Goal: Information Seeking & Learning: Learn about a topic

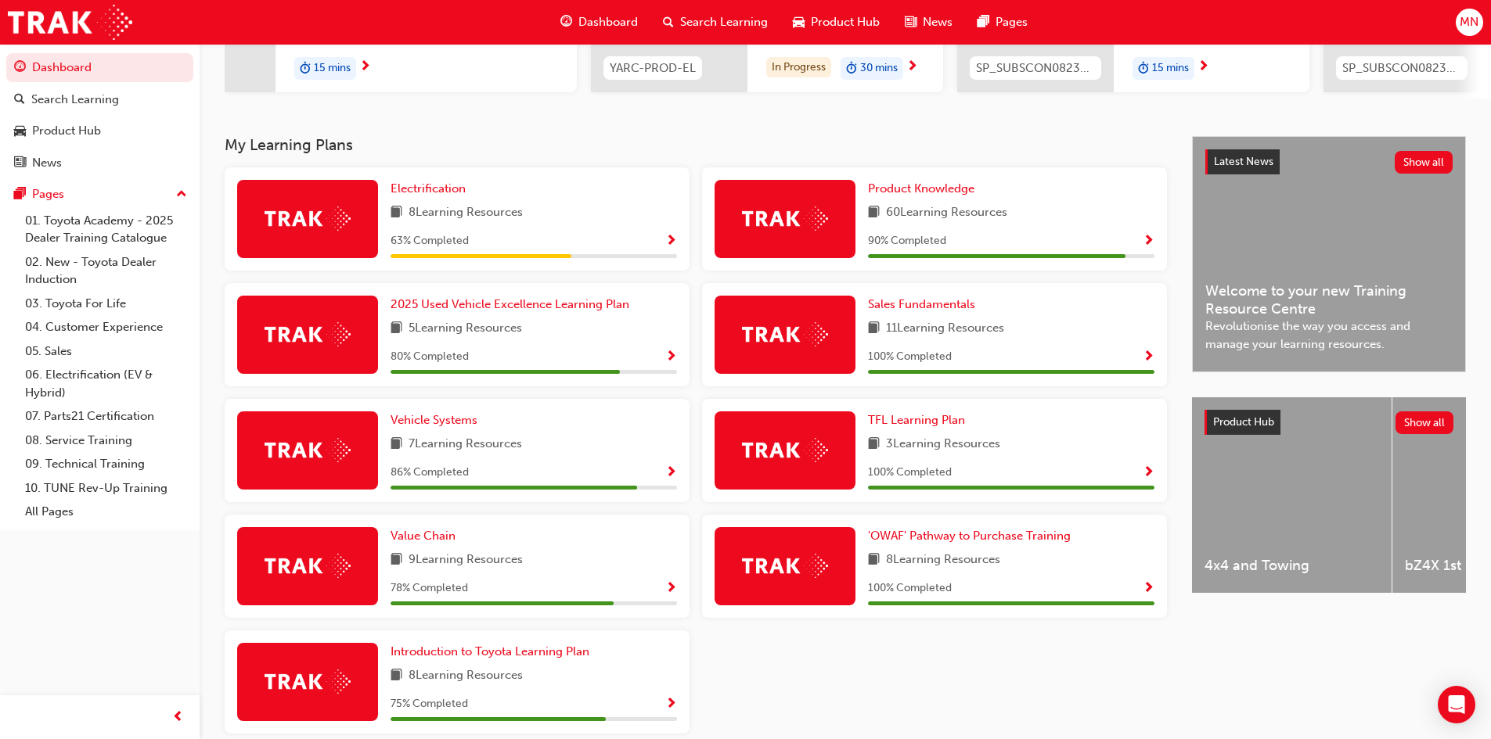
scroll to position [235, 0]
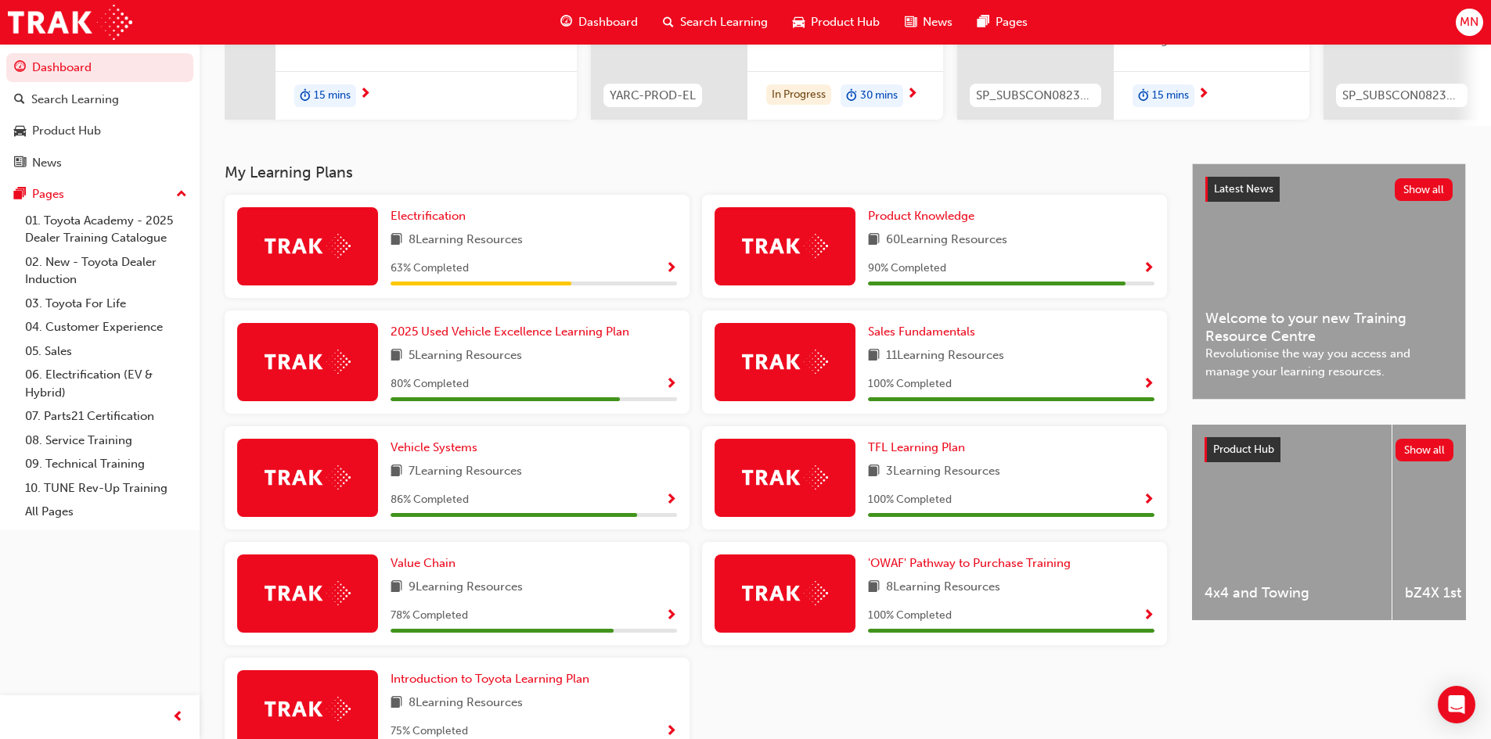
click at [670, 268] on span "Show Progress" at bounding box center [671, 269] width 12 height 14
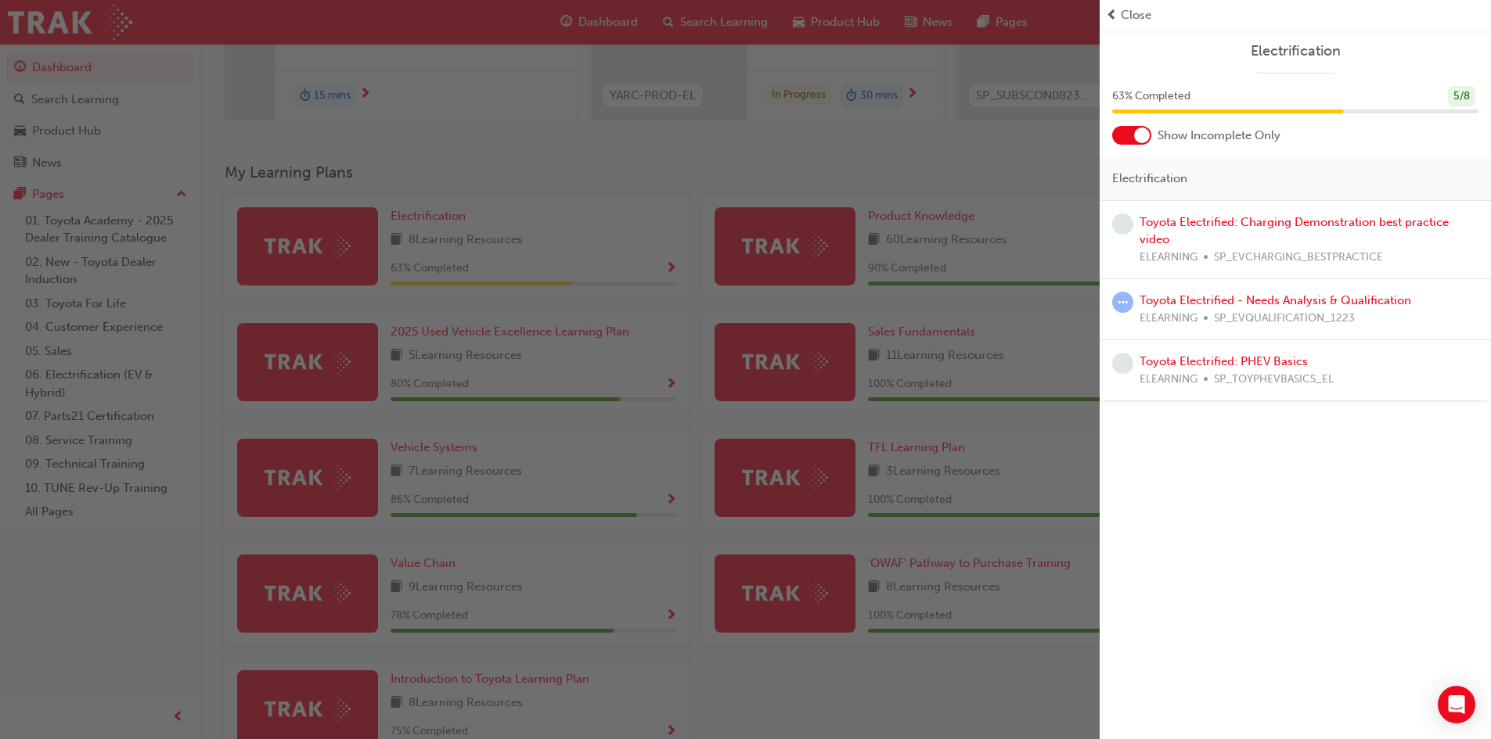
click at [1245, 232] on div "Toyota Electrified: Charging Demonstration best practice video ELEARNING SP_EVC…" at bounding box center [1308, 240] width 339 height 53
click at [1250, 222] on link "Toyota Electrified: Charging Demonstration best practice video" at bounding box center [1293, 231] width 309 height 32
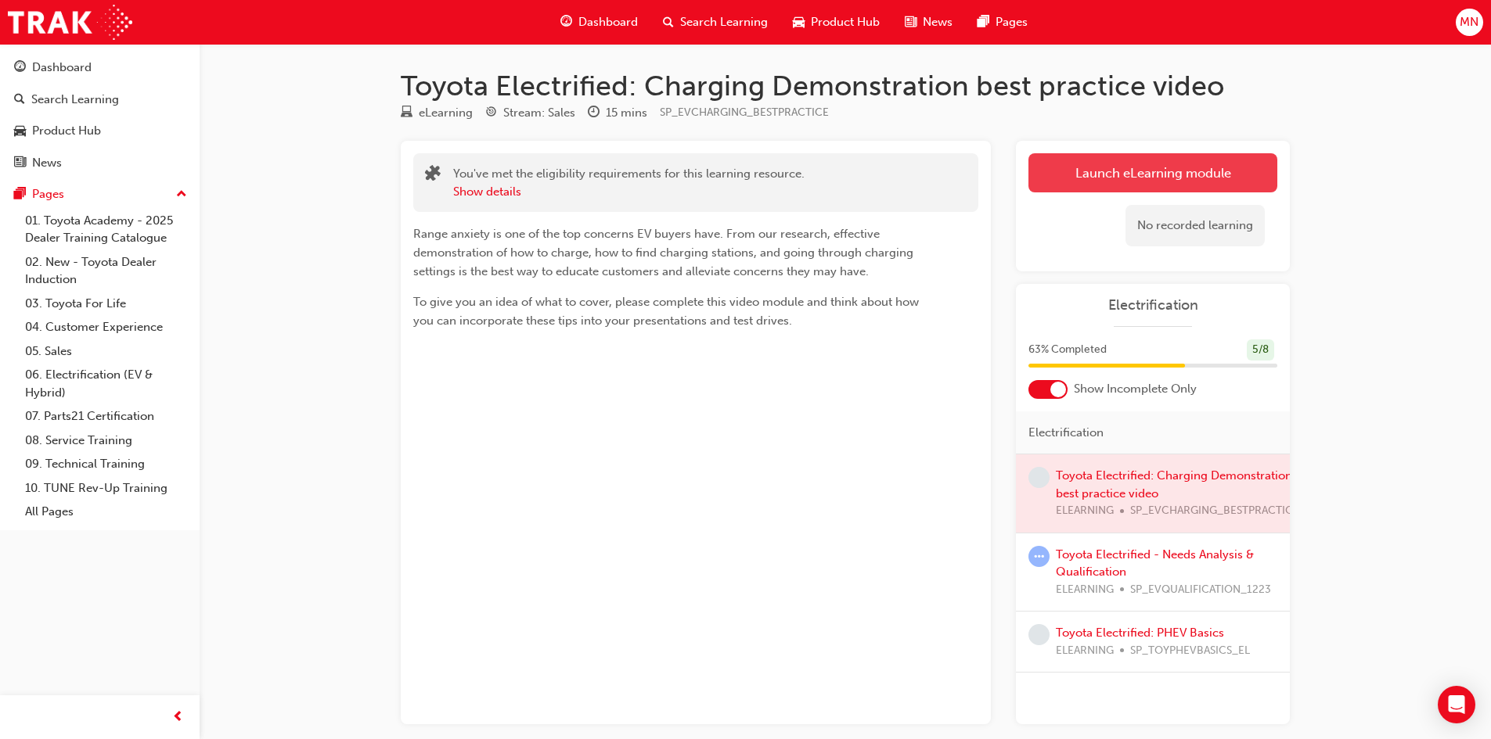
click at [1178, 175] on link "Launch eLearning module" at bounding box center [1152, 172] width 249 height 39
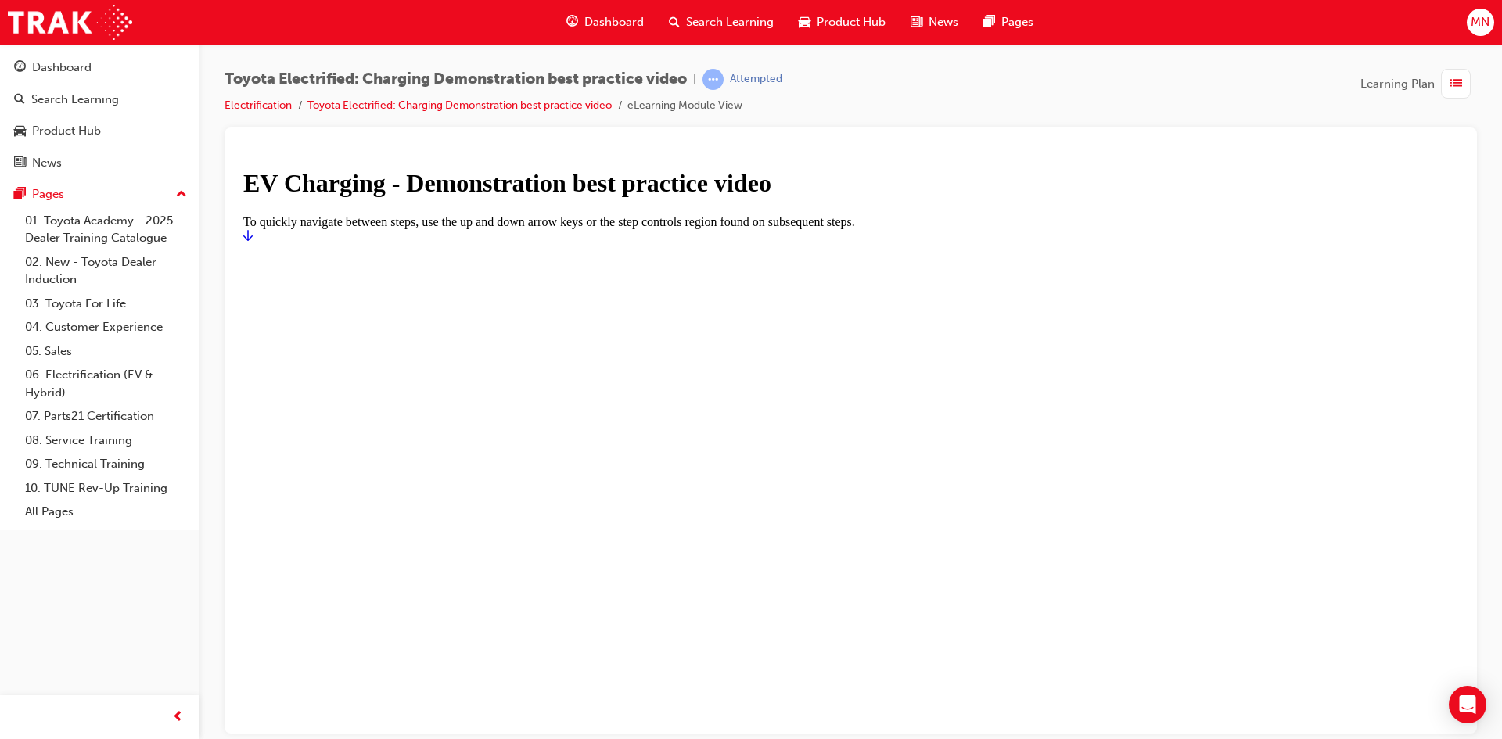
click at [253, 240] on icon "Start" at bounding box center [247, 234] width 9 height 11
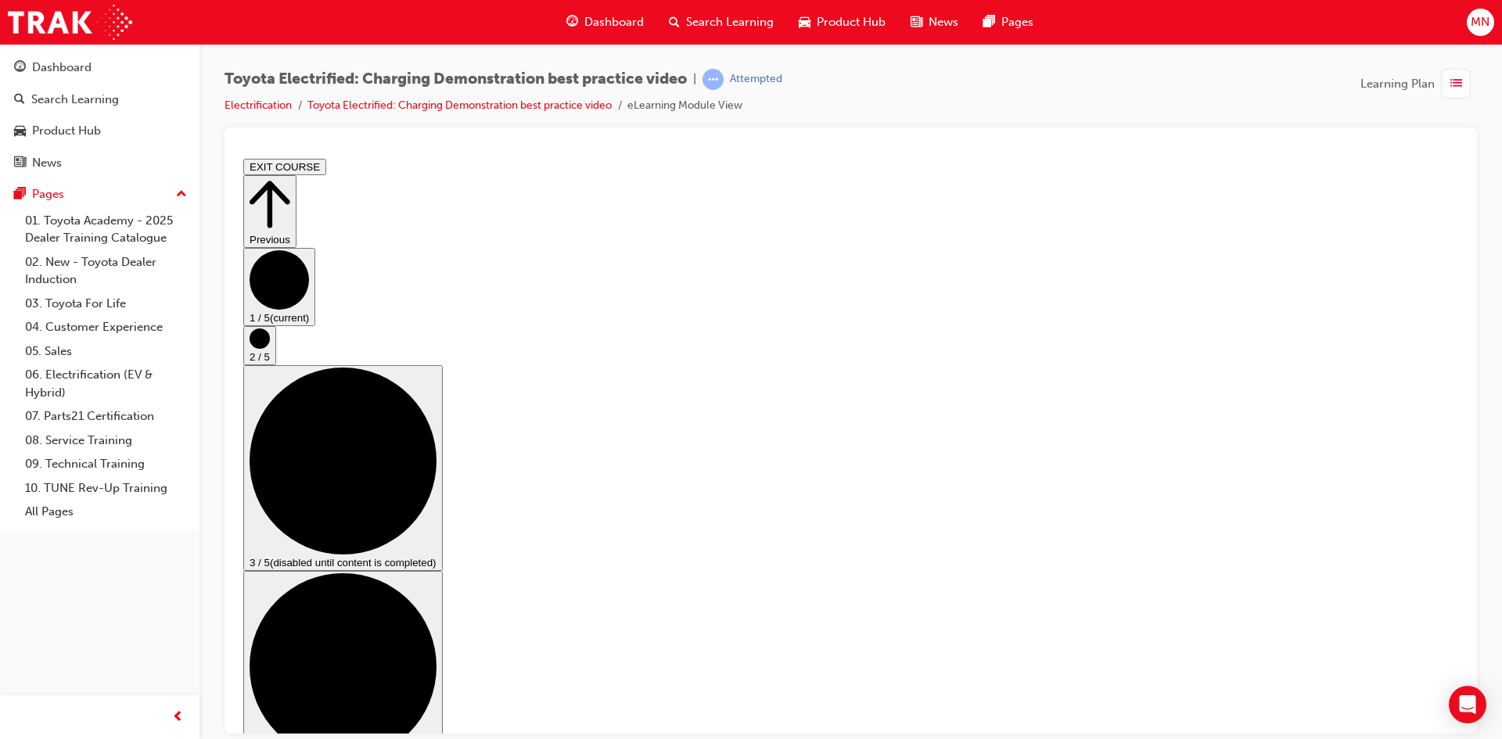
click at [270, 348] on circle "Step controls" at bounding box center [260, 338] width 20 height 20
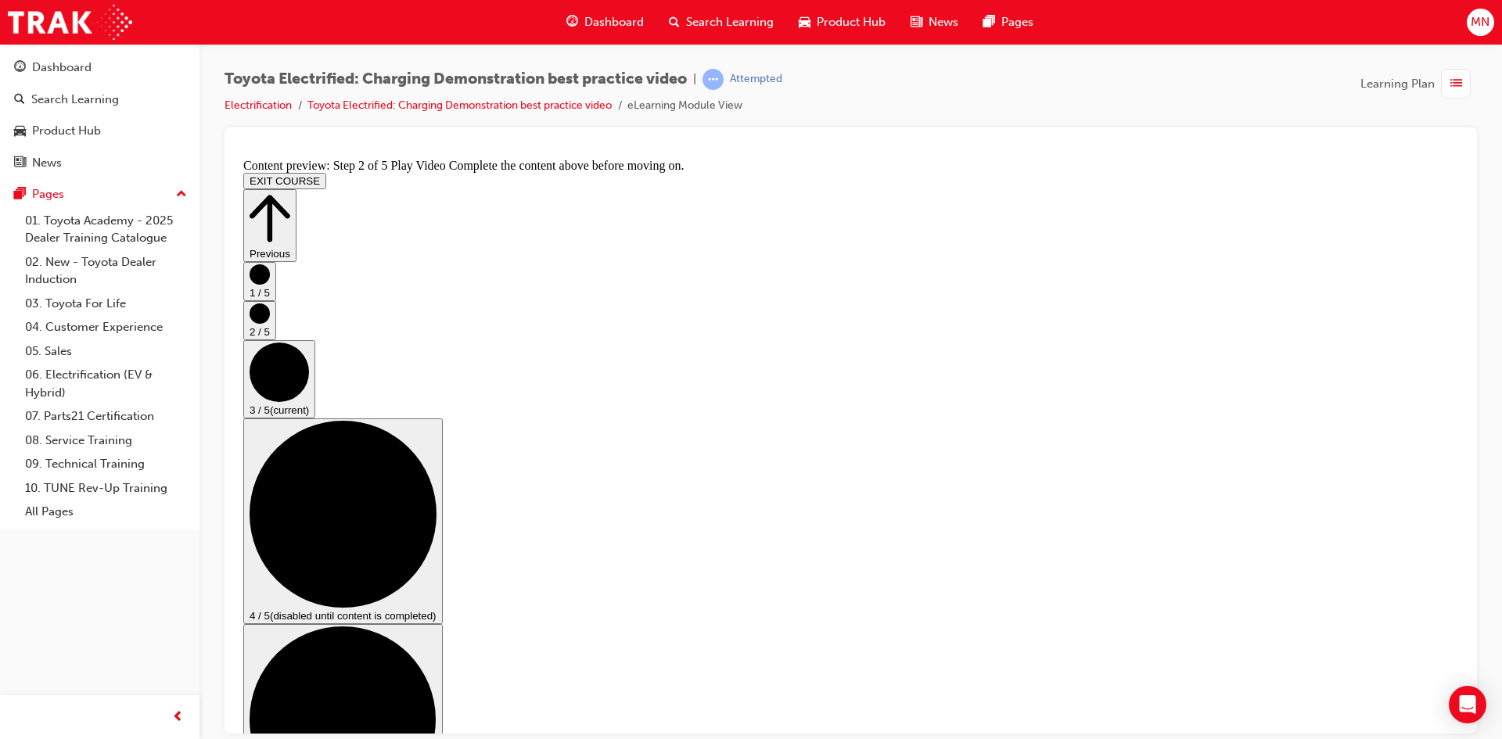
scroll to position [156, 0]
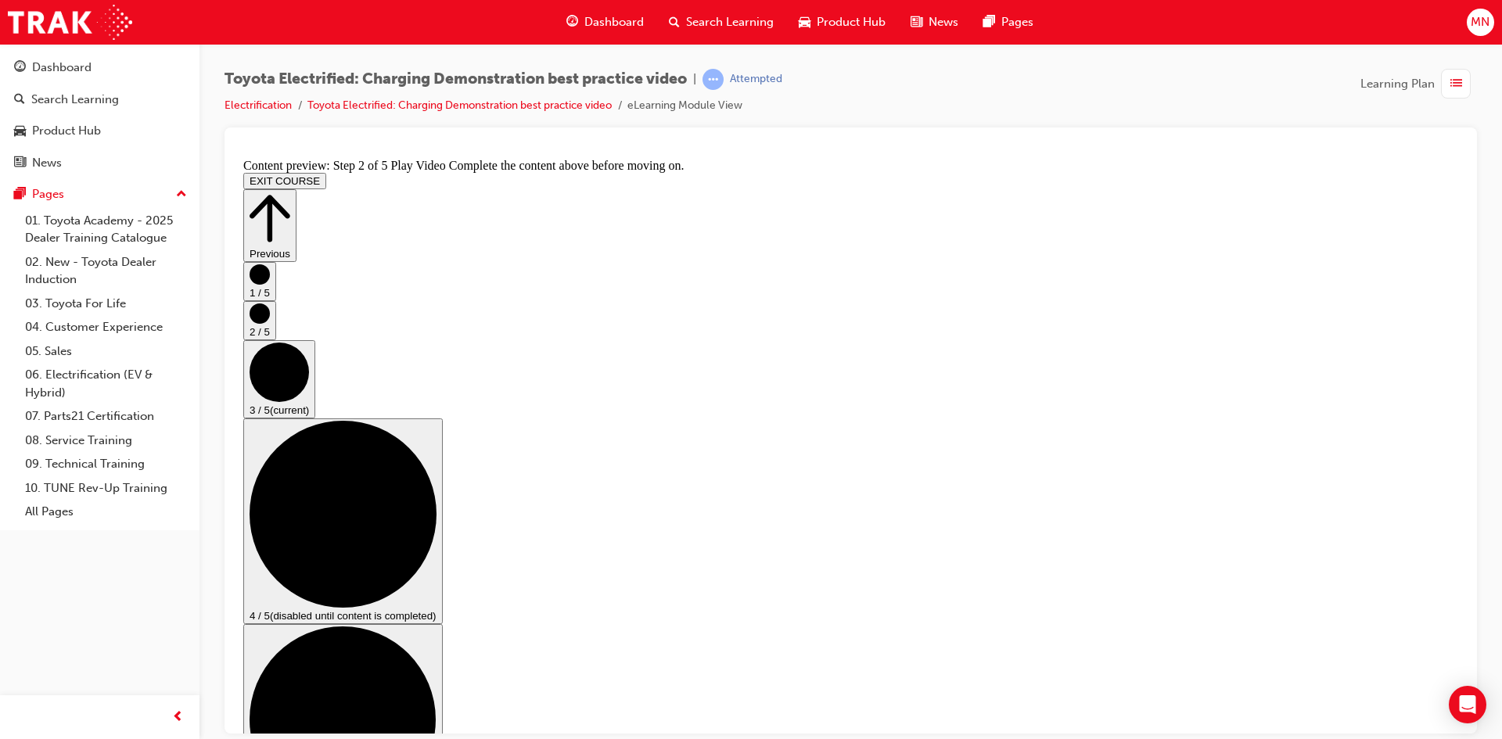
checkbox input "true"
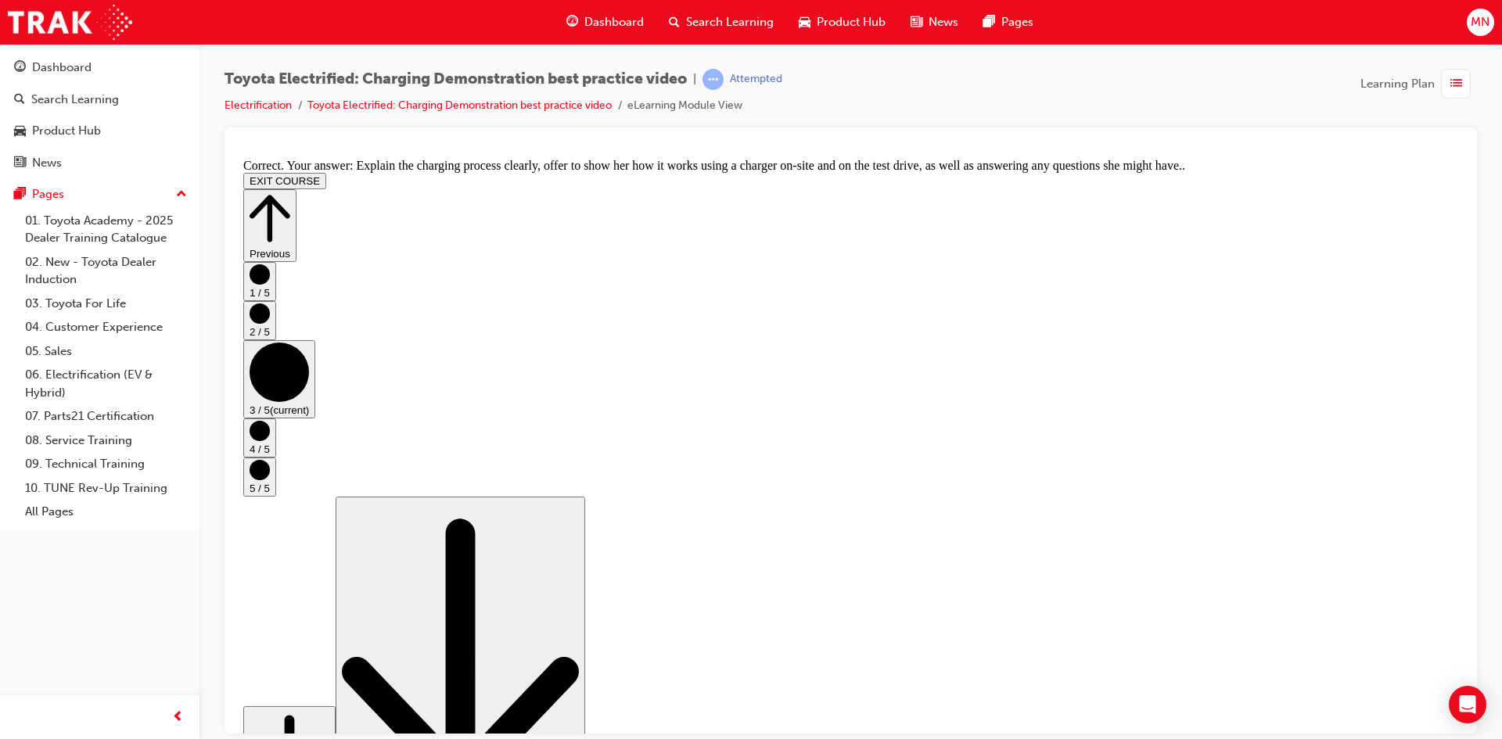
scroll to position [269, 0]
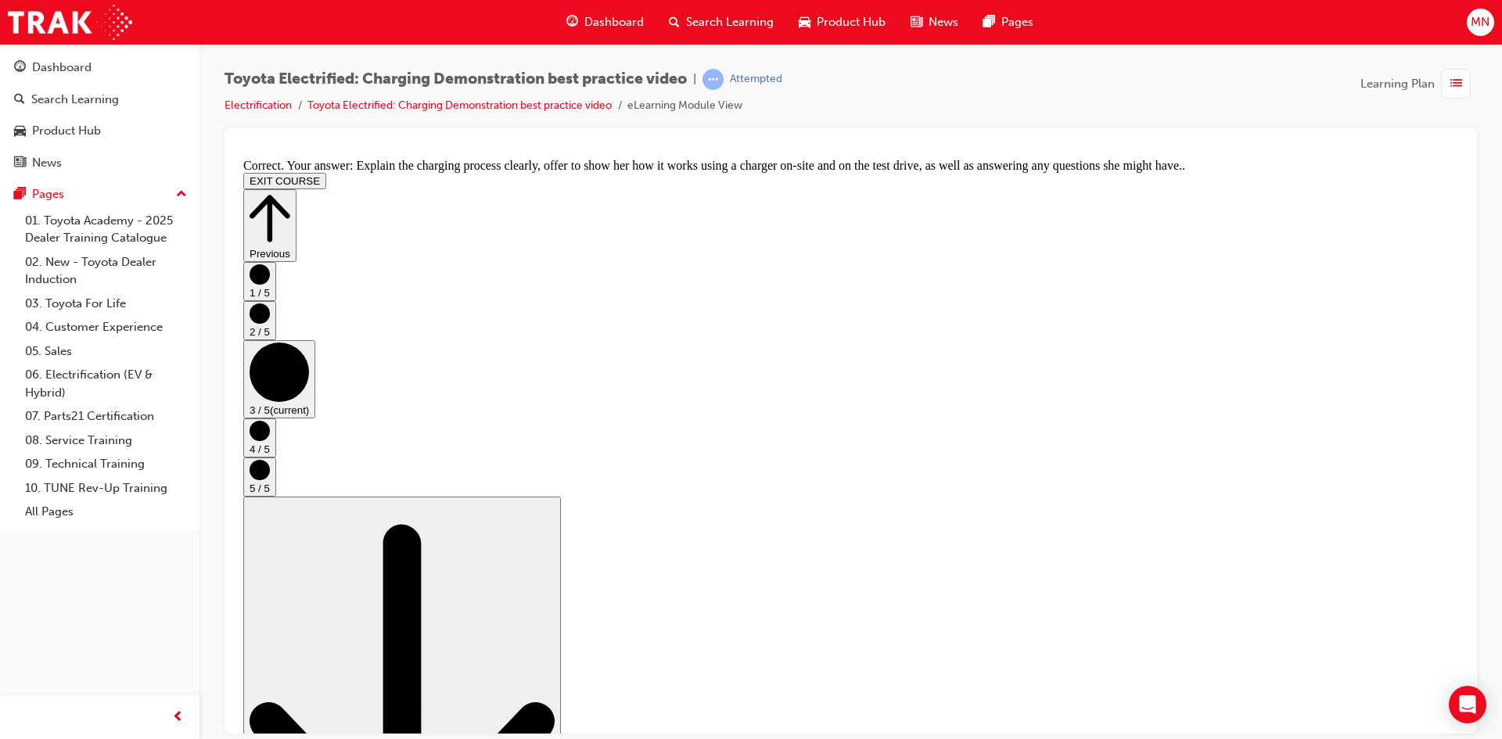
click at [270, 441] on circle "Step controls" at bounding box center [260, 430] width 20 height 20
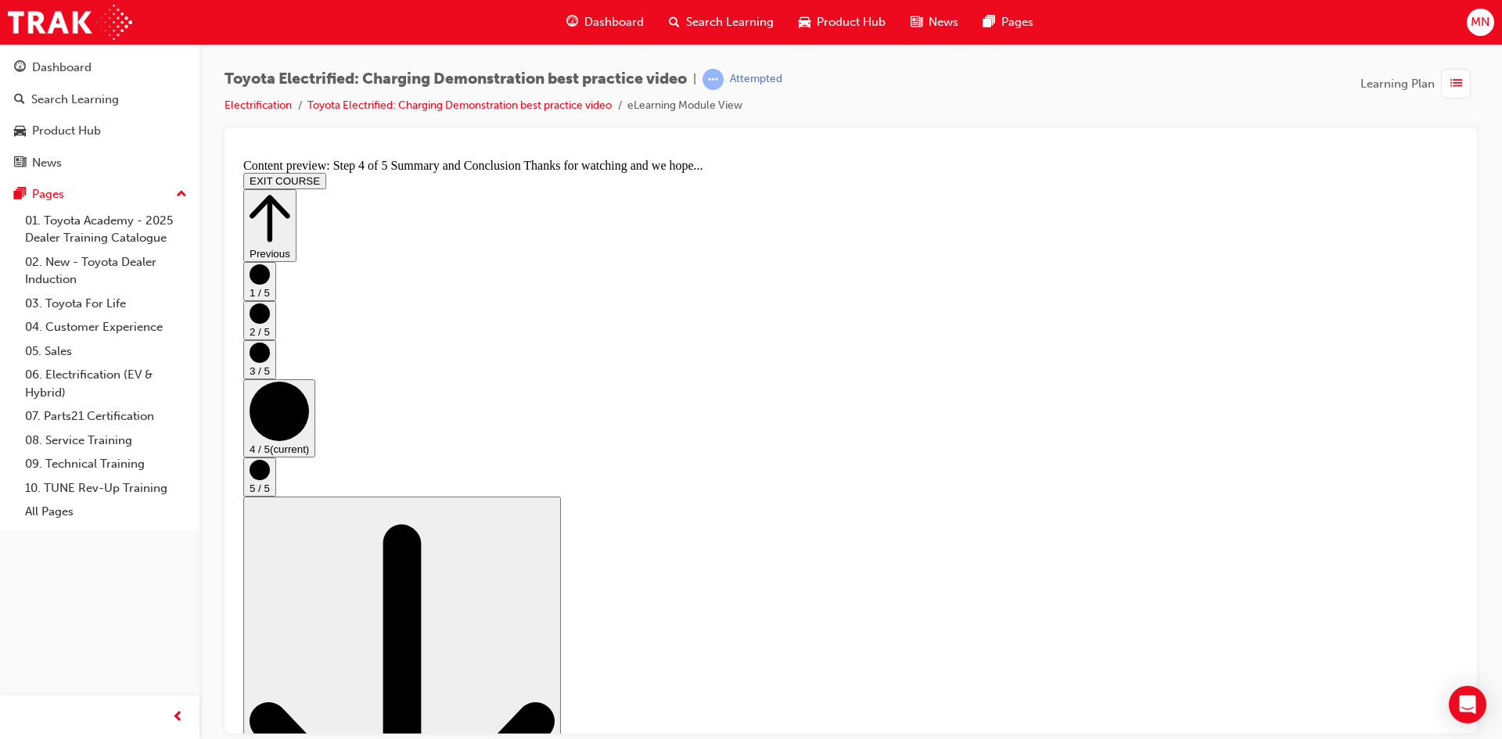
click at [270, 480] on circle "Step controls" at bounding box center [260, 469] width 20 height 20
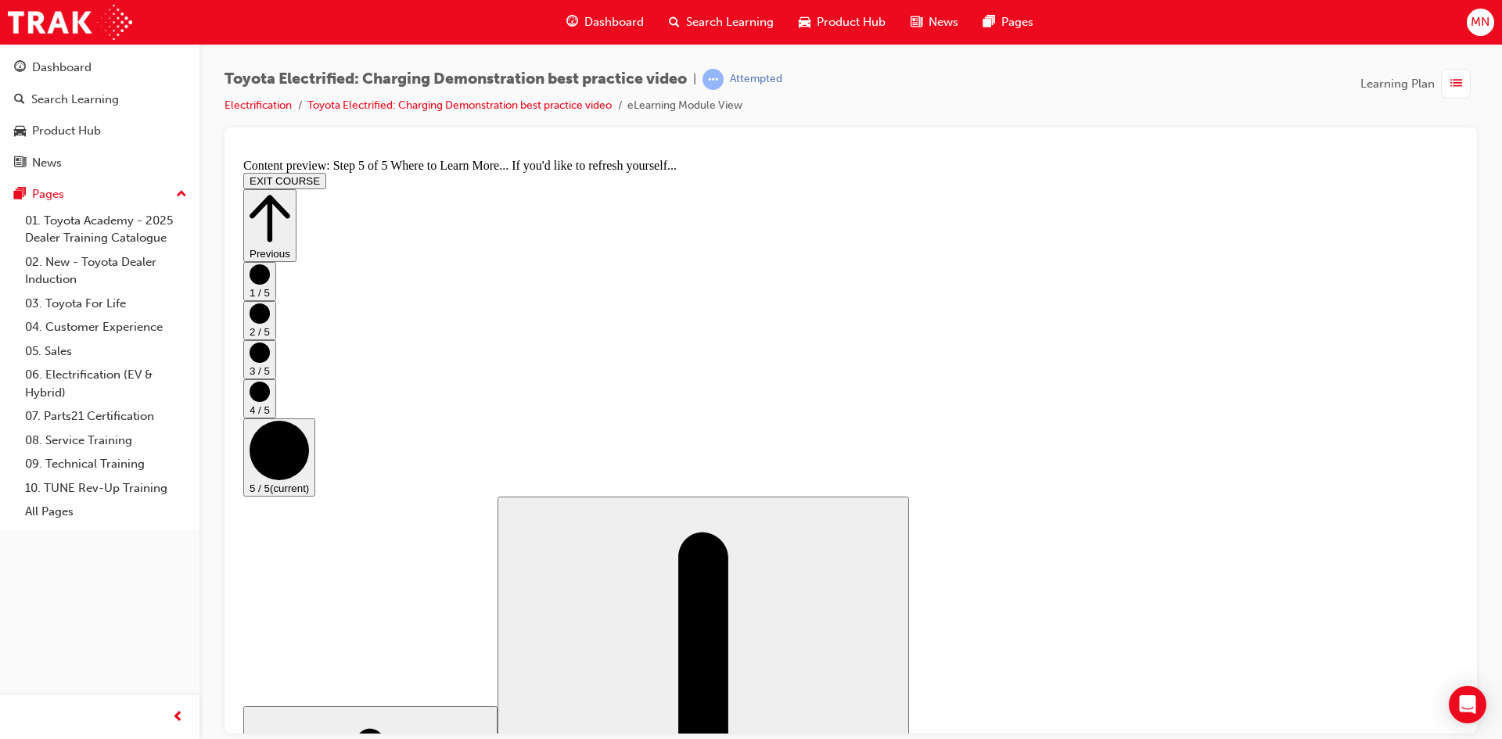
scroll to position [138, 0]
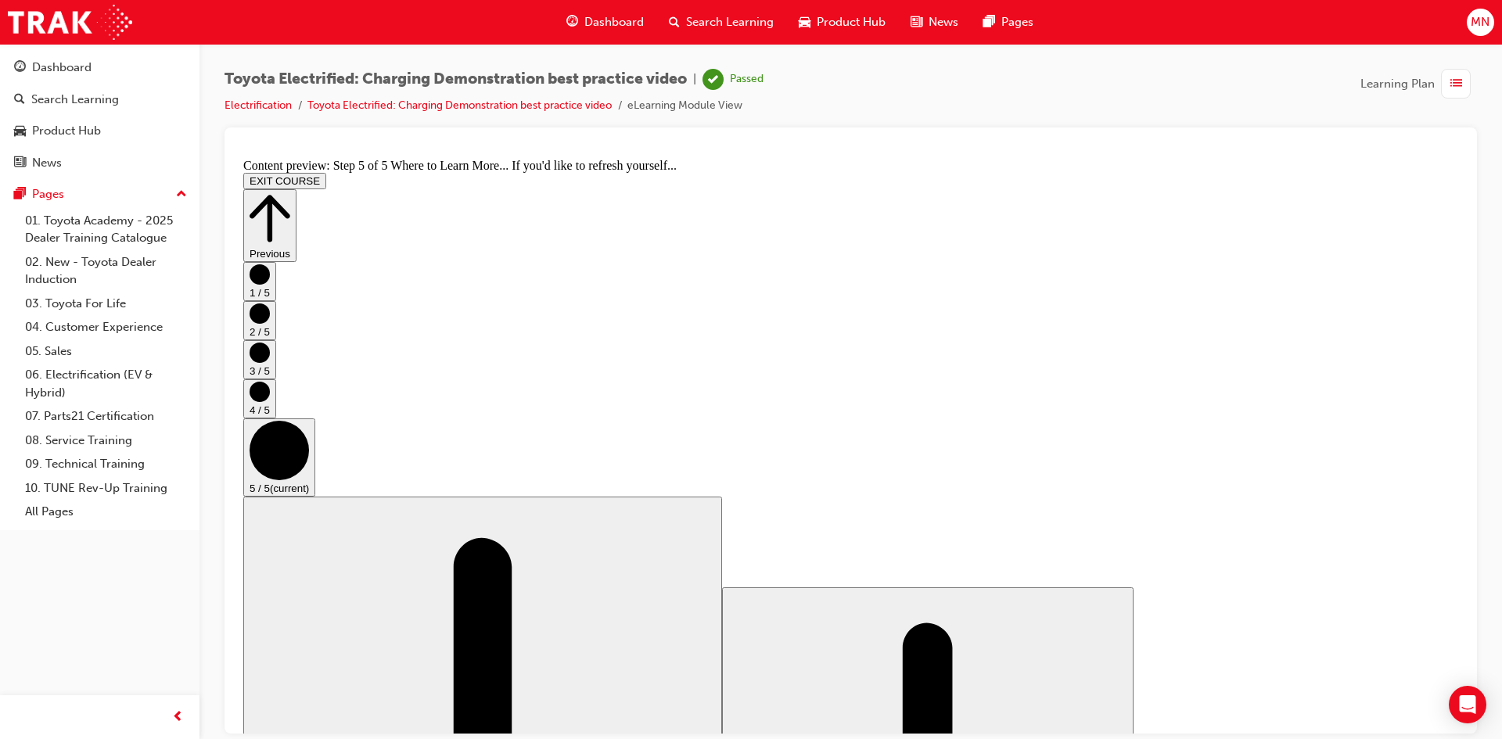
click at [326, 172] on button "EXIT COURSE" at bounding box center [284, 180] width 83 height 16
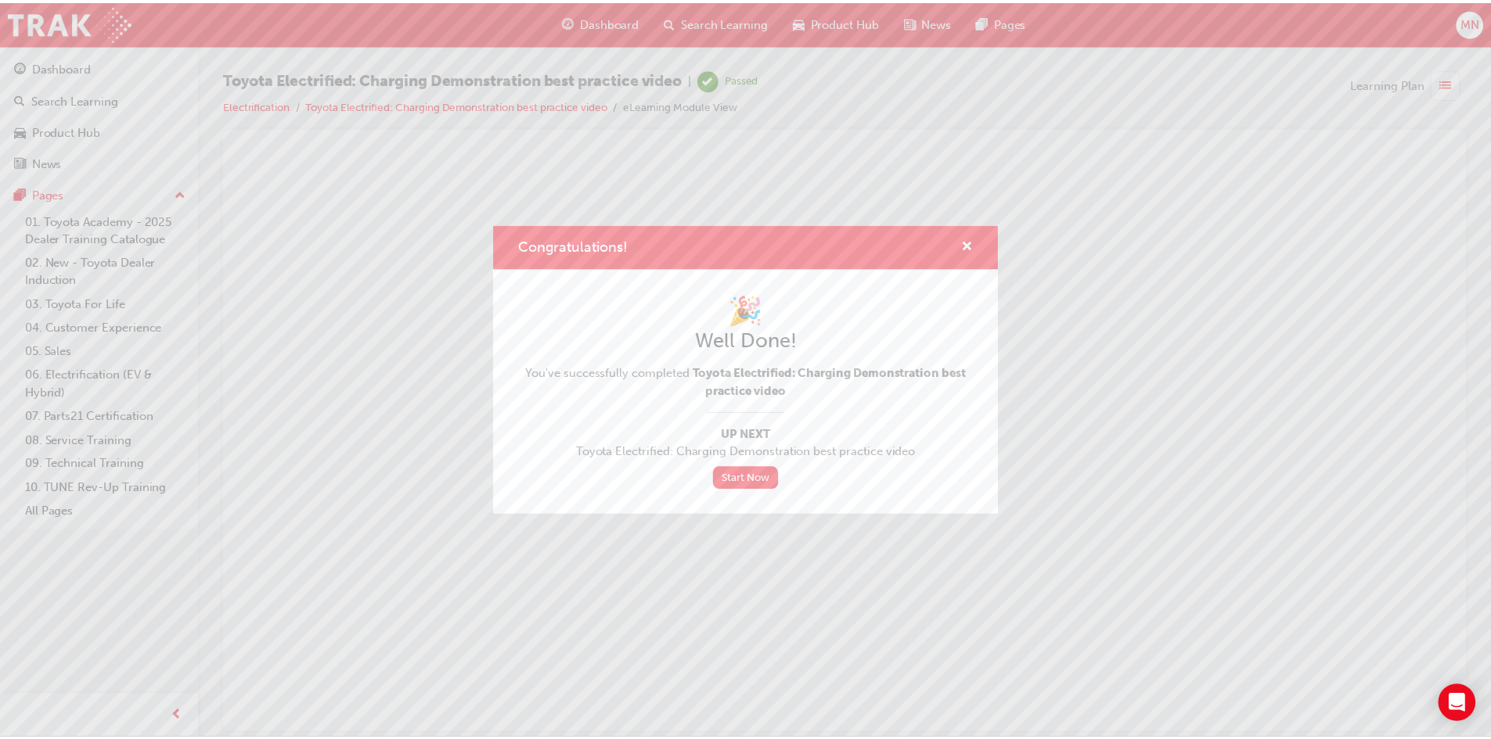
scroll to position [0, 0]
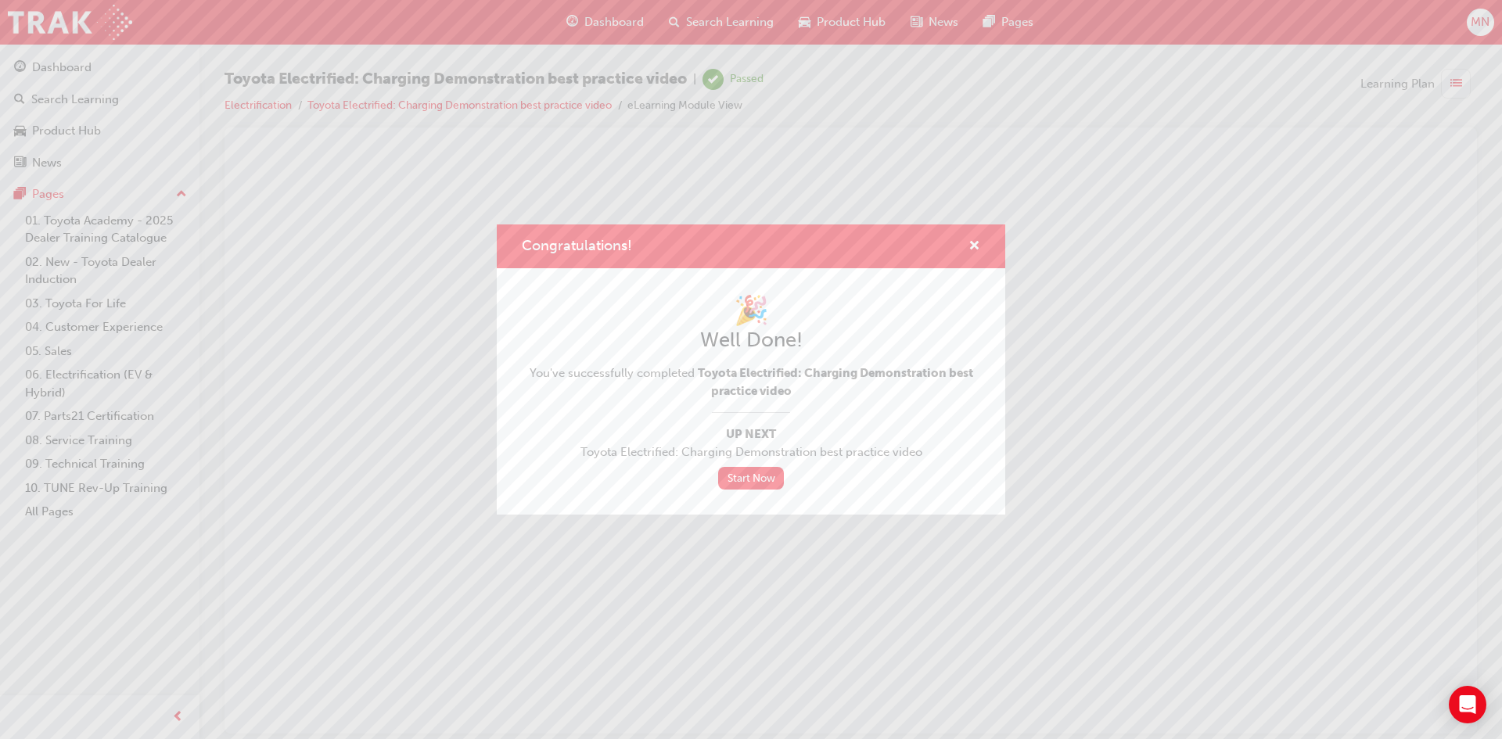
click at [70, 61] on div "Congratulations! 🎉 Well Done! You've successfully completed Toyota Electrified:…" at bounding box center [751, 369] width 1502 height 739
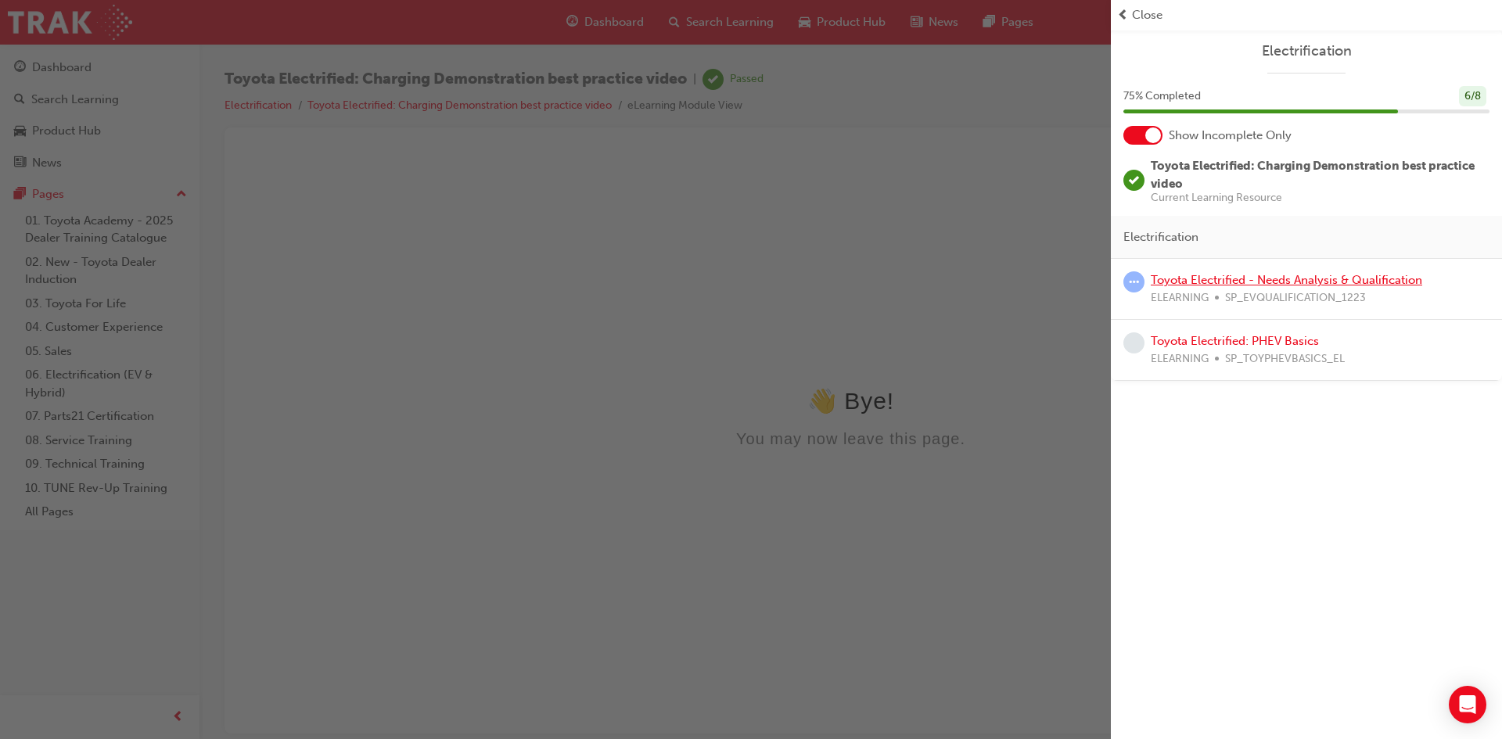
click at [1226, 285] on link "Toyota Electrified - Needs Analysis & Qualification" at bounding box center [1287, 280] width 272 height 14
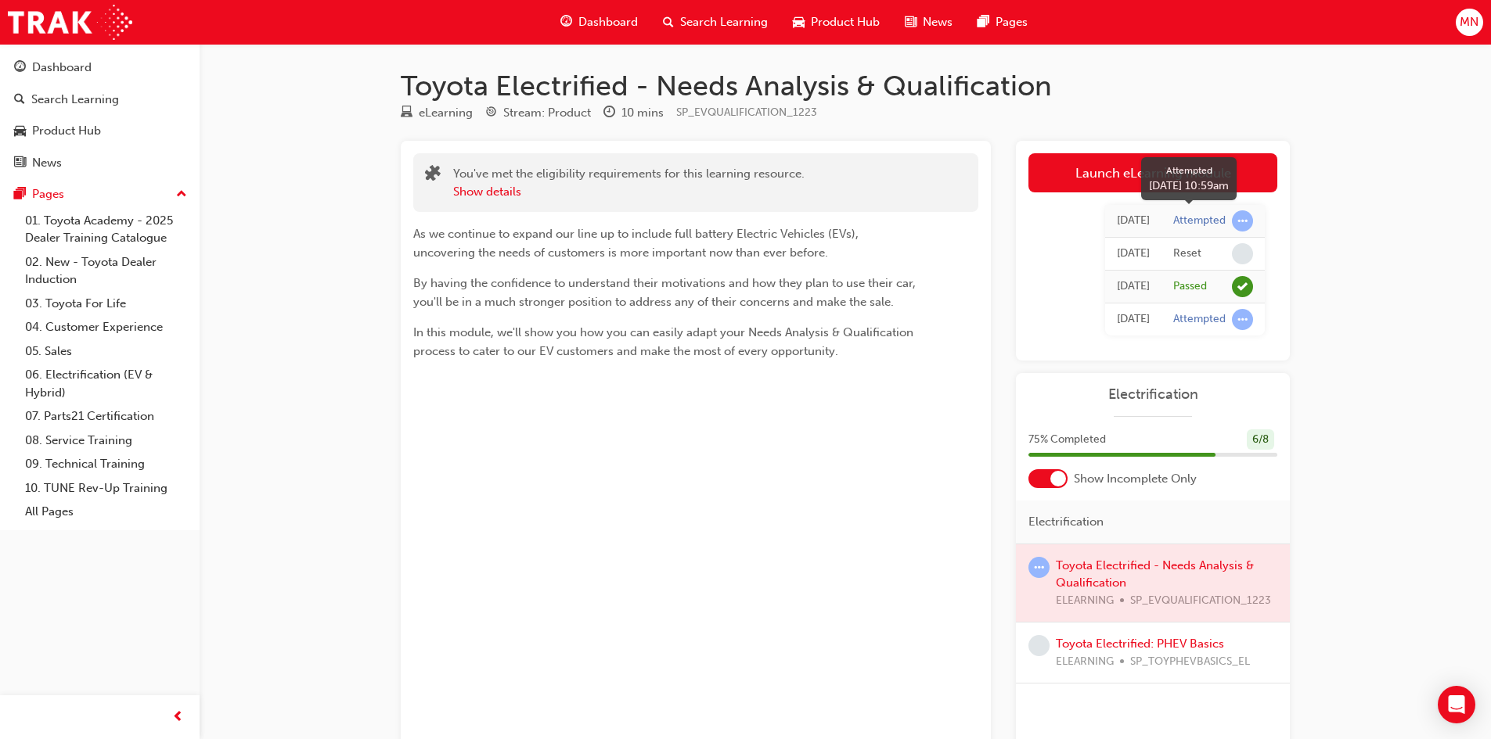
click at [1246, 223] on span "learningRecordVerb_ATTEMPT-icon" at bounding box center [1242, 220] width 21 height 21
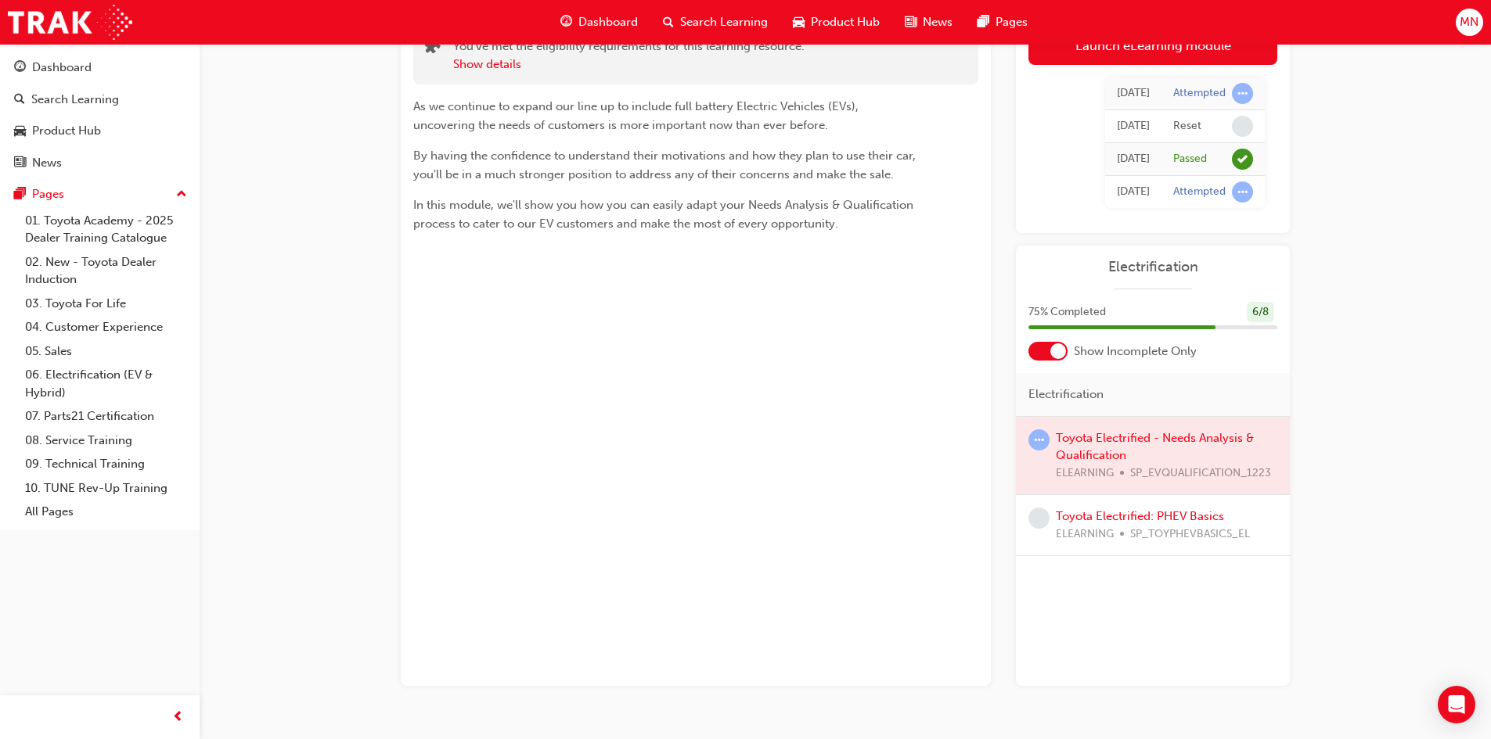
scroll to position [164, 0]
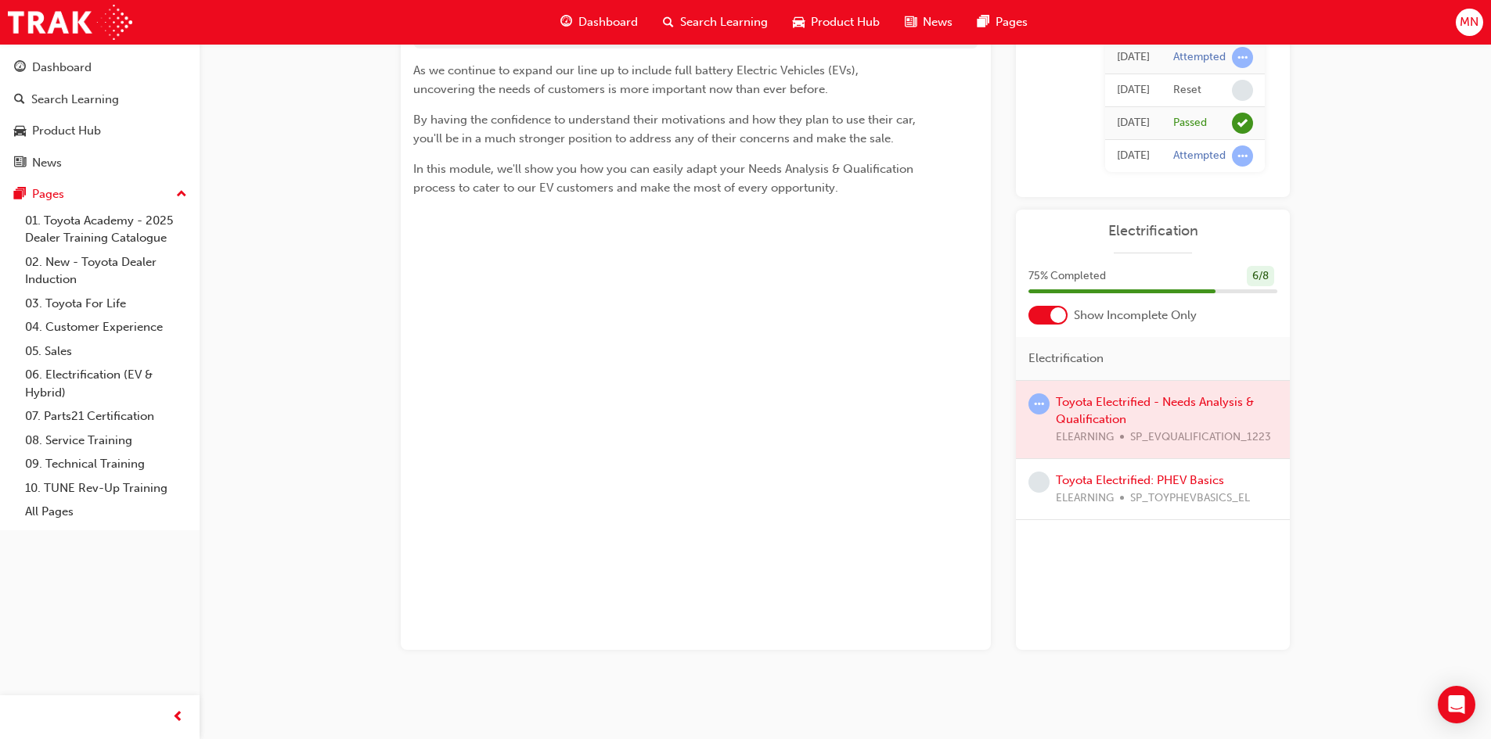
click at [1120, 430] on div at bounding box center [1153, 420] width 274 height 78
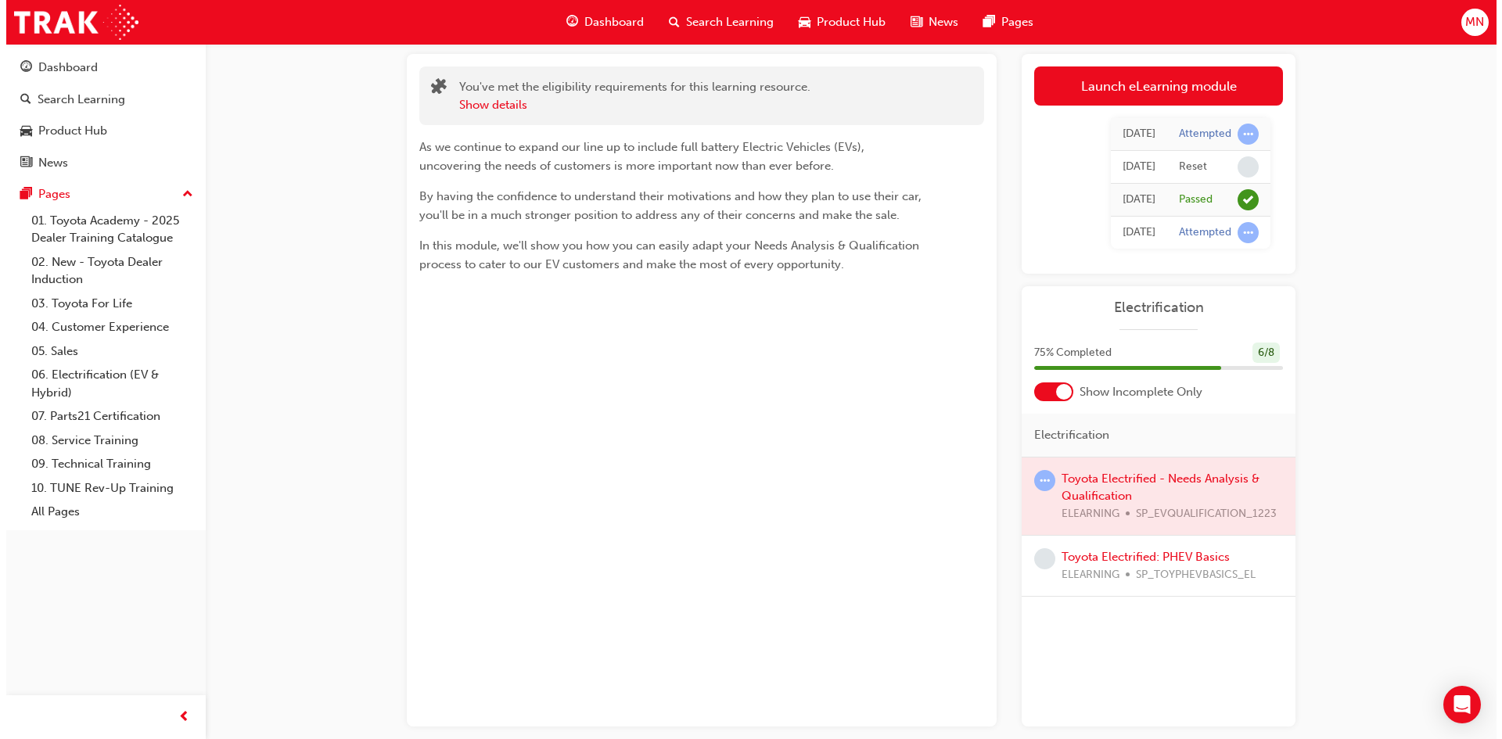
scroll to position [0, 0]
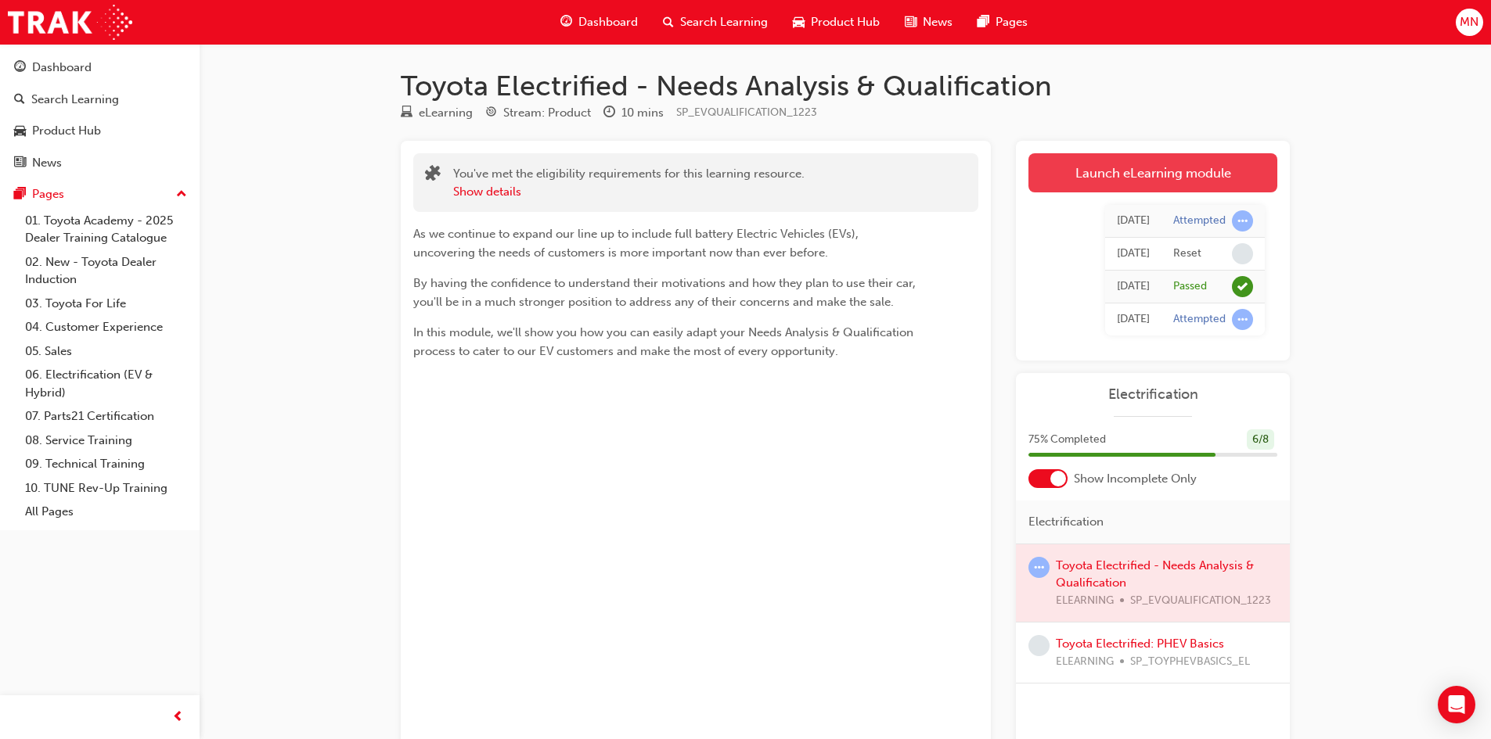
click at [1224, 174] on link "Launch eLearning module" at bounding box center [1152, 172] width 249 height 39
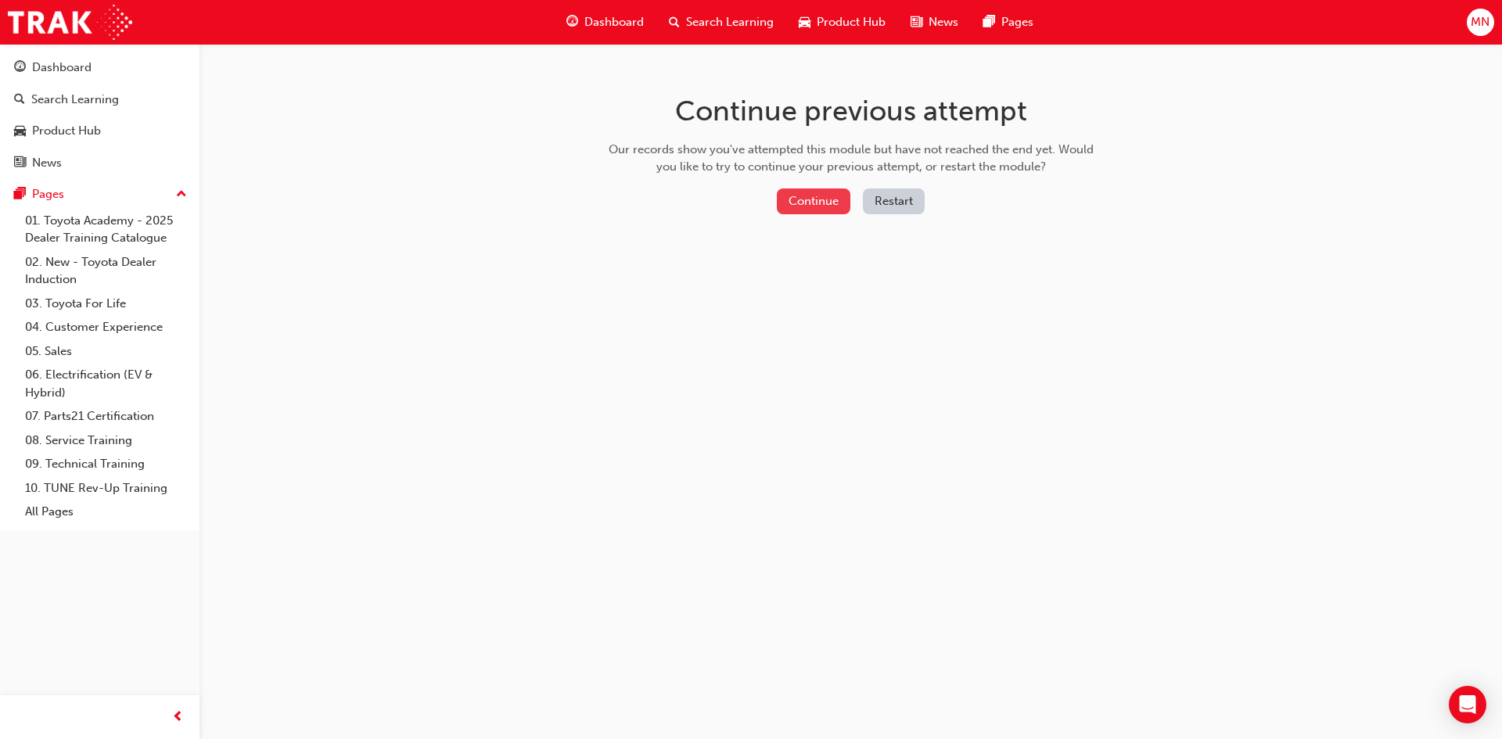
click at [821, 200] on button "Continue" at bounding box center [814, 202] width 74 height 26
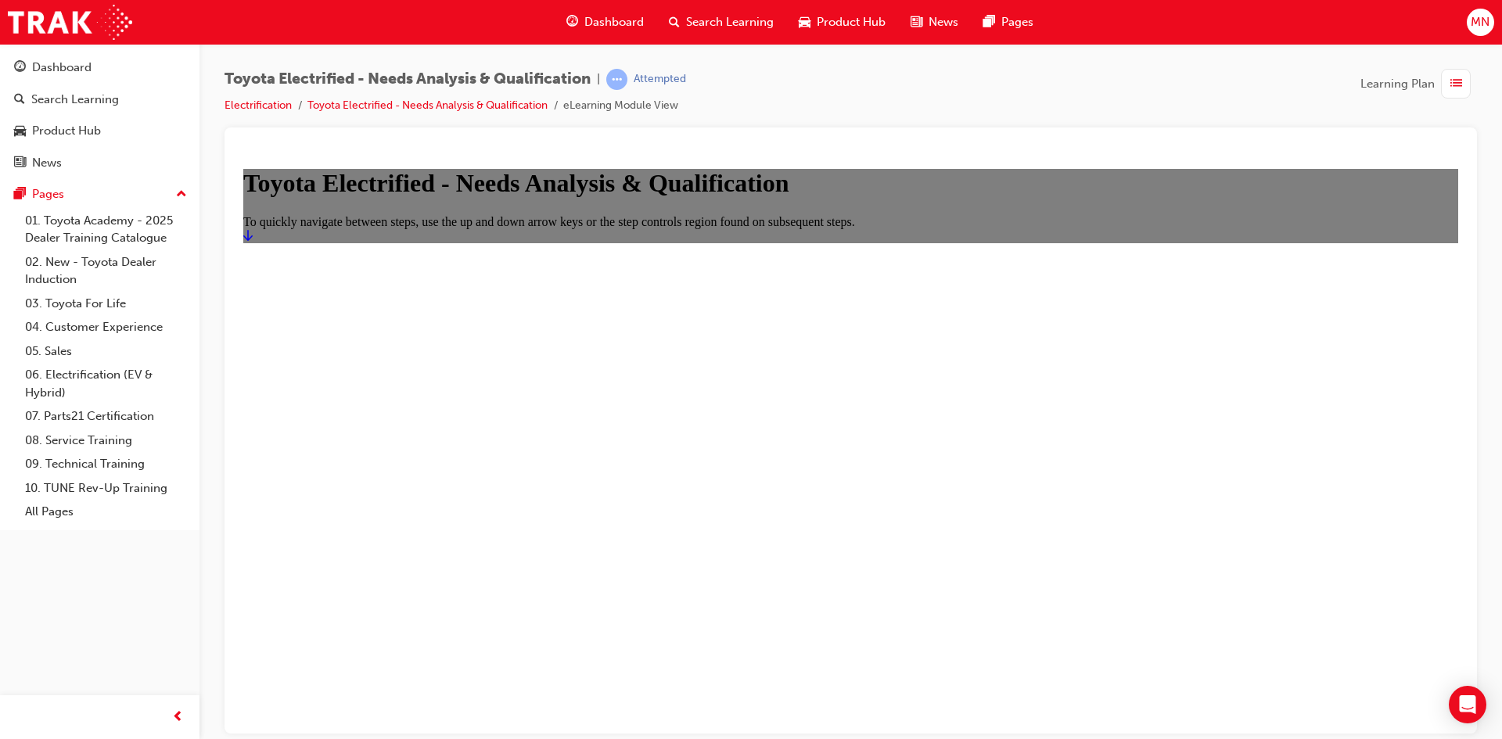
click at [253, 241] on icon "Start" at bounding box center [247, 234] width 9 height 13
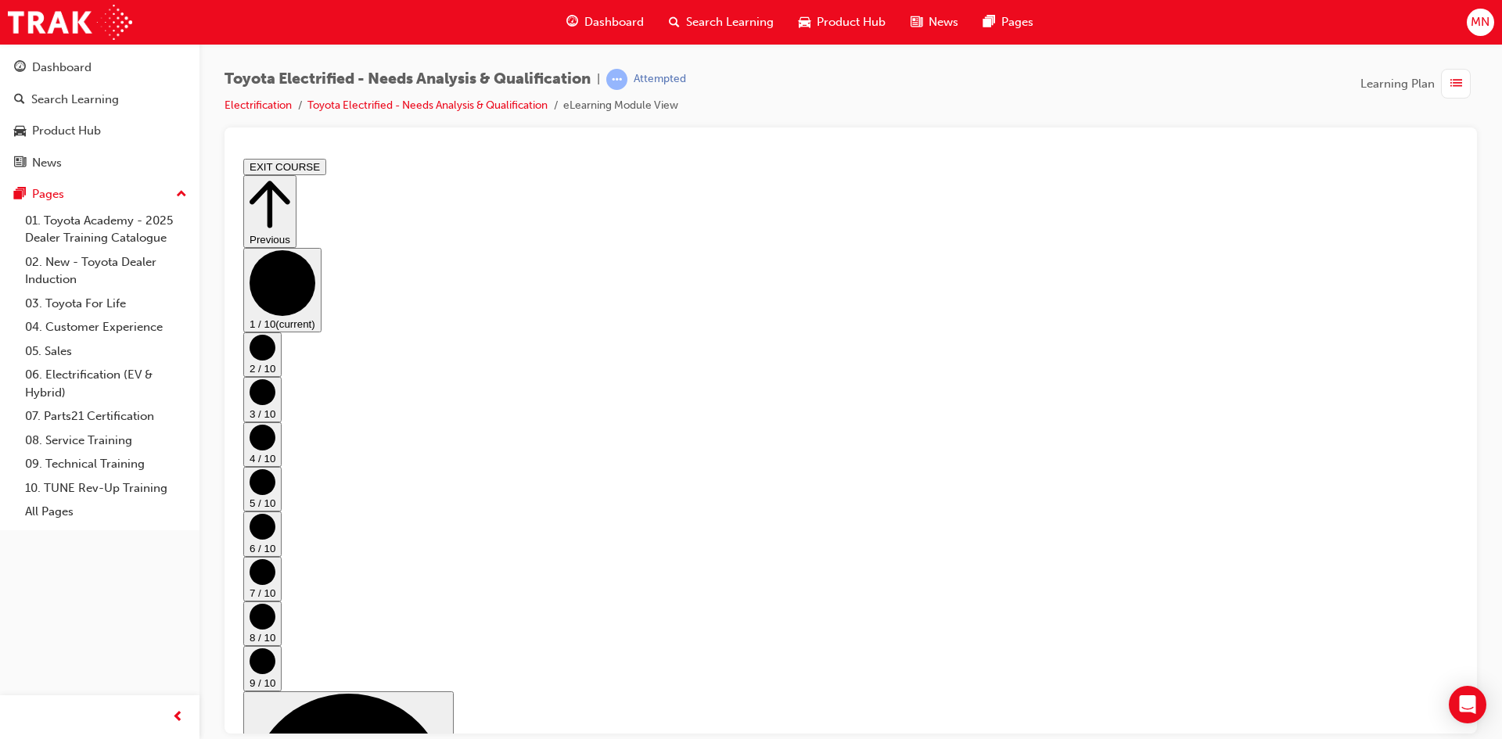
click at [275, 360] on circle "Step controls" at bounding box center [263, 347] width 26 height 26
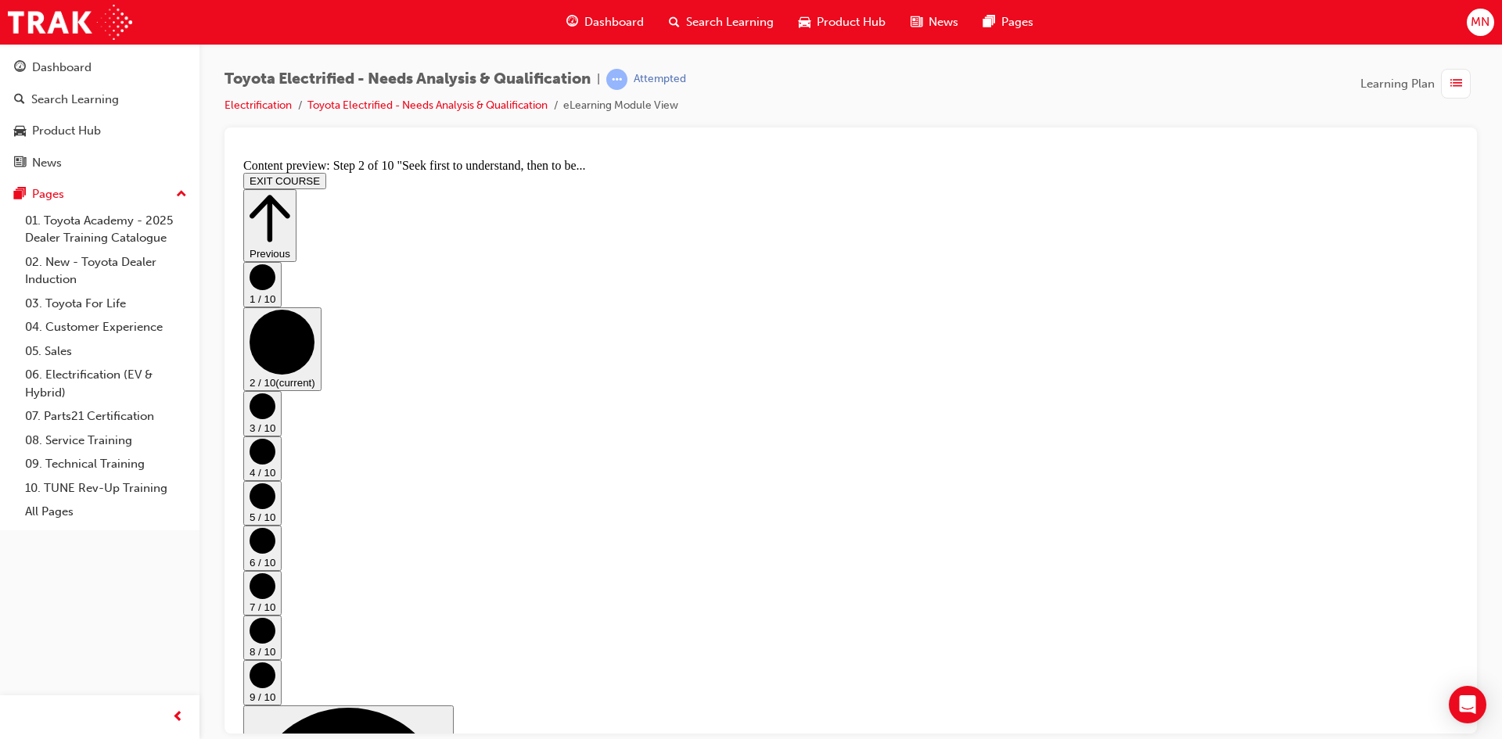
click at [275, 398] on circle "Step controls" at bounding box center [263, 406] width 26 height 26
click at [275, 438] on circle "Step controls" at bounding box center [263, 451] width 26 height 26
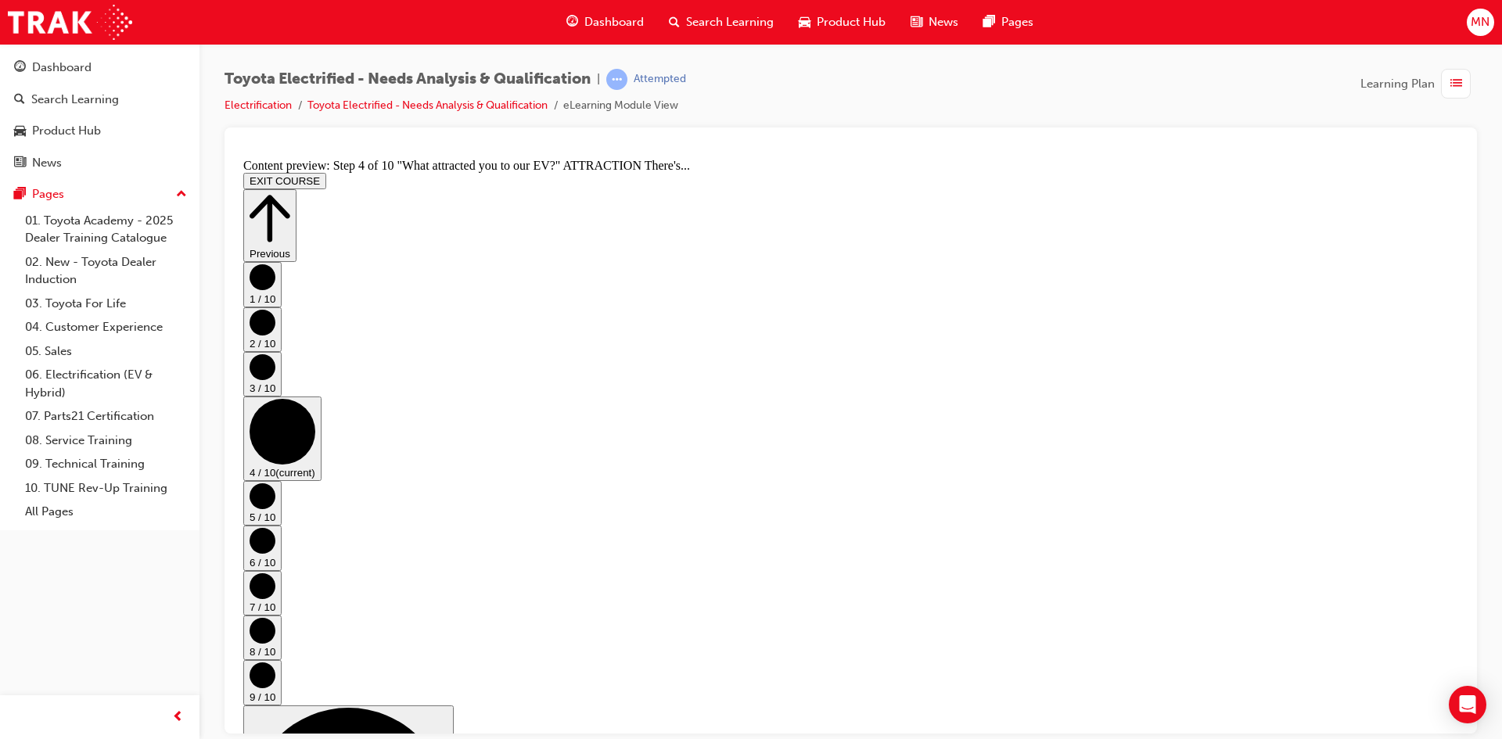
scroll to position [479, 0]
click at [275, 483] on circle "Step controls" at bounding box center [263, 496] width 26 height 26
click at [275, 527] on circle "Step controls" at bounding box center [263, 540] width 26 height 26
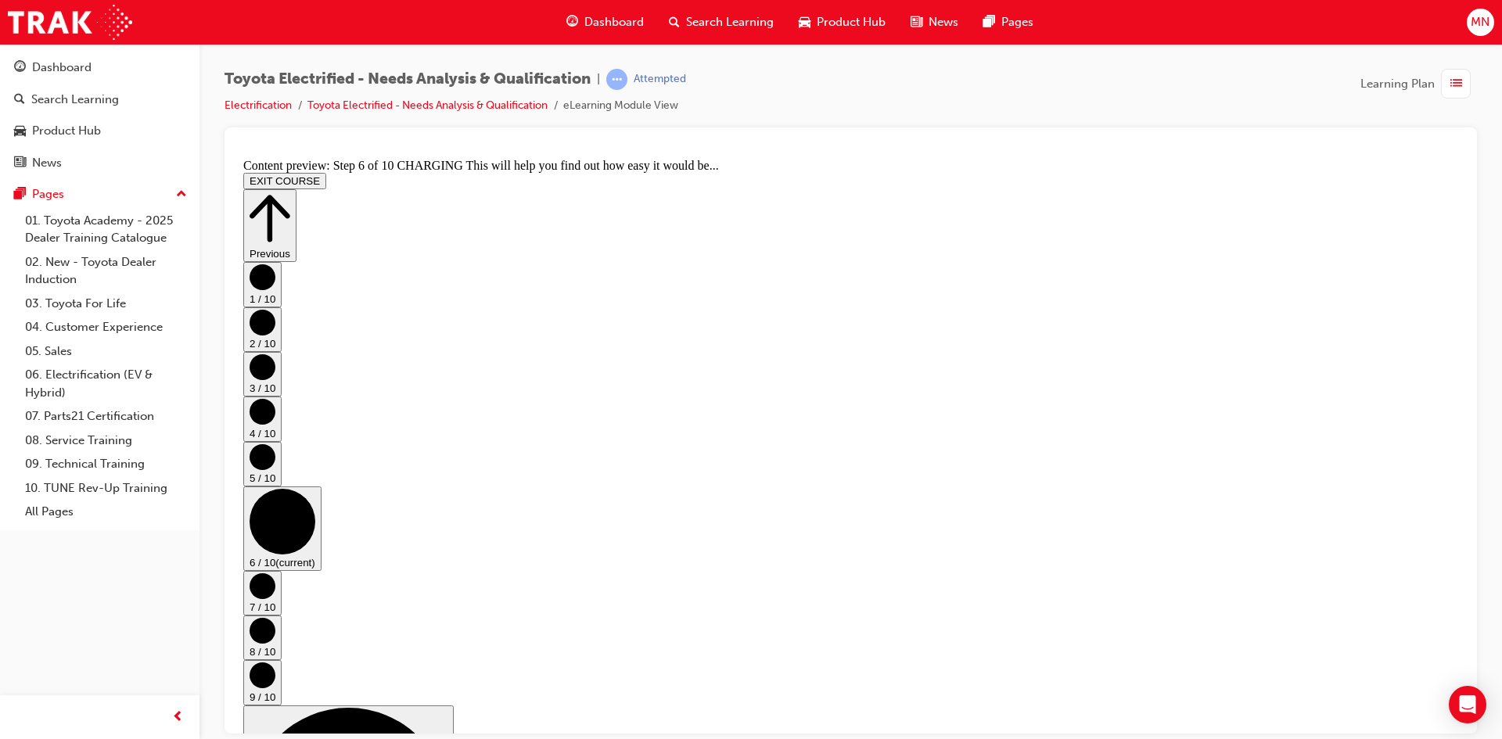
click at [275, 573] on circle "Step controls" at bounding box center [263, 586] width 26 height 26
click at [275, 617] on circle "Step controls" at bounding box center [263, 630] width 26 height 26
click at [282, 660] on button "9 / 10" at bounding box center [262, 682] width 38 height 45
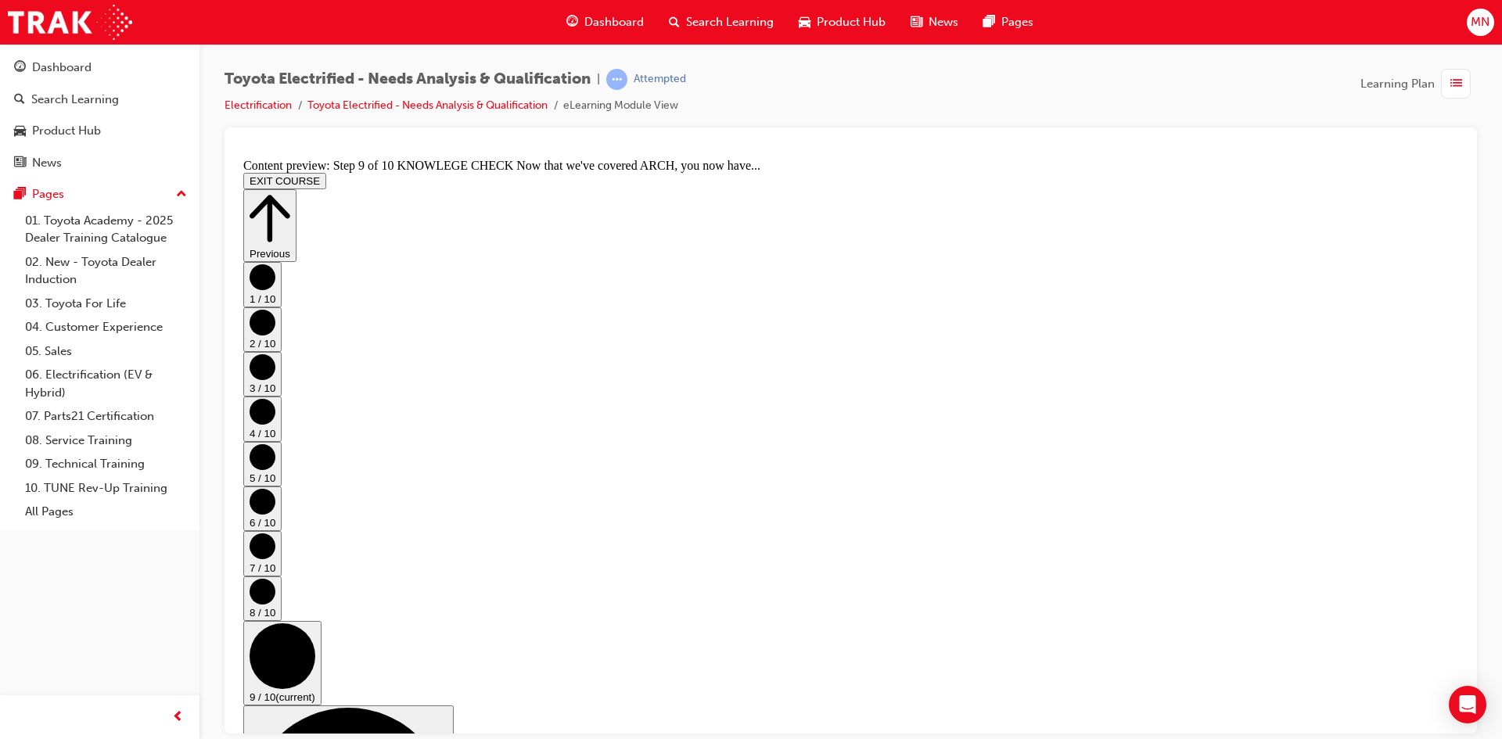
scroll to position [275, 0]
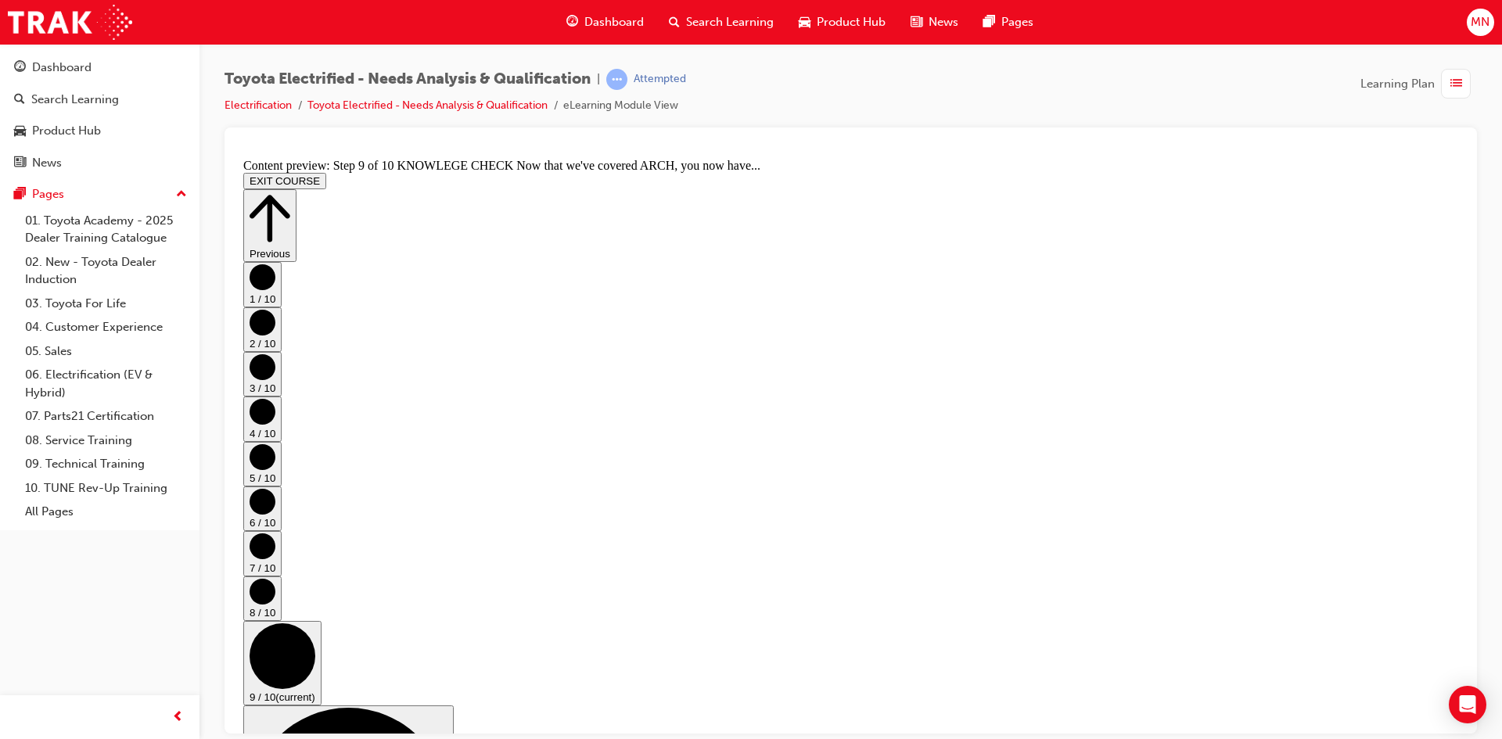
scroll to position [203, 0]
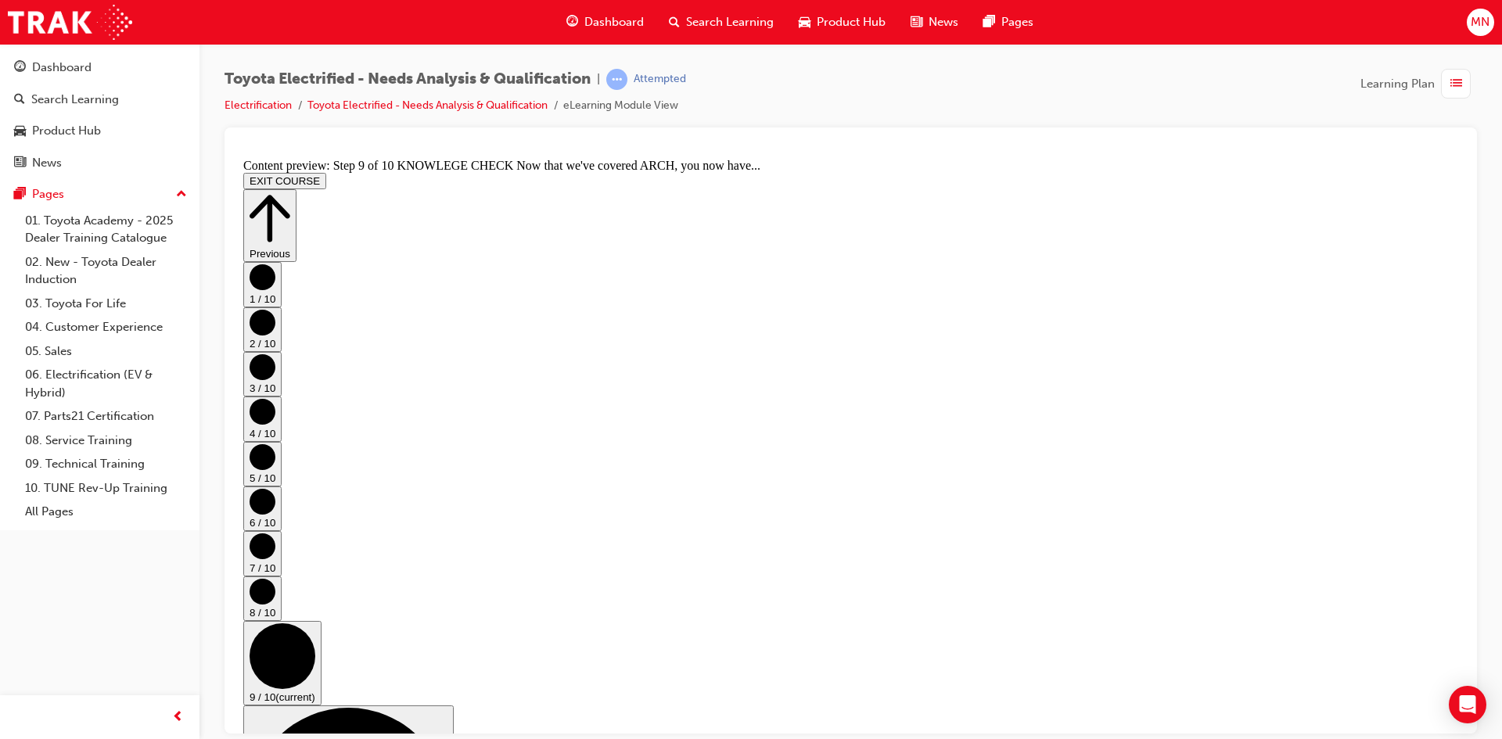
scroll to position [275, 0]
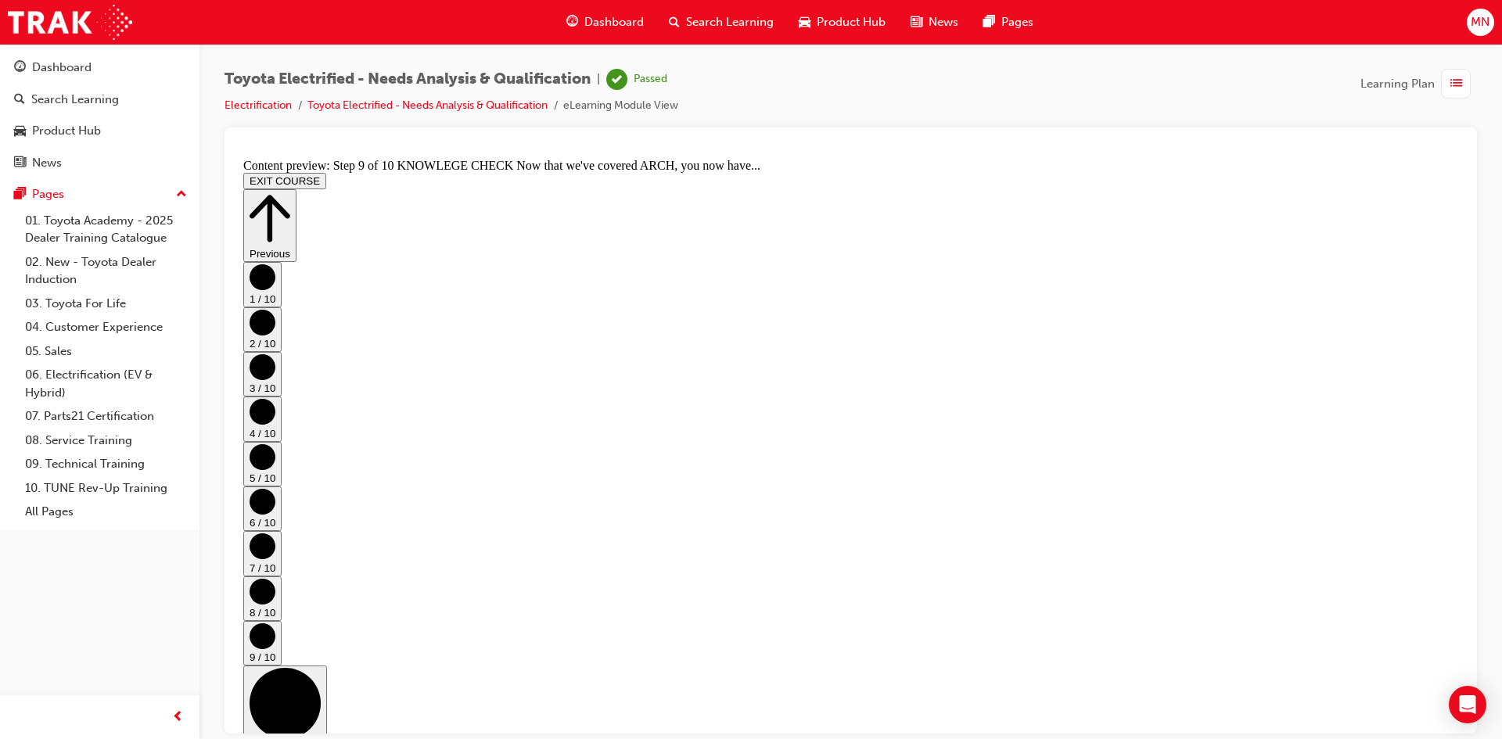
click at [326, 172] on button "EXIT COURSE" at bounding box center [284, 180] width 83 height 16
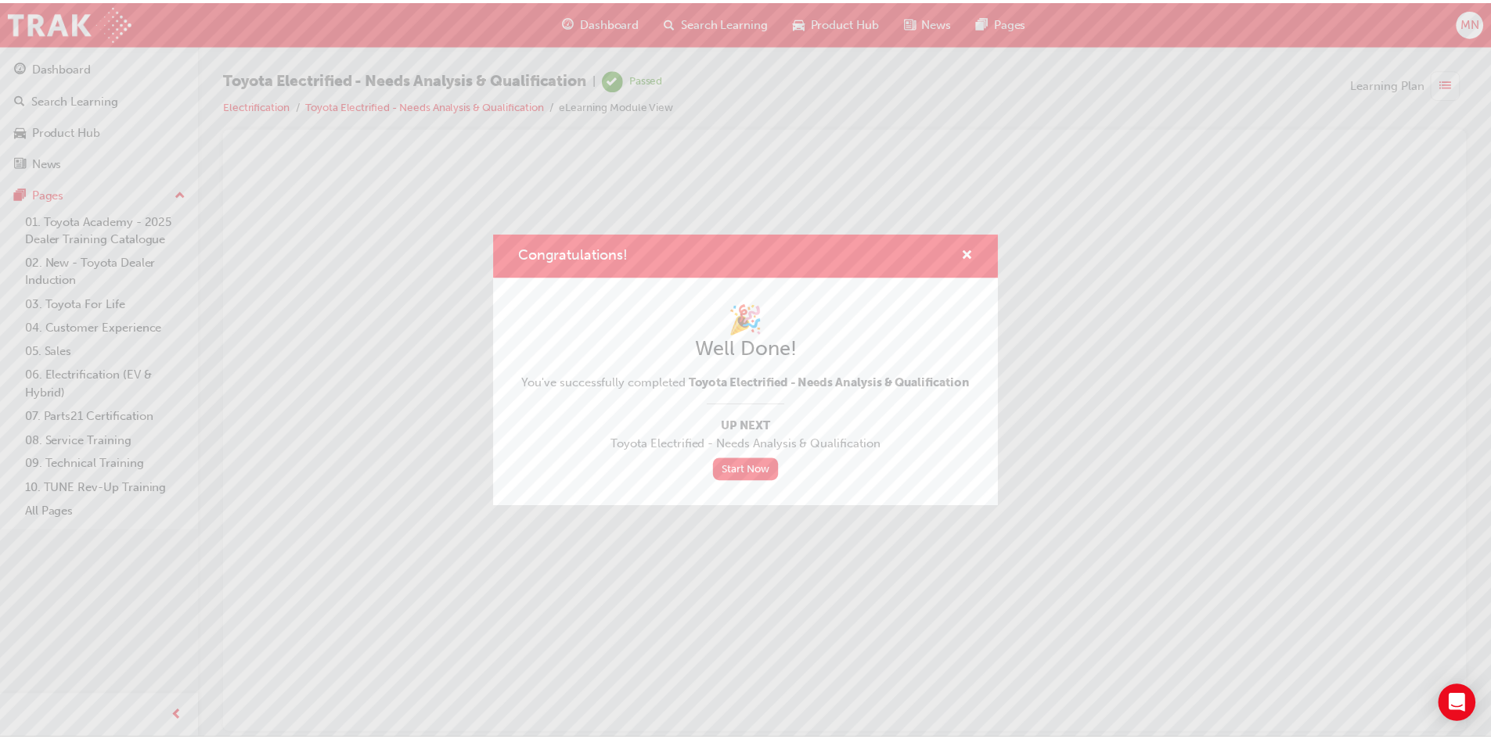
scroll to position [0, 0]
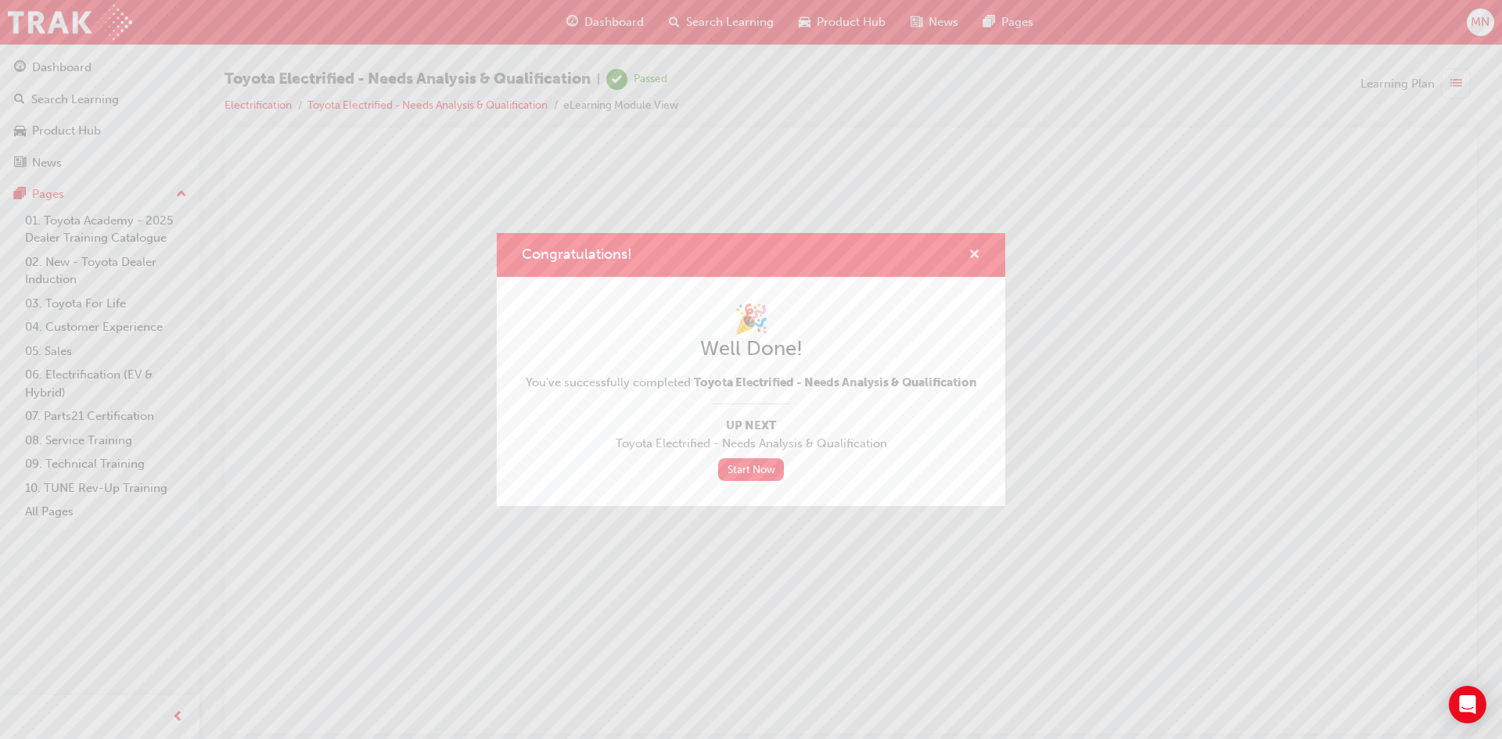
click at [970, 250] on span "cross-icon" at bounding box center [975, 256] width 12 height 14
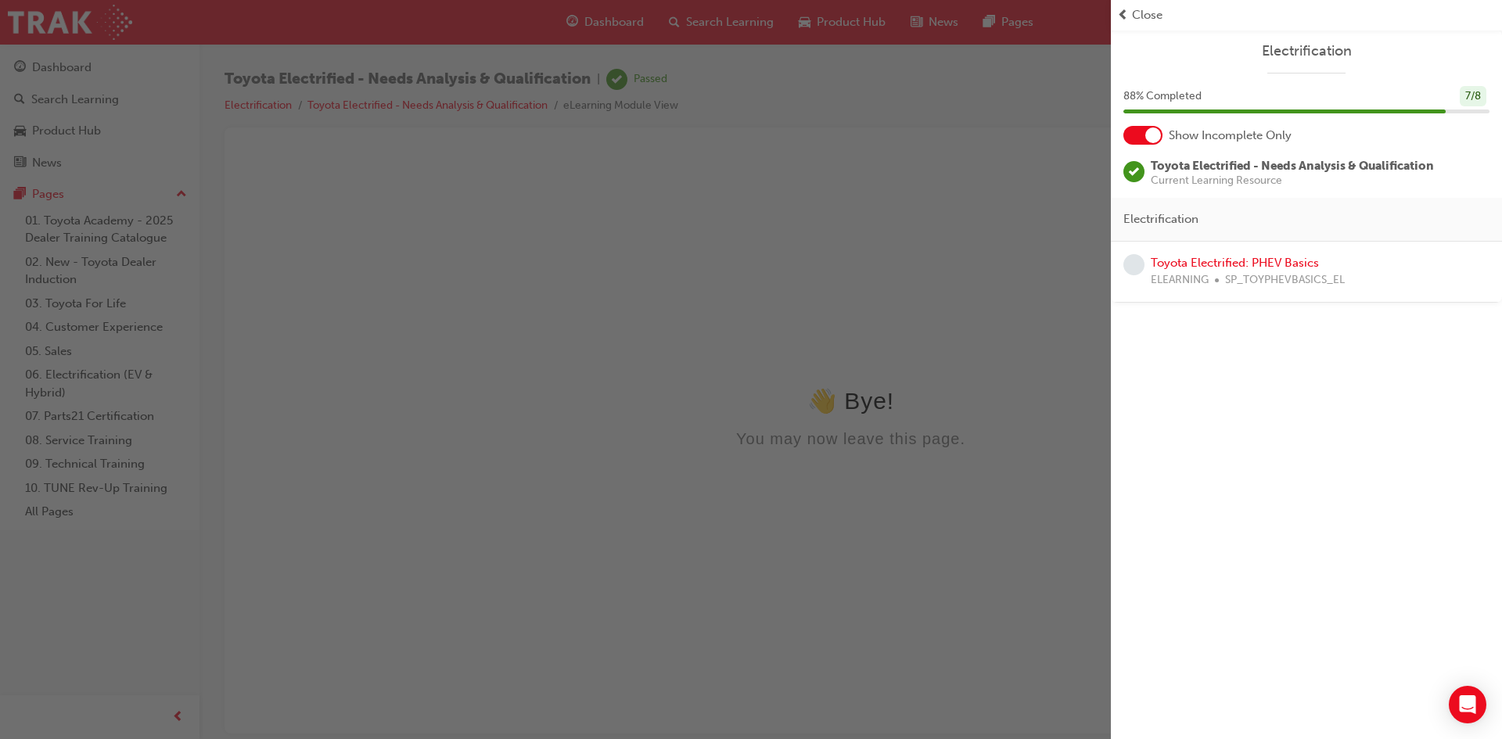
click at [1211, 254] on div "Toyota Electrified: PHEV Basics ELEARNING SP_TOYPHEVBASICS_EL" at bounding box center [1248, 271] width 194 height 35
click at [1139, 18] on span "Close" at bounding box center [1147, 15] width 31 height 18
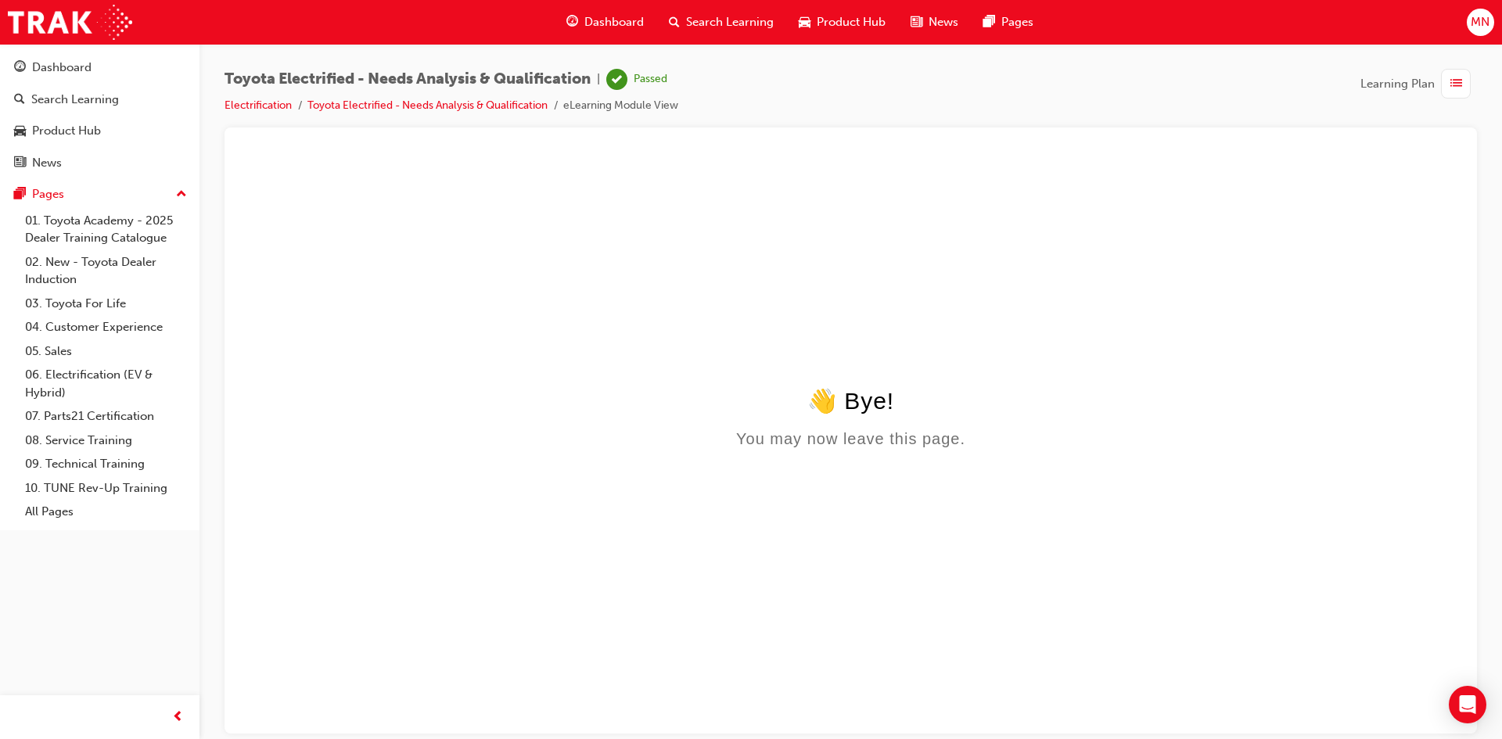
click at [617, 20] on span "Dashboard" at bounding box center [613, 22] width 59 height 18
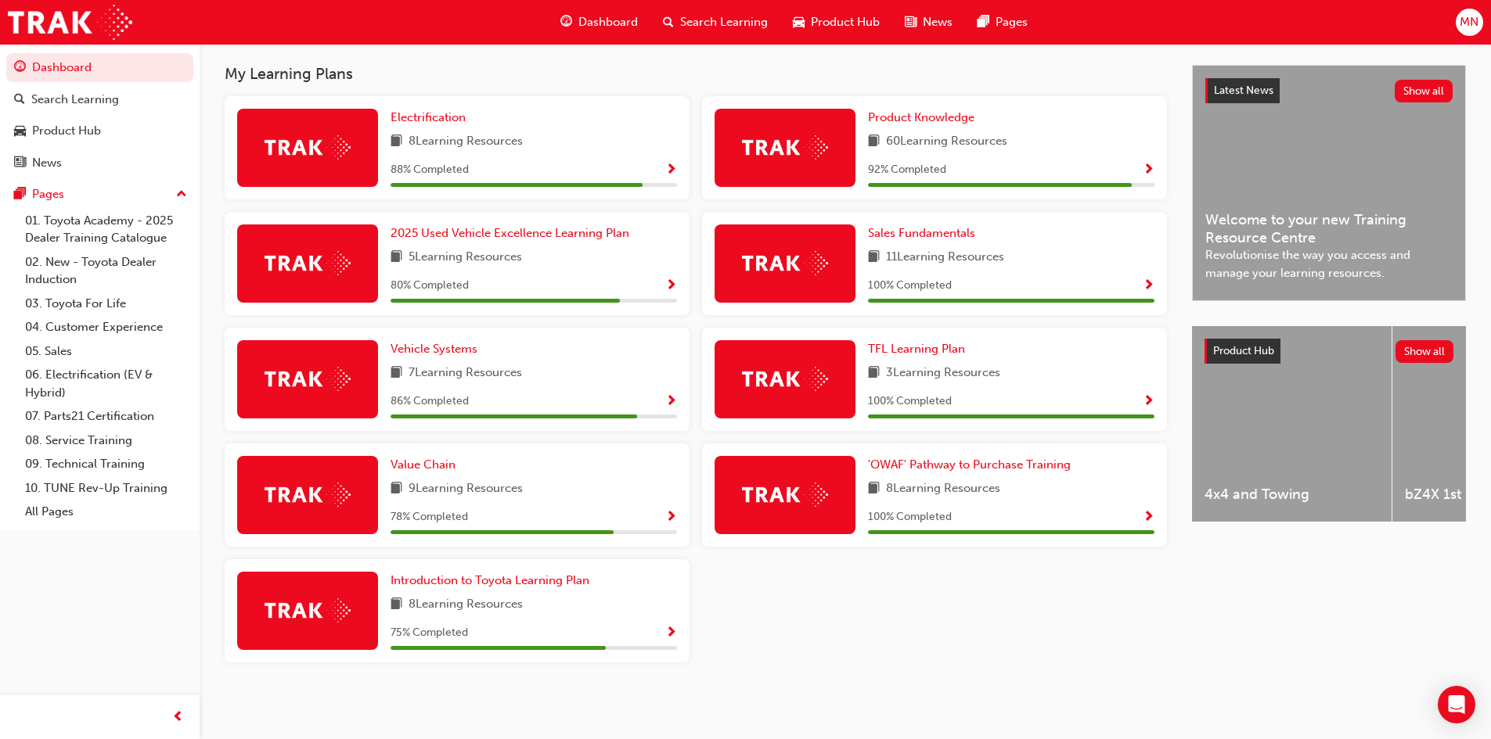
scroll to position [340, 0]
click at [350, 145] on img at bounding box center [307, 147] width 86 height 24
click at [667, 166] on span "Show Progress" at bounding box center [671, 171] width 12 height 14
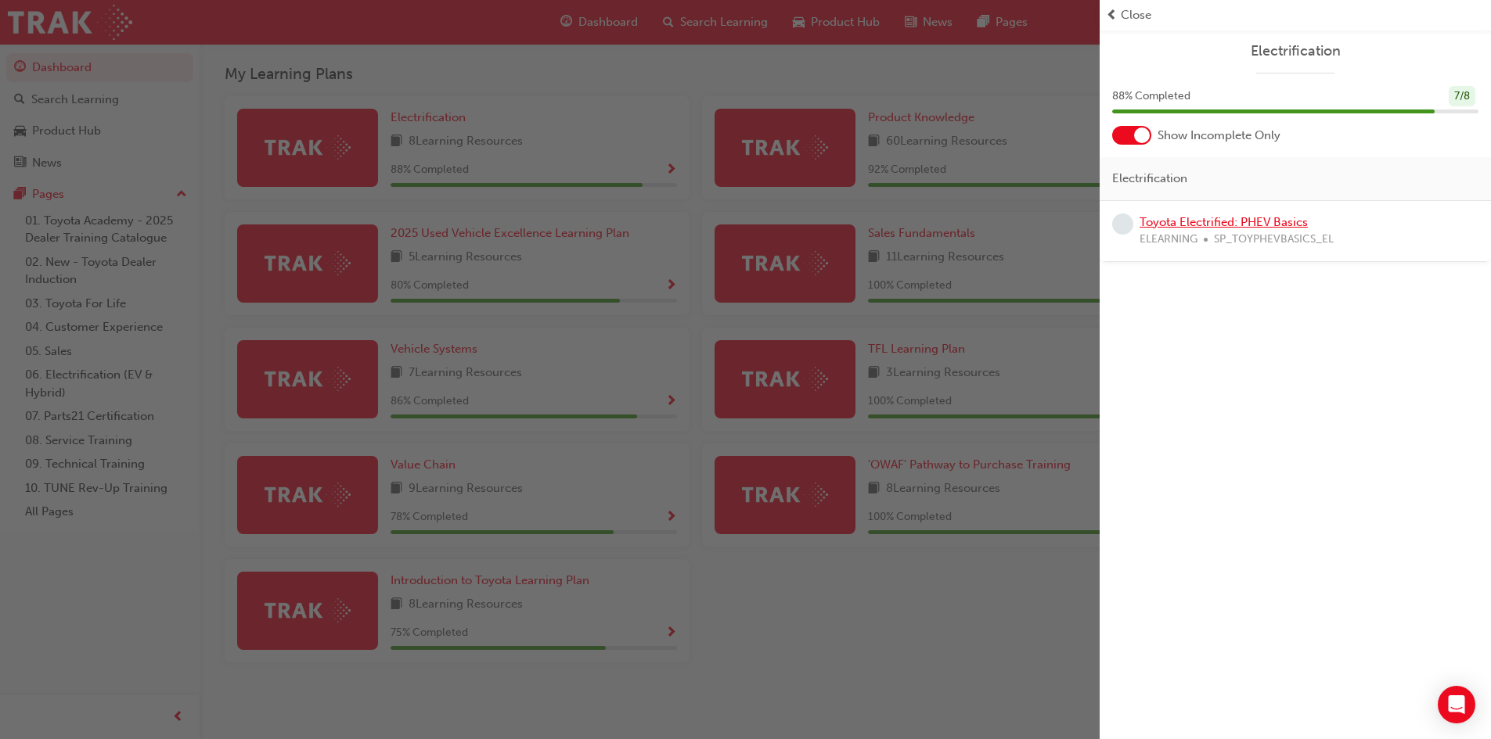
click at [1252, 228] on link "Toyota Electrified: PHEV Basics" at bounding box center [1223, 222] width 168 height 14
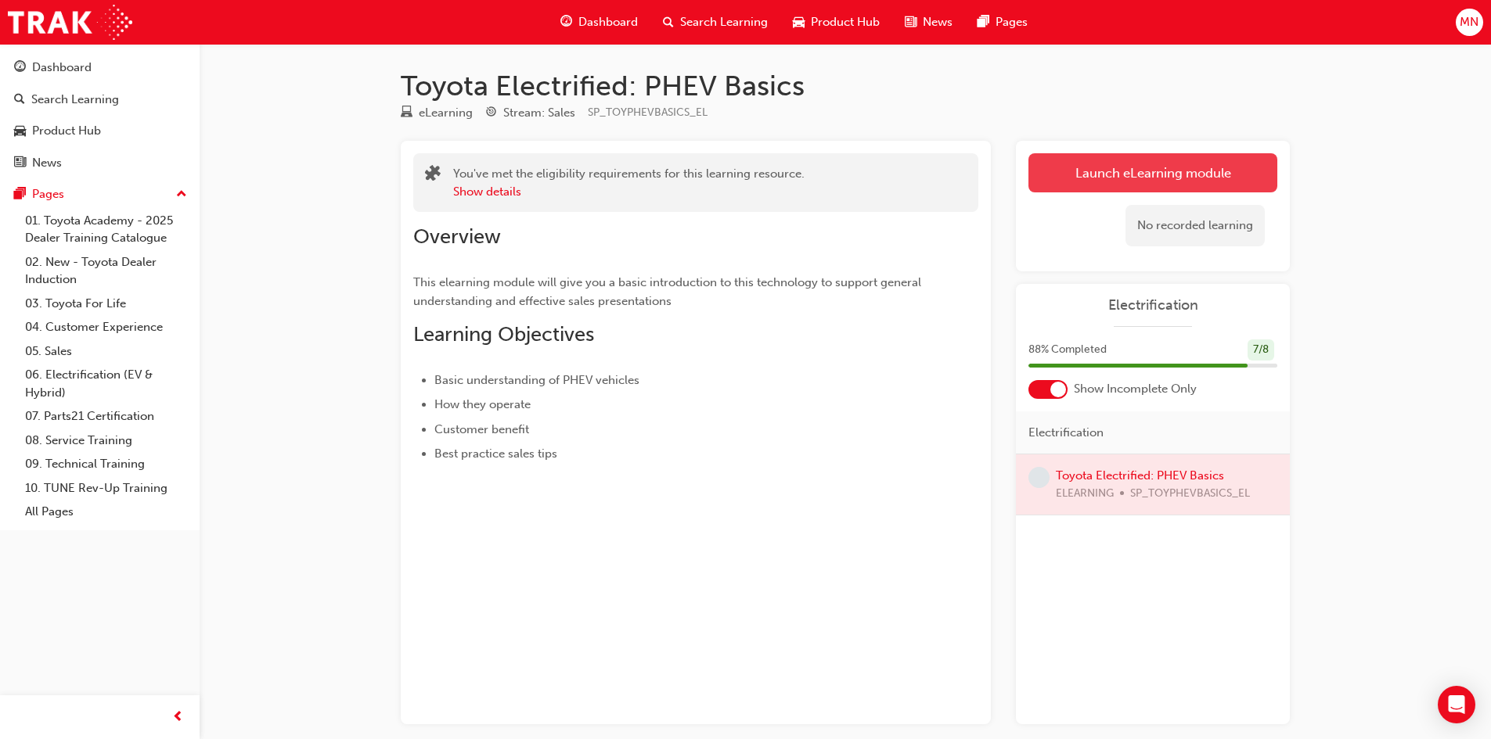
click at [1143, 172] on link "Launch eLearning module" at bounding box center [1152, 172] width 249 height 39
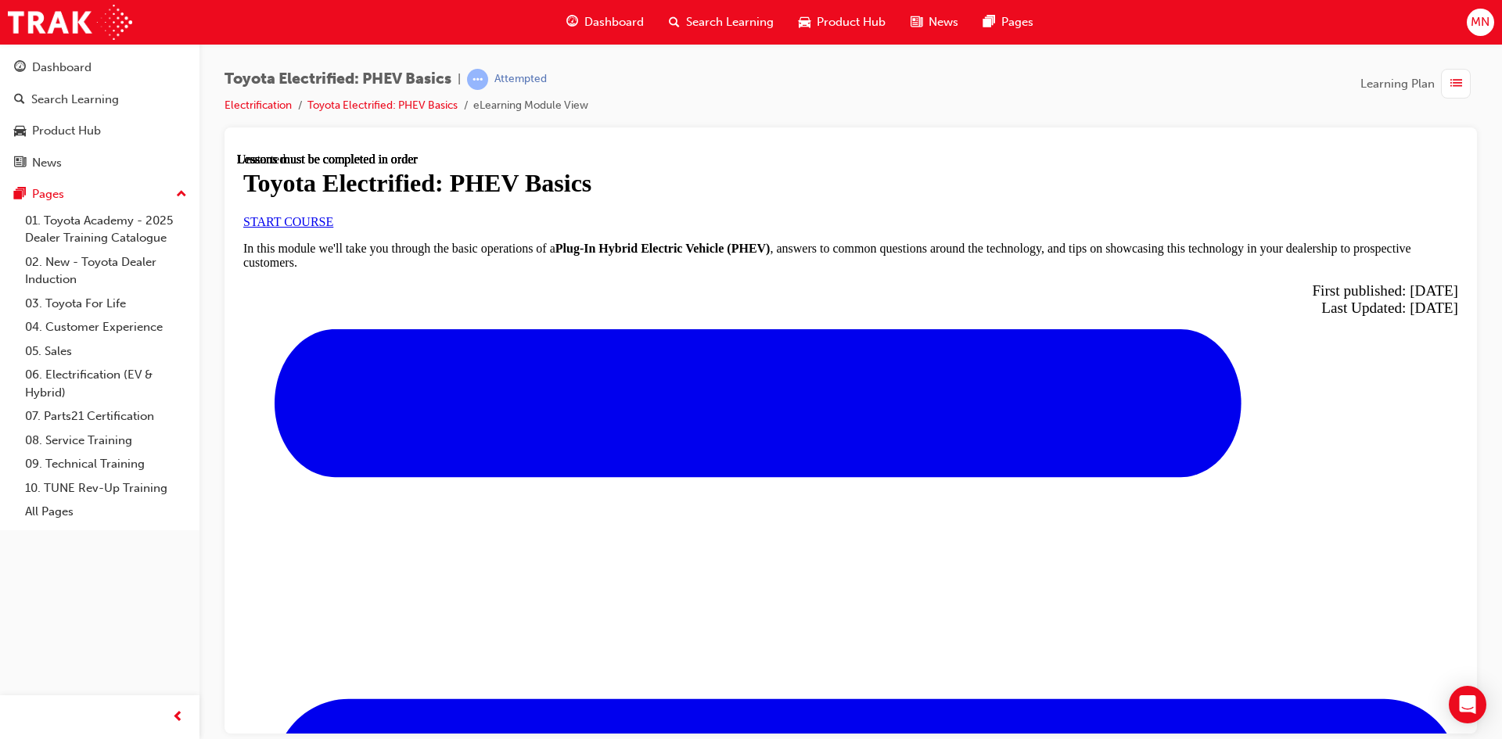
click at [333, 228] on link "START COURSE" at bounding box center [288, 220] width 90 height 13
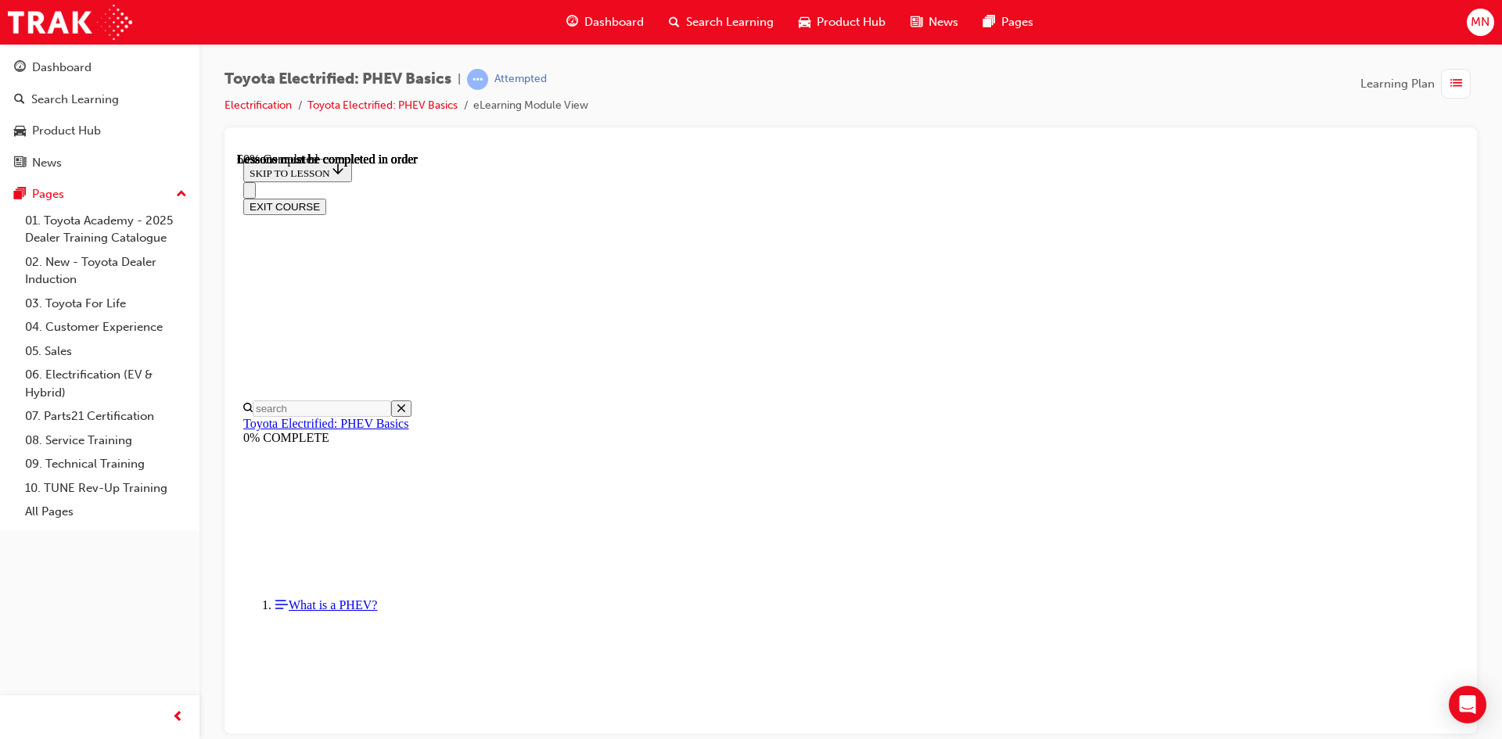
scroll to position [1222, 0]
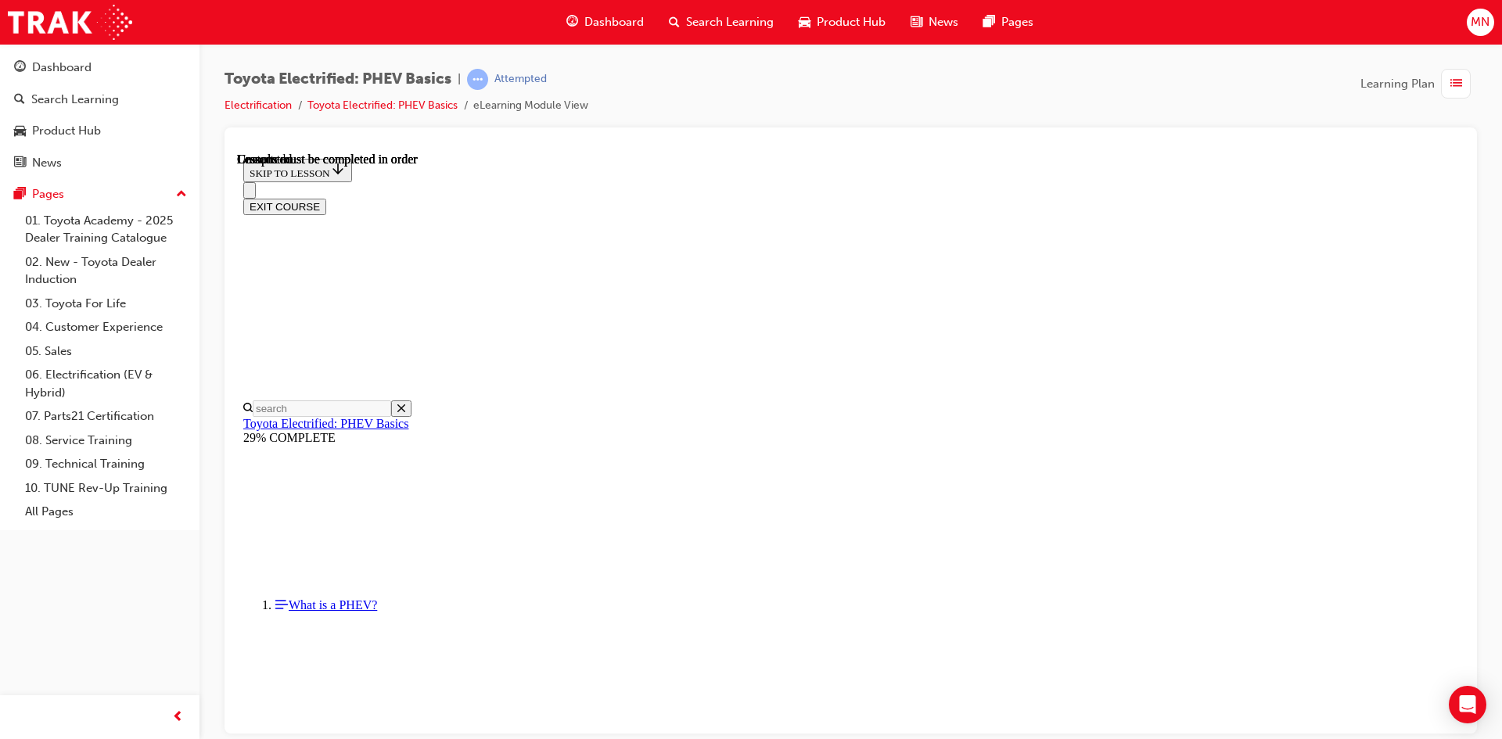
scroll to position [19, 0]
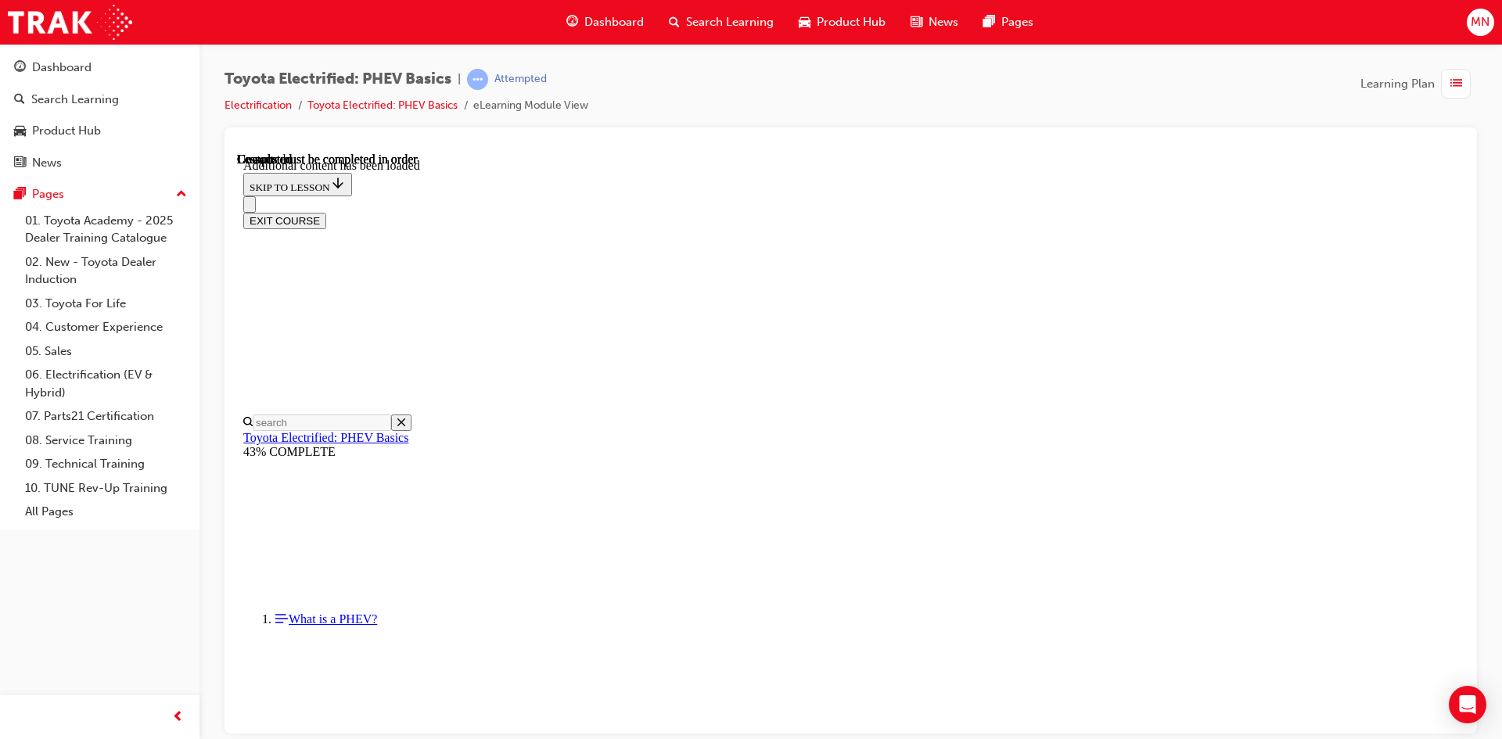
scroll to position [308, 0]
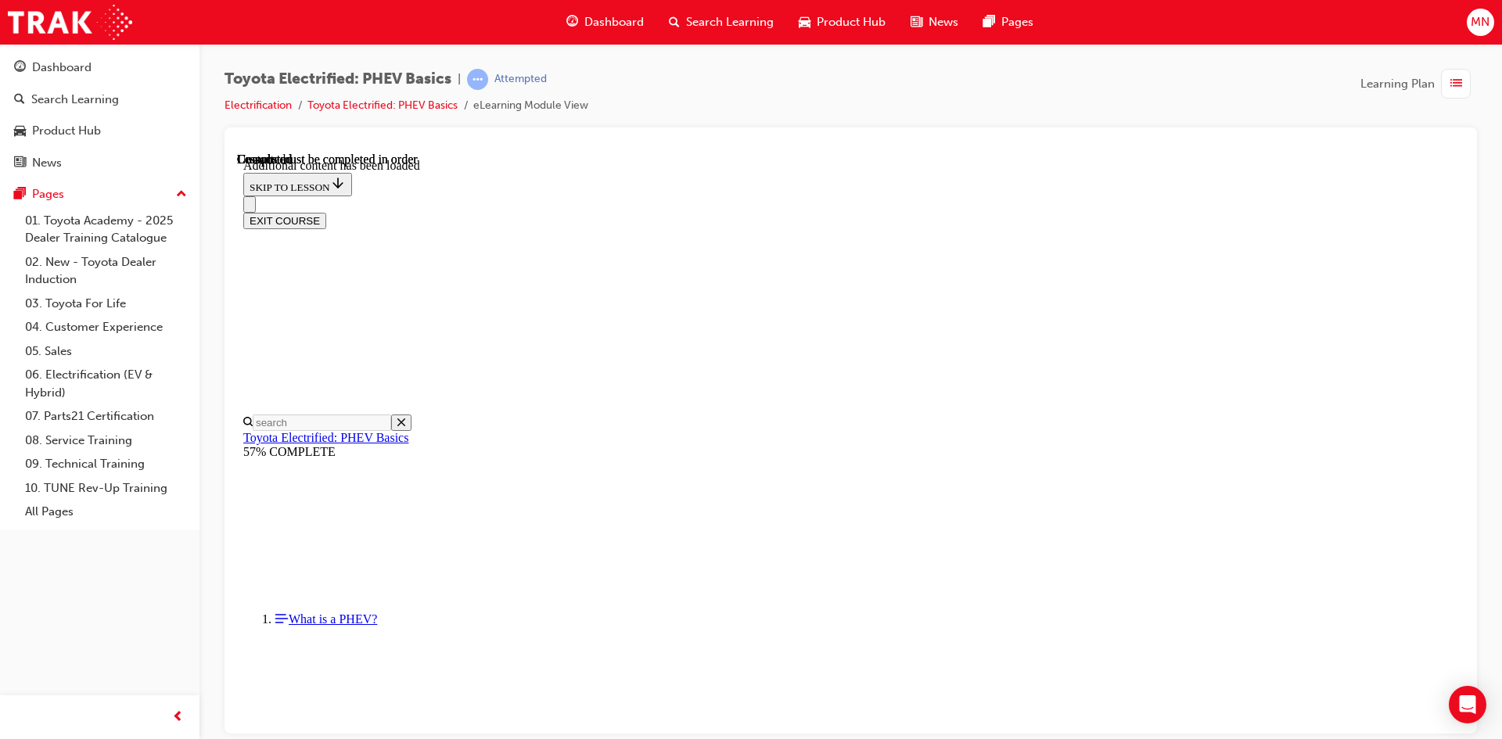
scroll to position [1144, 0]
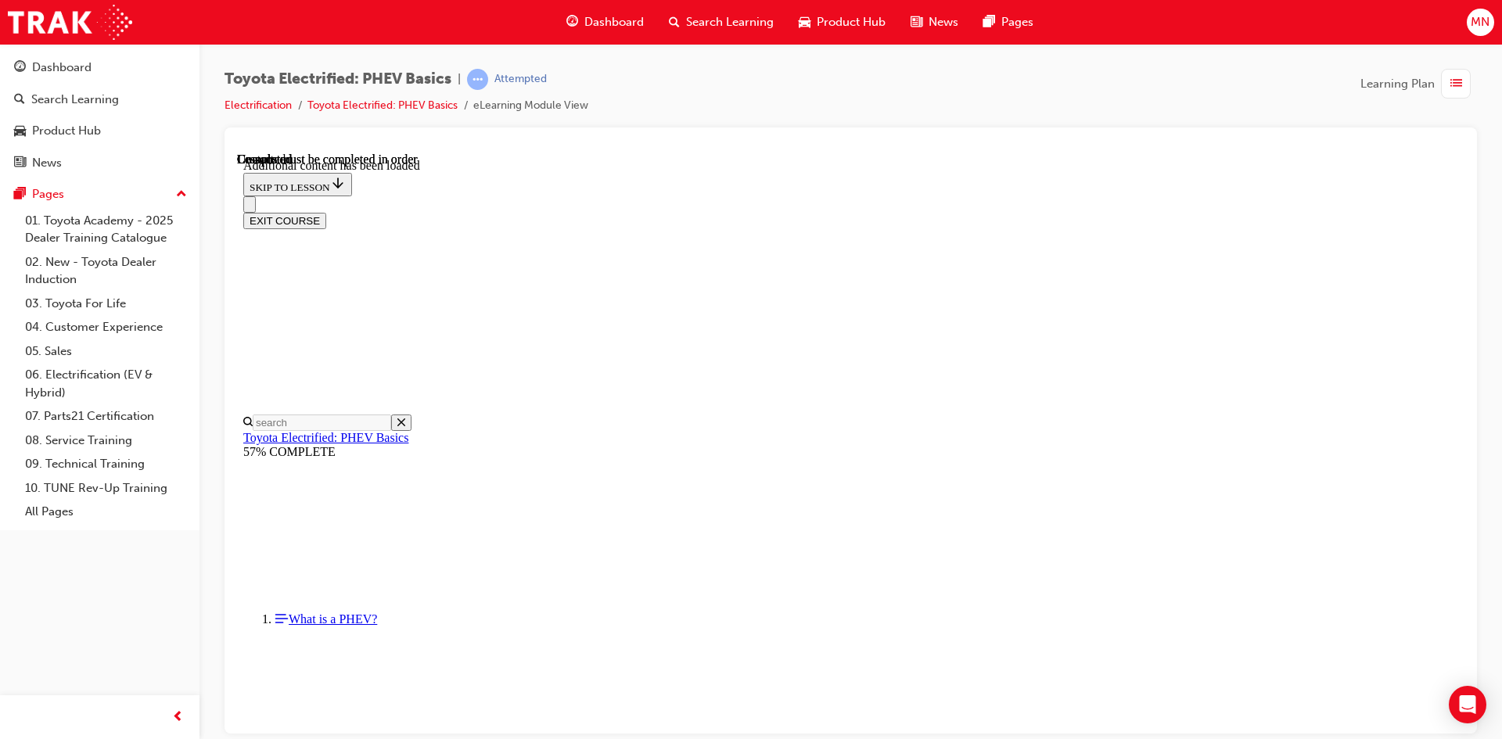
scroll to position [1848, 0]
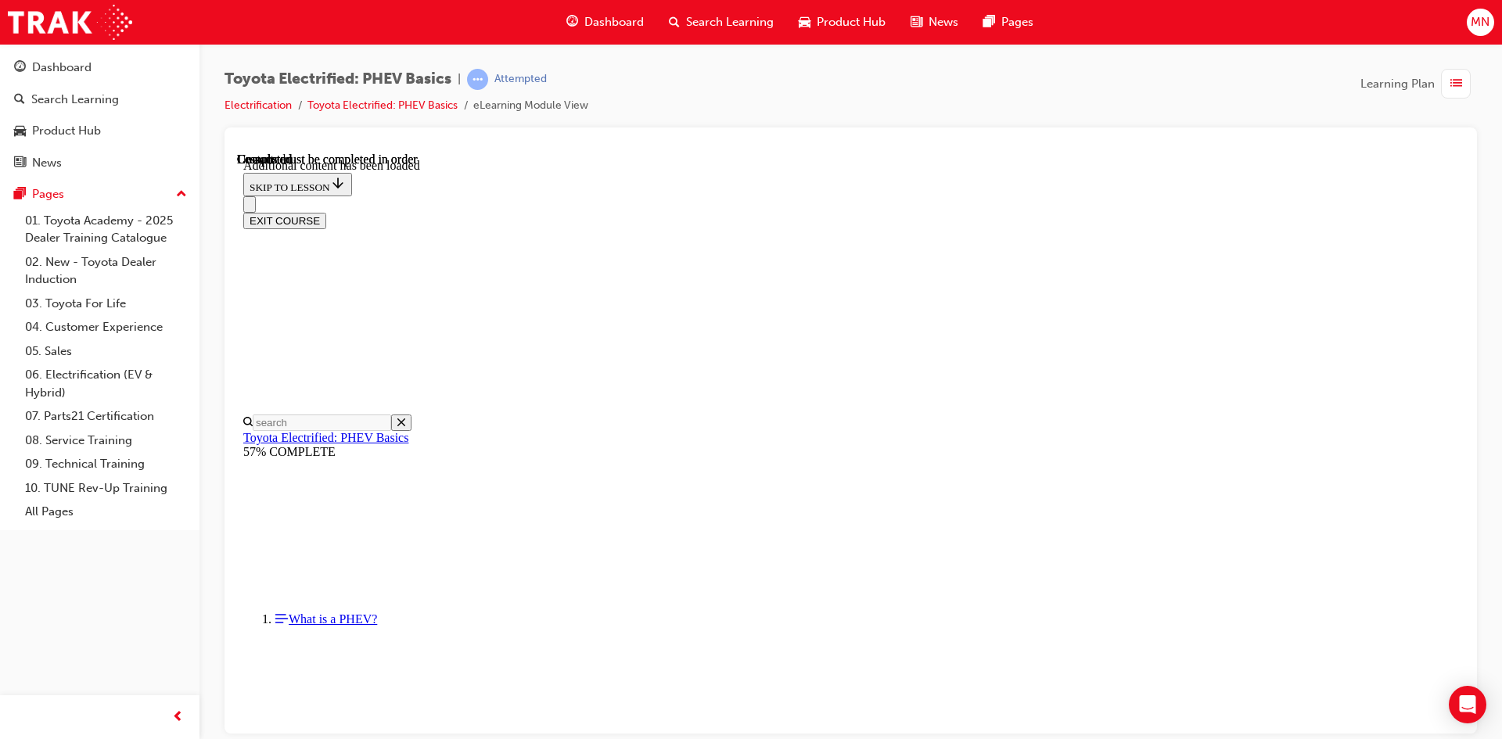
scroll to position [2706, 0]
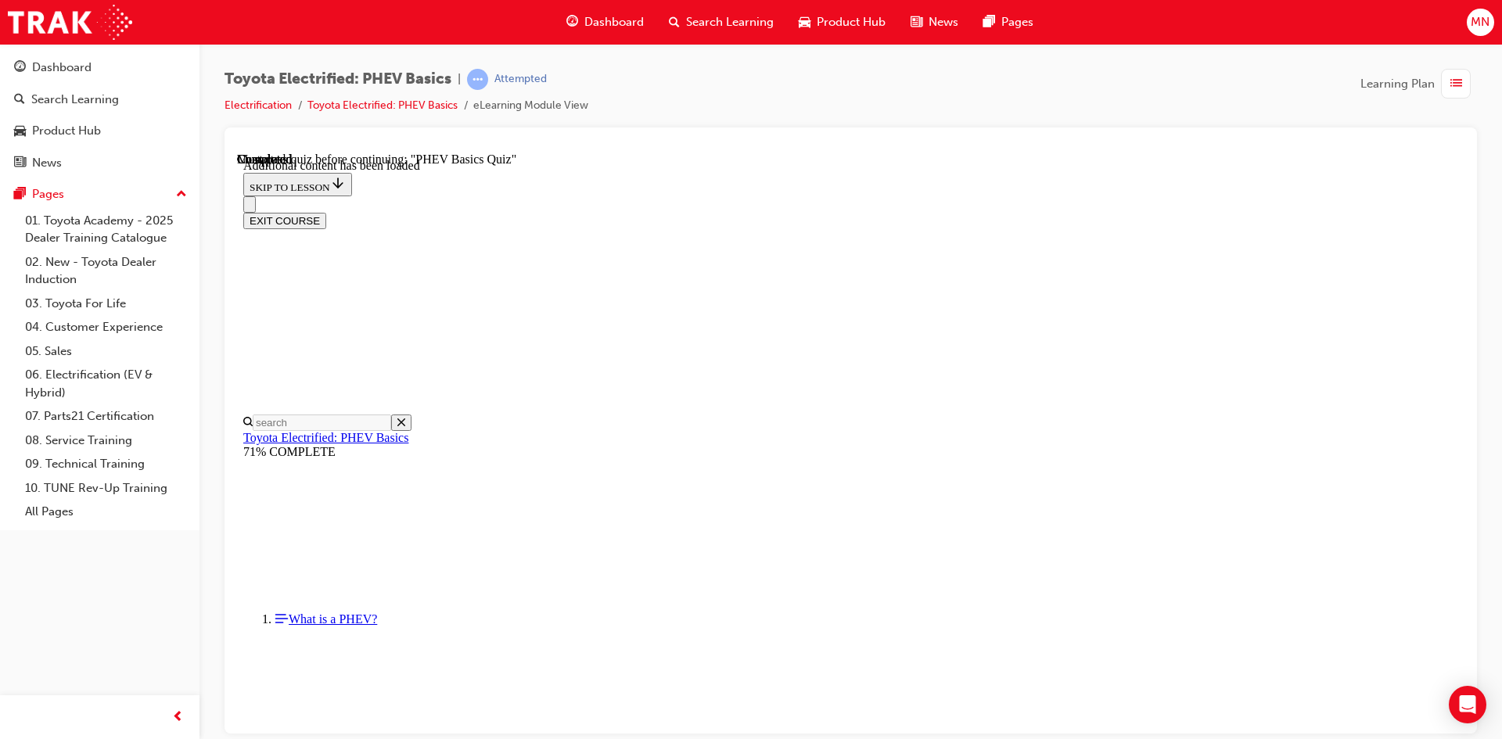
radio input "true"
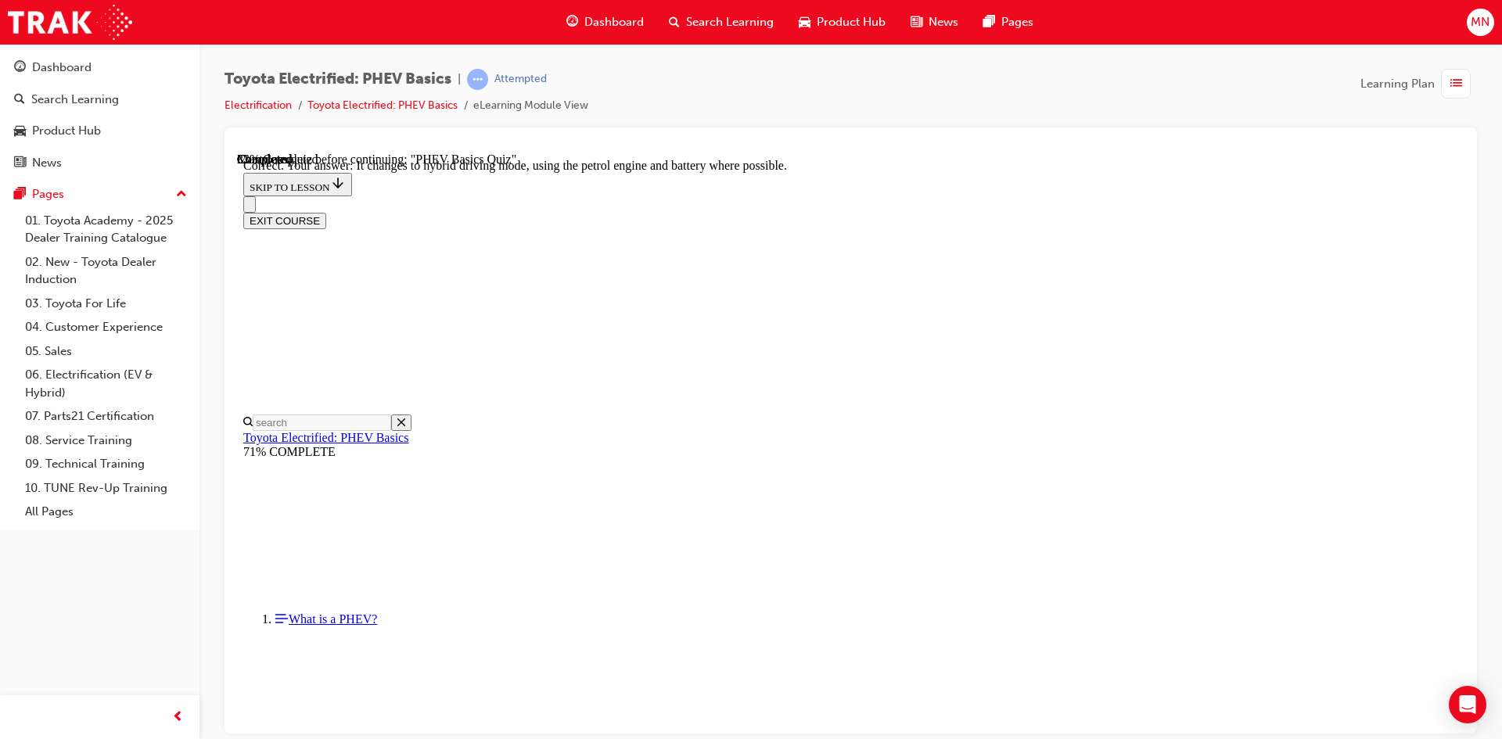
scroll to position [19, 0]
radio input "true"
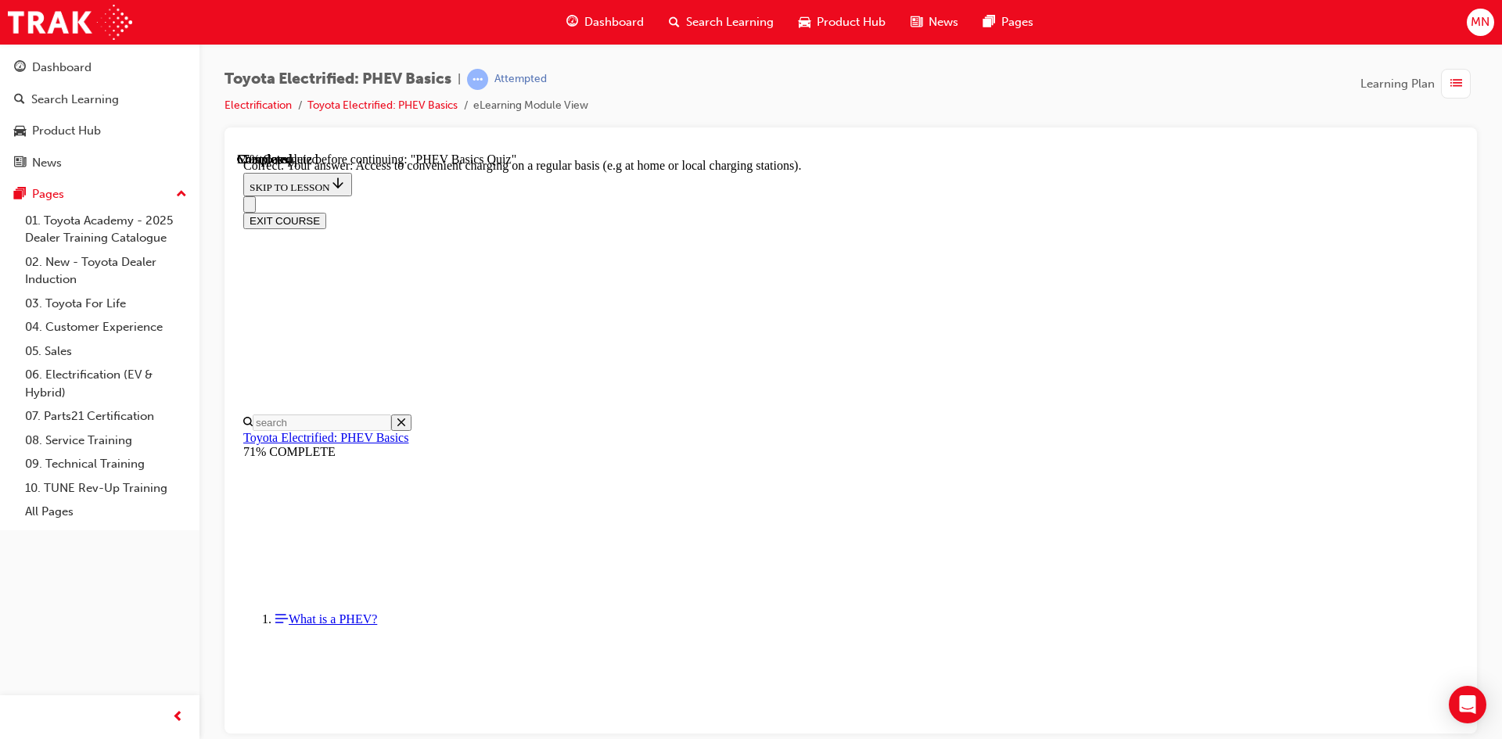
scroll to position [342, 0]
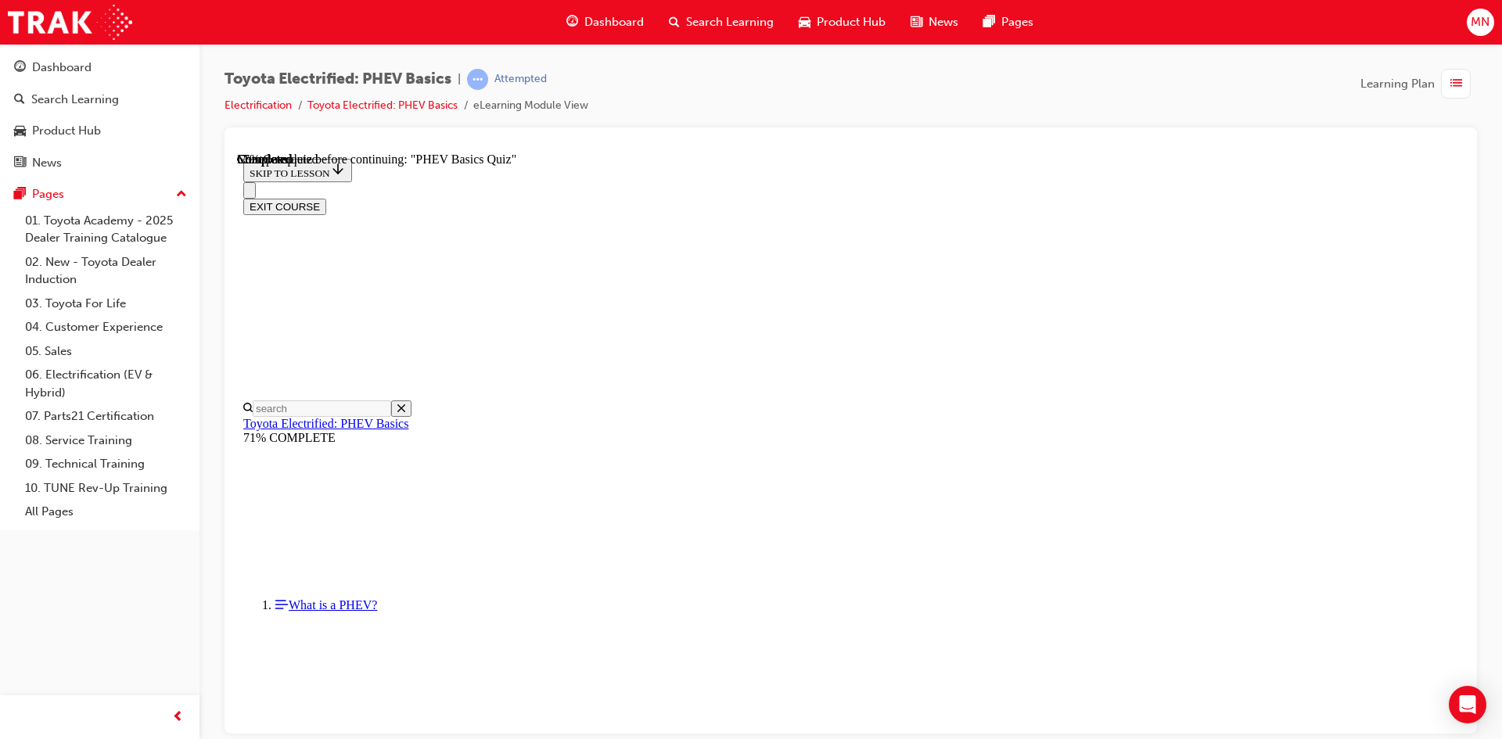
scroll to position [141, 0]
radio input "true"
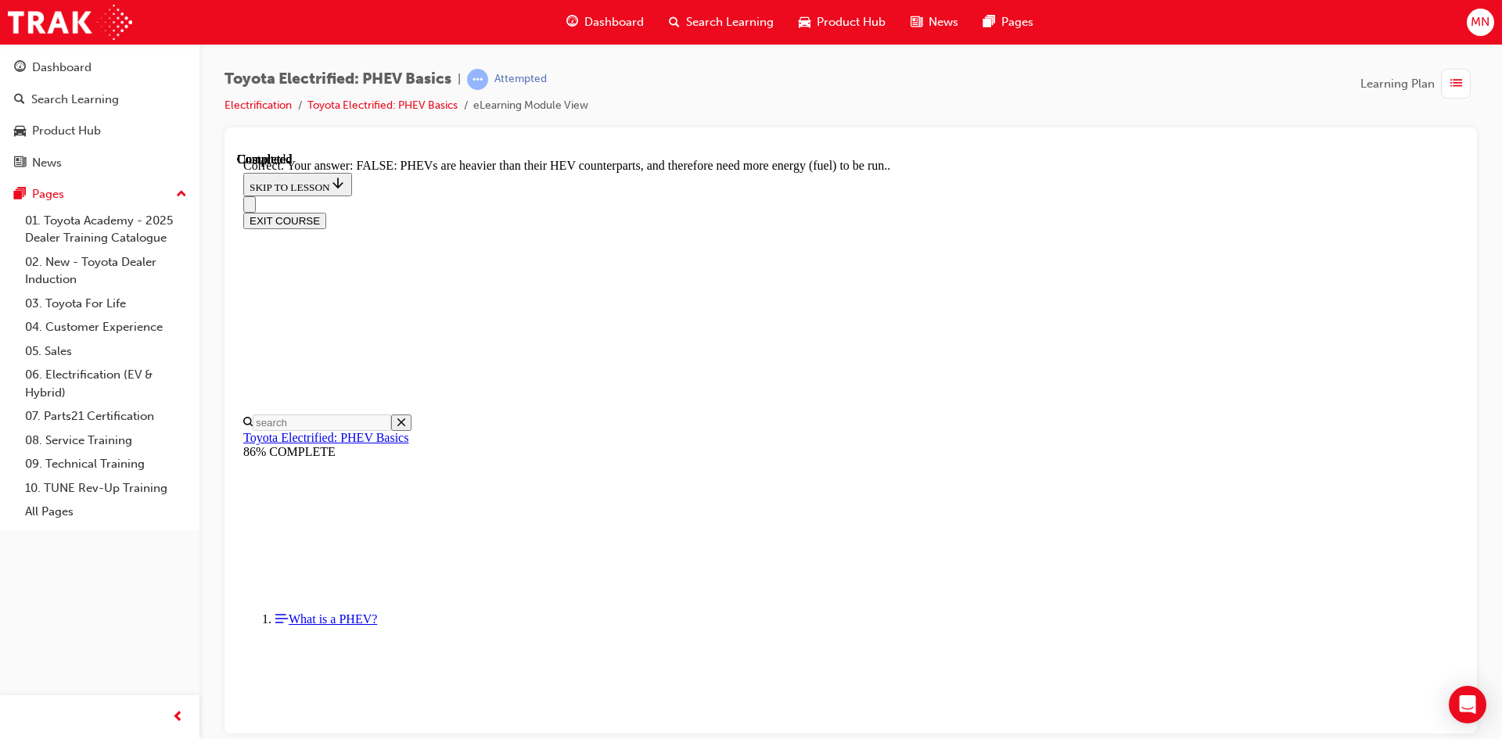
scroll to position [249, 0]
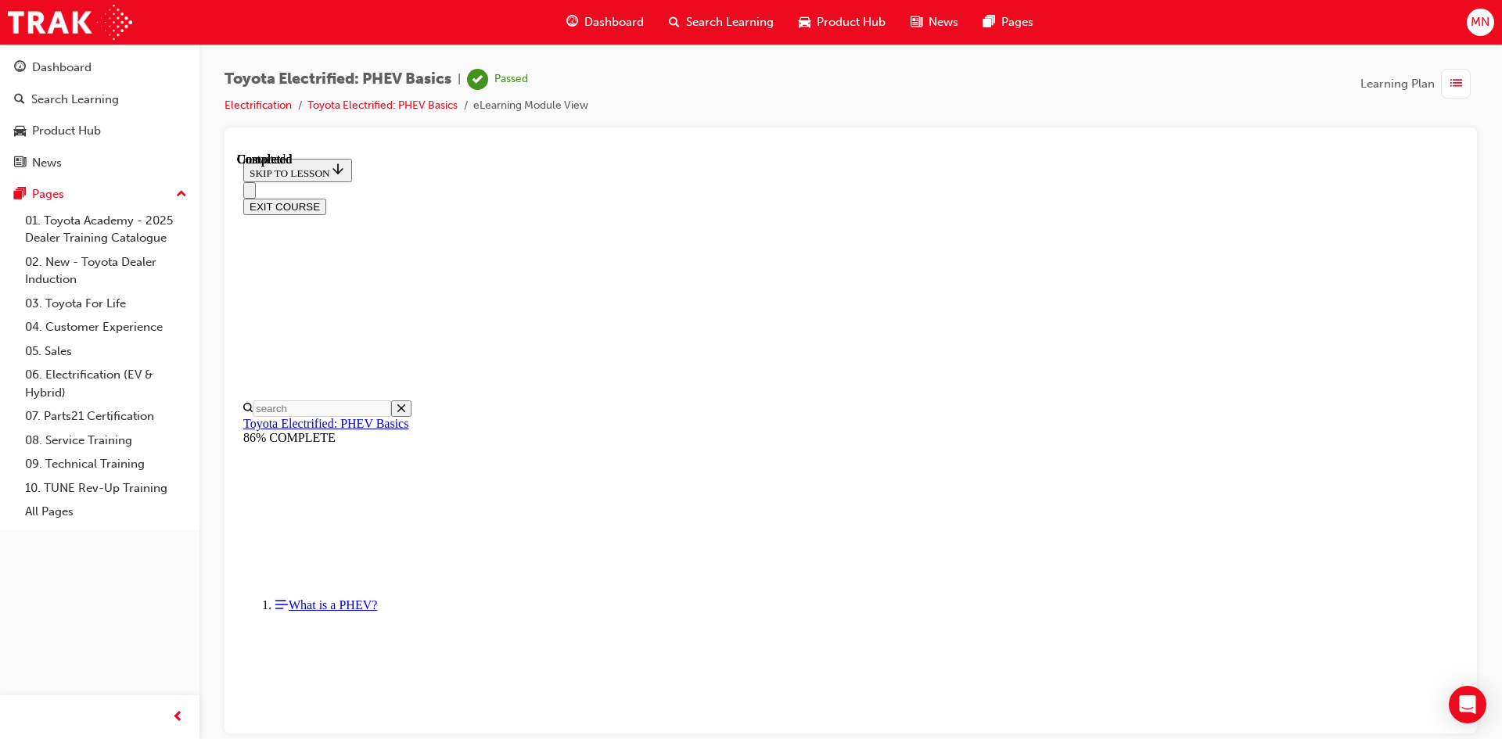
scroll to position [268, 0]
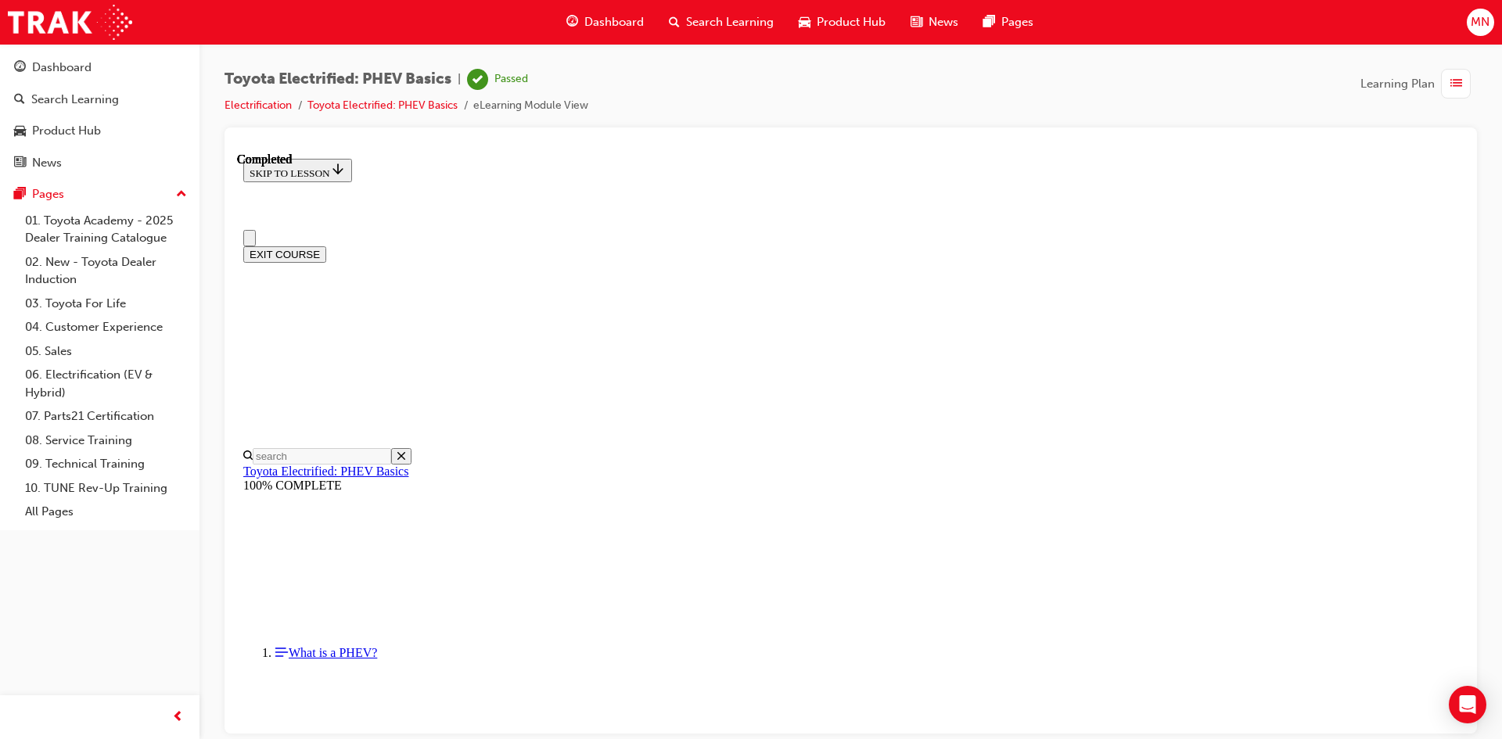
drag, startPoint x: 1333, startPoint y: 168, endPoint x: 1309, endPoint y: 157, distance: 25.9
click at [53, 64] on div "Dashboard" at bounding box center [61, 68] width 59 height 18
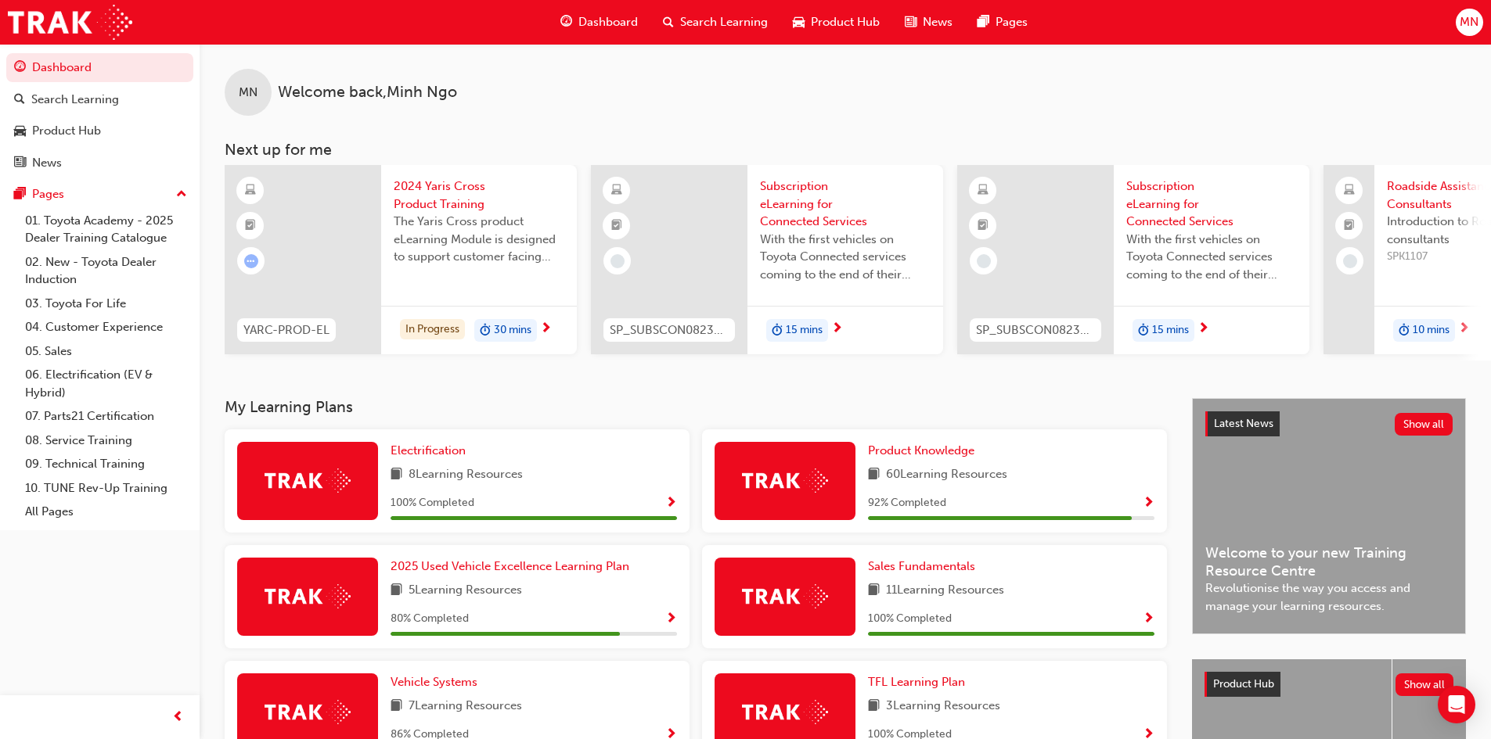
click at [1142, 505] on span "Show Progress" at bounding box center [1148, 504] width 12 height 14
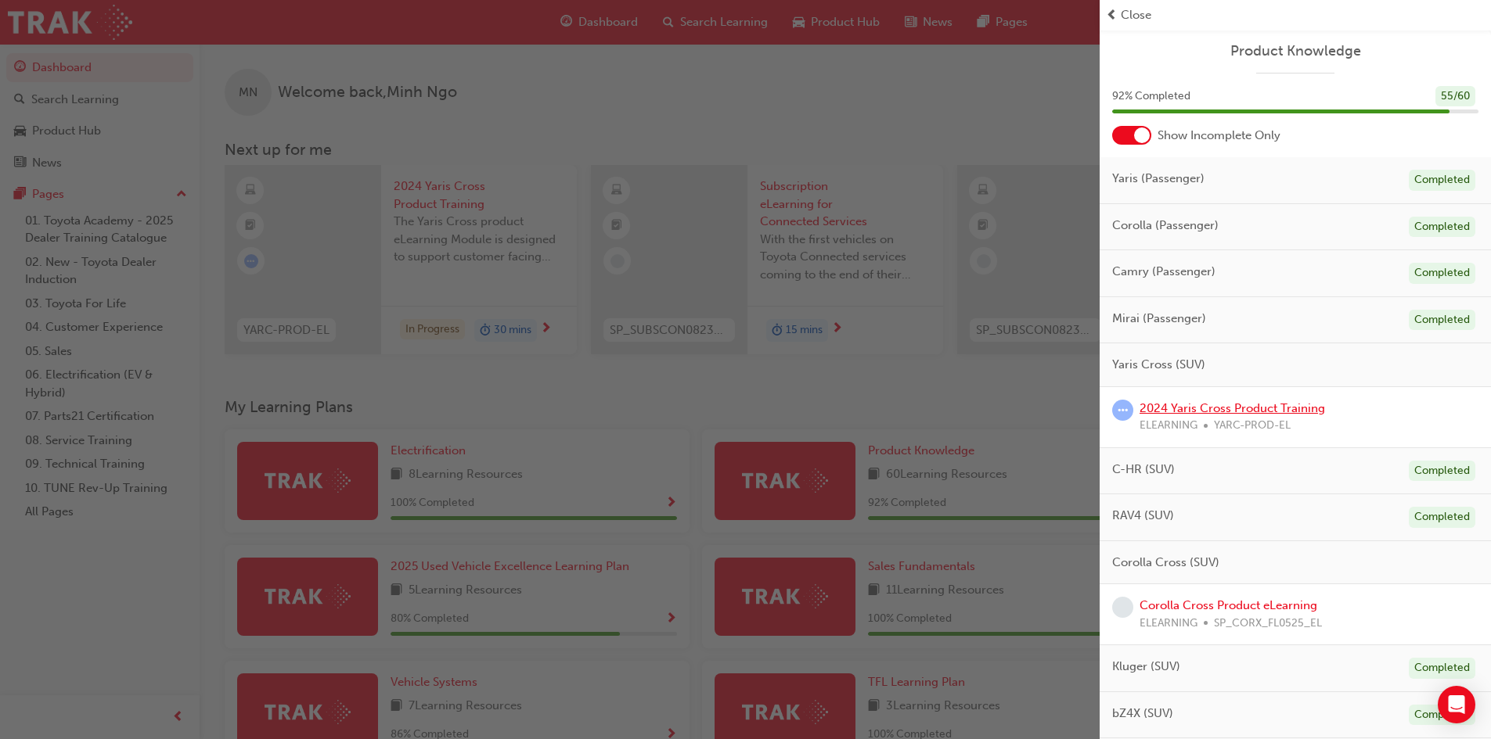
click at [1242, 411] on link "2024 Yaris Cross Product Training" at bounding box center [1231, 408] width 185 height 14
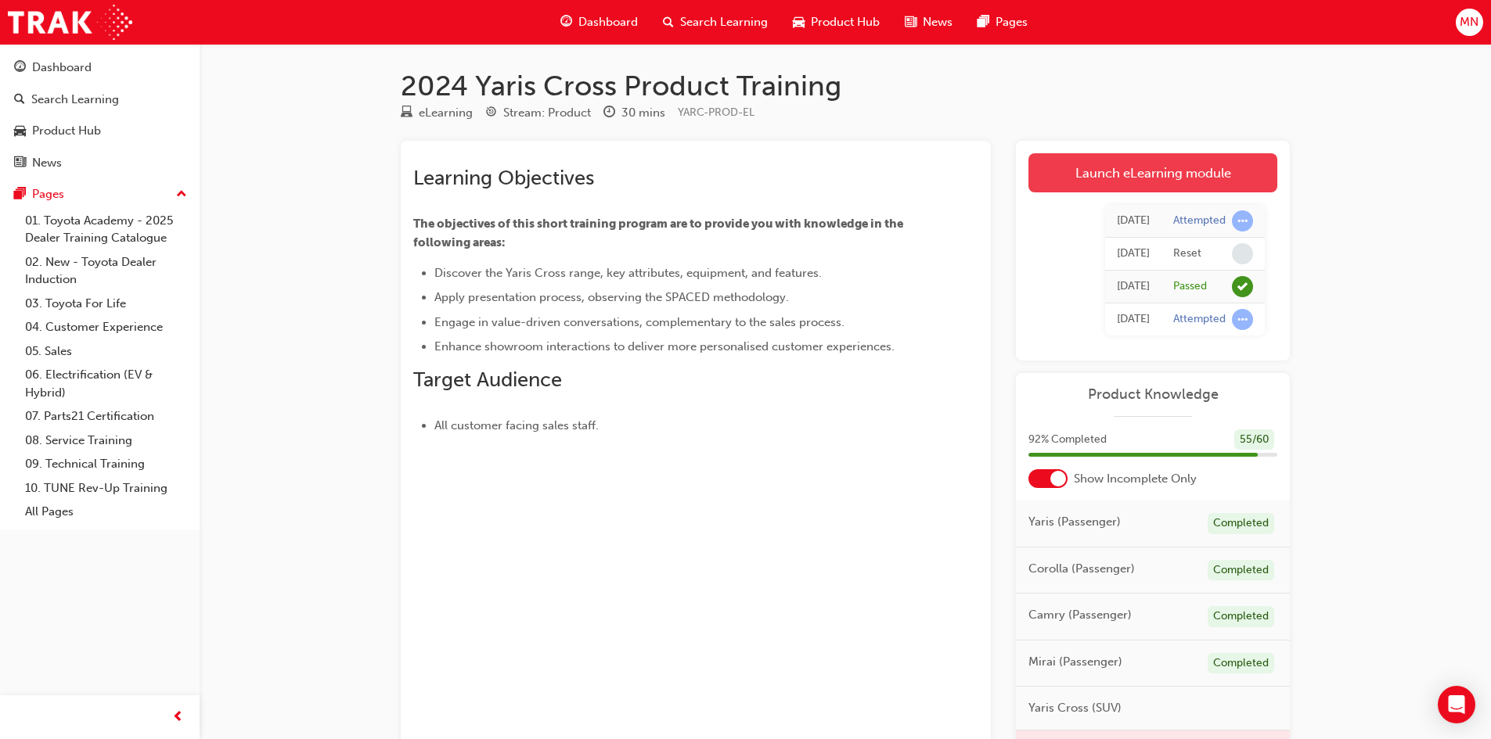
click at [1160, 168] on link "Launch eLearning module" at bounding box center [1152, 172] width 249 height 39
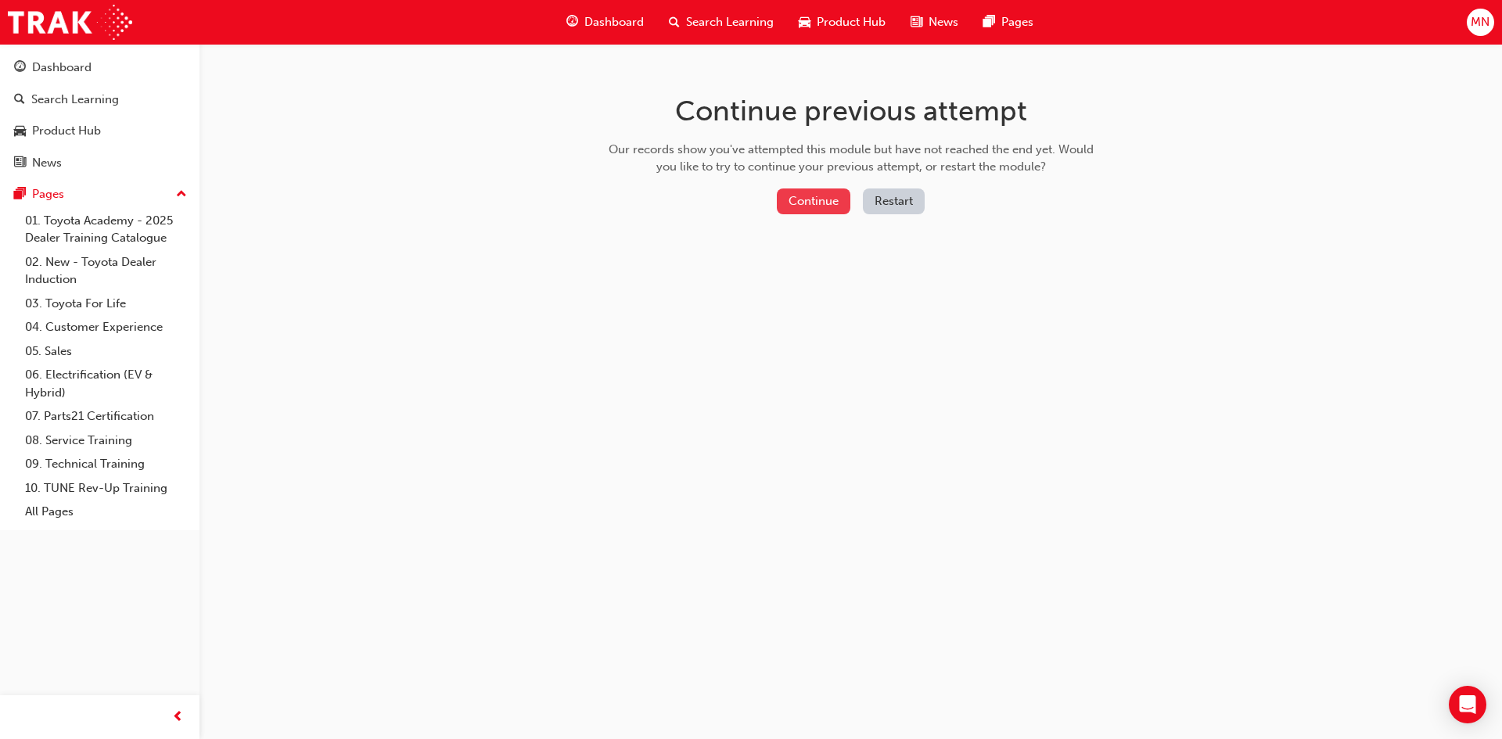
click at [815, 204] on button "Continue" at bounding box center [814, 202] width 74 height 26
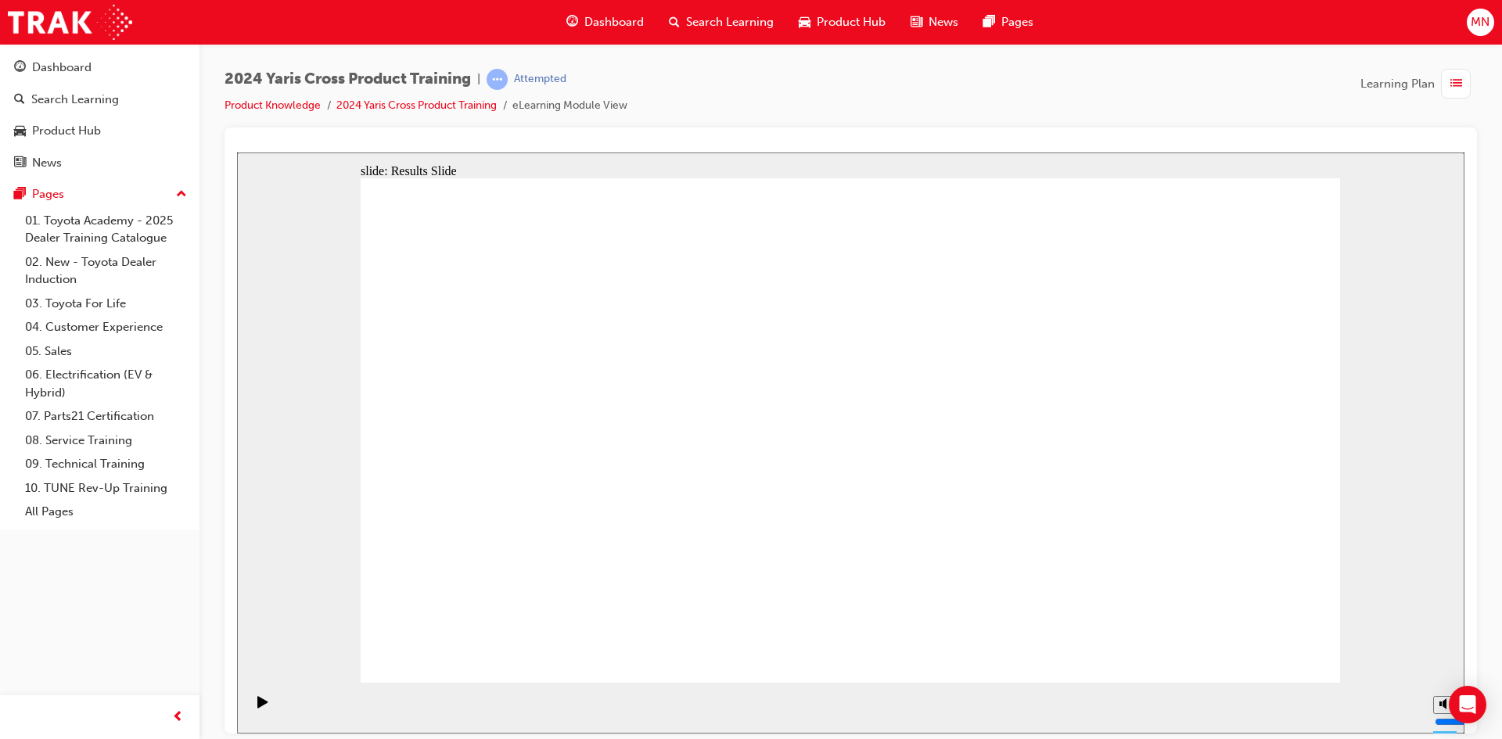
radio input "true"
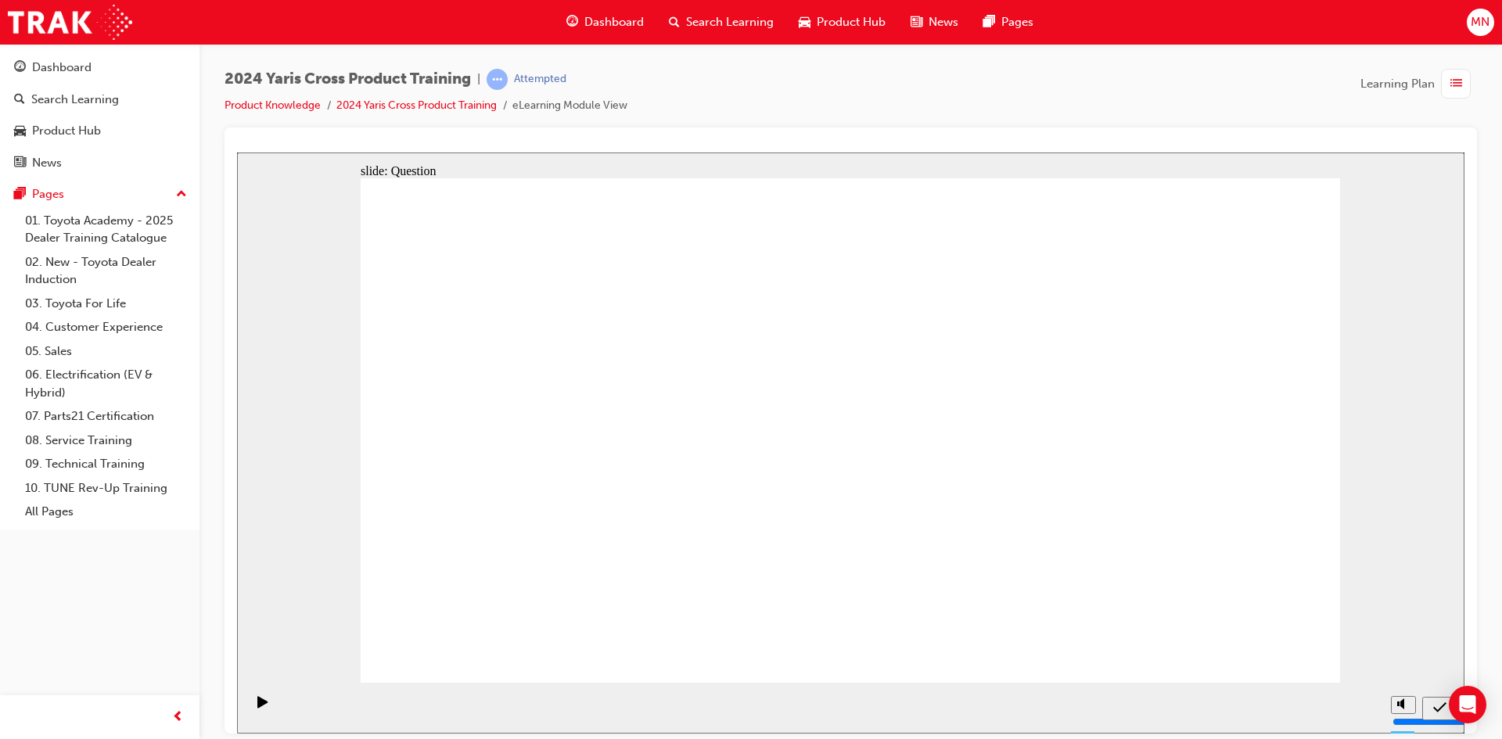
radio input "true"
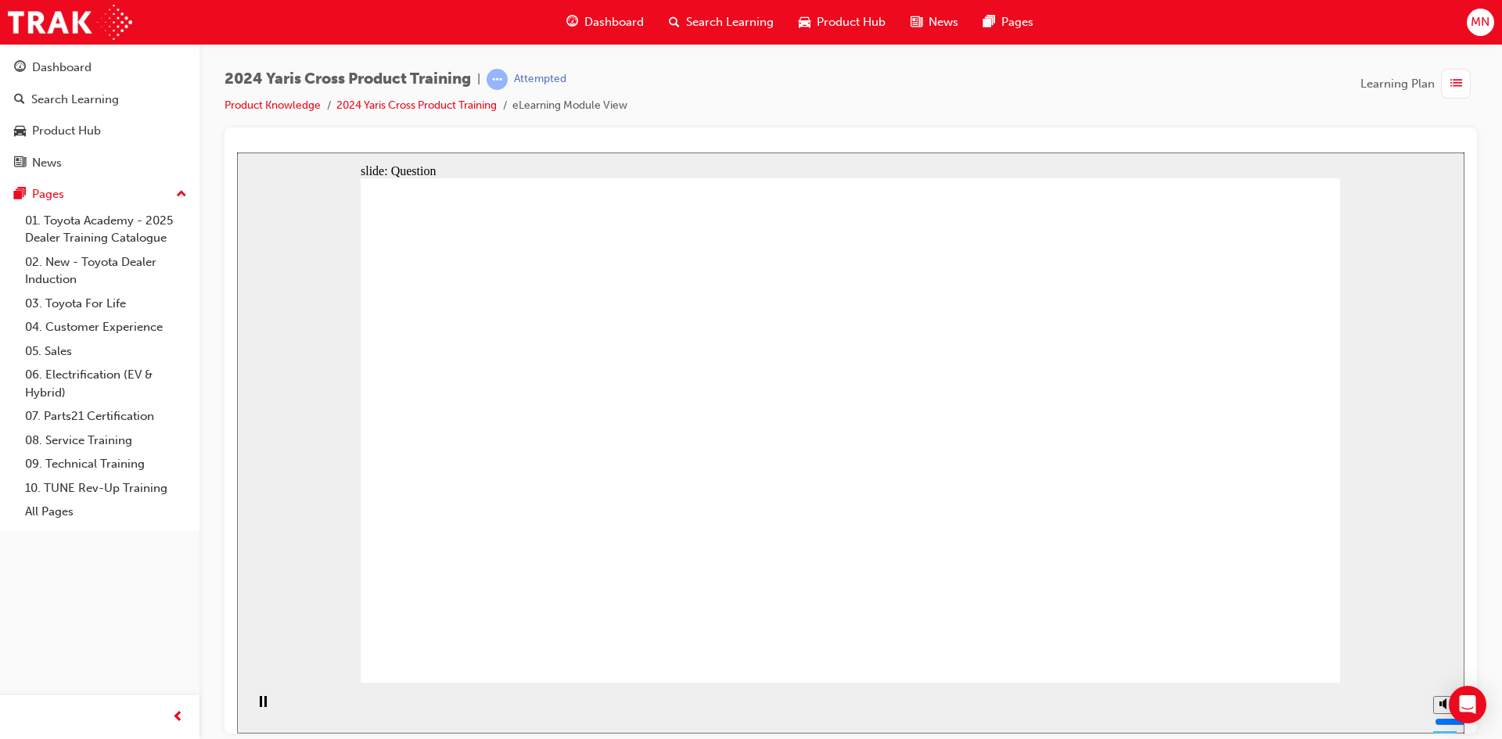
checkbox input "true"
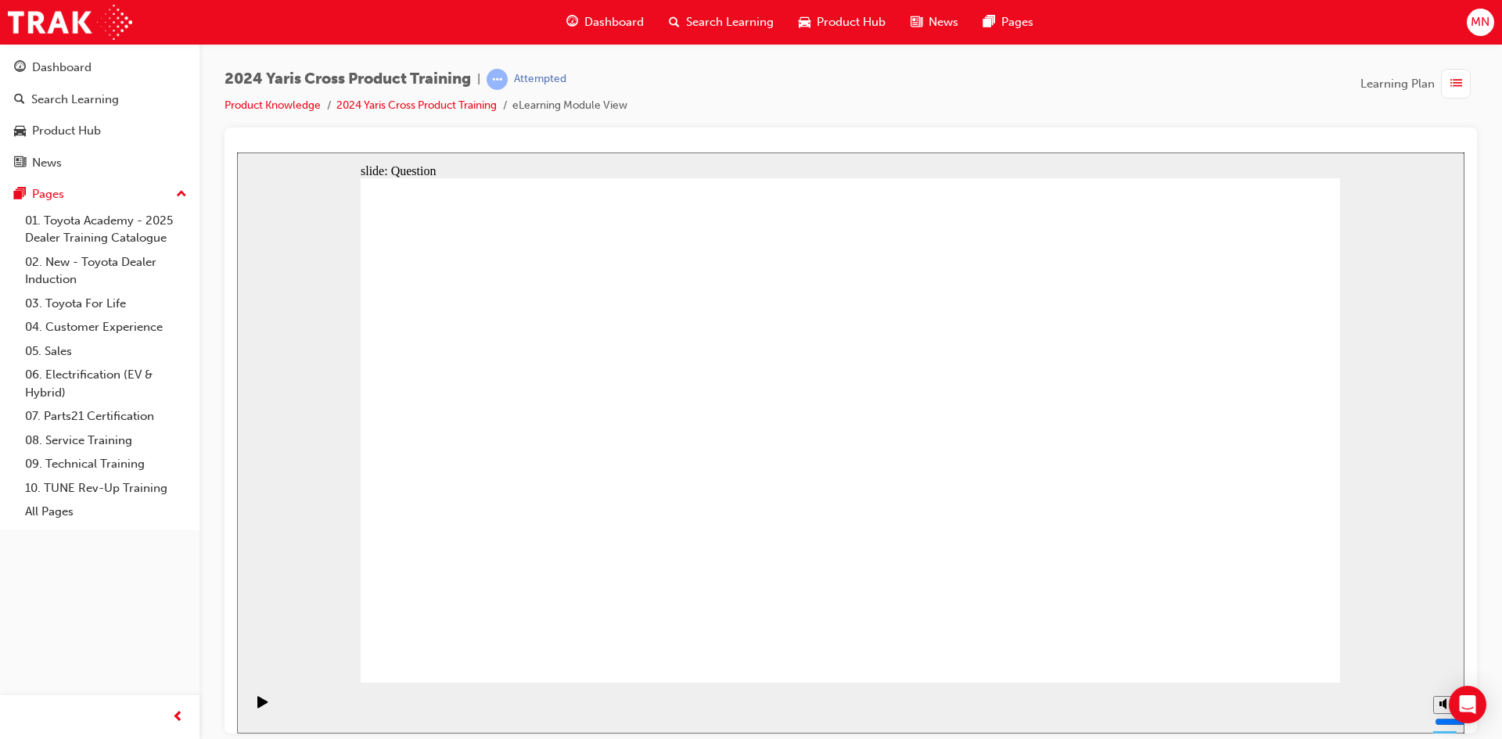
checkbox input "true"
checkbox input "false"
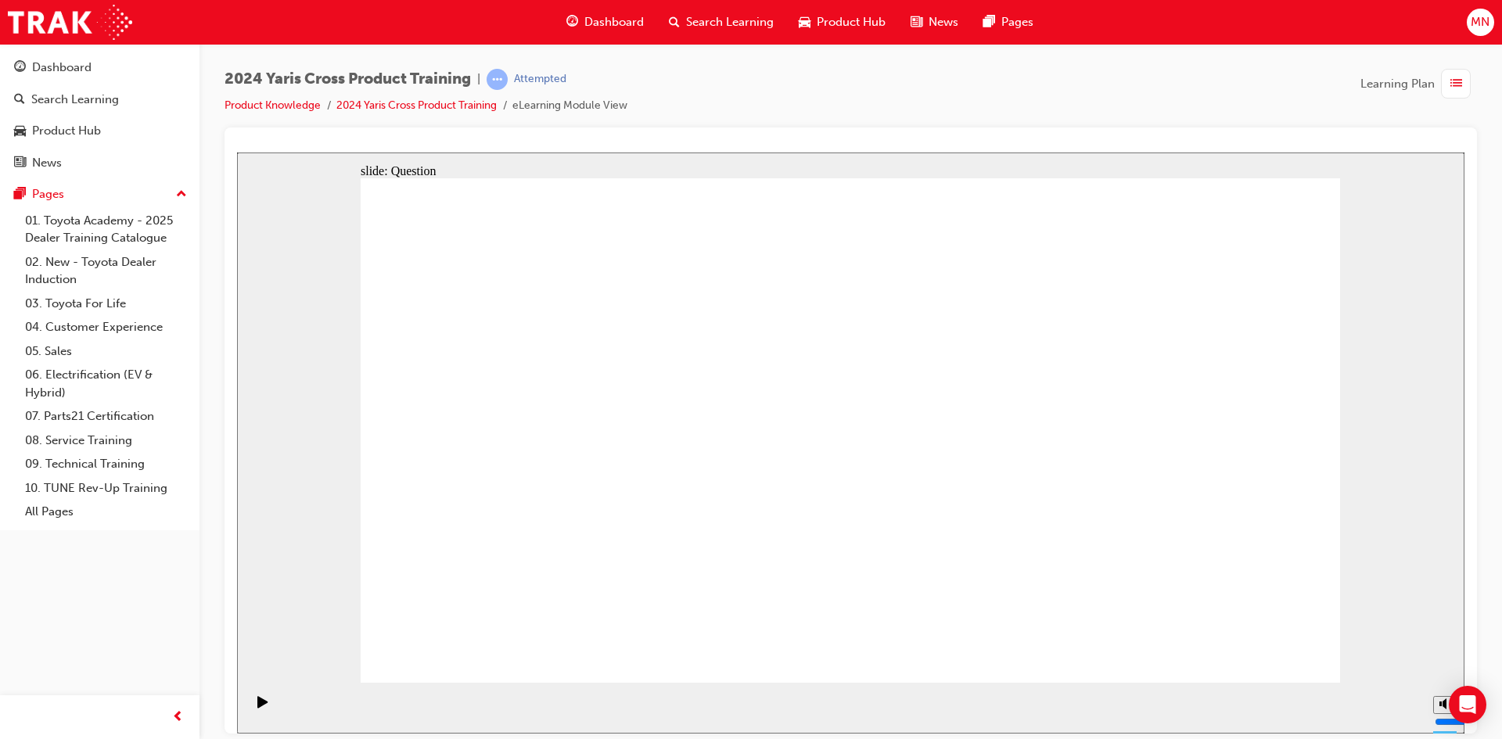
drag, startPoint x: 1075, startPoint y: 397, endPoint x: 1237, endPoint y: 399, distance: 162.0
checkbox input "true"
drag, startPoint x: 1108, startPoint y: 433, endPoint x: 1065, endPoint y: 442, distance: 43.9
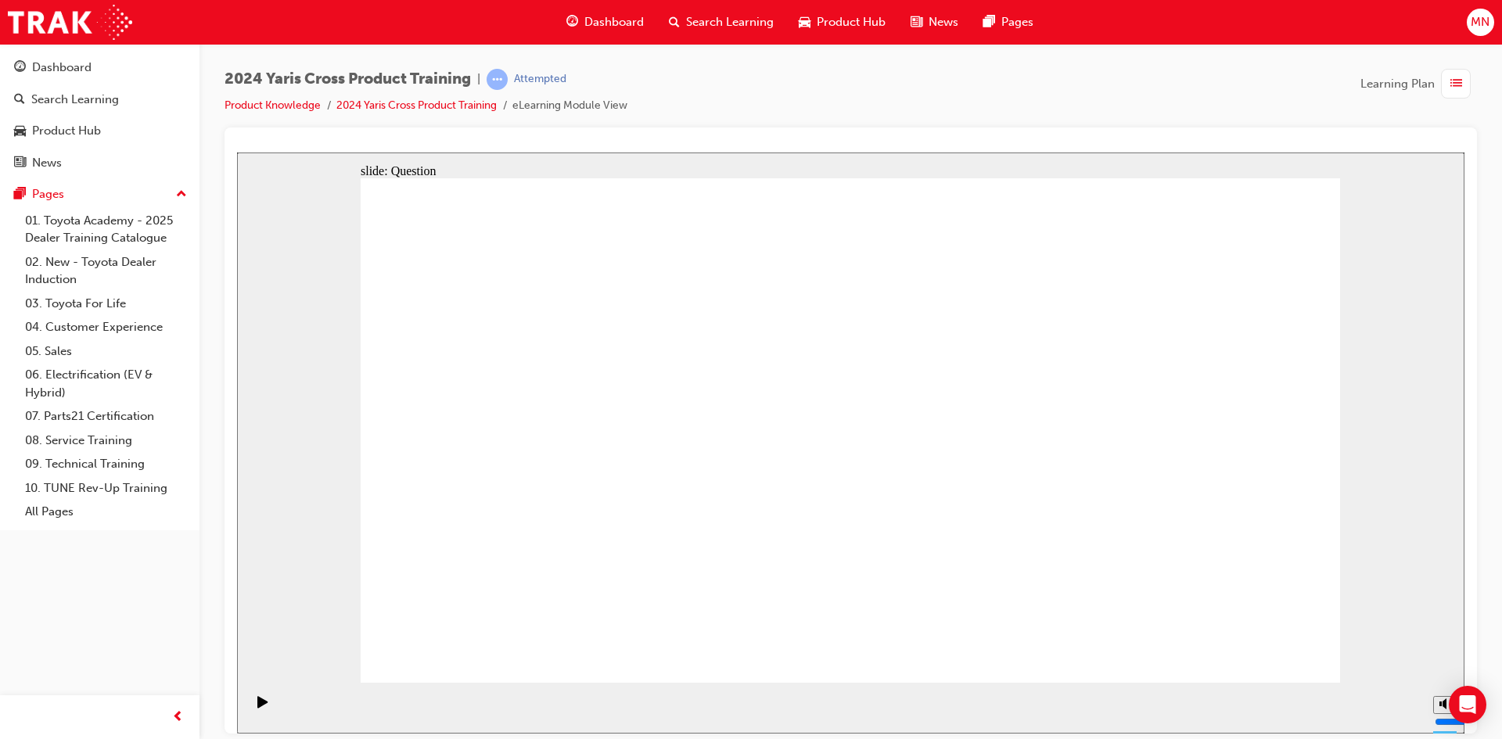
checkbox input "false"
checkbox input "true"
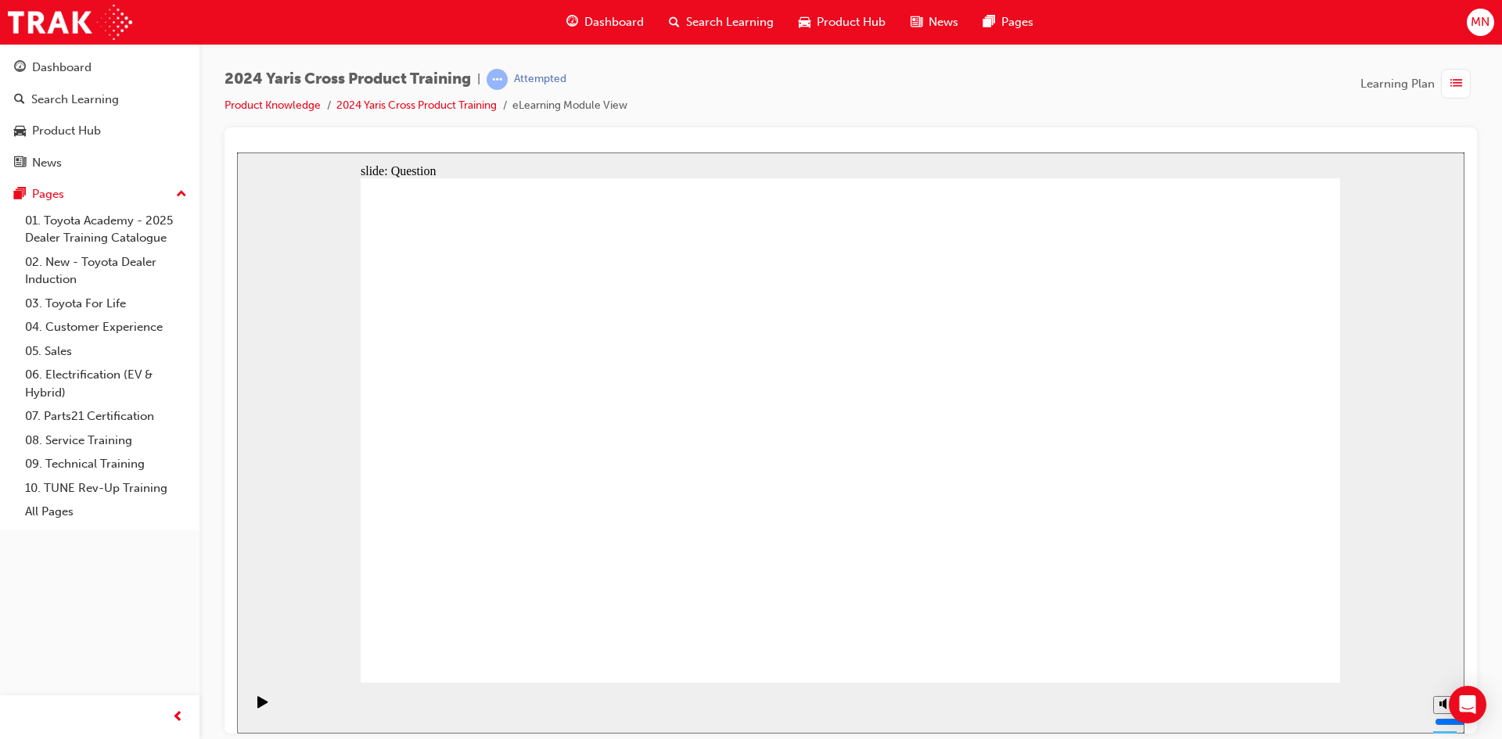
checkbox input "false"
checkbox input "true"
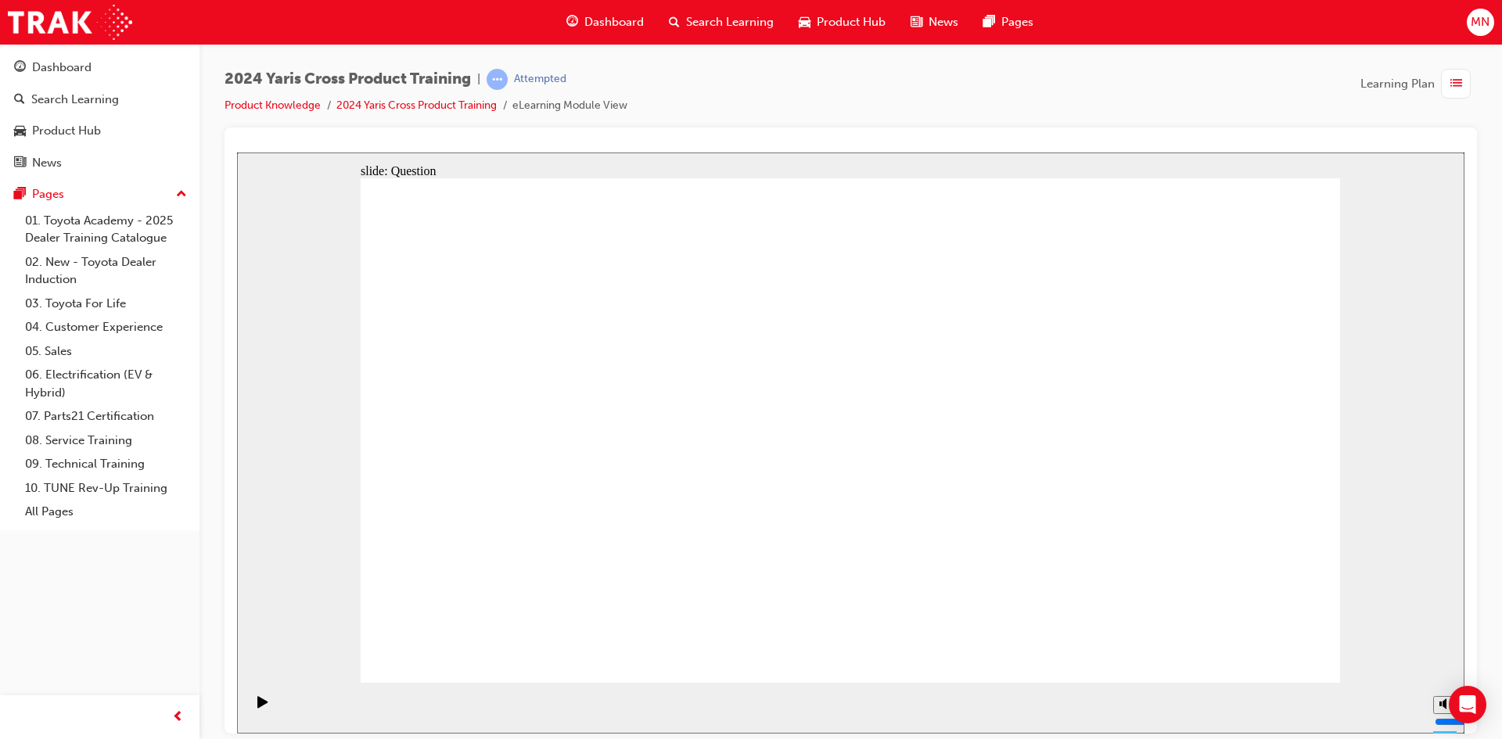
checkbox input "true"
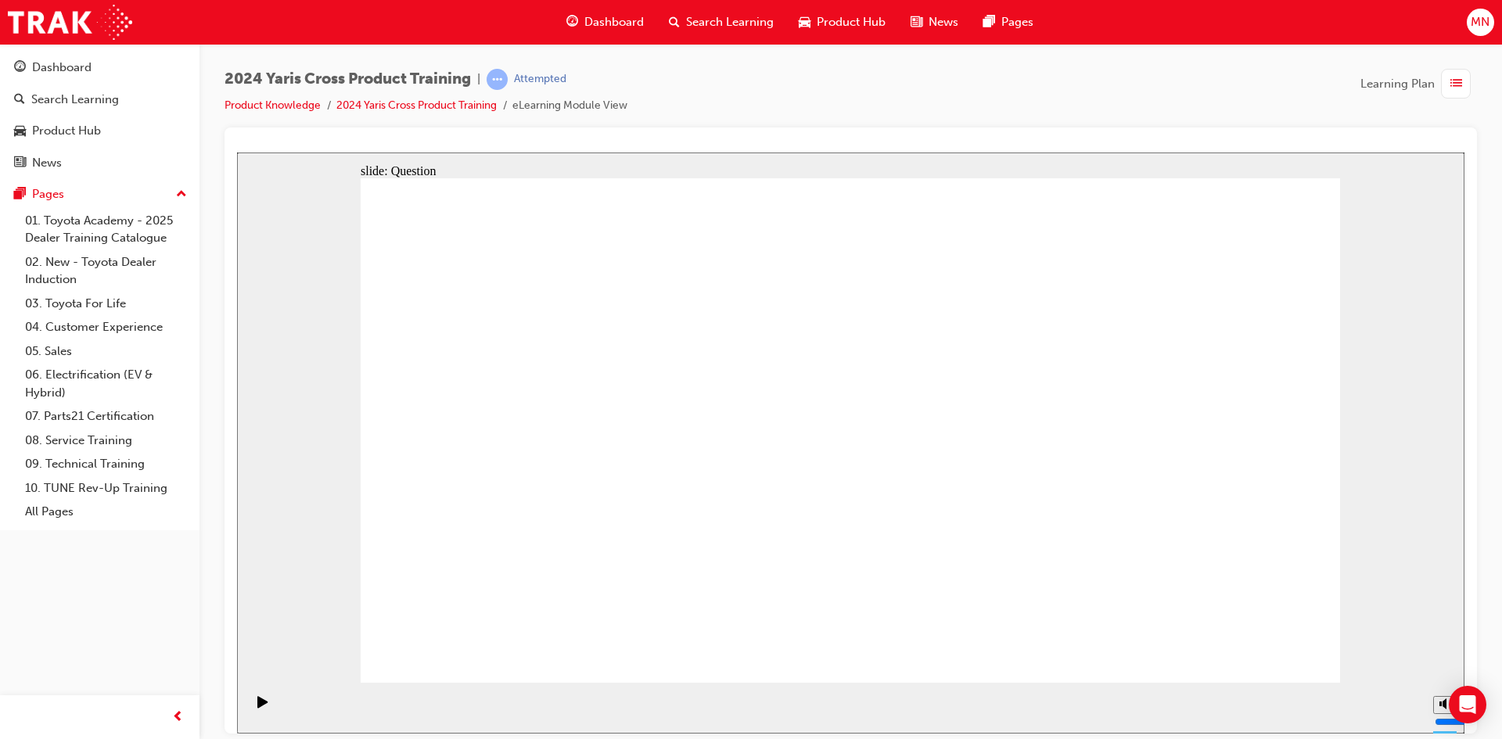
checkbox input "false"
checkbox input "true"
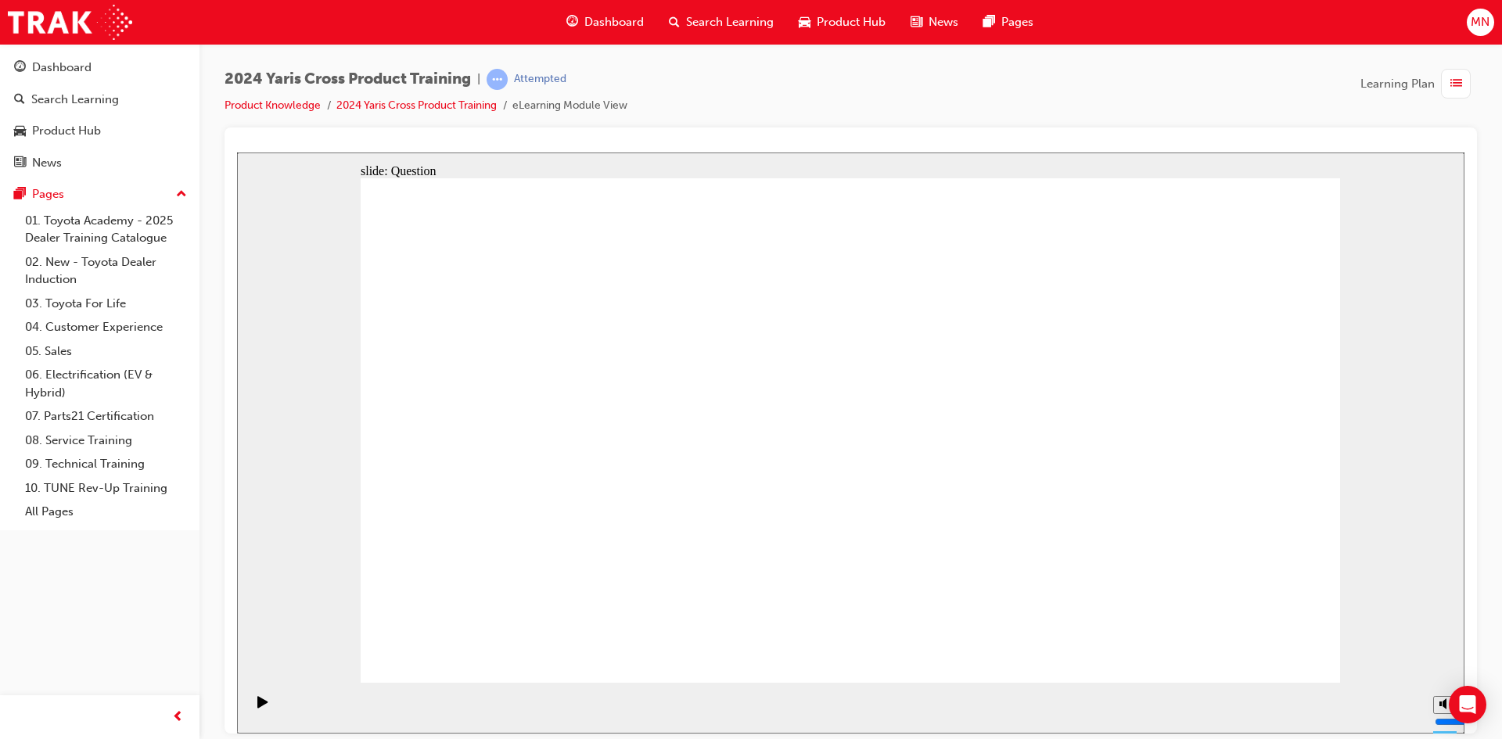
checkbox input "true"
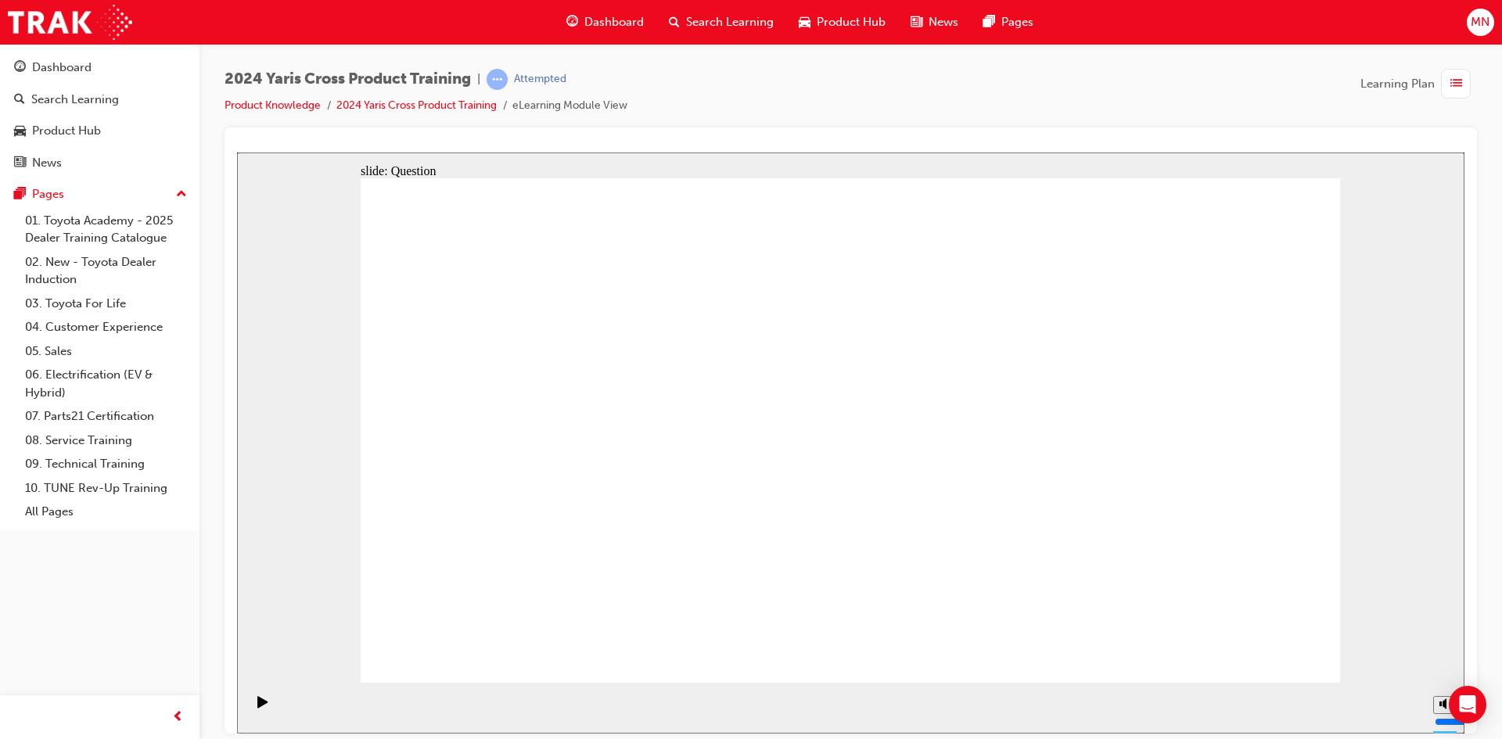
checkbox input "false"
drag, startPoint x: 1172, startPoint y: 415, endPoint x: 1157, endPoint y: 365, distance: 51.5
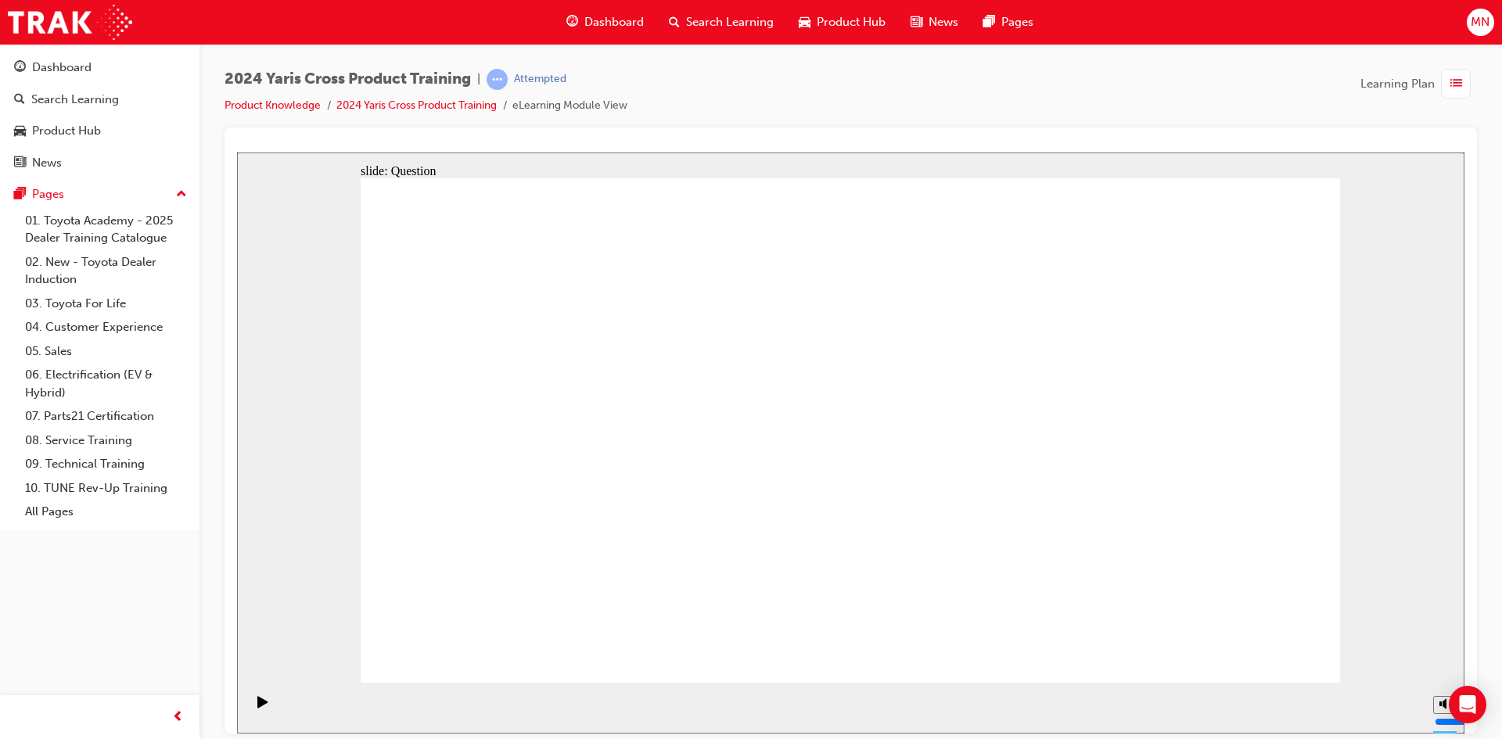
checkbox input "true"
drag, startPoint x: 1140, startPoint y: 483, endPoint x: 1140, endPoint y: 455, distance: 28.2
checkbox input "true"
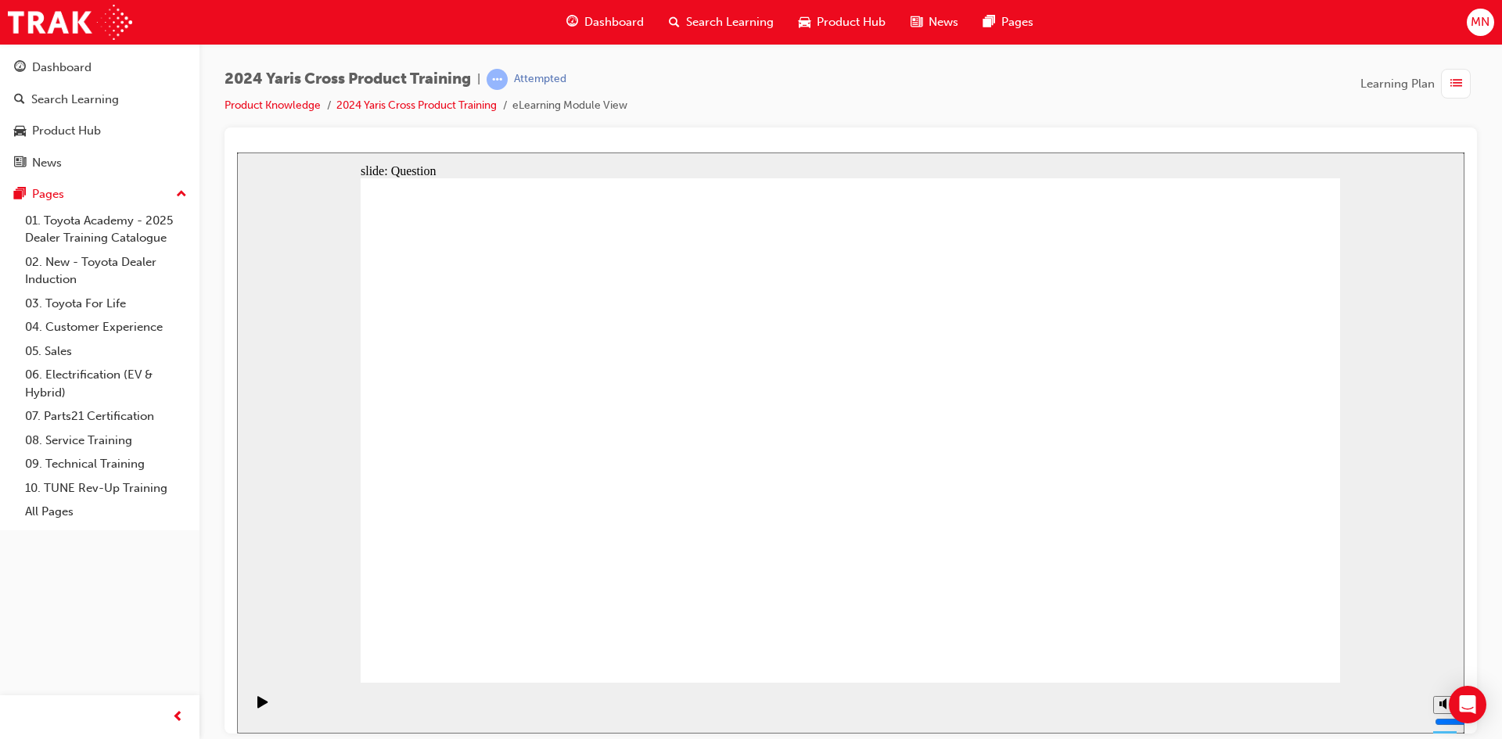
checkbox input "false"
checkbox input "true"
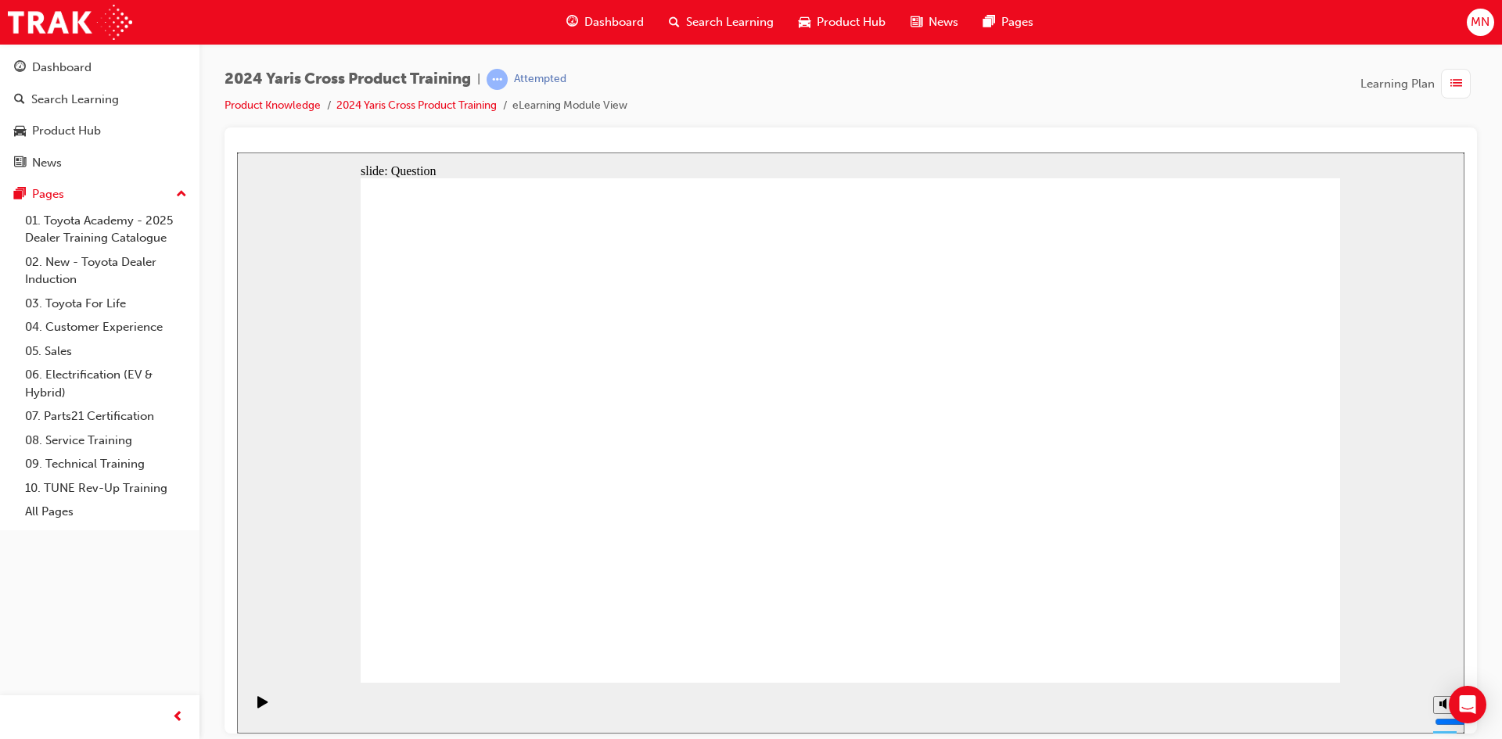
radio input "true"
drag, startPoint x: 1220, startPoint y: 634, endPoint x: 1232, endPoint y: 645, distance: 16.1
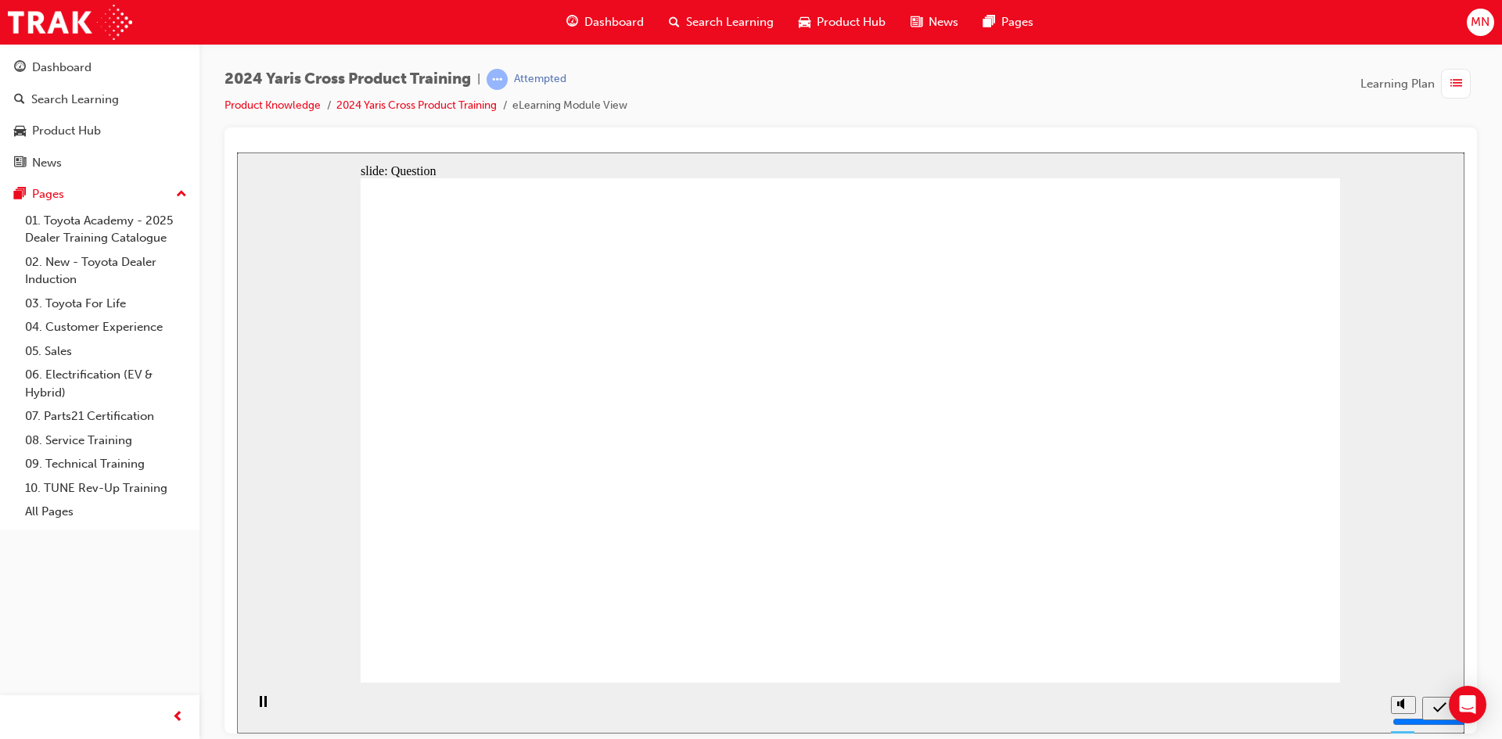
drag, startPoint x: 1109, startPoint y: 569, endPoint x: 848, endPoint y: 422, distance: 299.2
drag, startPoint x: 743, startPoint y: 387, endPoint x: 1130, endPoint y: 557, distance: 422.2
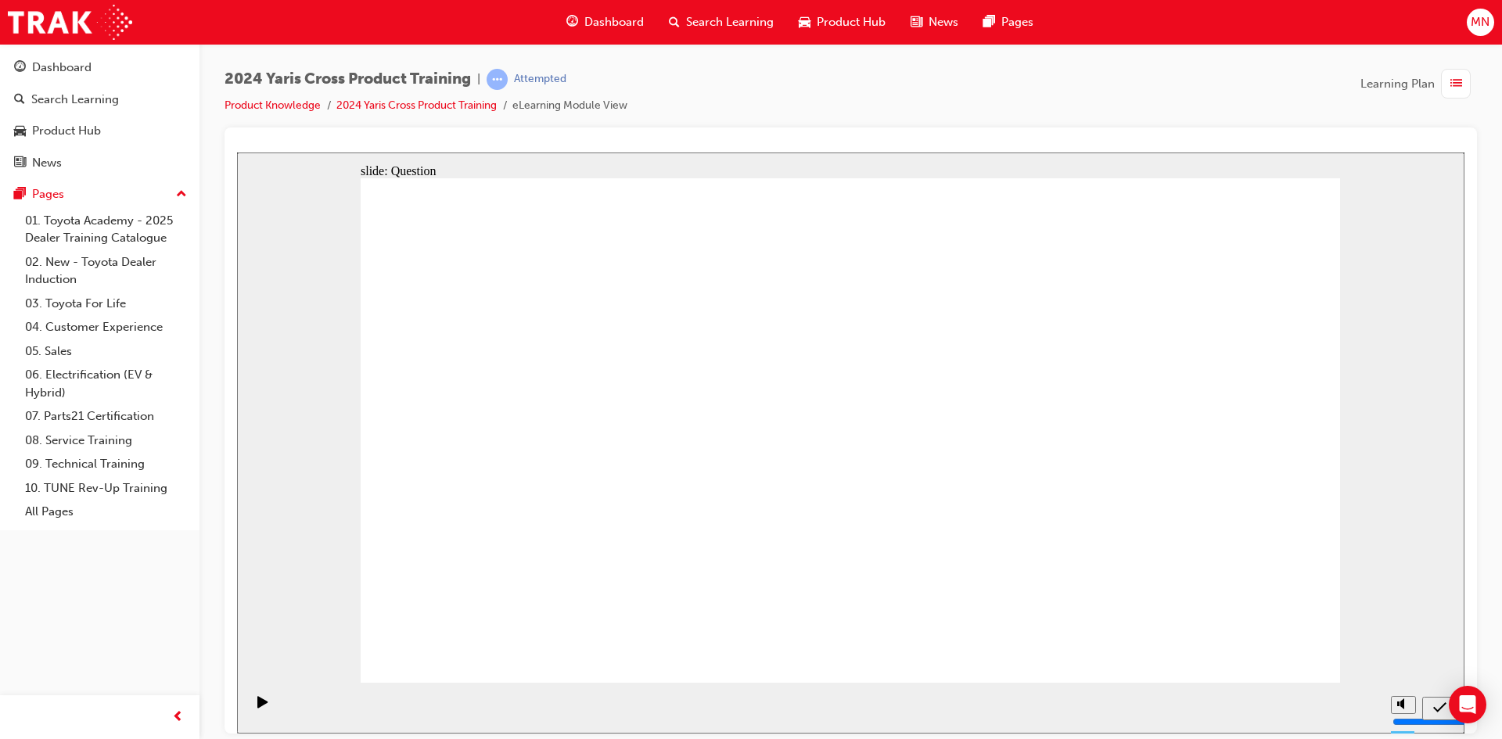
drag, startPoint x: 957, startPoint y: 399, endPoint x: 589, endPoint y: 563, distance: 402.8
drag, startPoint x: 1124, startPoint y: 408, endPoint x: 774, endPoint y: 521, distance: 367.5
drag, startPoint x: 559, startPoint y: 383, endPoint x: 995, endPoint y: 537, distance: 463.0
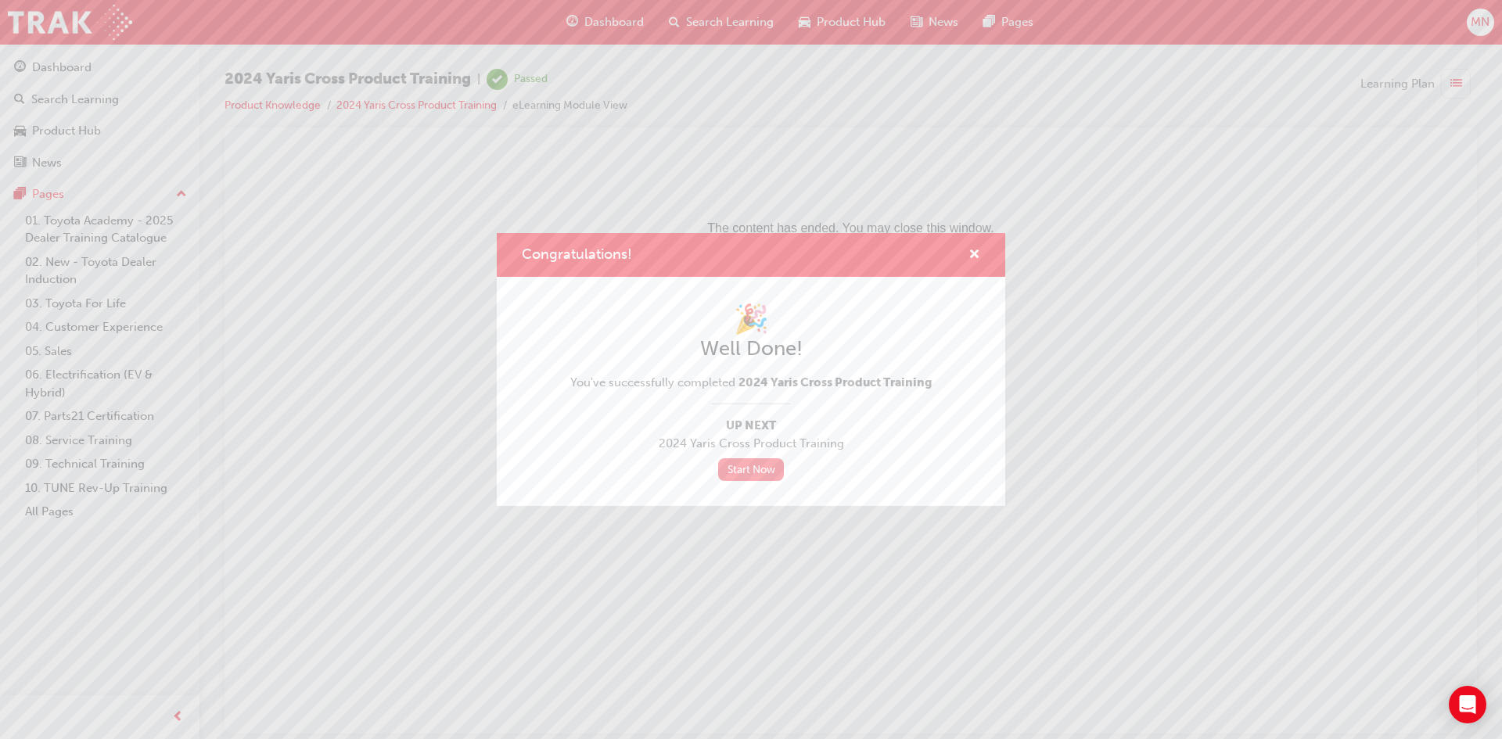
click at [759, 475] on link "Start Now" at bounding box center [751, 470] width 66 height 23
click at [760, 469] on link "Start Now" at bounding box center [751, 470] width 66 height 23
click at [751, 469] on link "Start Now" at bounding box center [751, 470] width 66 height 23
click at [745, 466] on link "Start Now" at bounding box center [751, 470] width 66 height 23
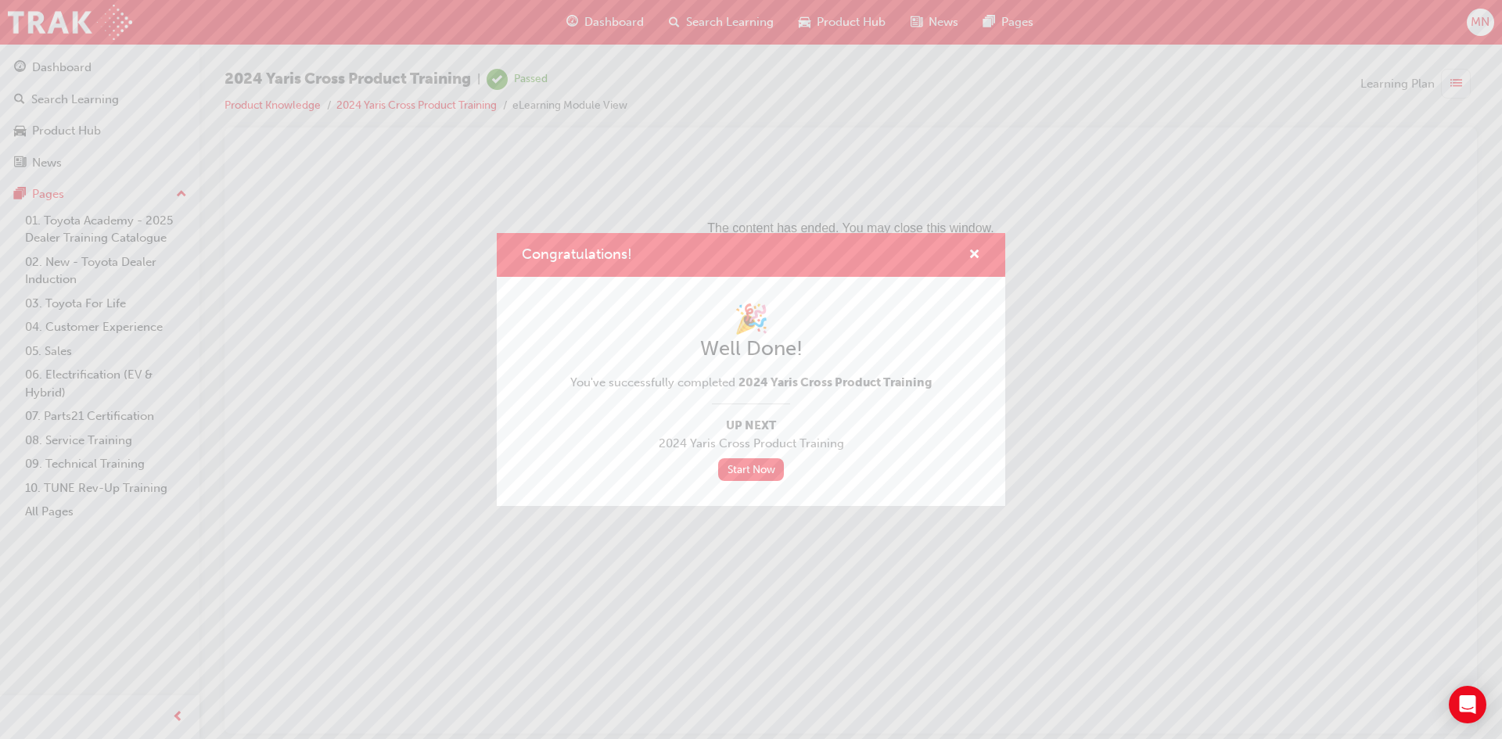
click at [52, 74] on div "Congratulations! 🎉 Well Done! You've successfully completed 2024 Yaris Cross Pr…" at bounding box center [751, 369] width 1502 height 739
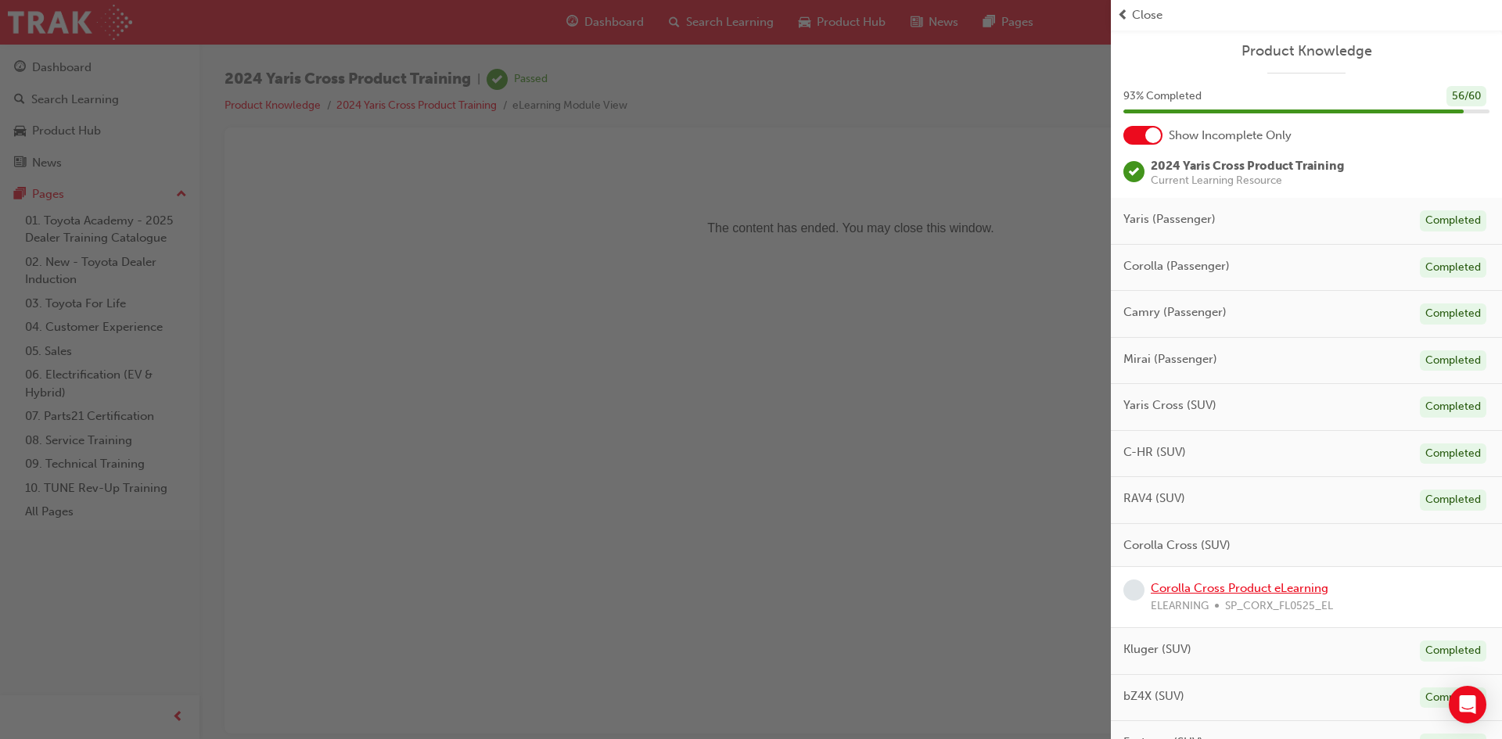
click at [1289, 584] on link "Corolla Cross Product eLearning" at bounding box center [1240, 588] width 178 height 14
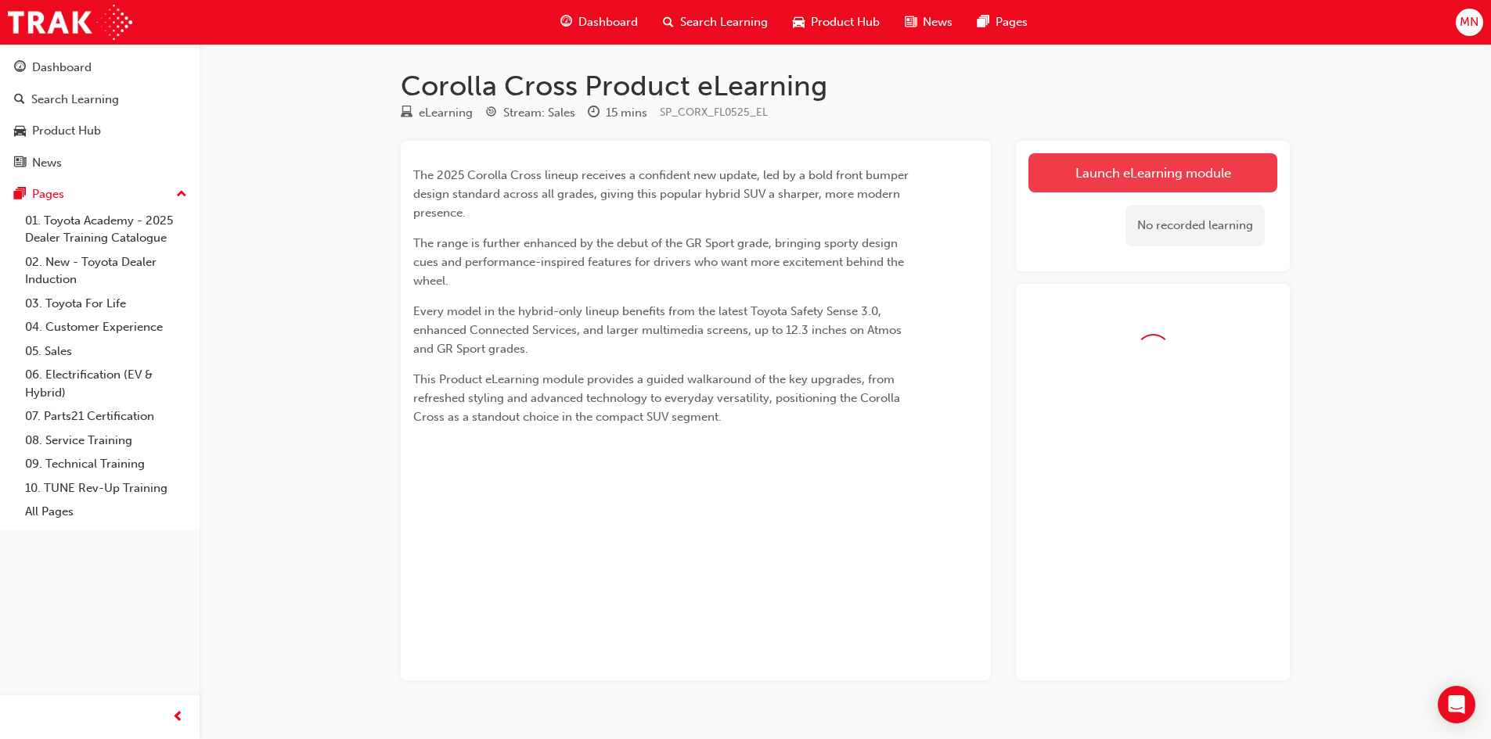
click at [1095, 186] on link "Launch eLearning module" at bounding box center [1152, 172] width 249 height 39
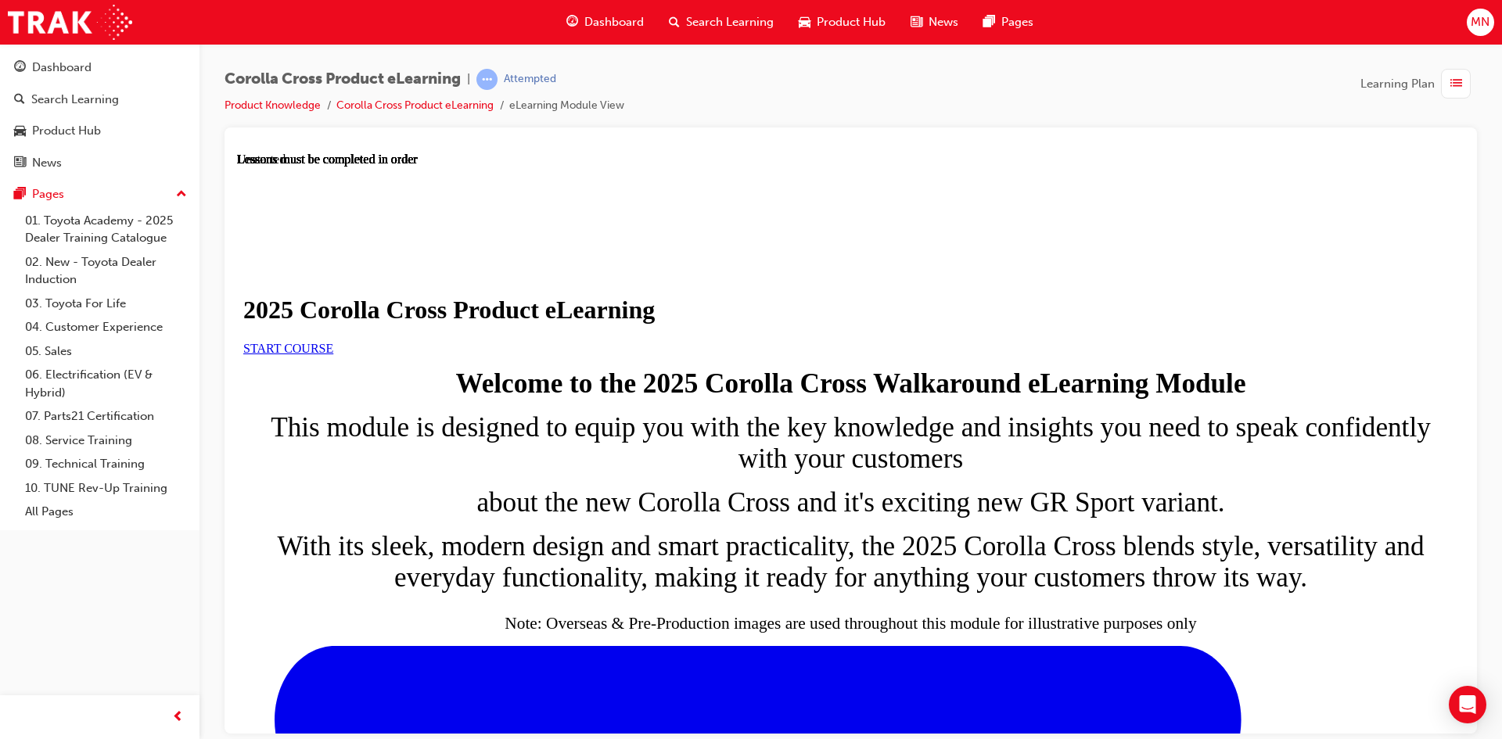
click at [333, 354] on link "START COURSE" at bounding box center [288, 347] width 90 height 13
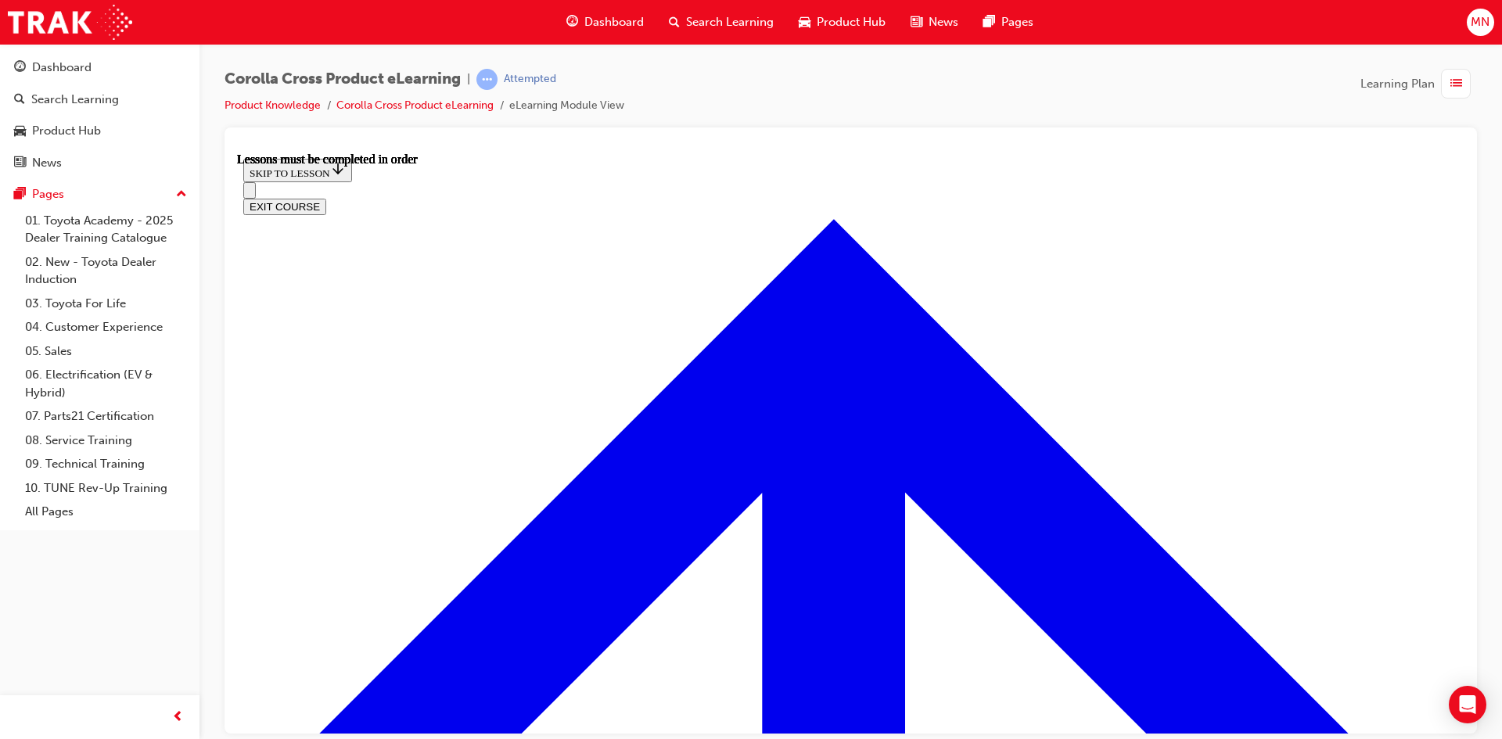
scroll to position [871, 0]
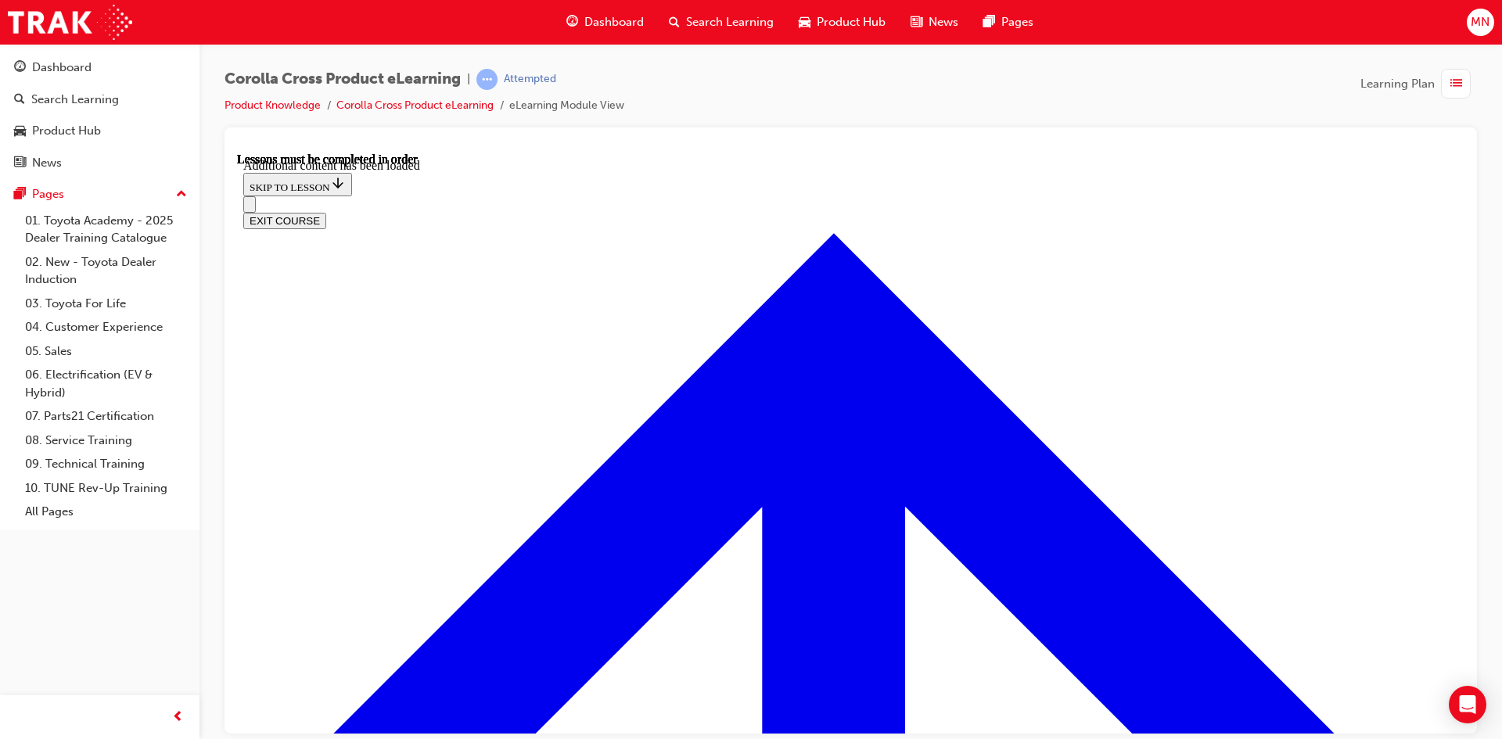
scroll to position [2606, 0]
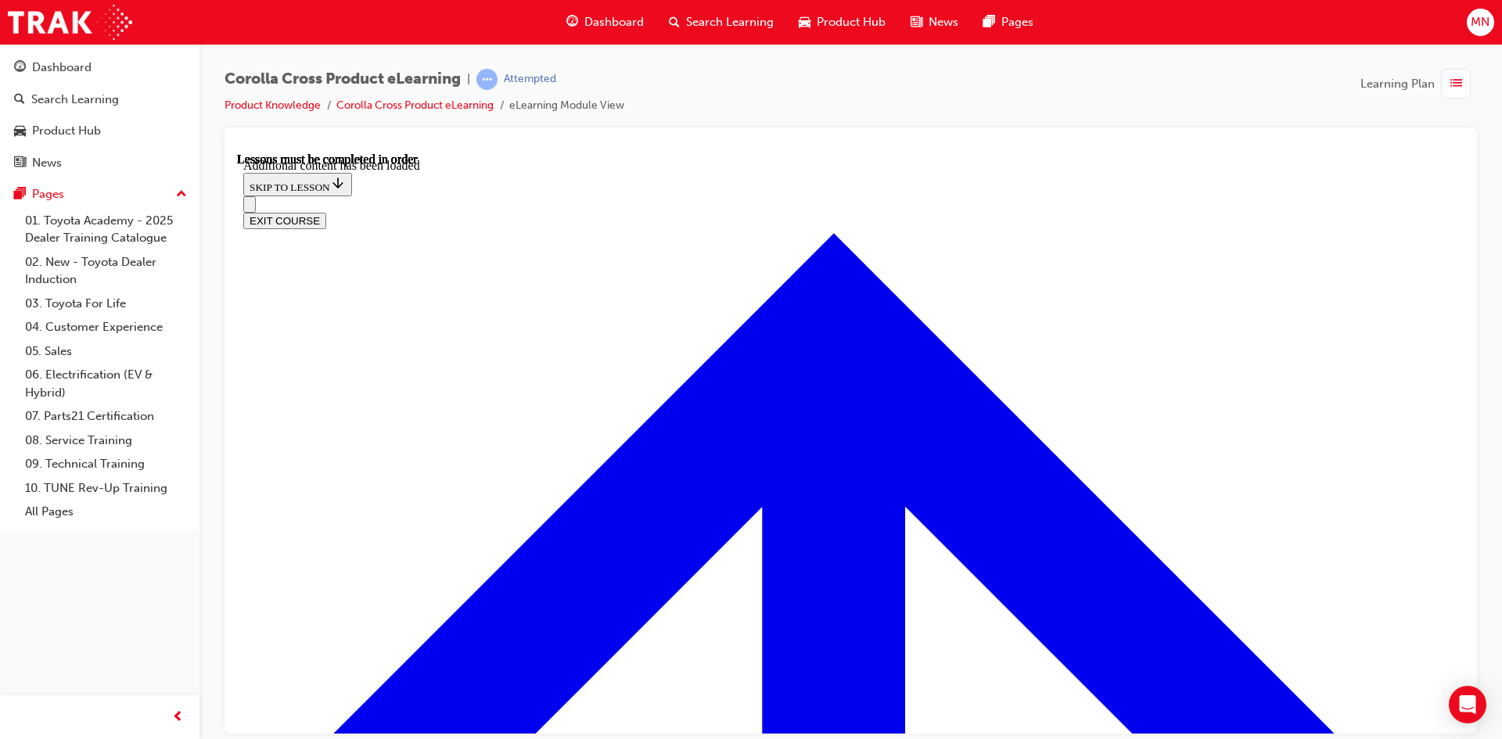
radio input "true"
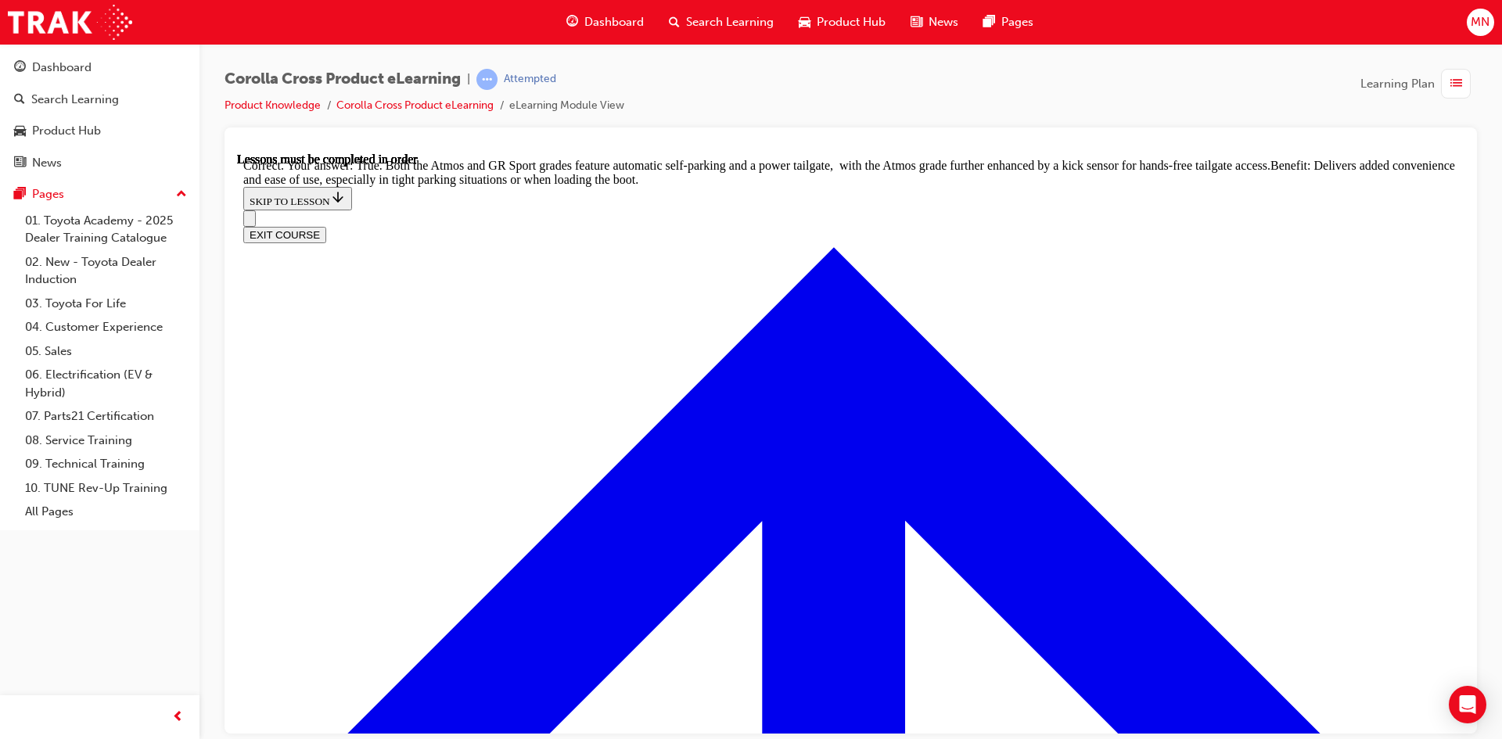
scroll to position [3404, 0]
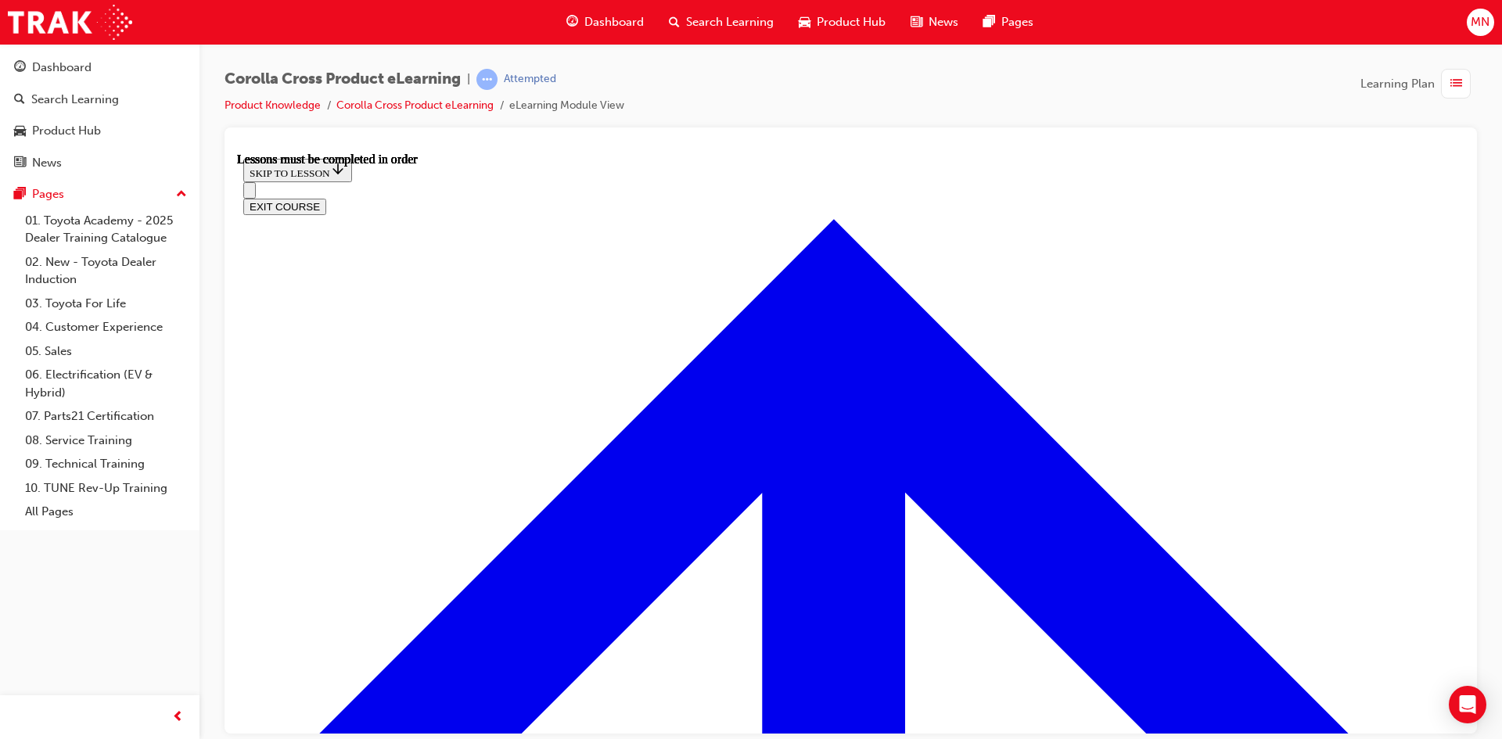
scroll to position [1463, 0]
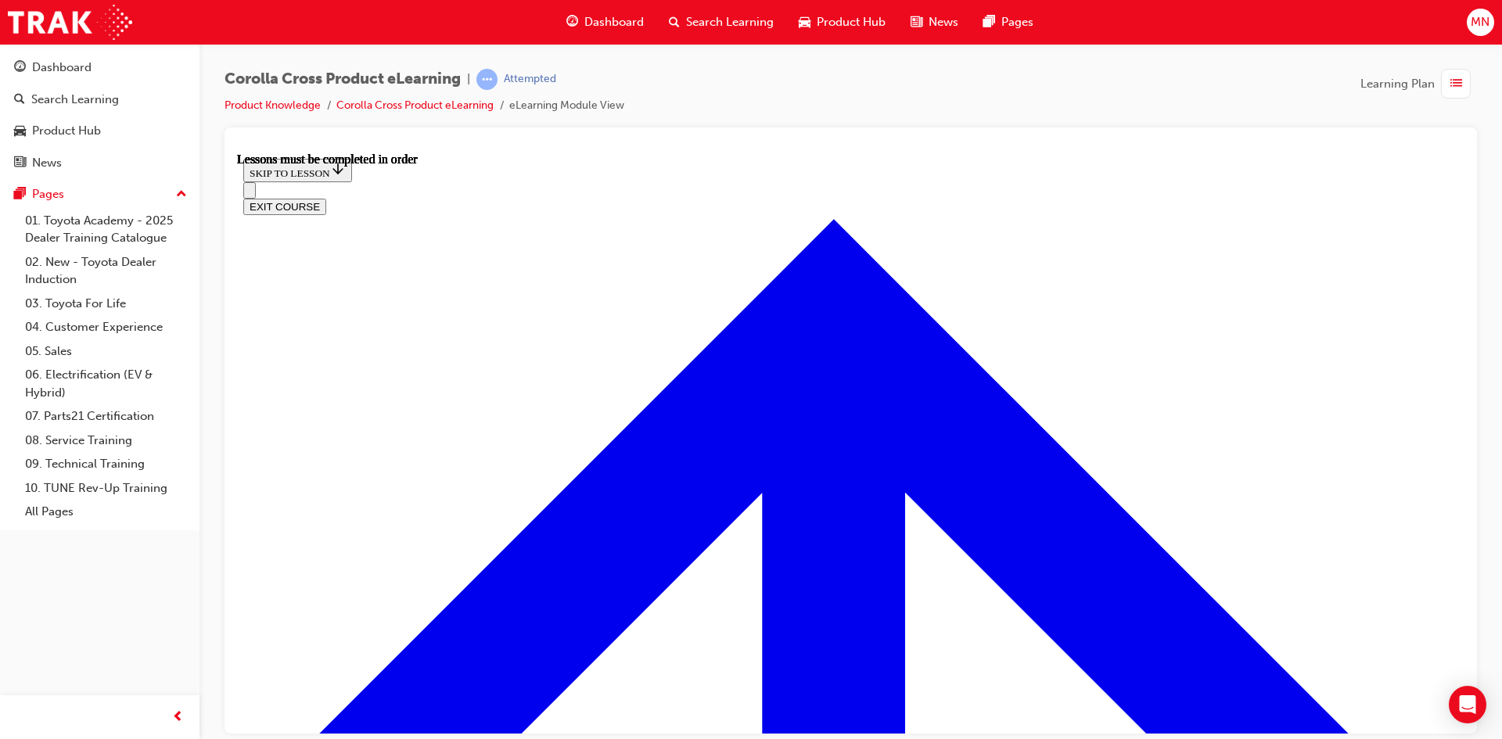
scroll to position [448, 0]
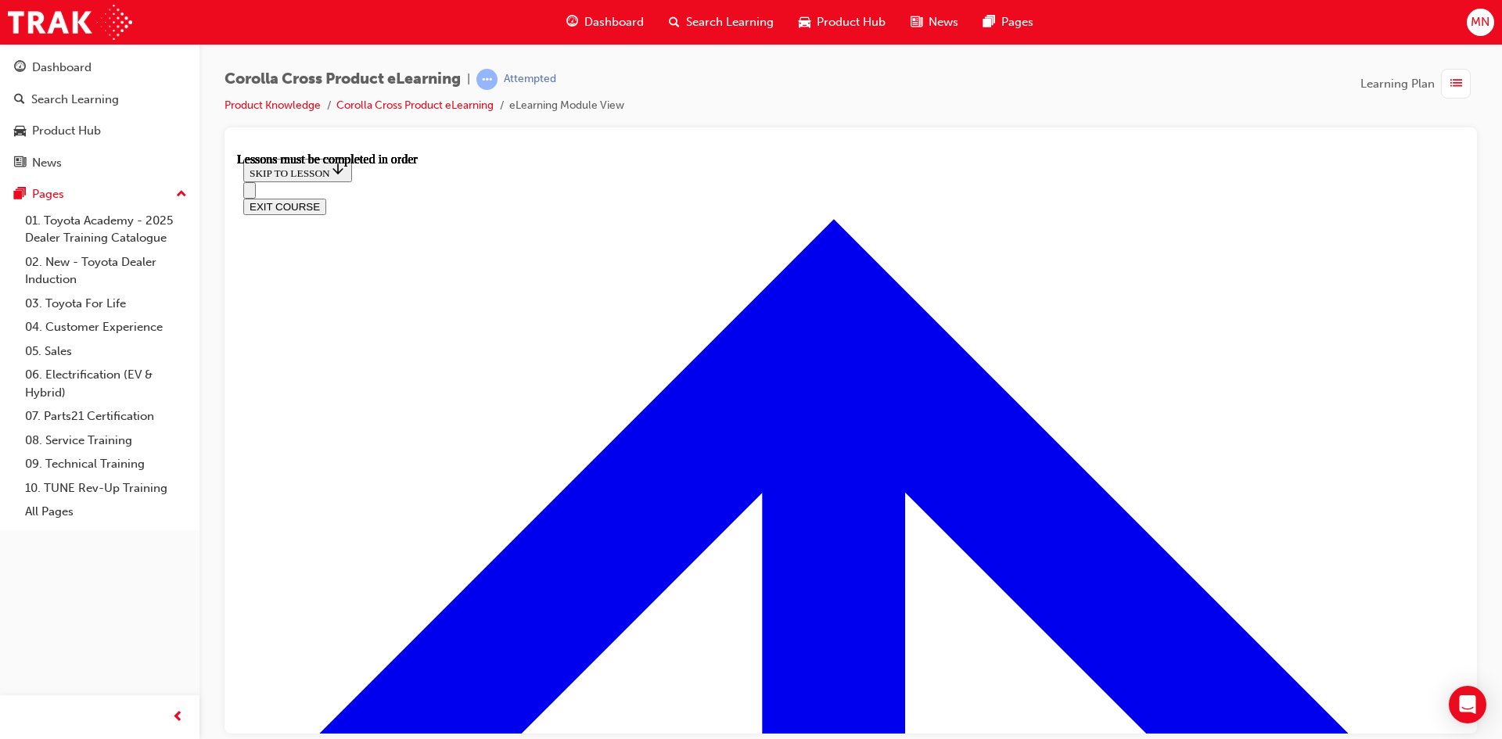
scroll to position [1333, 0]
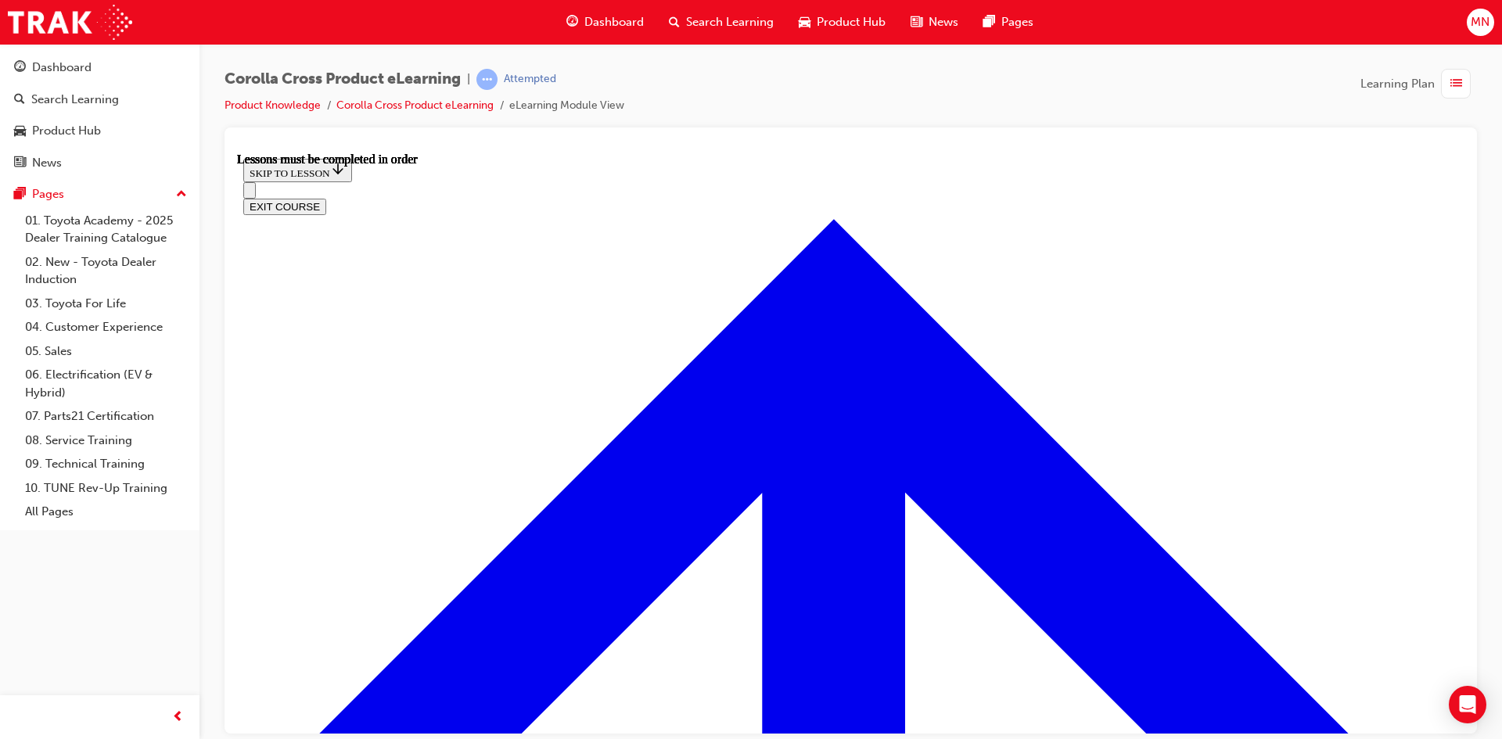
scroll to position [1753, 0]
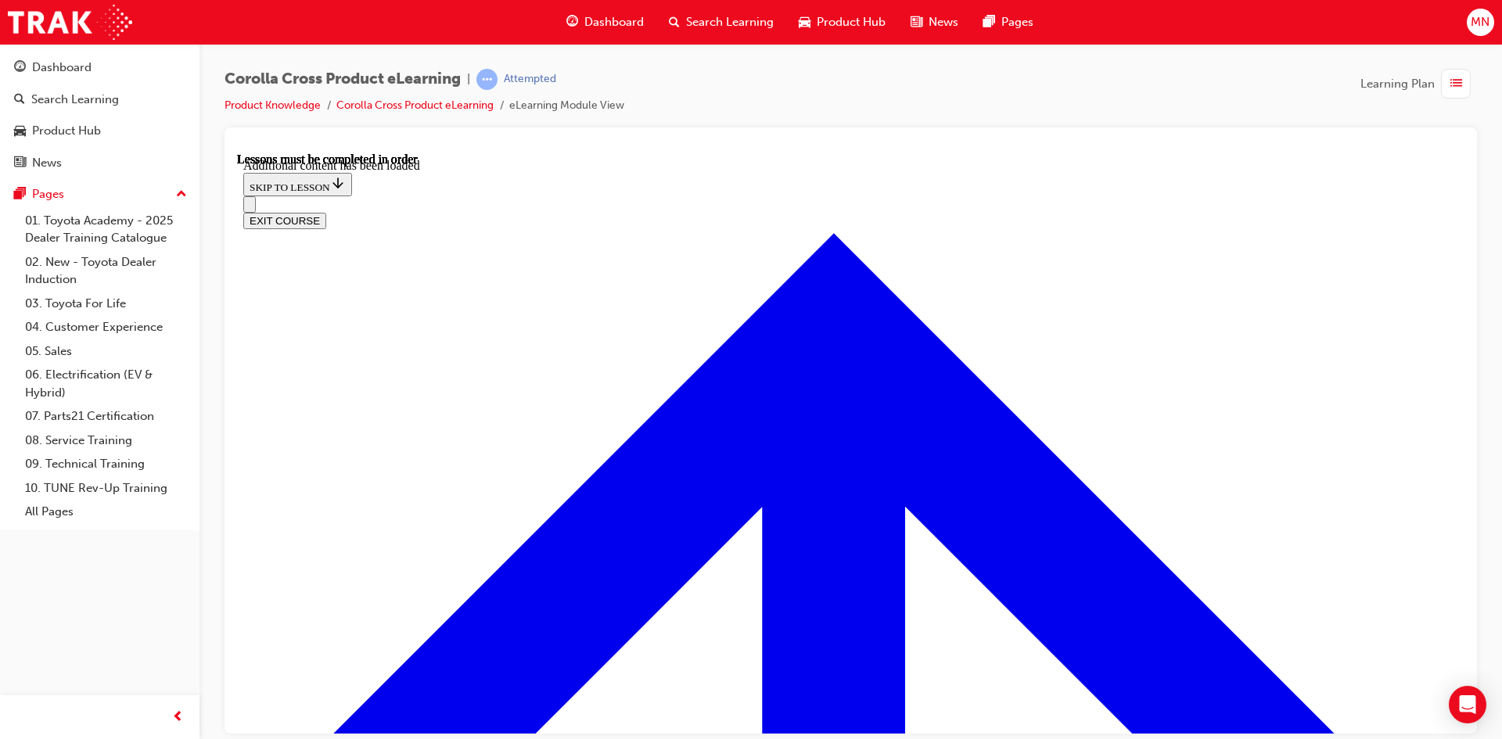
scroll to position [2169, 0]
radio input "true"
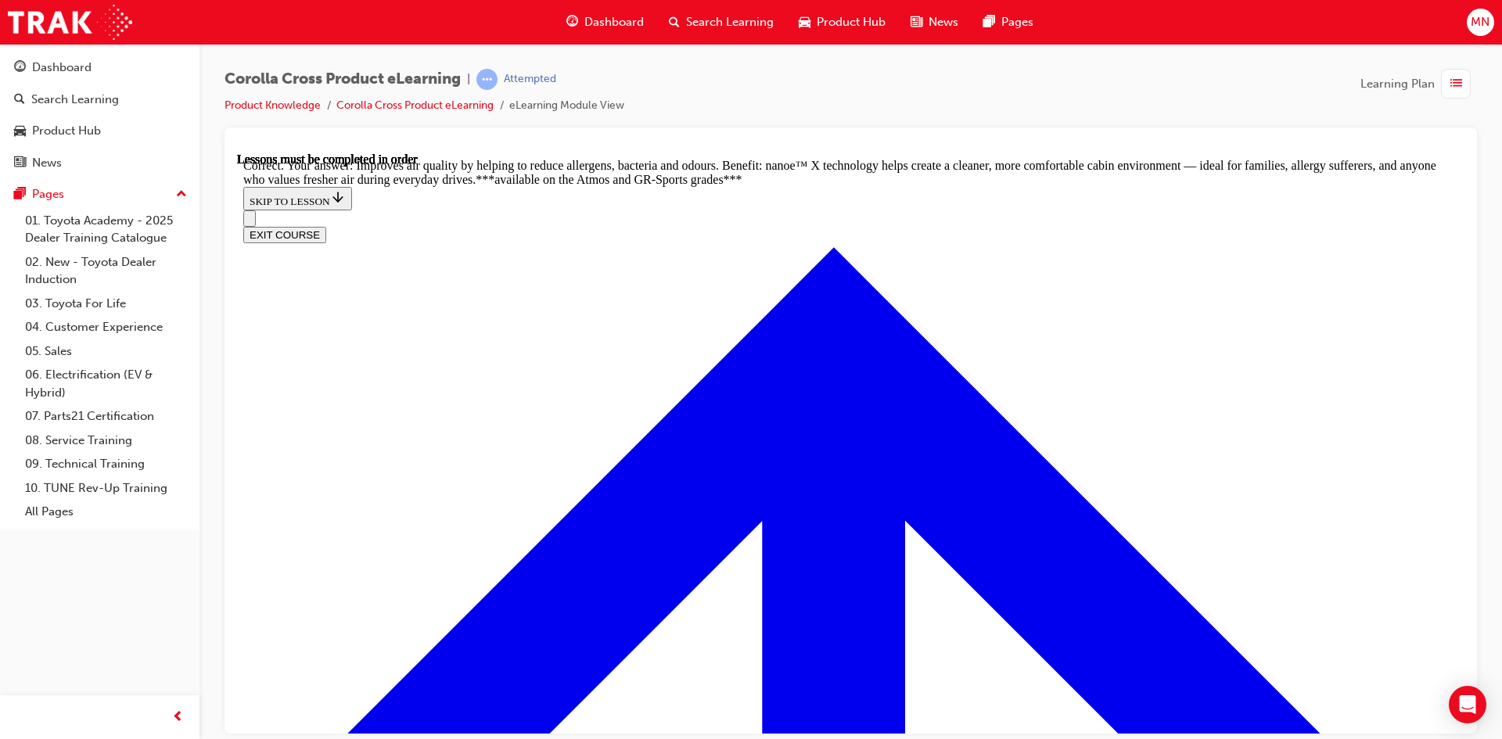
scroll to position [3070, 0]
radio input "true"
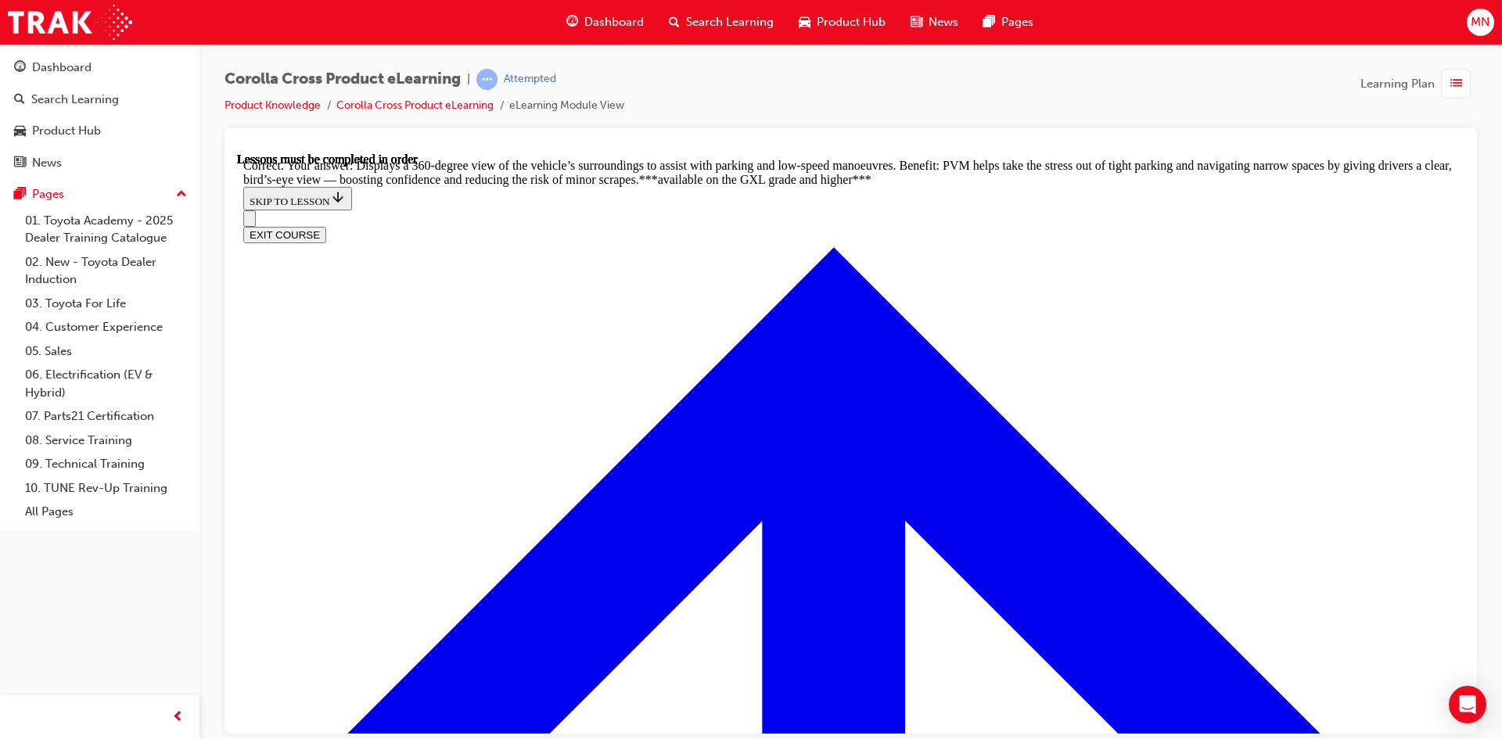
scroll to position [3461, 0]
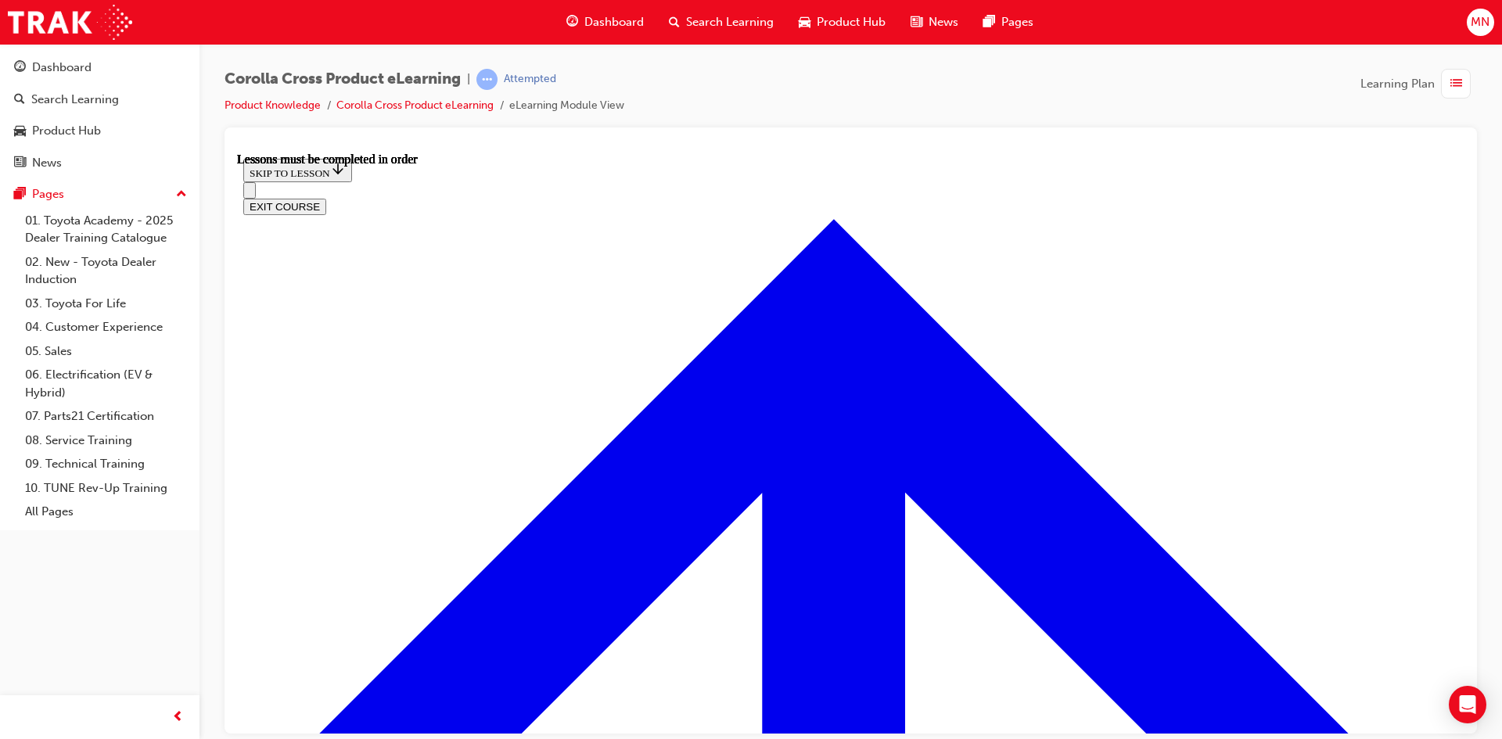
scroll to position [1385, 0]
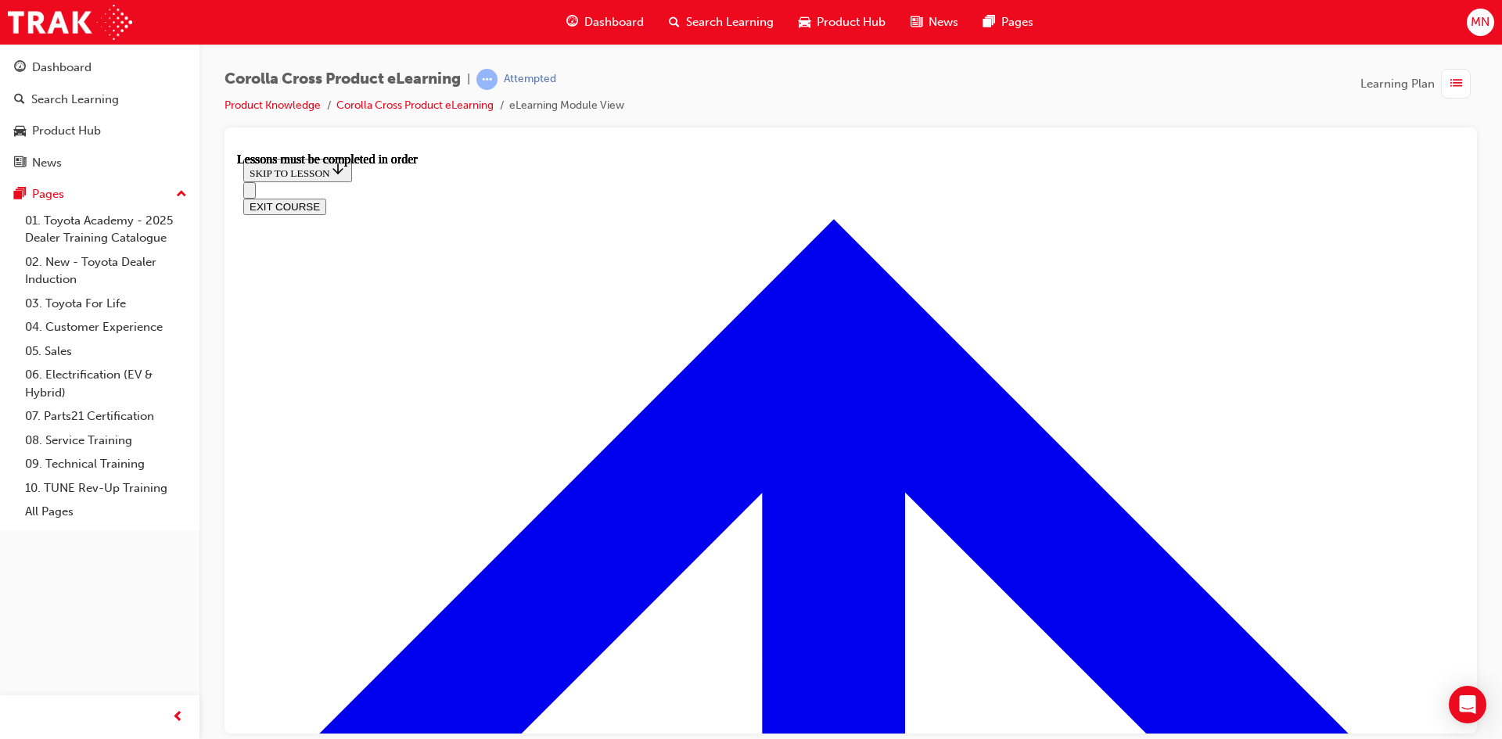
scroll to position [445, 0]
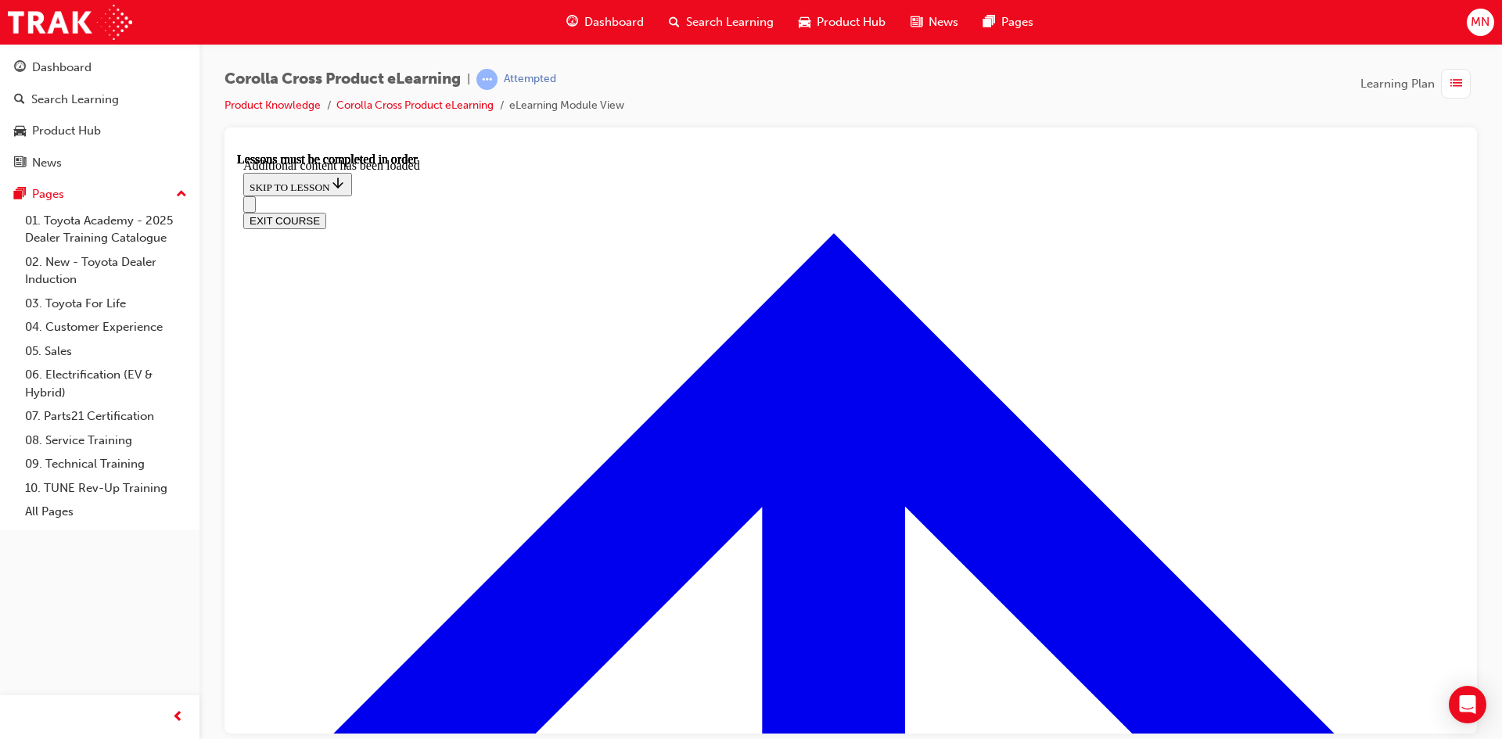
scroll to position [2282, 0]
radio input "true"
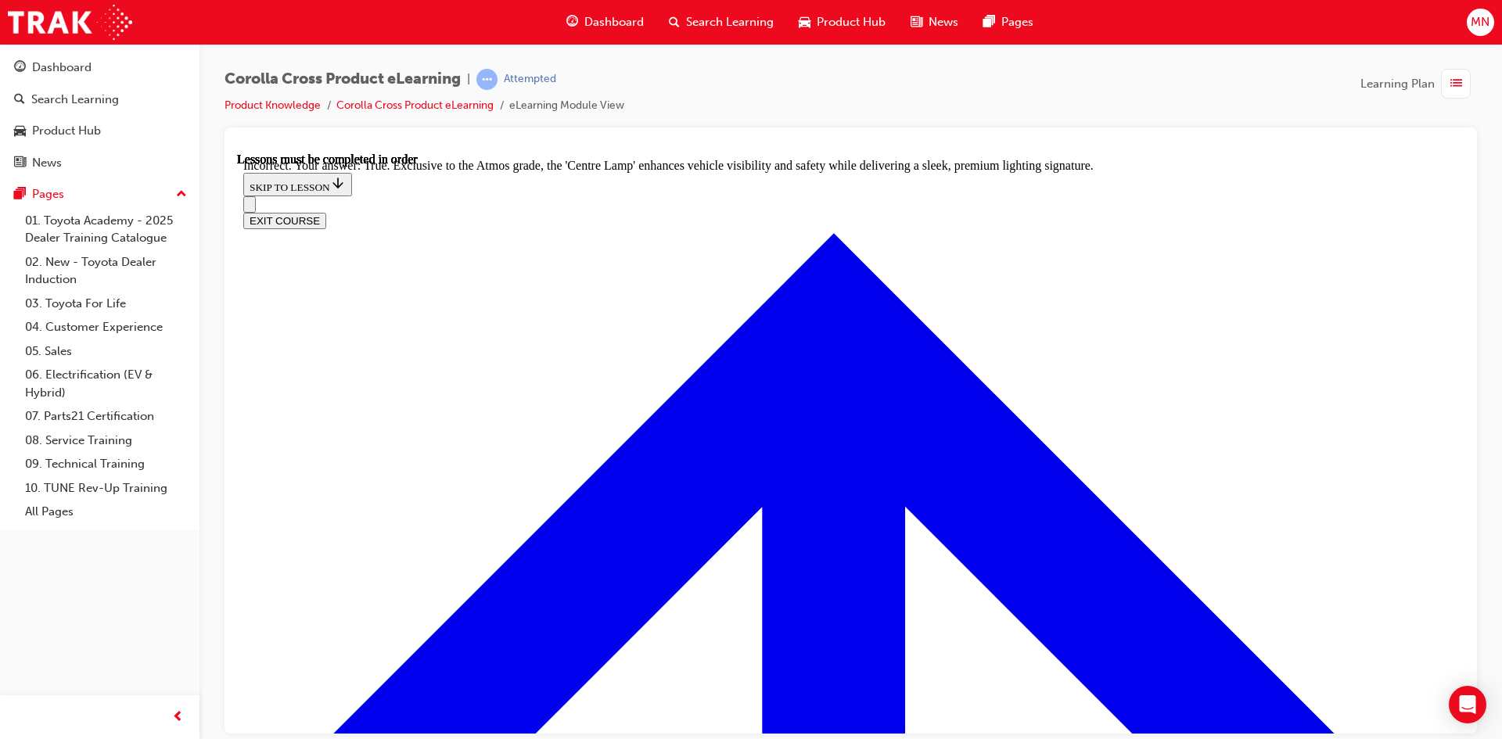
radio input "true"
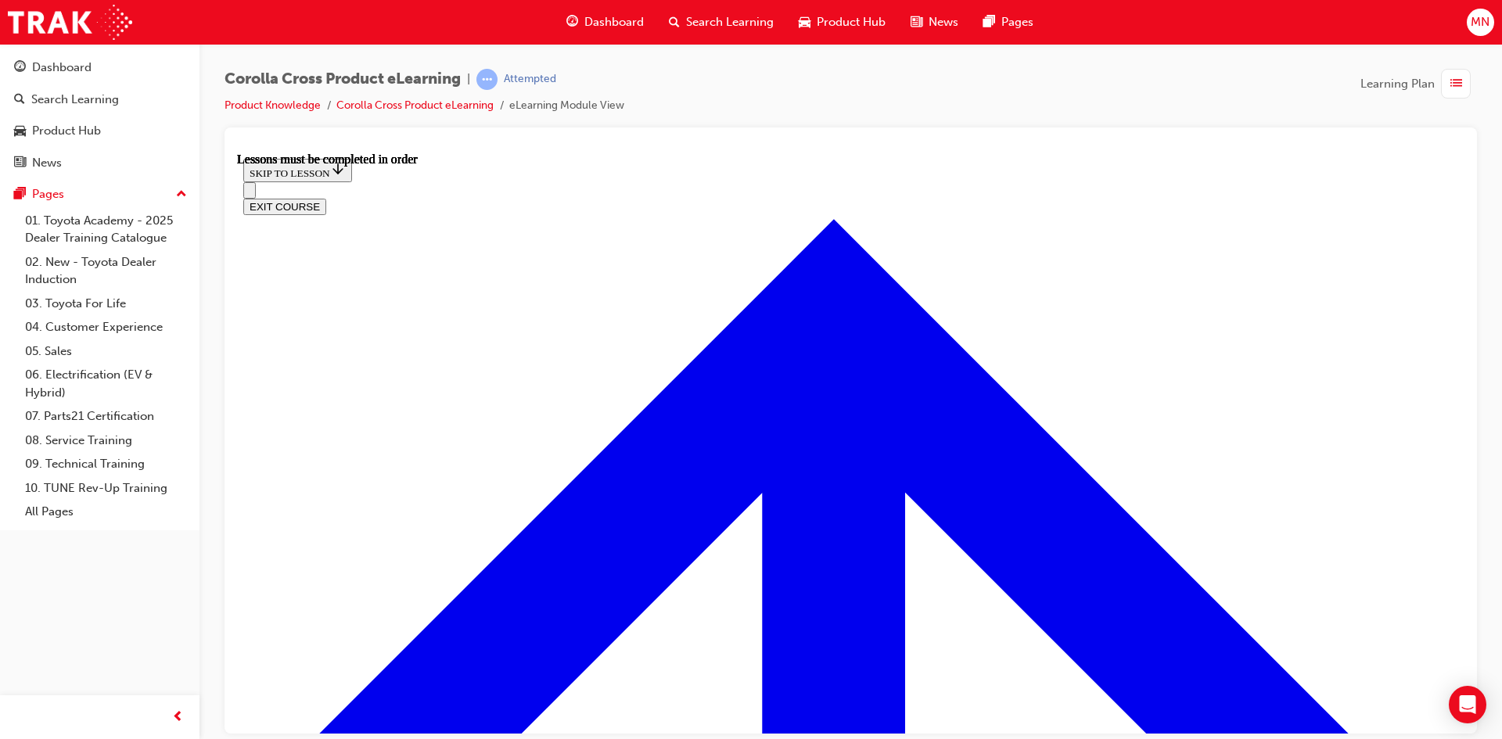
scroll to position [1307, 0]
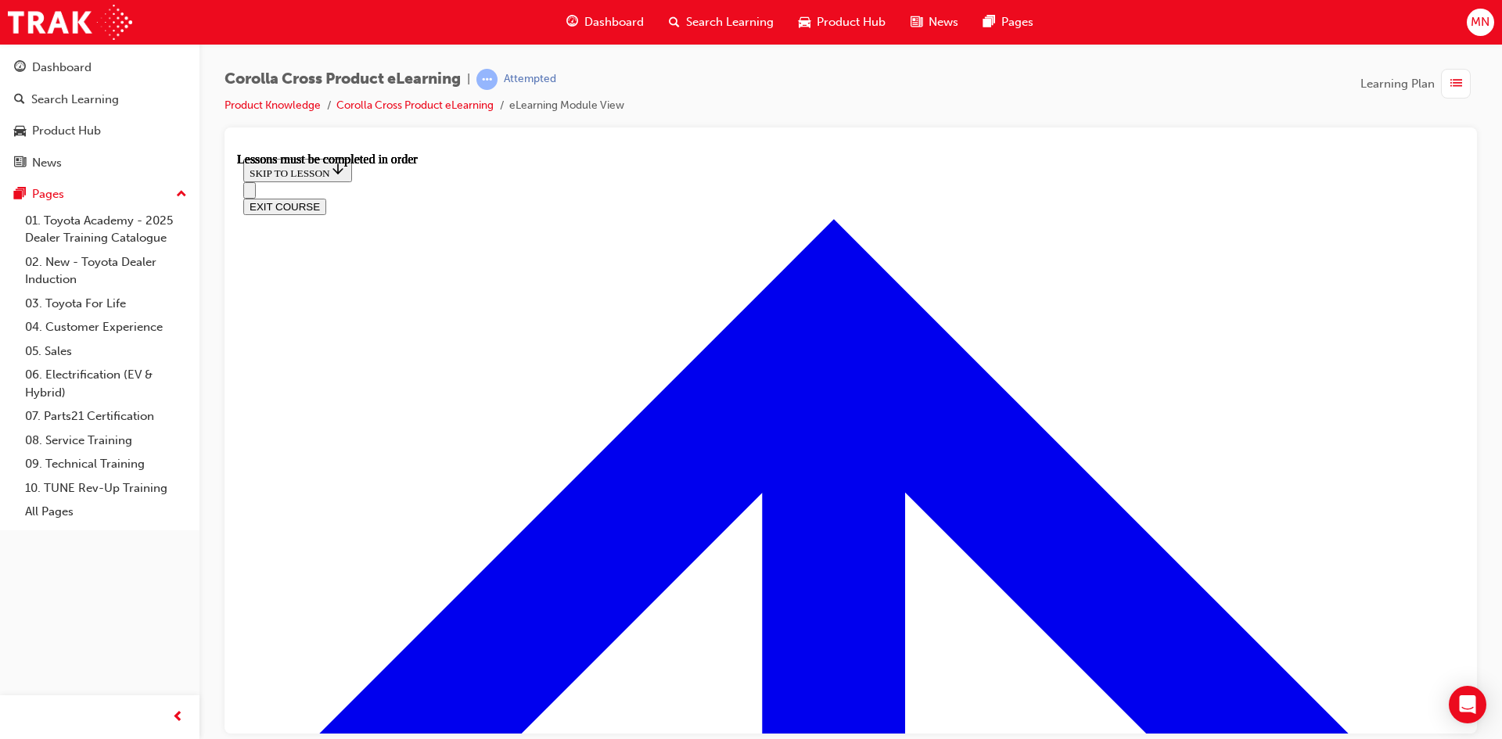
scroll to position [300, 0]
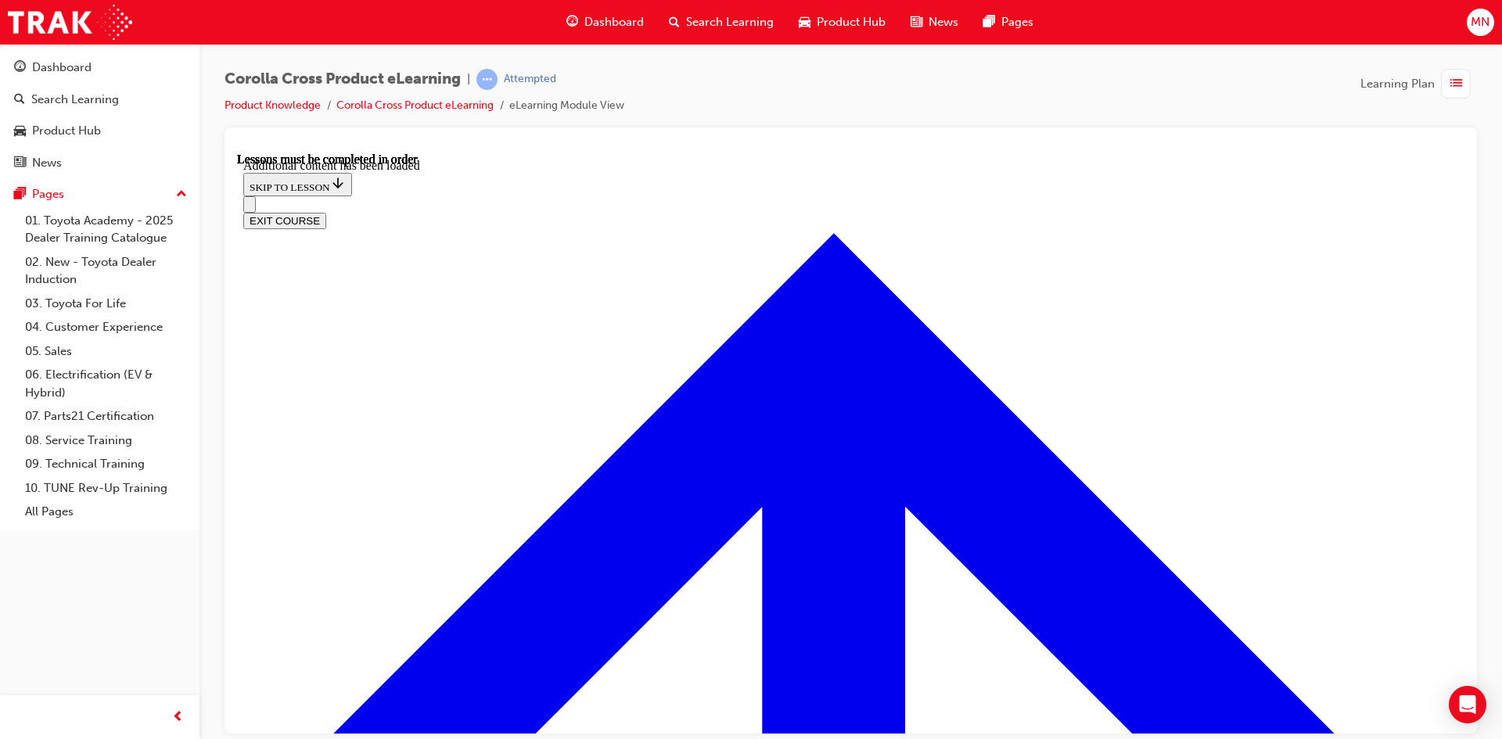
scroll to position [1913, 0]
radio input "true"
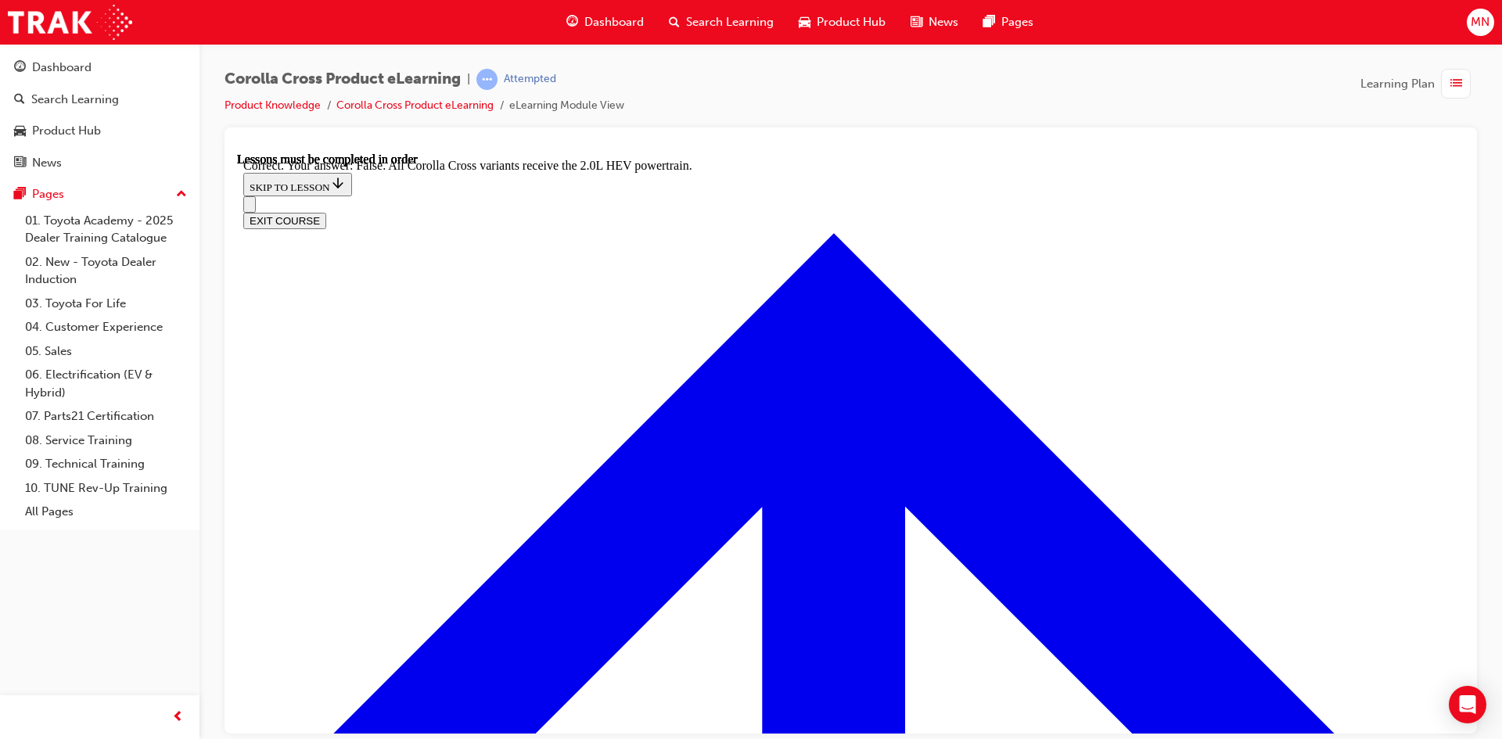
scroll to position [2168, 0]
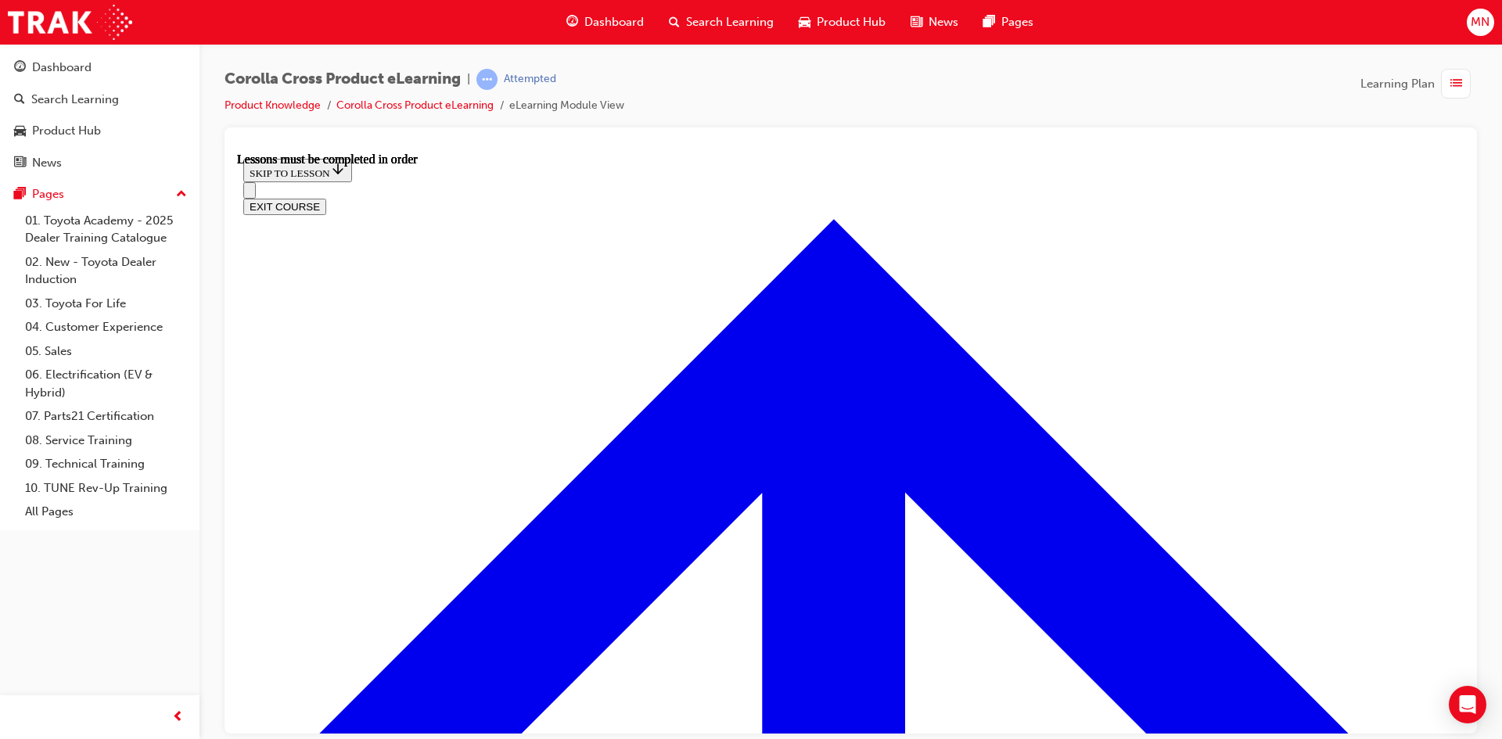
scroll to position [1306, 0]
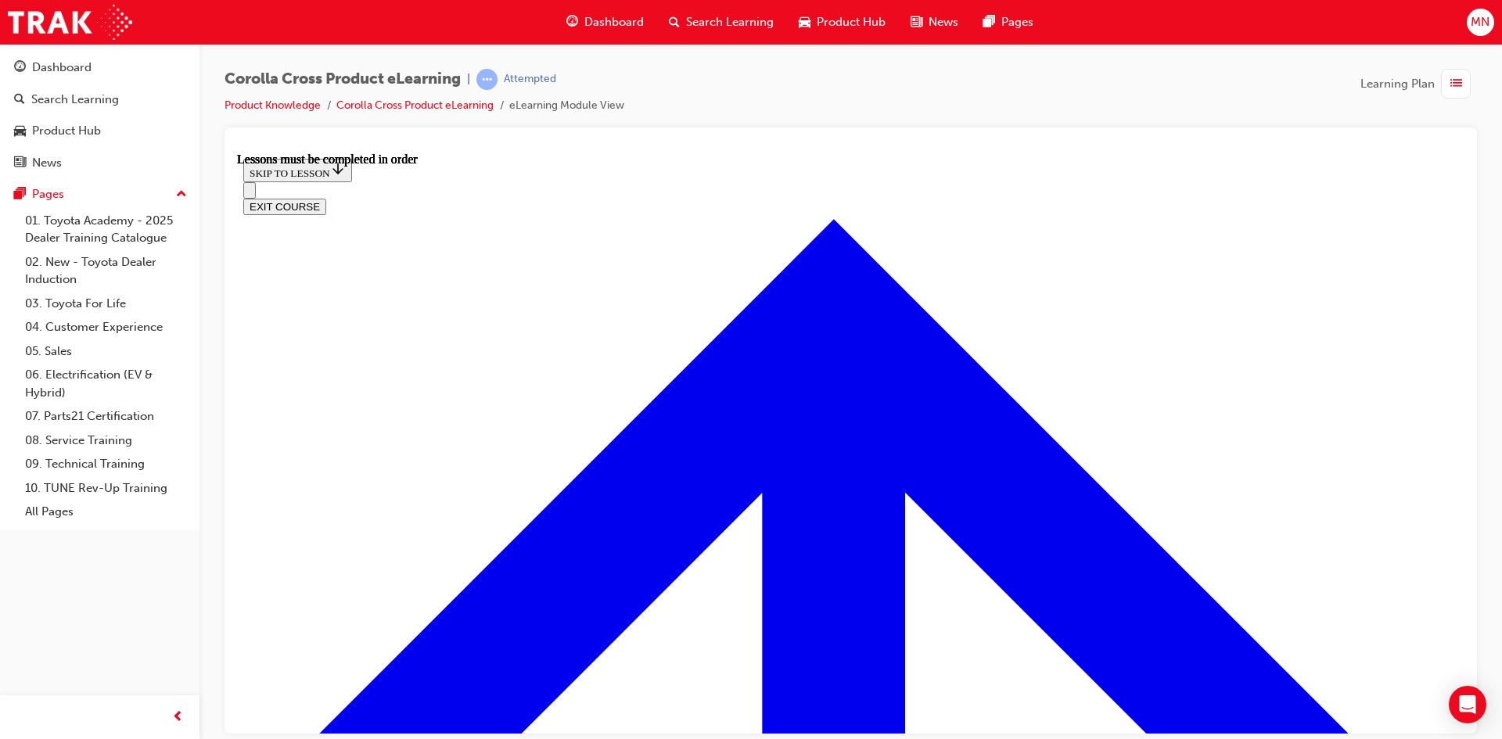
scroll to position [218, 0]
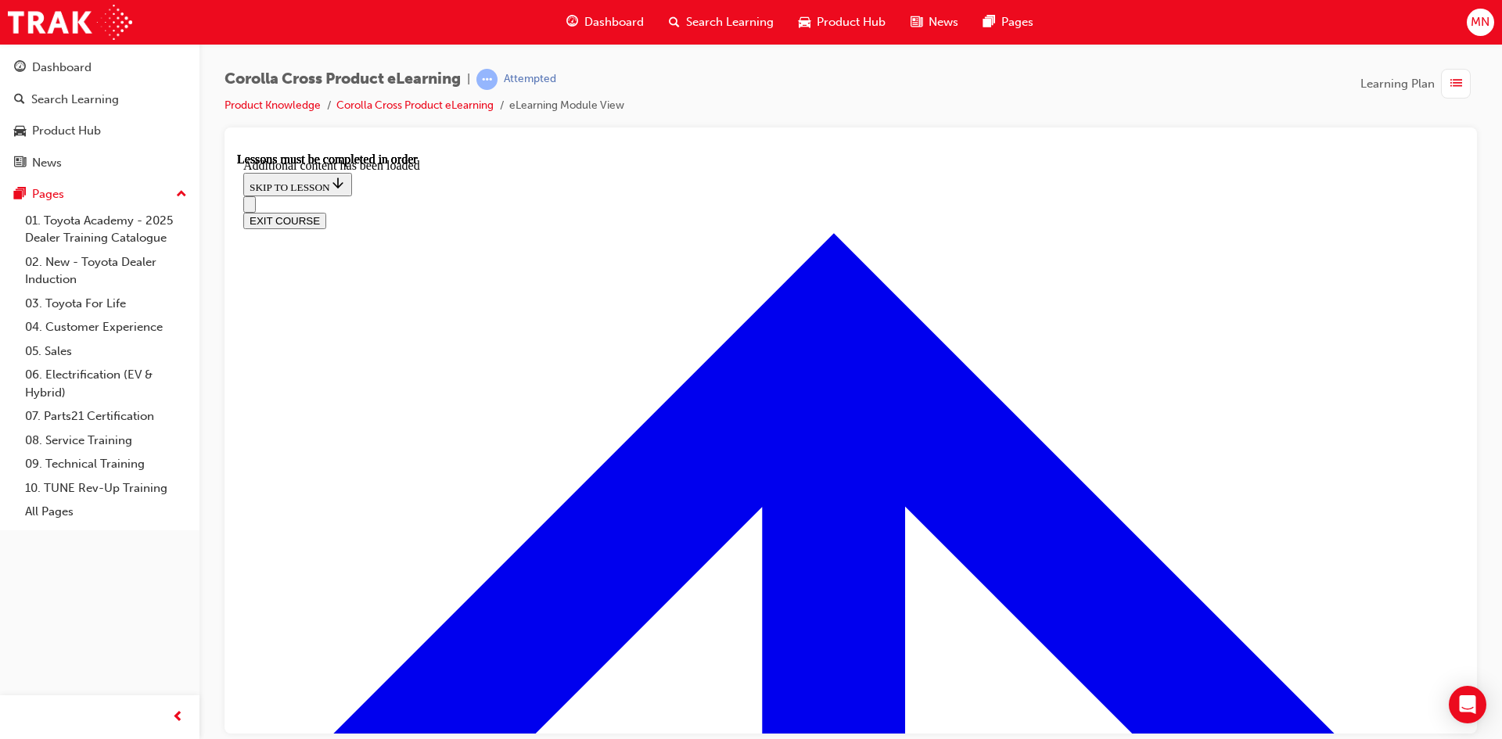
scroll to position [1954, 0]
radio input "true"
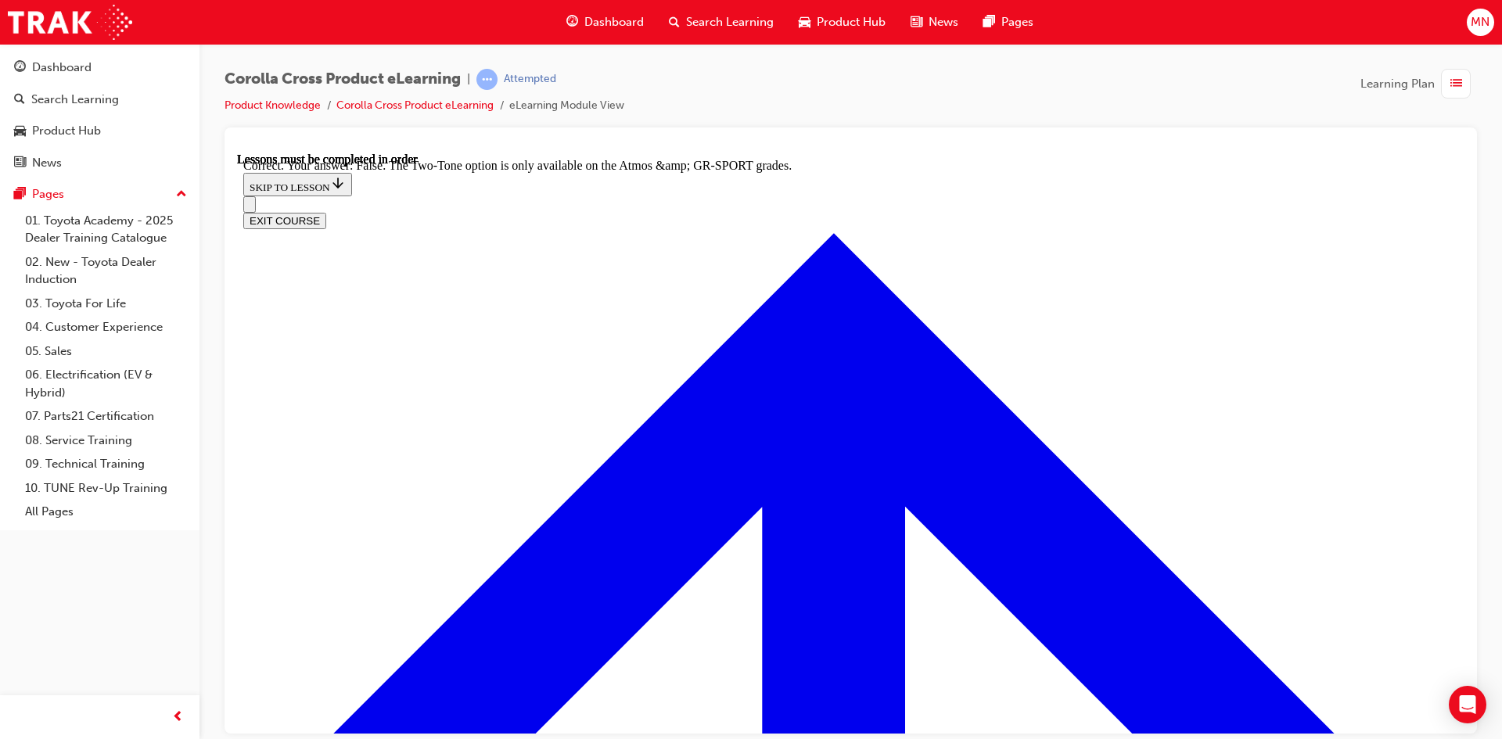
scroll to position [2208, 0]
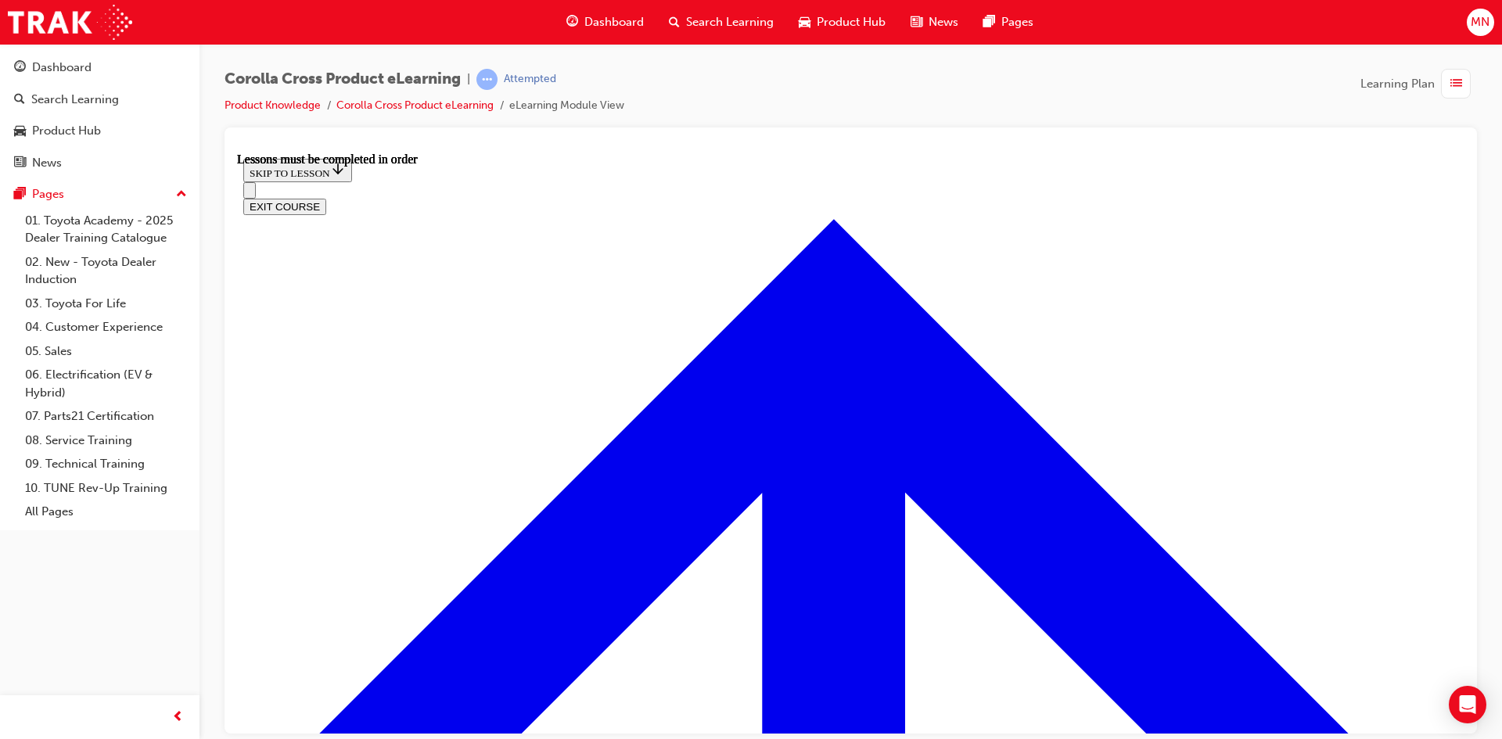
scroll to position [1304, 0]
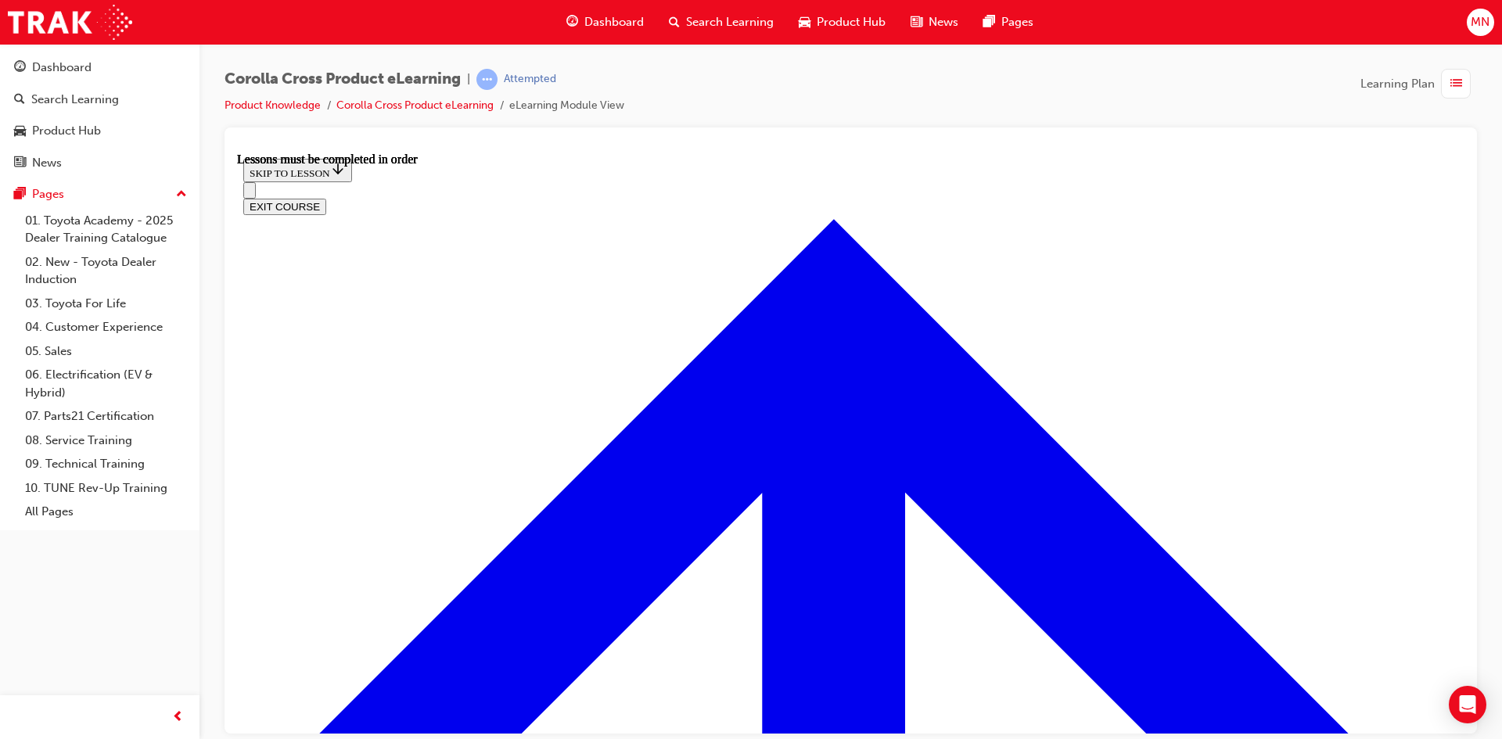
scroll to position [28, 0]
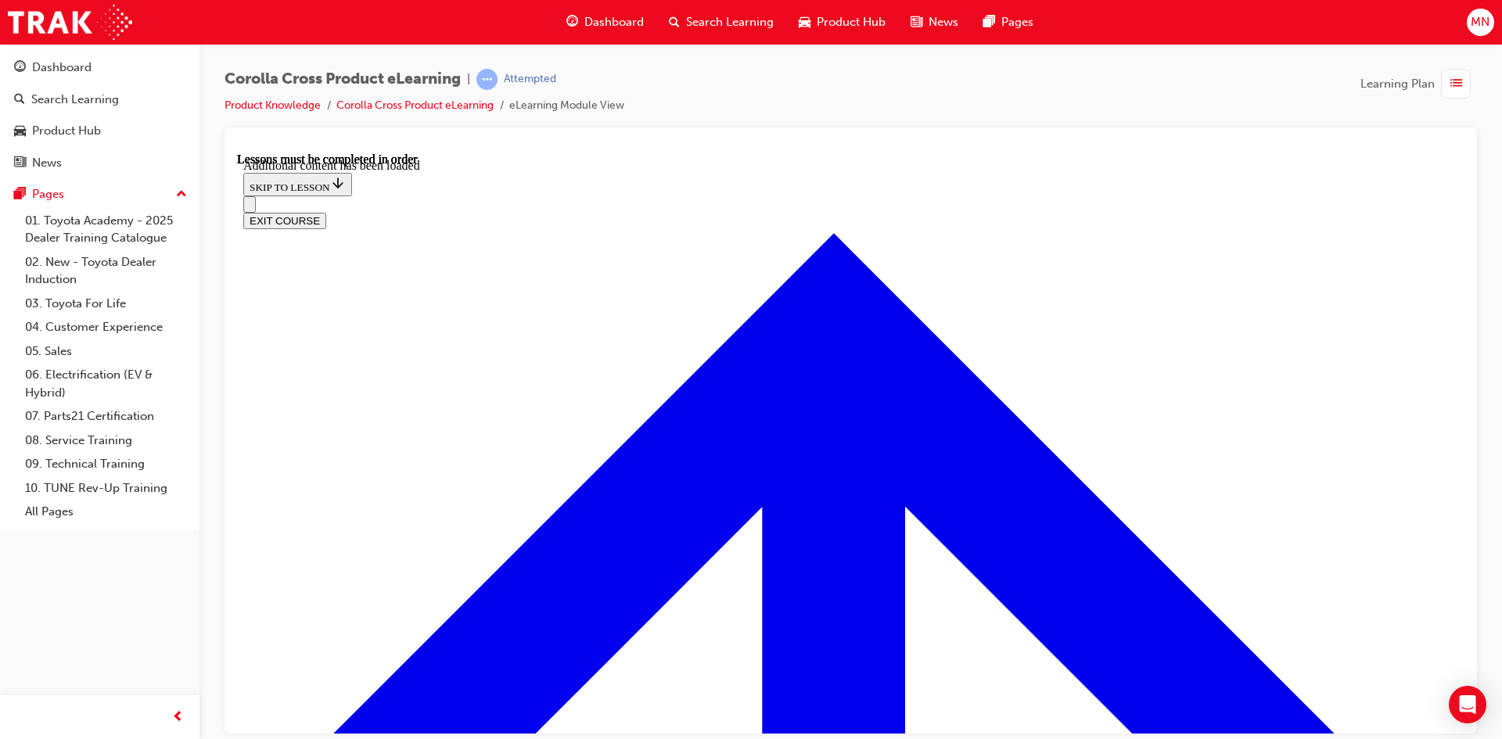
scroll to position [2498, 0]
radio input "true"
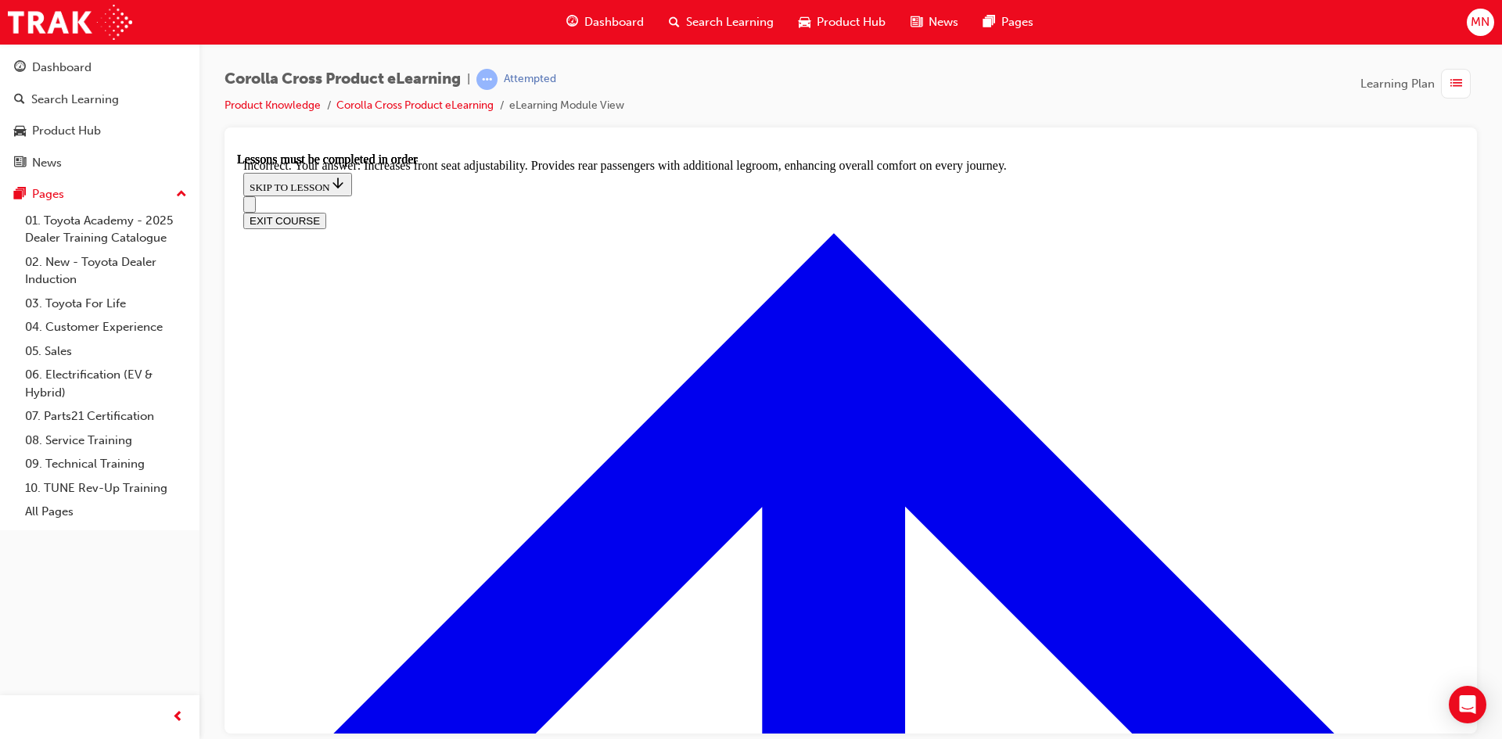
scroll to position [2796, 0]
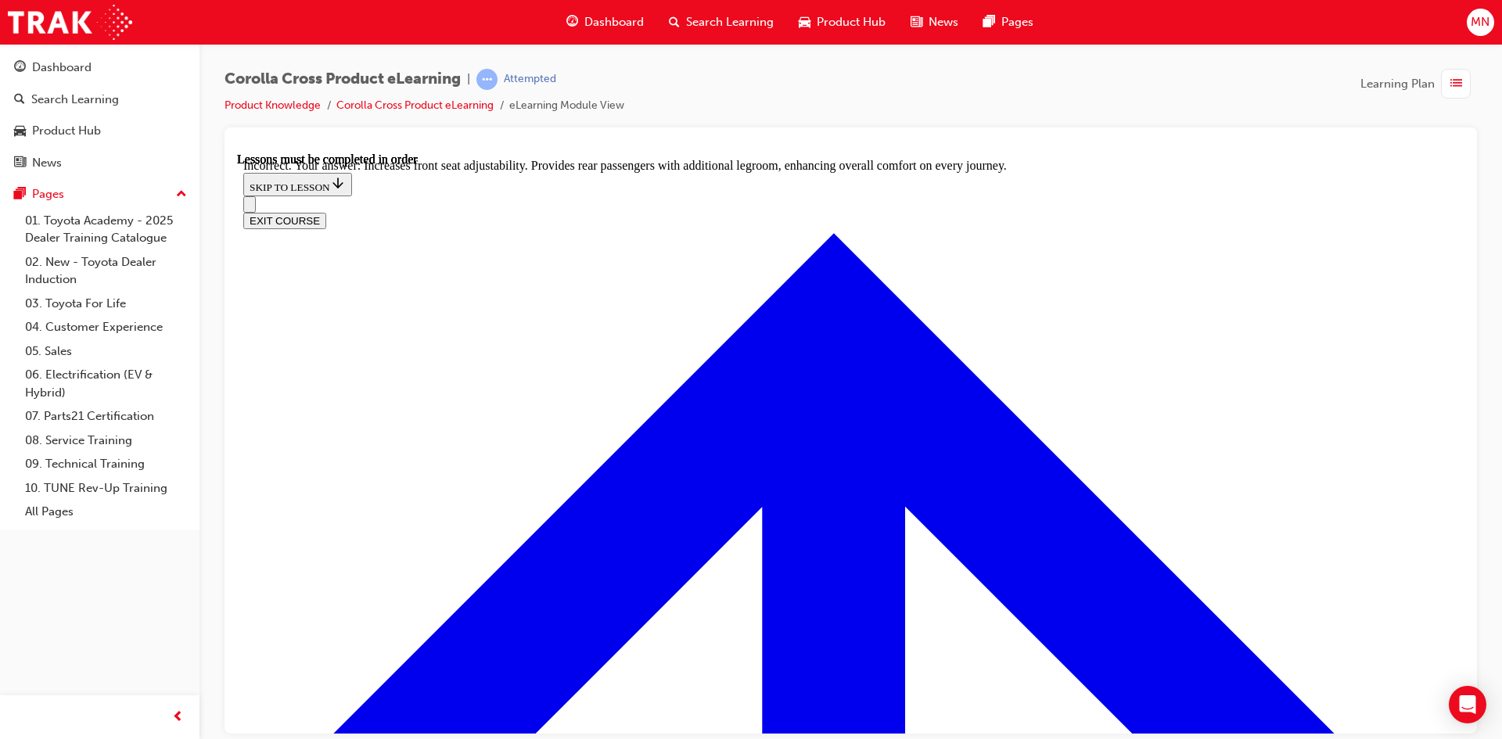
radio input "true"
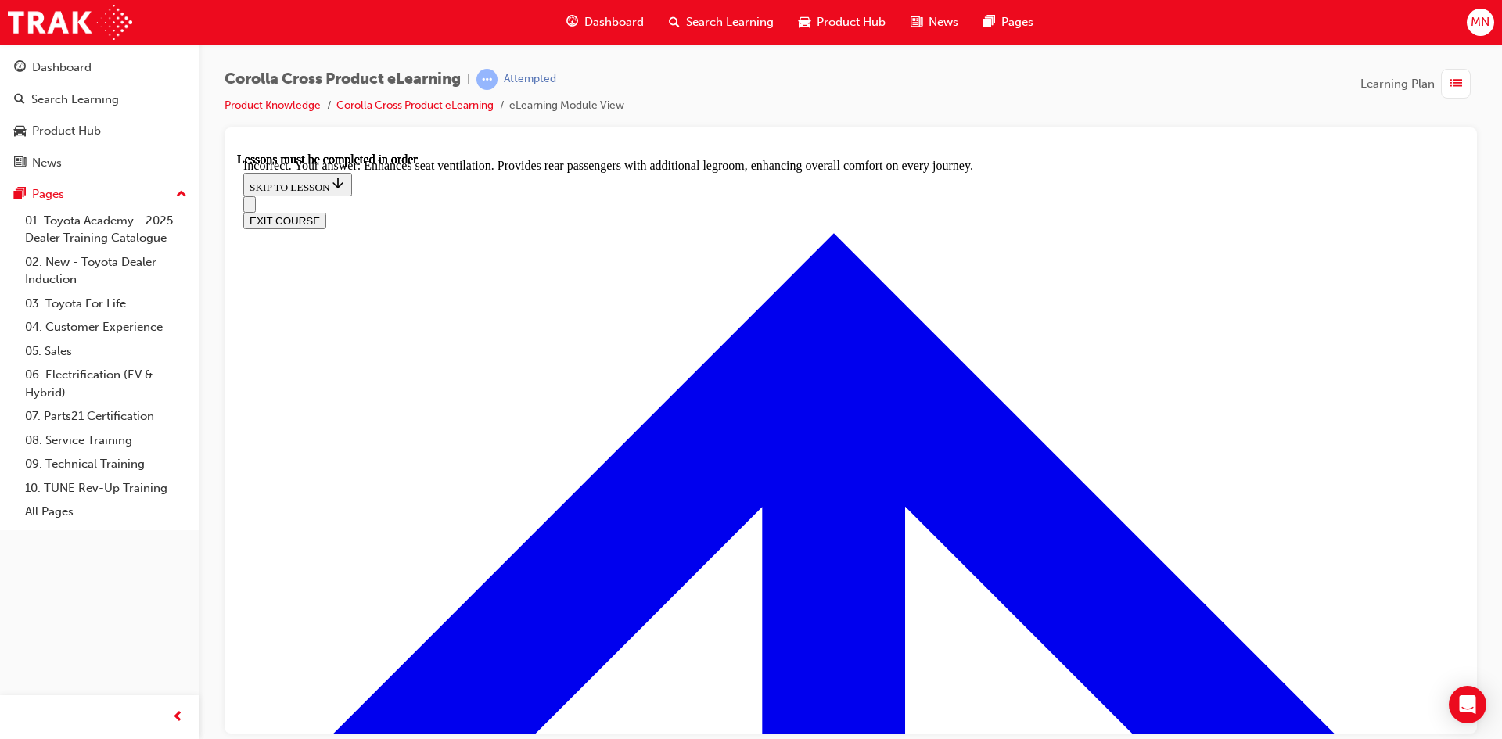
radio input "true"
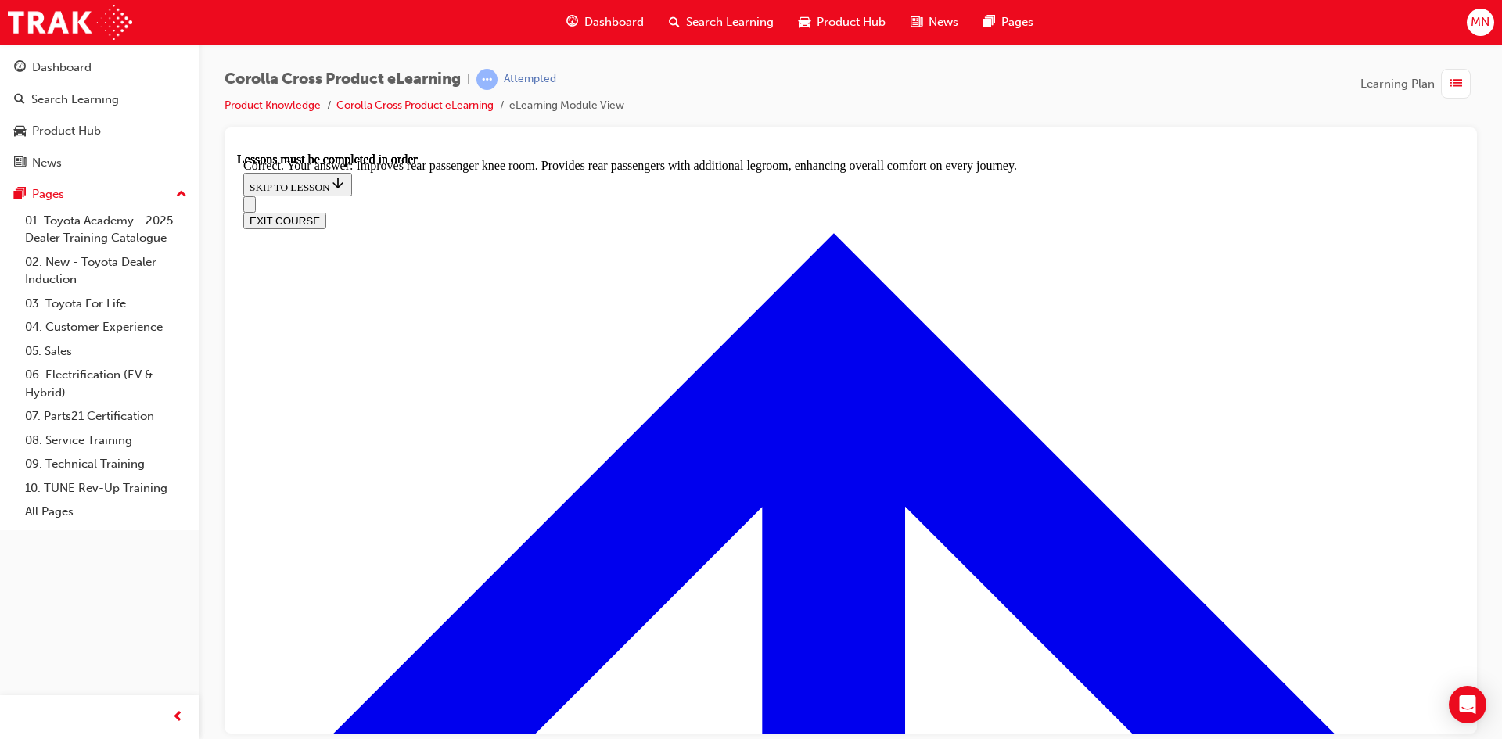
scroll to position [2897, 0]
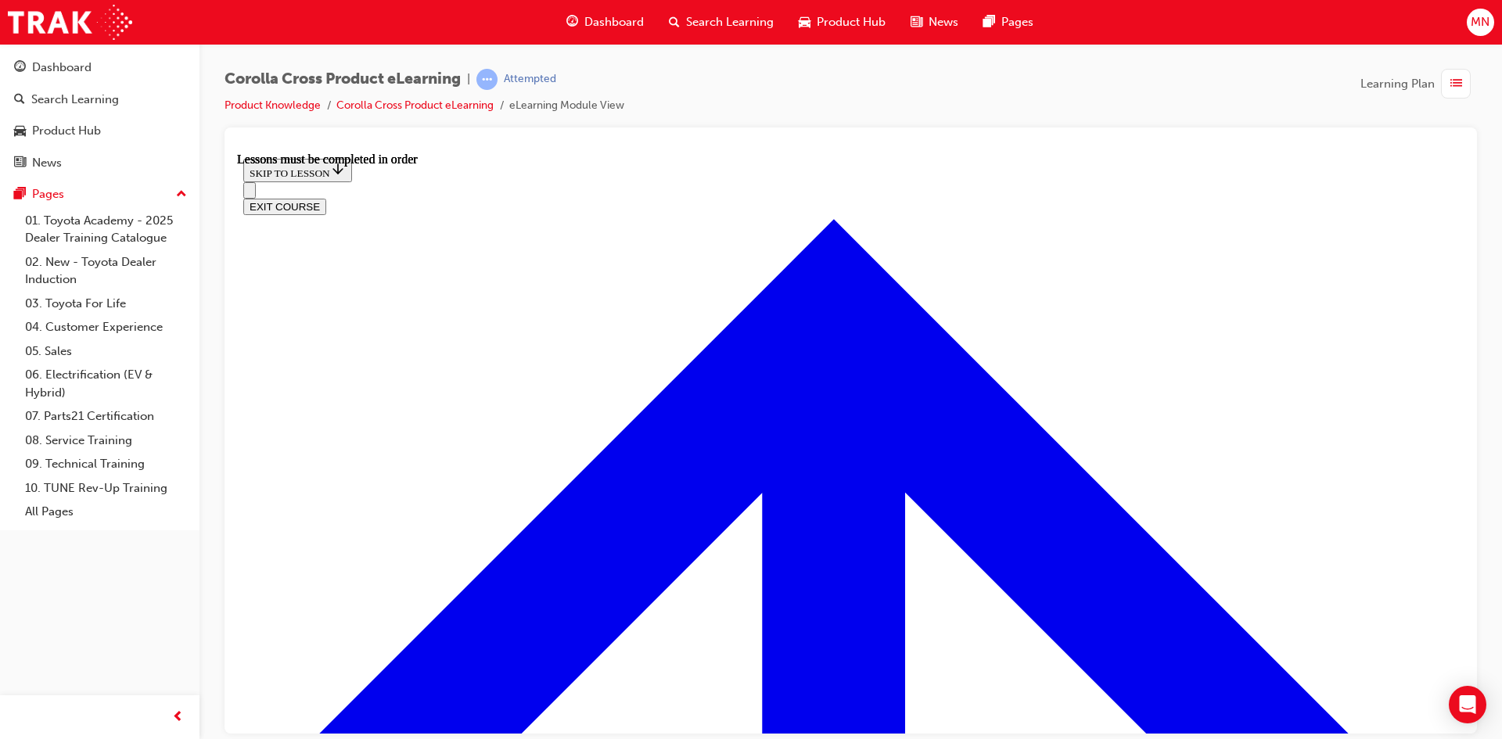
scroll to position [1307, 0]
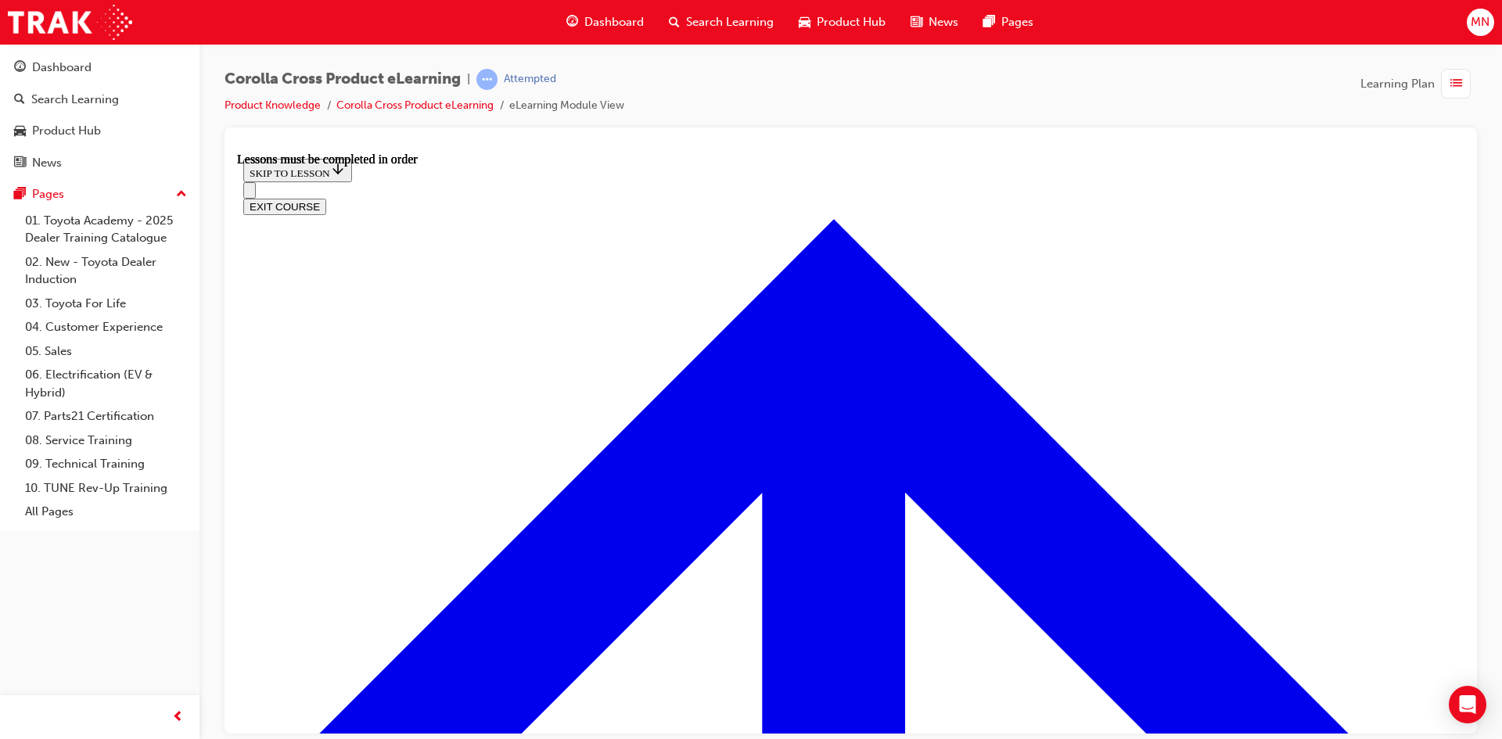
scroll to position [239, 0]
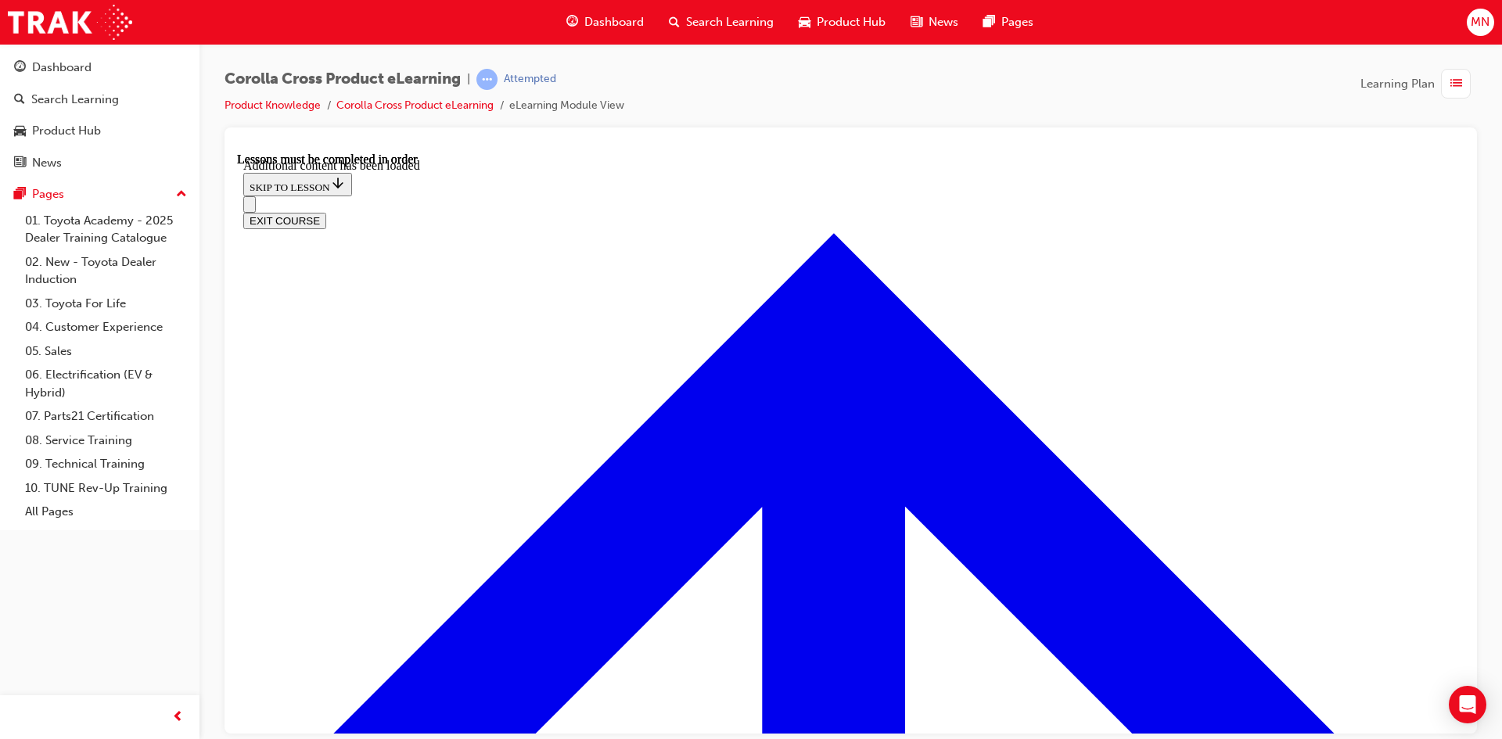
scroll to position [2253, 0]
radio input "true"
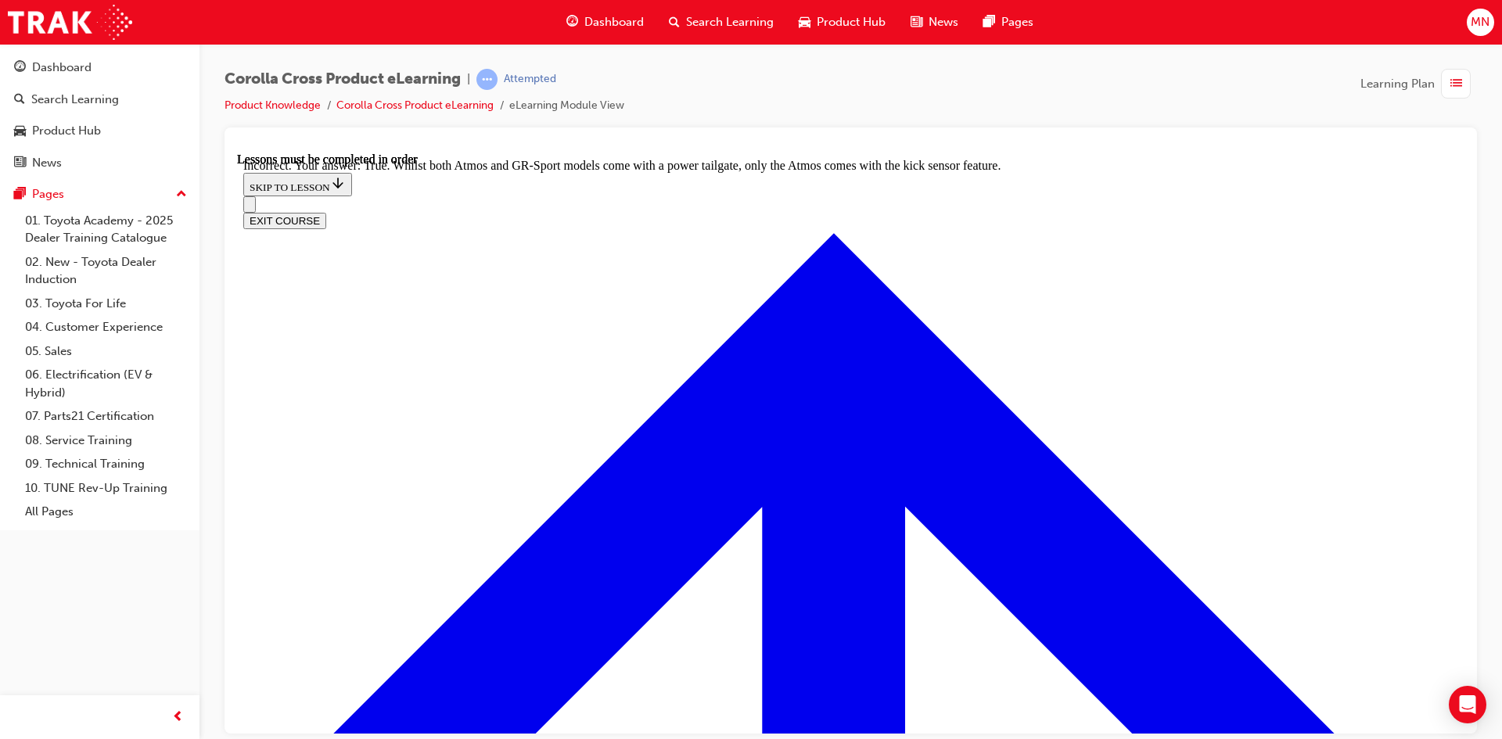
radio input "true"
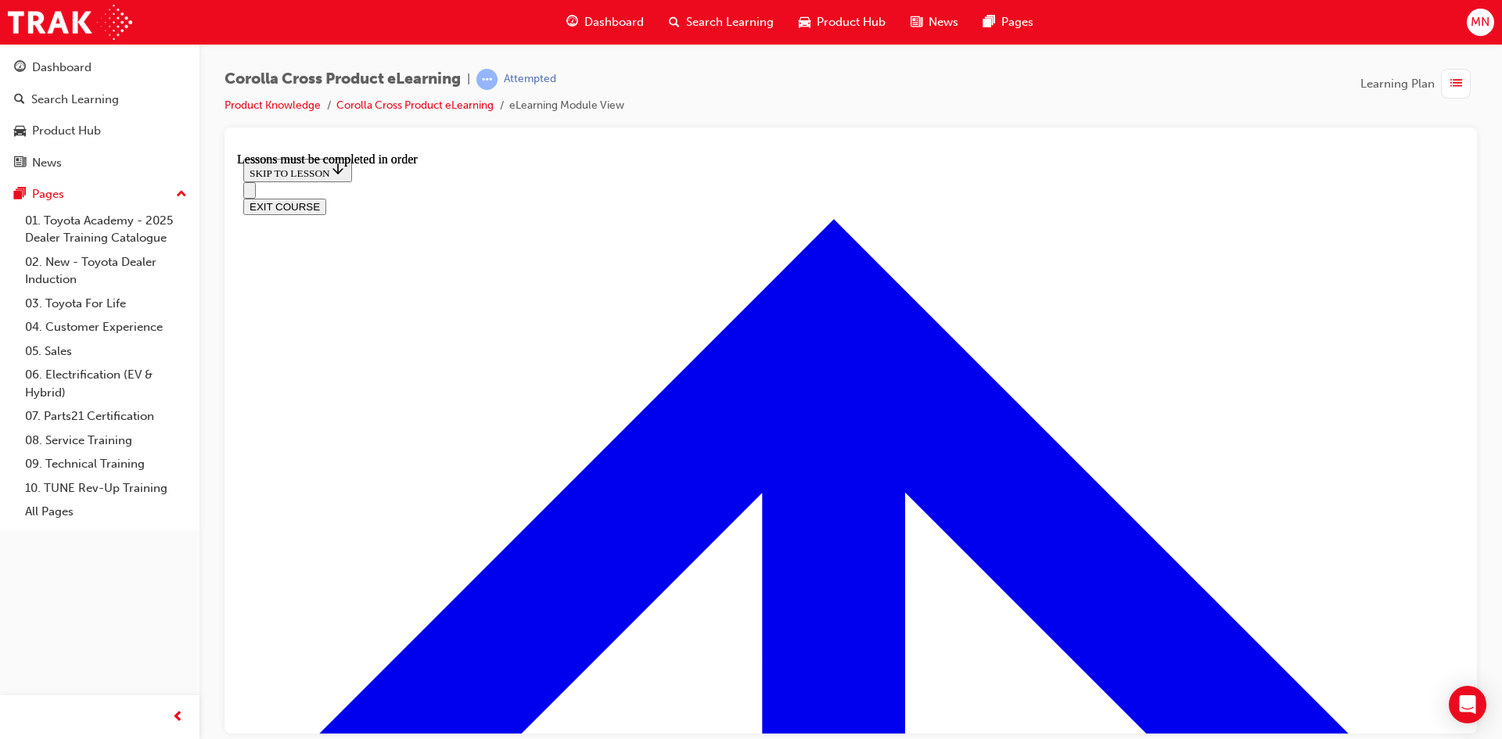
scroll to position [1620, 0]
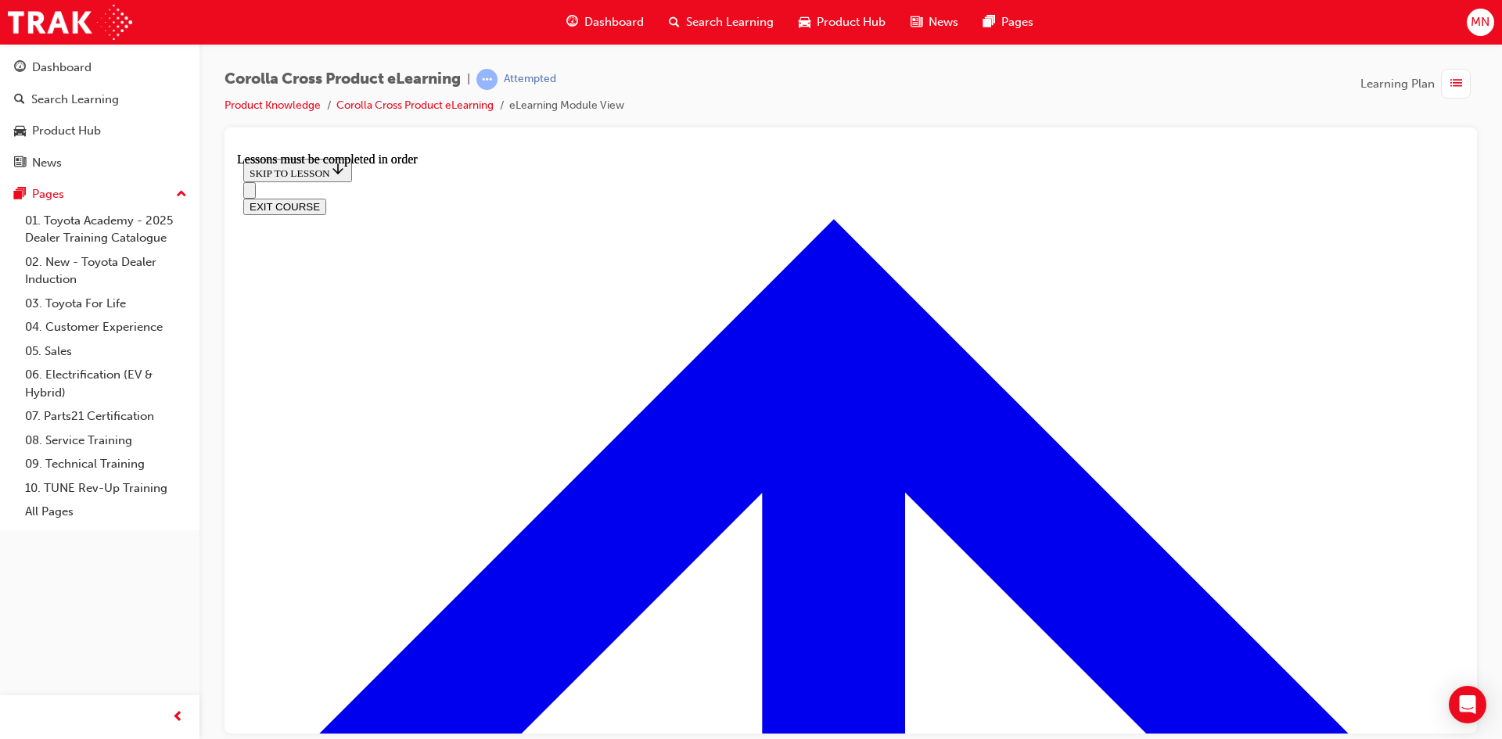
scroll to position [102, 0]
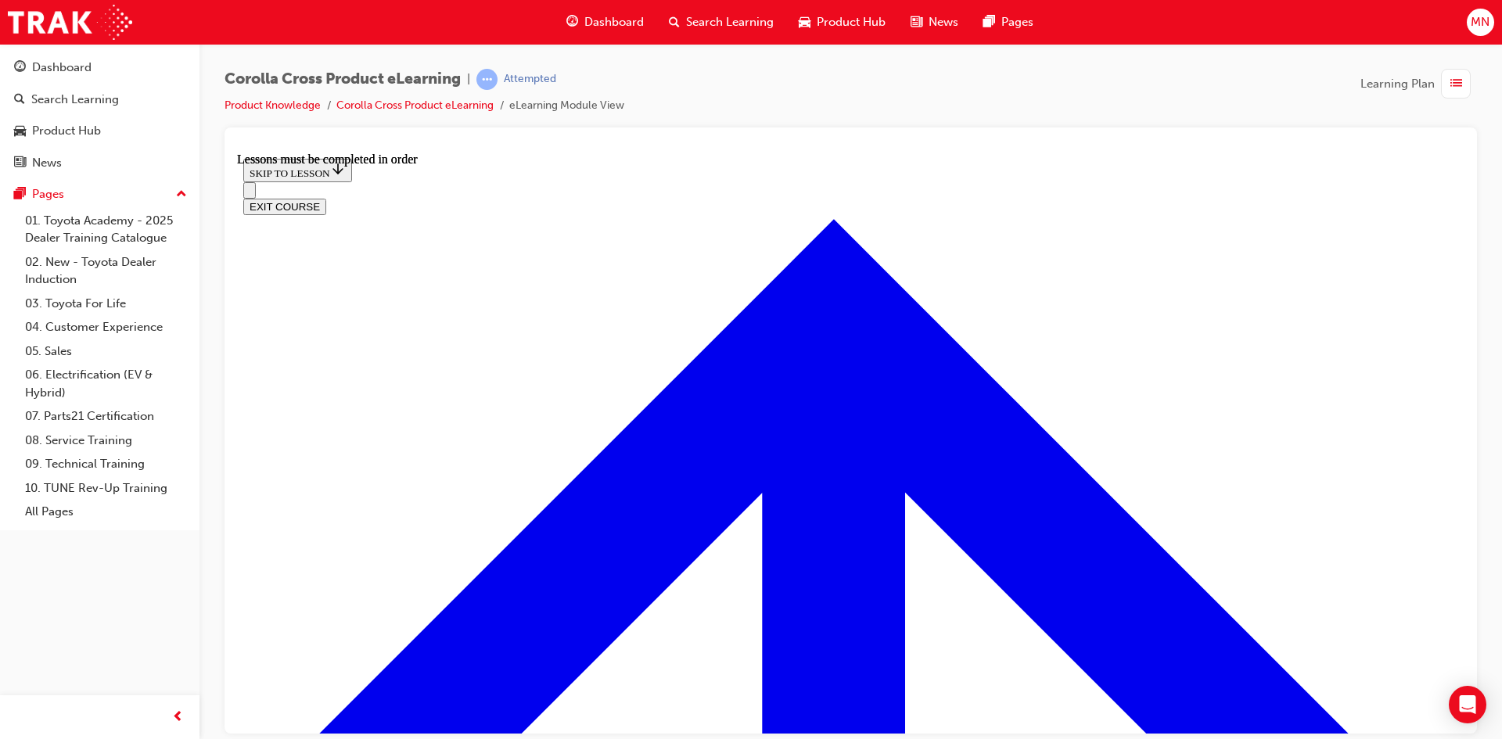
scroll to position [196, 0]
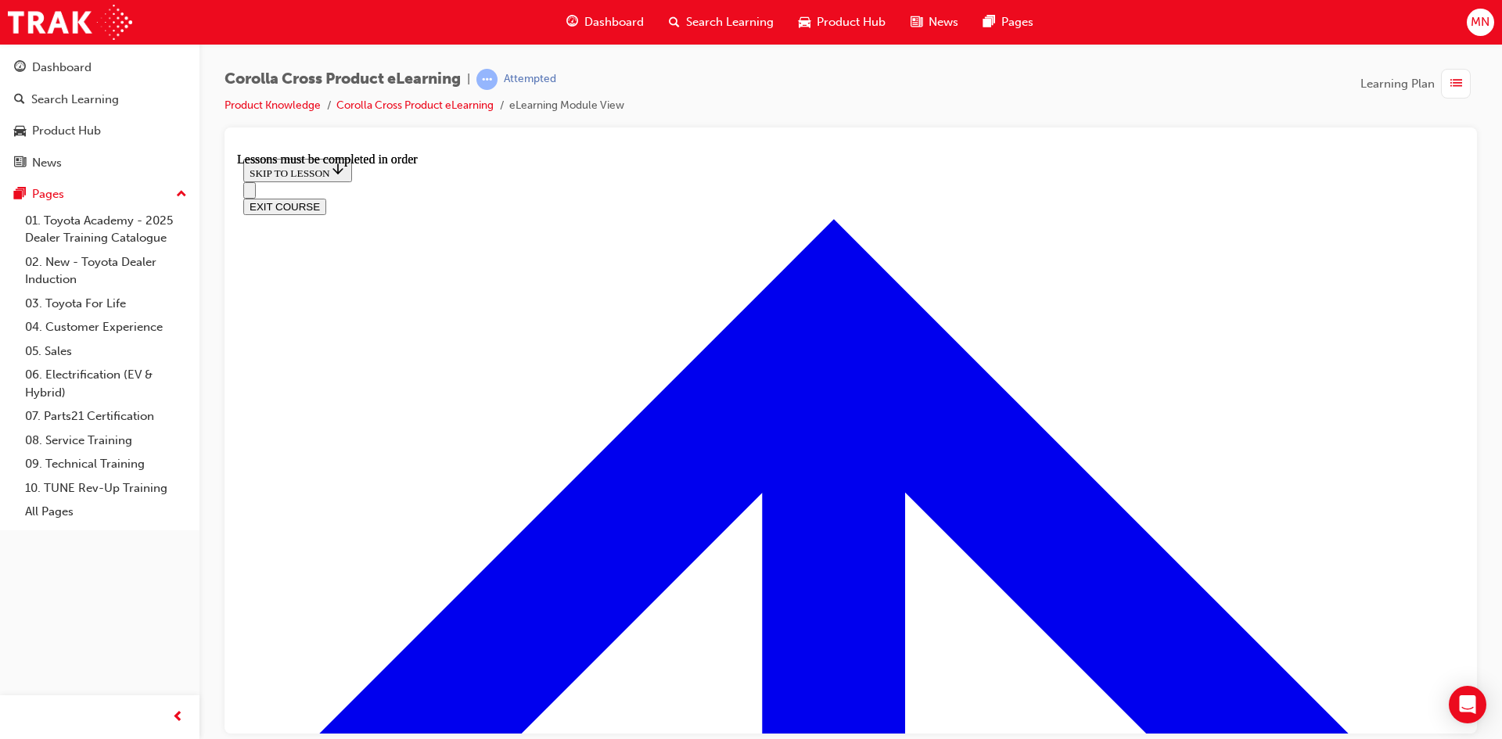
scroll to position [2501, 0]
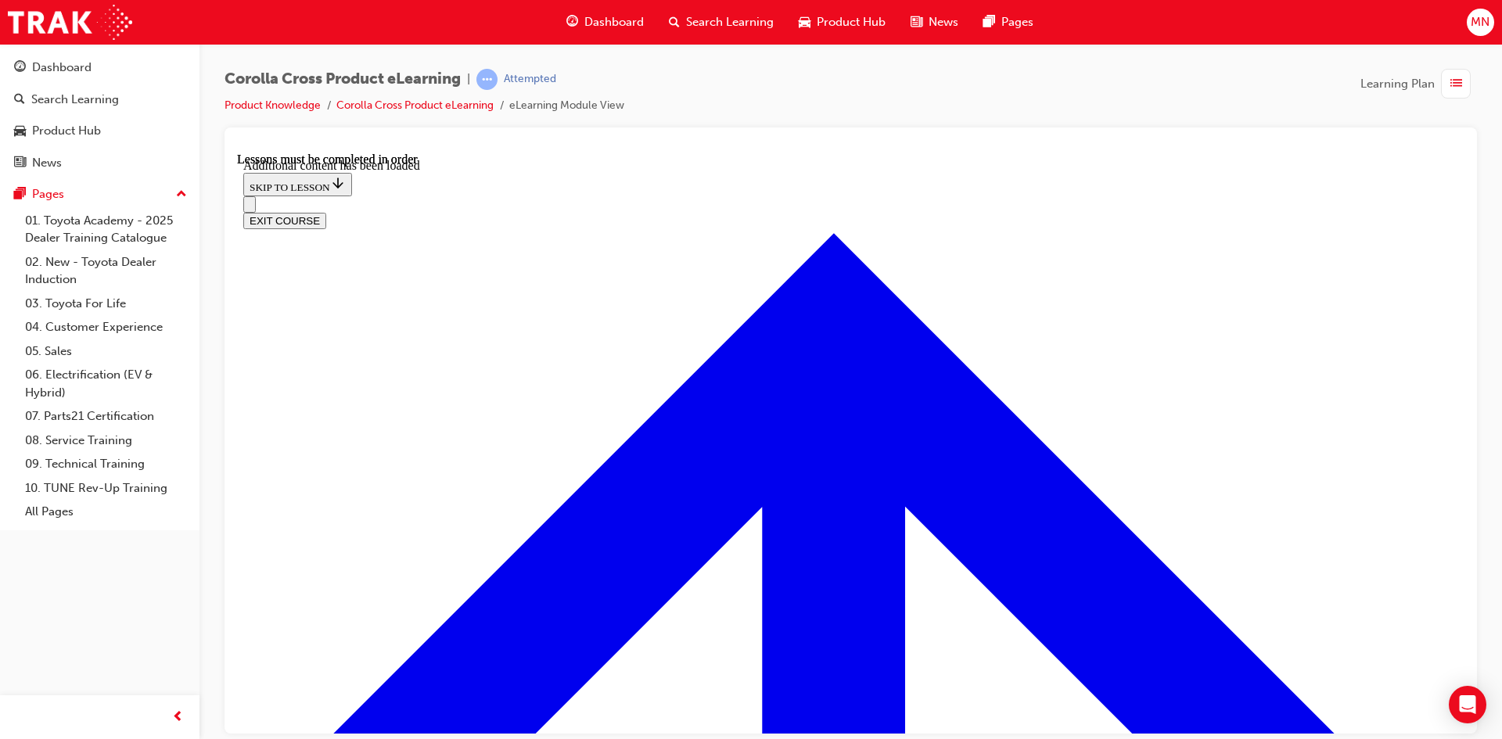
scroll to position [3683, 0]
checkbox input "true"
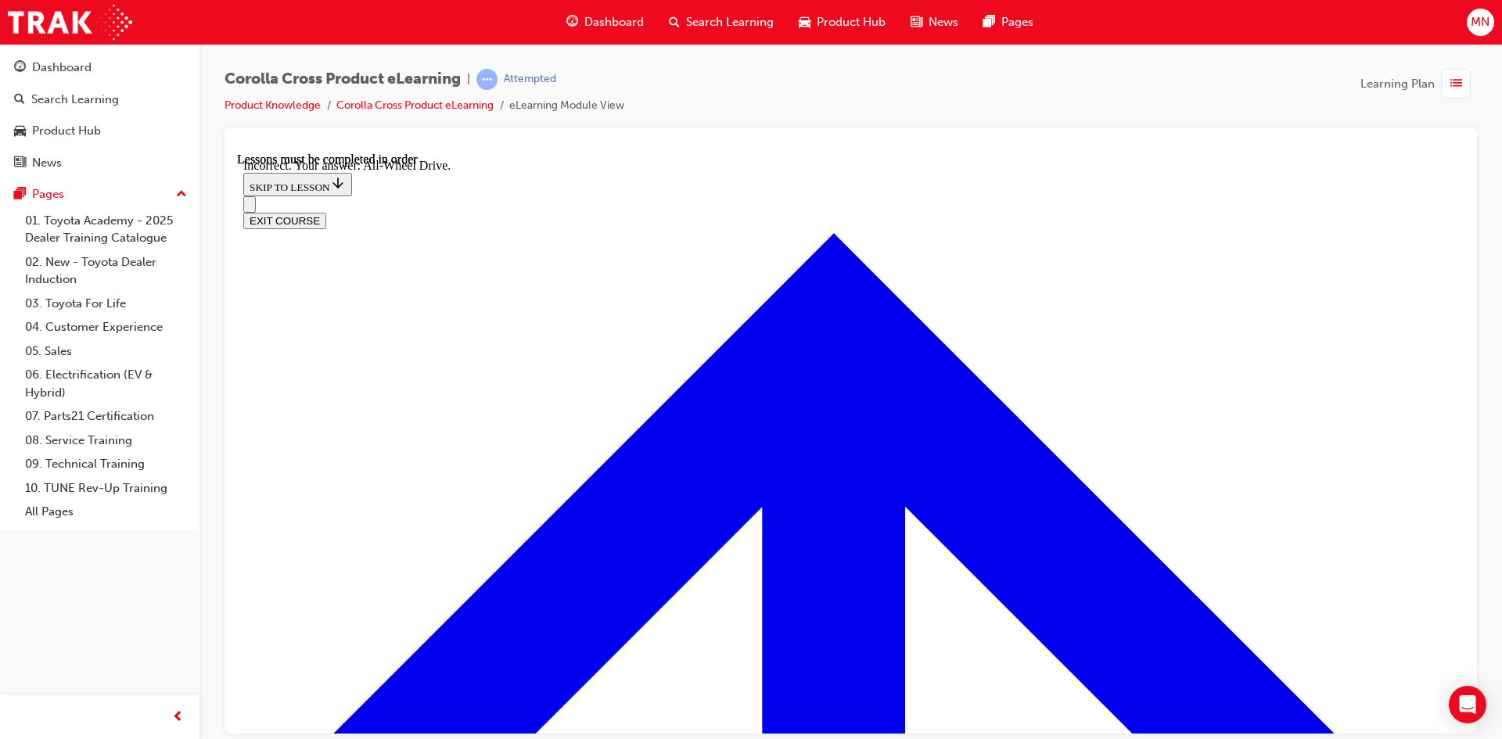
checkbox input "true"
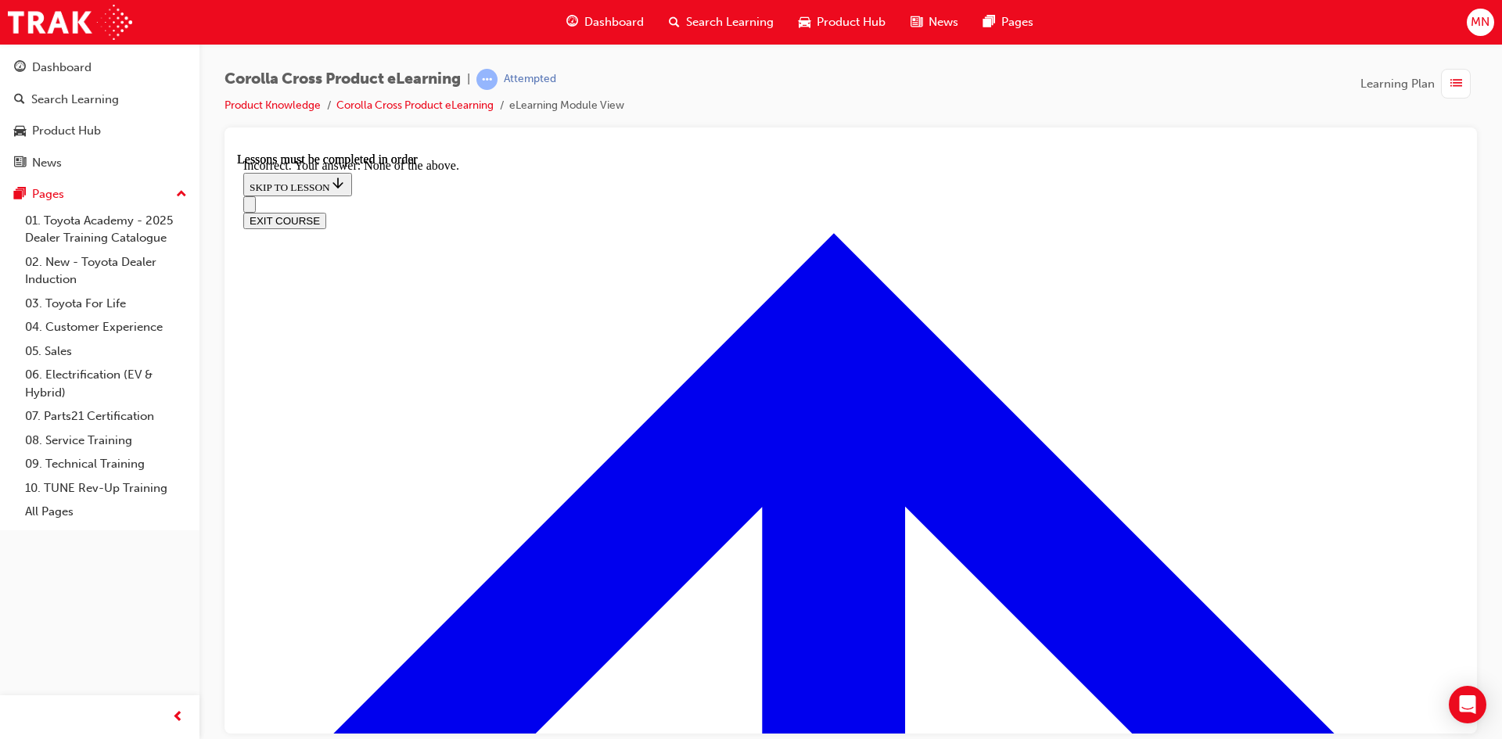
checkbox input "true"
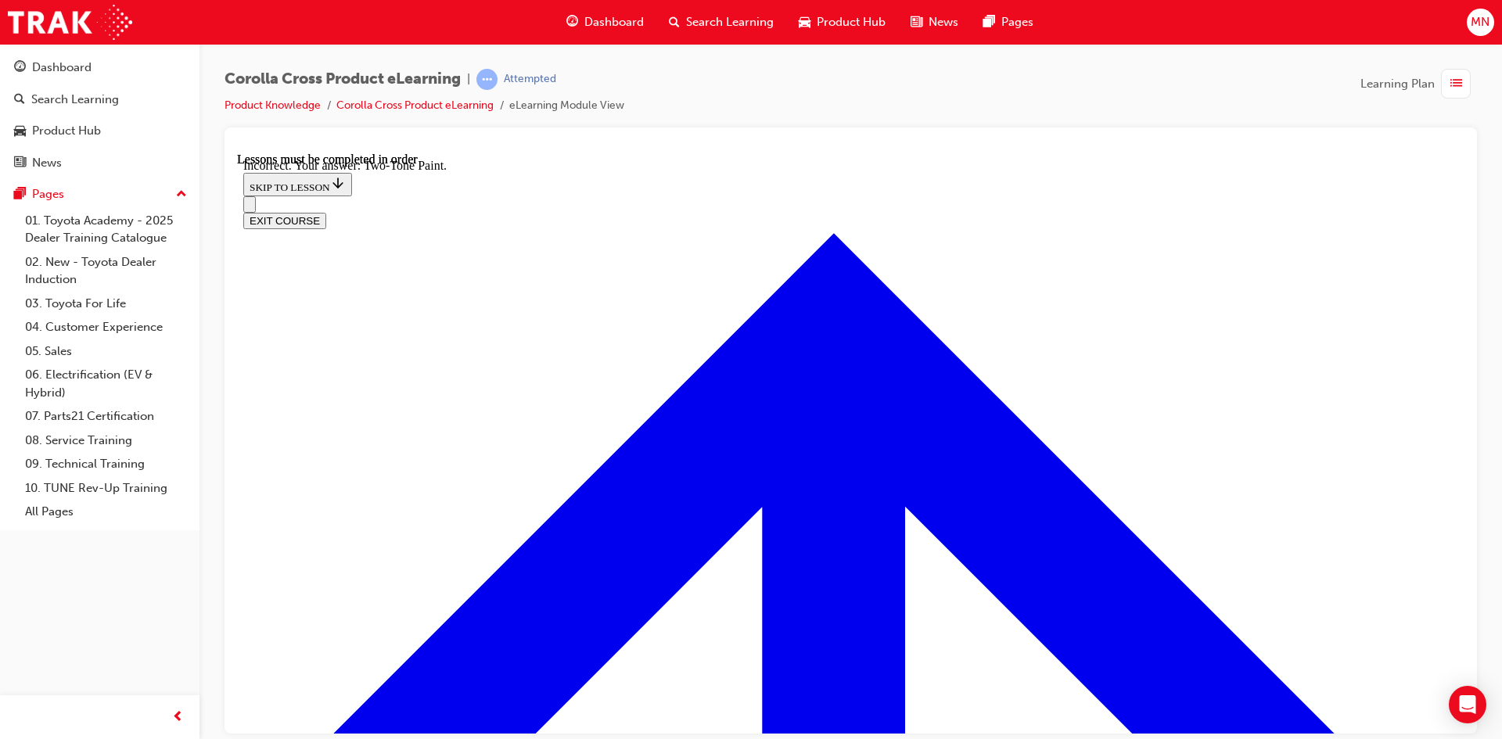
checkbox input "true"
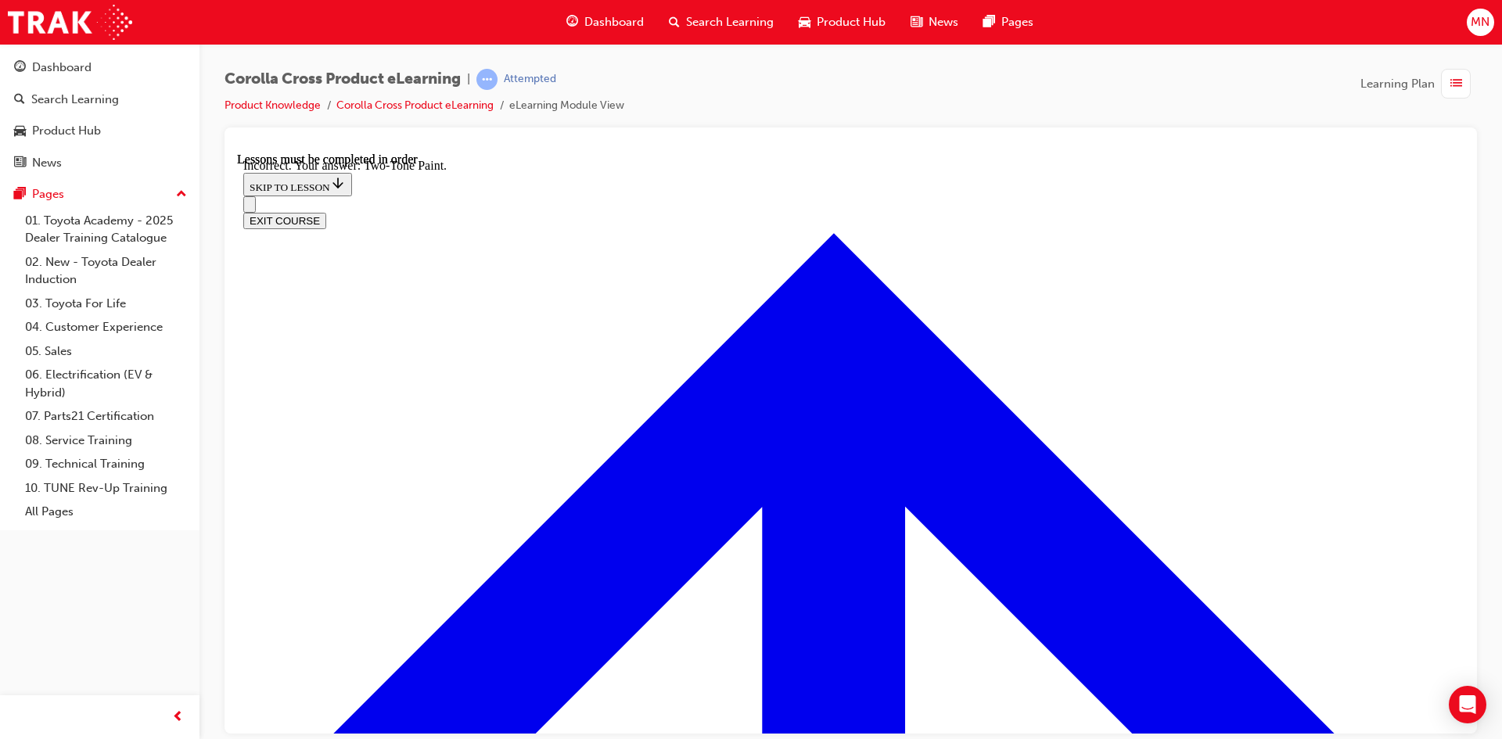
scroll to position [3934, 0]
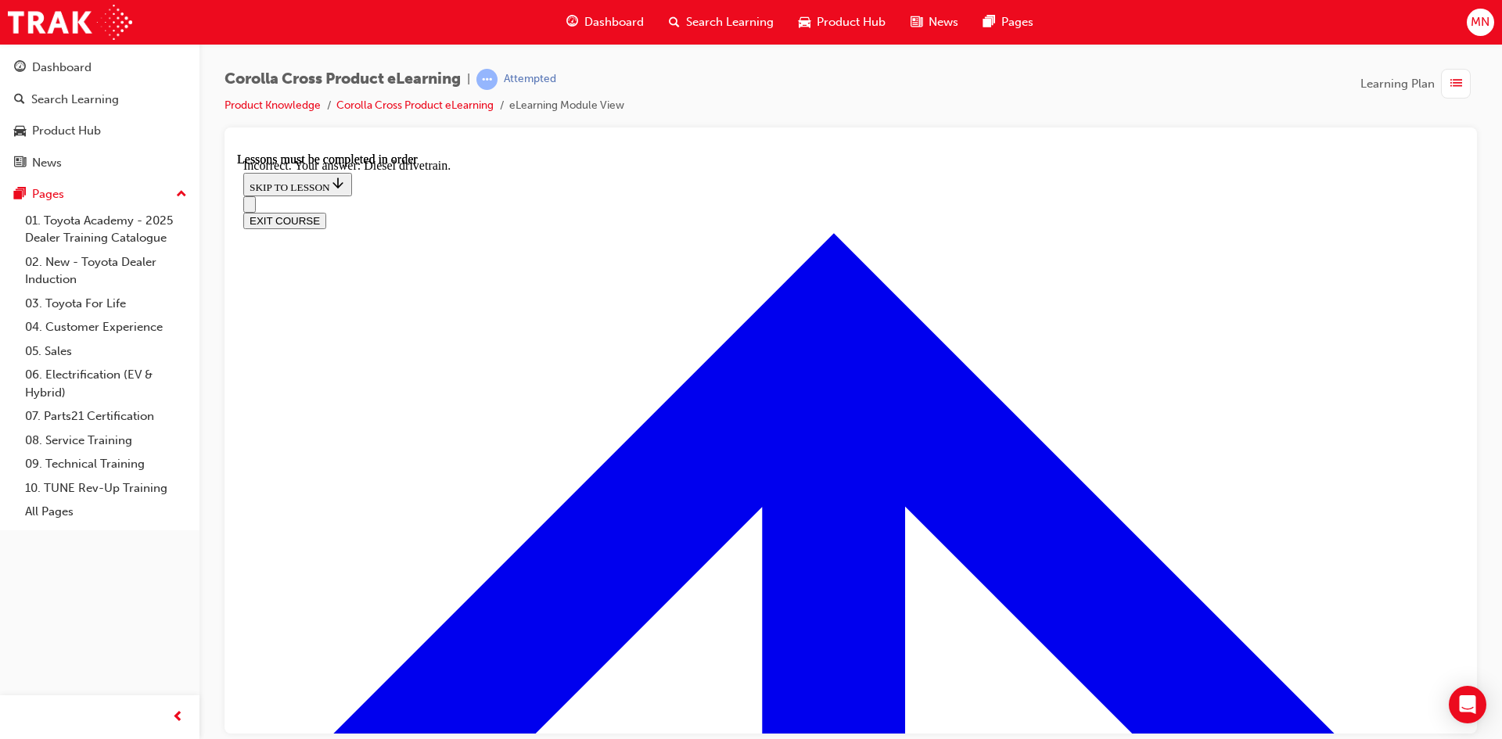
checkbox input "false"
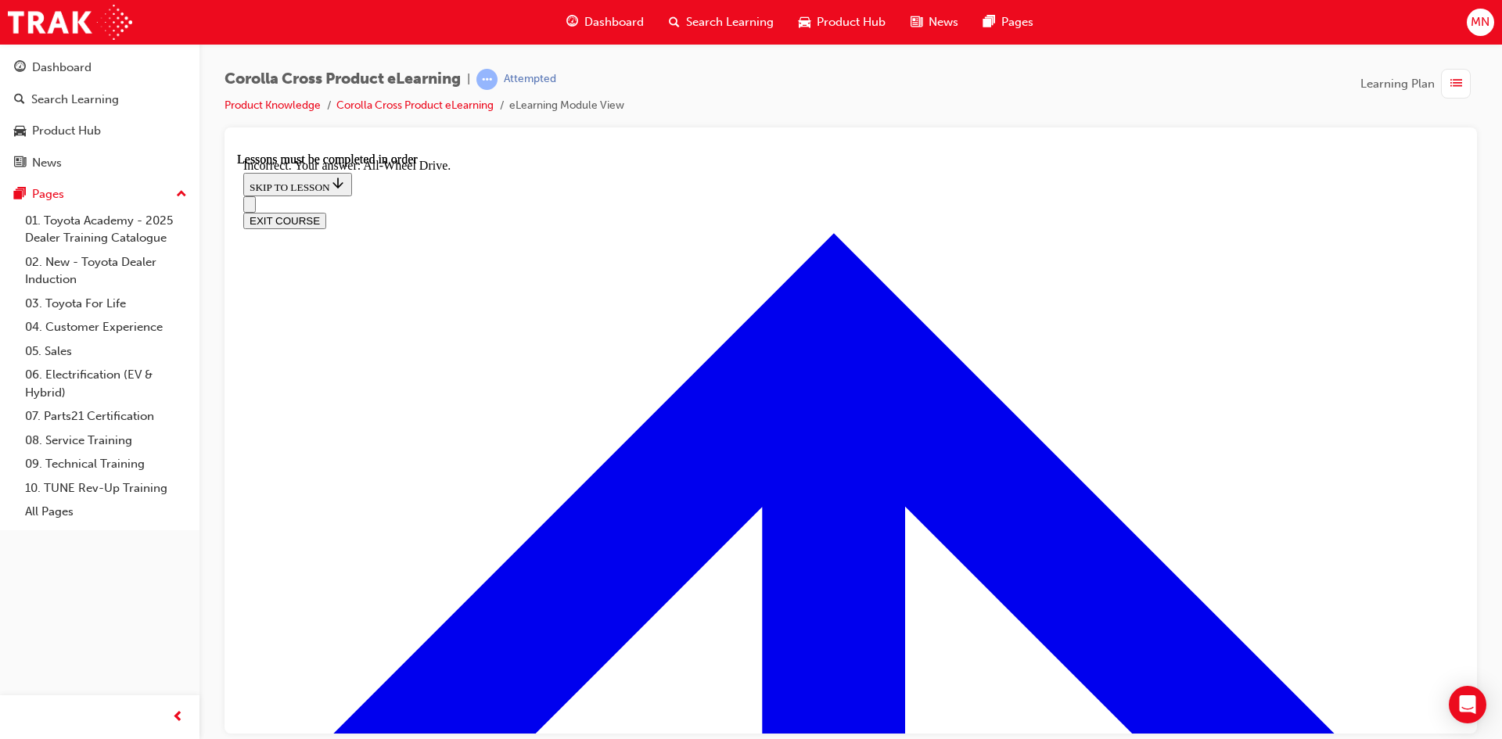
checkbox input "false"
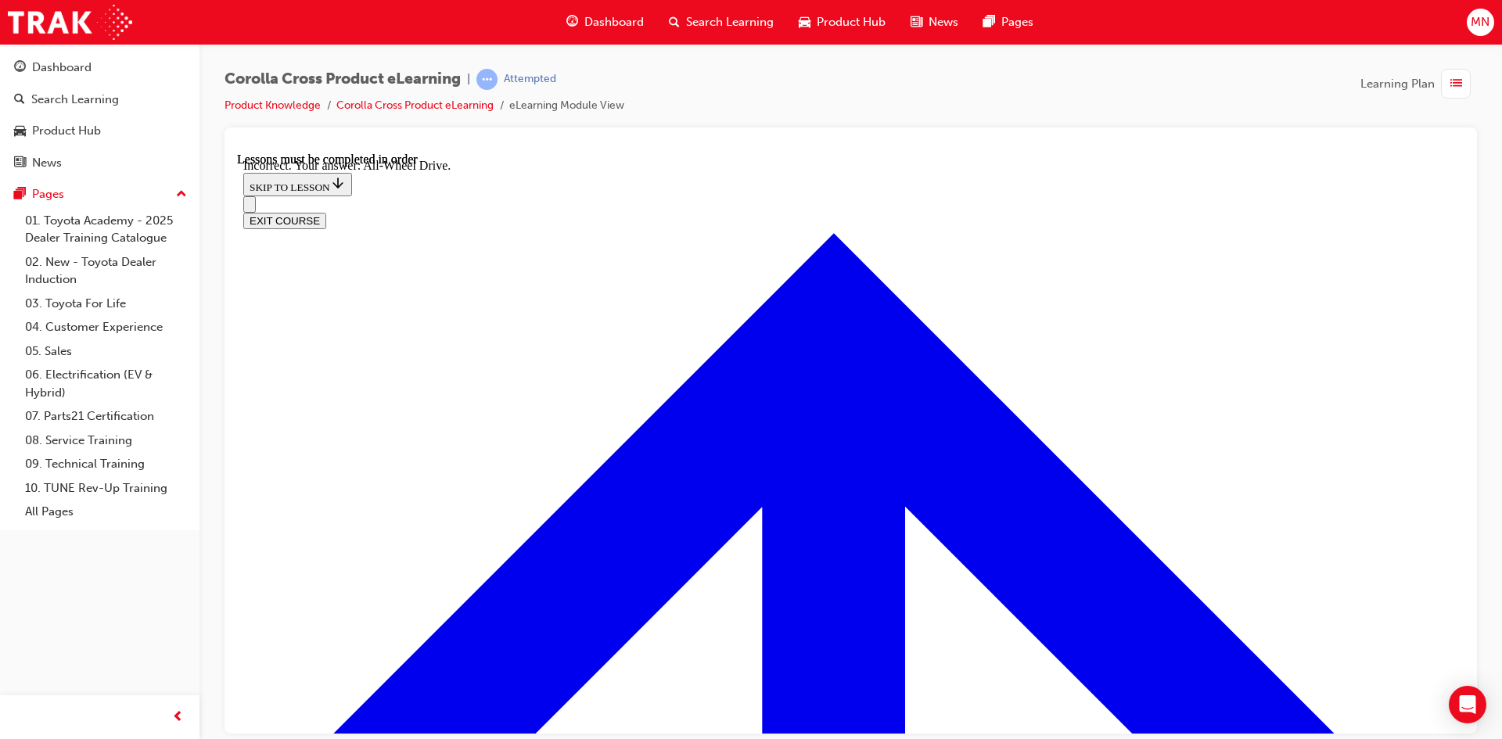
checkbox input "true"
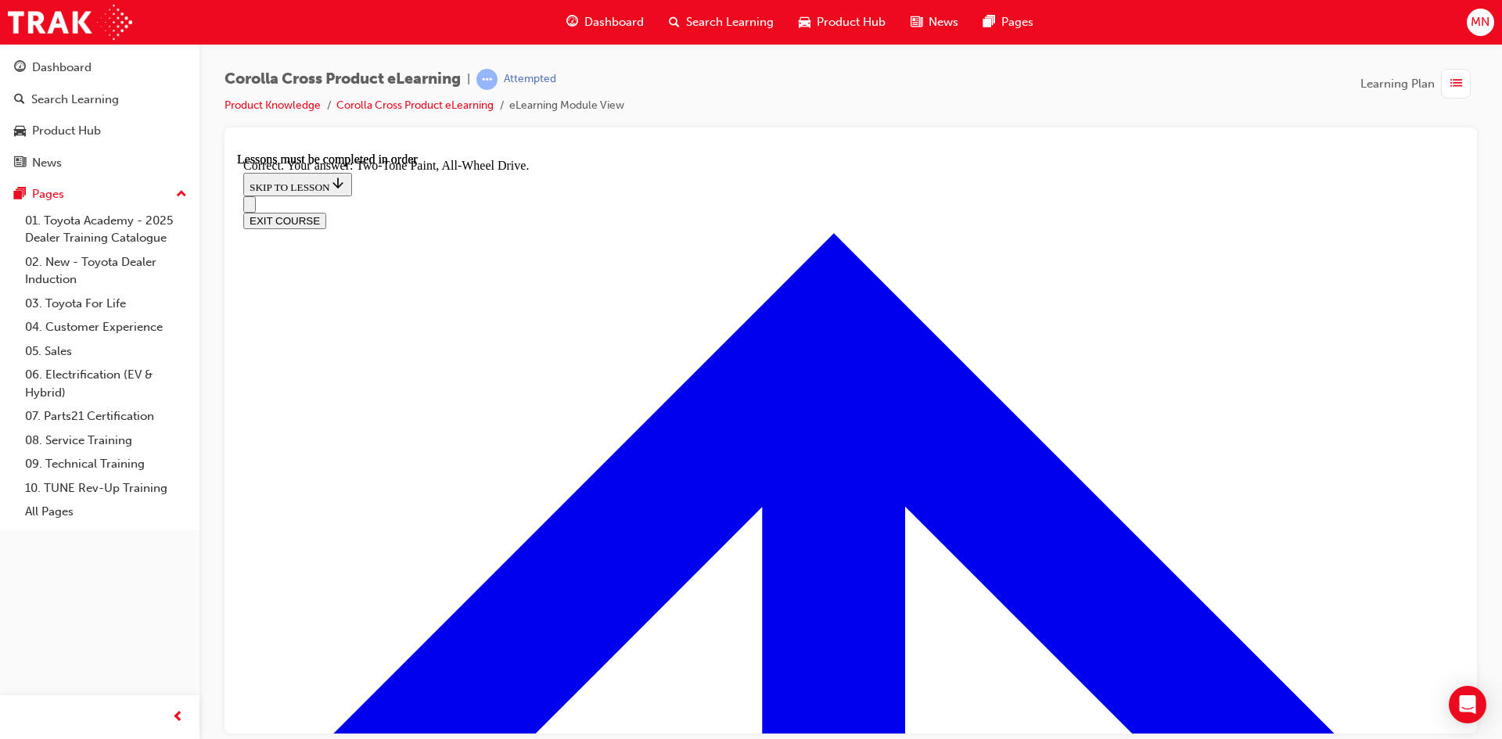
scroll to position [4633, 0]
radio input "true"
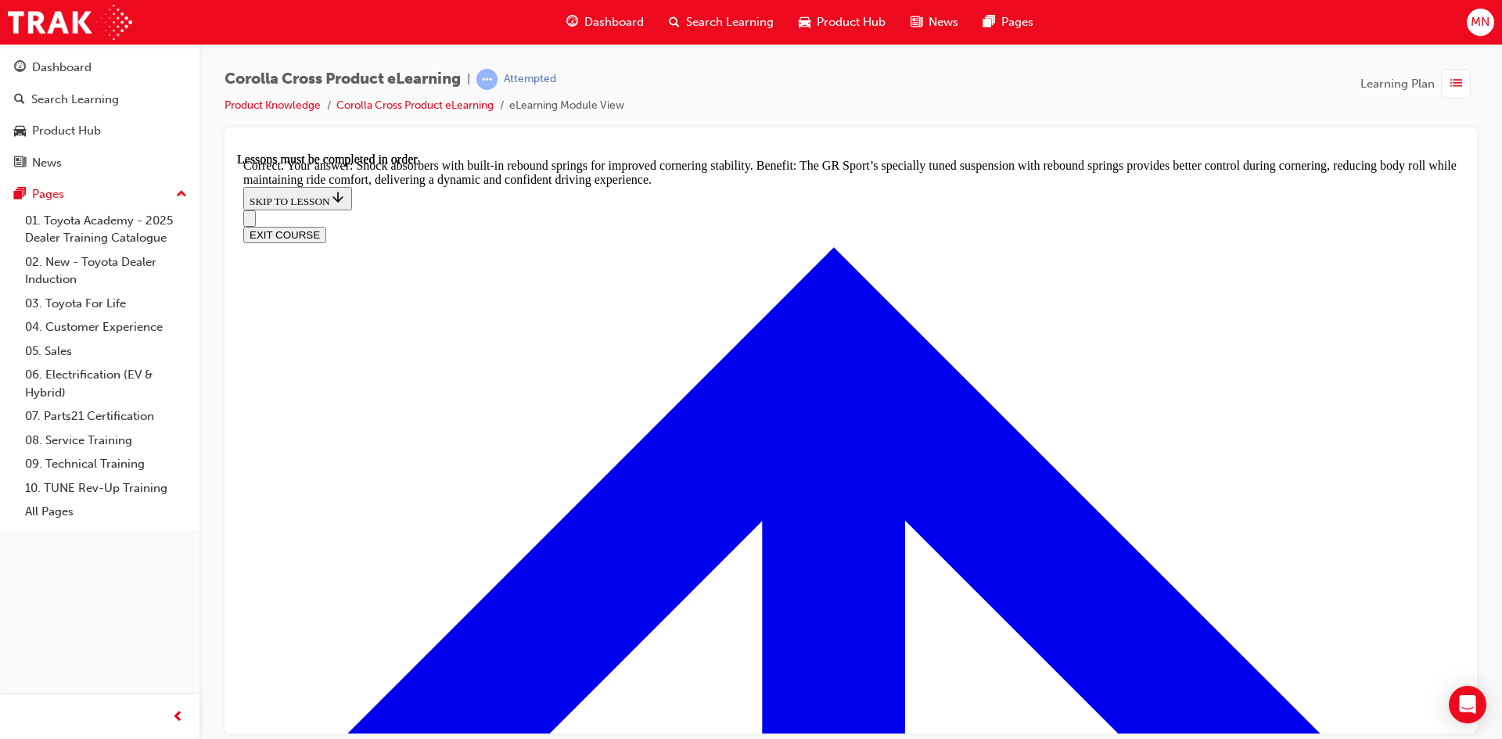
scroll to position [4971, 0]
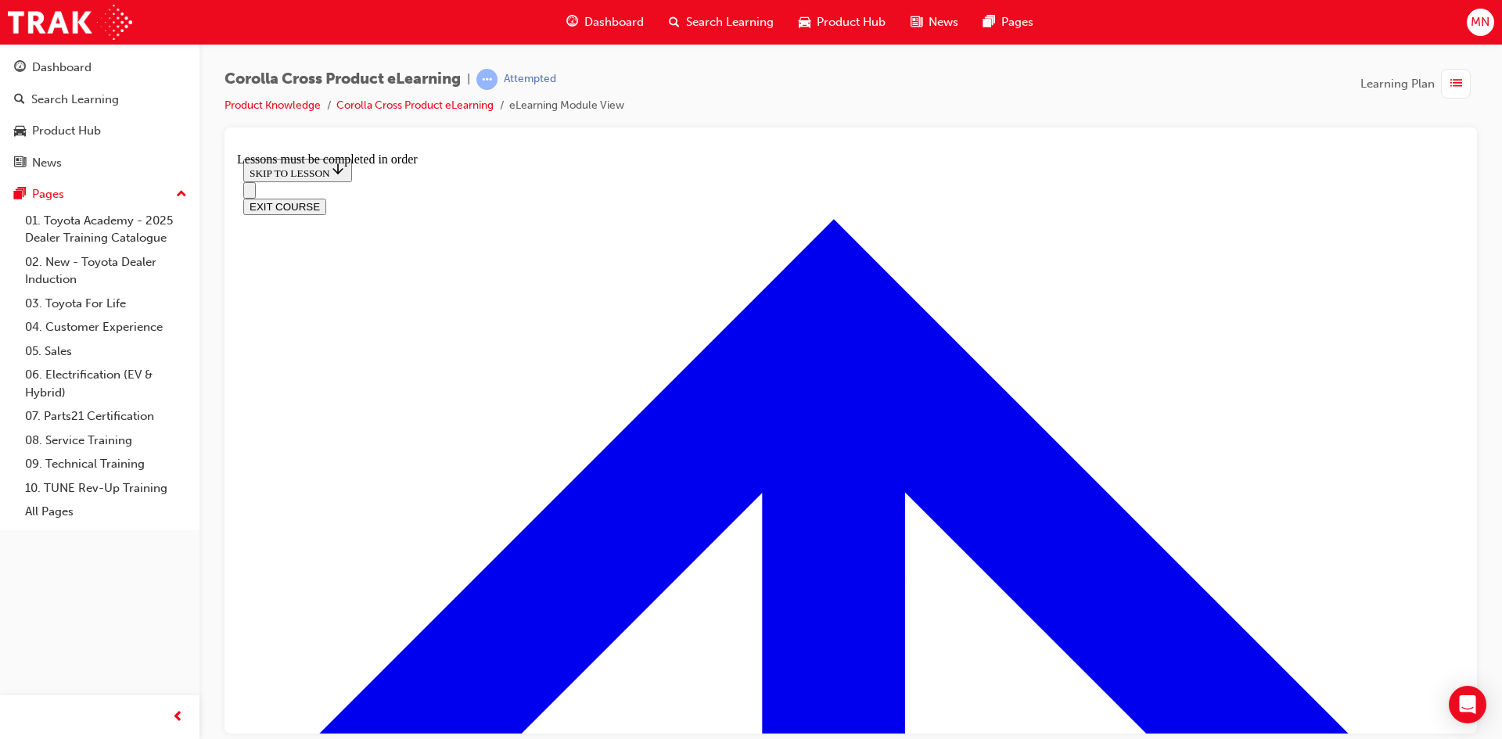
scroll to position [1487, 0]
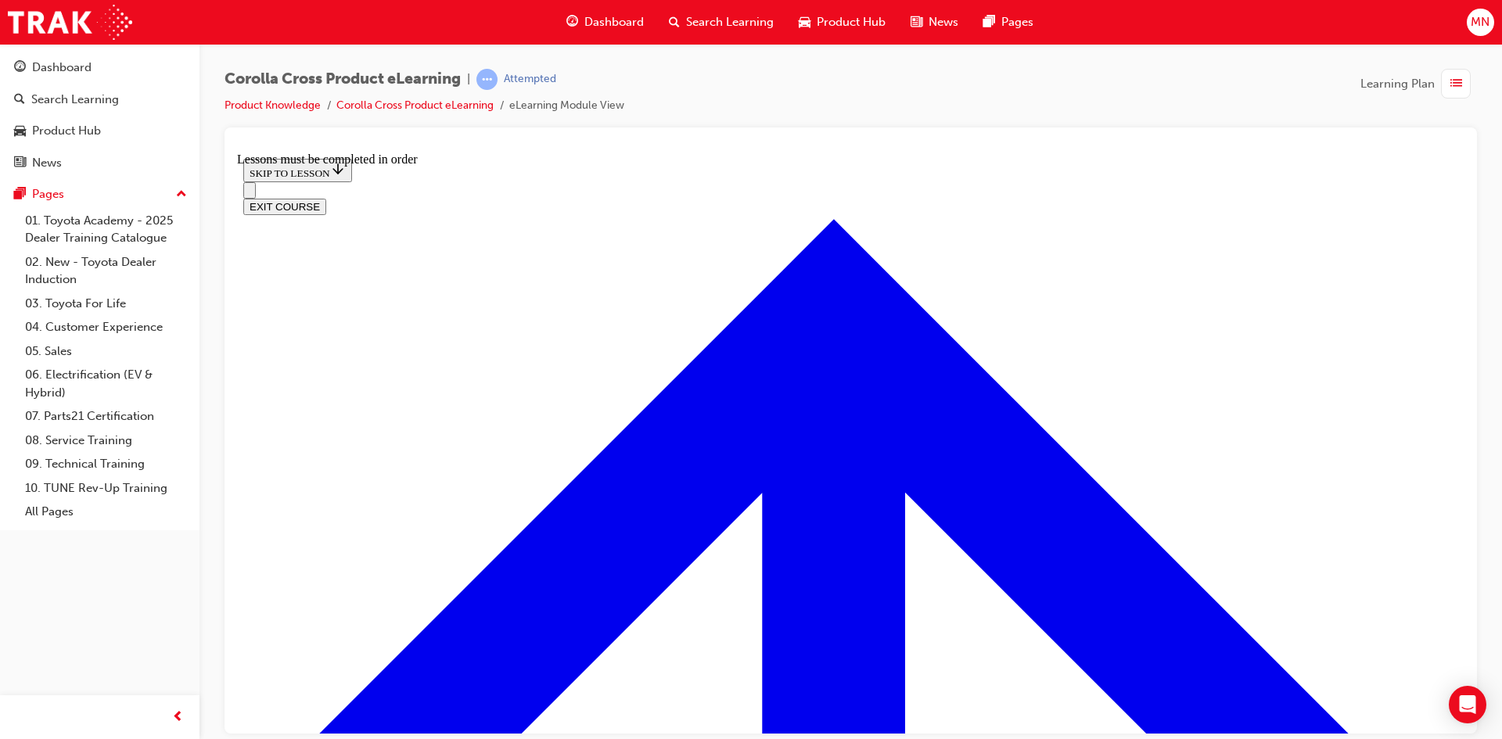
scroll to position [1721, 0]
drag, startPoint x: 1057, startPoint y: 251, endPoint x: 1054, endPoint y: 263, distance: 12.1
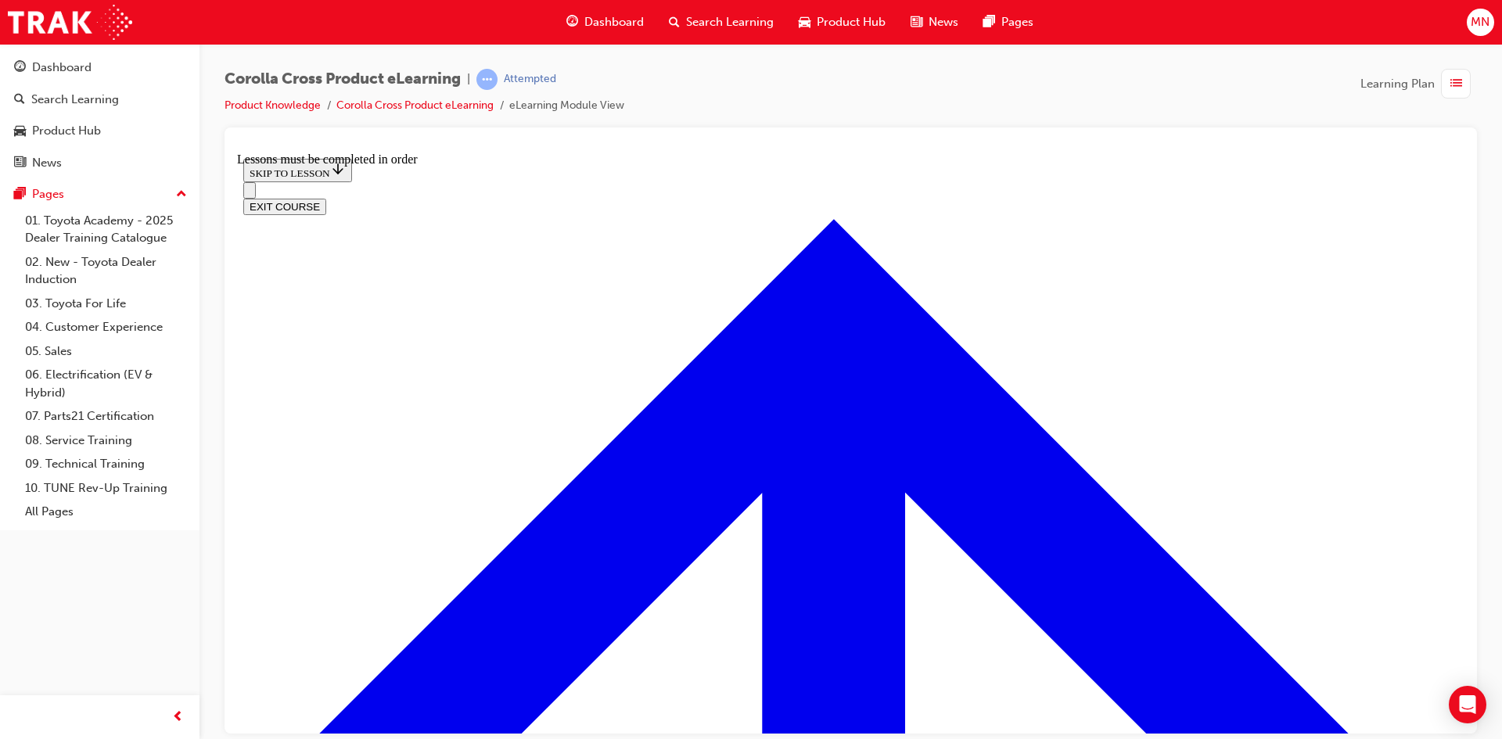
scroll to position [1639, 0]
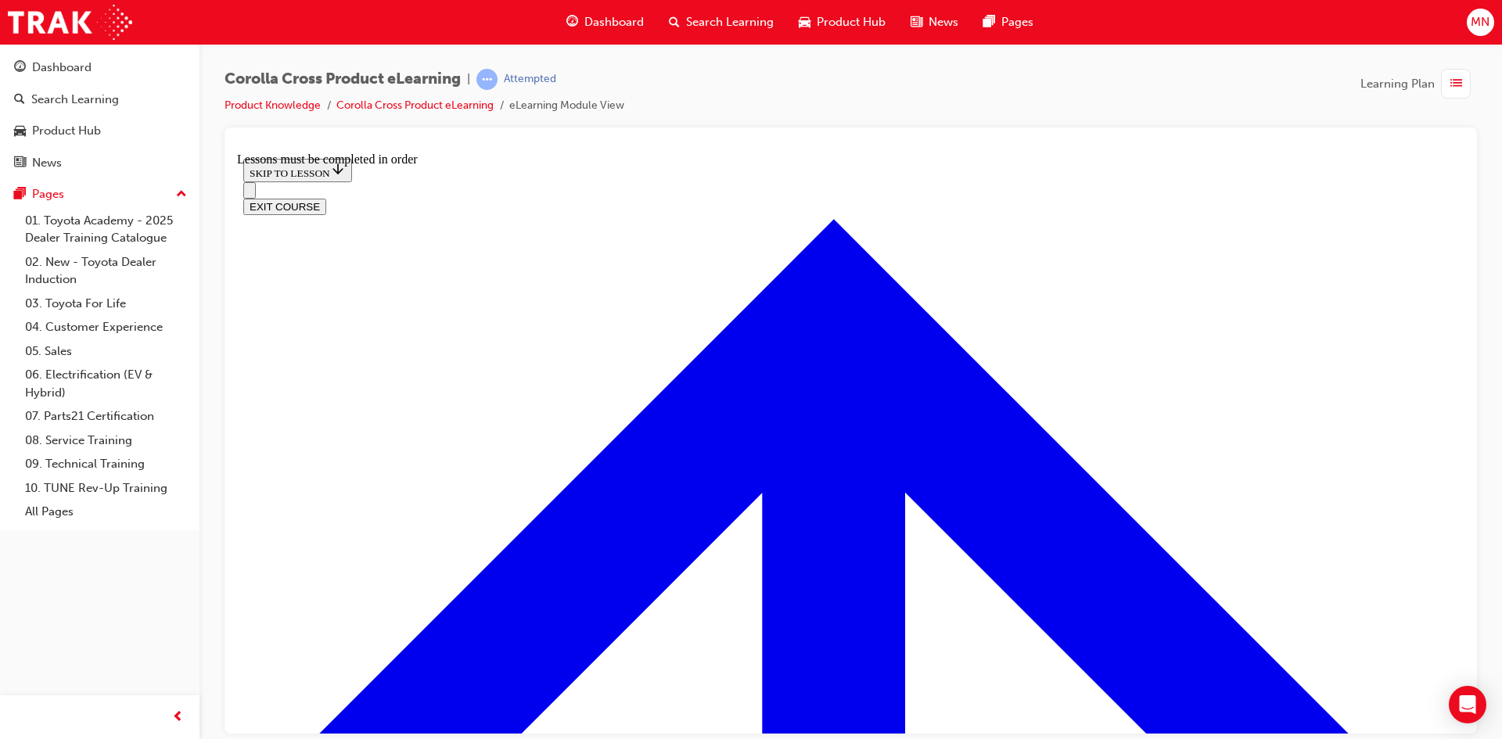
scroll to position [857, 0]
drag, startPoint x: 610, startPoint y: 353, endPoint x: 603, endPoint y: 333, distance: 20.8
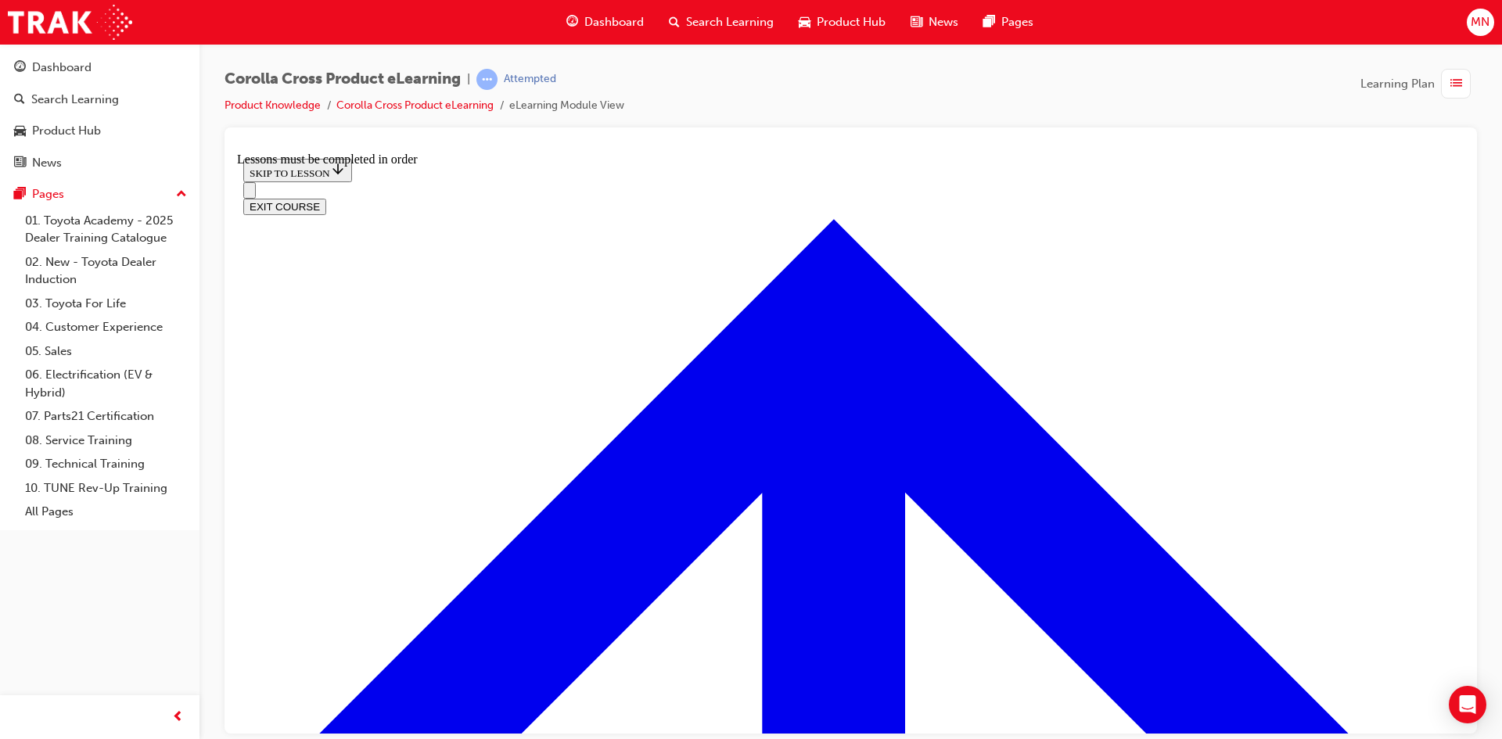
scroll to position [1636, 0]
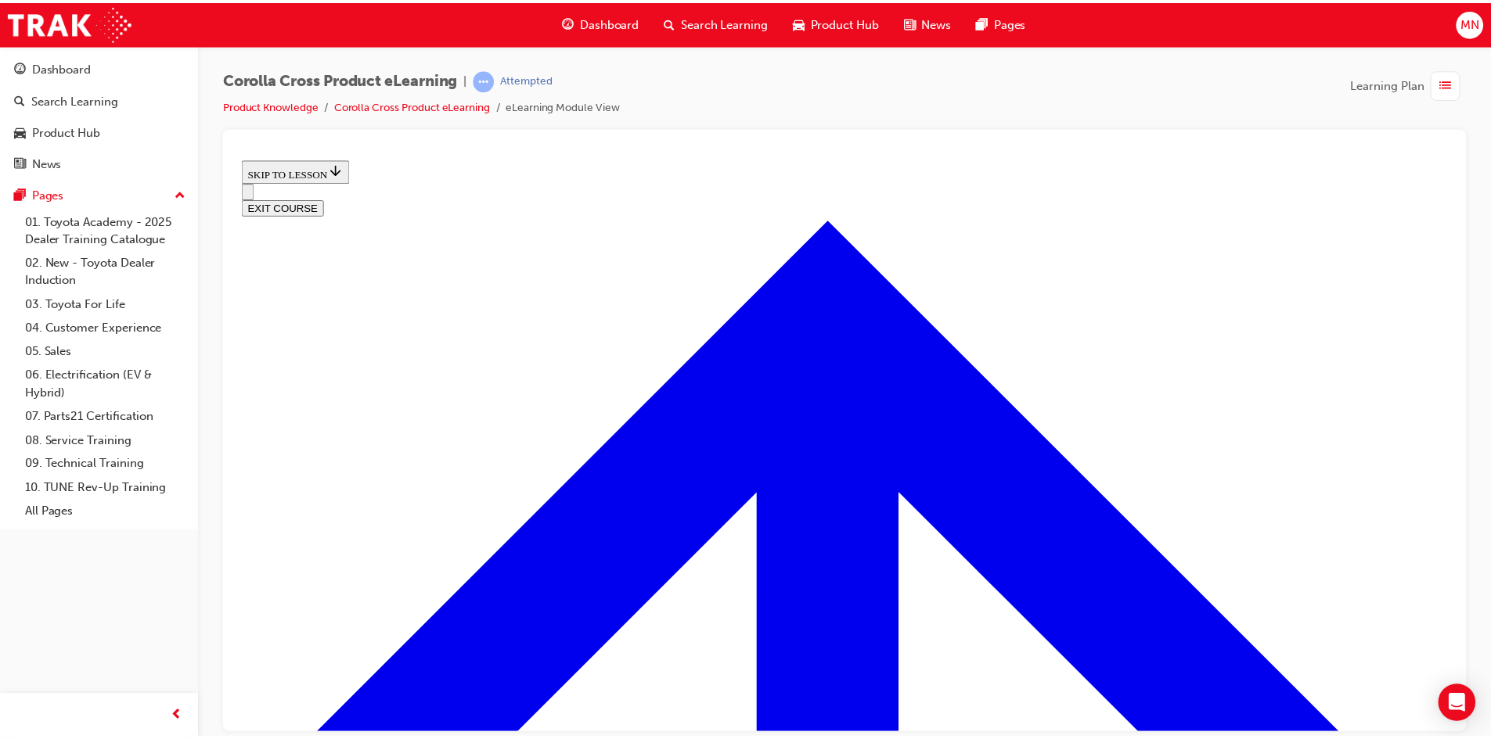
scroll to position [620, 0]
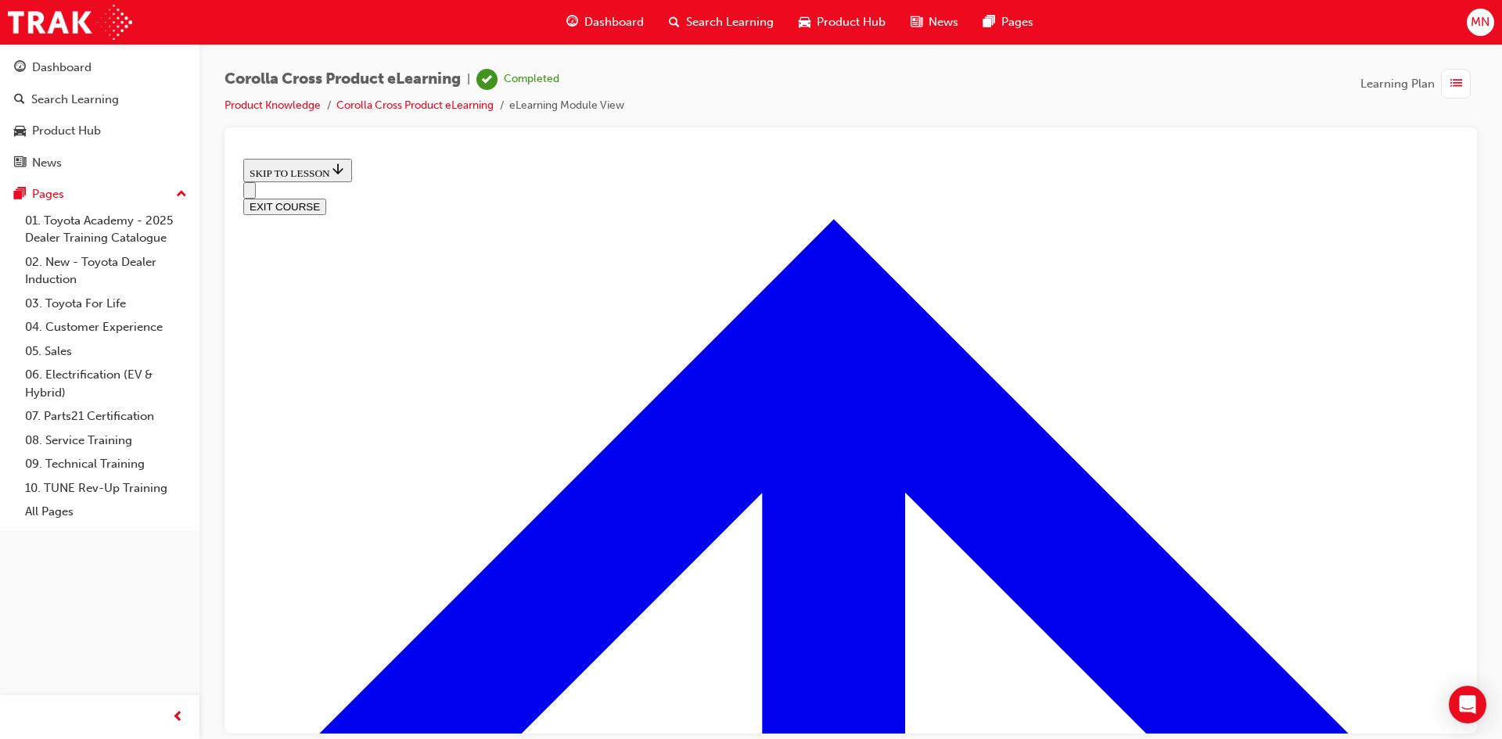
click at [853, 20] on span "Product Hub" at bounding box center [851, 22] width 69 height 18
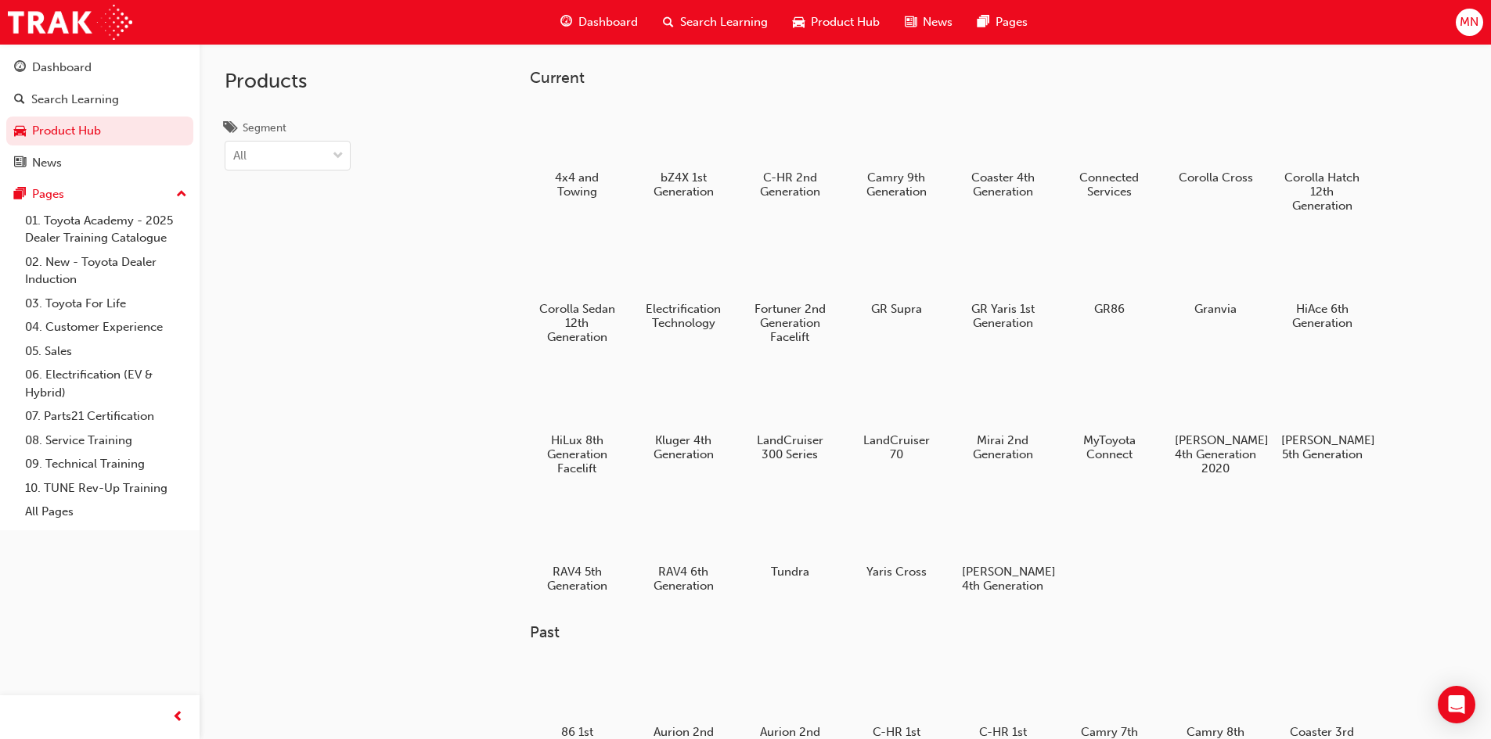
click at [612, 18] on span "Dashboard" at bounding box center [607, 22] width 59 height 18
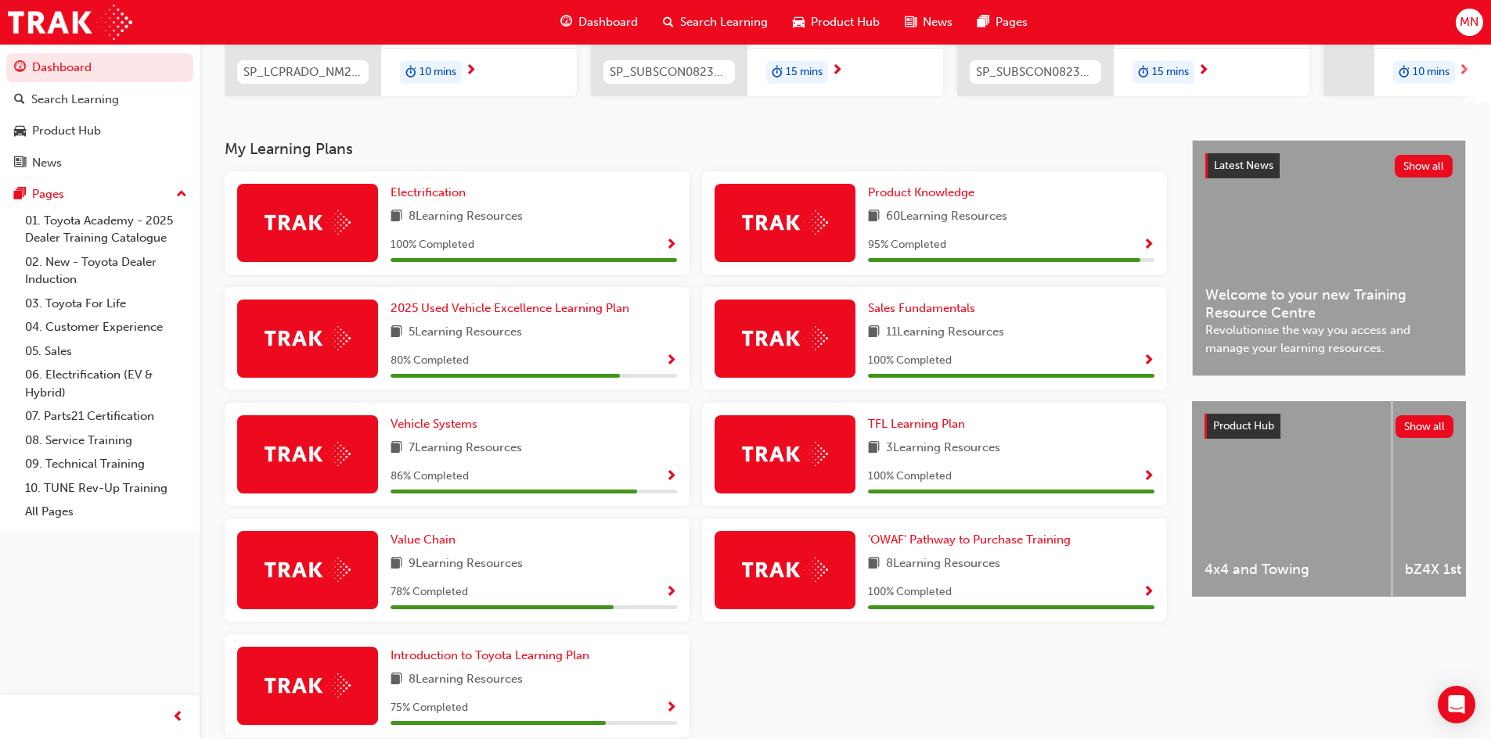
scroll to position [313, 0]
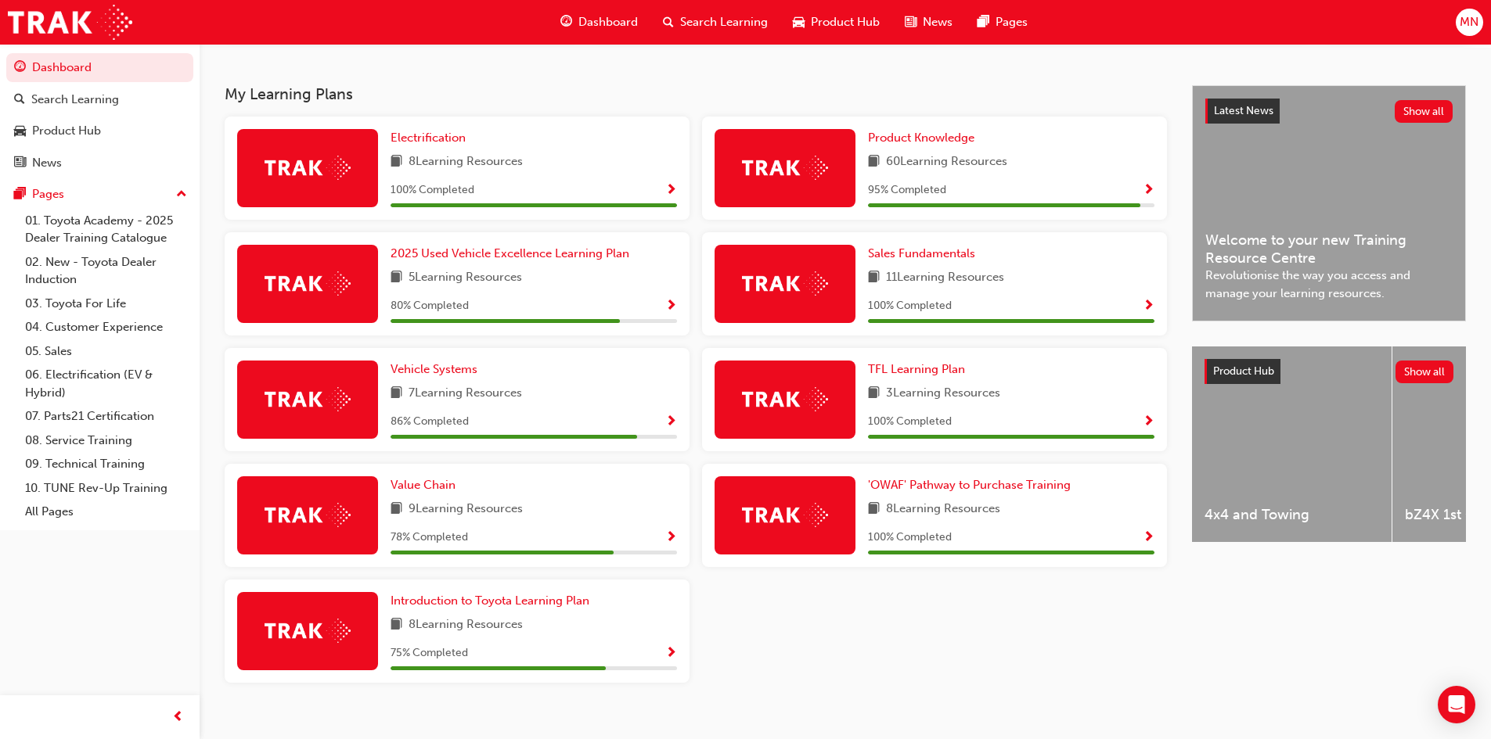
click at [1140, 194] on div "95 % Completed" at bounding box center [1011, 191] width 286 height 20
click at [1149, 194] on span "Show Progress" at bounding box center [1148, 191] width 12 height 14
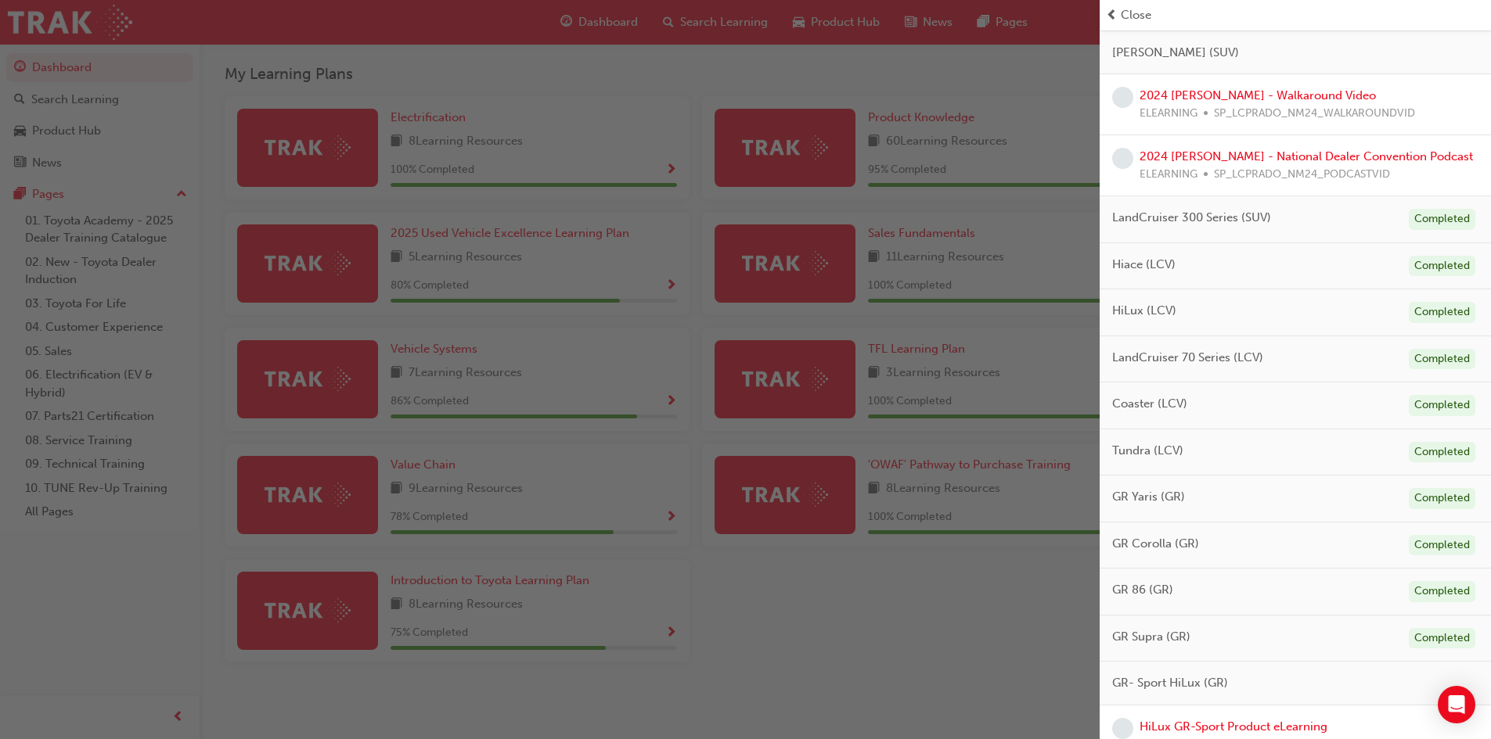
scroll to position [666, 0]
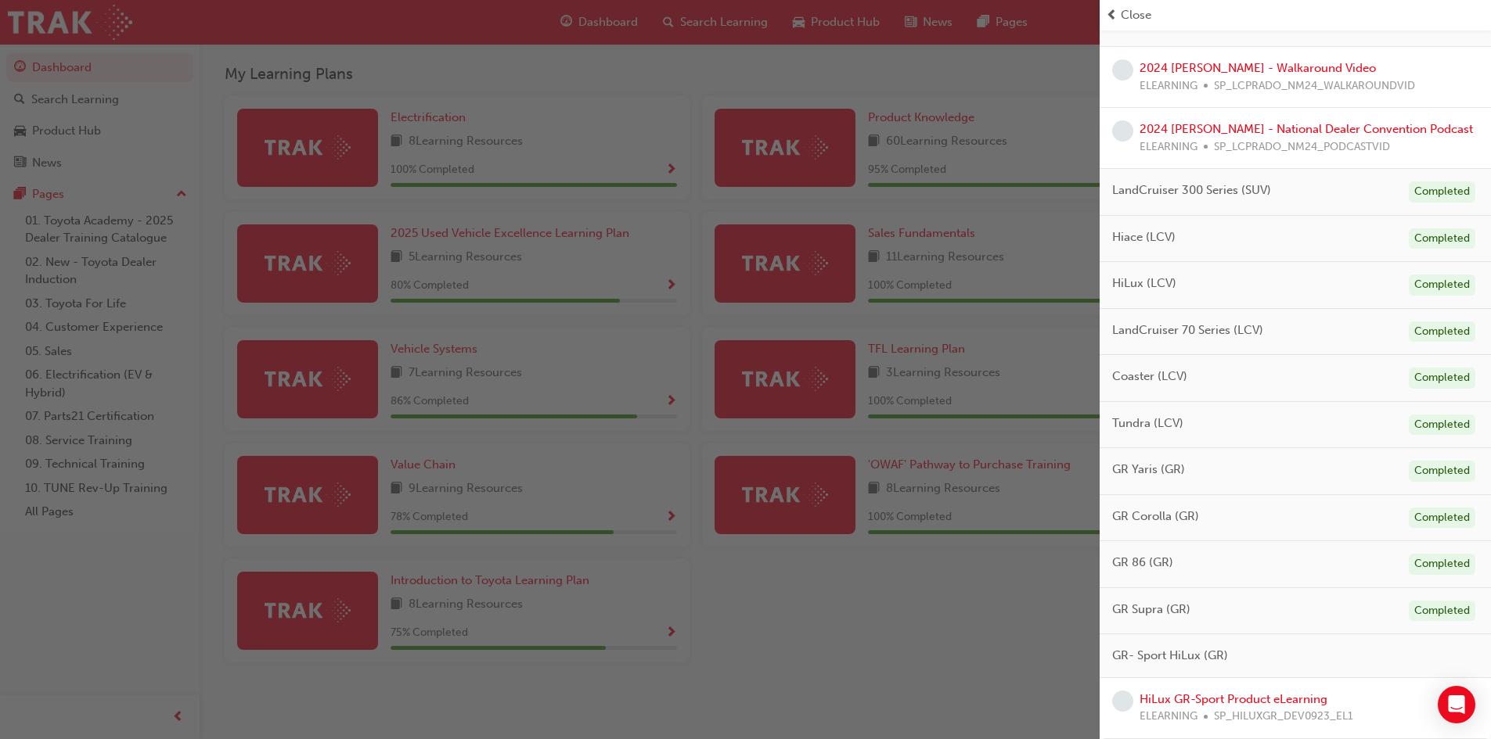
click at [1289, 78] on span "SP_LCPRADO_NM24_WALKAROUNDVID" at bounding box center [1314, 86] width 201 height 18
click at [1292, 67] on link "2024 [PERSON_NAME] - Walkaround Video" at bounding box center [1257, 68] width 236 height 14
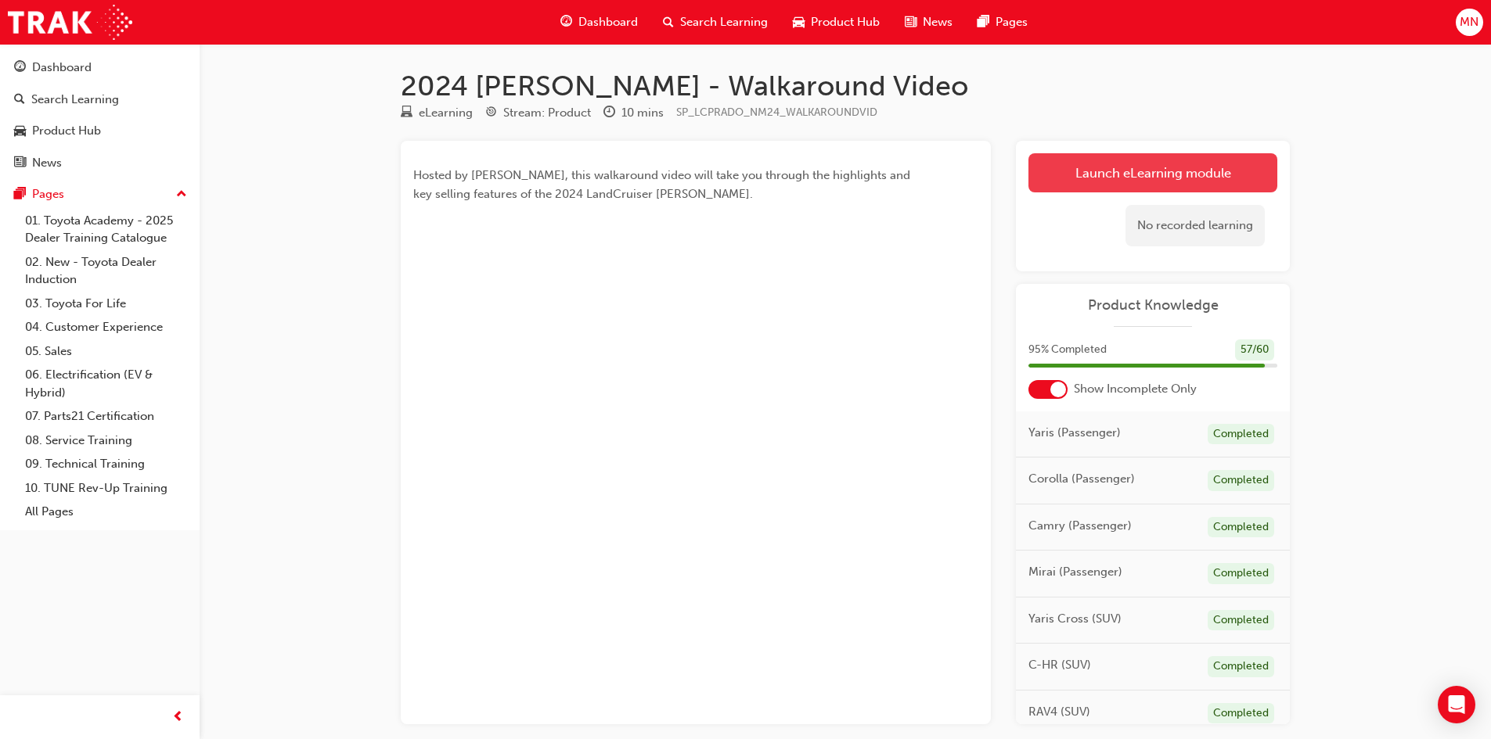
click at [1131, 174] on link "Launch eLearning module" at bounding box center [1152, 172] width 249 height 39
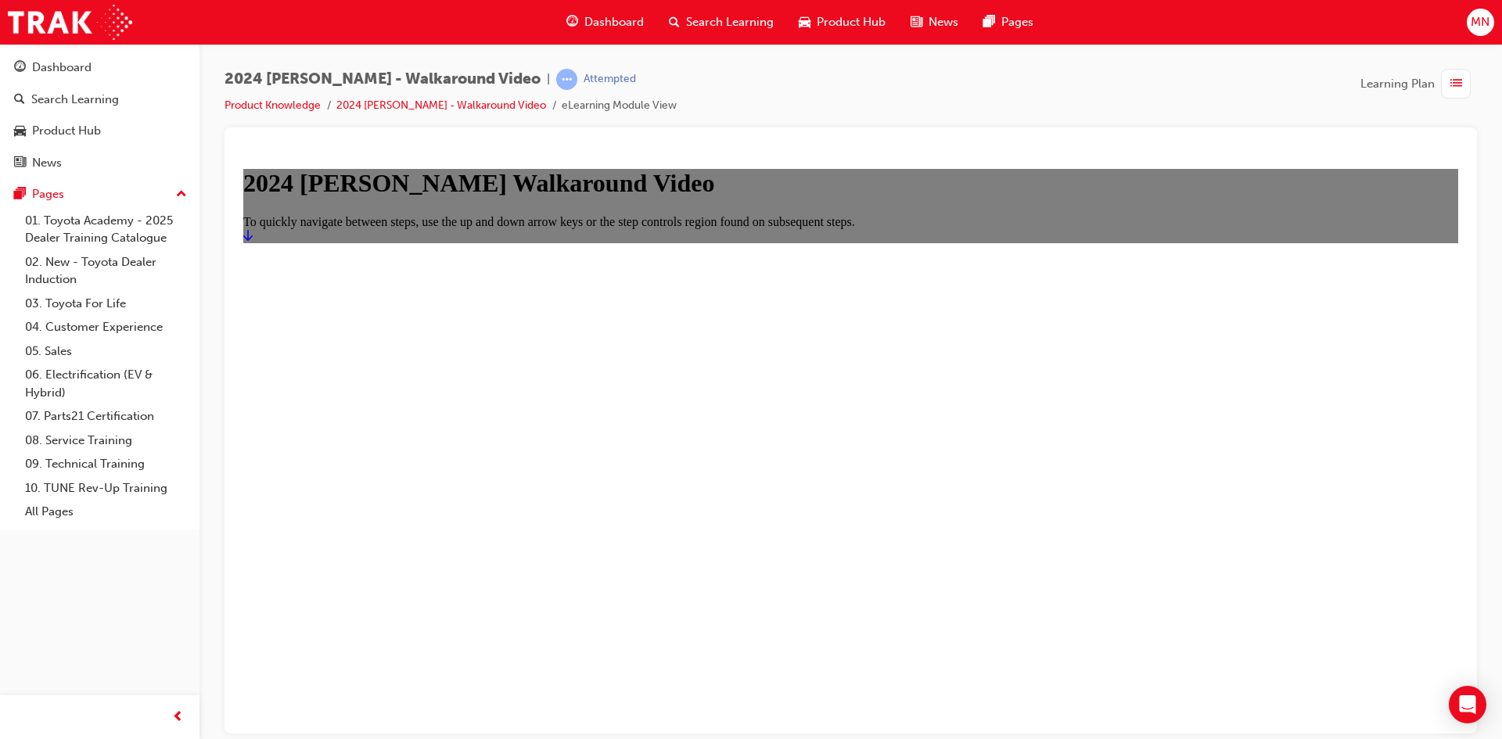
click at [253, 241] on icon "Start" at bounding box center [247, 234] width 9 height 13
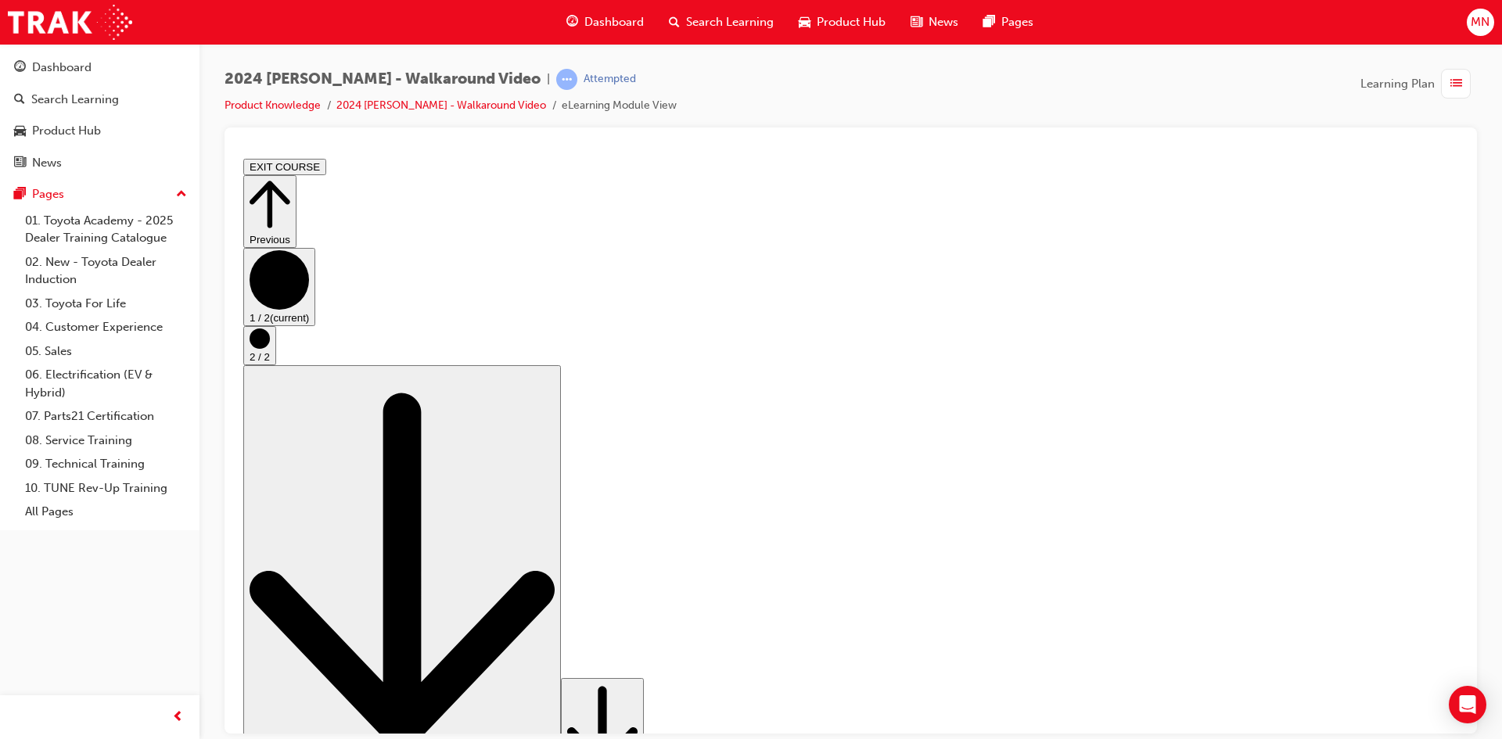
click at [270, 348] on circle "Step controls" at bounding box center [260, 338] width 20 height 20
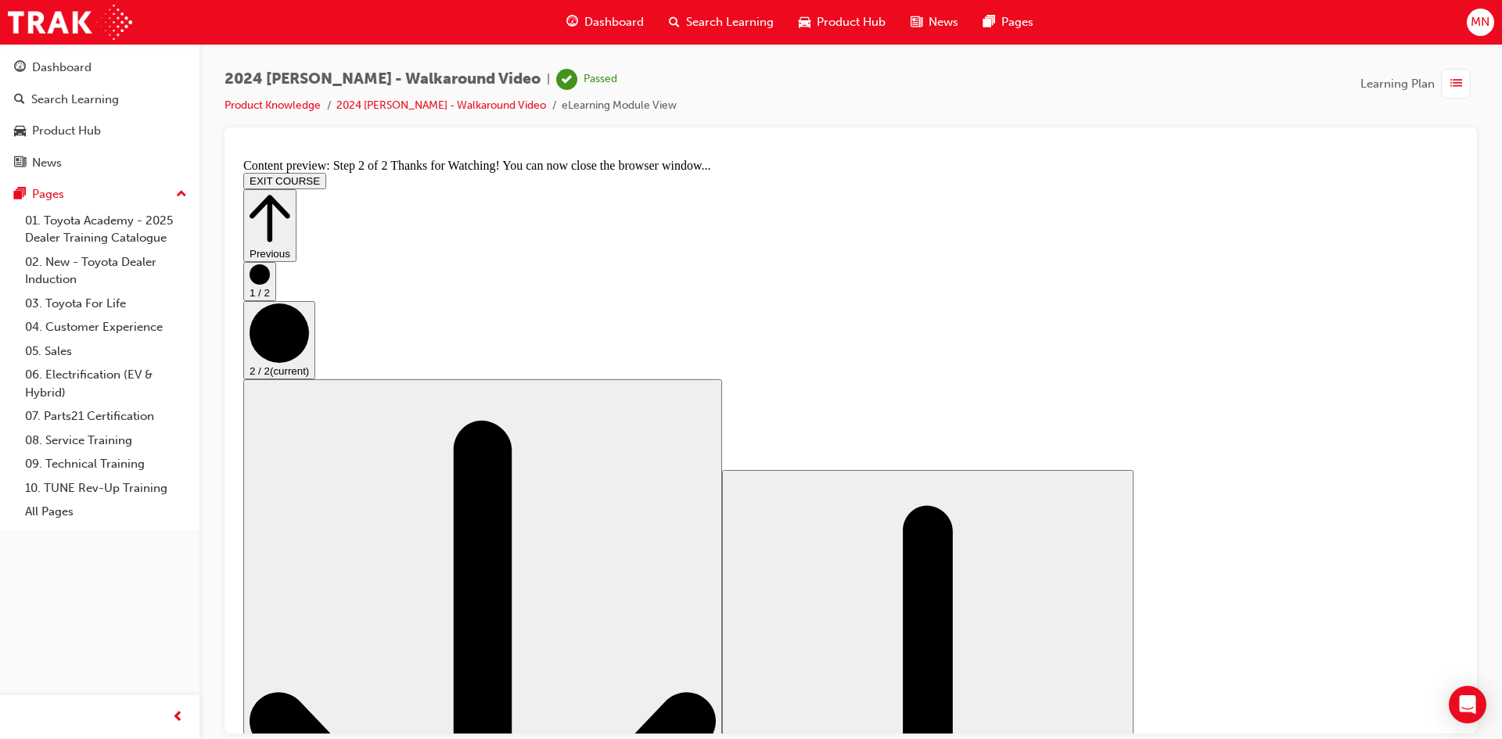
click at [865, 19] on span "Product Hub" at bounding box center [851, 22] width 69 height 18
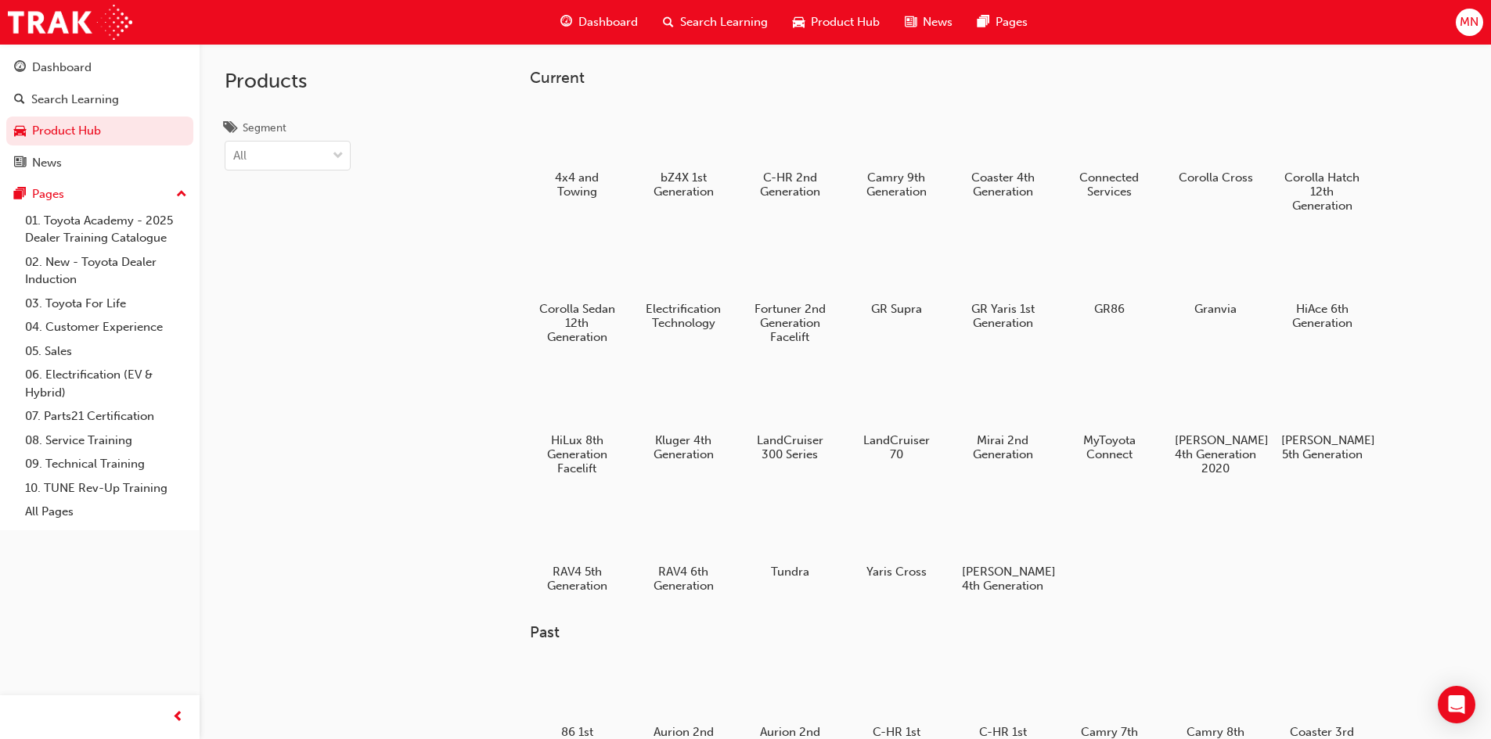
click at [621, 17] on span "Dashboard" at bounding box center [607, 22] width 59 height 18
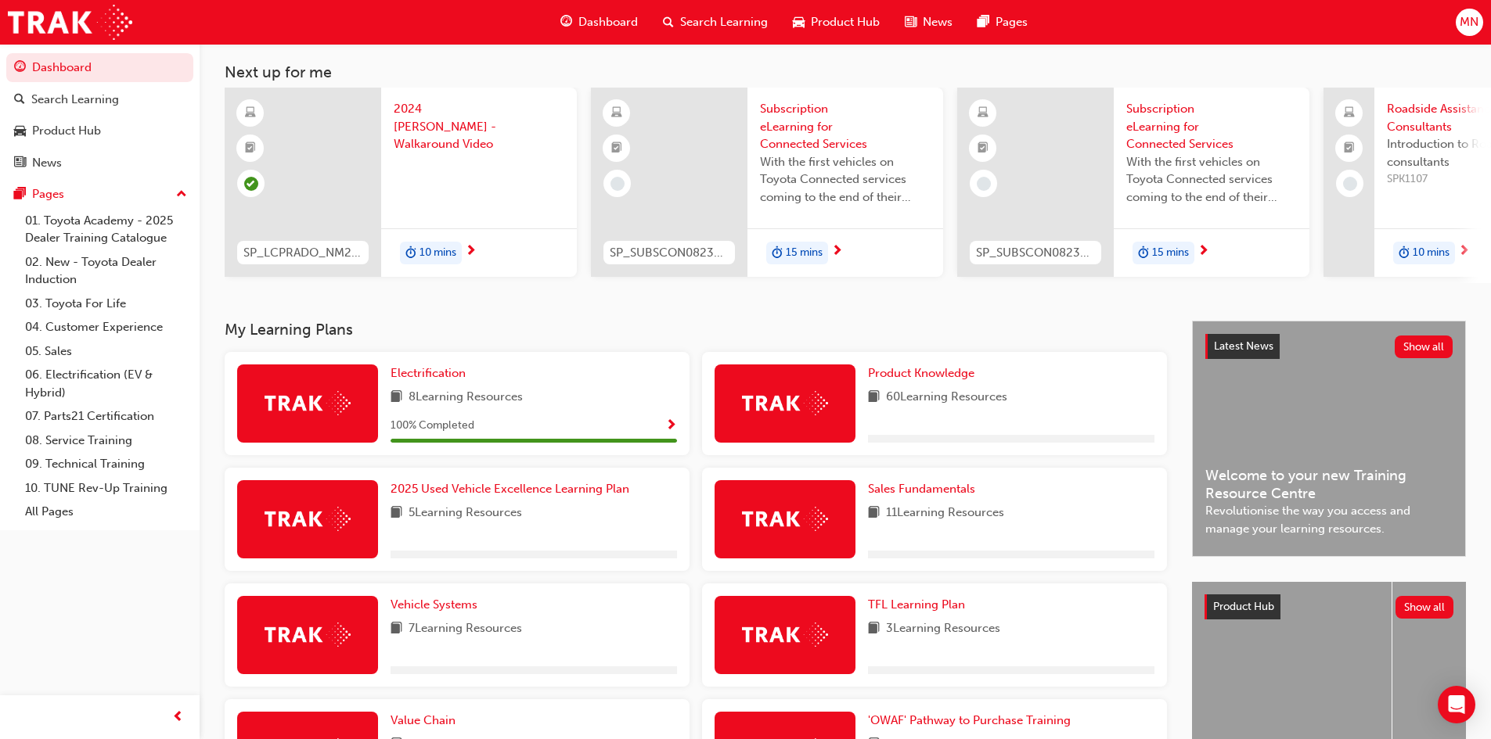
scroll to position [313, 0]
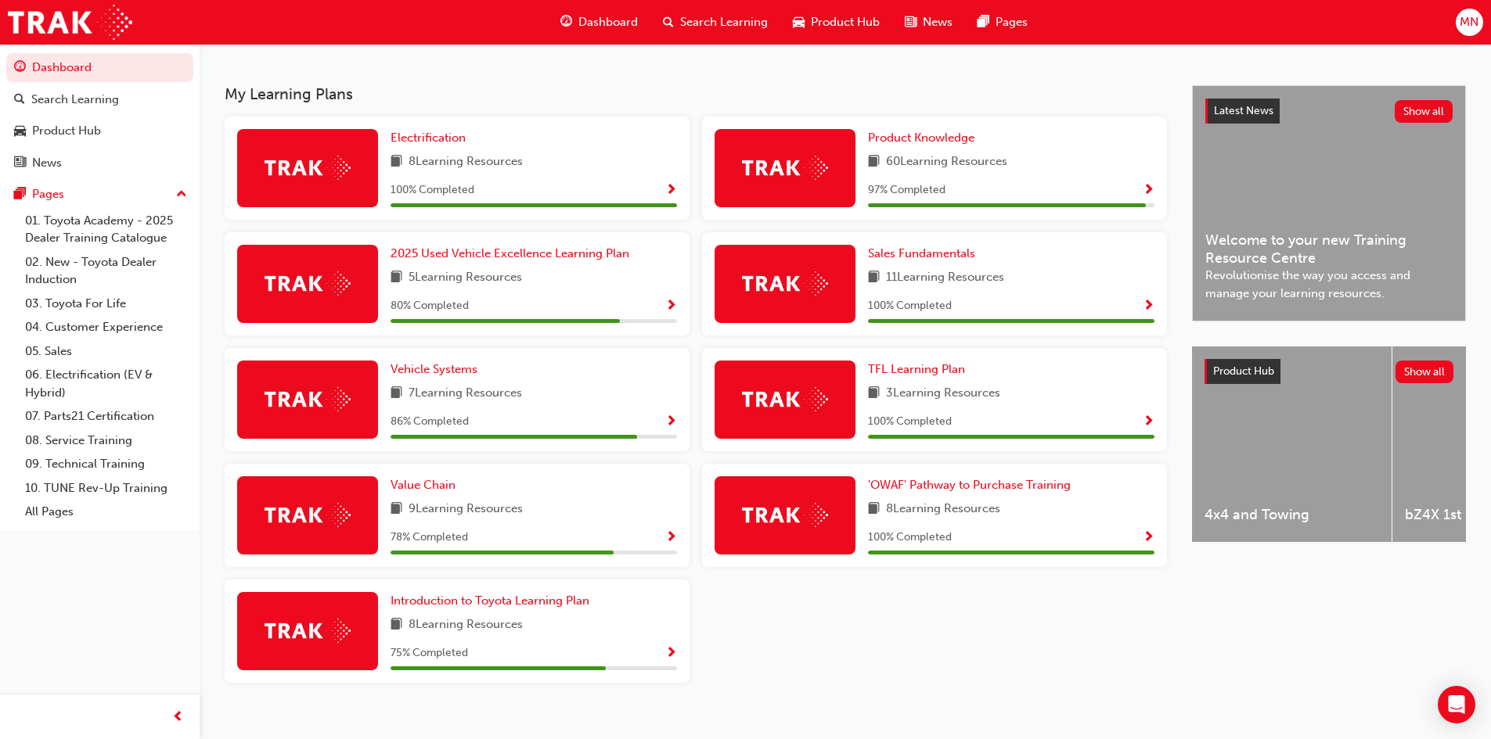
click at [669, 654] on span "Show Progress" at bounding box center [671, 654] width 12 height 14
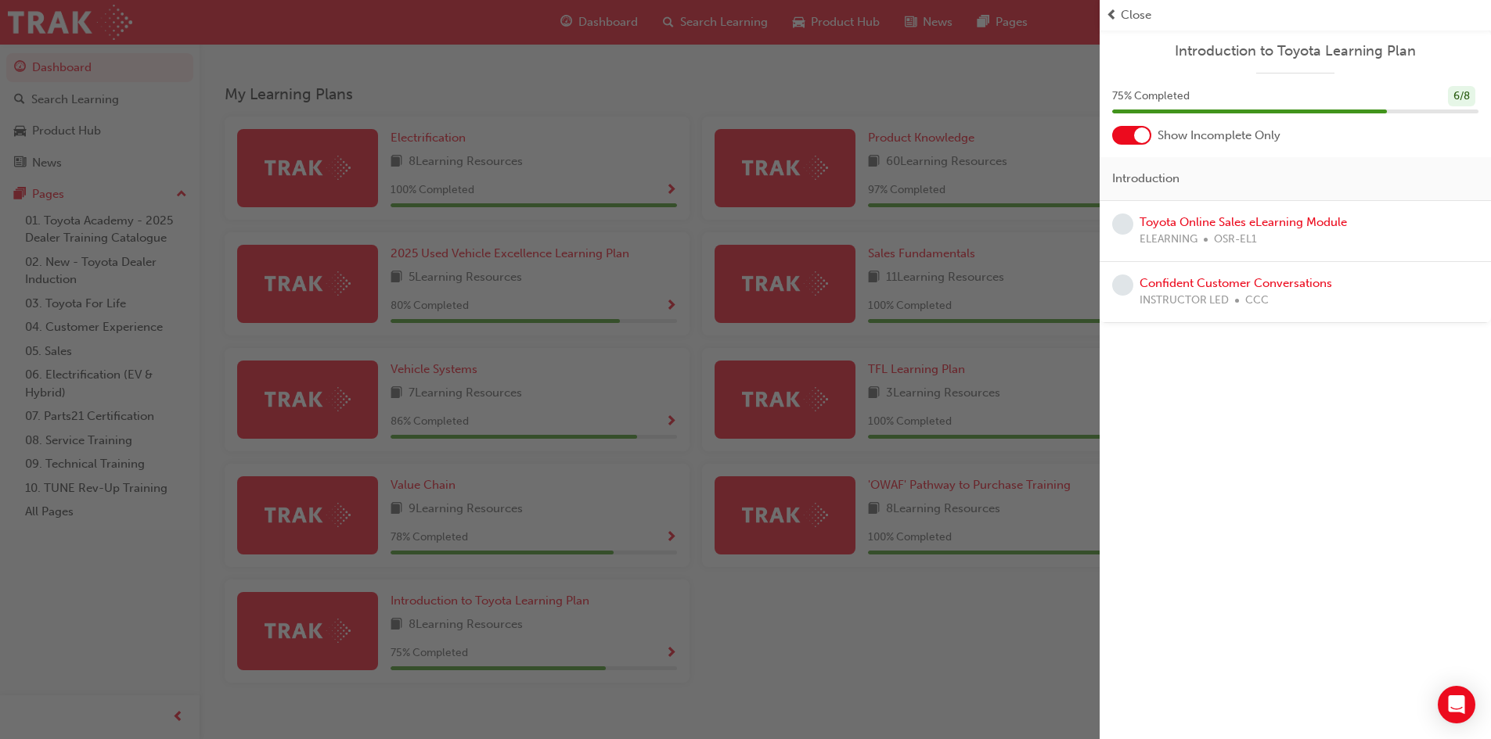
click at [1196, 229] on div "Toyota Online Sales eLearning Module ELEARNING OSR-EL1" at bounding box center [1242, 231] width 207 height 35
click at [1196, 225] on link "Toyota Online Sales eLearning Module" at bounding box center [1242, 222] width 207 height 14
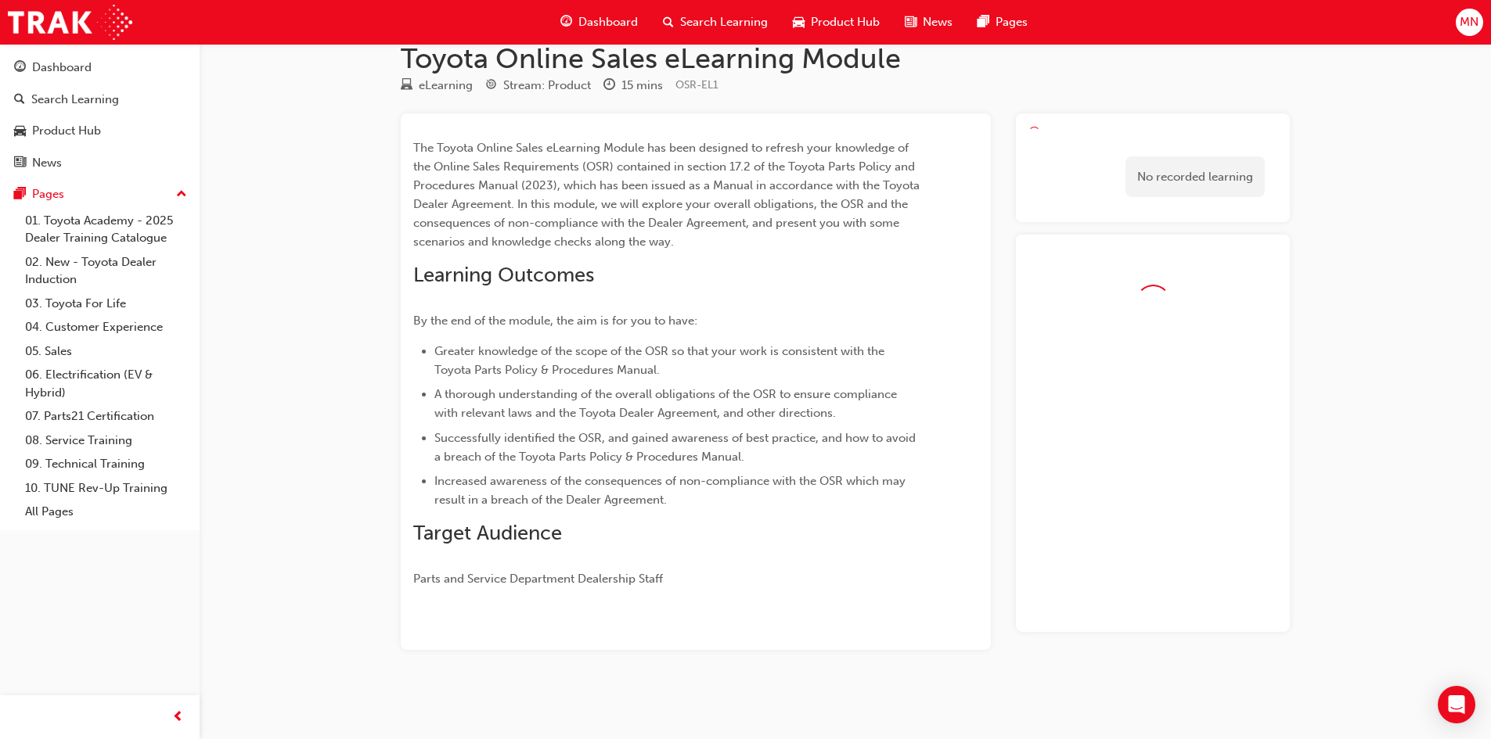
scroll to position [74, 0]
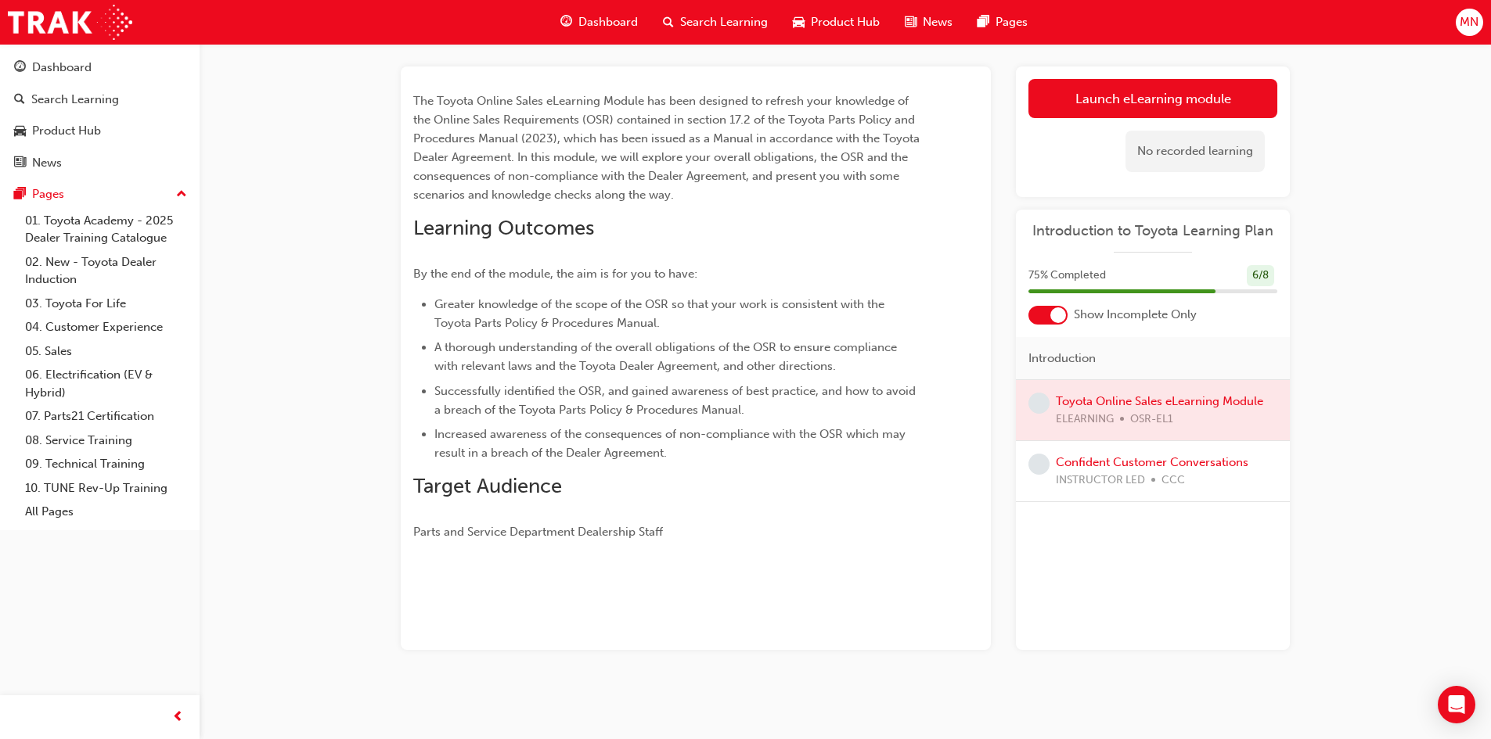
click at [1151, 412] on div at bounding box center [1153, 410] width 274 height 60
click at [1181, 93] on link "Launch eLearning module" at bounding box center [1152, 98] width 249 height 39
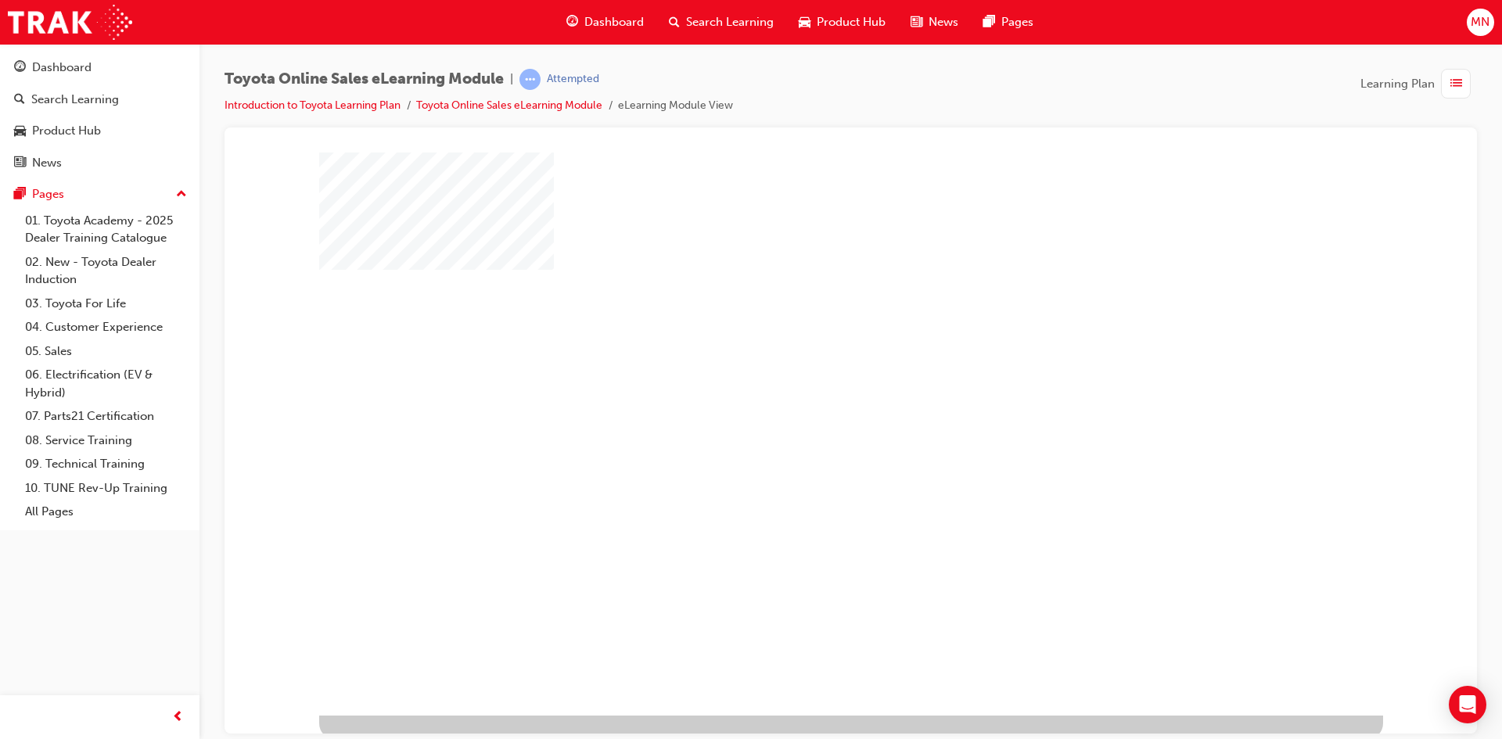
click at [806, 388] on div "play" at bounding box center [806, 388] width 0 height 0
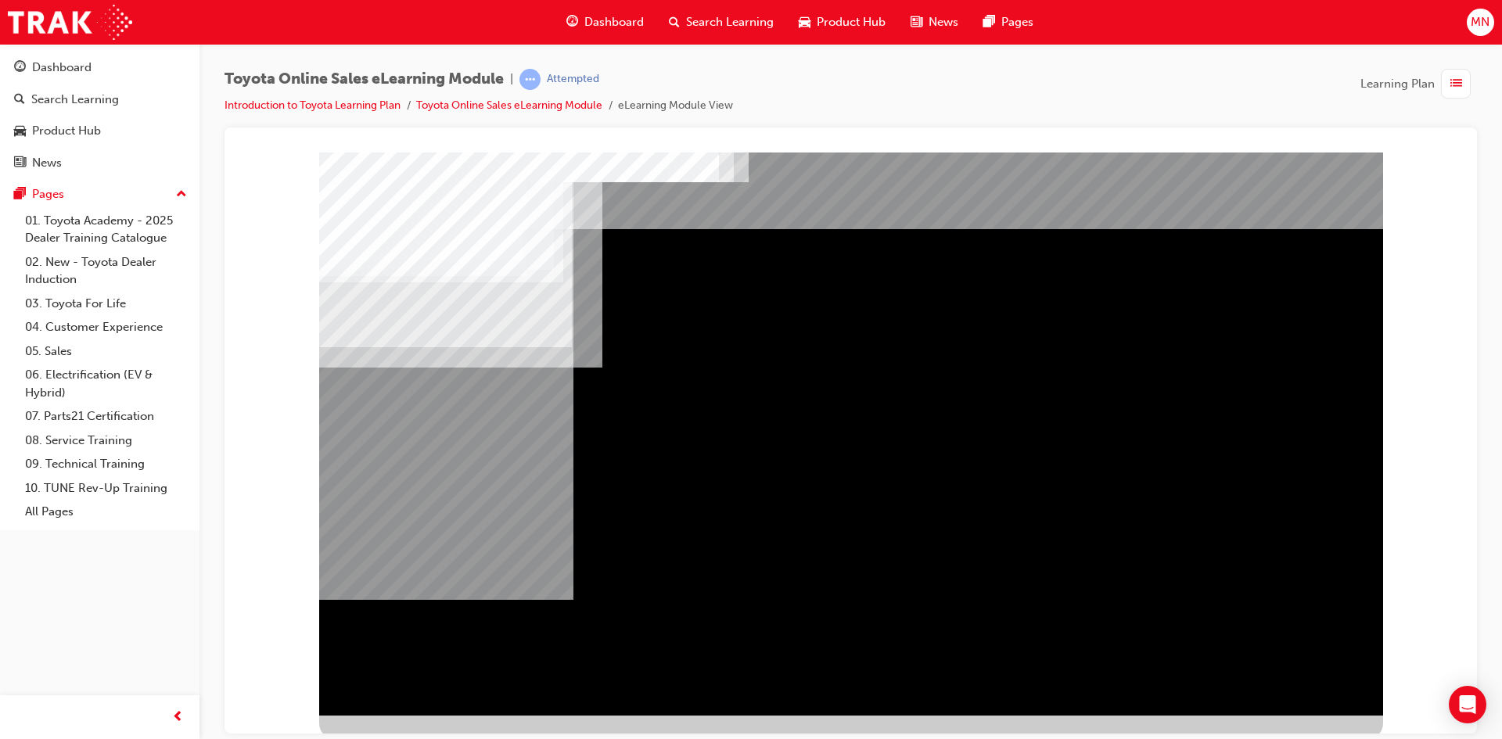
click at [446, 284] on div "Navigation" at bounding box center [851, 433] width 1064 height 563
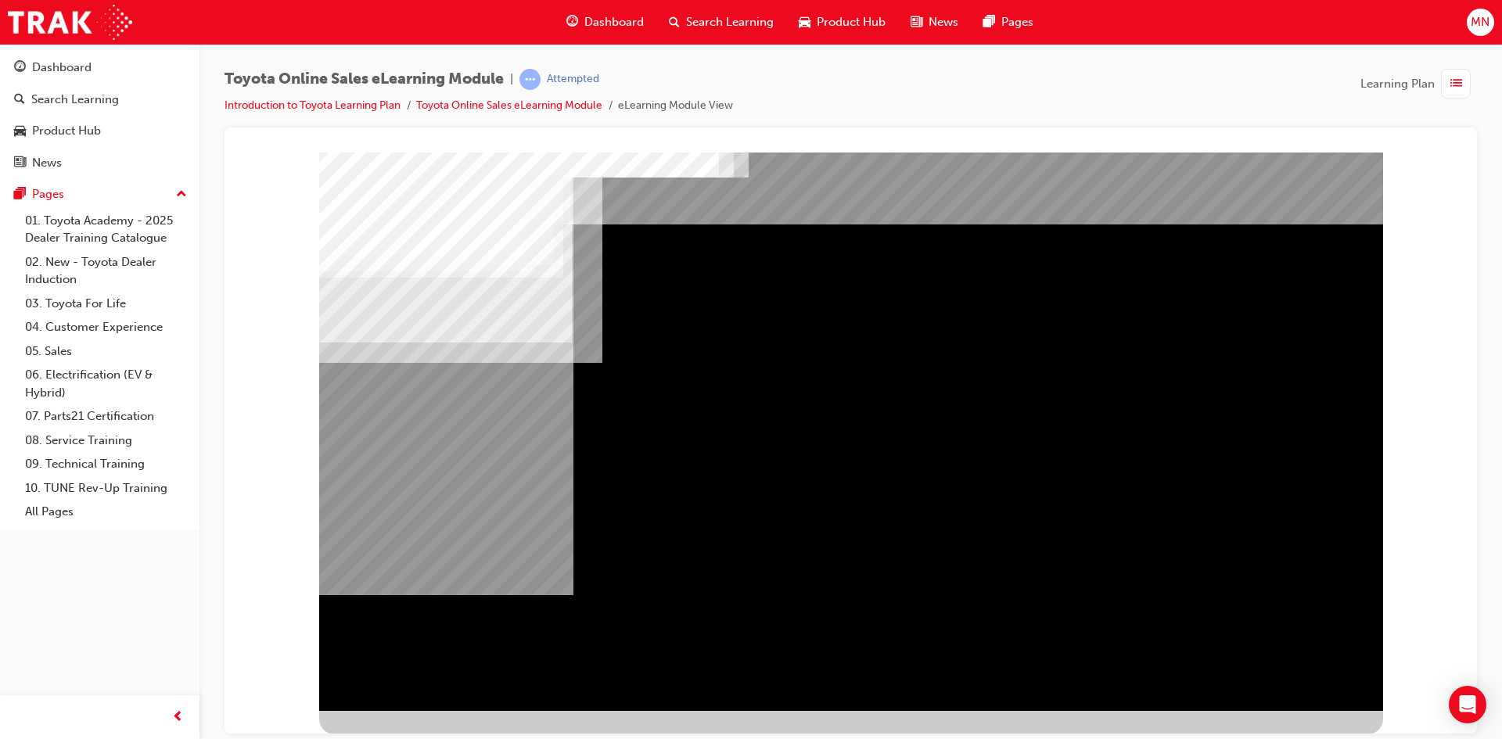
scroll to position [5, 0]
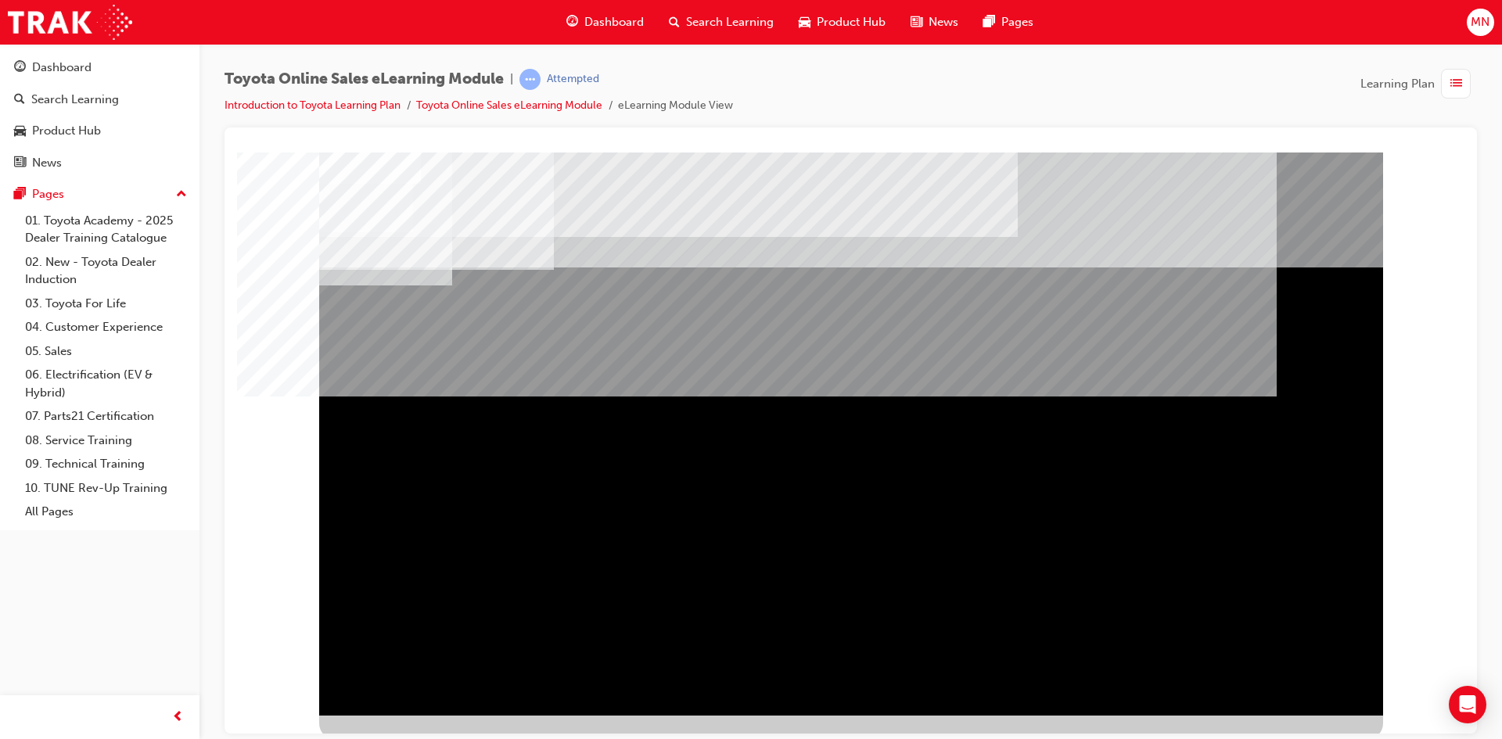
scroll to position [5, 0]
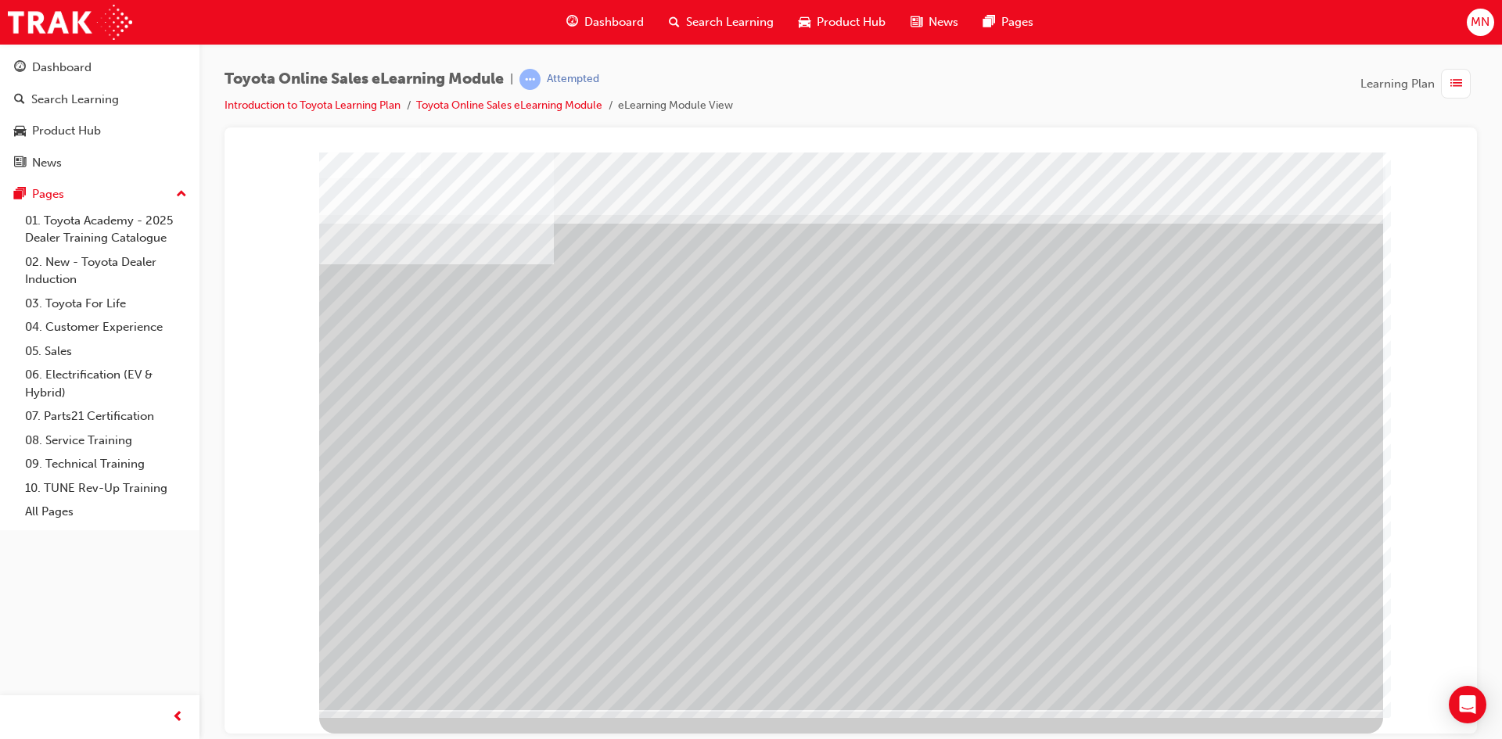
scroll to position [0, 0]
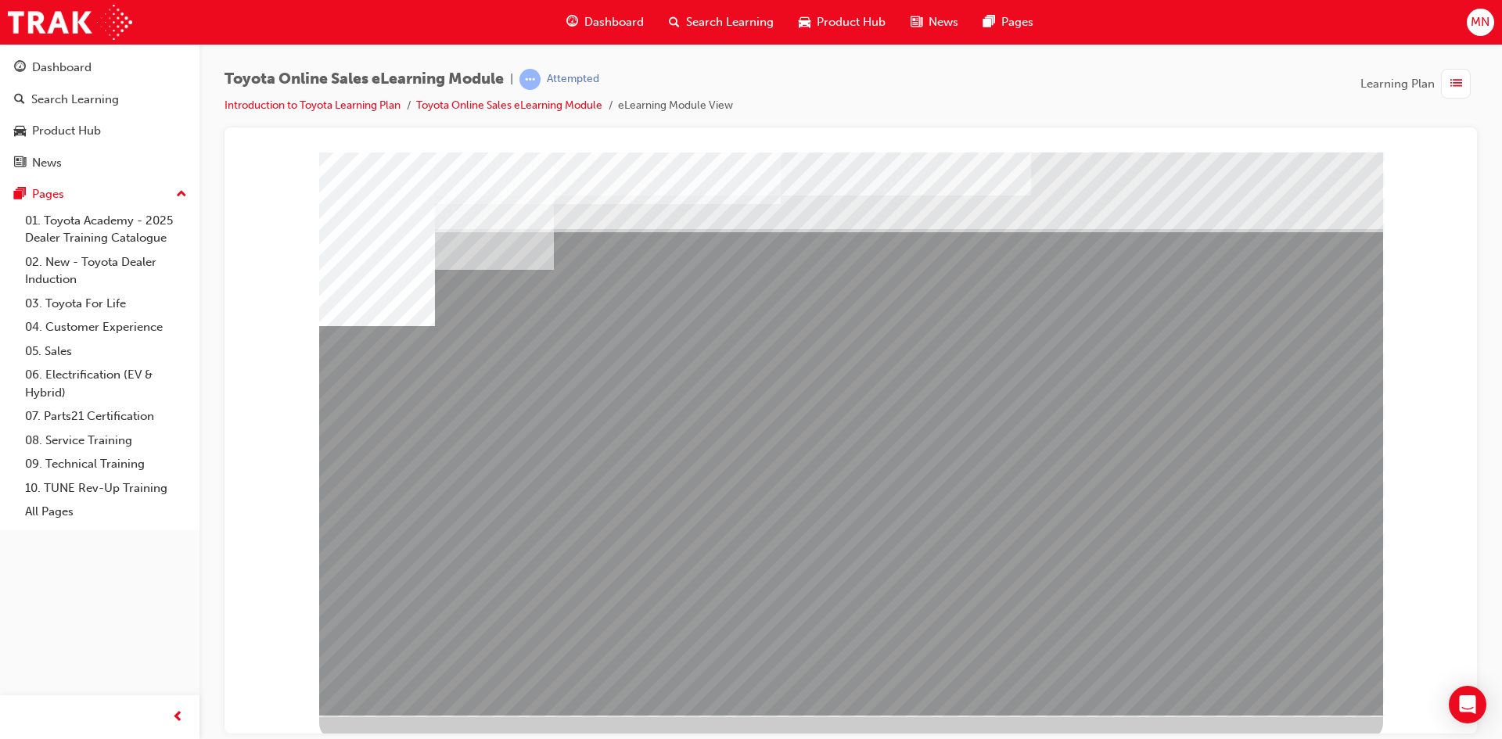
drag, startPoint x: 1257, startPoint y: 546, endPoint x: 1238, endPoint y: 577, distance: 36.5
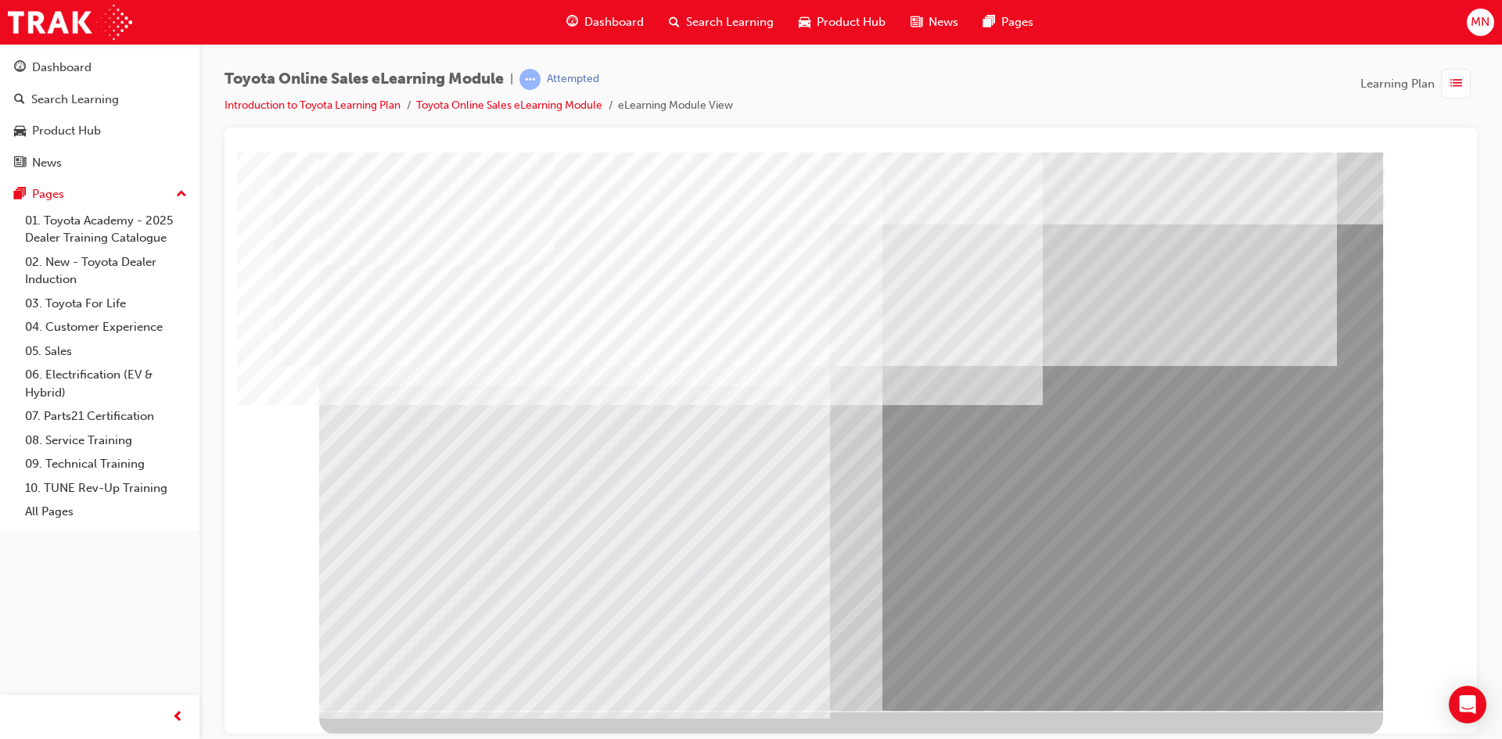
scroll to position [5, 0]
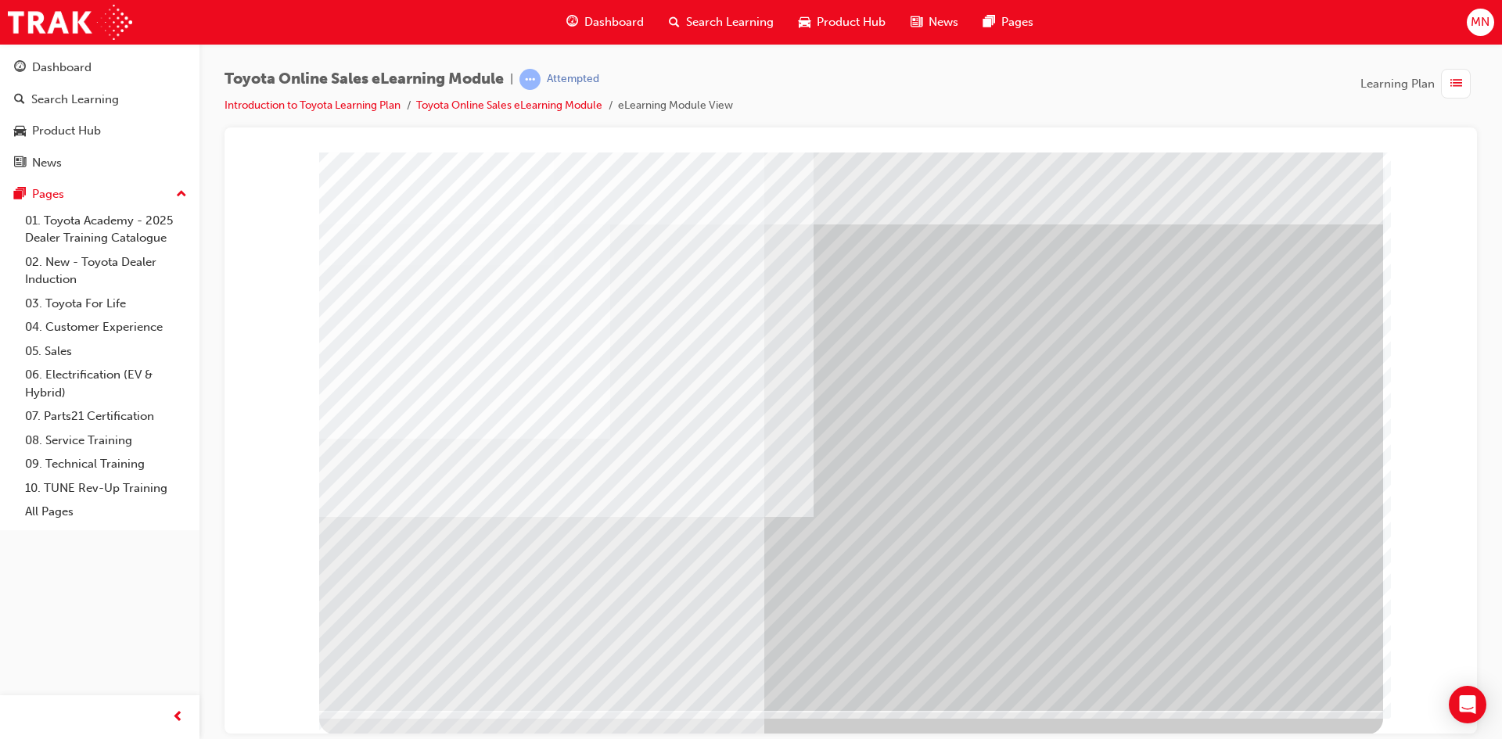
scroll to position [5, 0]
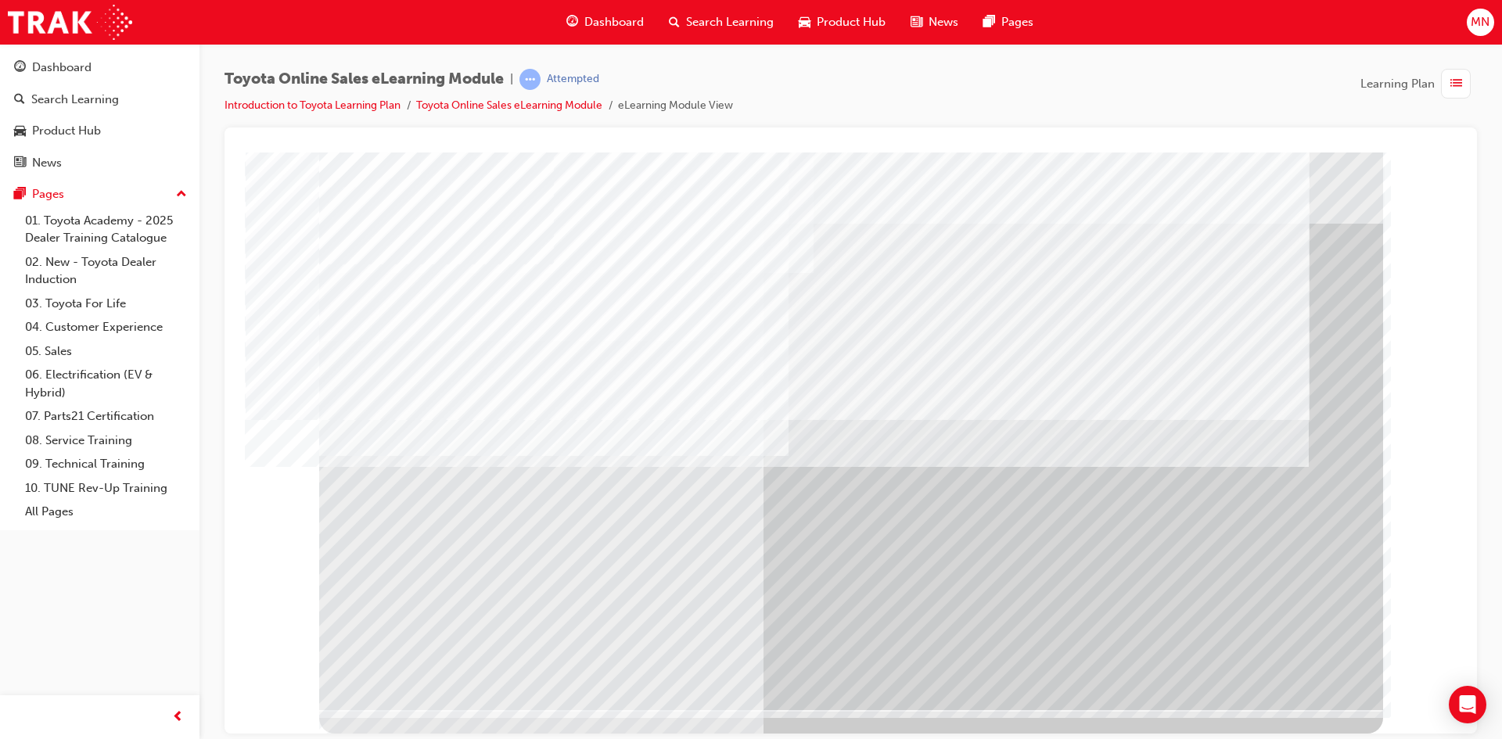
scroll to position [0, 0]
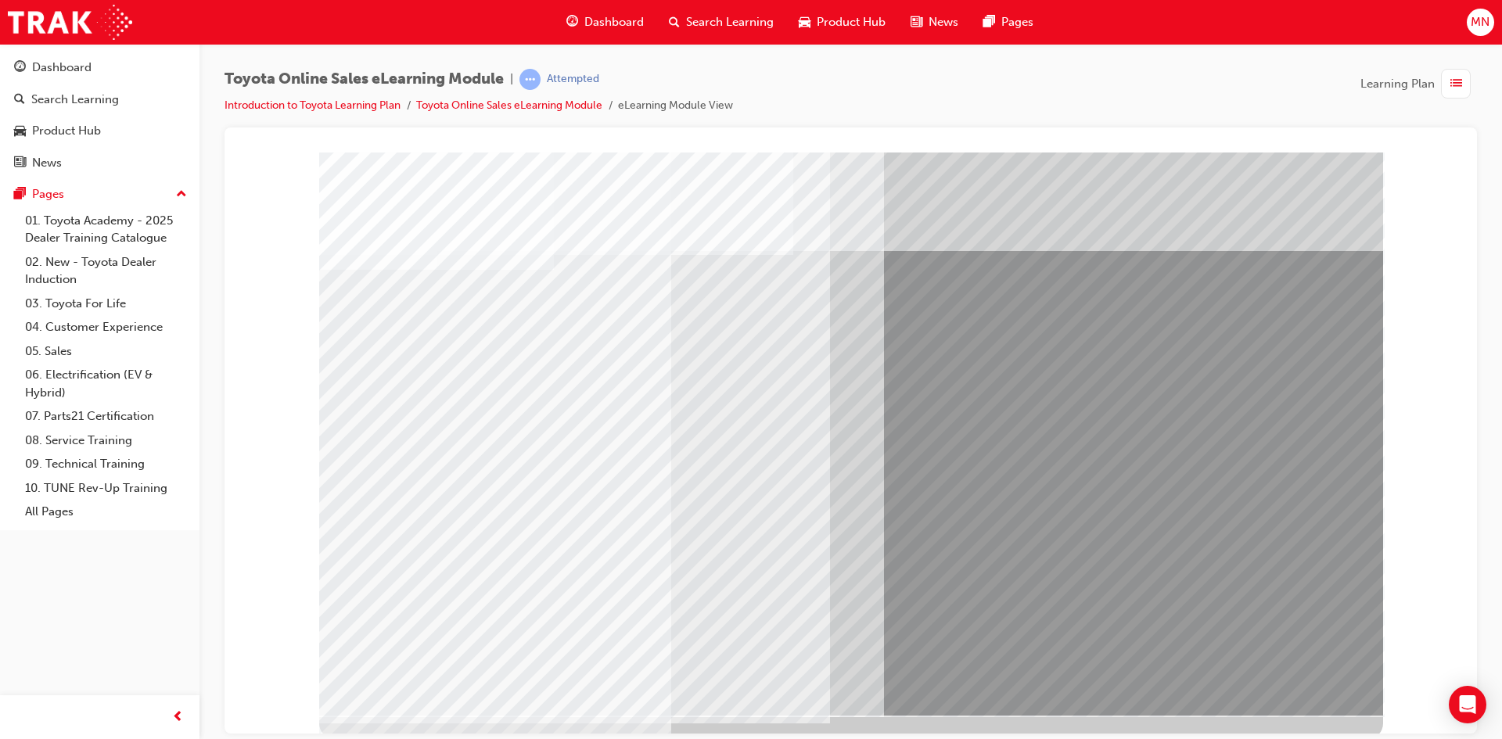
drag, startPoint x: 895, startPoint y: 394, endPoint x: 911, endPoint y: 344, distance: 51.7
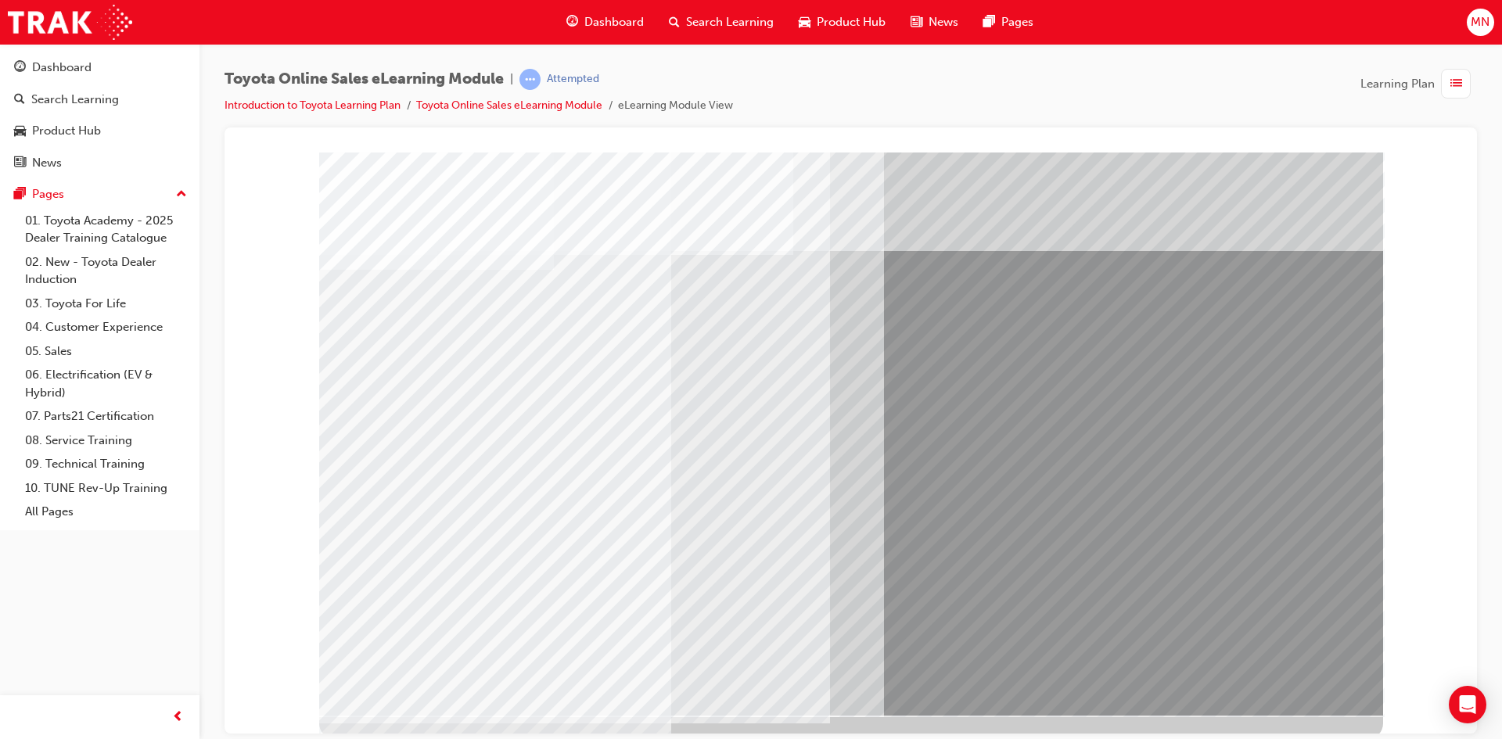
drag, startPoint x: 1289, startPoint y: 277, endPoint x: 1308, endPoint y: 339, distance: 64.8
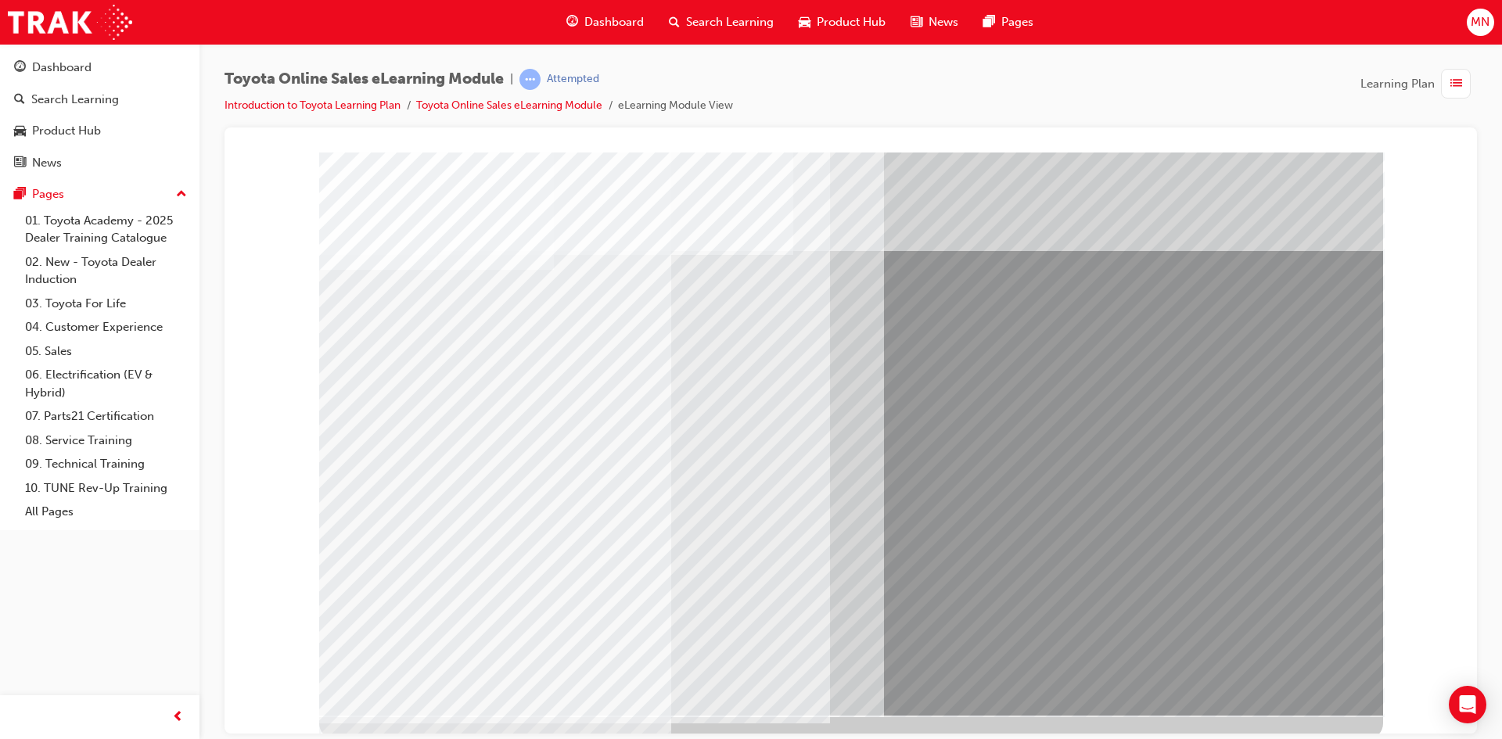
drag, startPoint x: 1329, startPoint y: 389, endPoint x: 1336, endPoint y: 449, distance: 60.6
drag, startPoint x: 1335, startPoint y: 480, endPoint x: 1325, endPoint y: 523, distance: 45.0
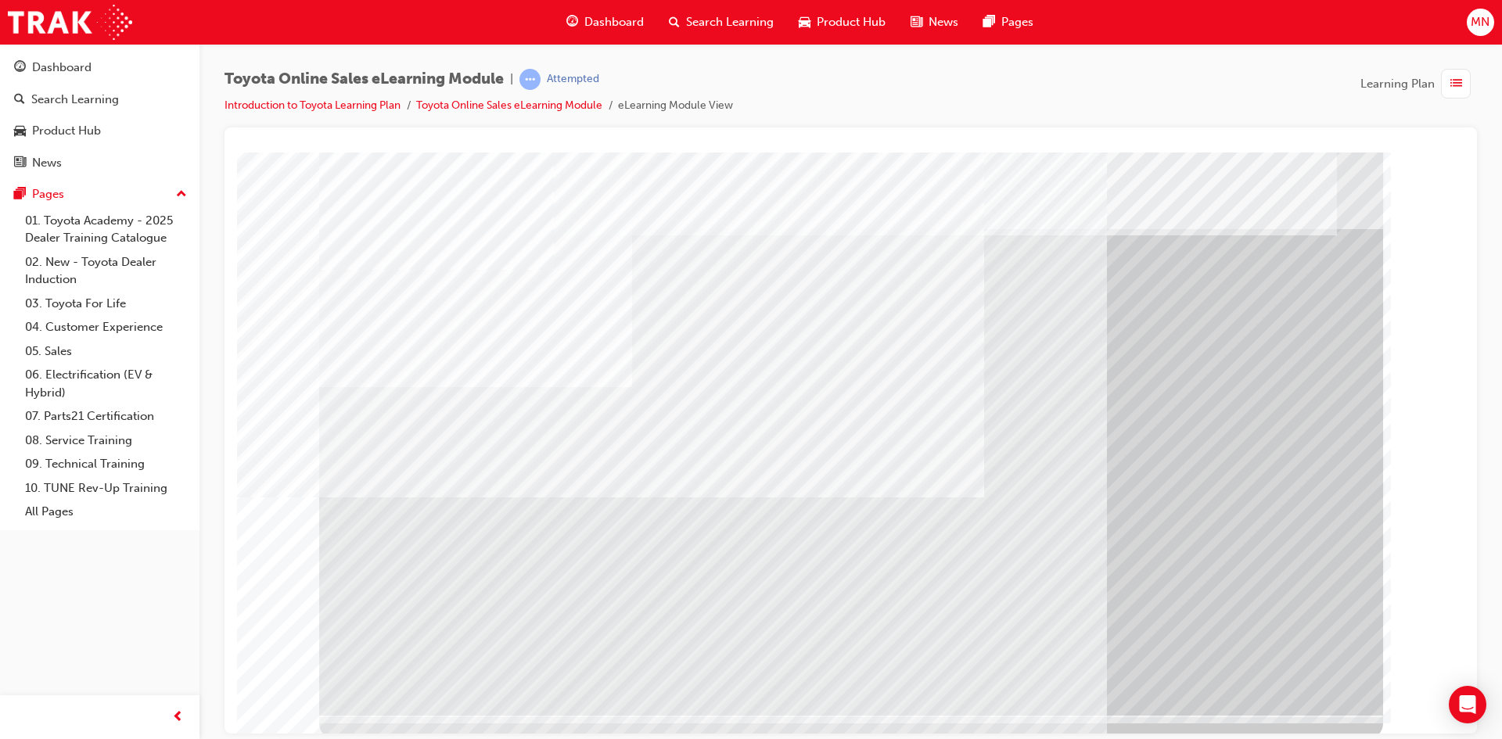
drag, startPoint x: 1317, startPoint y: 674, endPoint x: 1309, endPoint y: 667, distance: 10.5
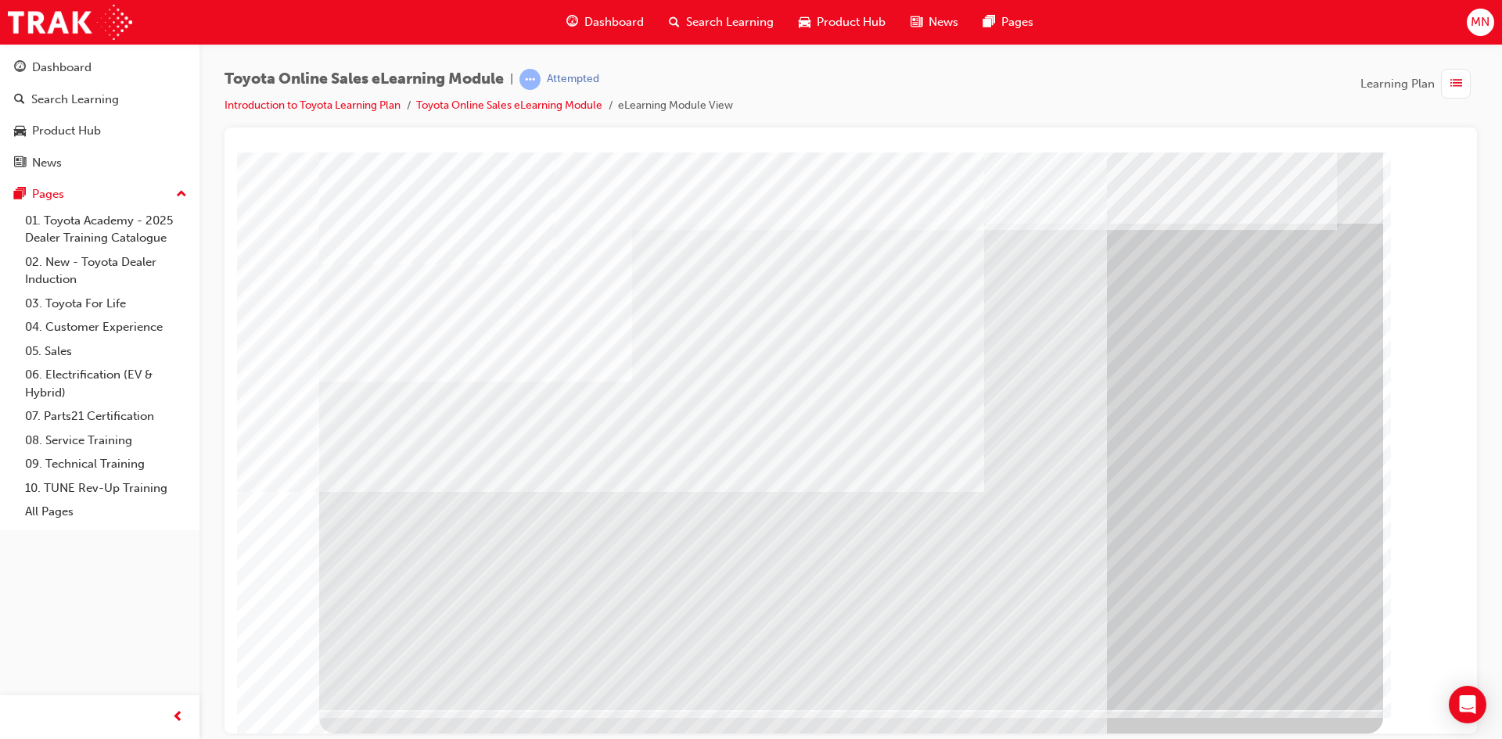
scroll to position [0, 0]
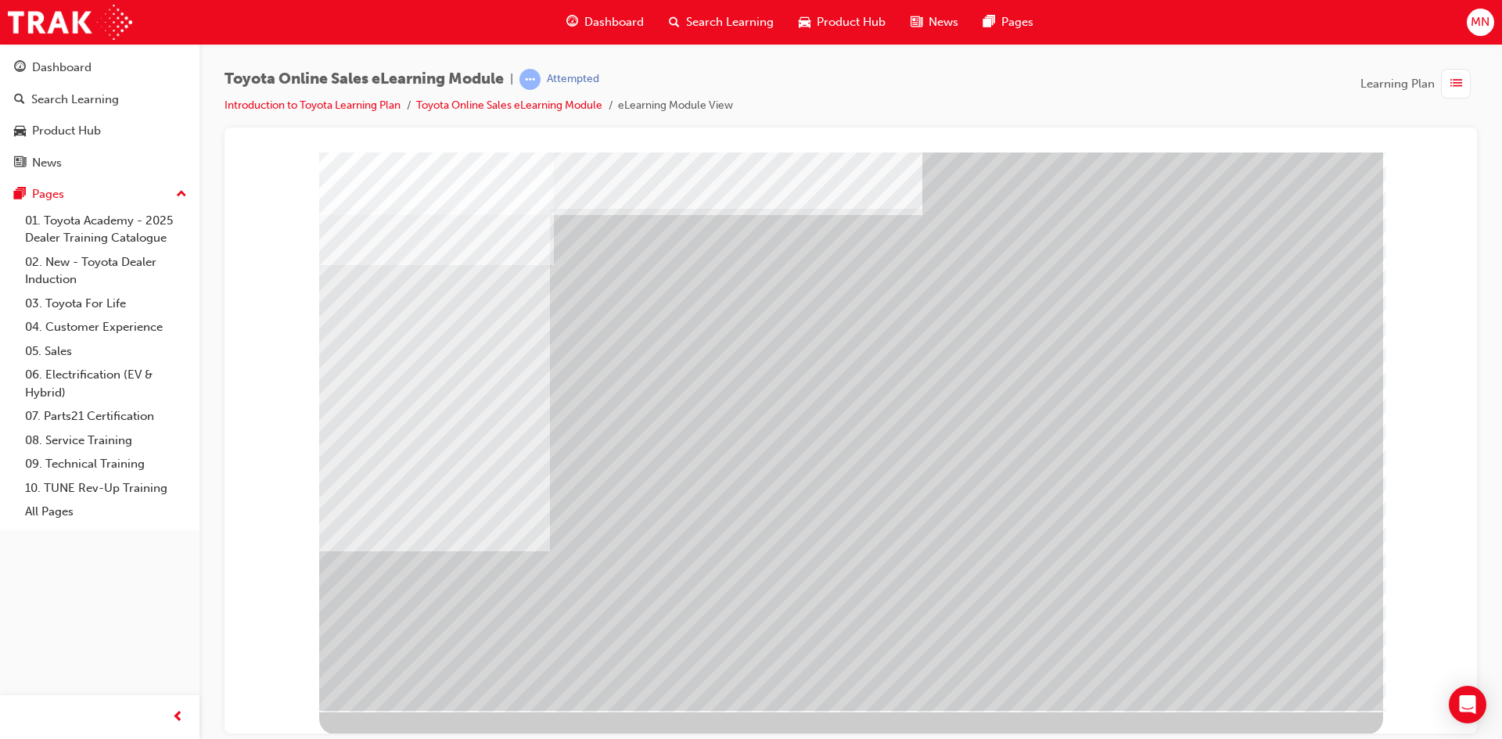
scroll to position [5, 0]
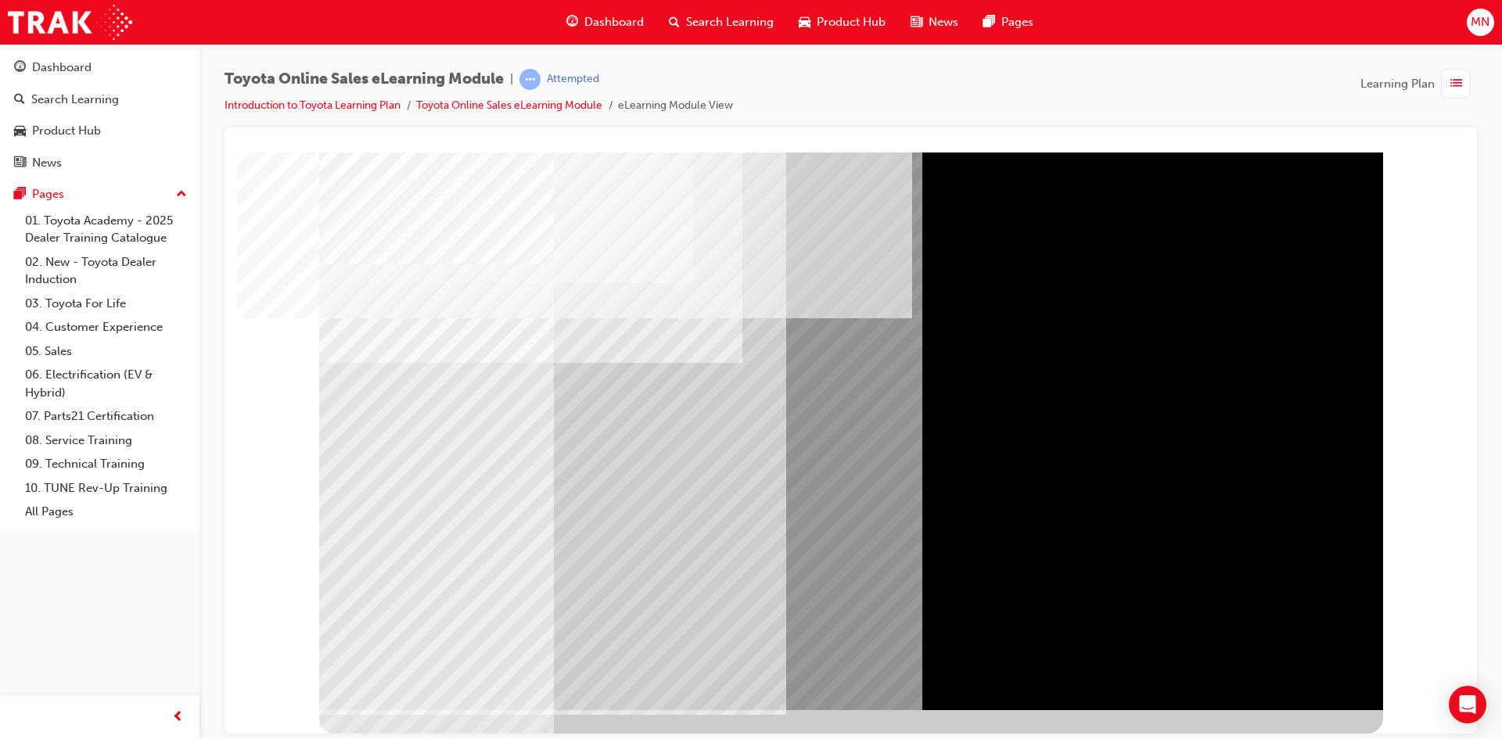
scroll to position [0, 0]
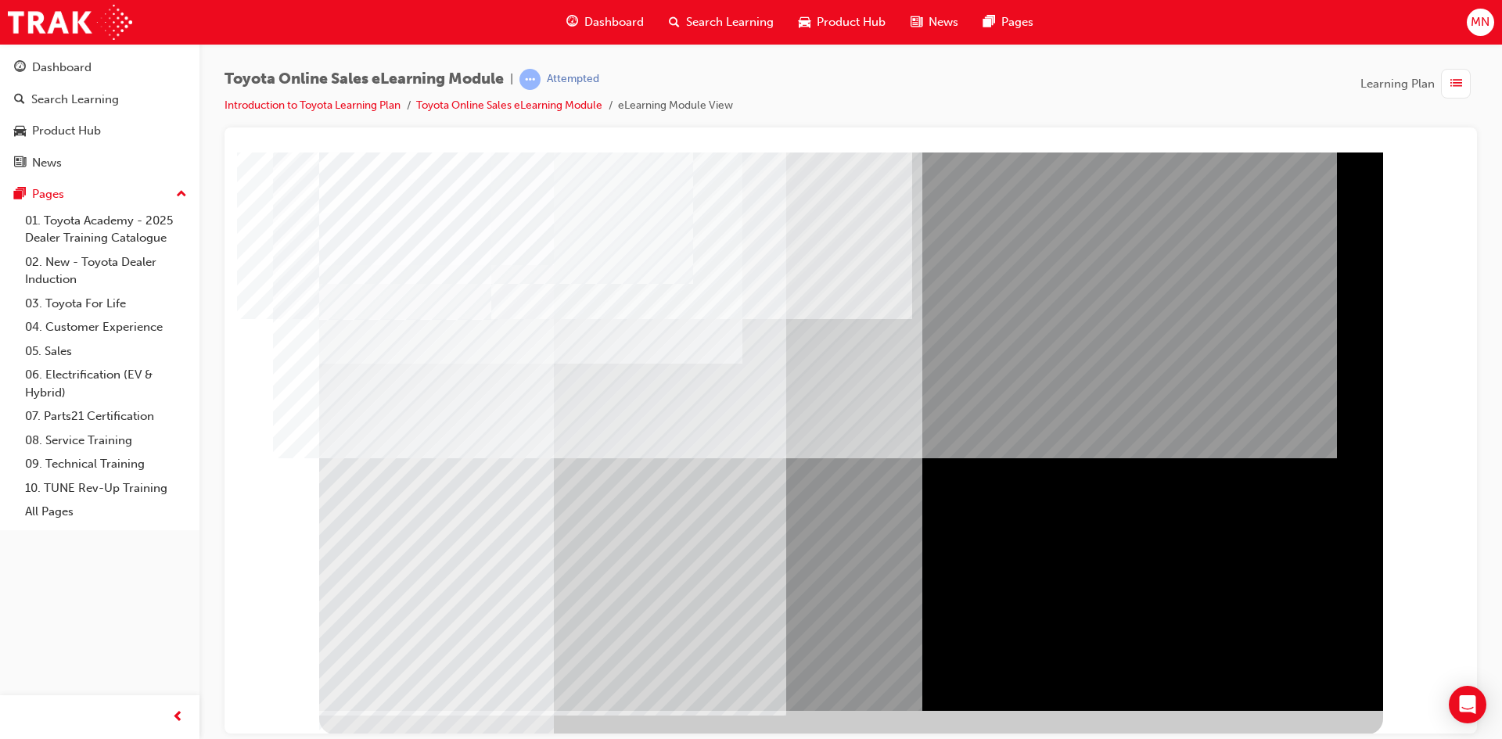
scroll to position [5, 0]
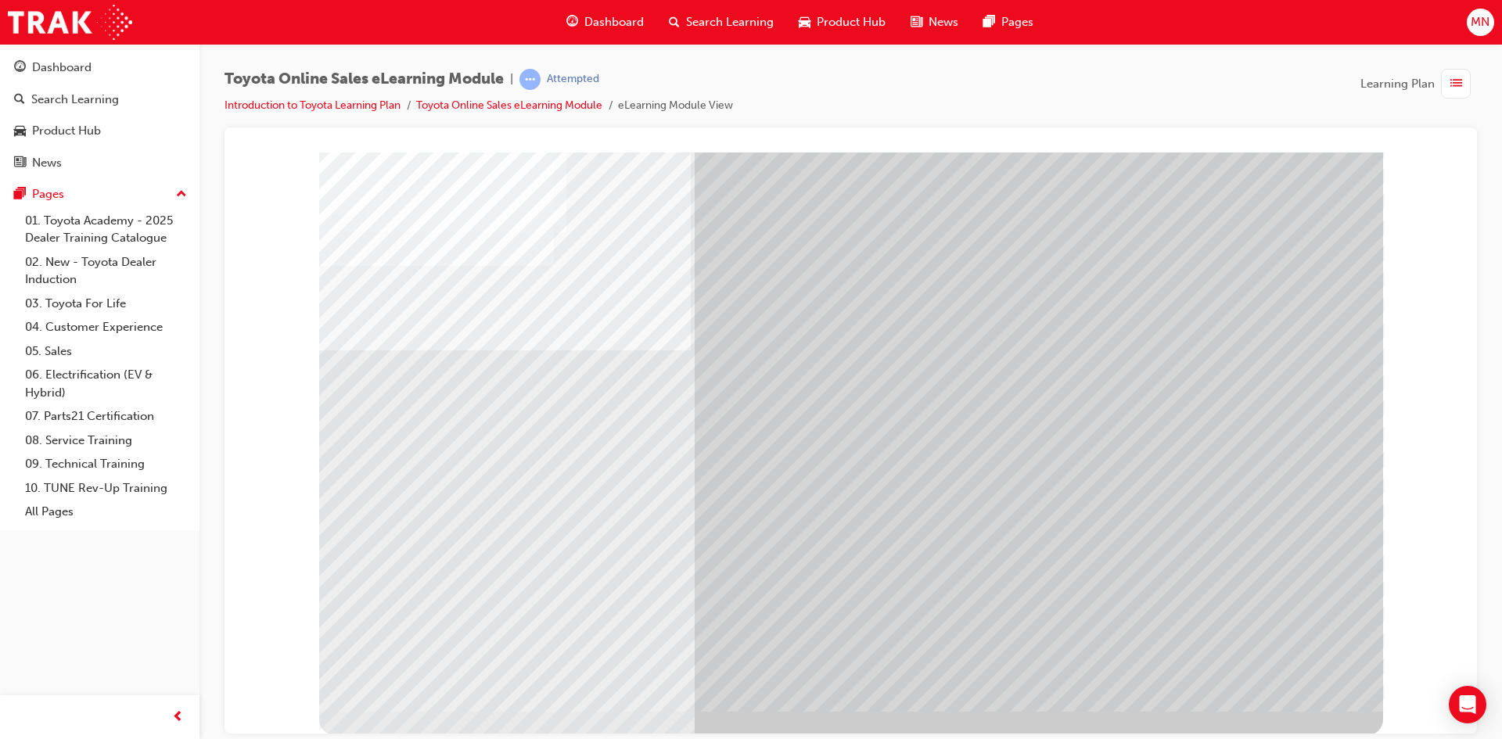
scroll to position [5, 0]
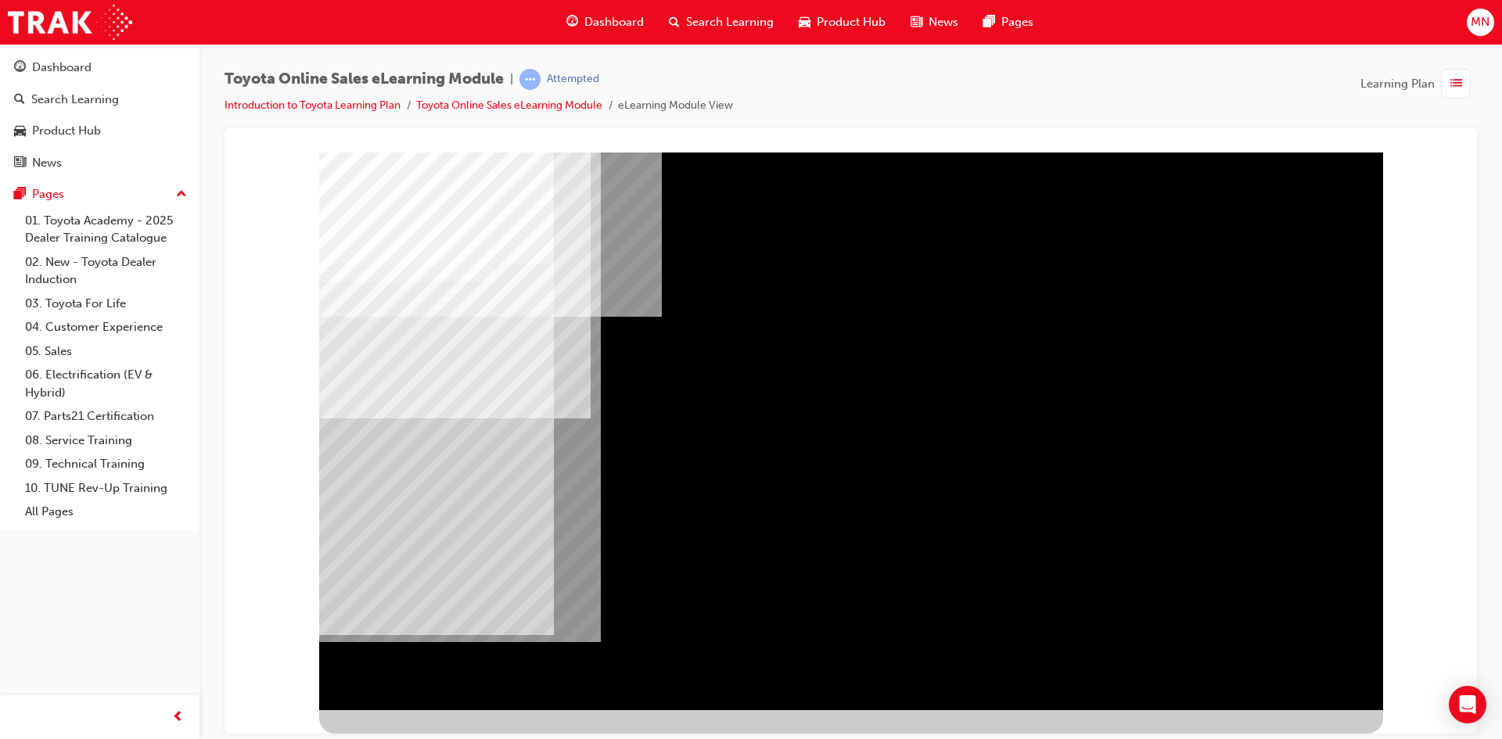
scroll to position [0, 0]
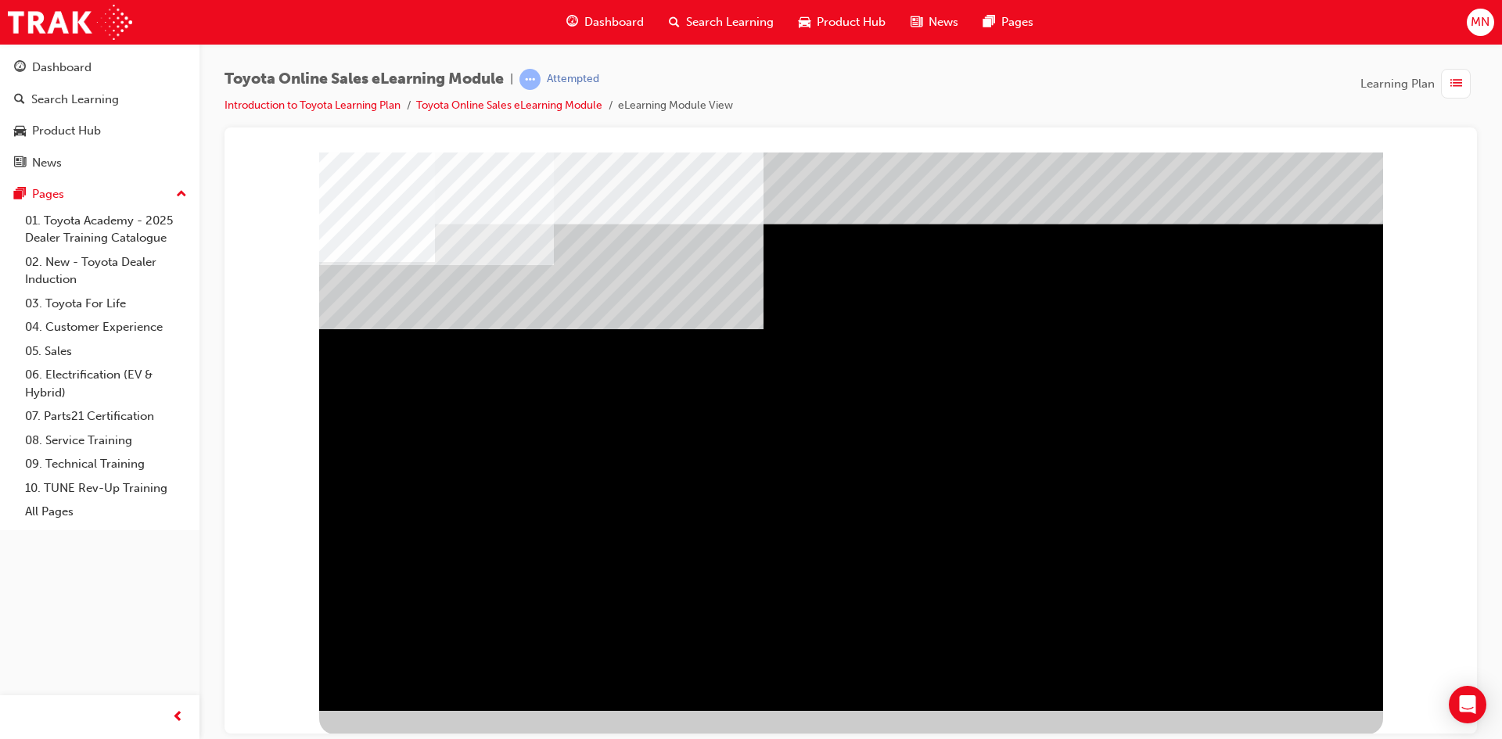
scroll to position [5, 0]
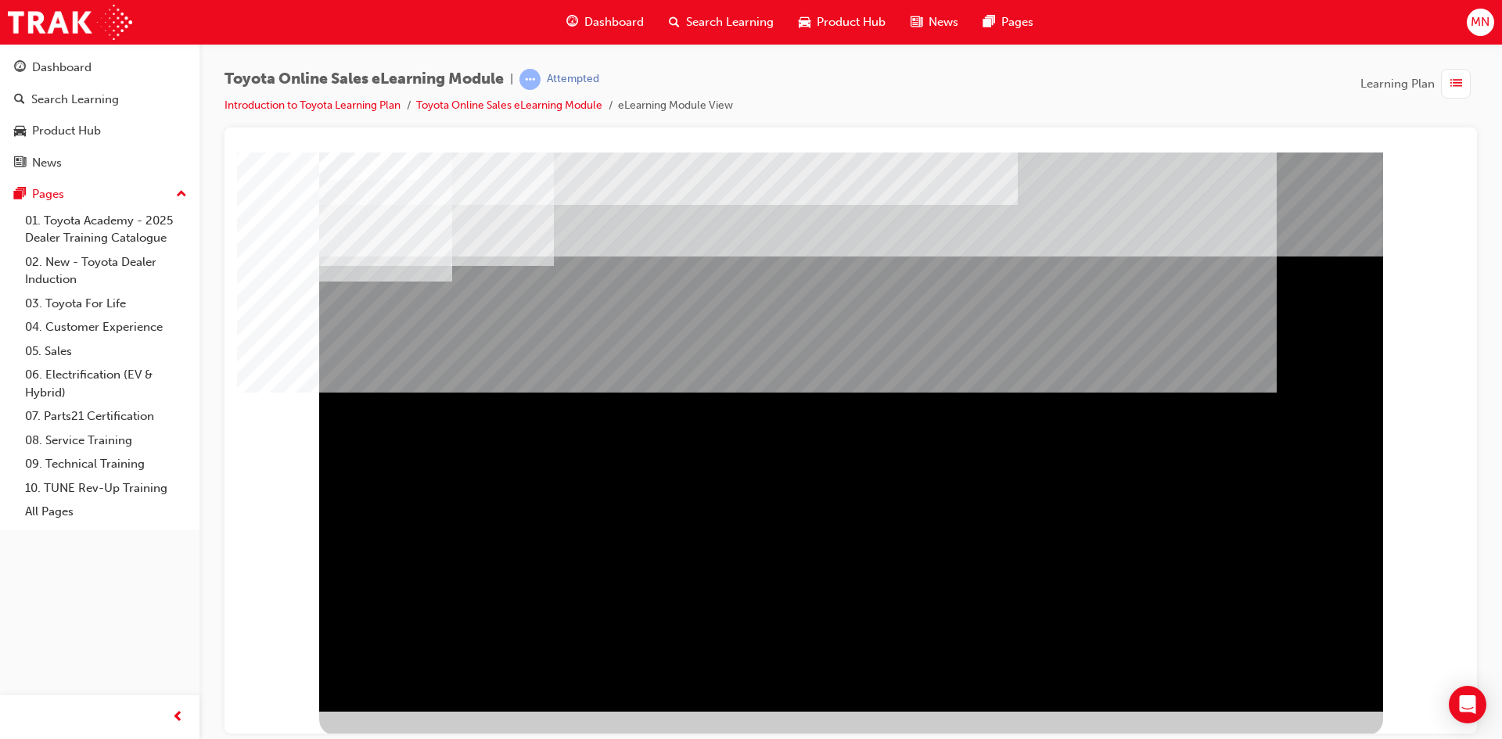
scroll to position [5, 0]
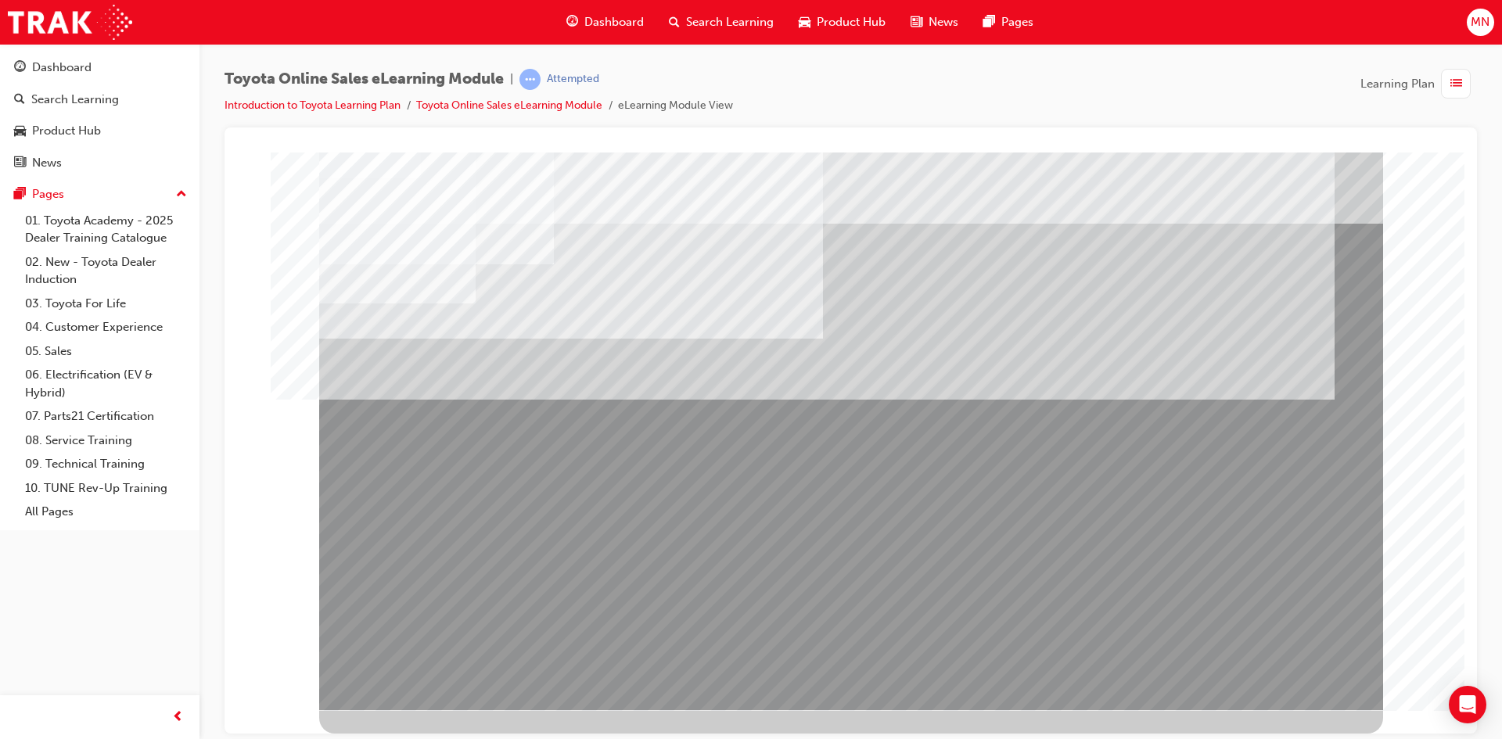
scroll to position [0, 0]
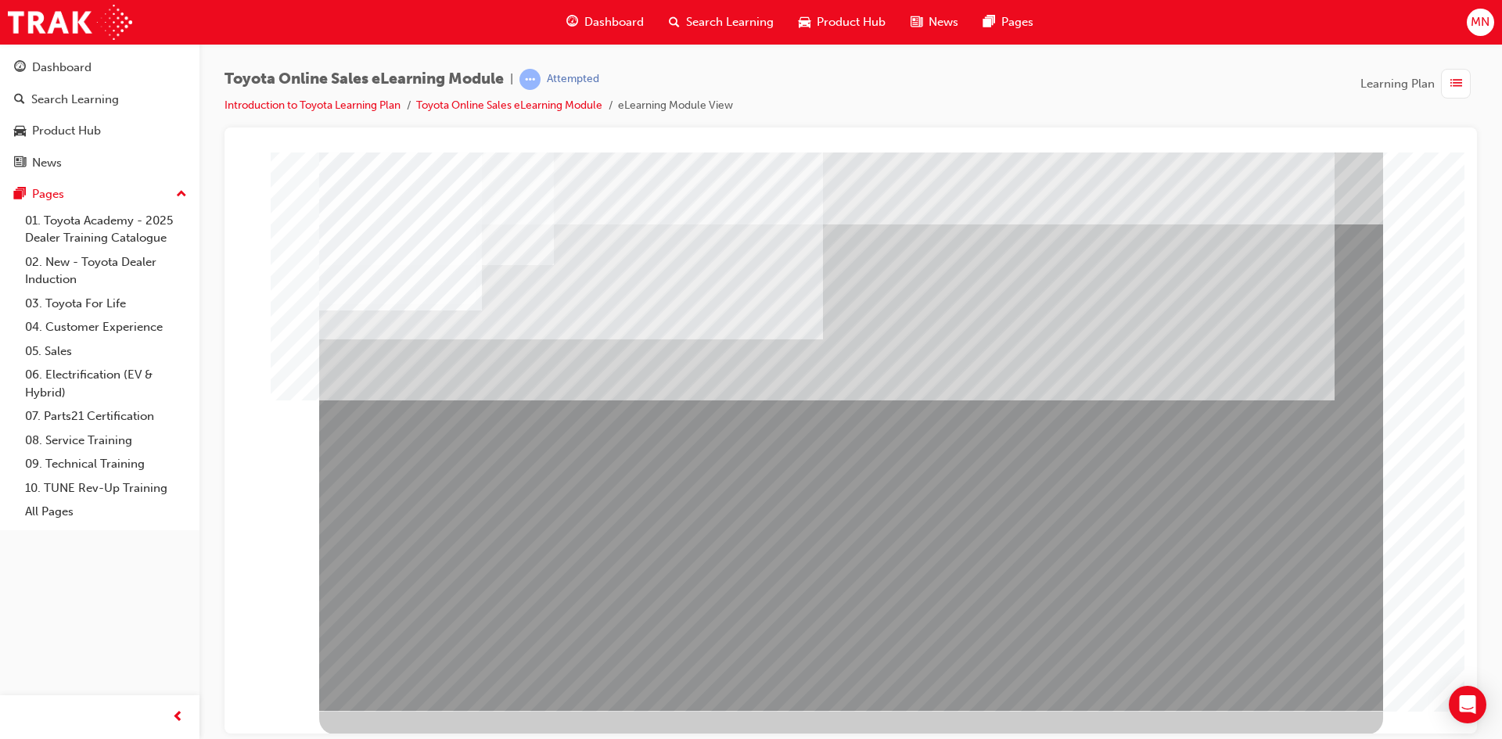
scroll to position [5, 0]
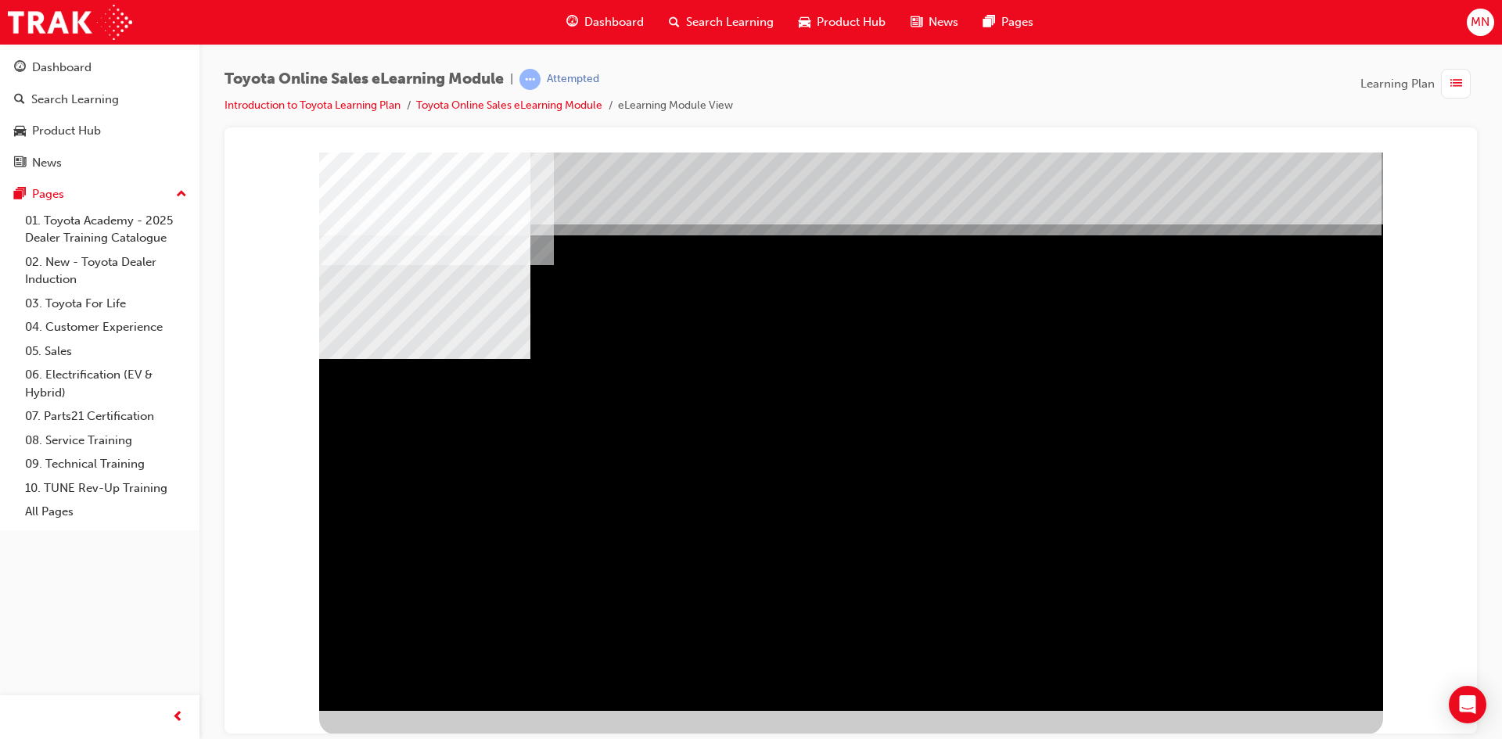
scroll to position [5, 0]
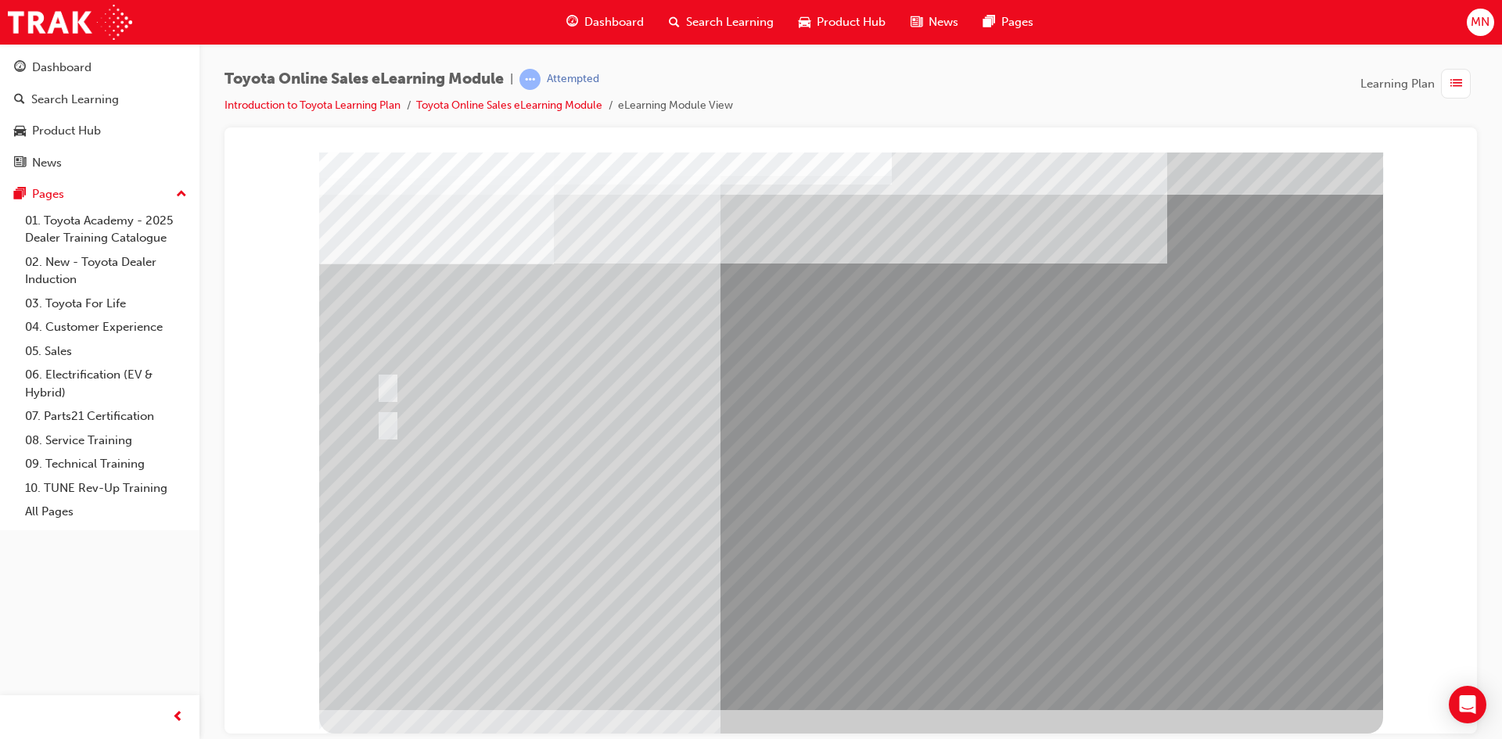
scroll to position [0, 0]
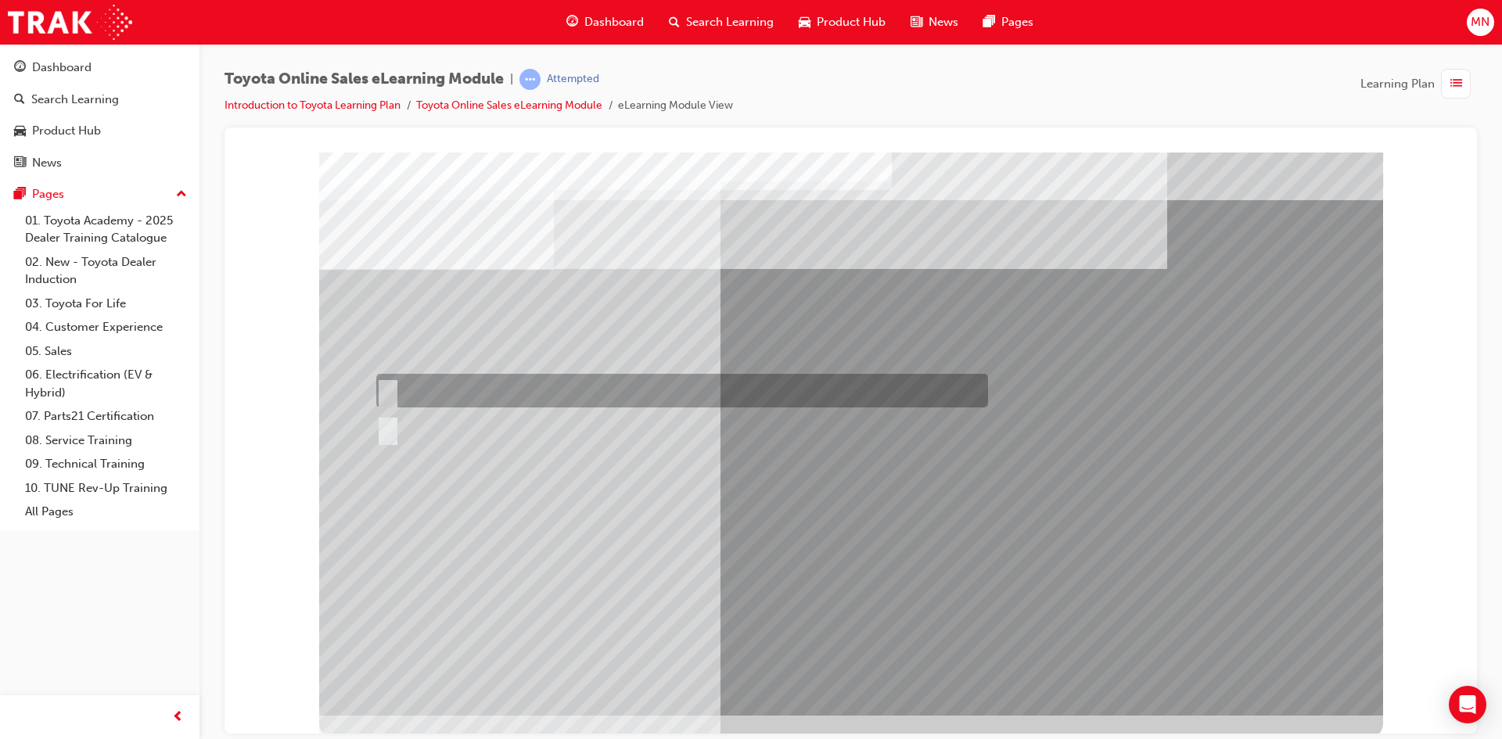
click at [394, 398] on div at bounding box center [678, 391] width 612 height 34
radio input "true"
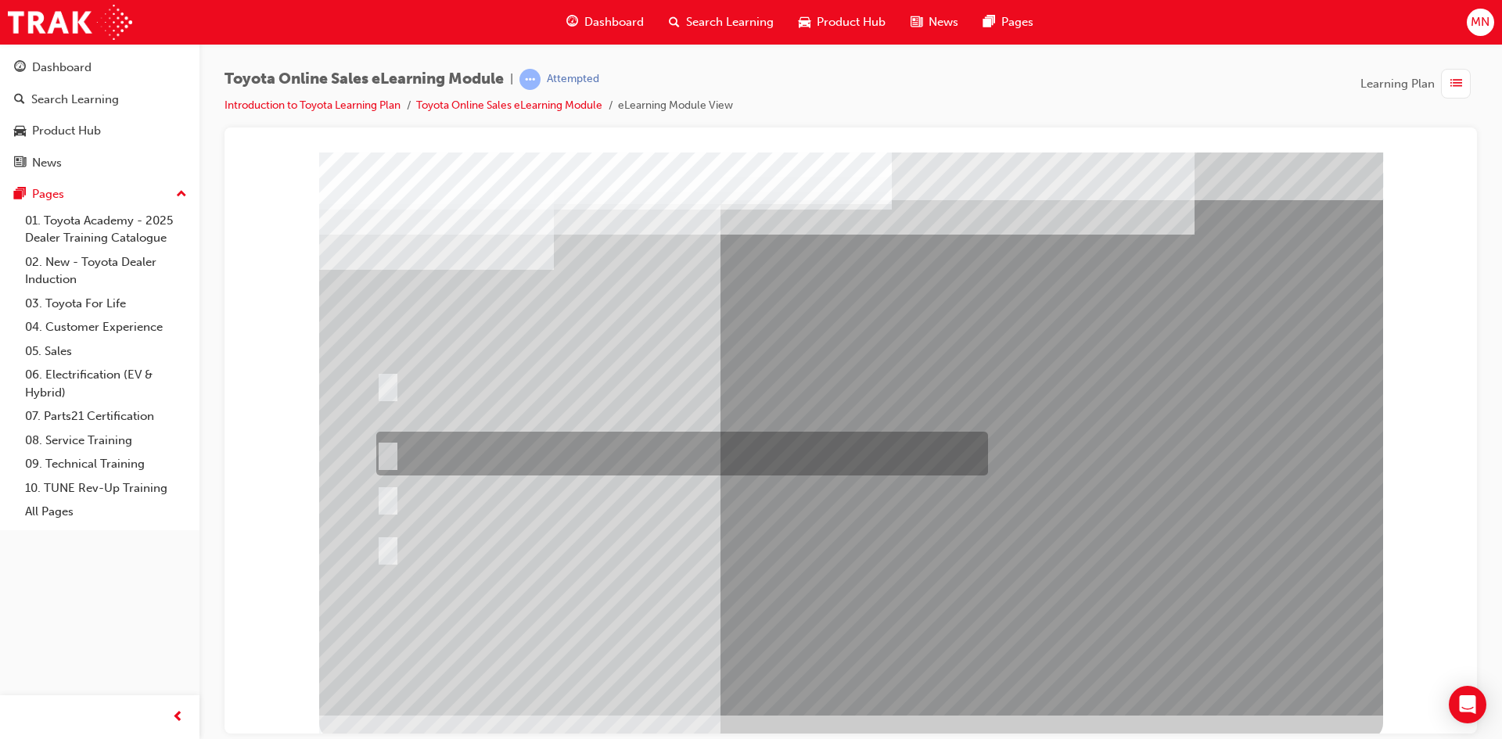
click at [394, 455] on div at bounding box center [678, 454] width 612 height 44
radio input "true"
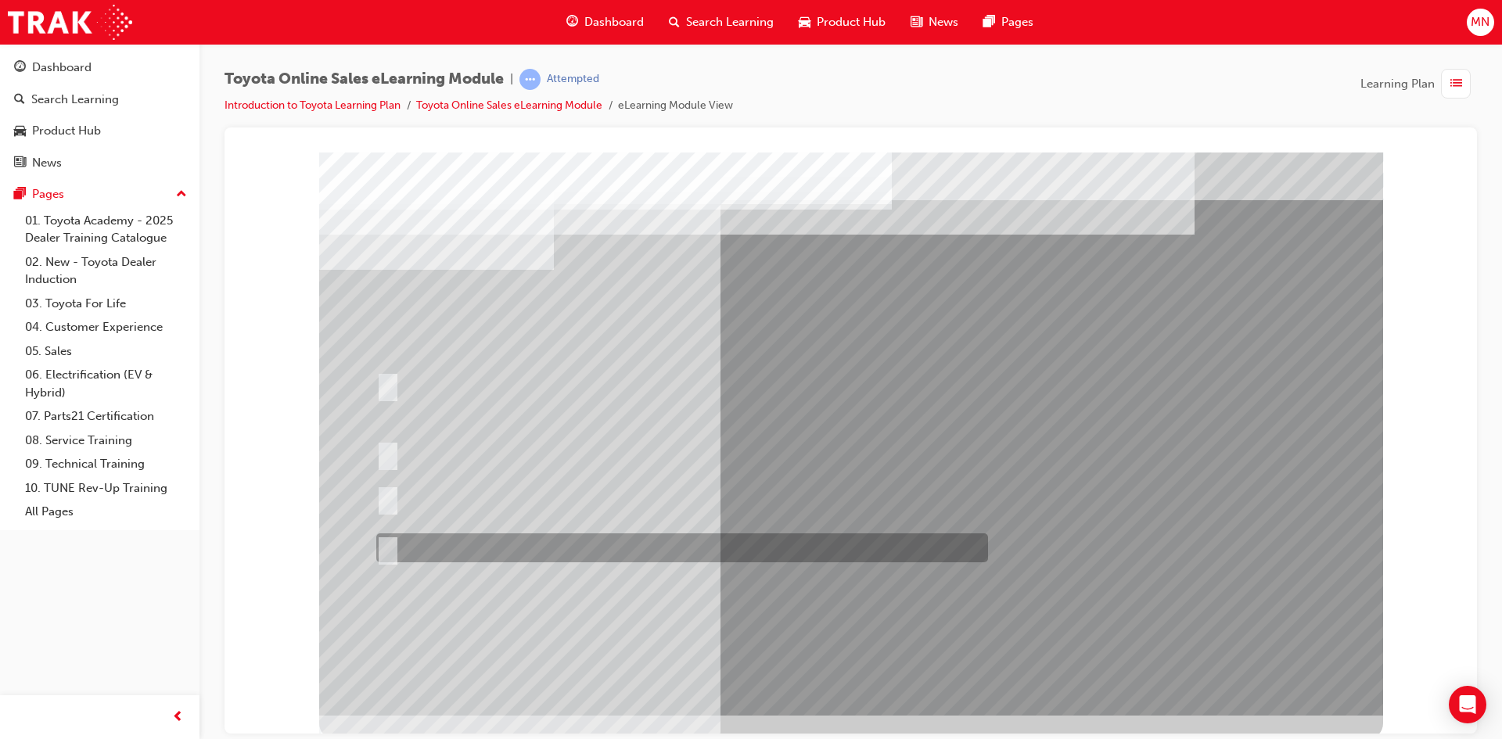
click at [384, 549] on input "It must be TMCA approved Dealer name." at bounding box center [384, 548] width 17 height 17
radio input "true"
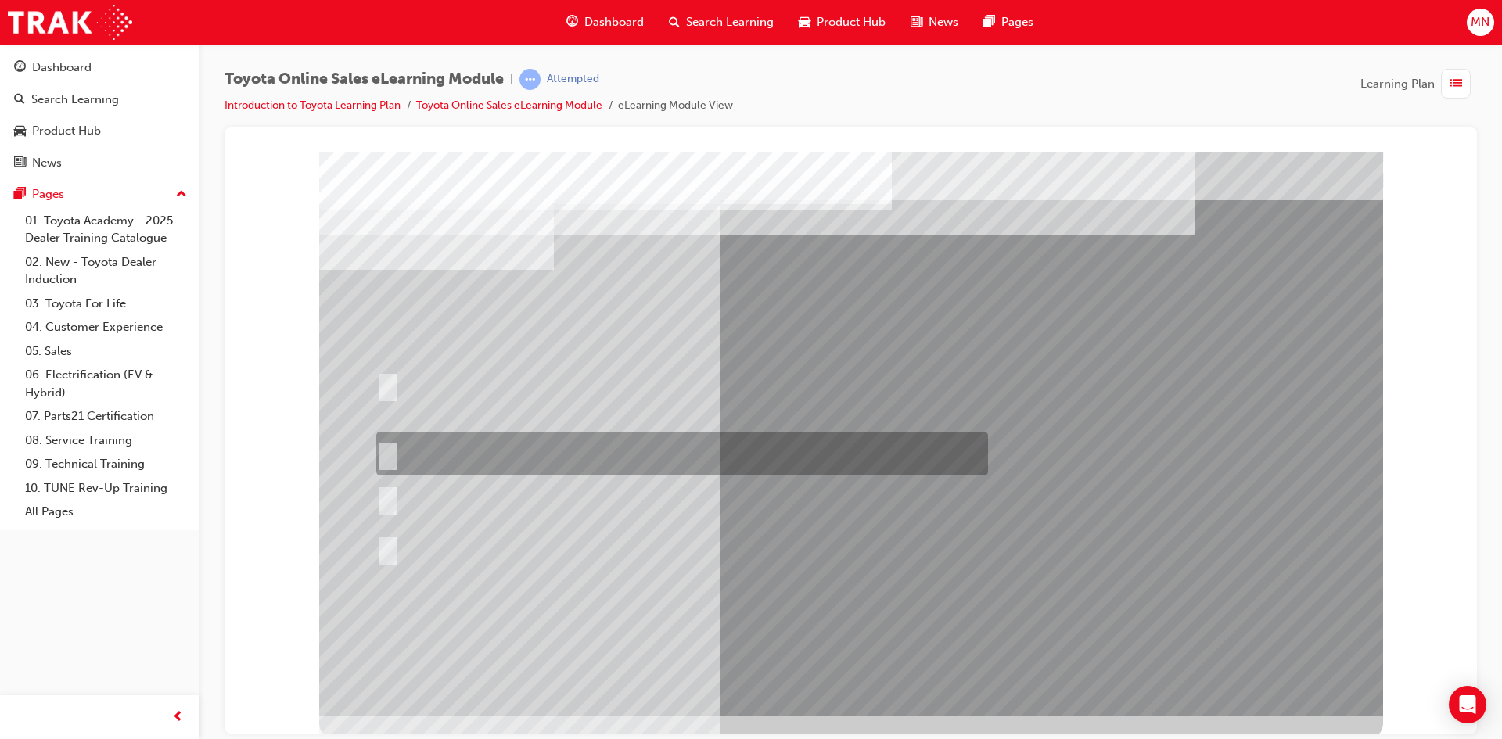
click at [391, 458] on input "It must have “Official Toyota online store” in the name." at bounding box center [384, 453] width 17 height 17
radio input "true"
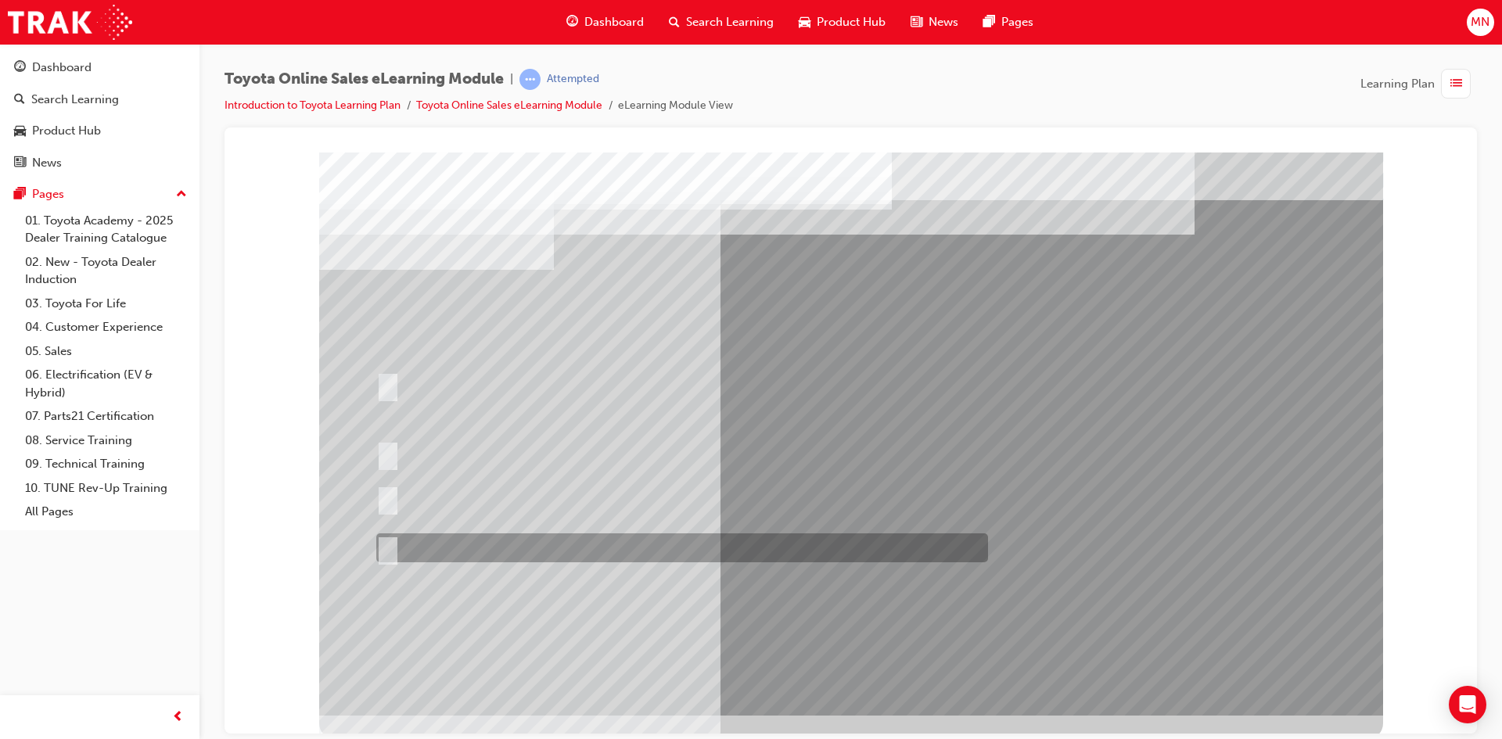
click at [388, 544] on input "It must be TMCA approved Dealer name." at bounding box center [384, 548] width 17 height 17
radio input "true"
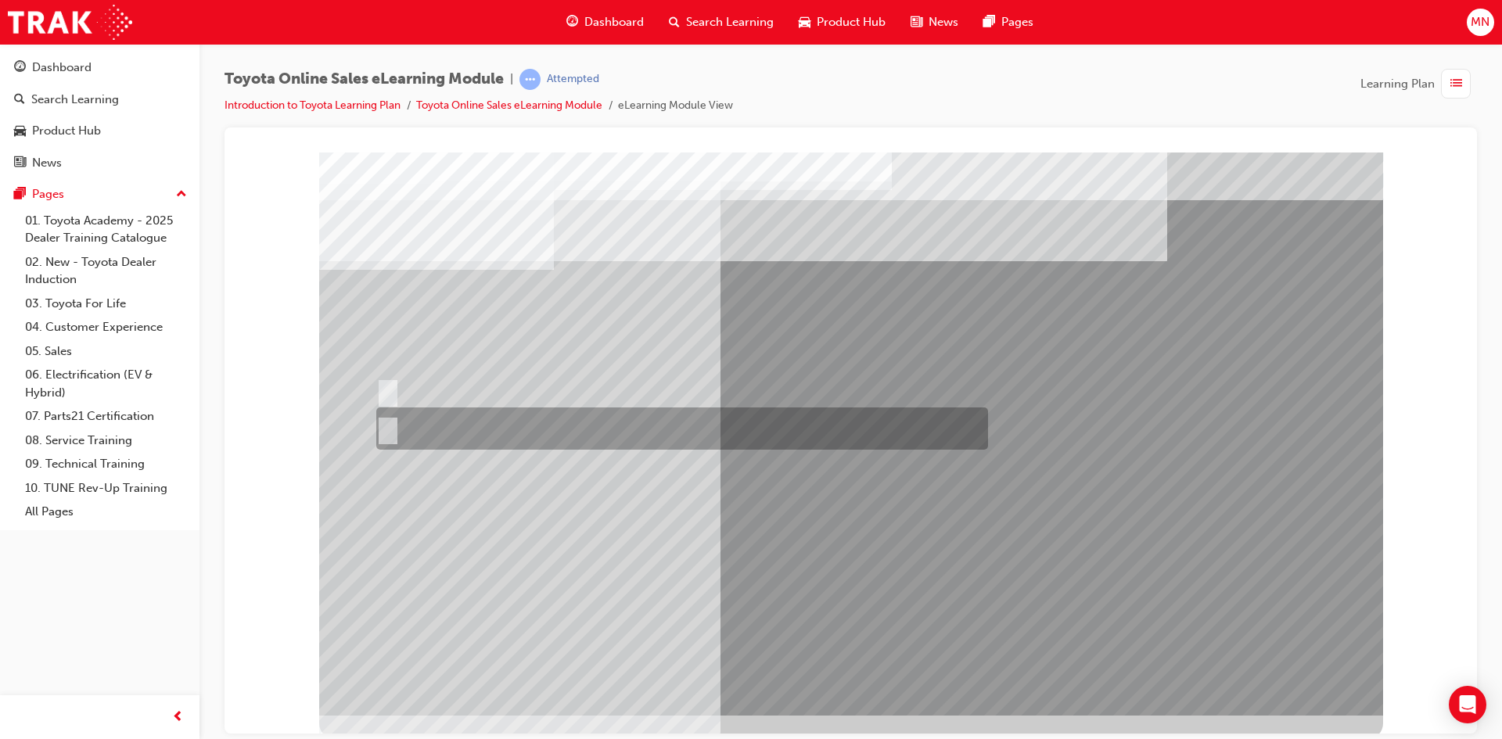
click at [387, 425] on input "No" at bounding box center [384, 428] width 17 height 17
radio input "true"
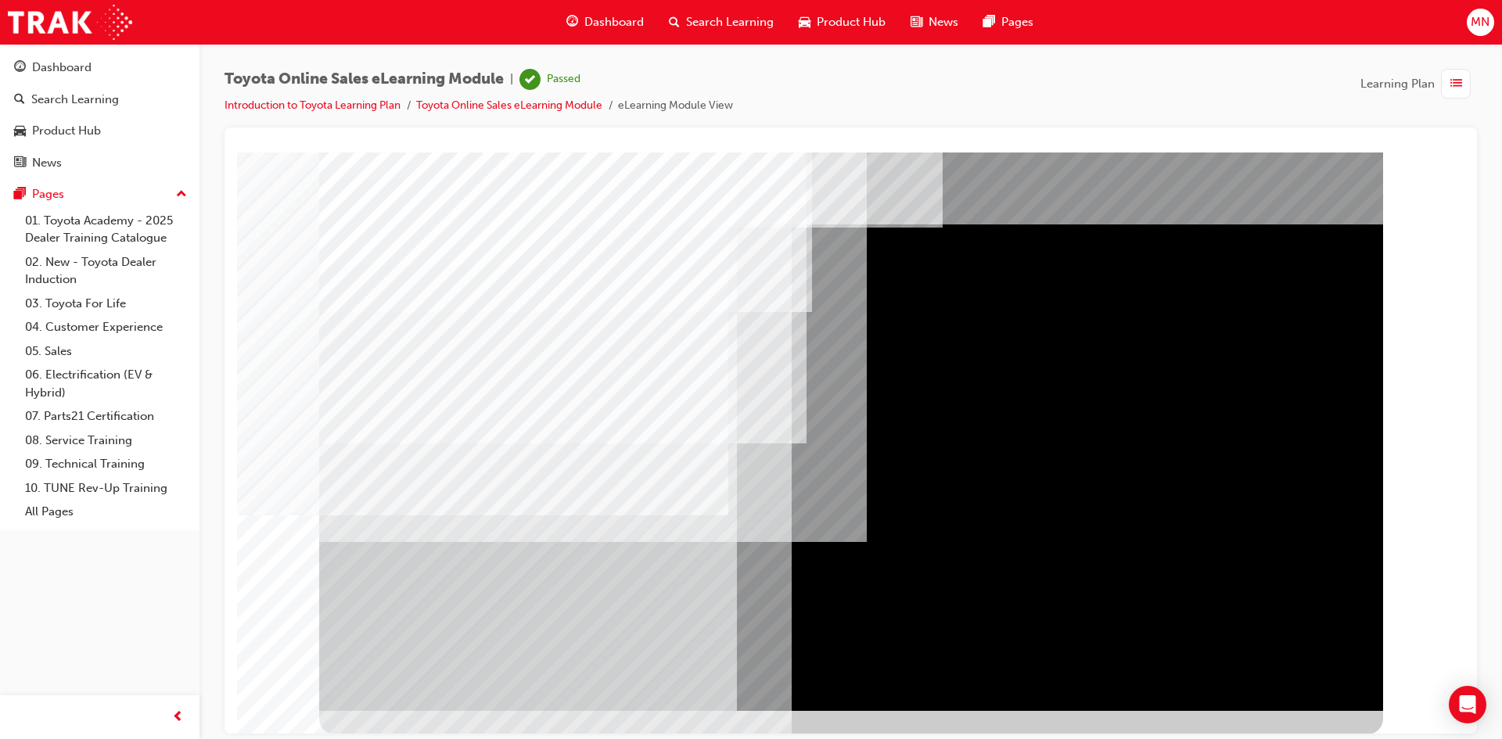
scroll to position [5, 0]
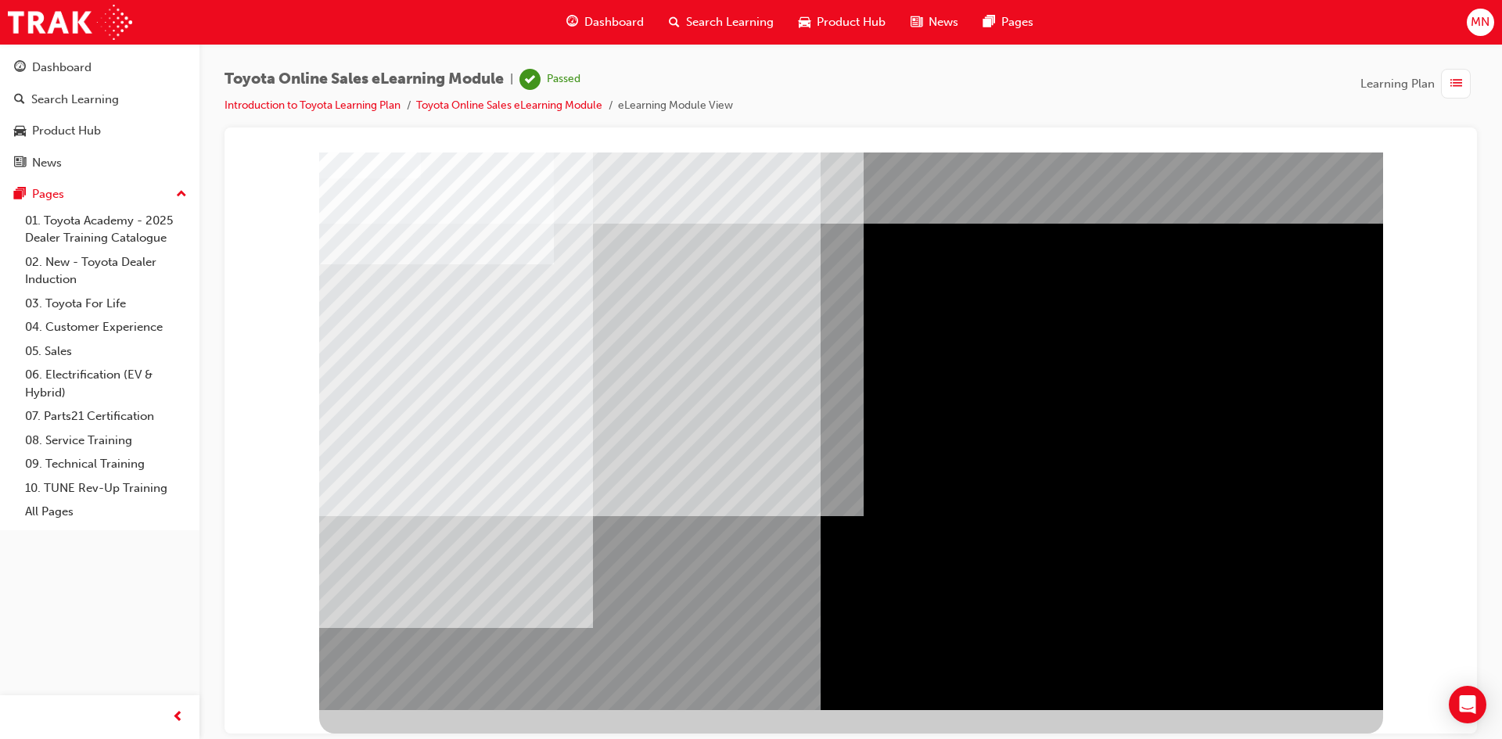
scroll to position [0, 0]
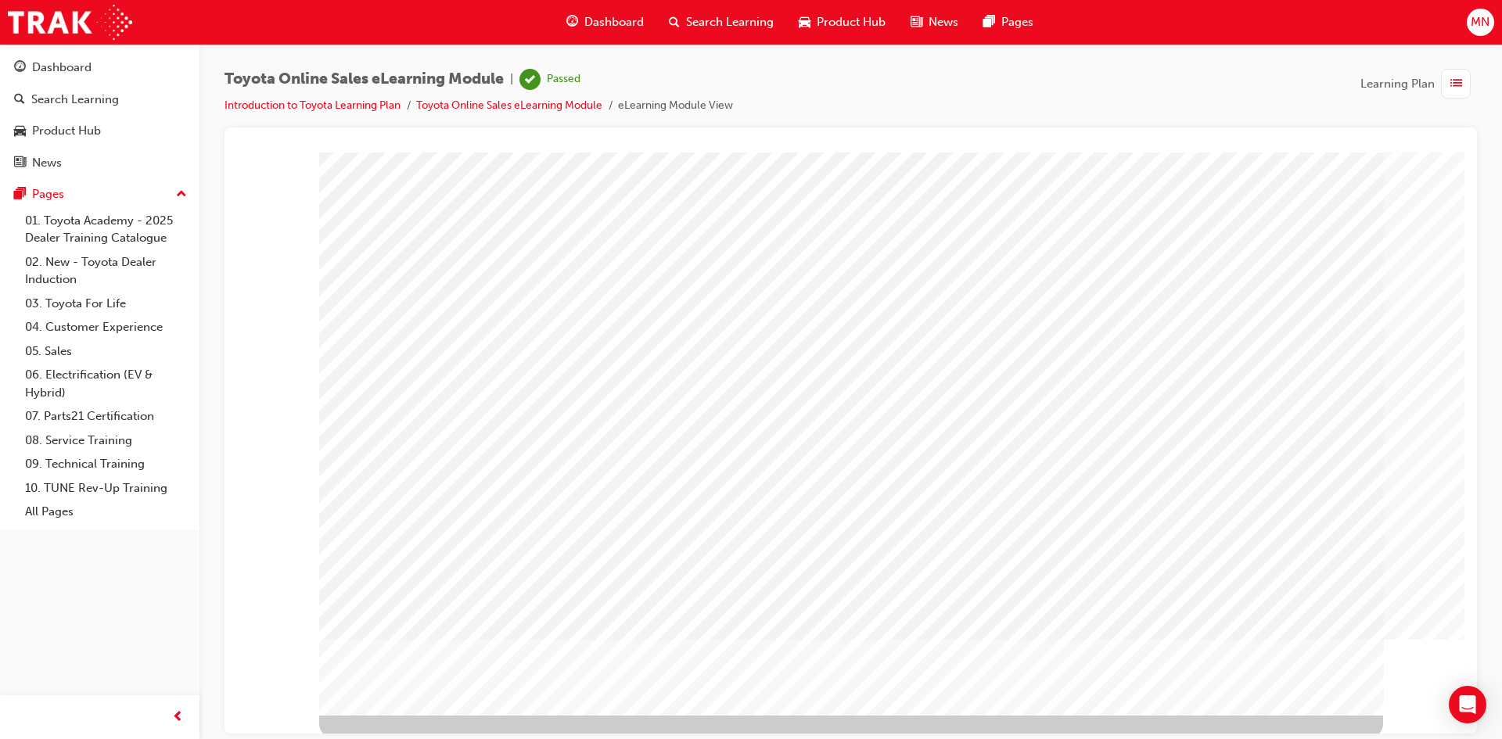
scroll to position [5, 0]
click at [636, 14] on span "Dashboard" at bounding box center [613, 22] width 59 height 18
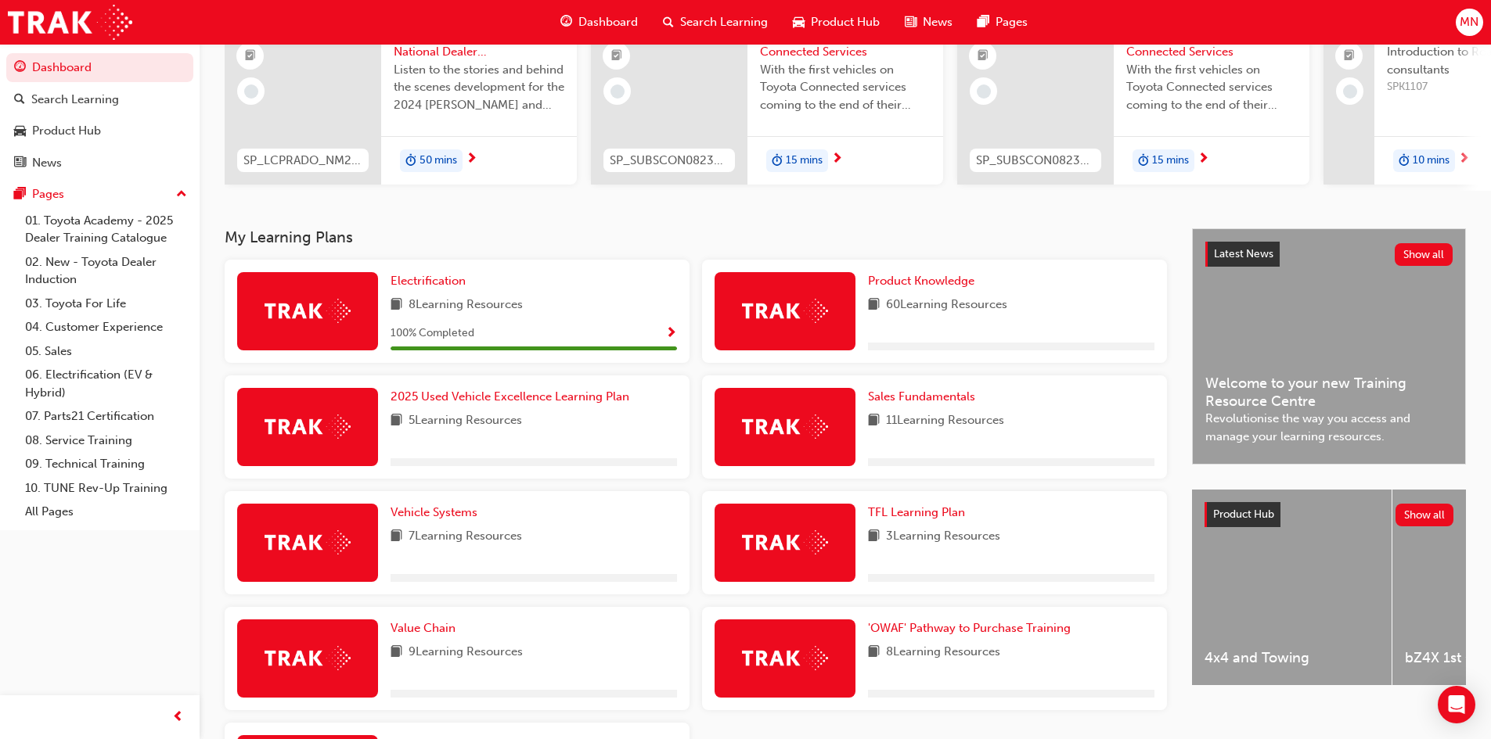
scroll to position [313, 0]
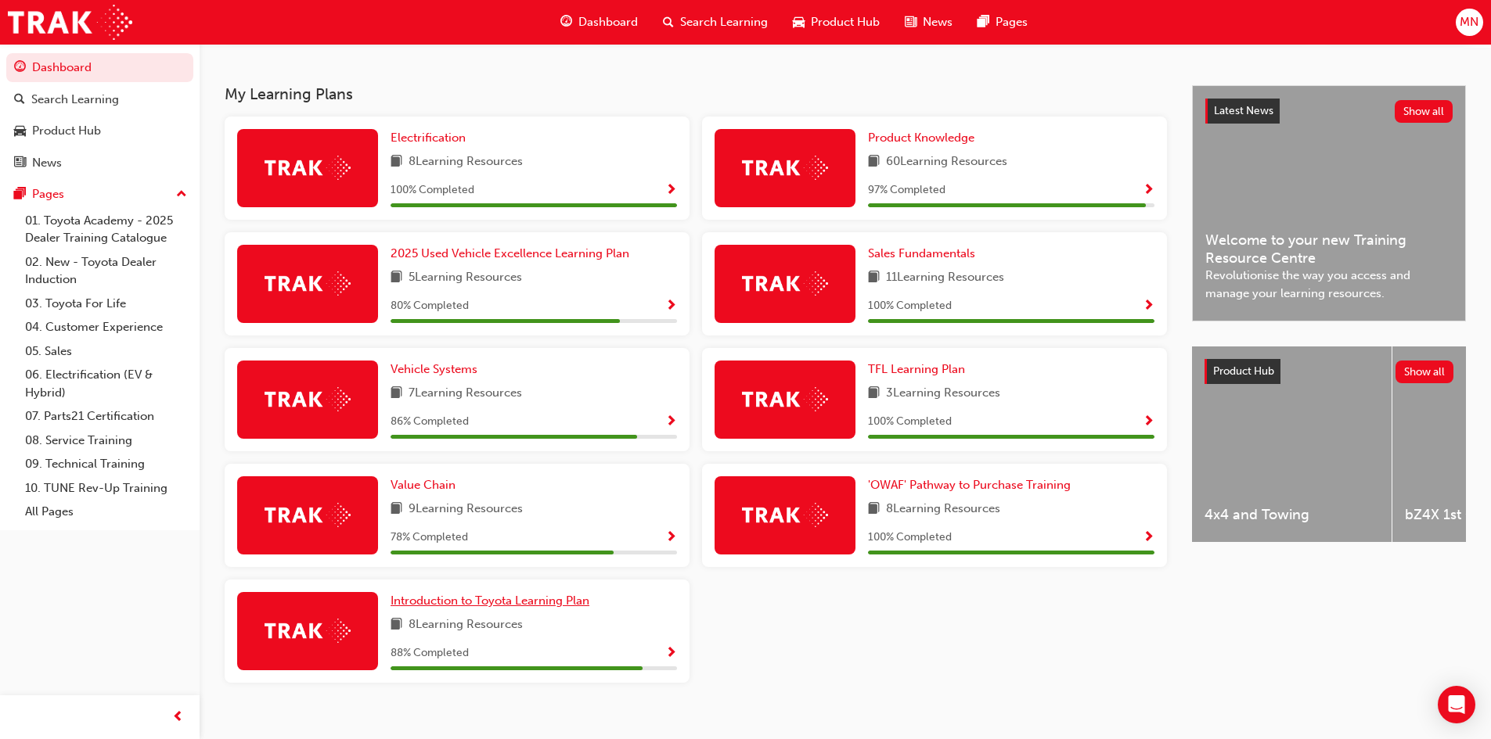
click at [544, 608] on span "Introduction to Toyota Learning Plan" at bounding box center [489, 601] width 199 height 14
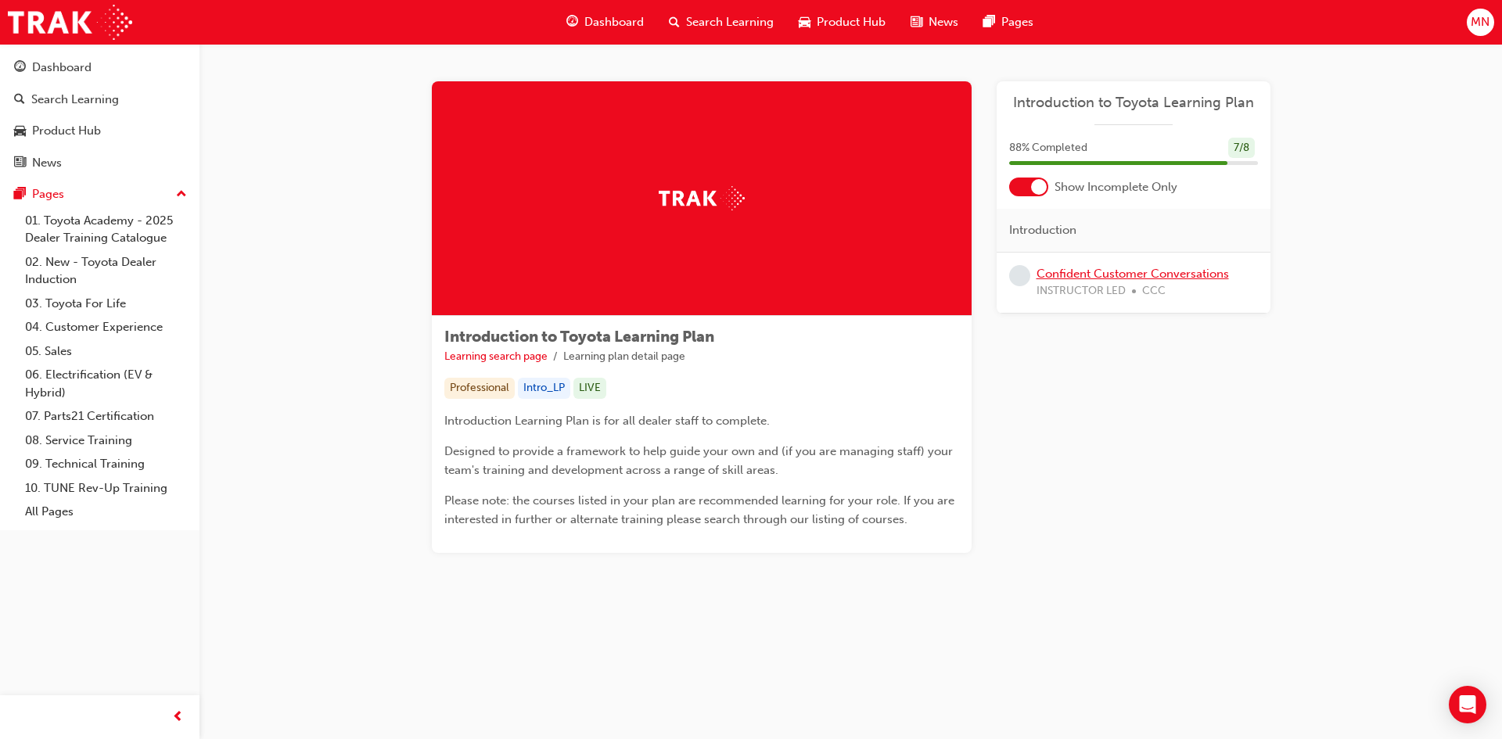
click at [1073, 276] on link "Confident Customer Conversations" at bounding box center [1133, 274] width 192 height 14
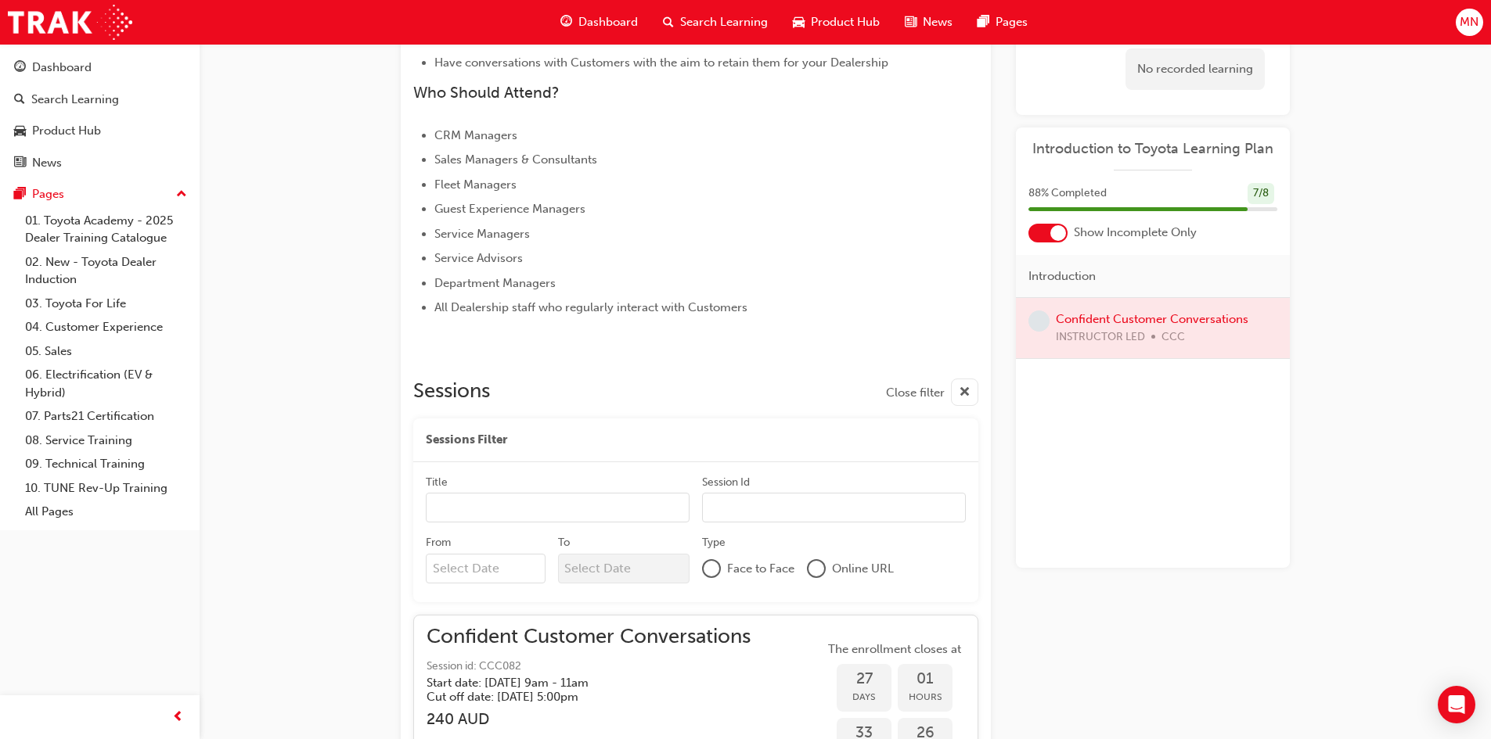
scroll to position [653, 0]
click at [1154, 322] on div at bounding box center [1153, 328] width 274 height 60
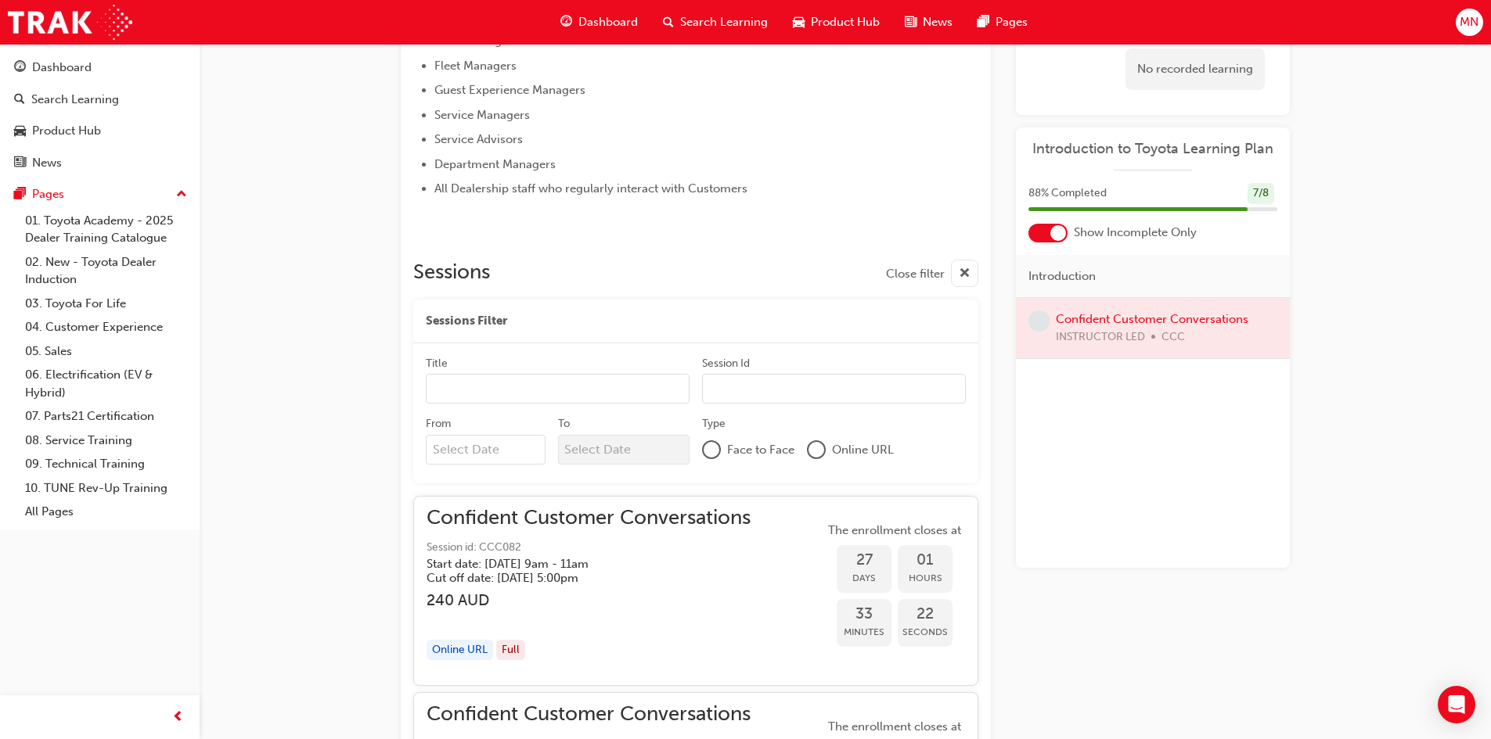
scroll to position [731, 0]
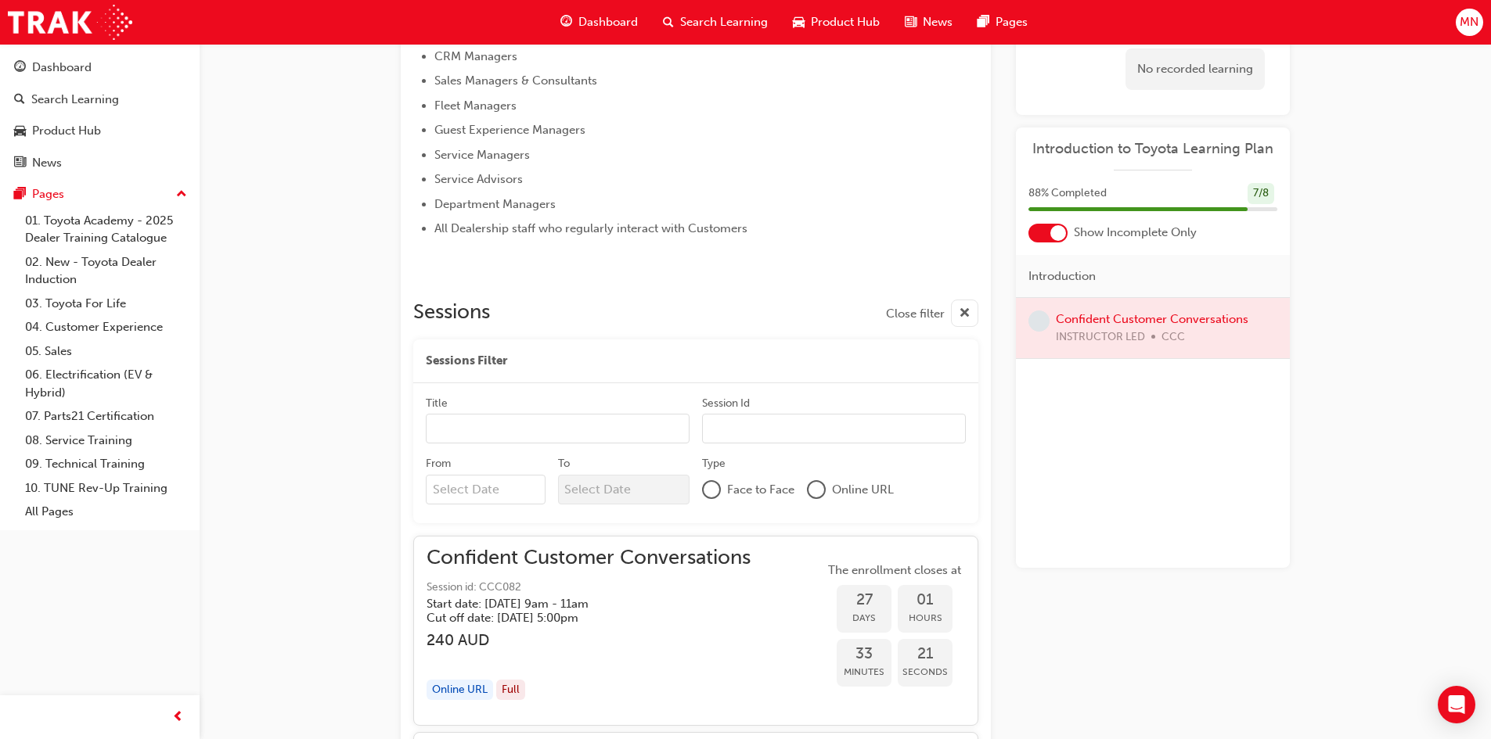
click at [1119, 319] on div at bounding box center [1153, 328] width 274 height 60
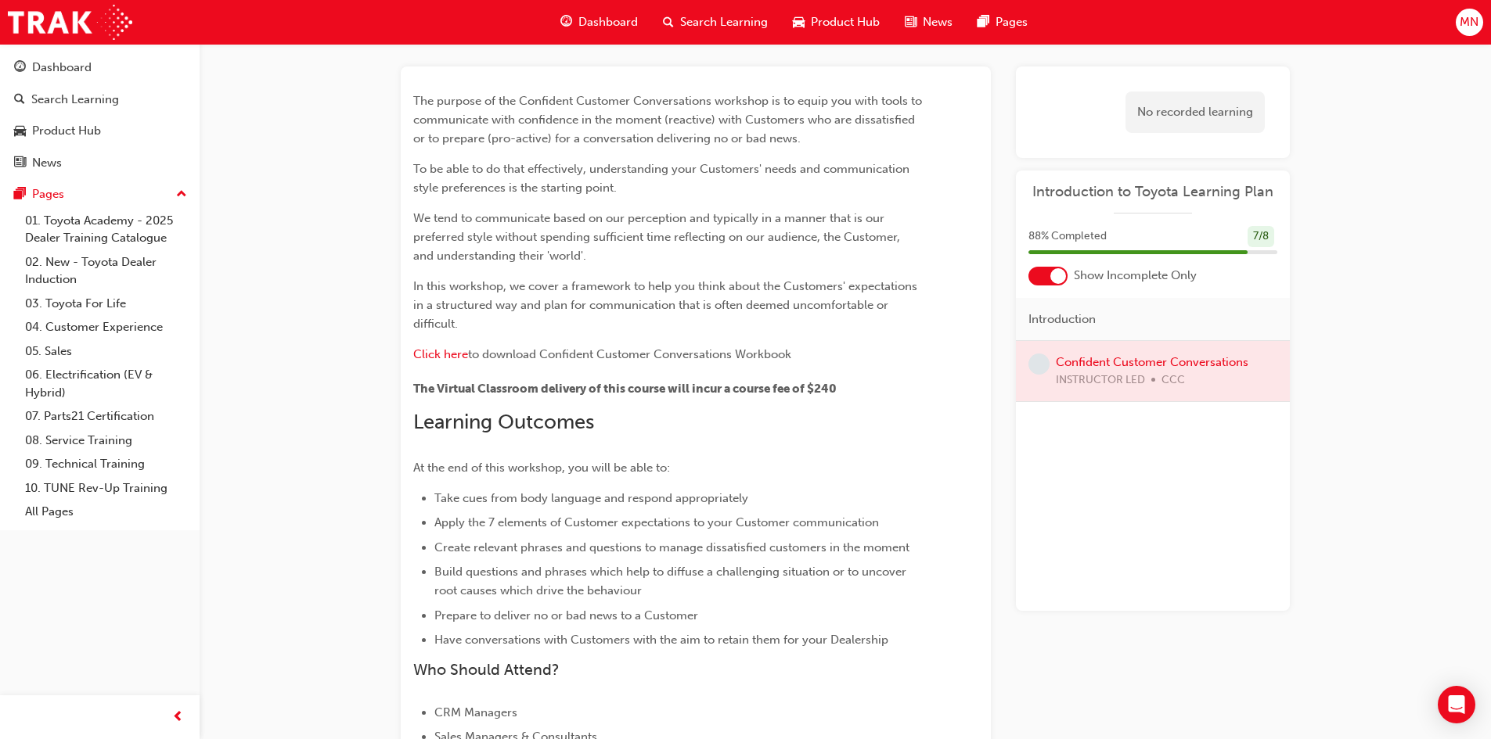
scroll to position [69, 0]
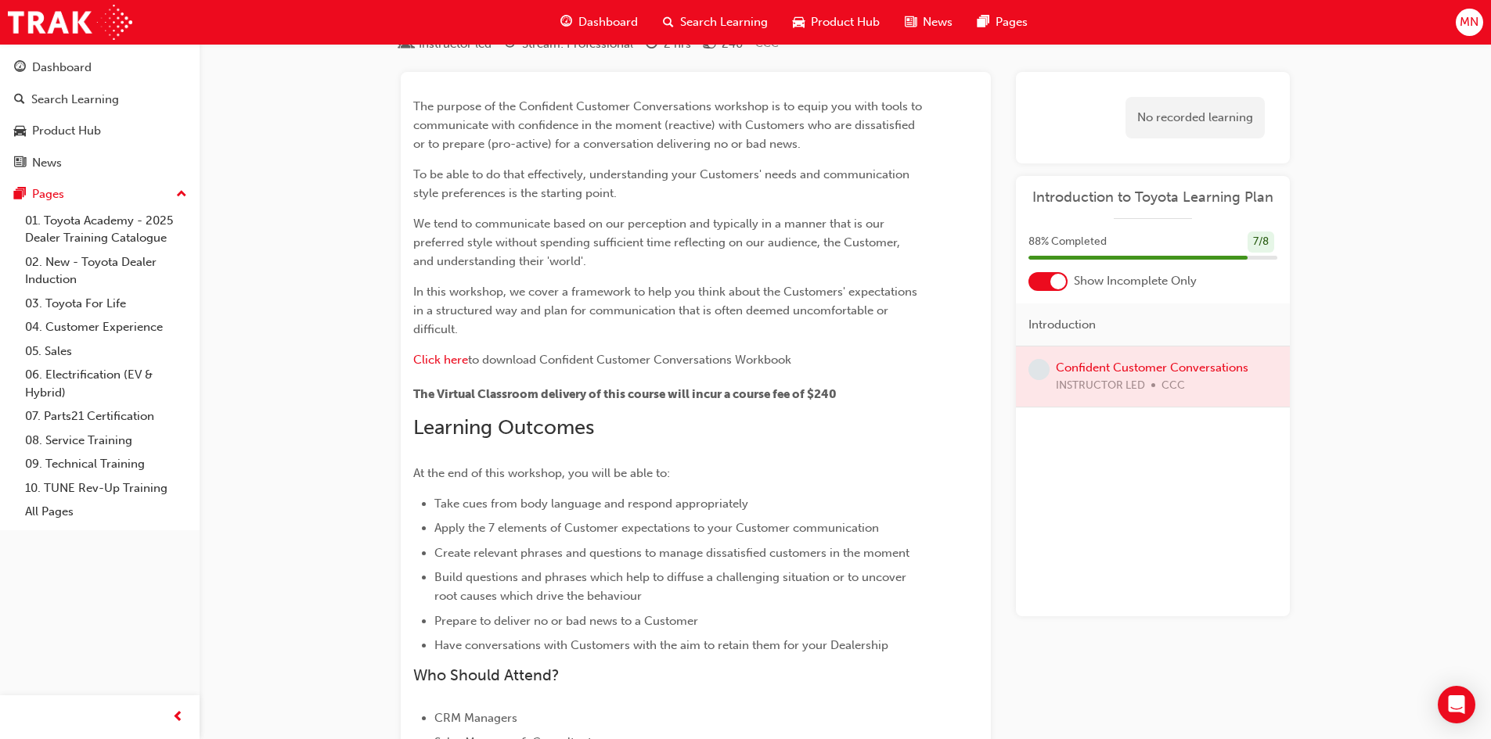
click at [1095, 362] on div at bounding box center [1153, 377] width 274 height 60
click at [590, 20] on span "Dashboard" at bounding box center [607, 22] width 59 height 18
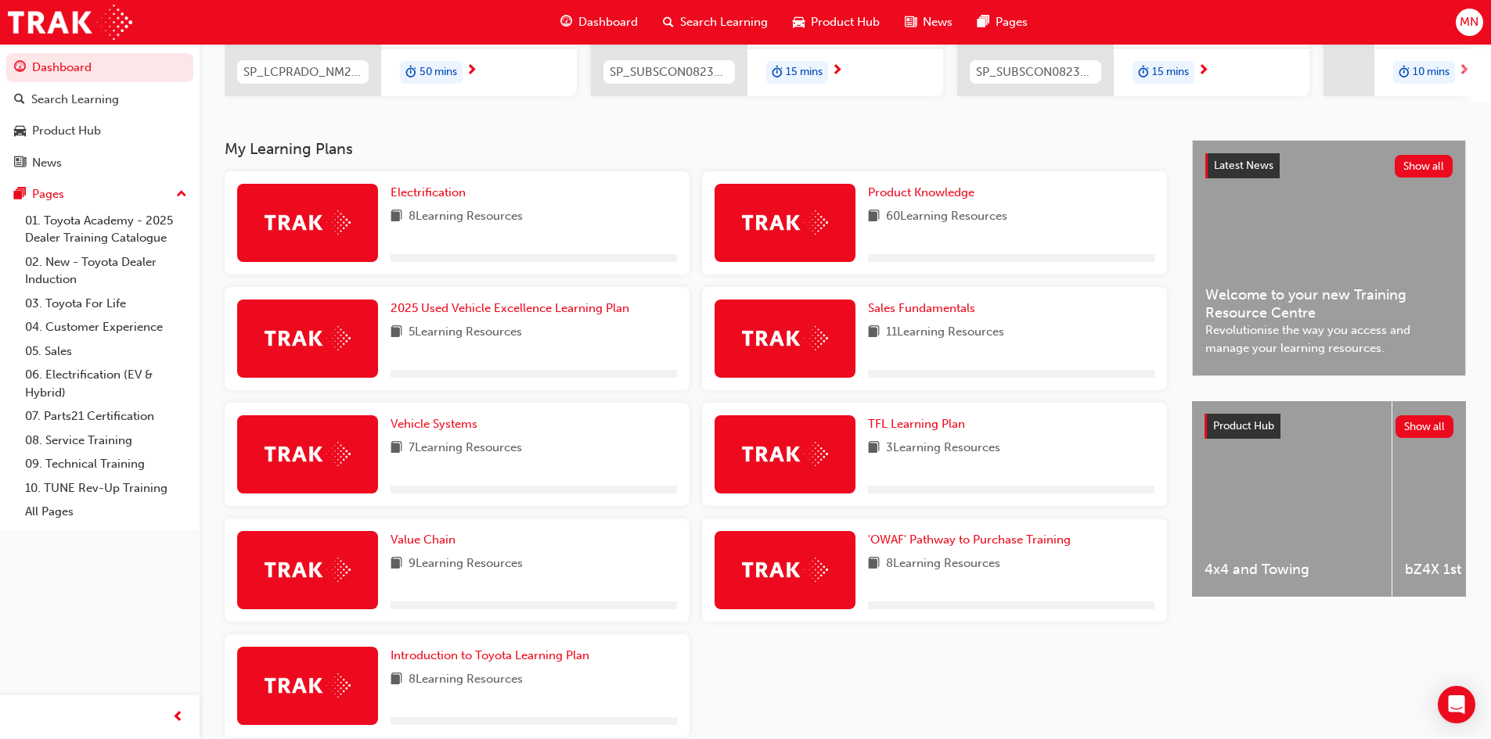
scroll to position [313, 0]
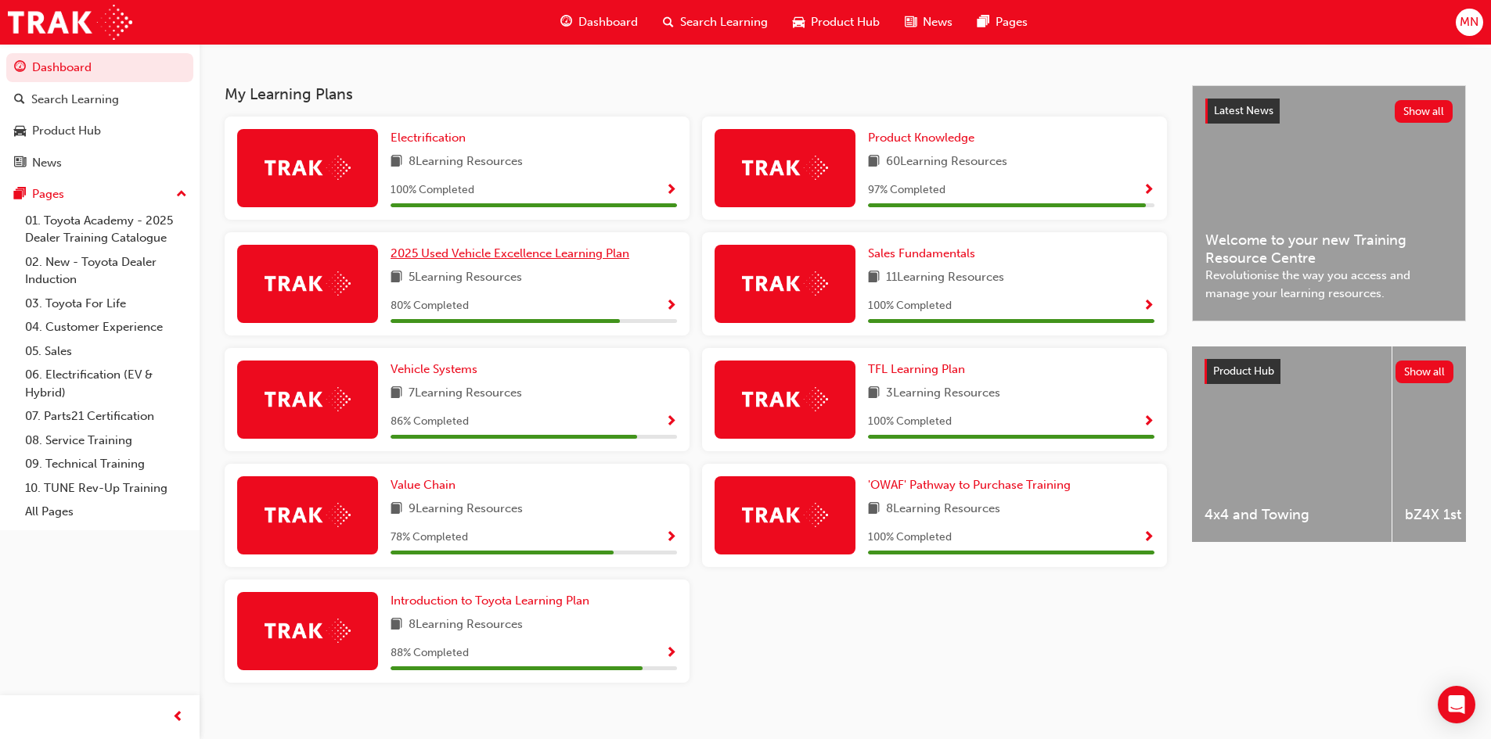
click at [493, 261] on span "2025 Used Vehicle Excellence Learning Plan" at bounding box center [509, 253] width 239 height 14
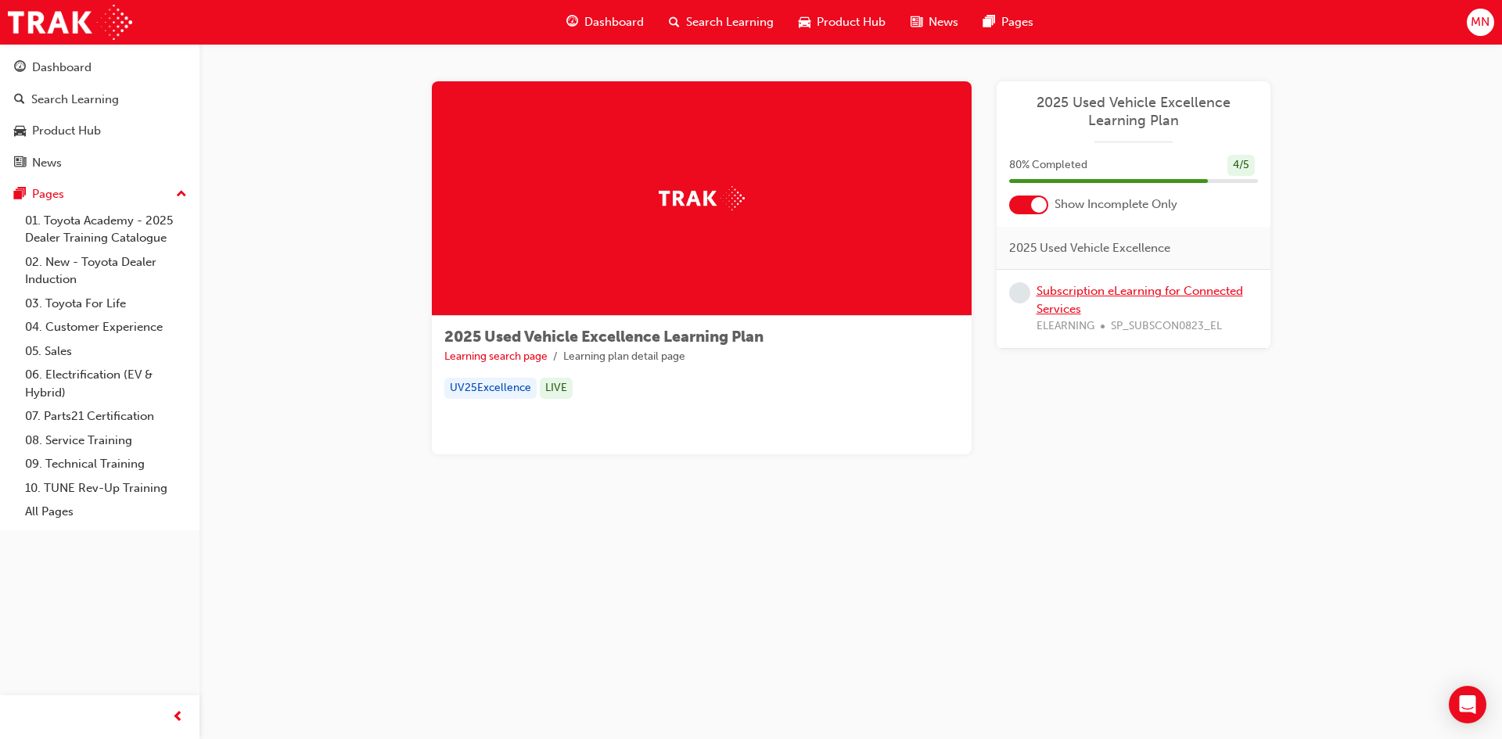
click at [1124, 289] on link "Subscription eLearning for Connected Services" at bounding box center [1140, 300] width 207 height 32
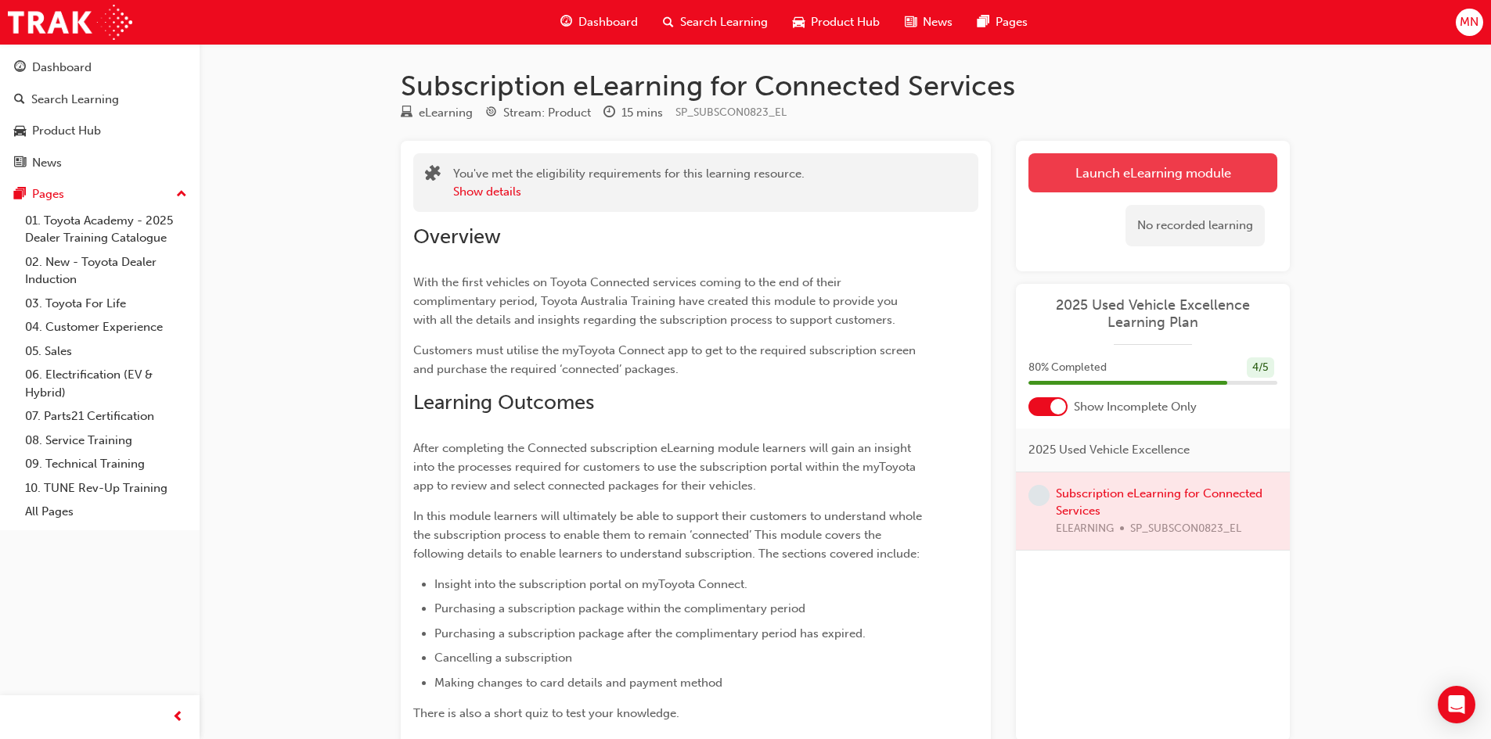
click at [1153, 175] on link "Launch eLearning module" at bounding box center [1152, 172] width 249 height 39
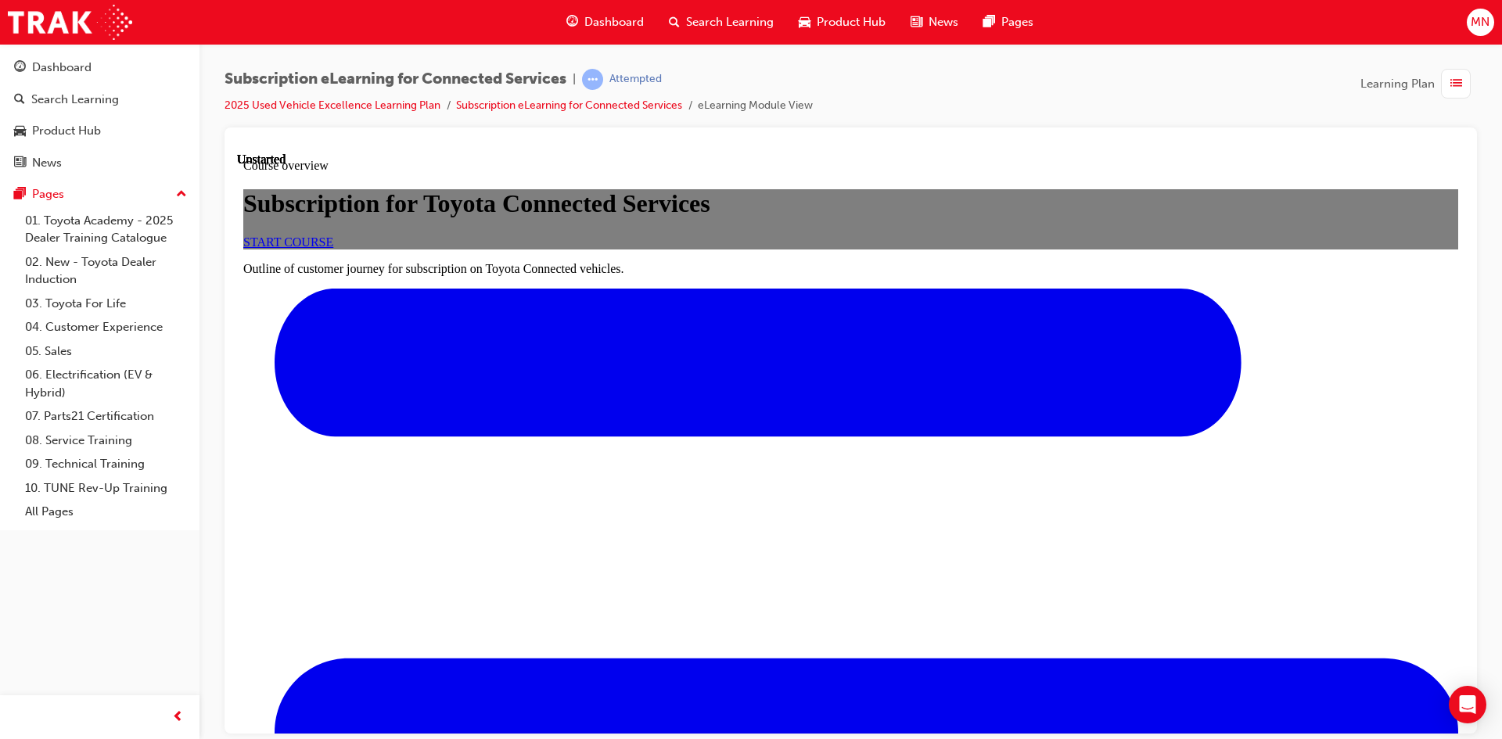
click at [333, 248] on link "START COURSE" at bounding box center [288, 241] width 90 height 13
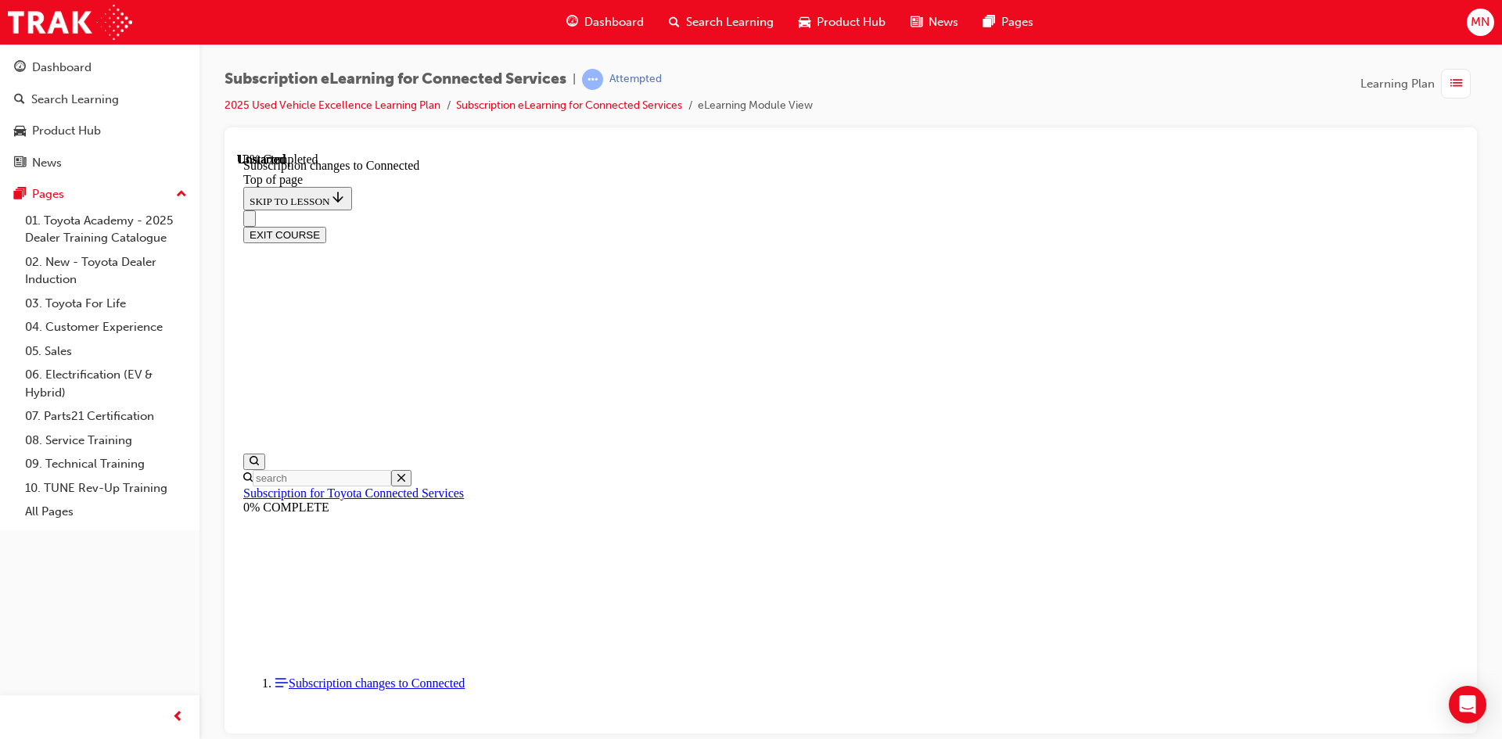
scroll to position [828, 0]
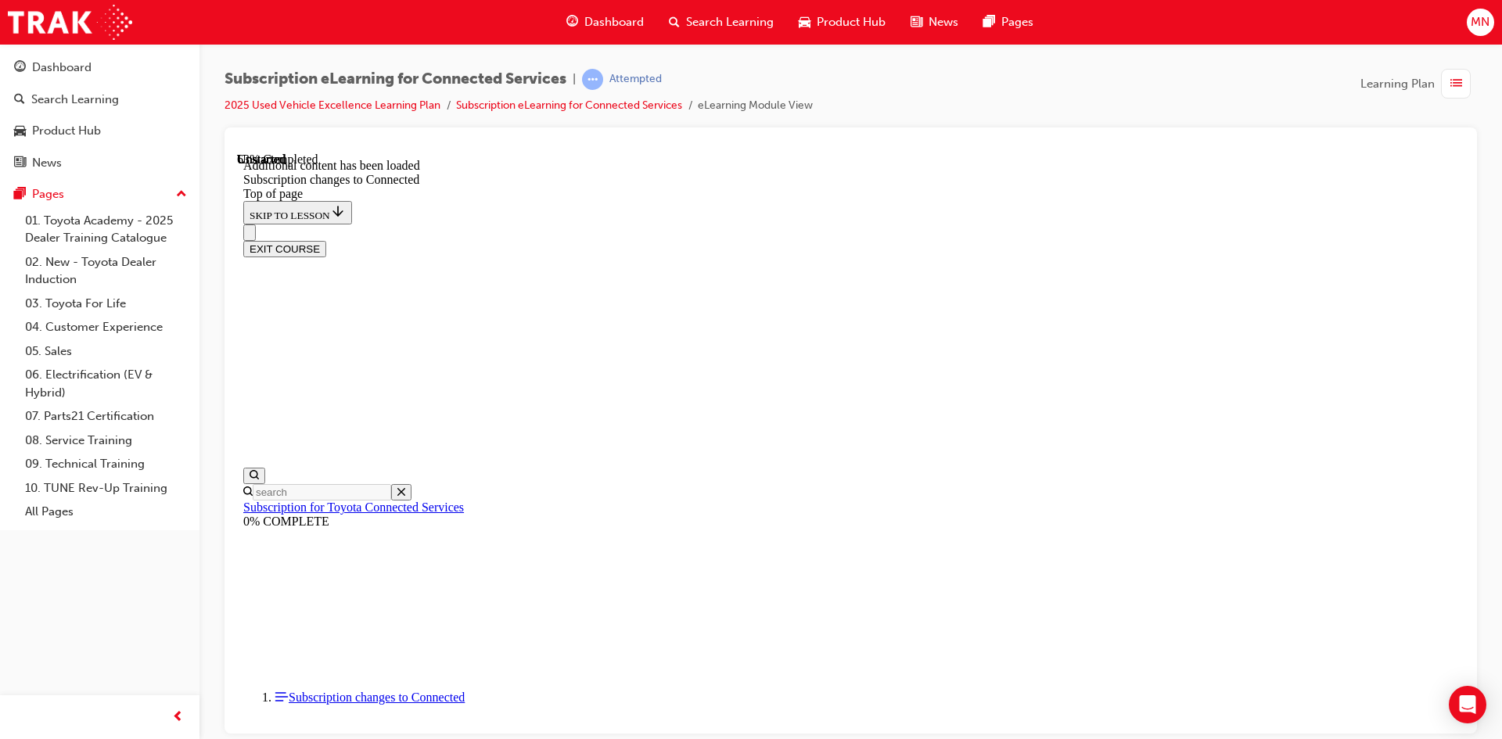
scroll to position [1873, 0]
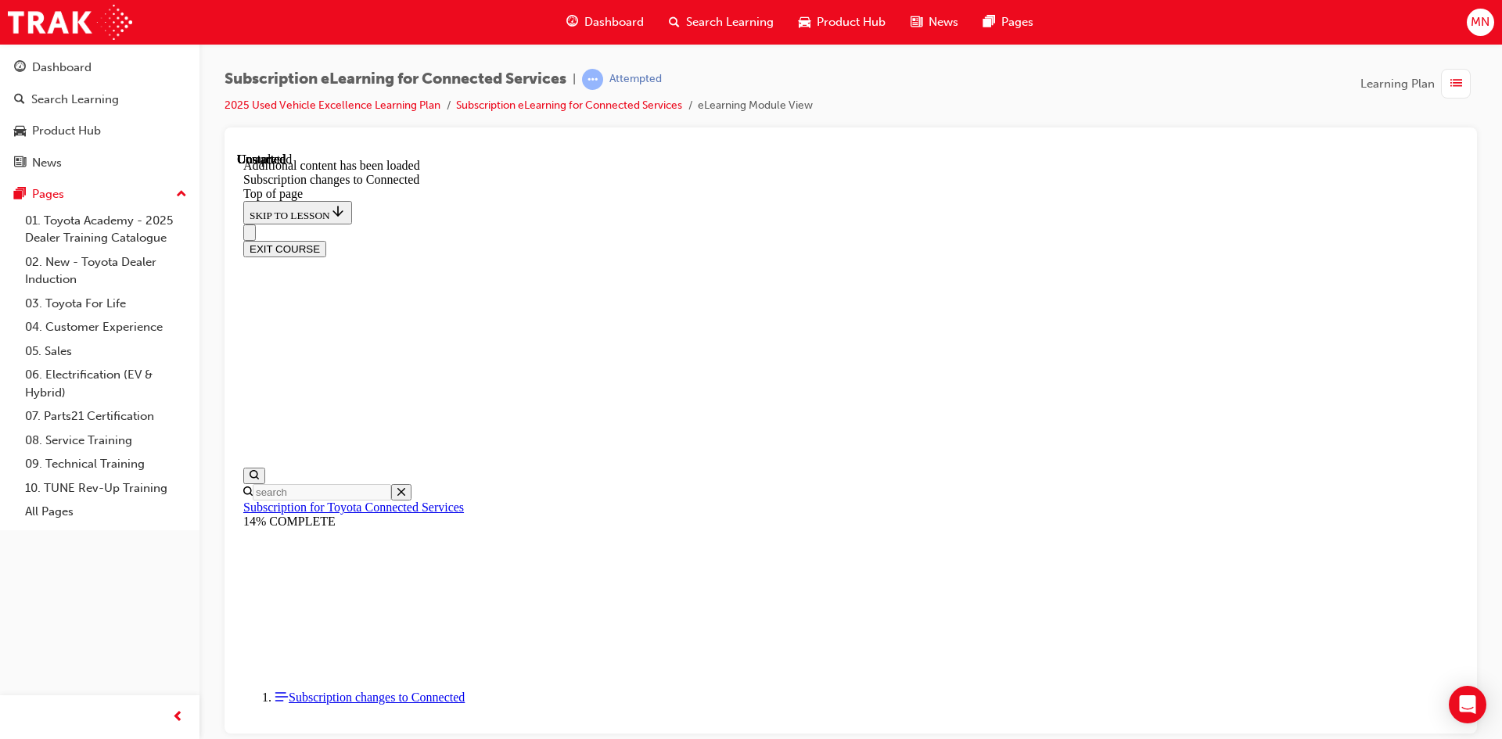
drag, startPoint x: 675, startPoint y: 521, endPoint x: 674, endPoint y: 550, distance: 29.0
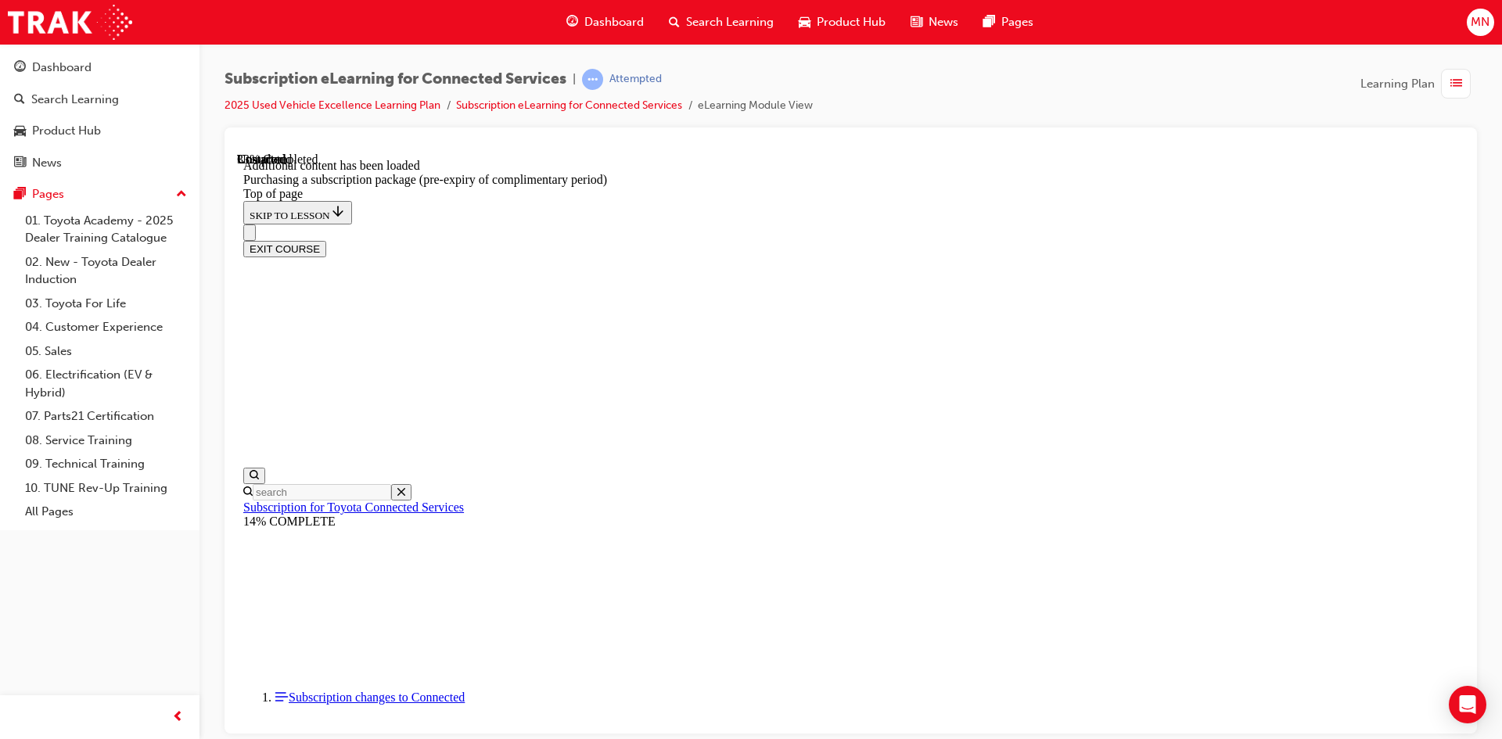
scroll to position [370, 0]
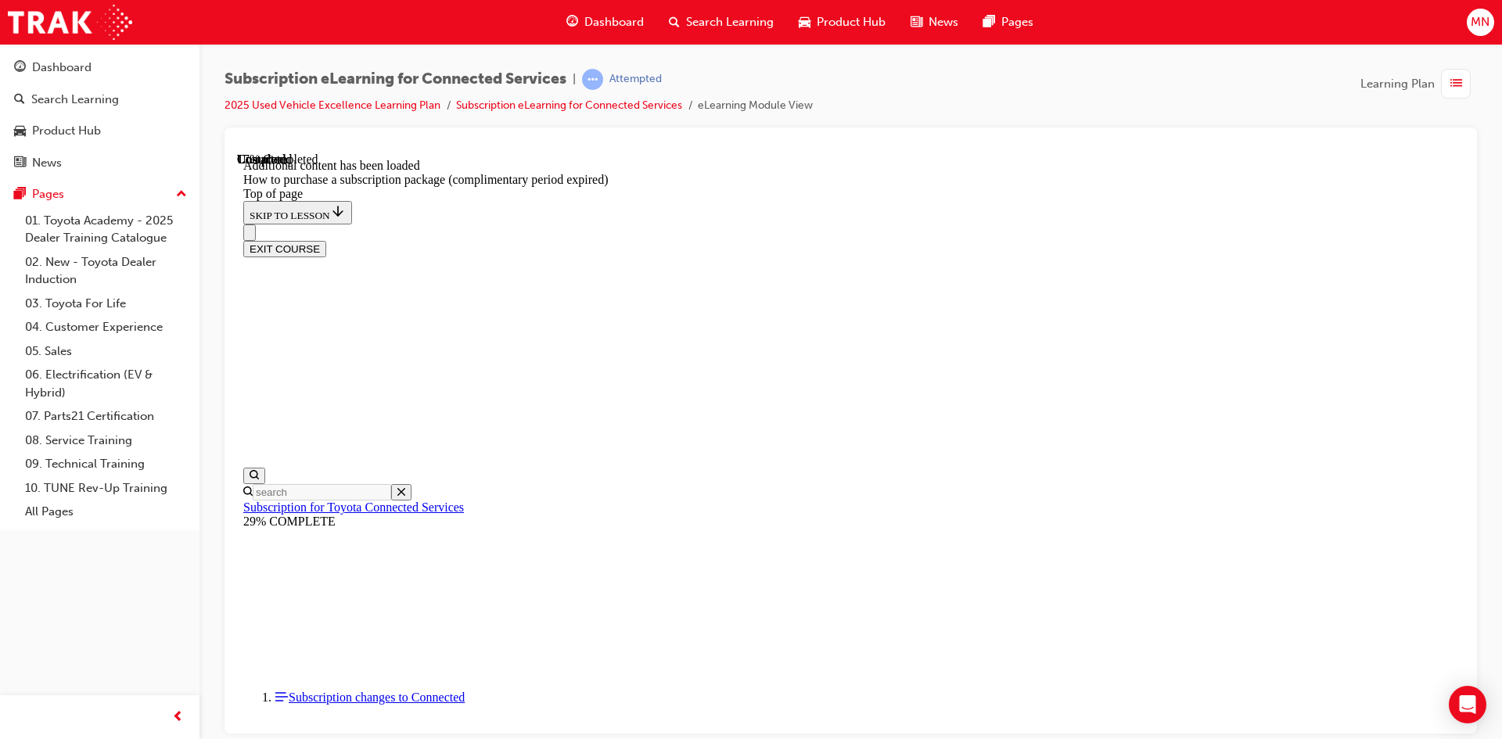
scroll to position [257, 0]
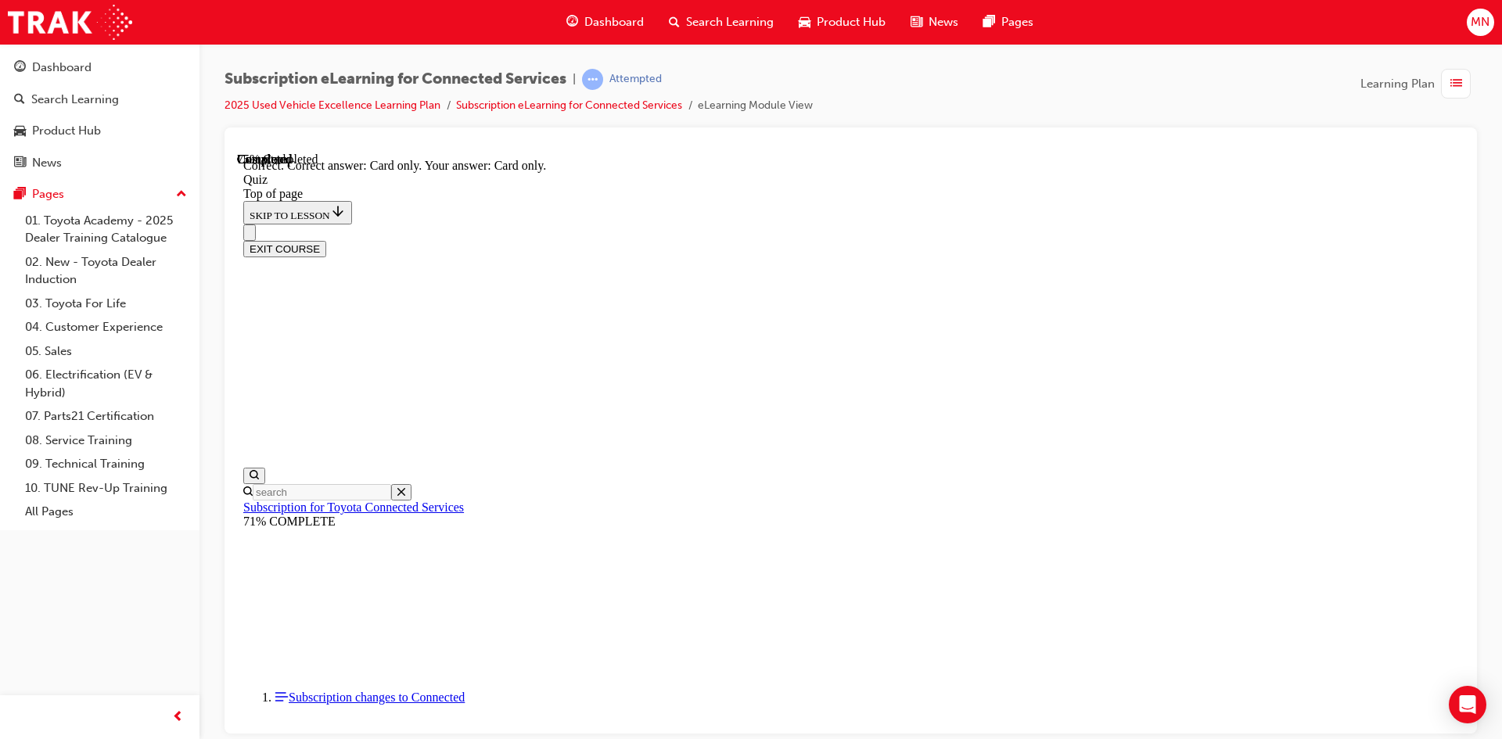
scroll to position [181, 0]
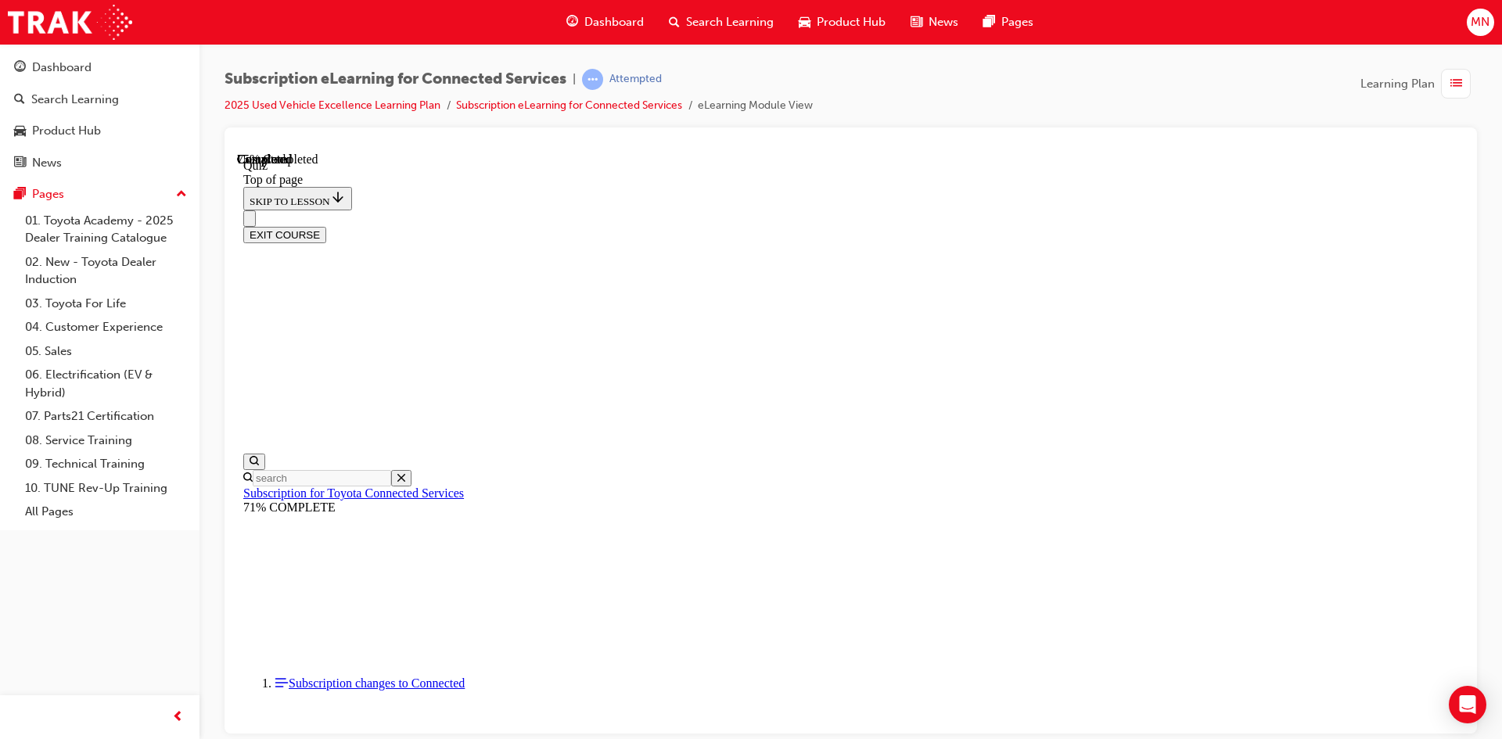
scroll to position [48, 0]
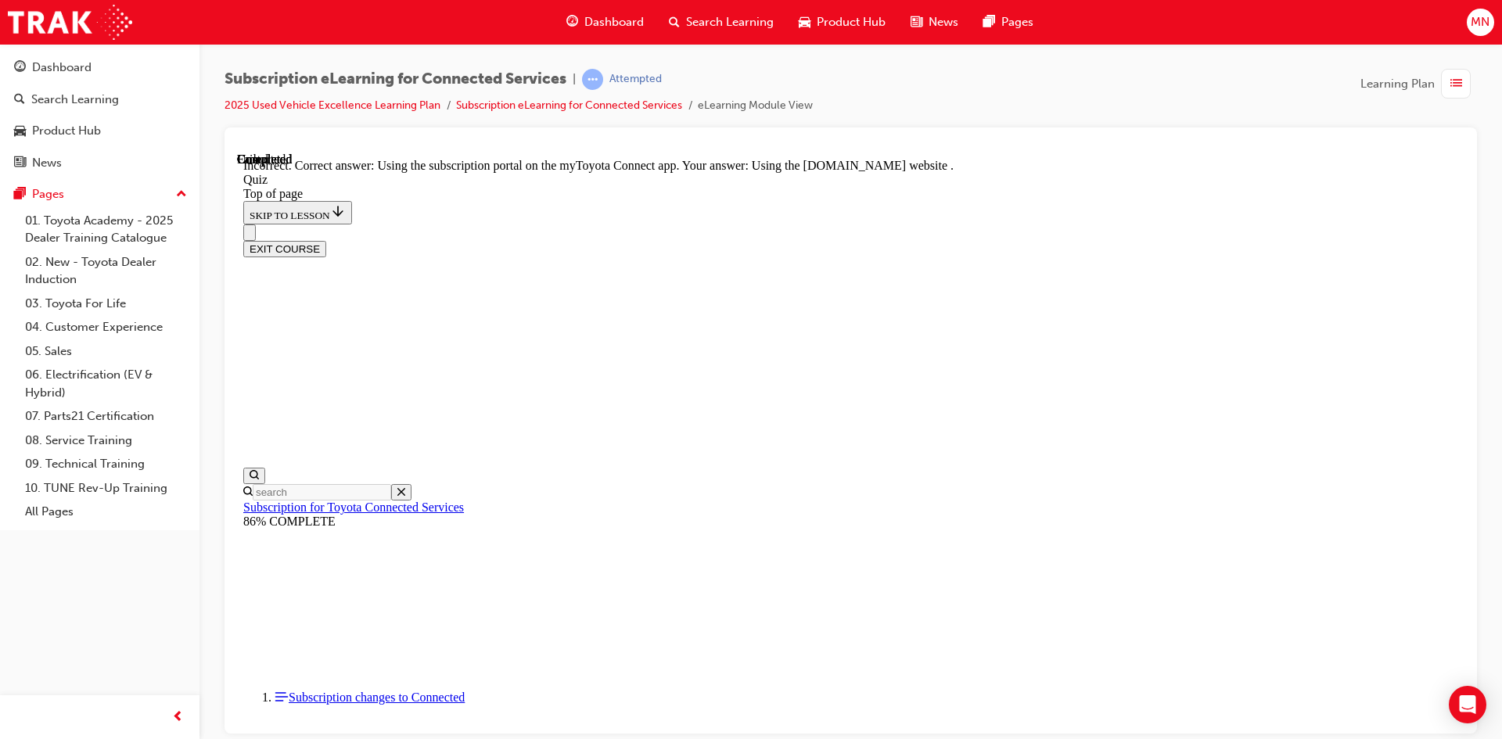
scroll to position [181, 0]
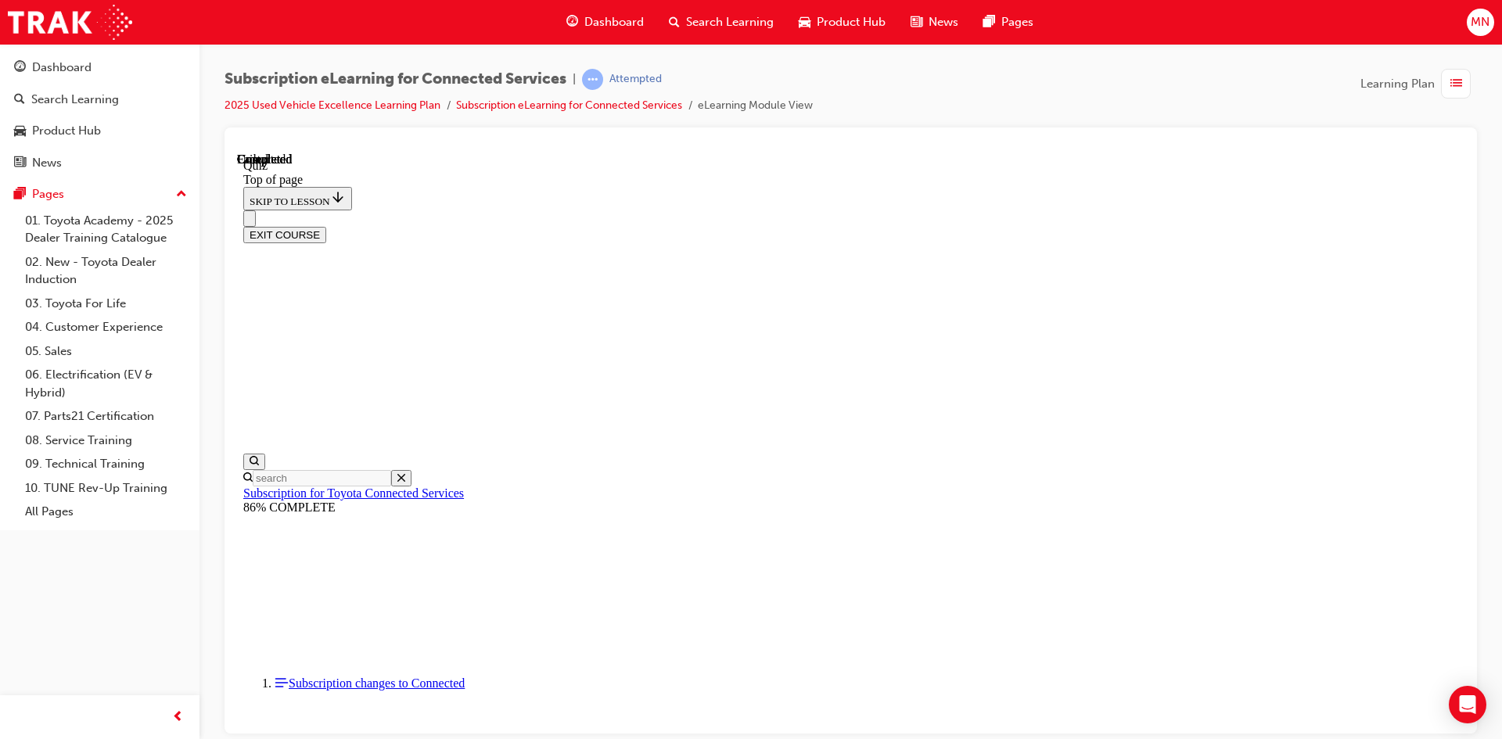
scroll to position [268, 0]
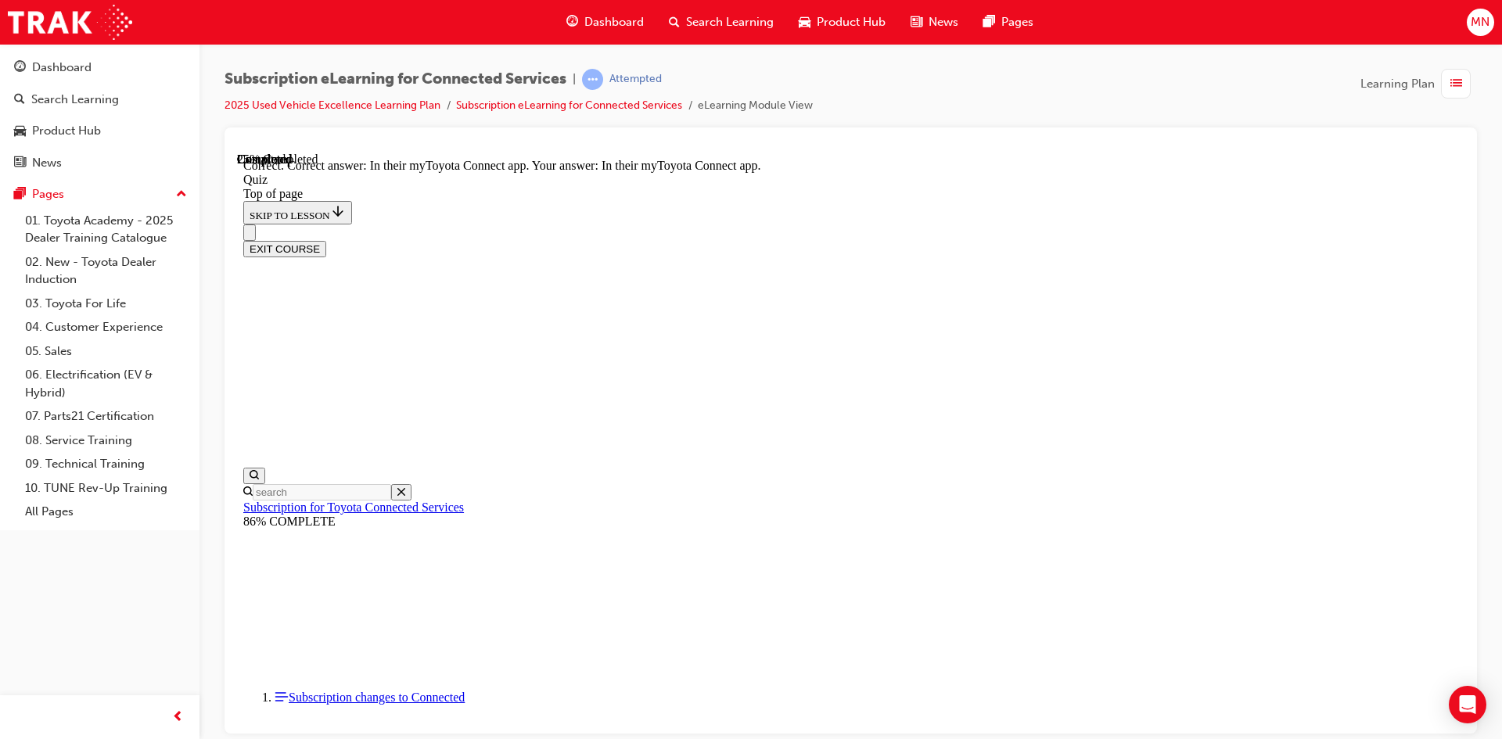
scroll to position [207, 0]
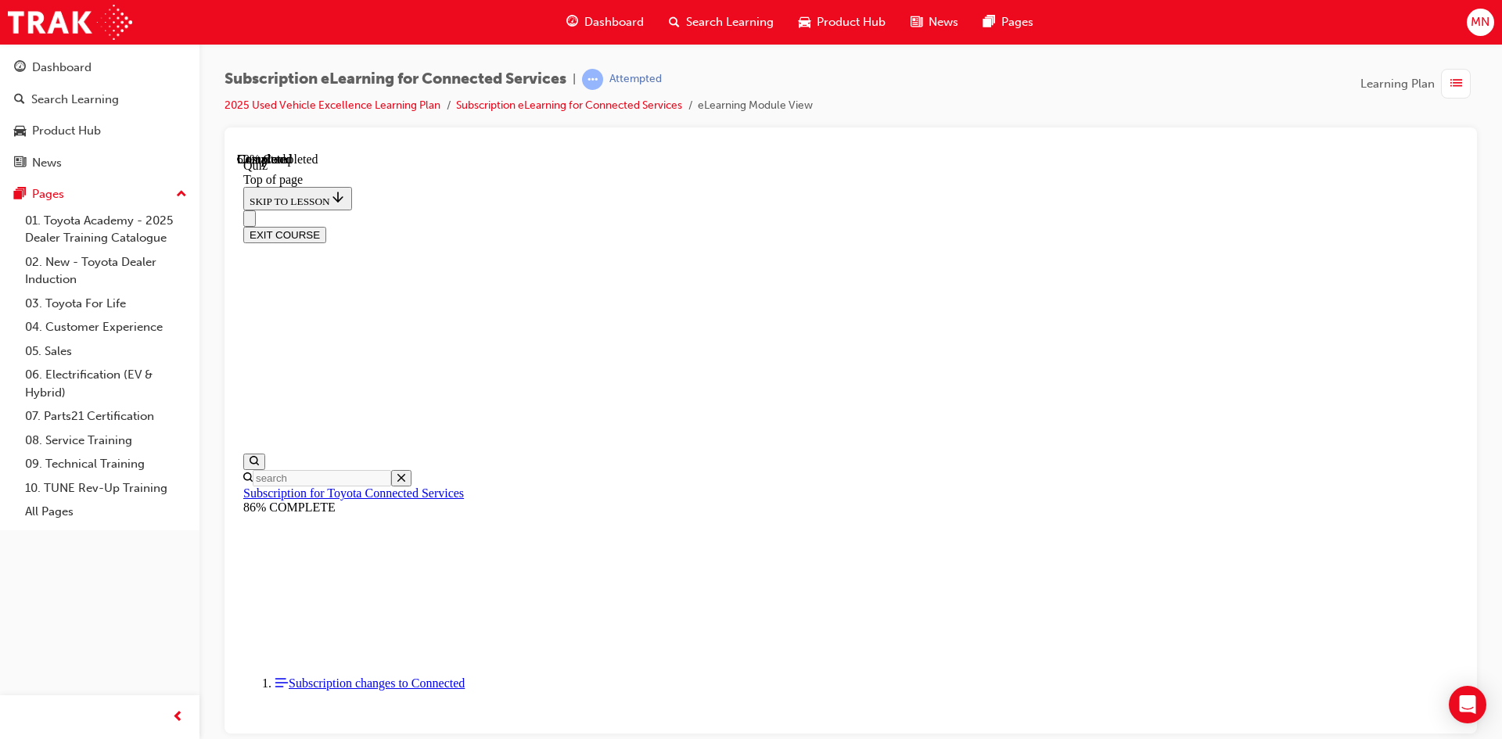
scroll to position [48, 0]
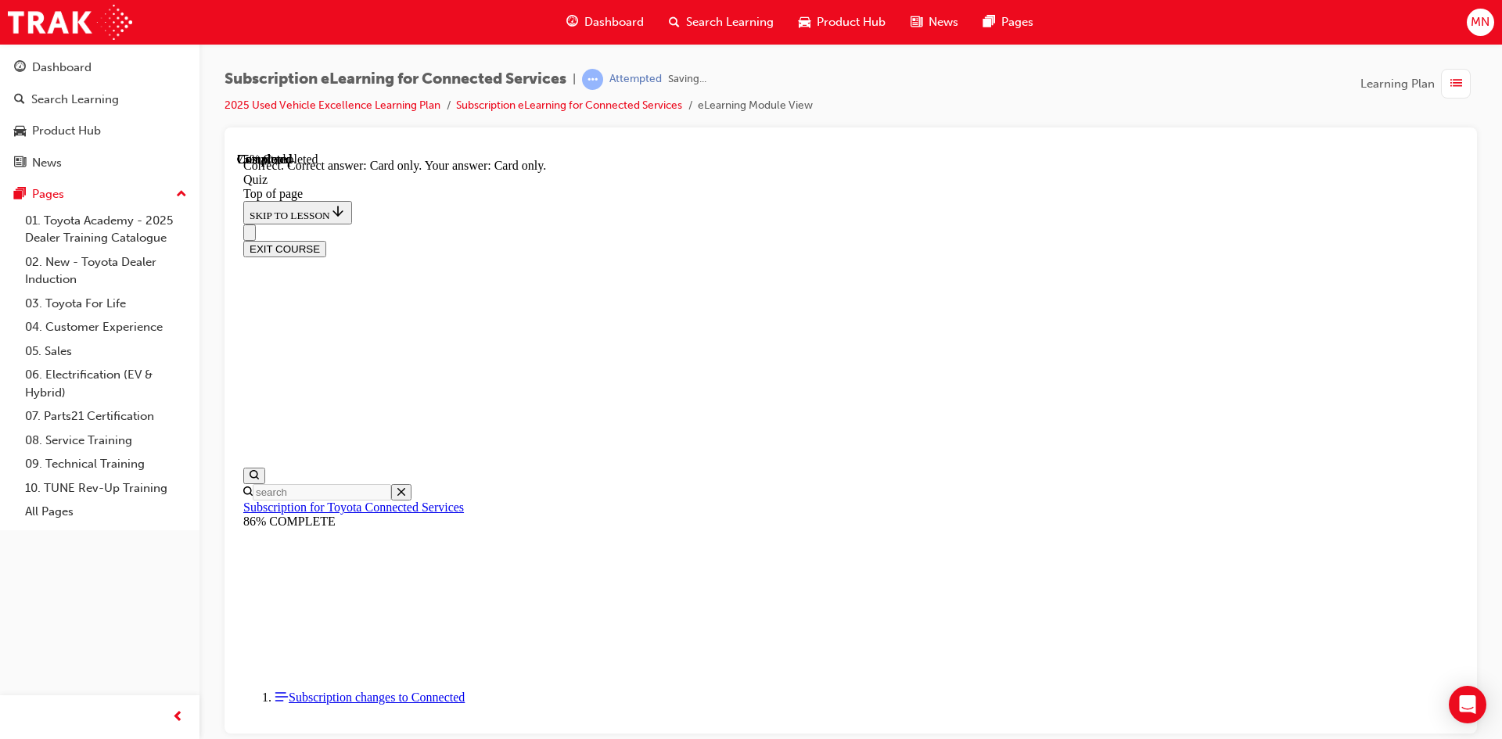
scroll to position [181, 0]
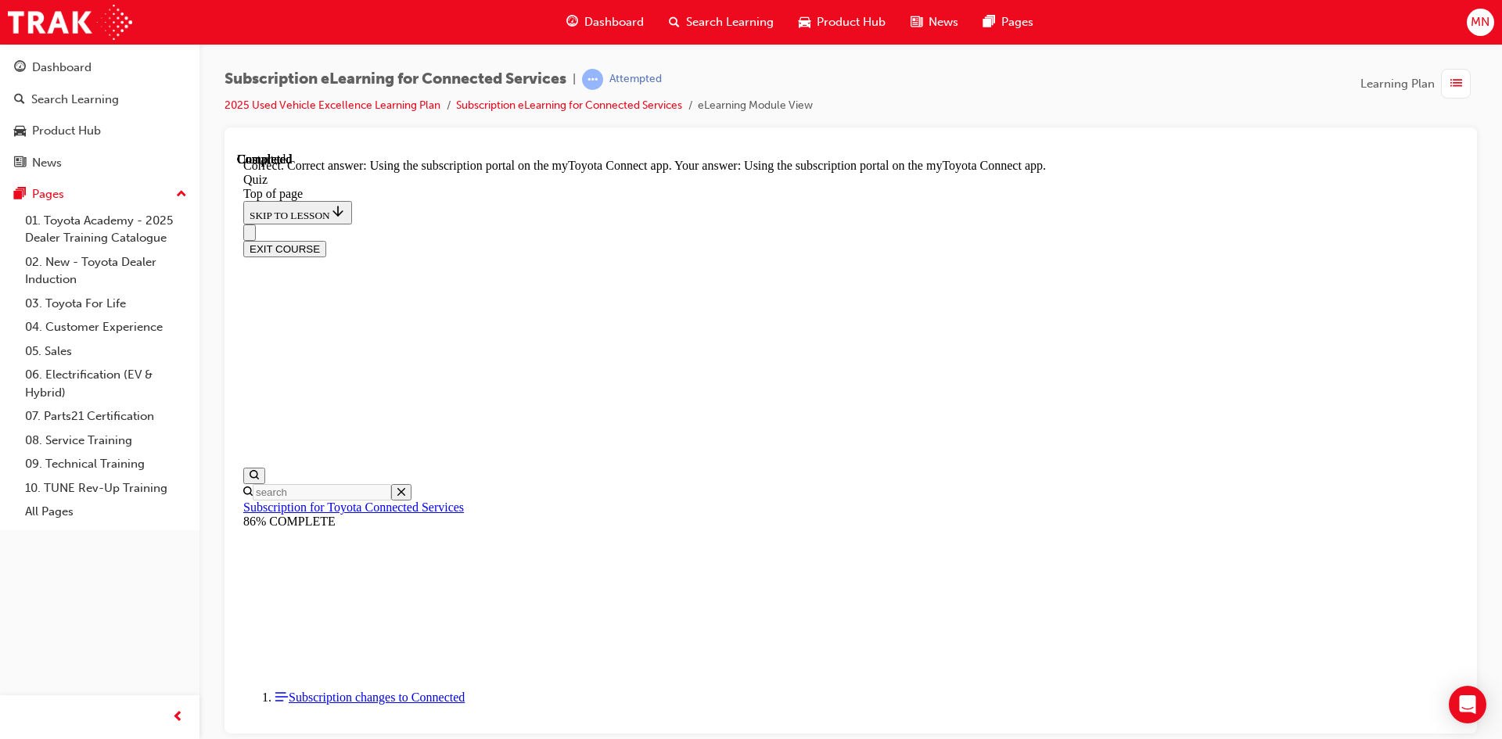
scroll to position [181, 0]
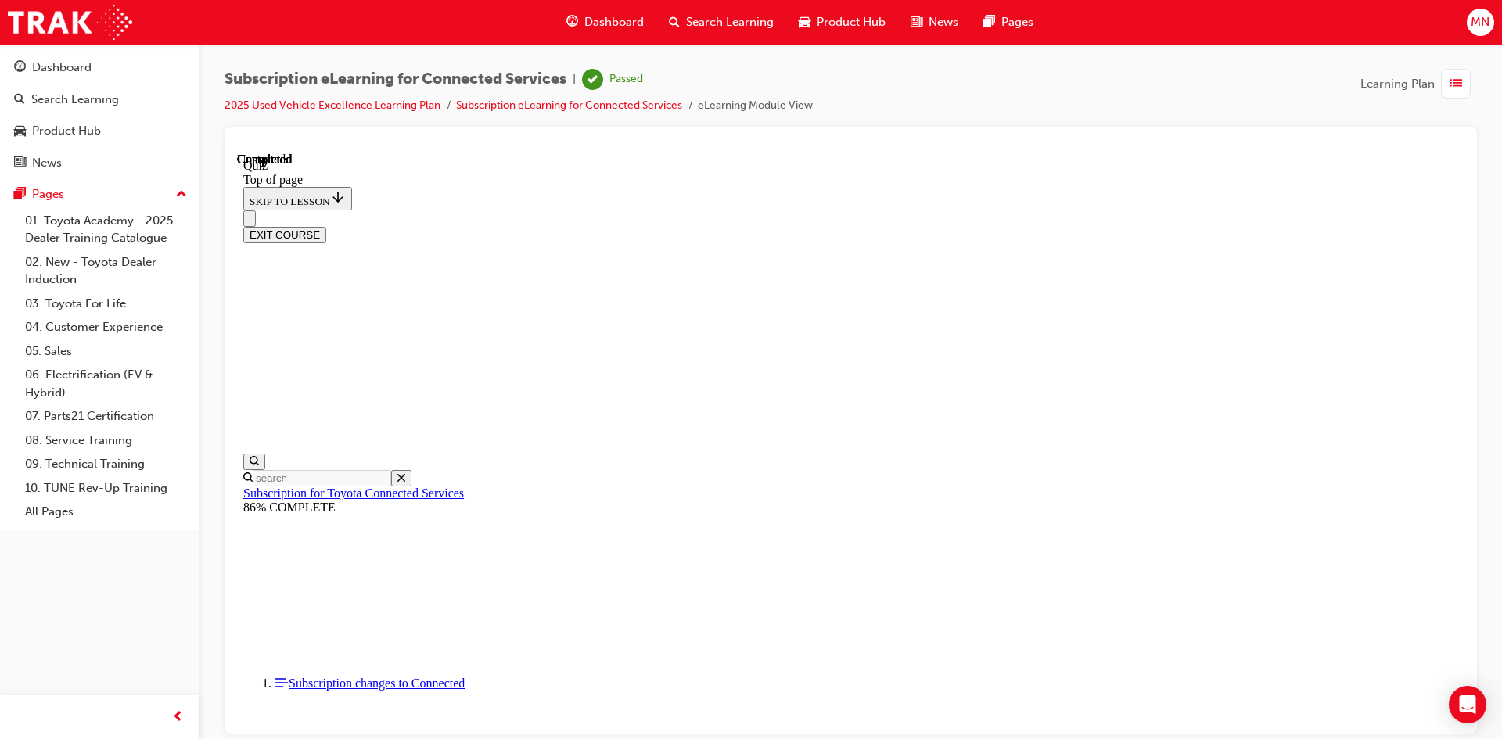
scroll to position [268, 0]
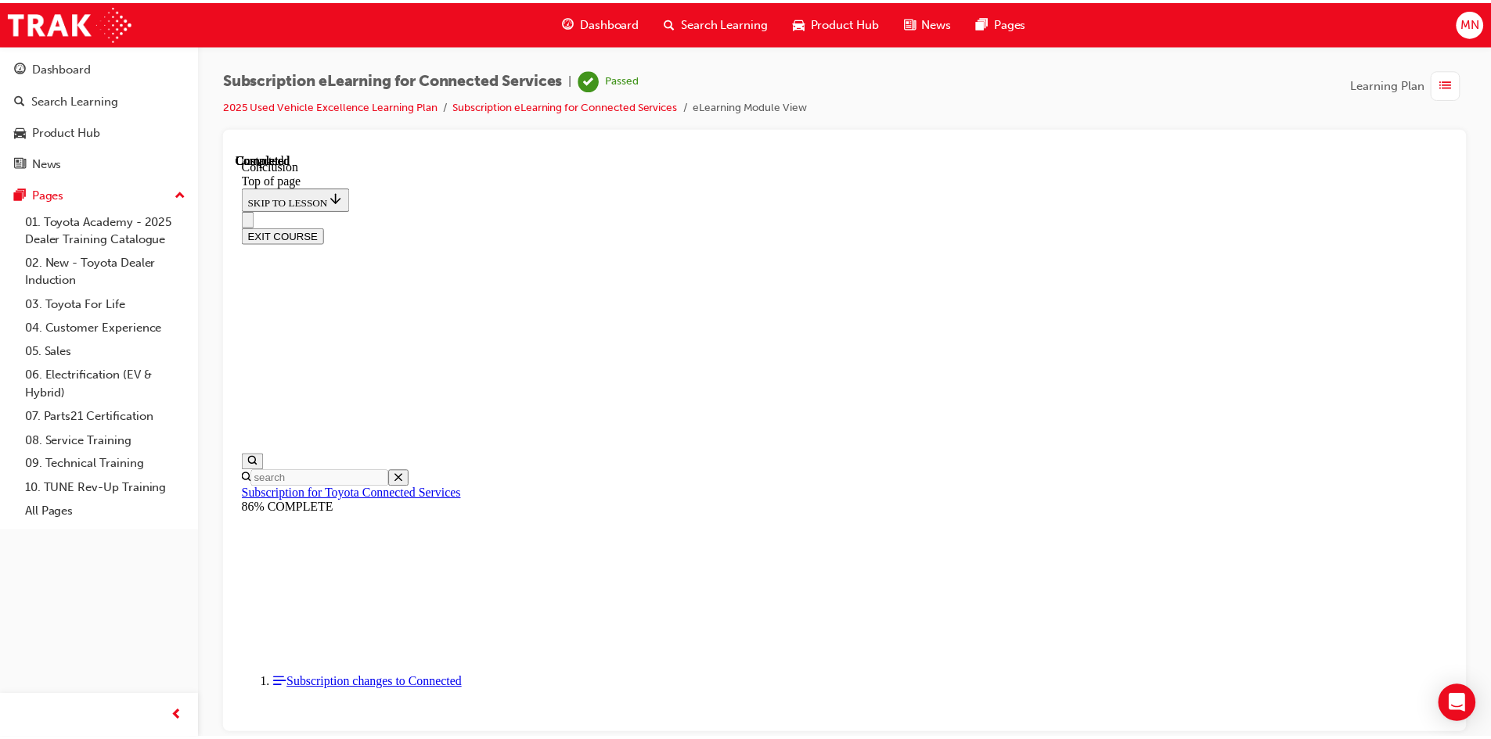
scroll to position [480, 0]
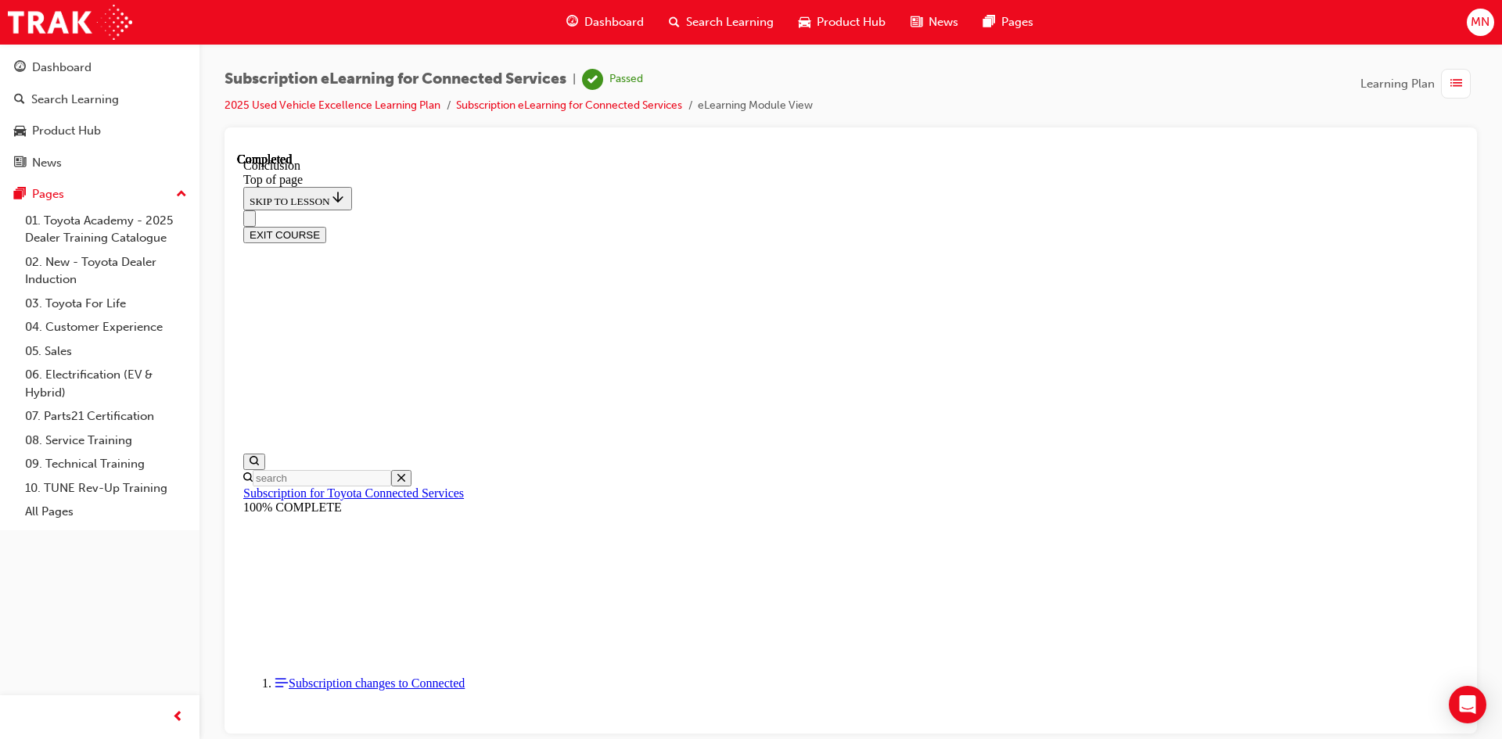
click at [865, 22] on span "Product Hub" at bounding box center [851, 22] width 69 height 18
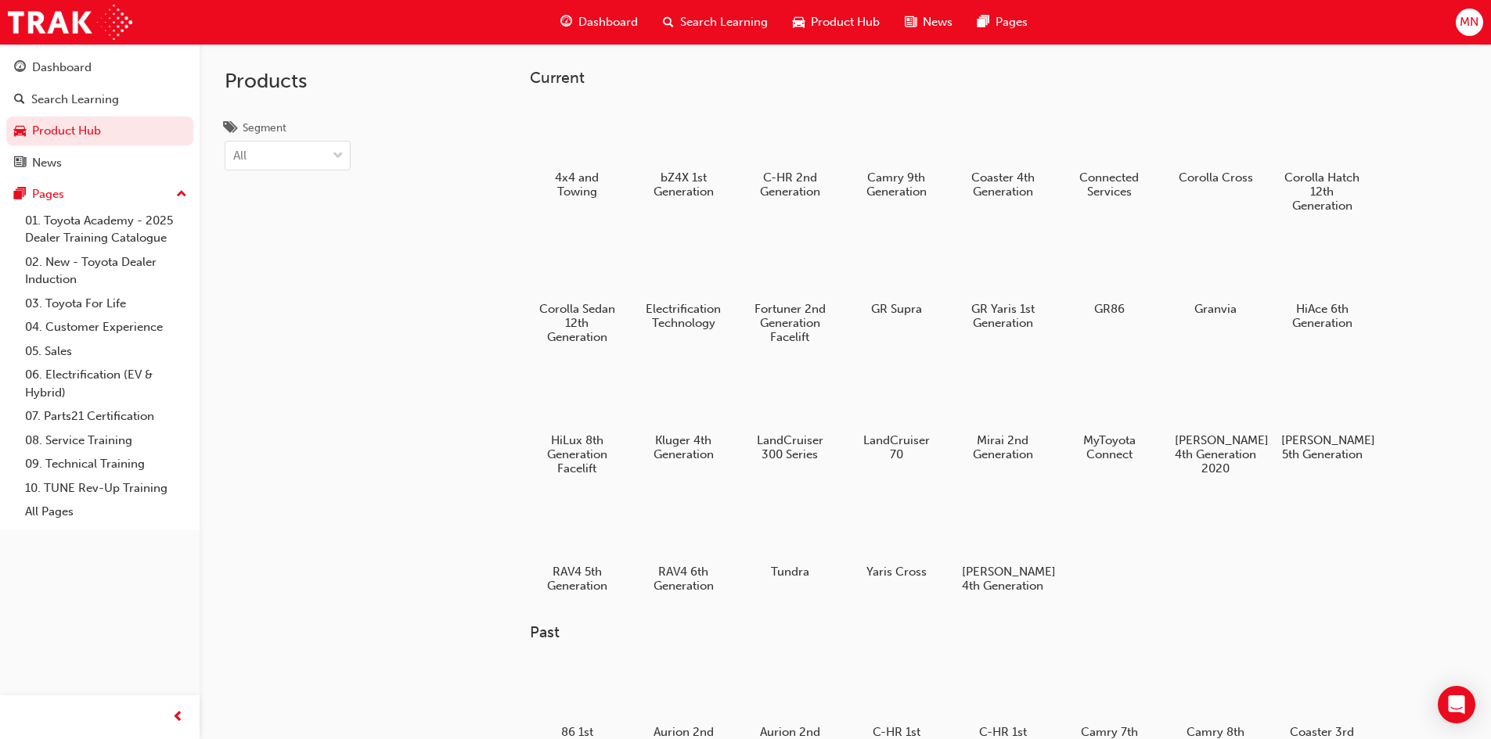
click at [600, 22] on span "Dashboard" at bounding box center [607, 22] width 59 height 18
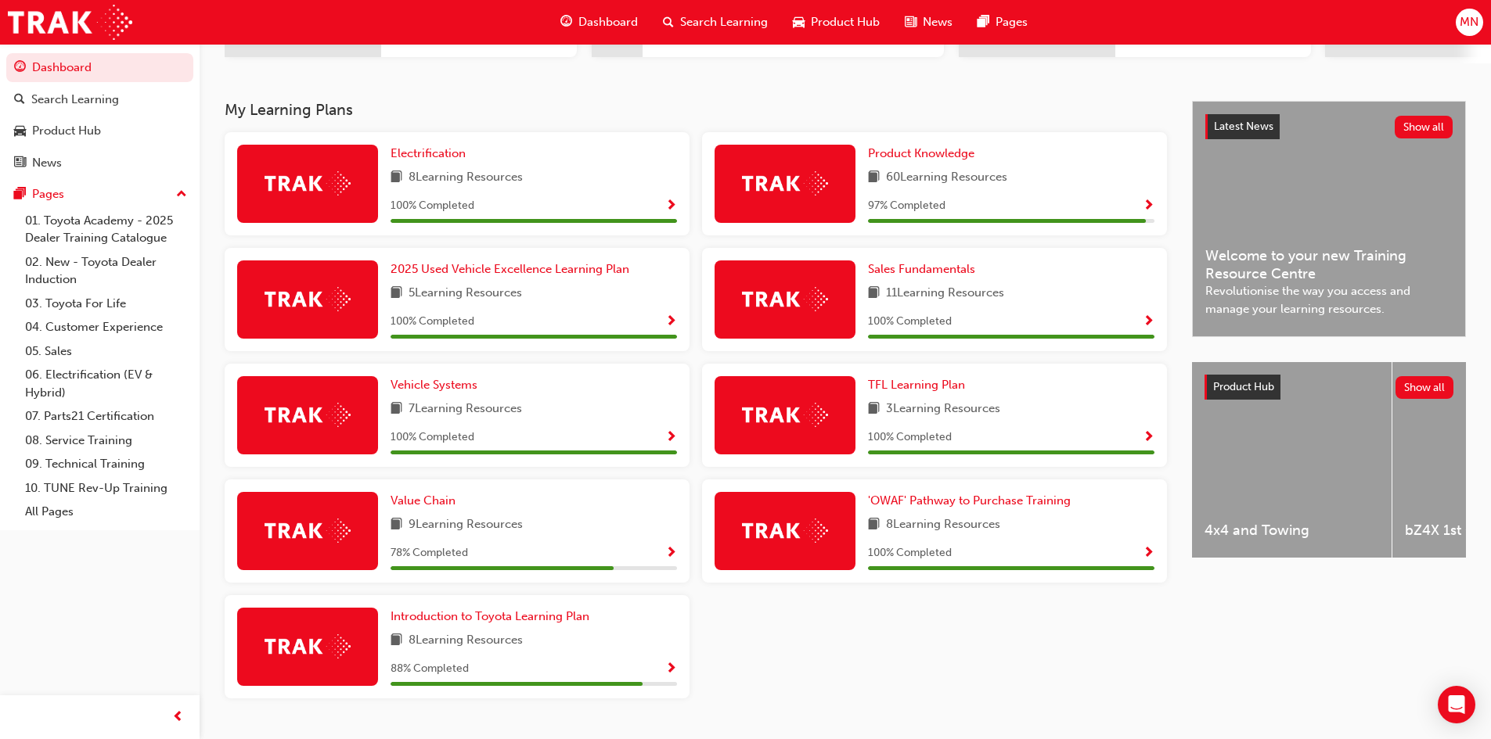
scroll to position [313, 0]
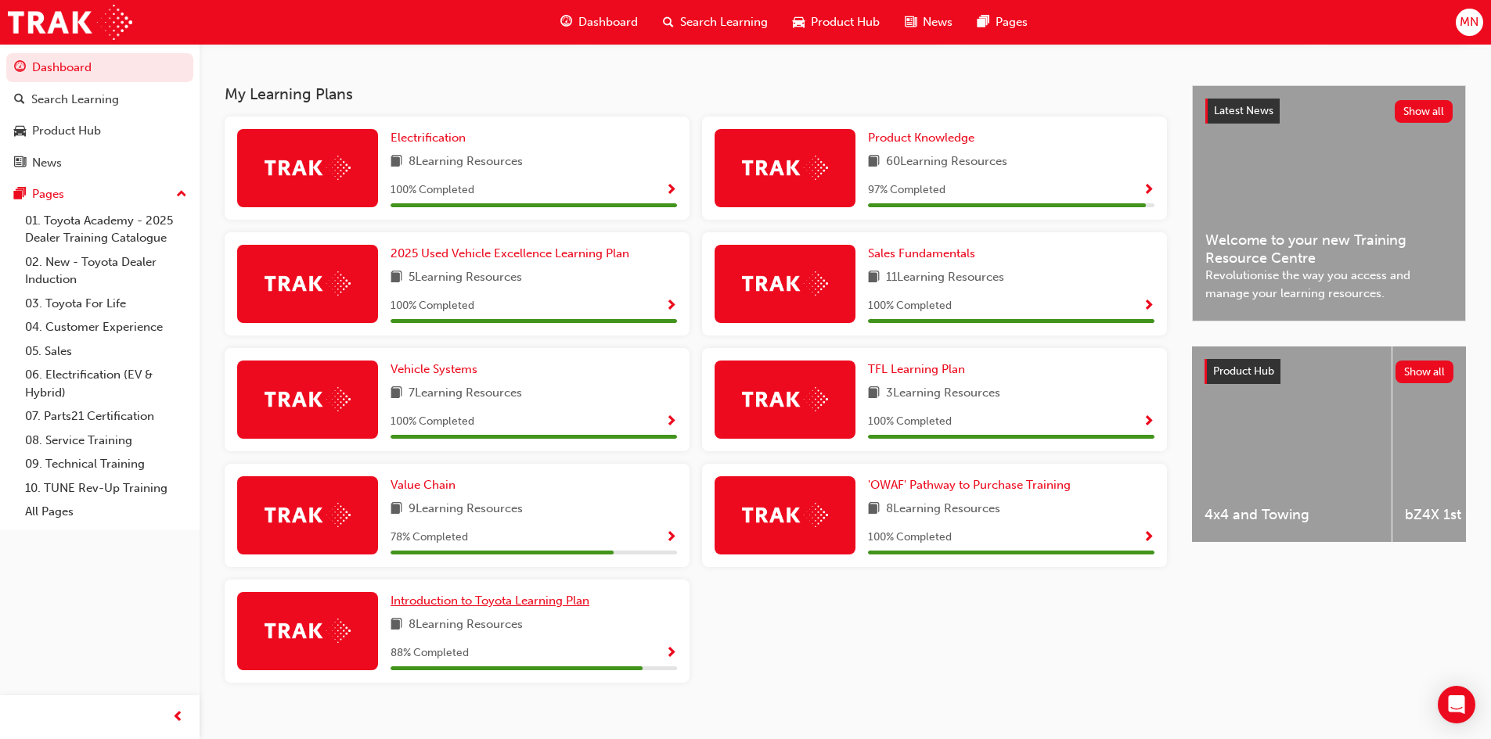
click at [531, 606] on span "Introduction to Toyota Learning Plan" at bounding box center [489, 601] width 199 height 14
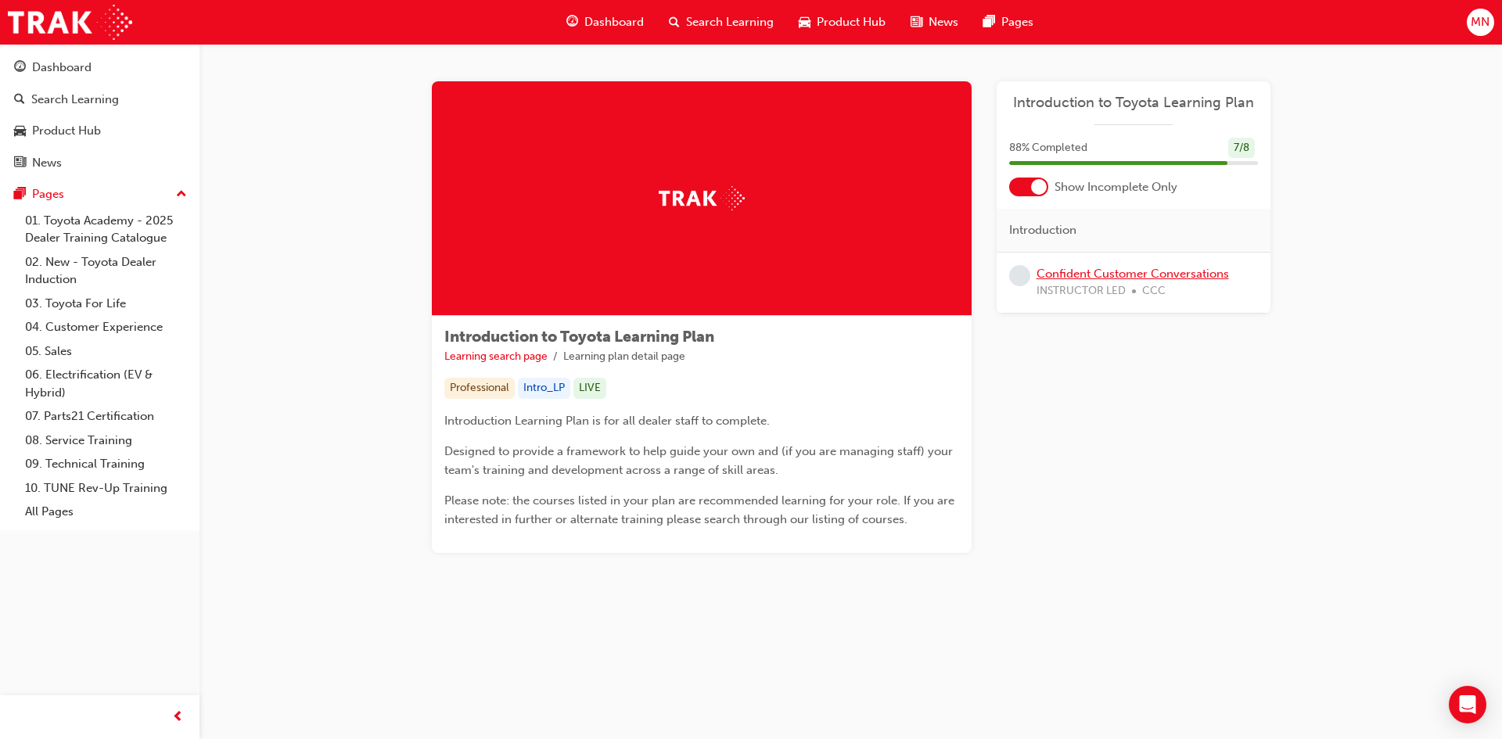
click at [1160, 273] on link "Confident Customer Conversations" at bounding box center [1133, 274] width 192 height 14
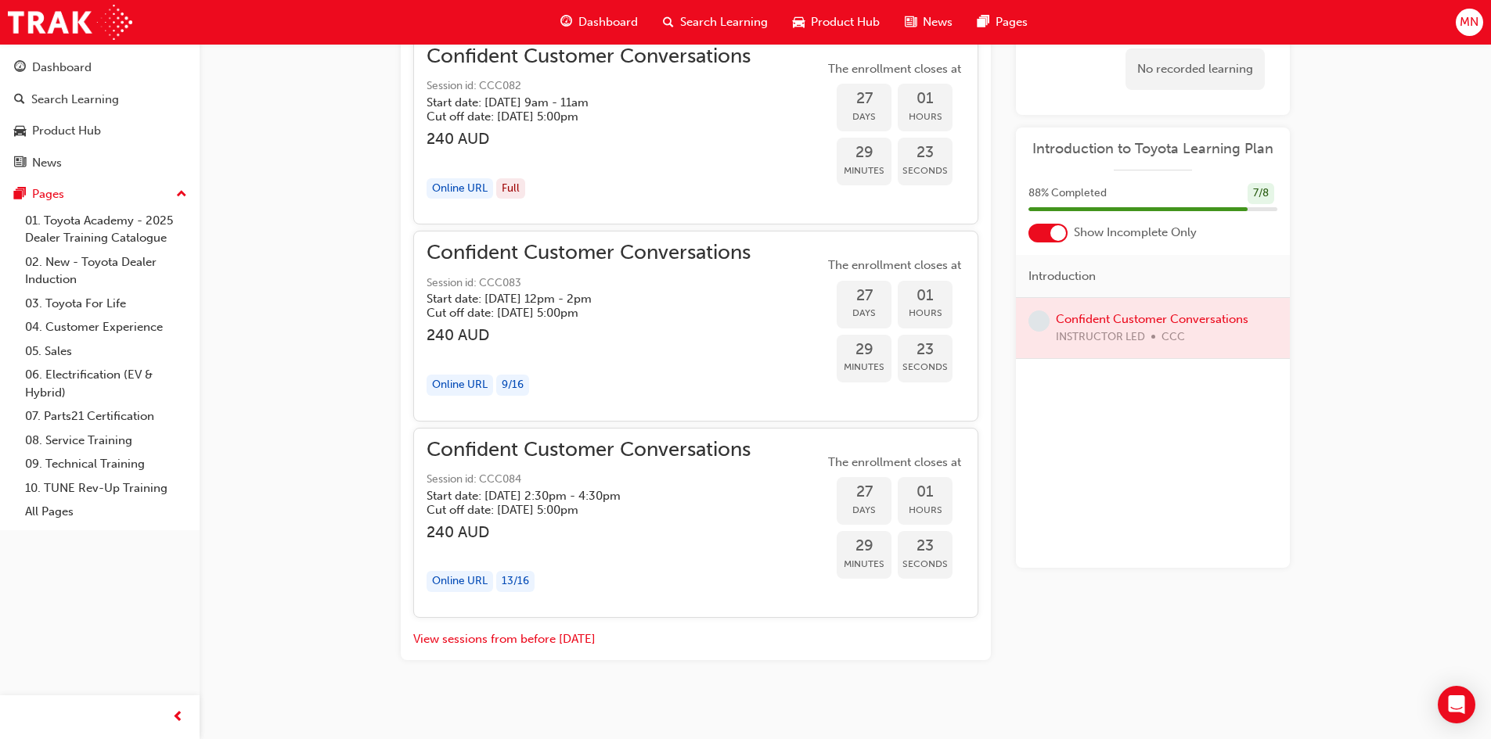
scroll to position [1243, 0]
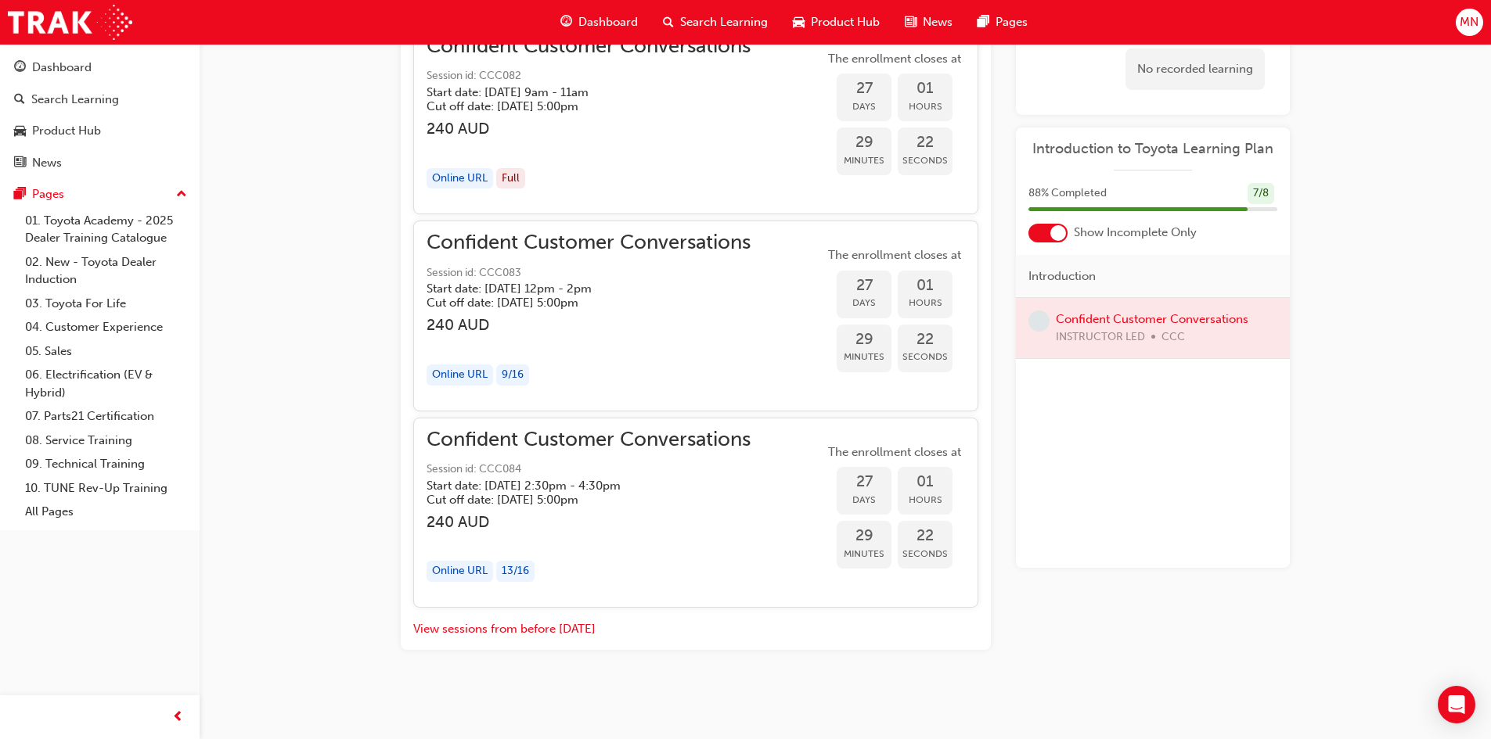
click at [1154, 317] on div at bounding box center [1153, 328] width 274 height 60
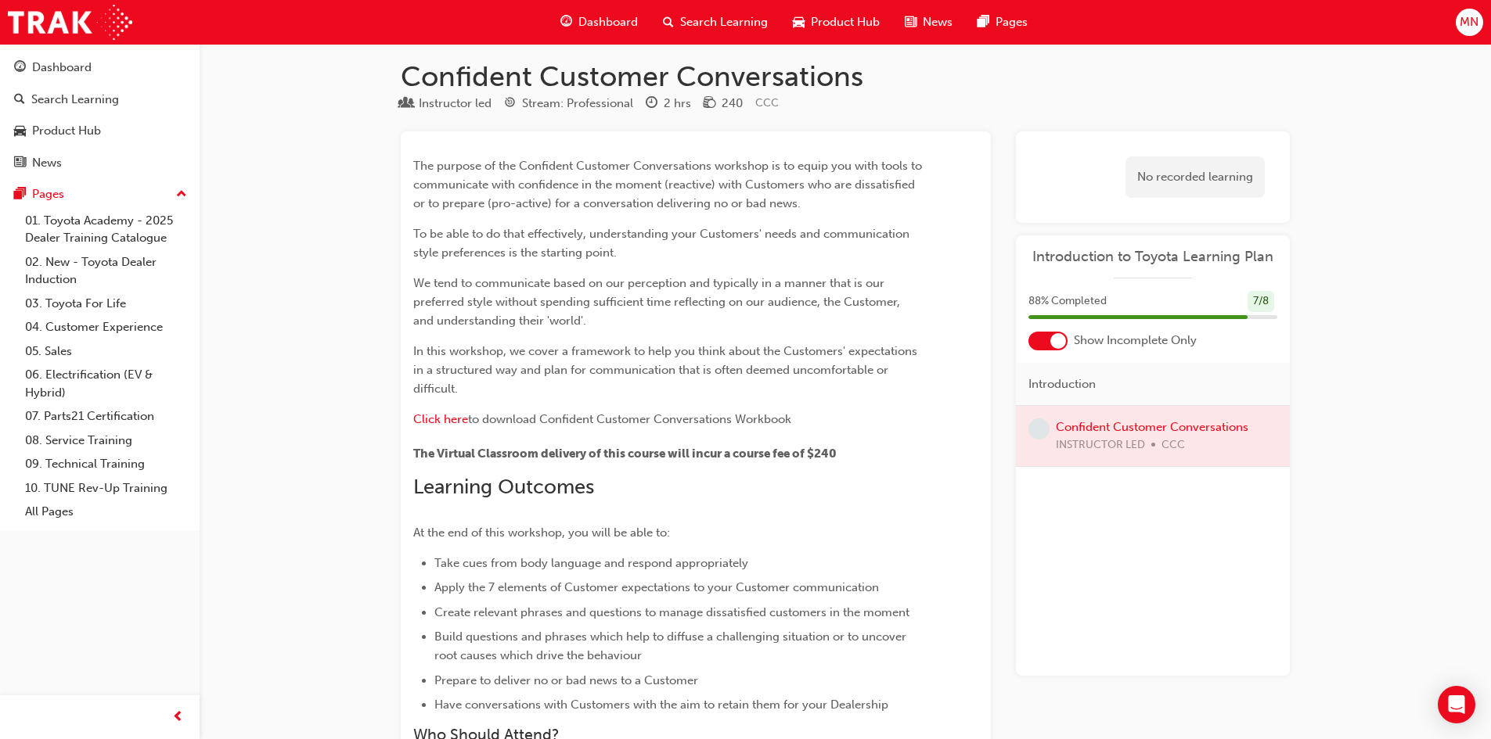
scroll to position [0, 0]
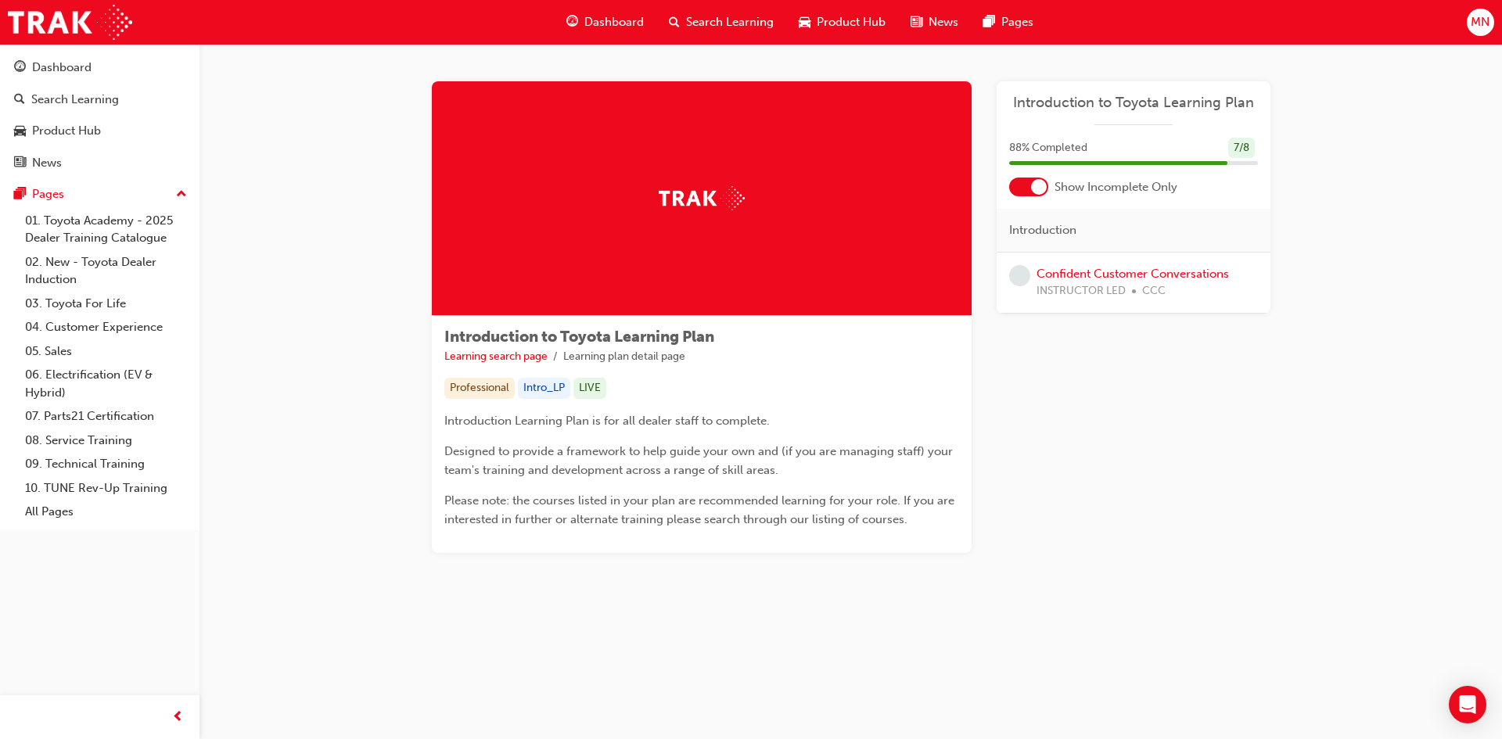
click at [625, 20] on span "Dashboard" at bounding box center [613, 22] width 59 height 18
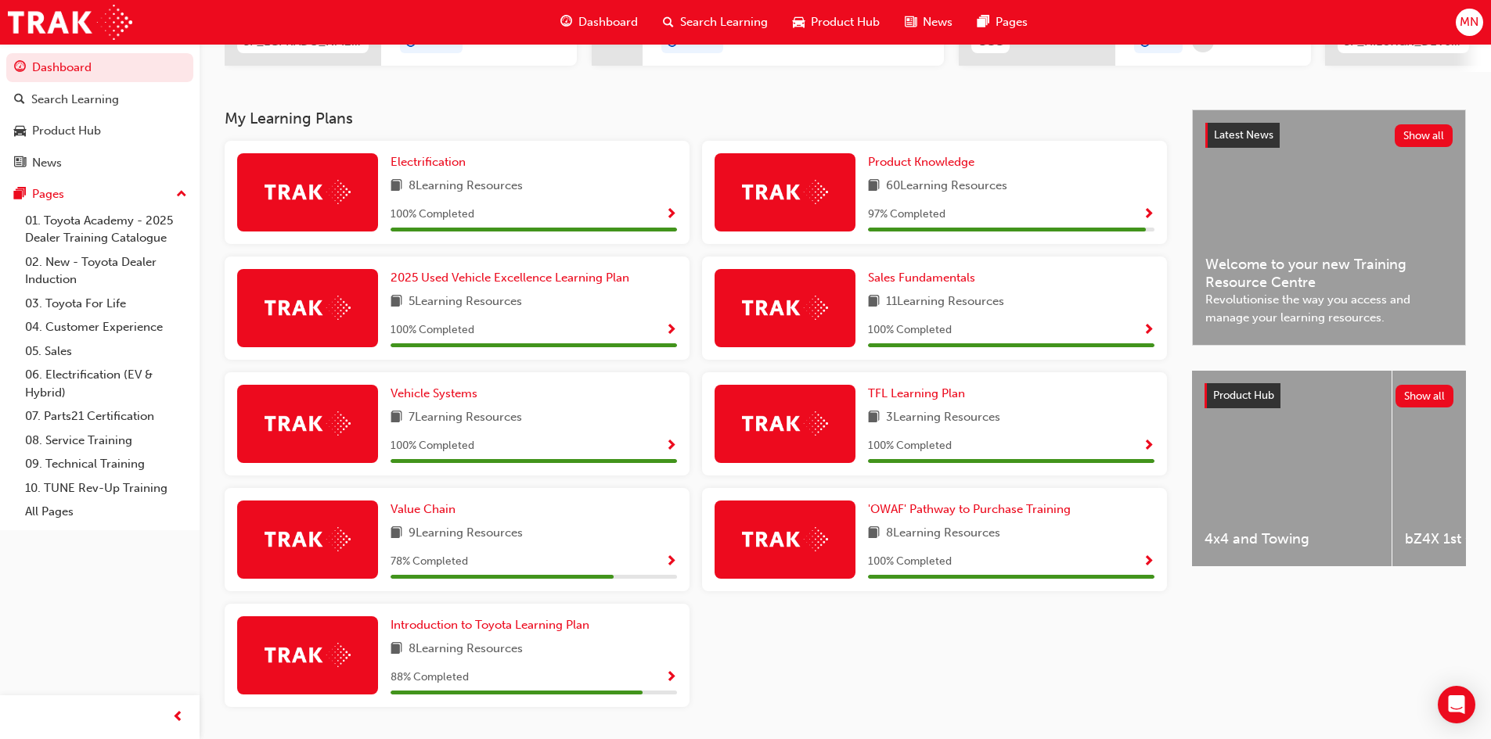
scroll to position [313, 0]
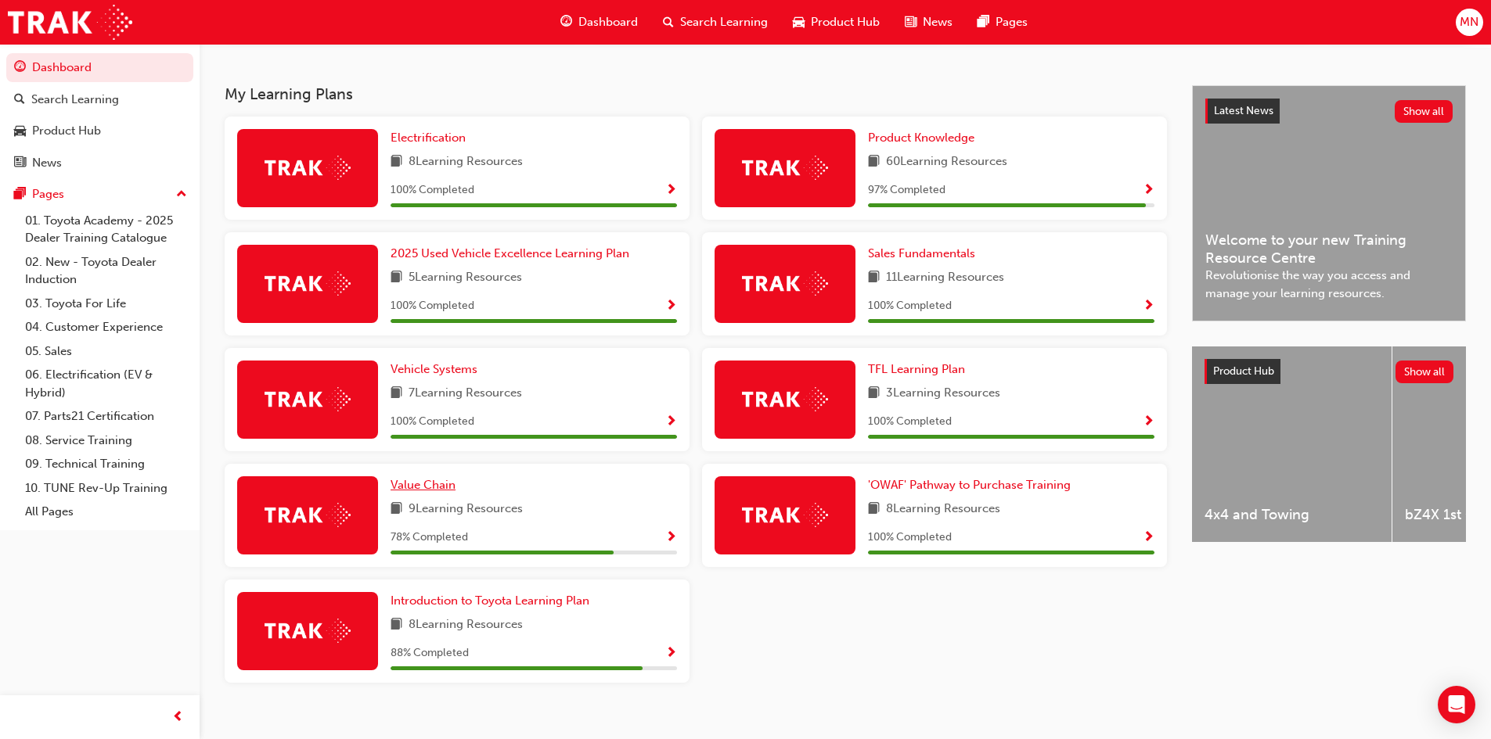
click at [427, 485] on span "Value Chain" at bounding box center [422, 485] width 65 height 14
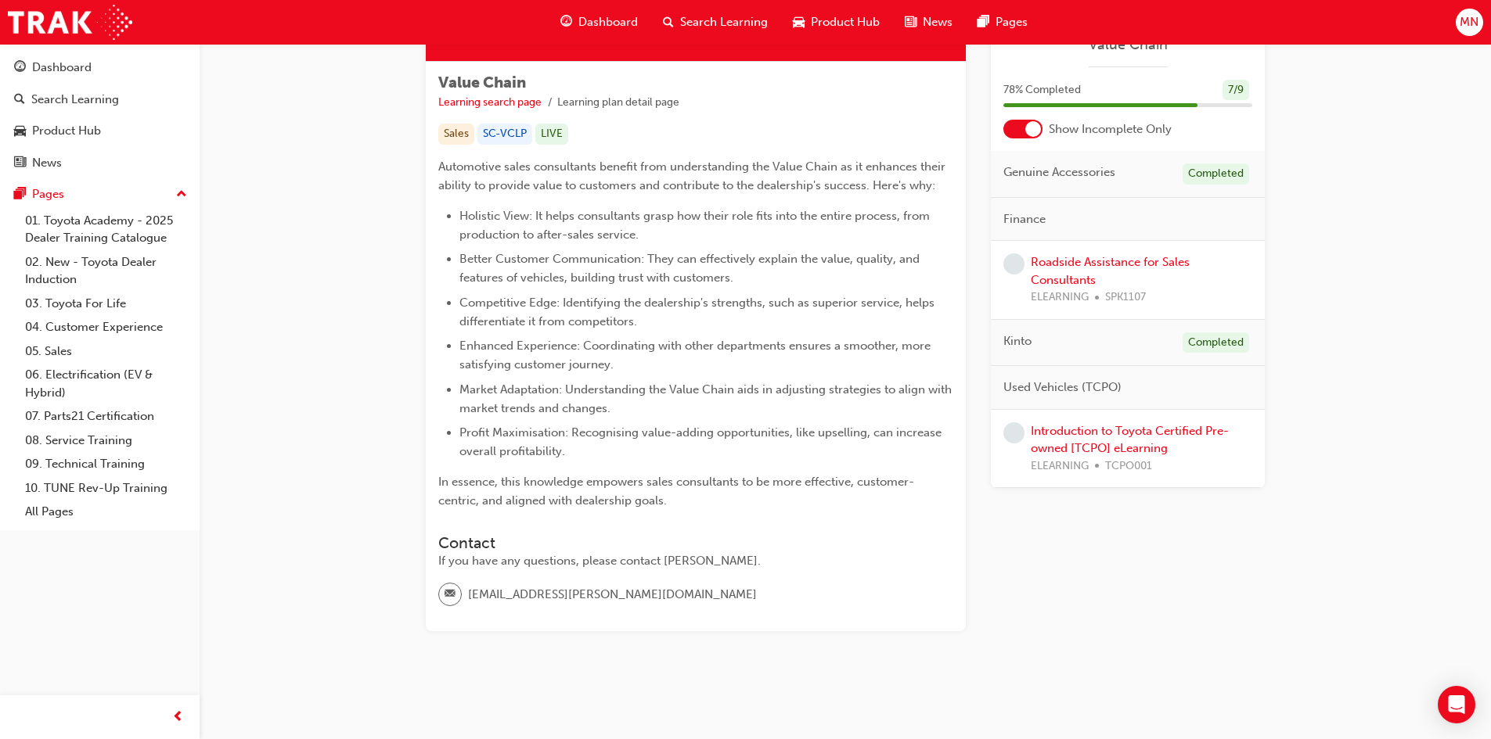
scroll to position [261, 0]
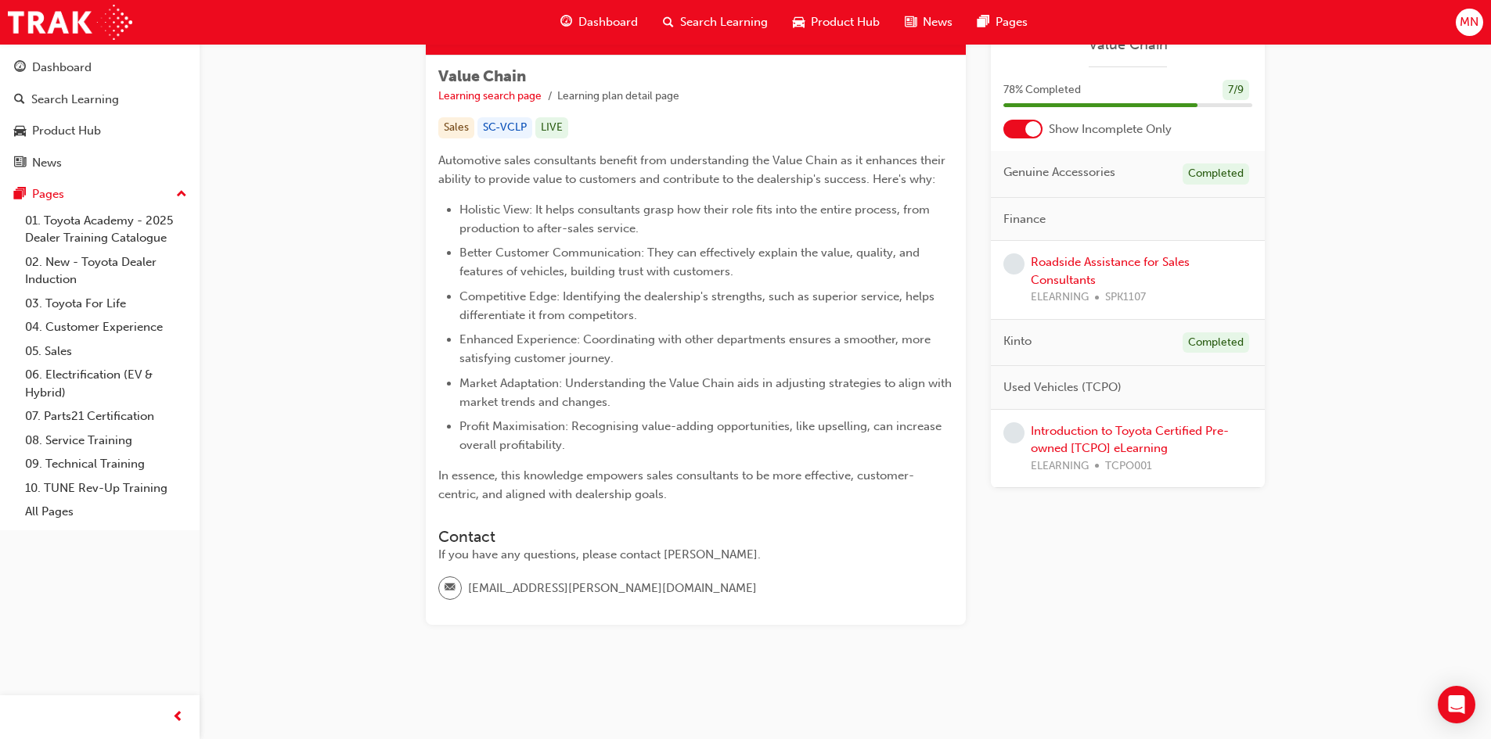
click at [461, 123] on div "Sales" at bounding box center [456, 127] width 36 height 21
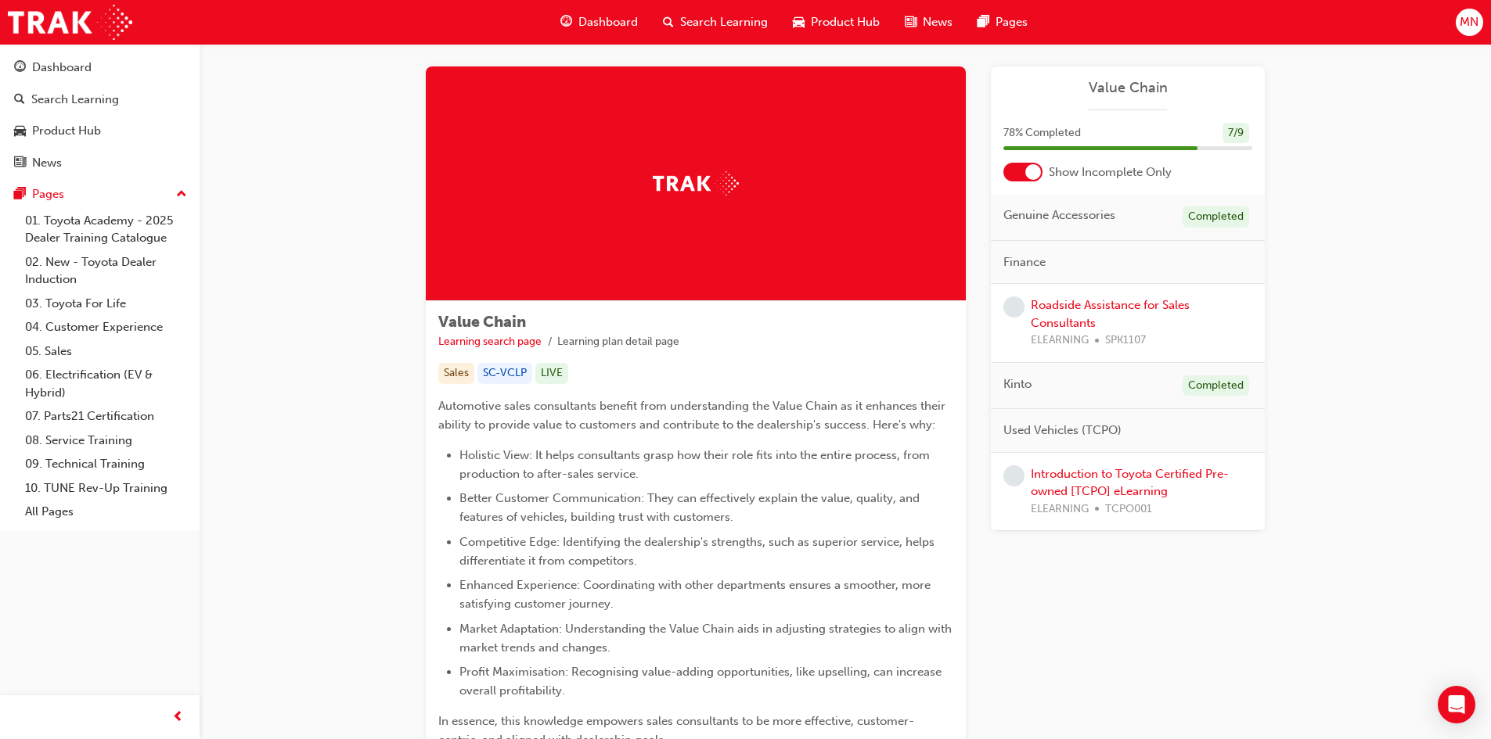
scroll to position [0, 0]
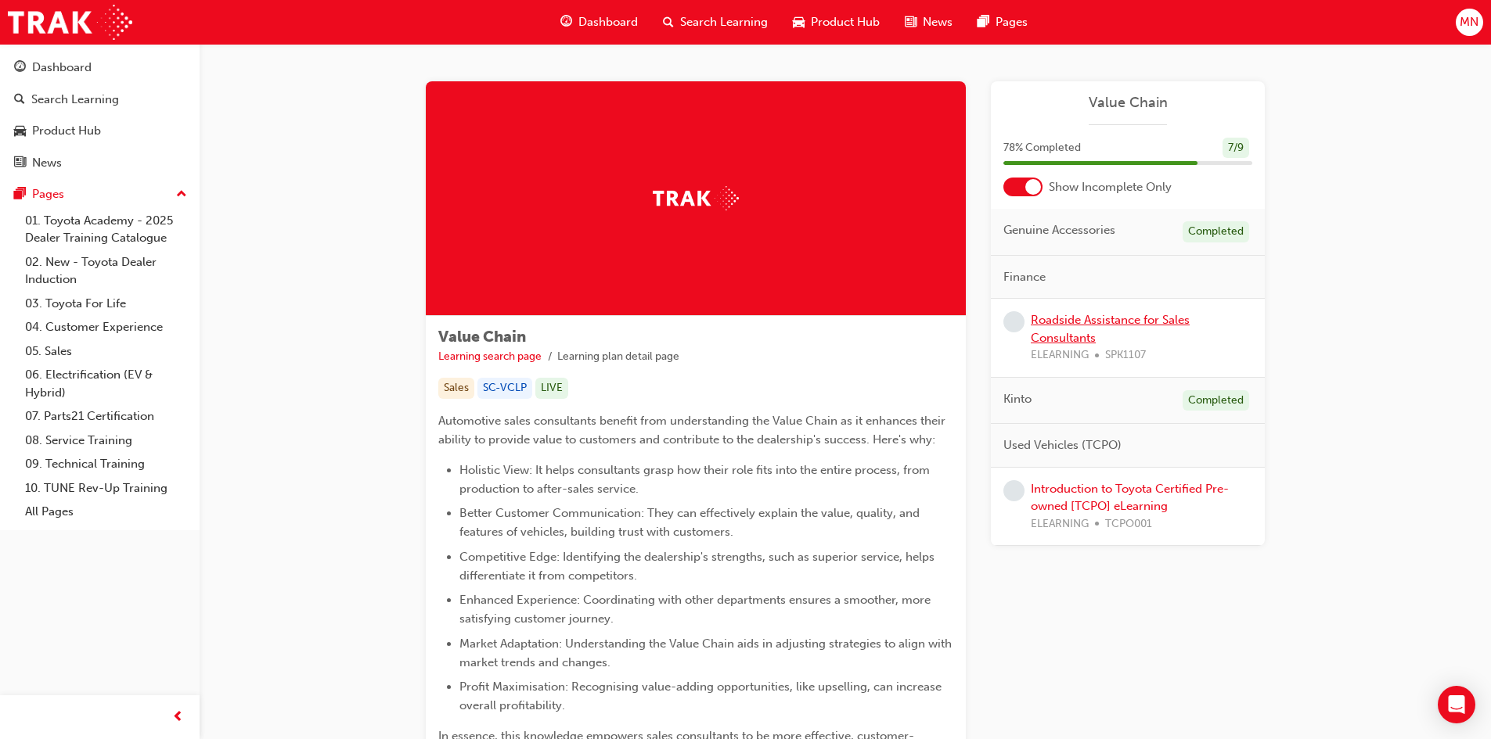
click at [1069, 317] on link "Roadside Assistance for Sales Consultants" at bounding box center [1109, 329] width 159 height 32
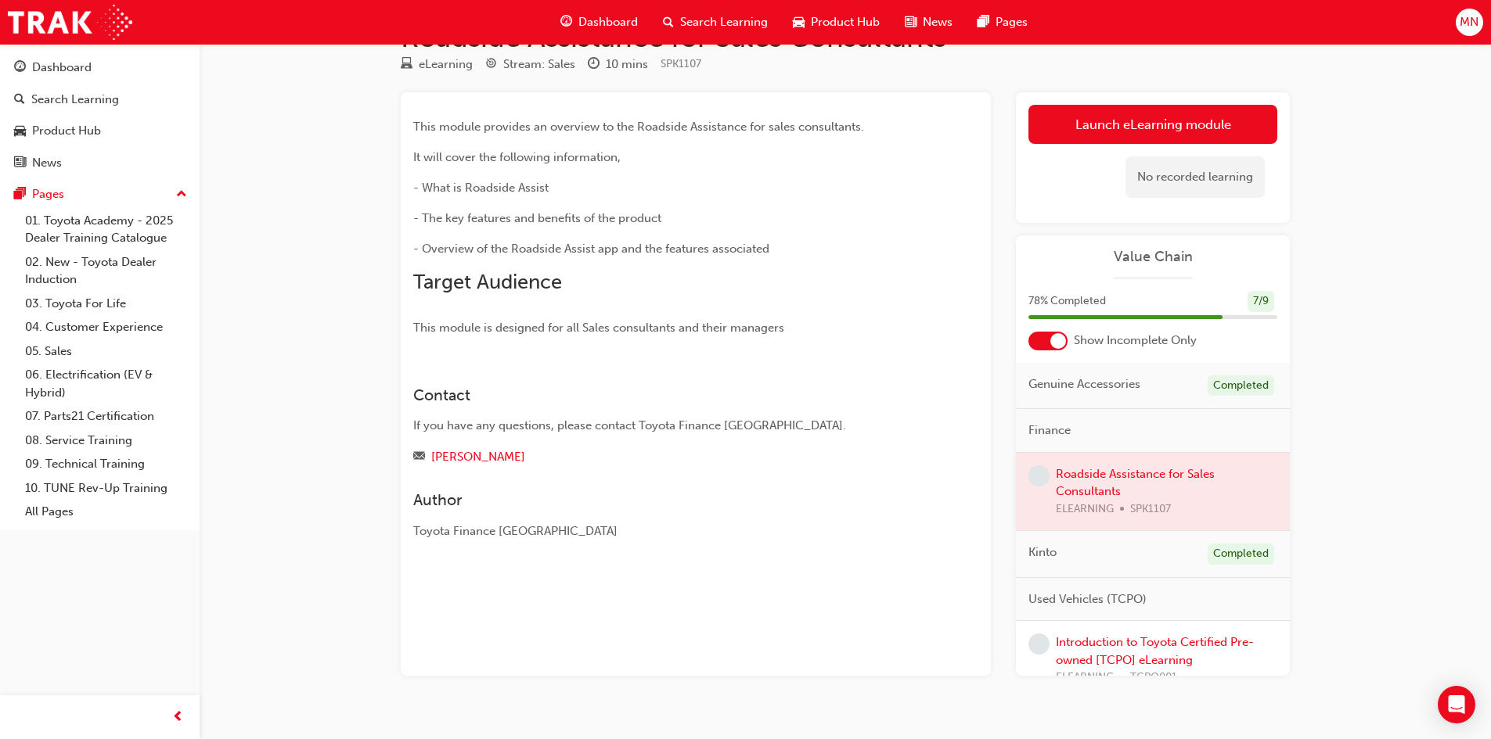
scroll to position [74, 0]
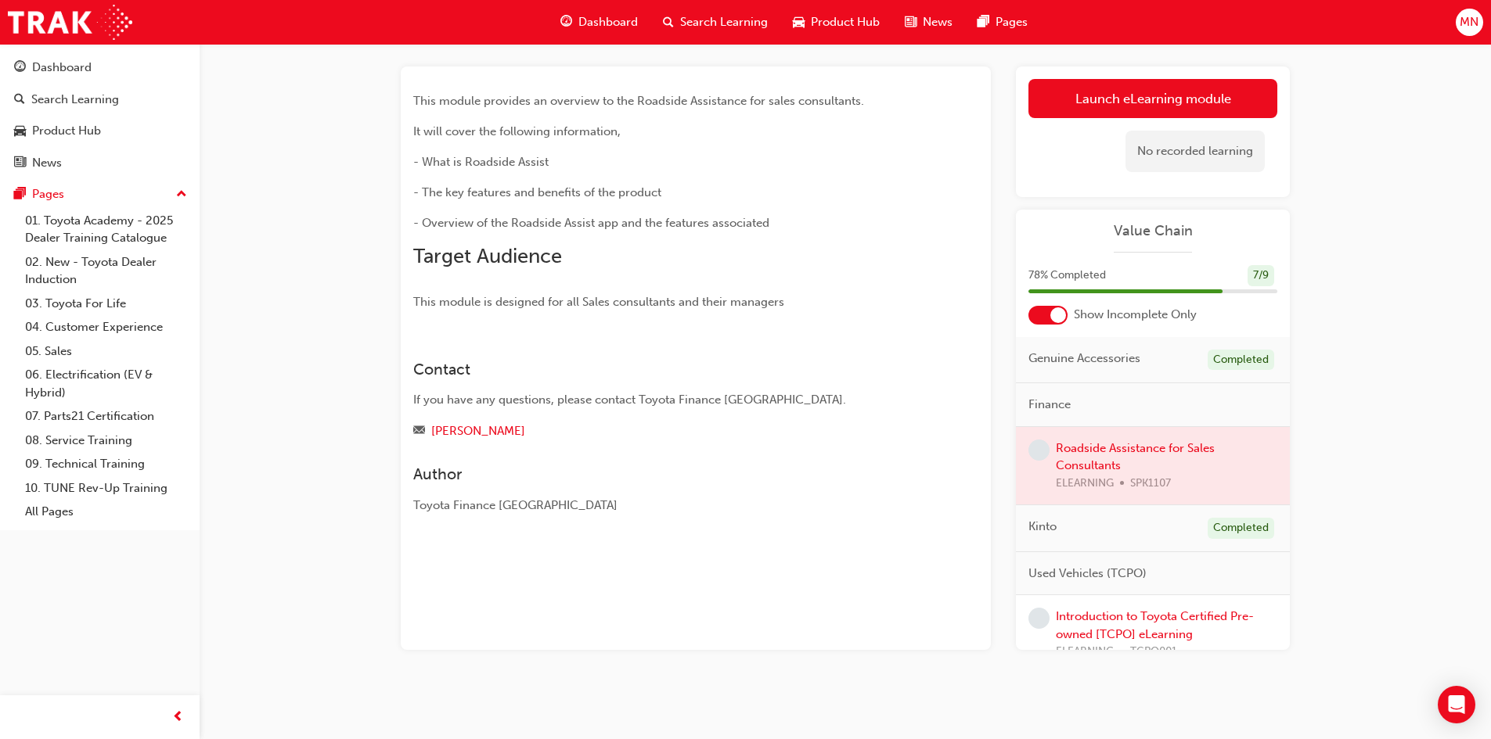
click at [1144, 447] on div at bounding box center [1153, 466] width 274 height 78
click at [1086, 480] on div at bounding box center [1153, 466] width 274 height 78
click at [1088, 480] on div at bounding box center [1153, 466] width 274 height 78
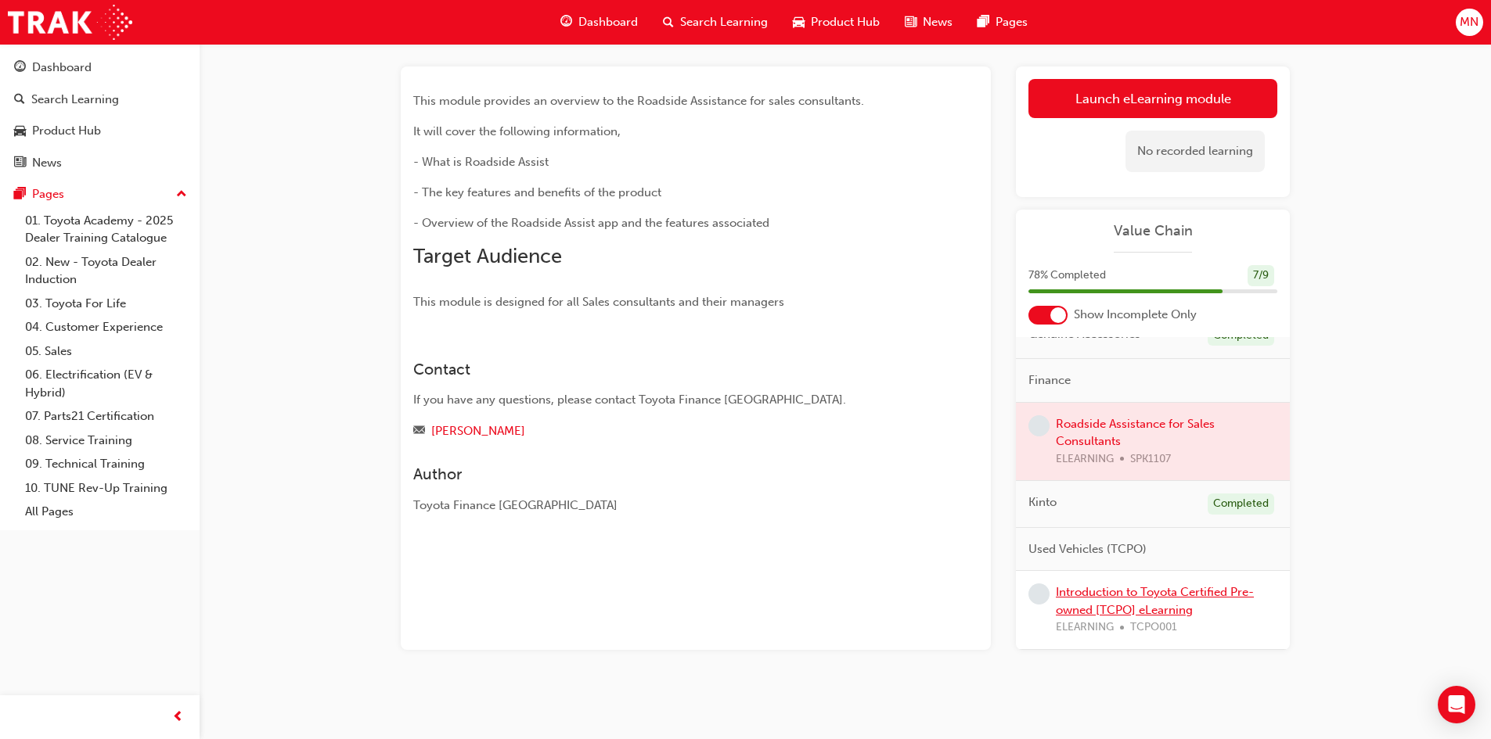
click at [1151, 602] on link "Introduction to Toyota Certified Pre-owned [TCPO] eLearning" at bounding box center [1155, 601] width 198 height 32
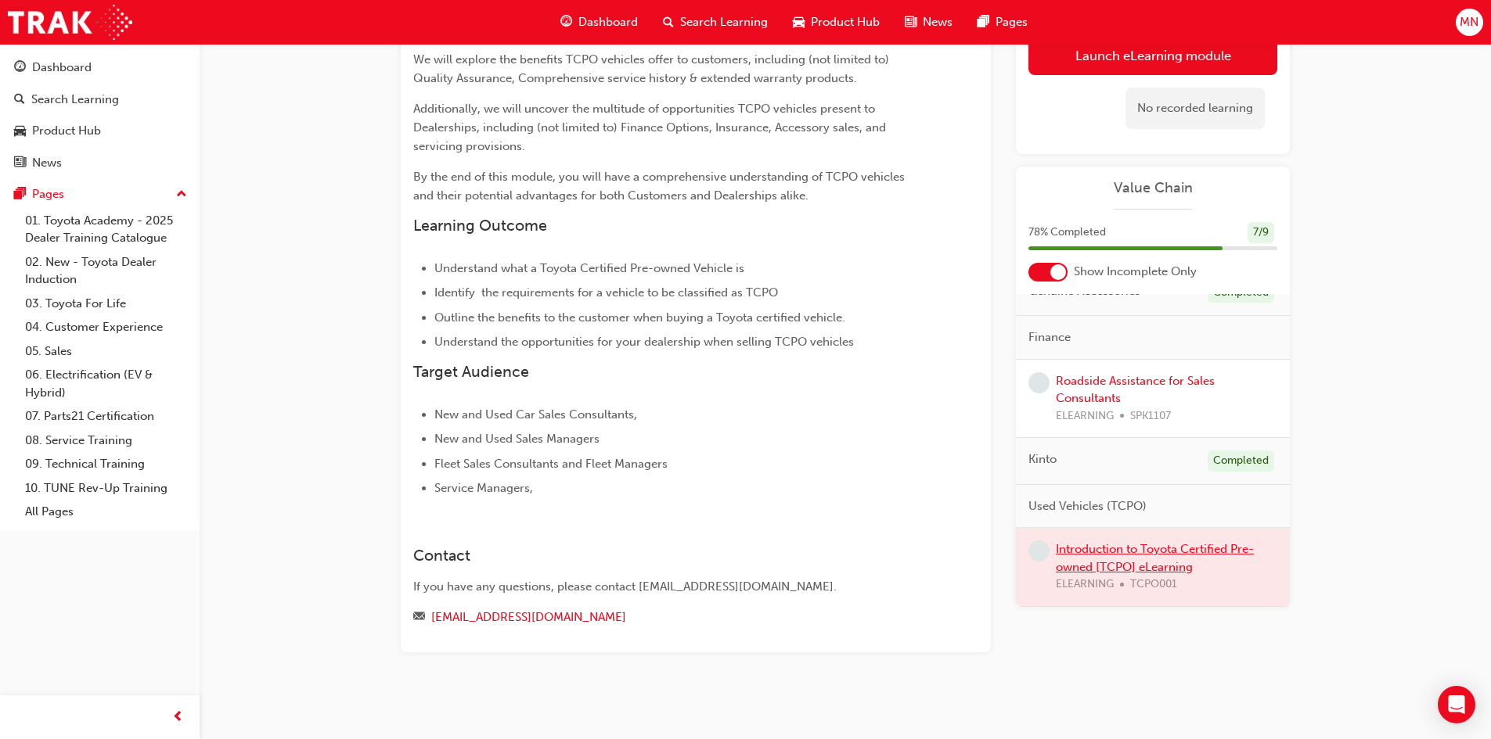
scroll to position [209, 0]
click at [1138, 555] on div at bounding box center [1153, 567] width 274 height 78
click at [1124, 570] on div at bounding box center [1153, 567] width 274 height 78
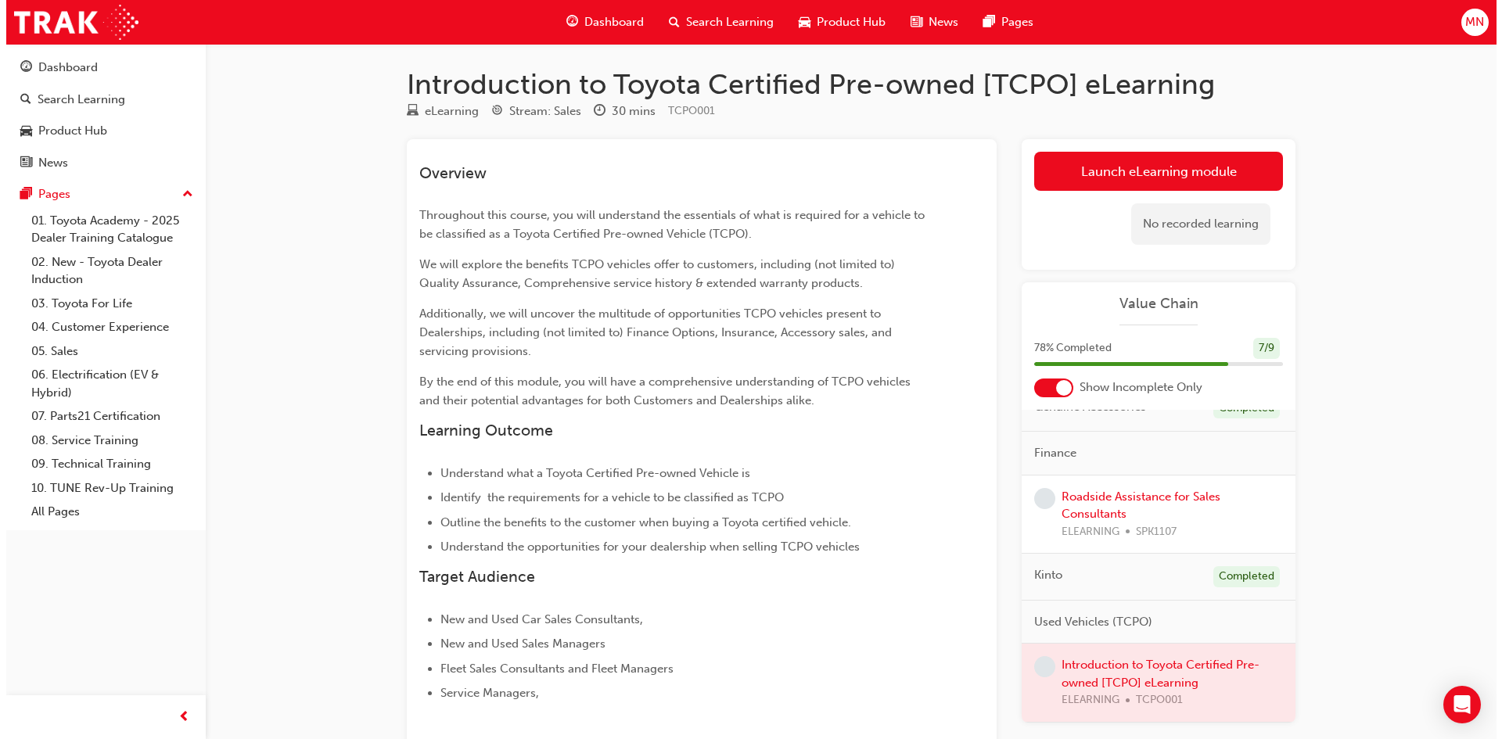
scroll to position [0, 0]
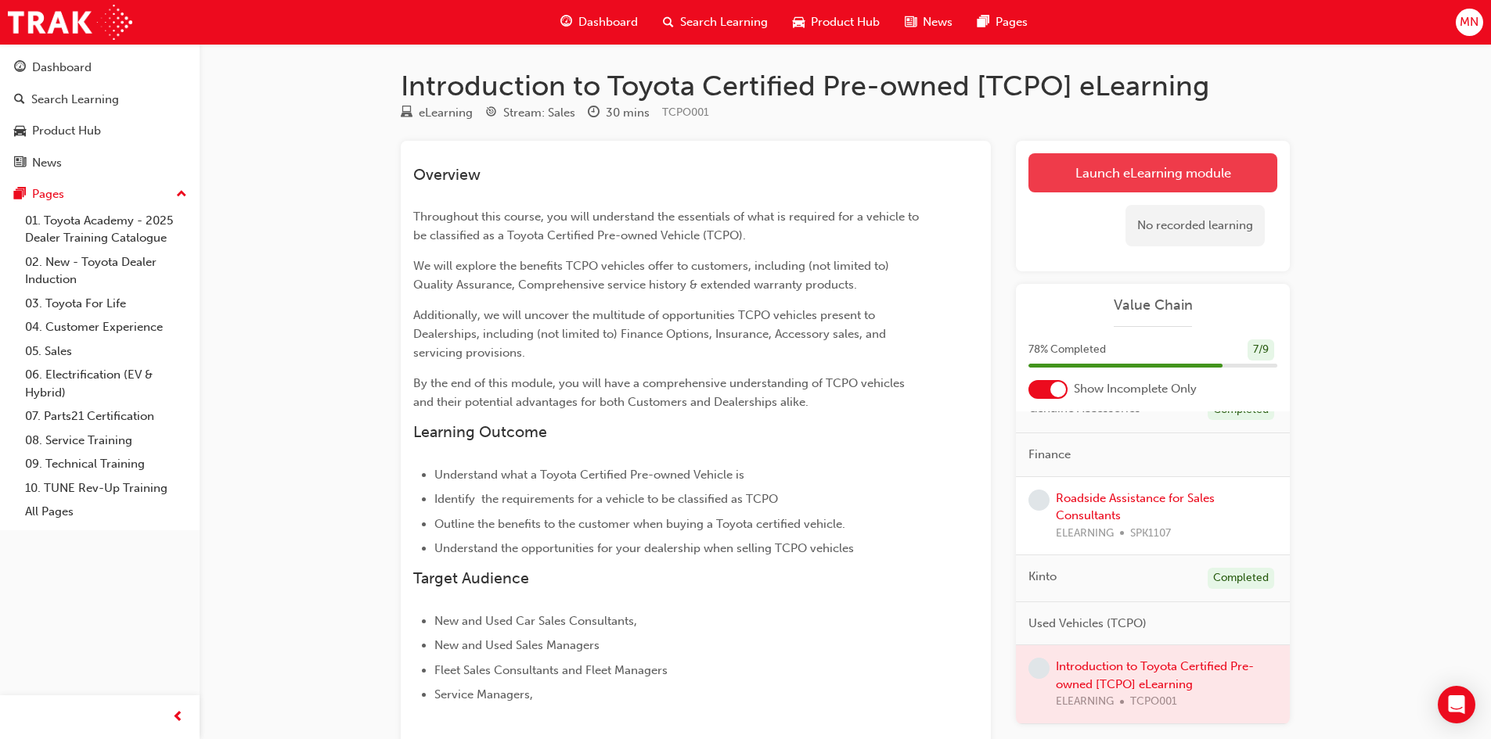
click at [1174, 171] on link "Launch eLearning module" at bounding box center [1152, 172] width 249 height 39
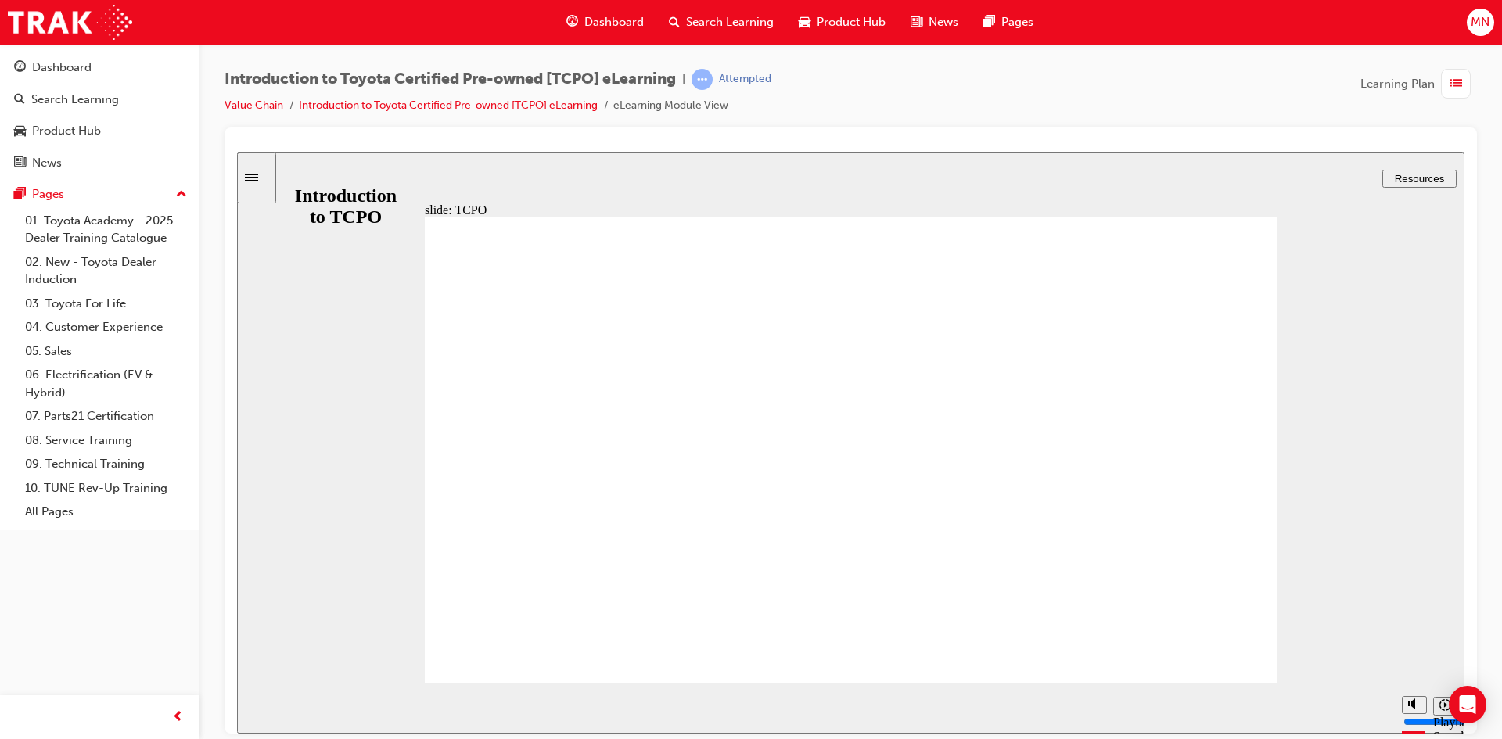
type input "35200"
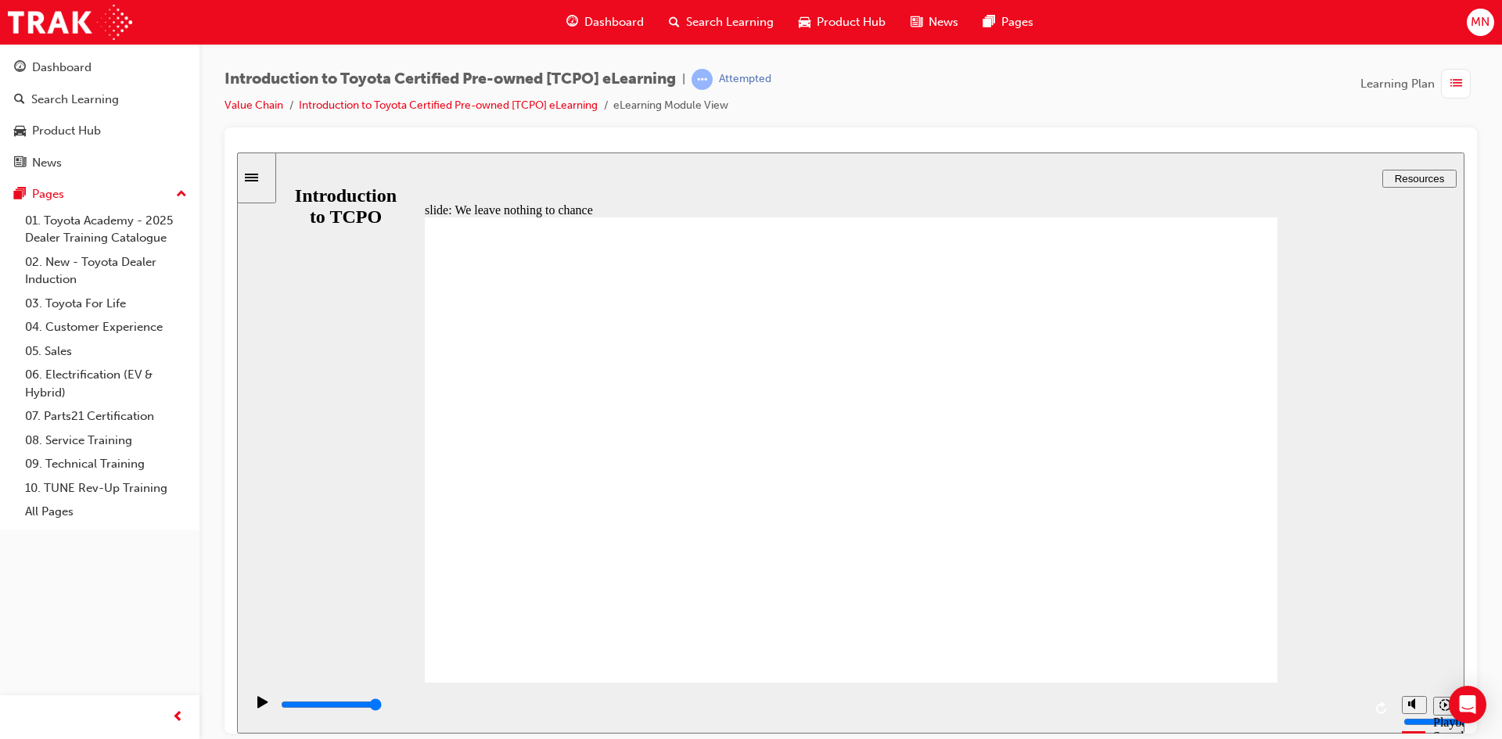
drag, startPoint x: 1235, startPoint y: 234, endPoint x: 1202, endPoint y: 235, distance: 32.9
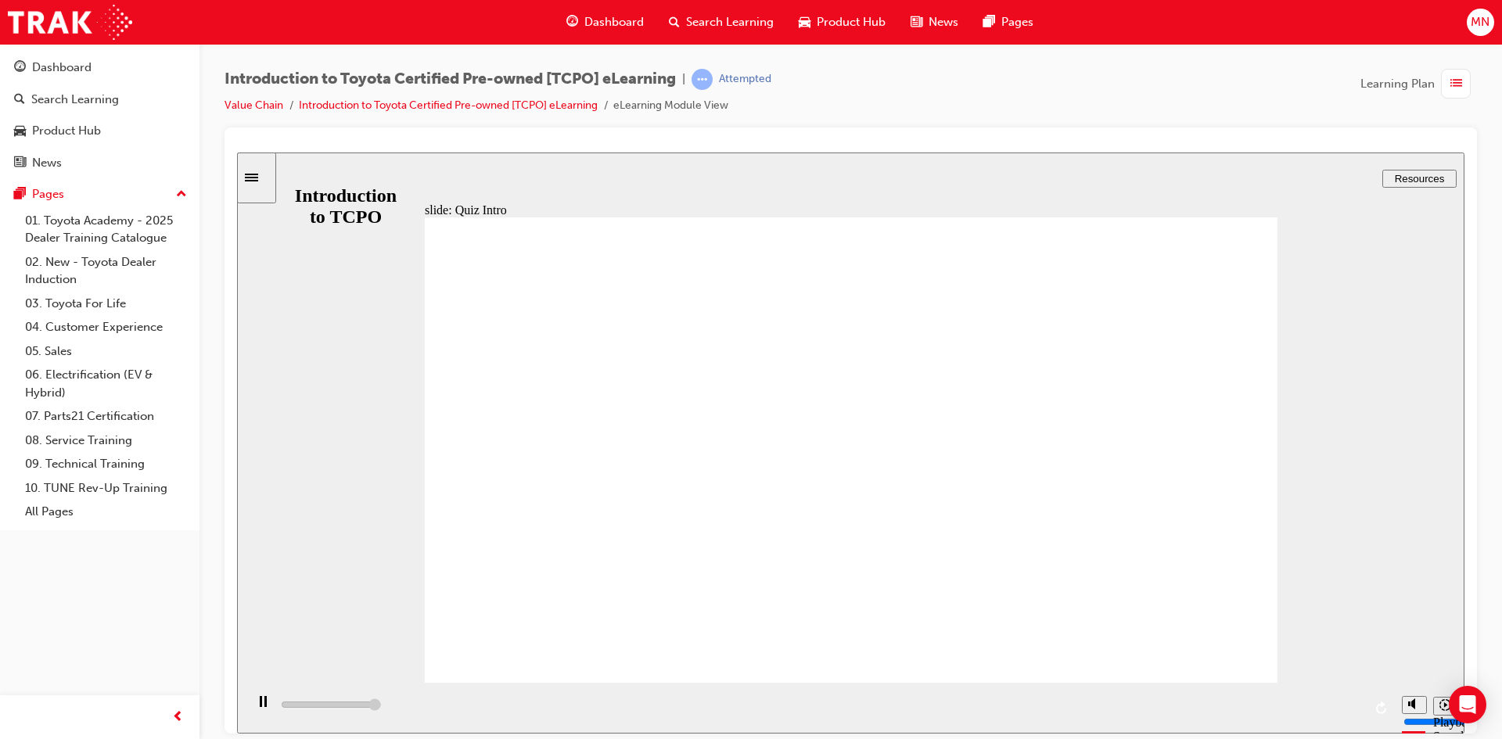
type input "7700"
radio input "true"
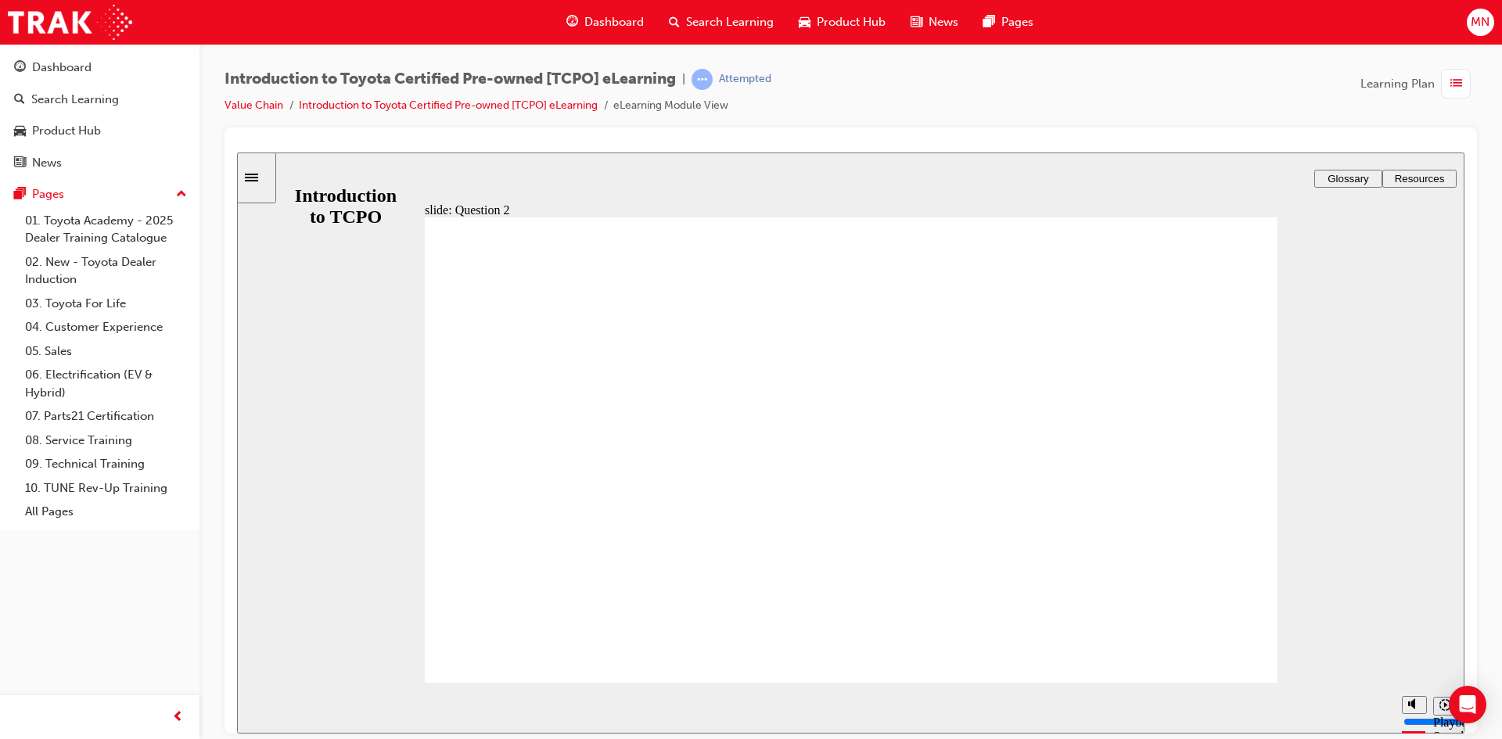
radio input "true"
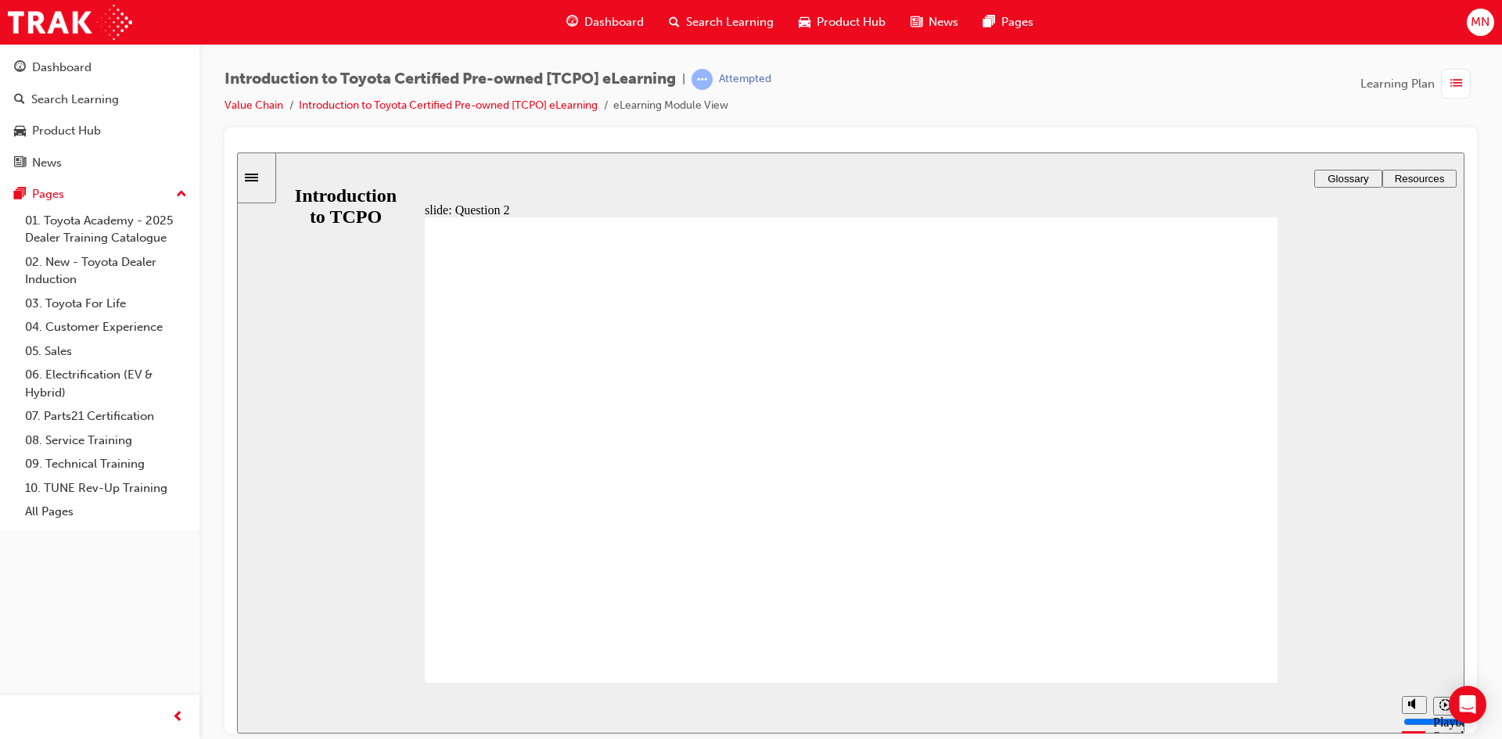
radio input "true"
drag, startPoint x: 1239, startPoint y: 649, endPoint x: 1230, endPoint y: 642, distance: 10.6
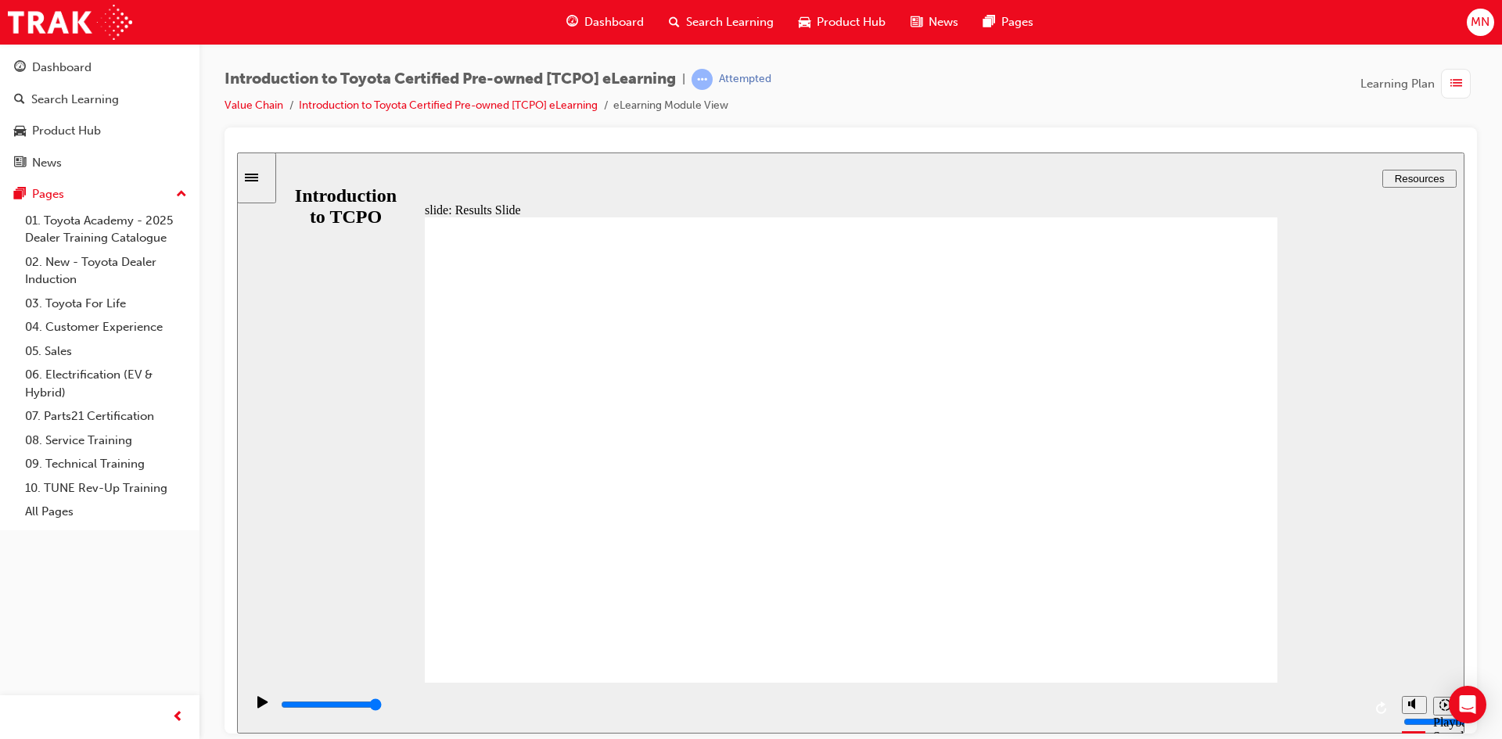
type input "18400"
click at [632, 13] on span "Dashboard" at bounding box center [613, 22] width 59 height 18
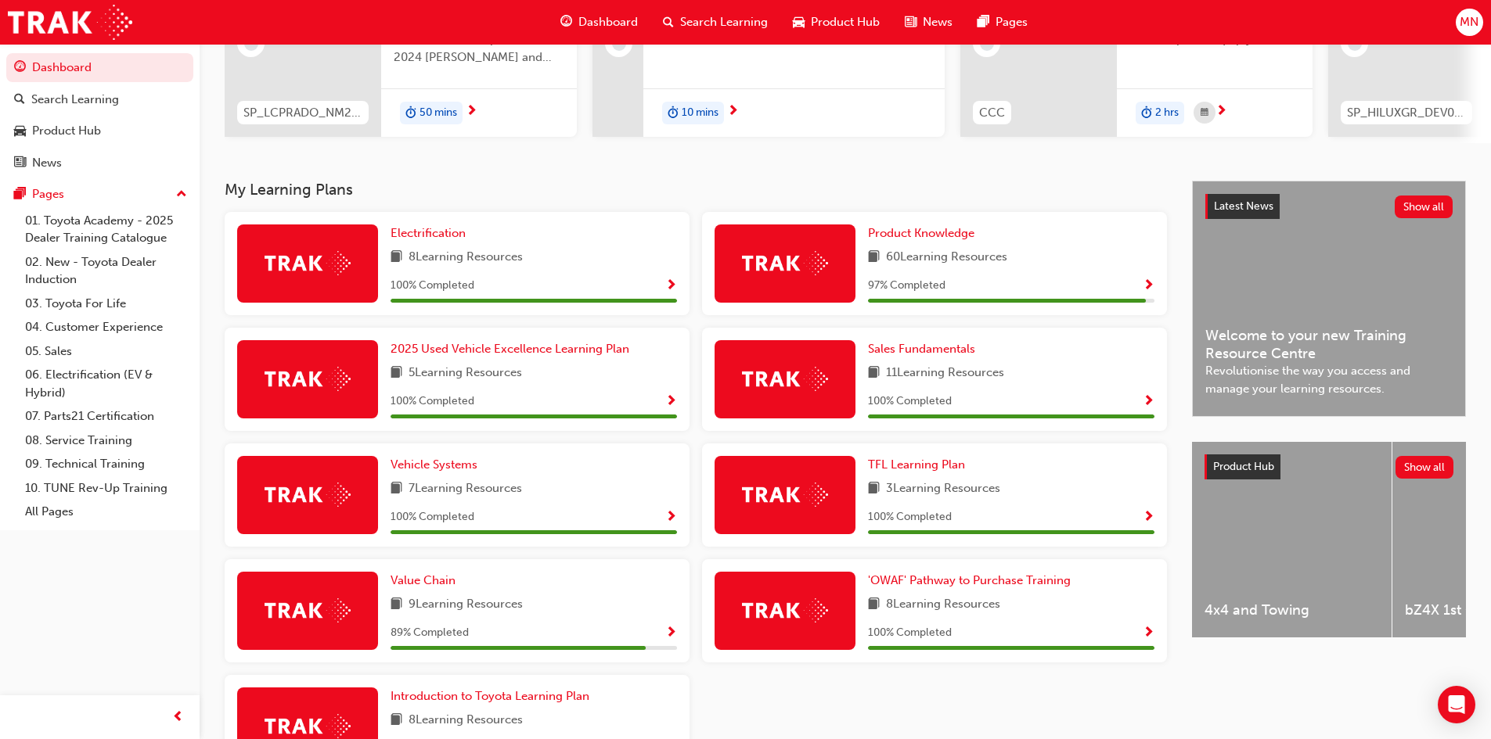
scroll to position [313, 0]
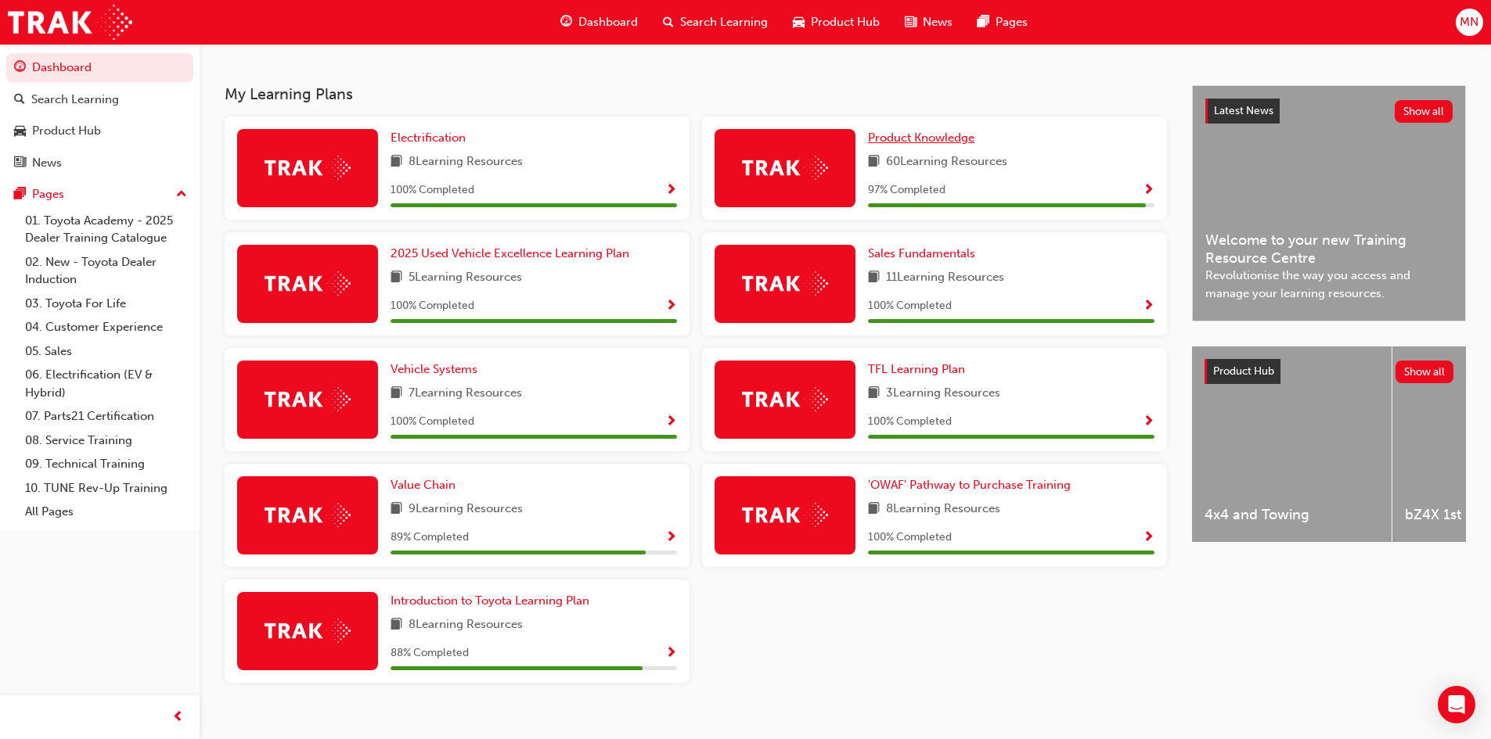
click at [948, 145] on span "Product Knowledge" at bounding box center [921, 138] width 106 height 14
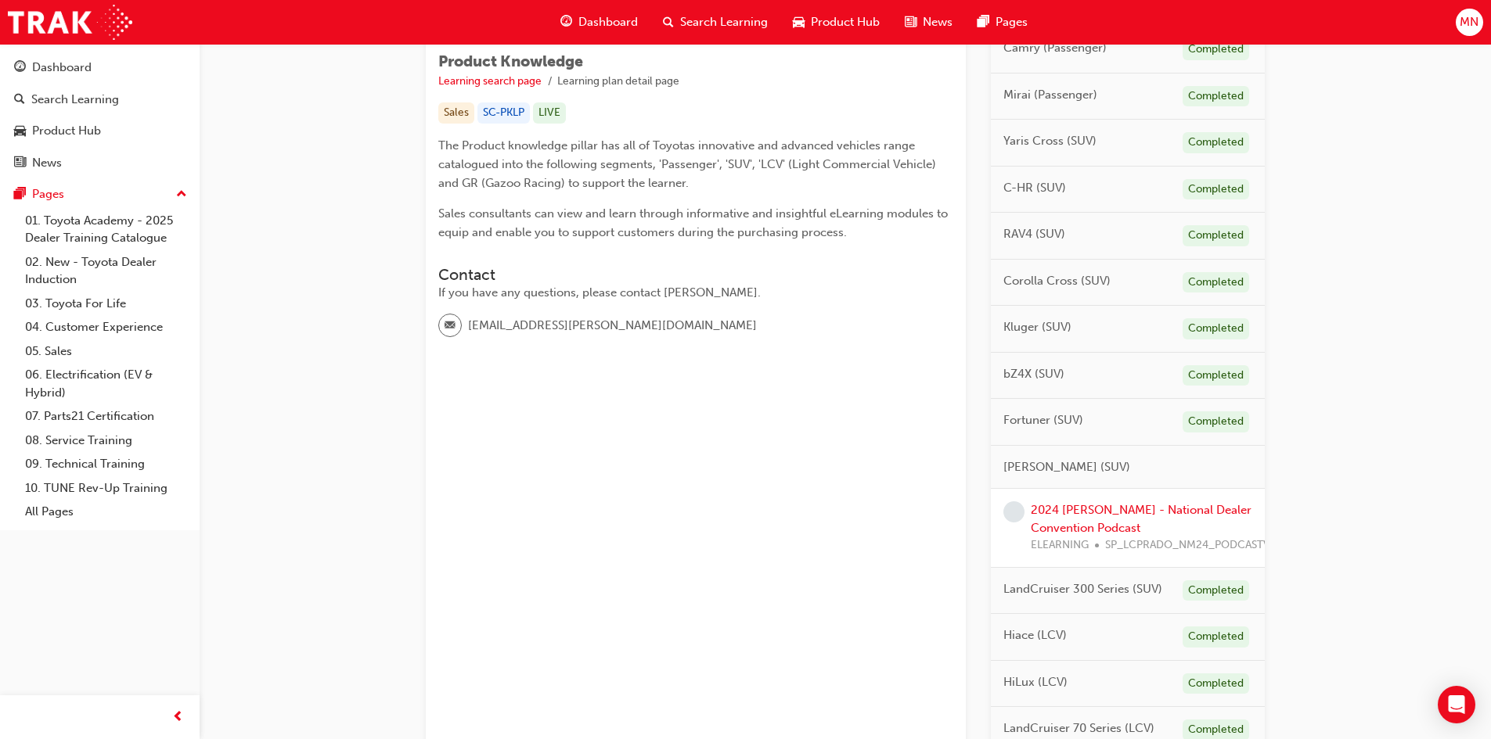
scroll to position [313, 0]
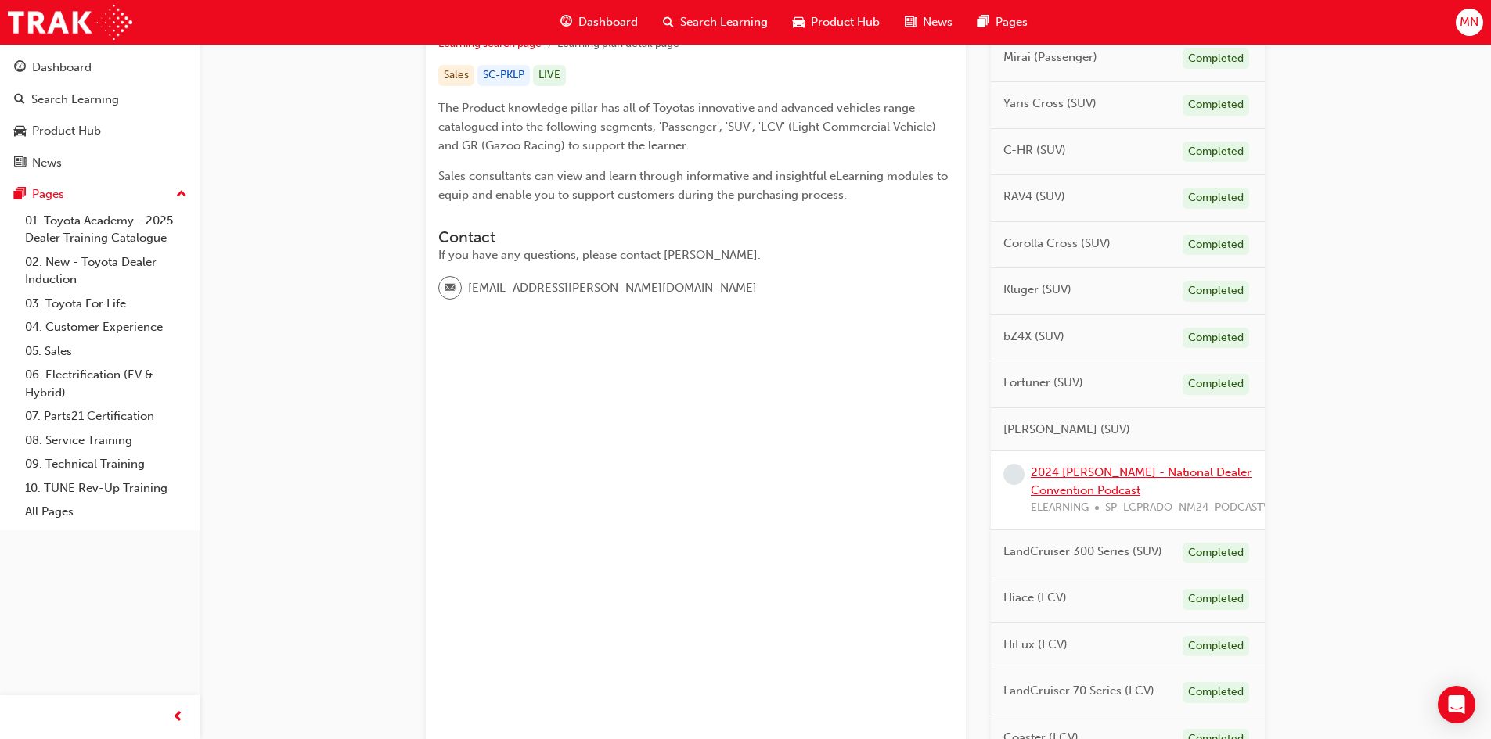
click at [1088, 473] on link "2024 [PERSON_NAME] - National Dealer Convention Podcast" at bounding box center [1140, 482] width 221 height 32
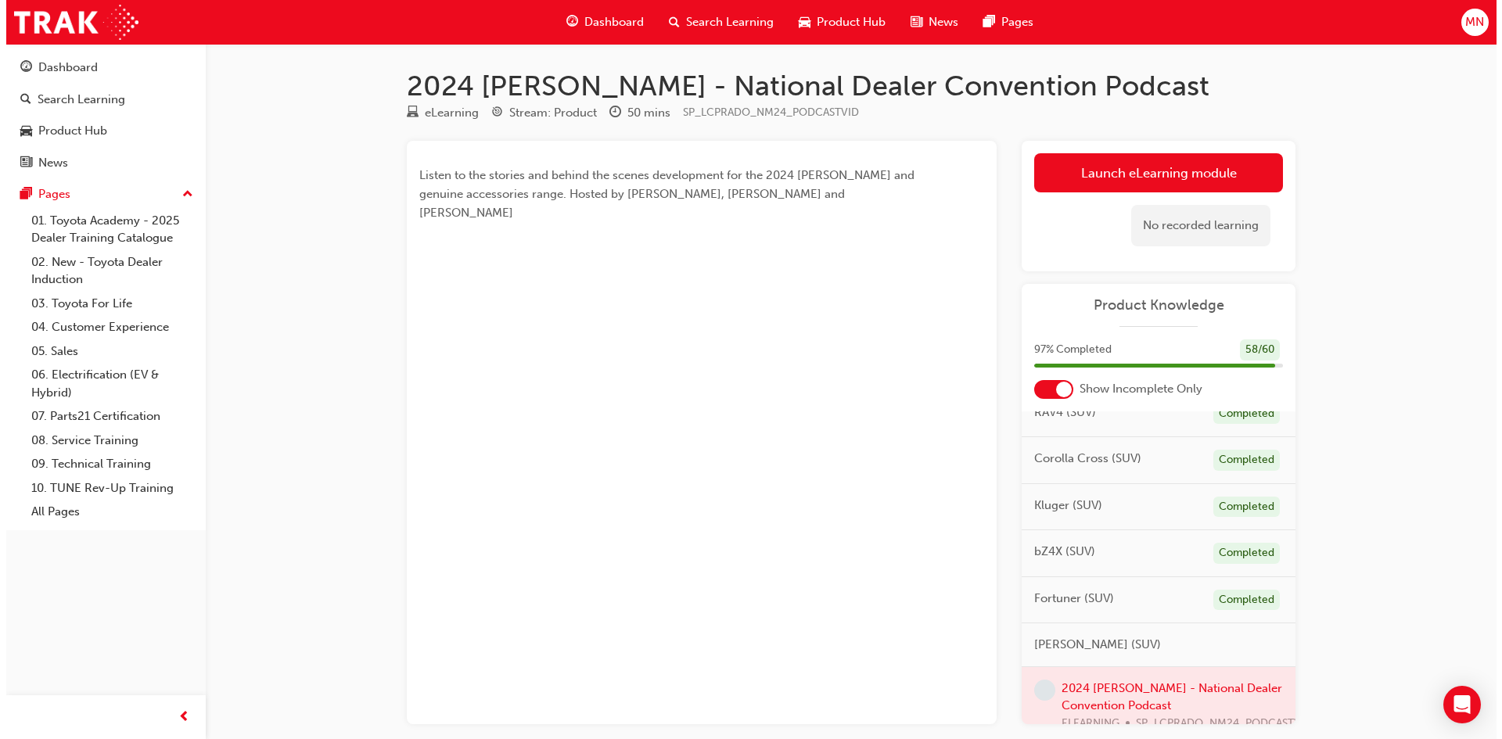
scroll to position [313, 0]
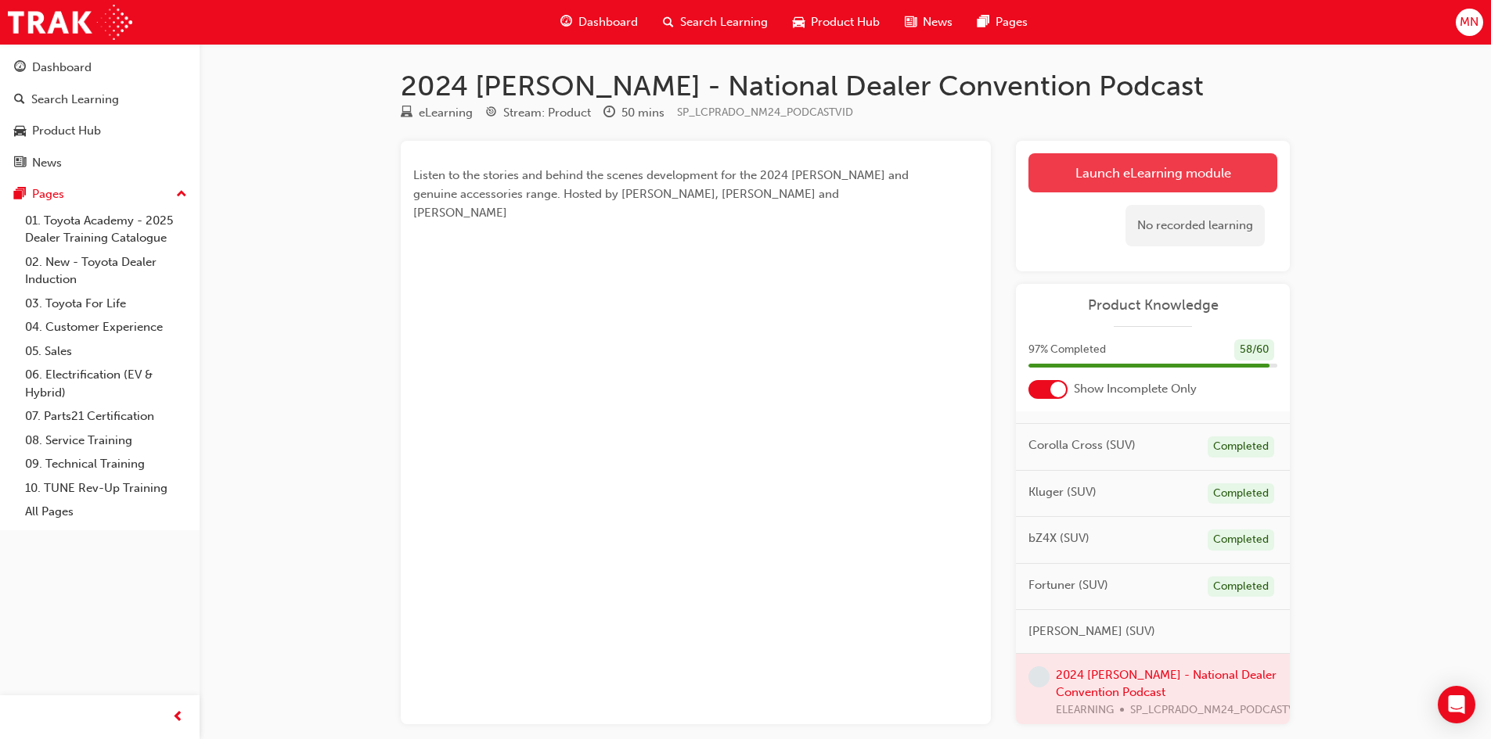
click at [1146, 169] on link "Launch eLearning module" at bounding box center [1152, 172] width 249 height 39
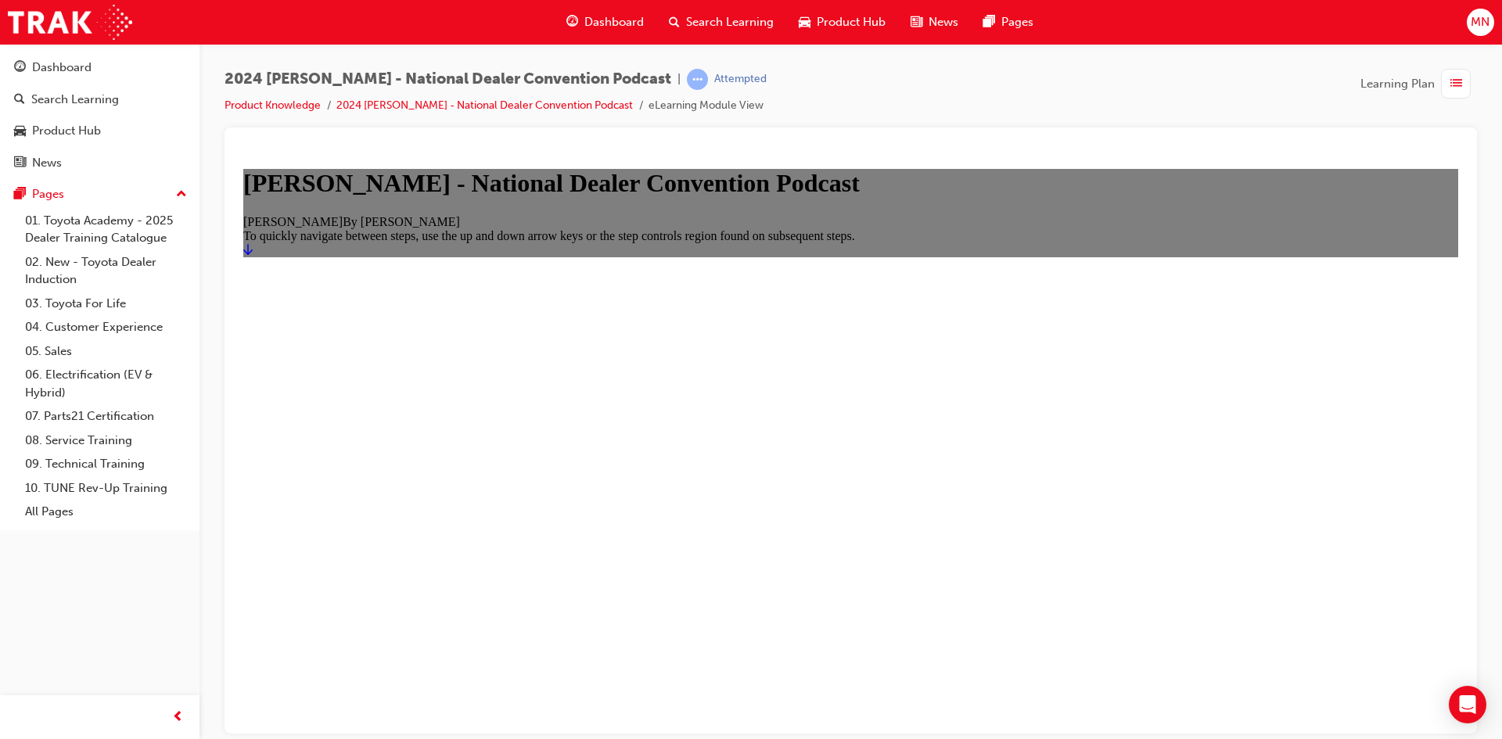
click at [253, 255] on icon "Start" at bounding box center [247, 249] width 9 height 13
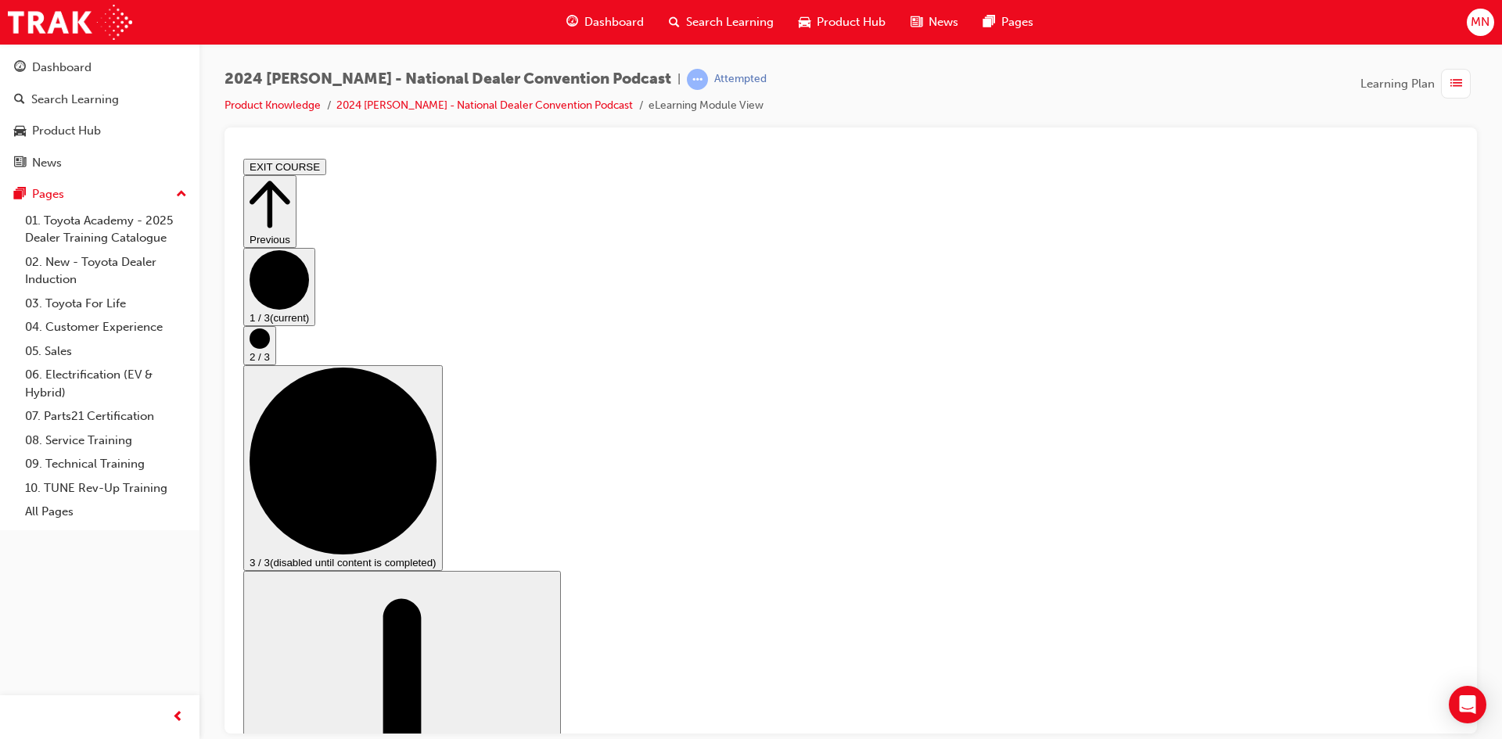
click at [270, 348] on circle "Step controls" at bounding box center [260, 338] width 20 height 20
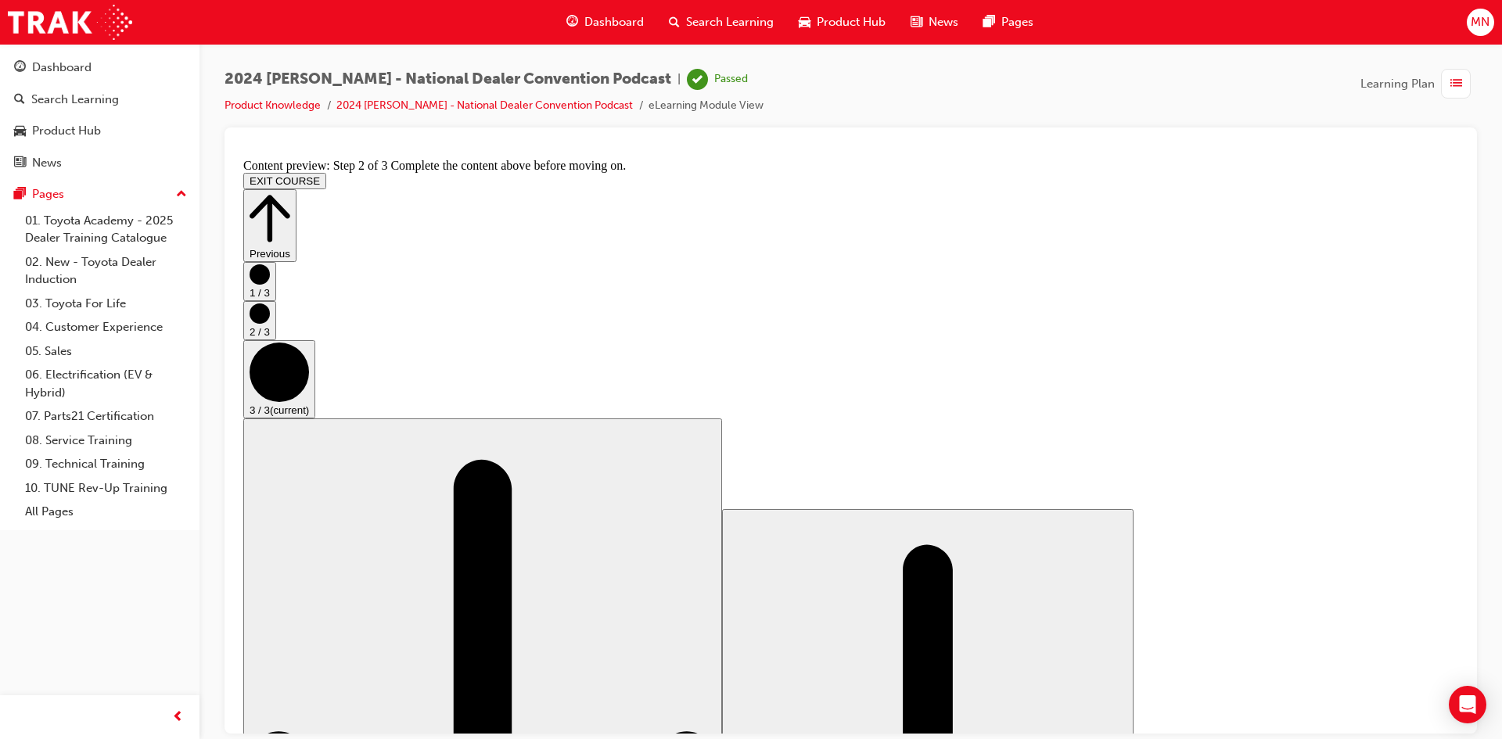
click at [628, 22] on span "Dashboard" at bounding box center [613, 22] width 59 height 18
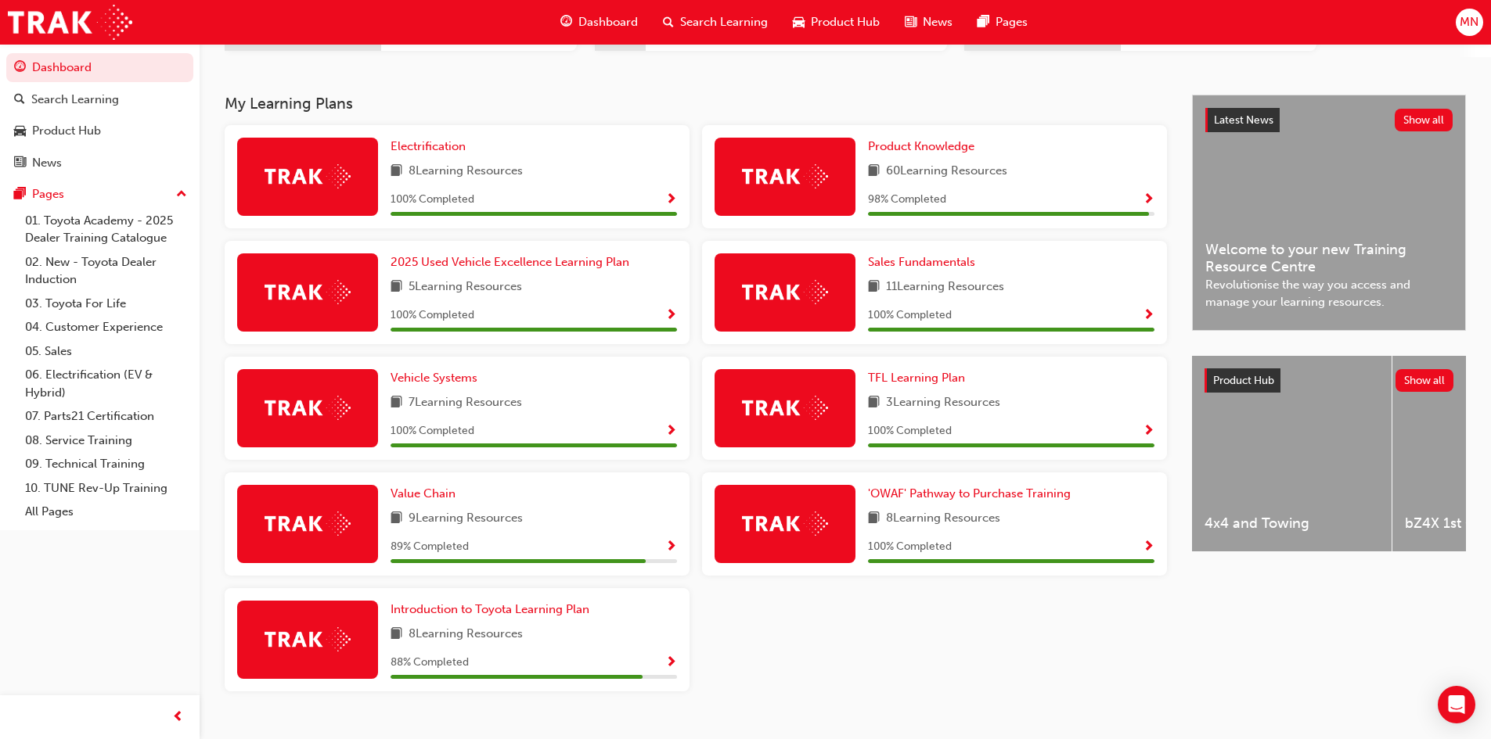
scroll to position [315, 0]
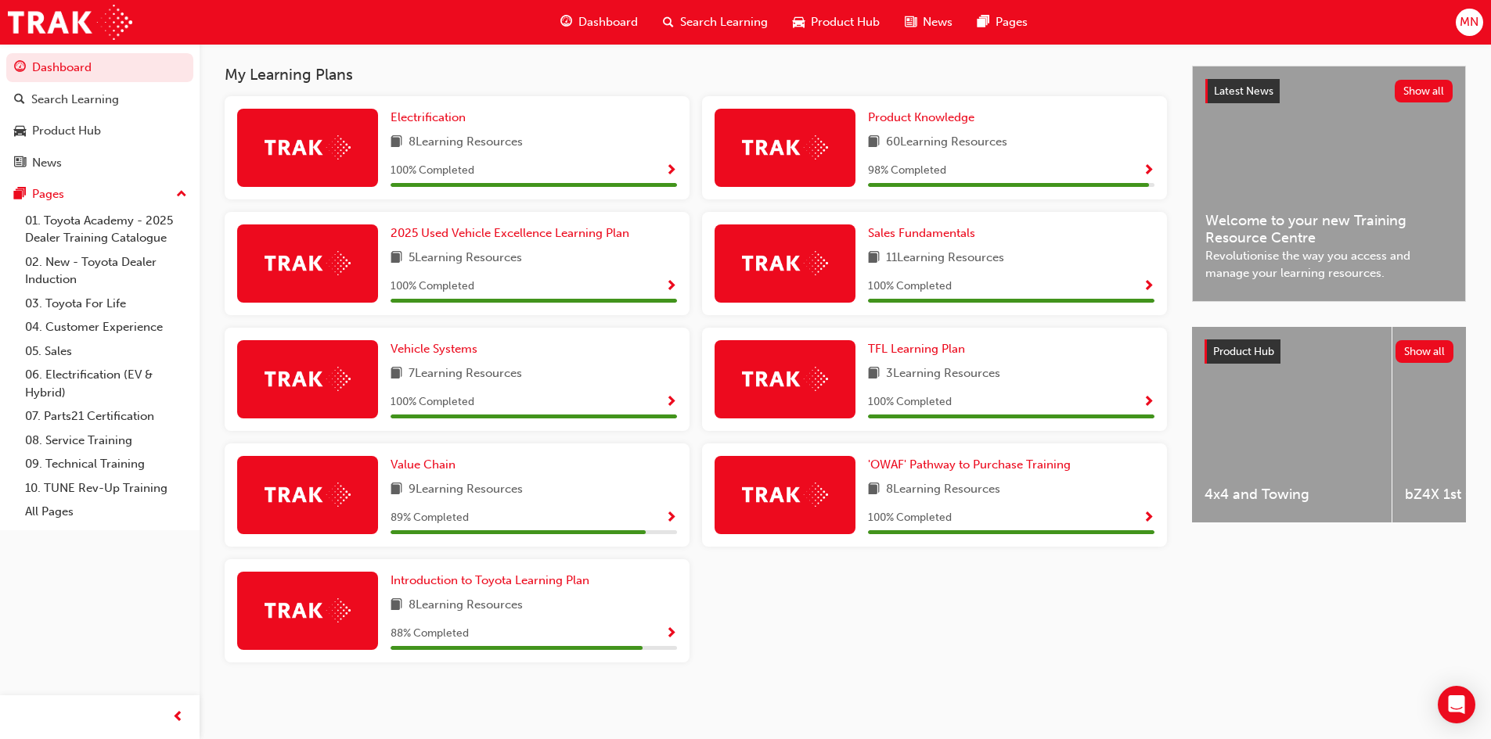
drag, startPoint x: 970, startPoint y: 174, endPoint x: 969, endPoint y: 166, distance: 8.0
click at [970, 174] on div "98 % Completed" at bounding box center [1011, 171] width 286 height 20
click at [936, 116] on span "Product Knowledge" at bounding box center [921, 117] width 106 height 14
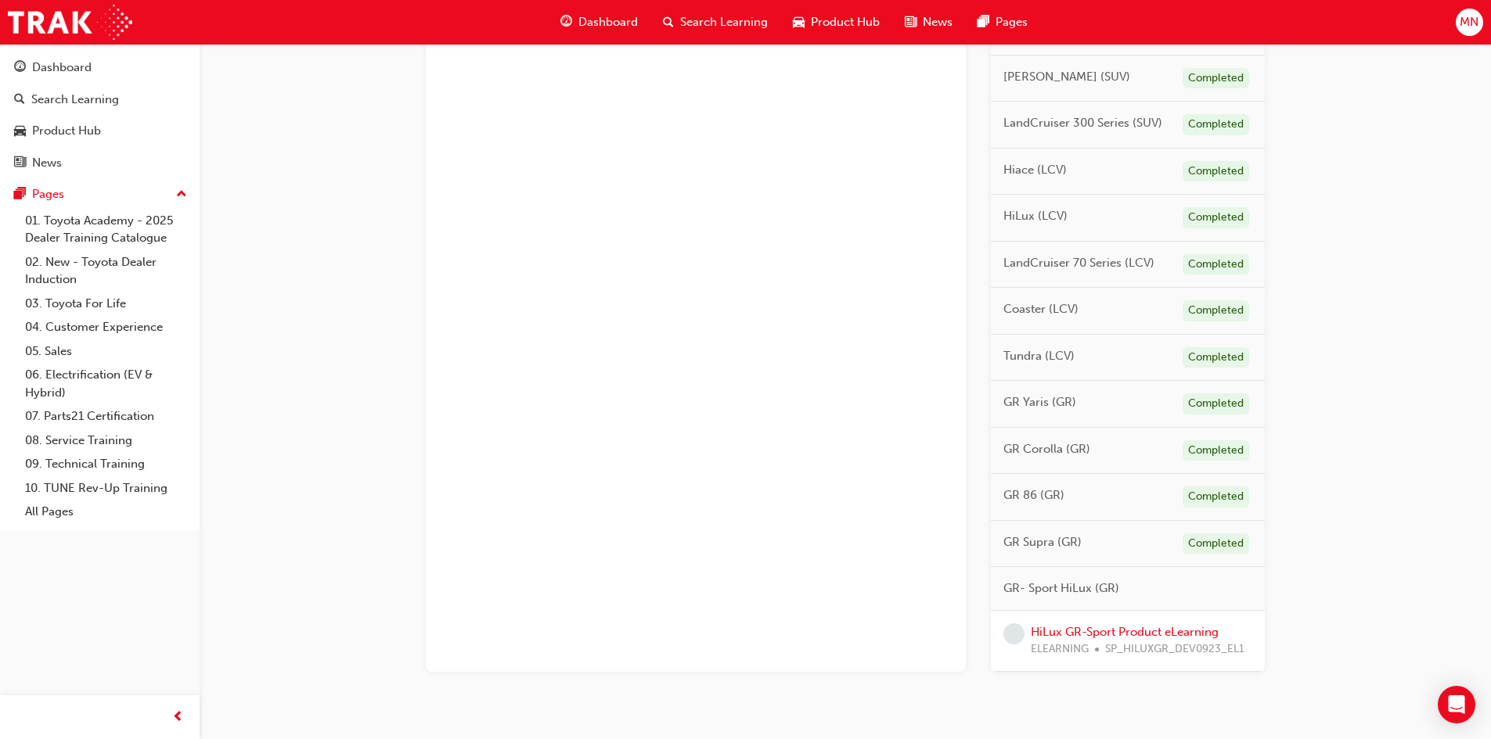
scroll to position [704, 0]
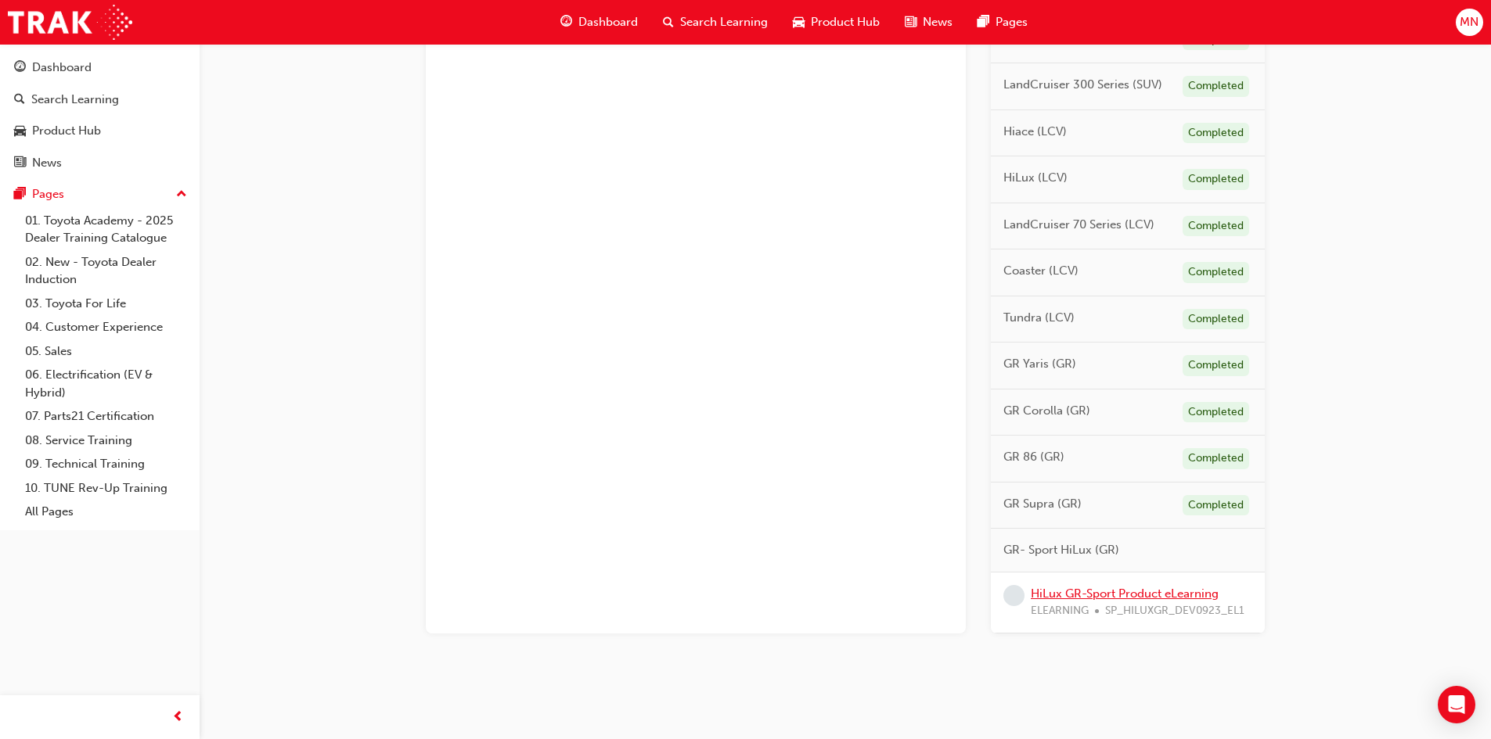
click at [1118, 599] on link "HiLux GR-Sport Product eLearning" at bounding box center [1124, 594] width 188 height 14
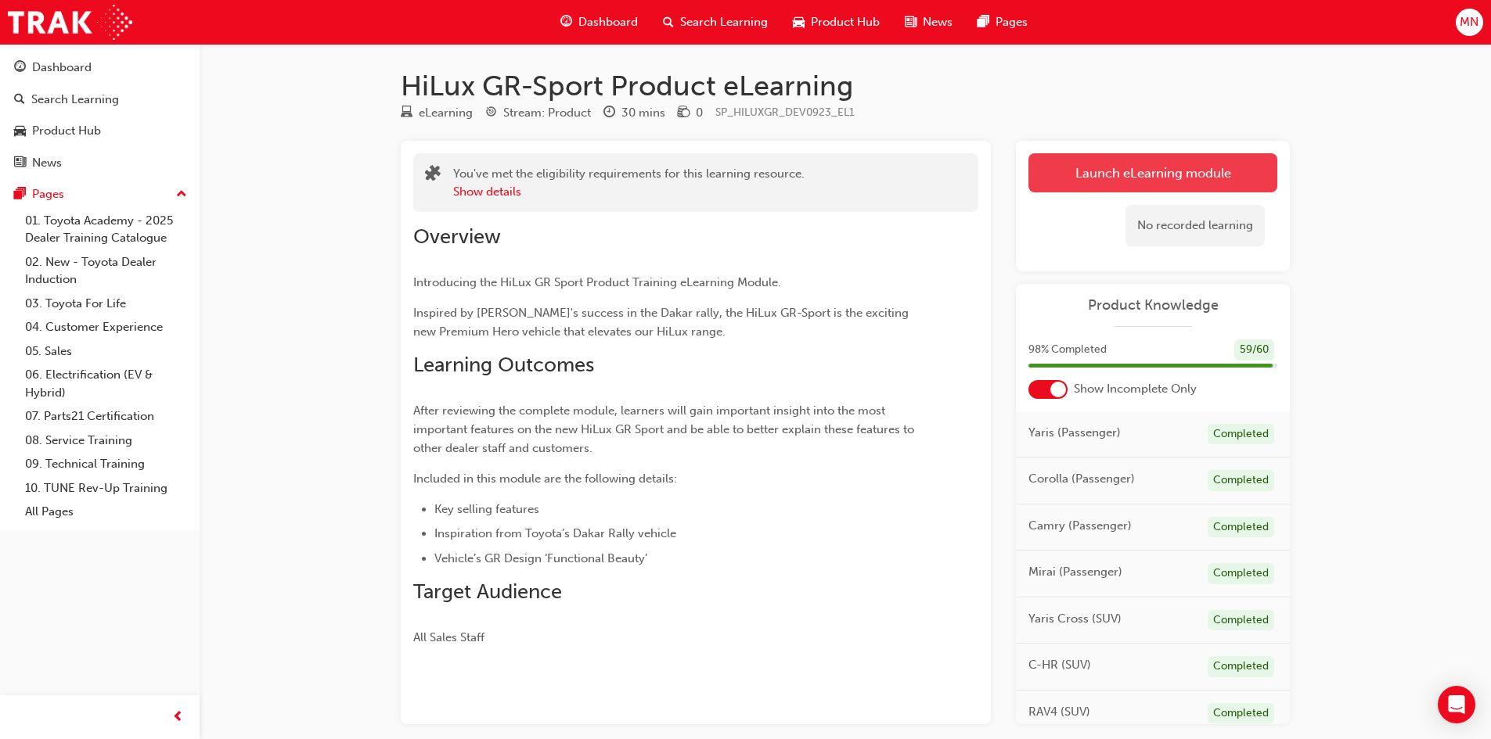
click at [1198, 174] on link "Launch eLearning module" at bounding box center [1152, 172] width 249 height 39
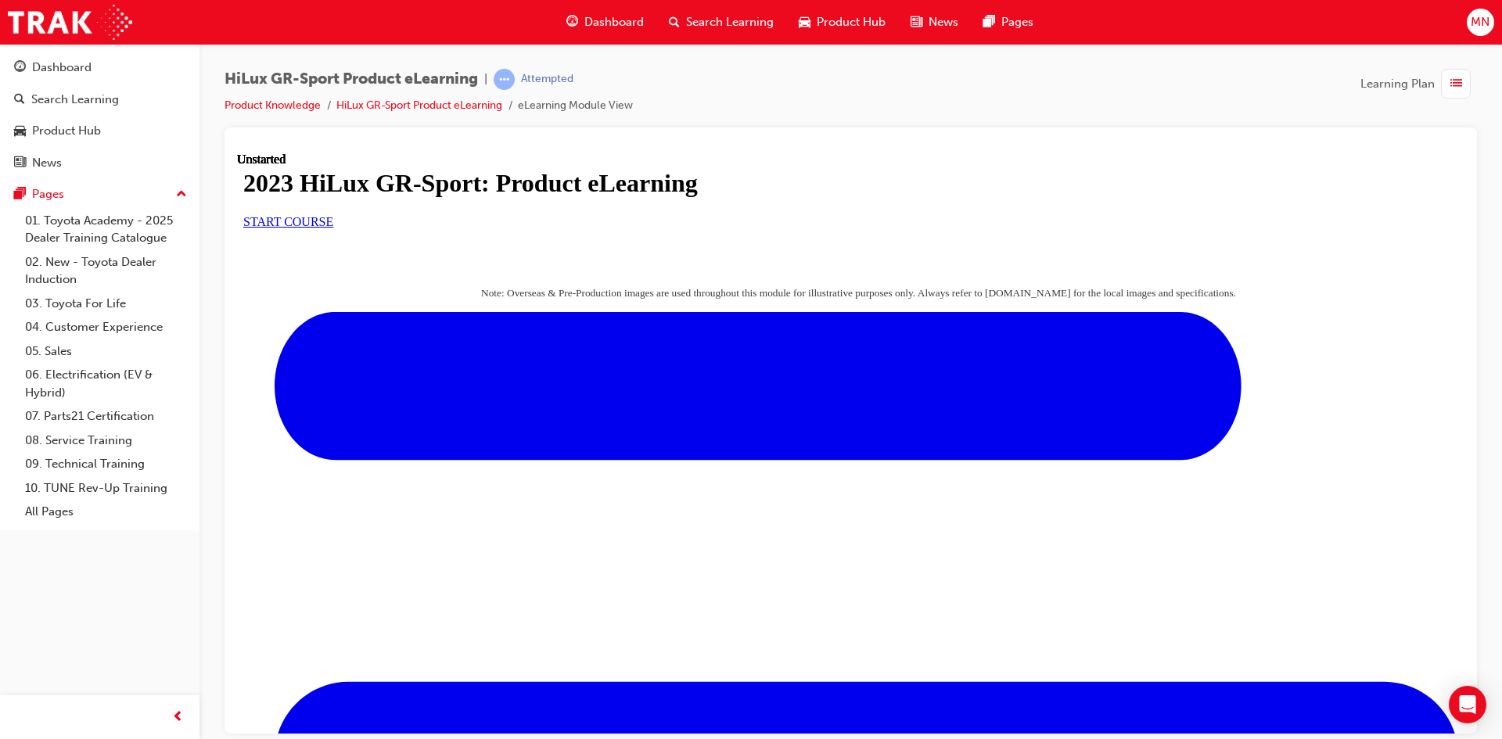
click at [333, 228] on span "START COURSE" at bounding box center [288, 220] width 90 height 13
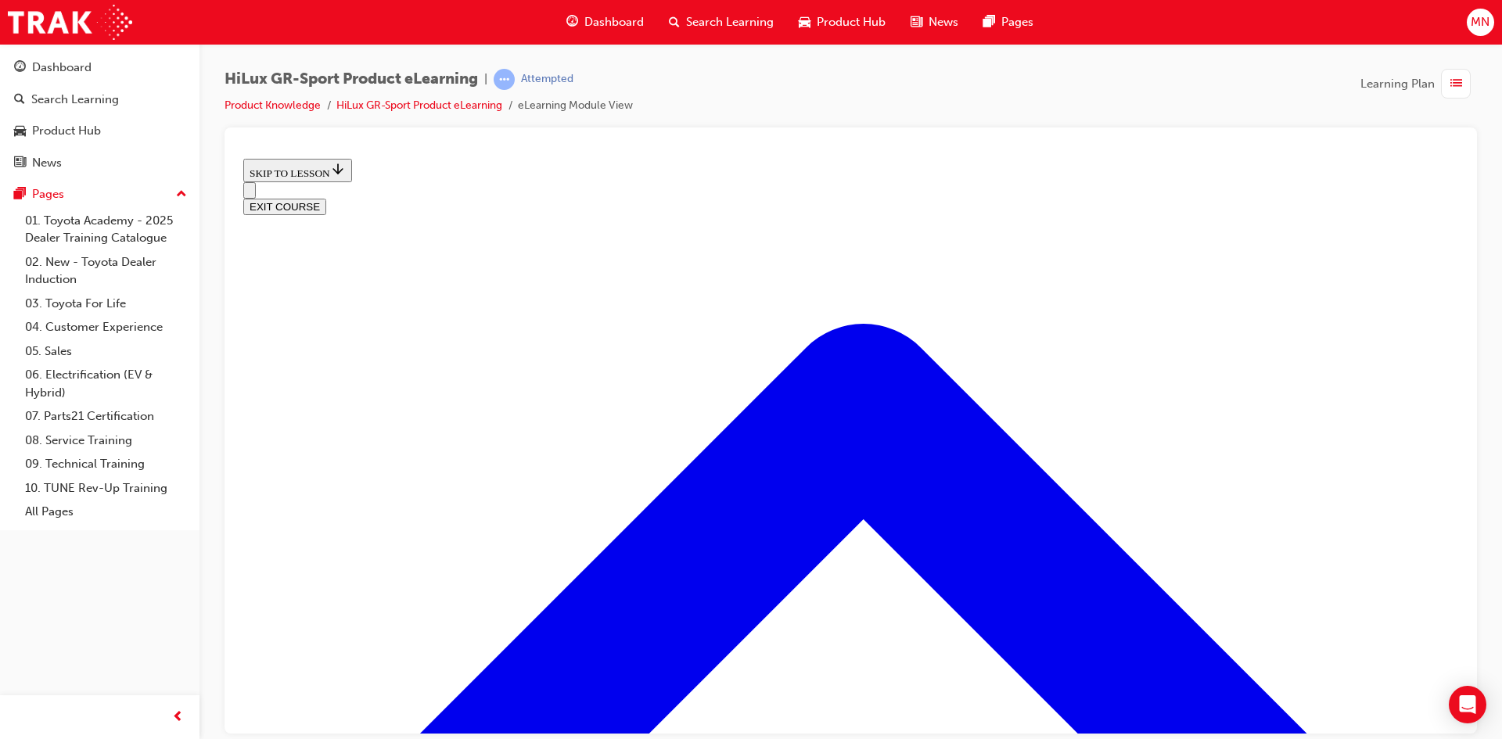
scroll to position [361, 0]
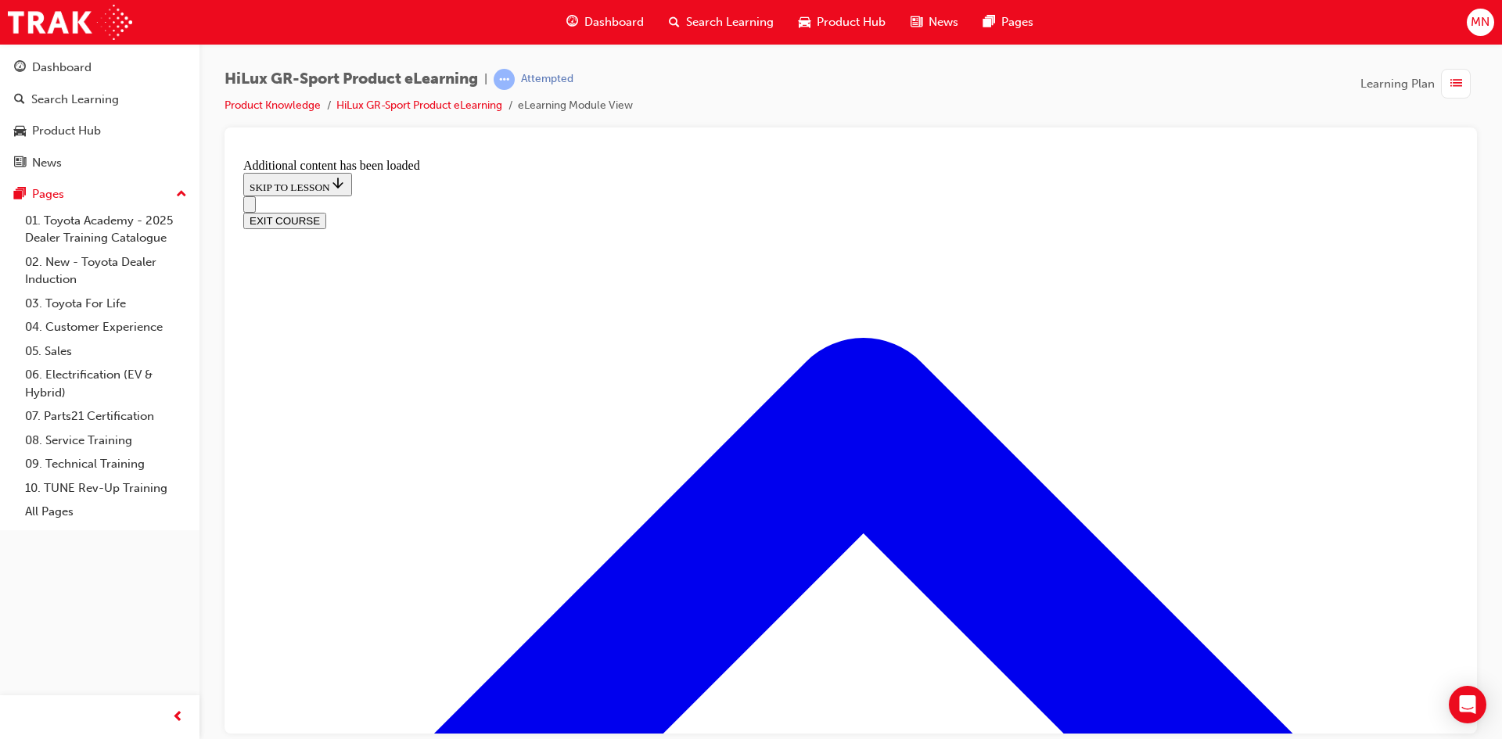
scroll to position [1479, 0]
drag, startPoint x: 848, startPoint y: 678, endPoint x: 1016, endPoint y: 229, distance: 479.3
drag, startPoint x: 678, startPoint y: 487, endPoint x: 665, endPoint y: 487, distance: 13.3
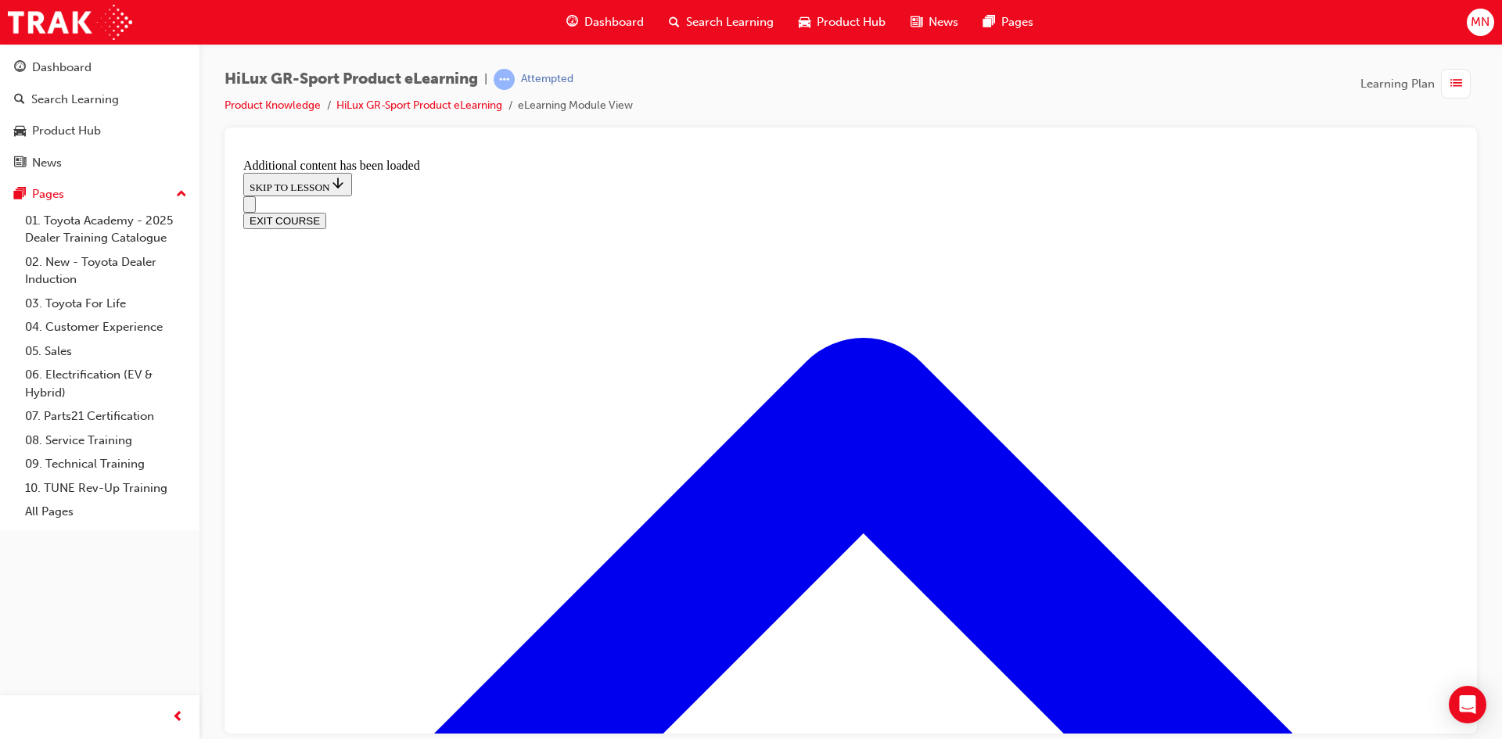
drag, startPoint x: 684, startPoint y: 563, endPoint x: 954, endPoint y: 567, distance: 270.0
drag, startPoint x: 687, startPoint y: 491, endPoint x: 736, endPoint y: 405, distance: 98.5
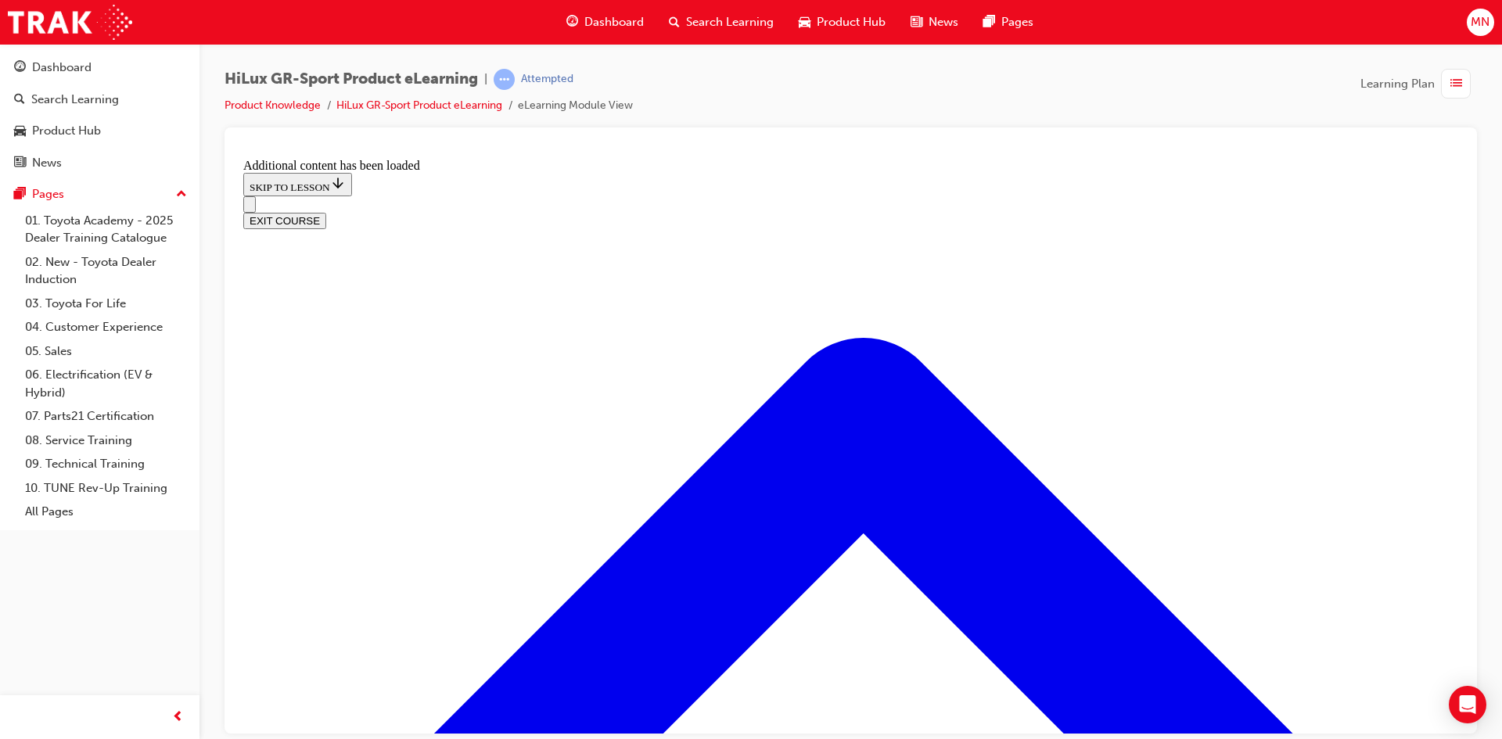
drag, startPoint x: 685, startPoint y: 472, endPoint x: 728, endPoint y: 469, distance: 43.9
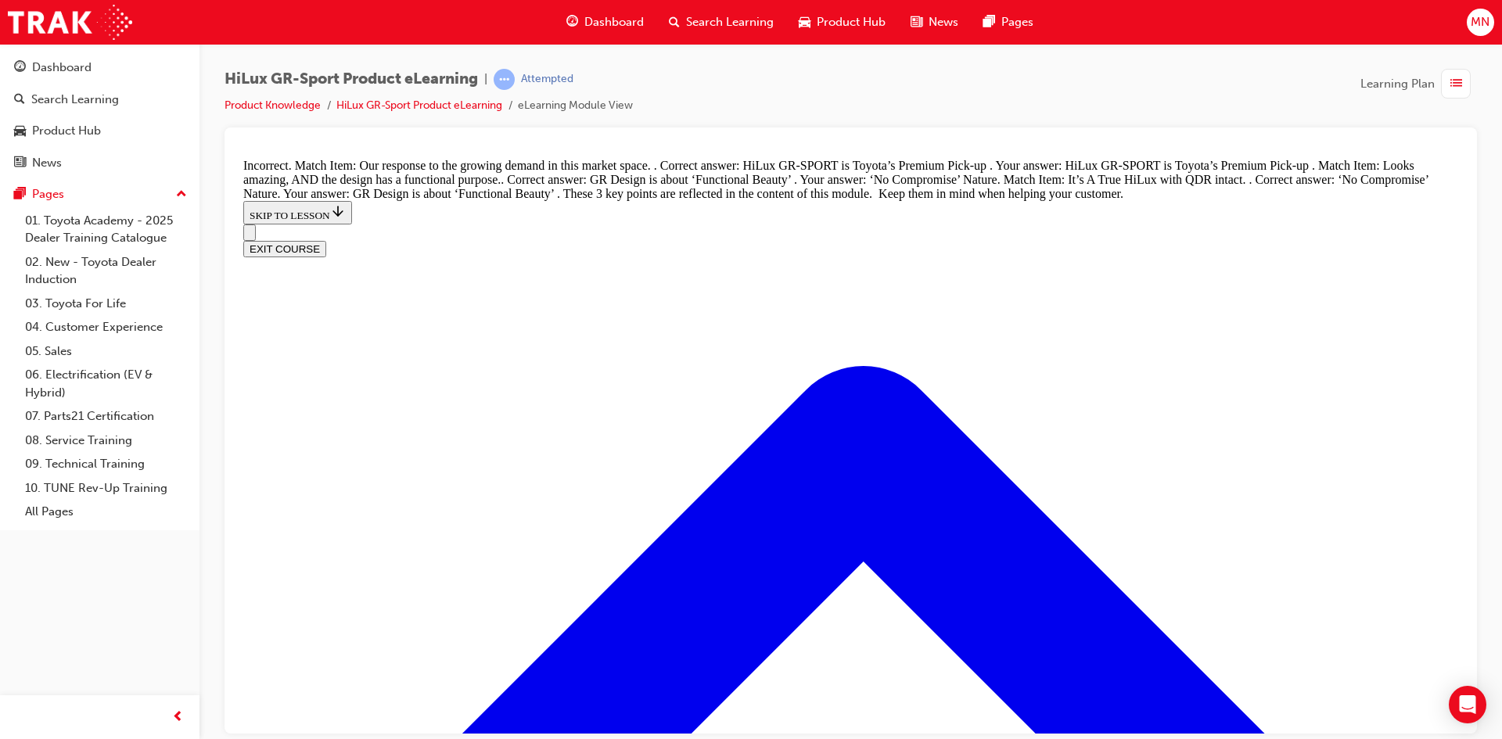
scroll to position [1725, 0]
drag, startPoint x: 708, startPoint y: 387, endPoint x: 737, endPoint y: 226, distance: 163.0
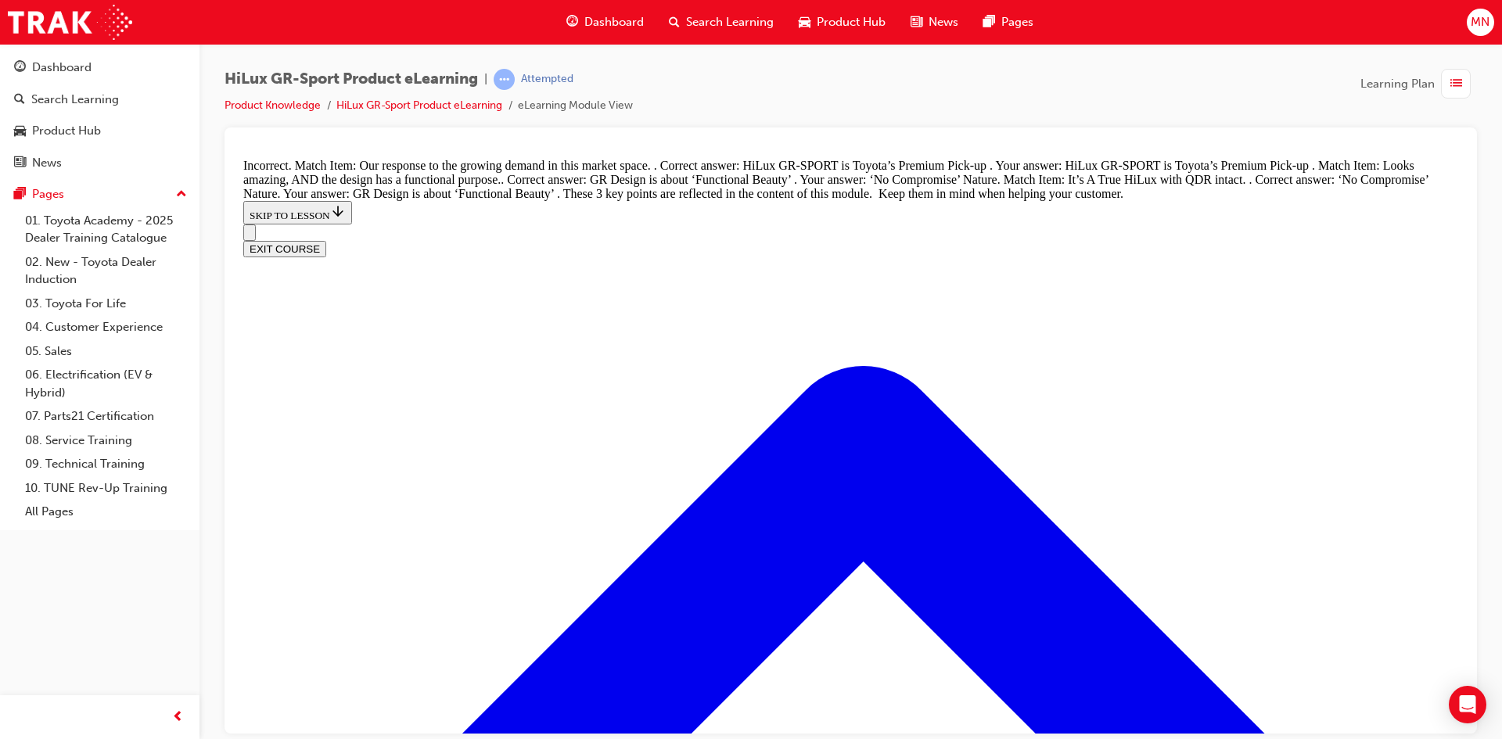
drag, startPoint x: 699, startPoint y: 294, endPoint x: 738, endPoint y: 379, distance: 93.1
drag, startPoint x: 740, startPoint y: 300, endPoint x: 771, endPoint y: 301, distance: 30.6
drag, startPoint x: 746, startPoint y: 231, endPoint x: 800, endPoint y: 228, distance: 53.3
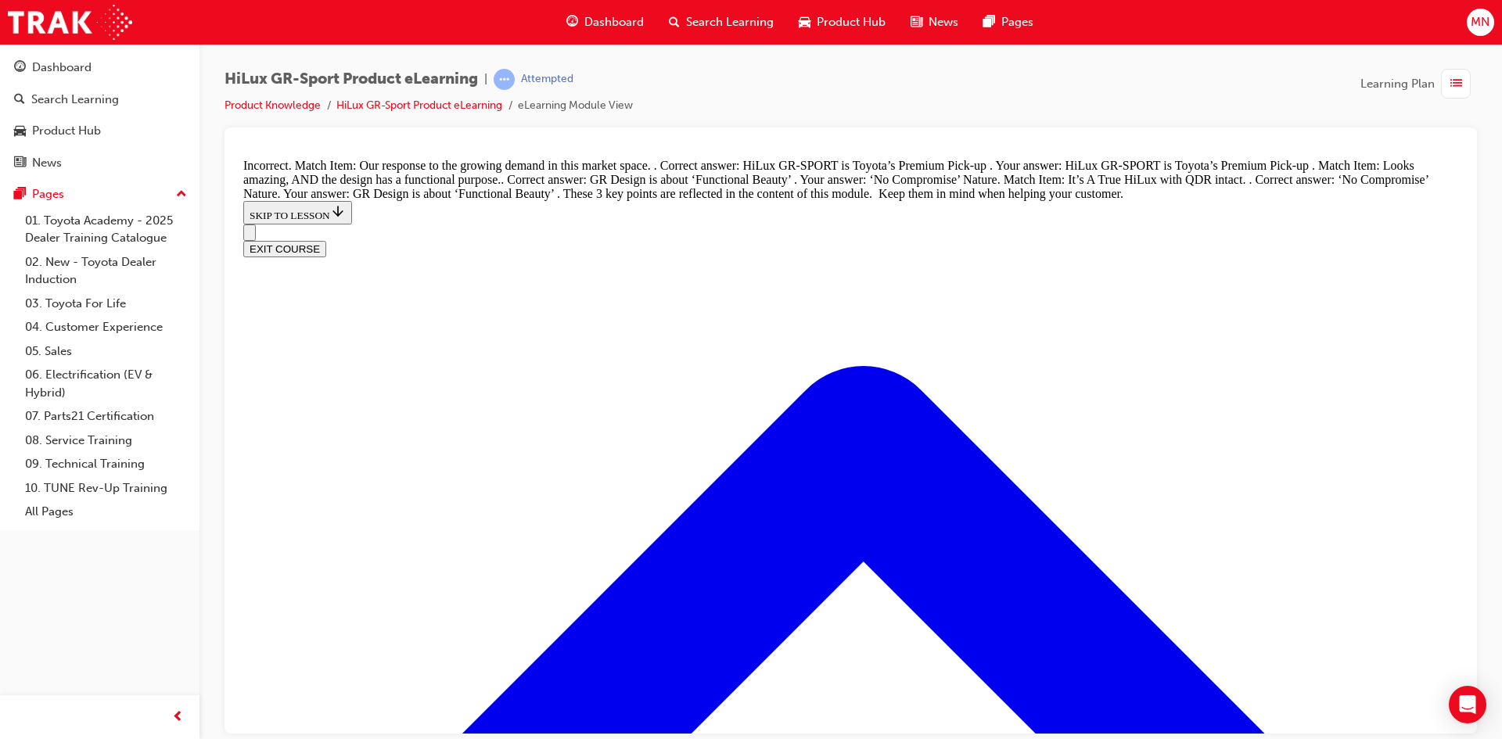
drag, startPoint x: 726, startPoint y: 547, endPoint x: 772, endPoint y: 455, distance: 102.5
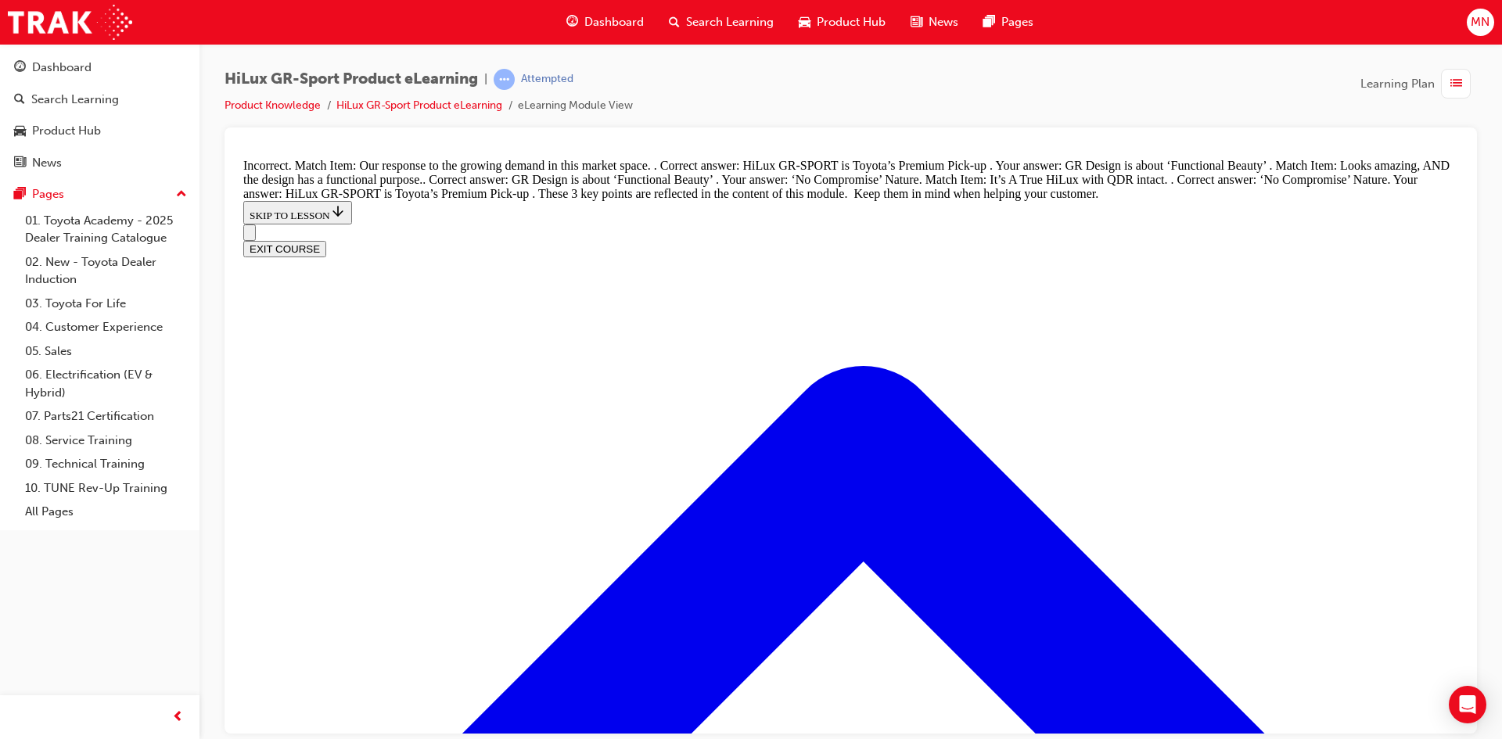
drag, startPoint x: 694, startPoint y: 599, endPoint x: 743, endPoint y: 599, distance: 48.5
drag, startPoint x: 739, startPoint y: 533, endPoint x: 757, endPoint y: 532, distance: 18.8
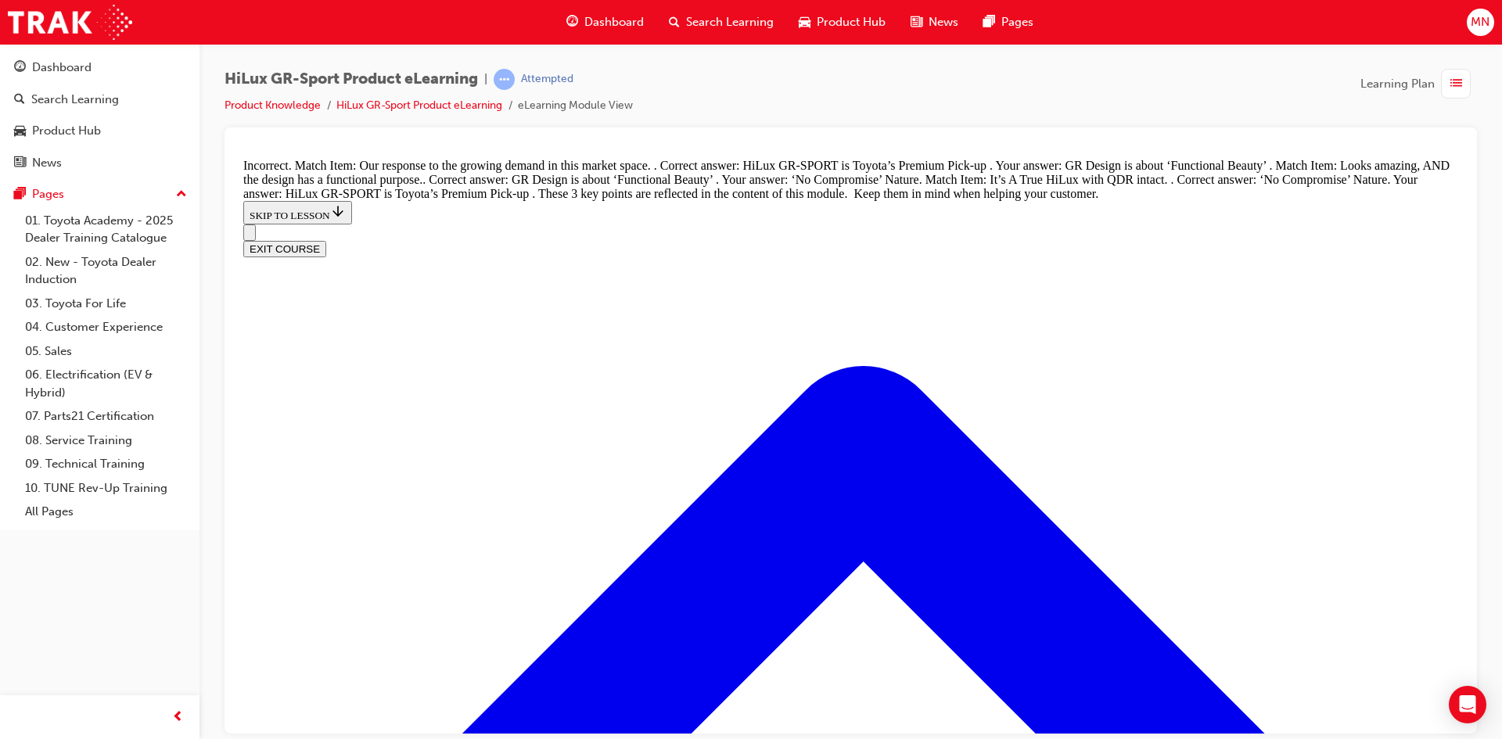
drag, startPoint x: 725, startPoint y: 619, endPoint x: 765, endPoint y: 454, distance: 169.9
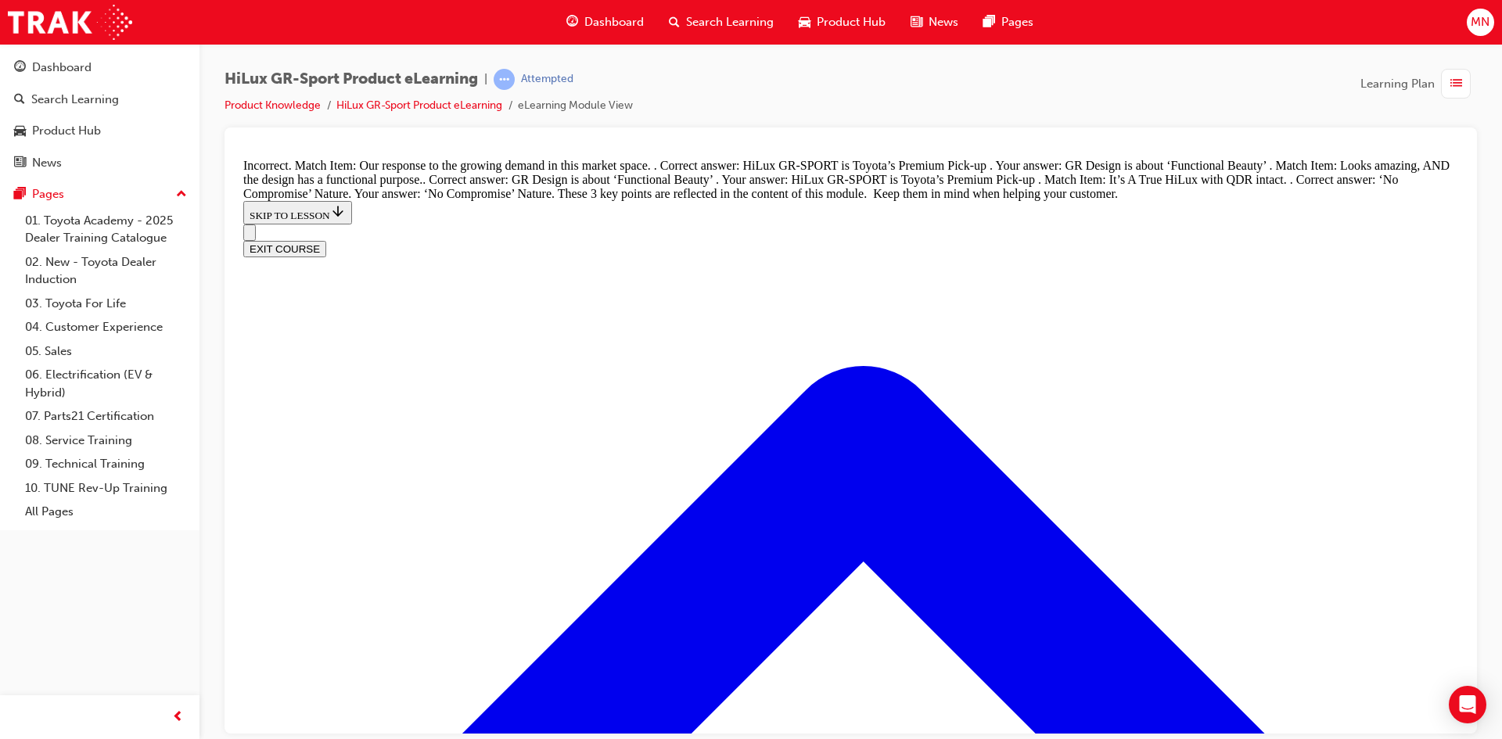
drag, startPoint x: 745, startPoint y: 526, endPoint x: 793, endPoint y: 607, distance: 94.3
drag, startPoint x: 726, startPoint y: 539, endPoint x: 773, endPoint y: 545, distance: 47.4
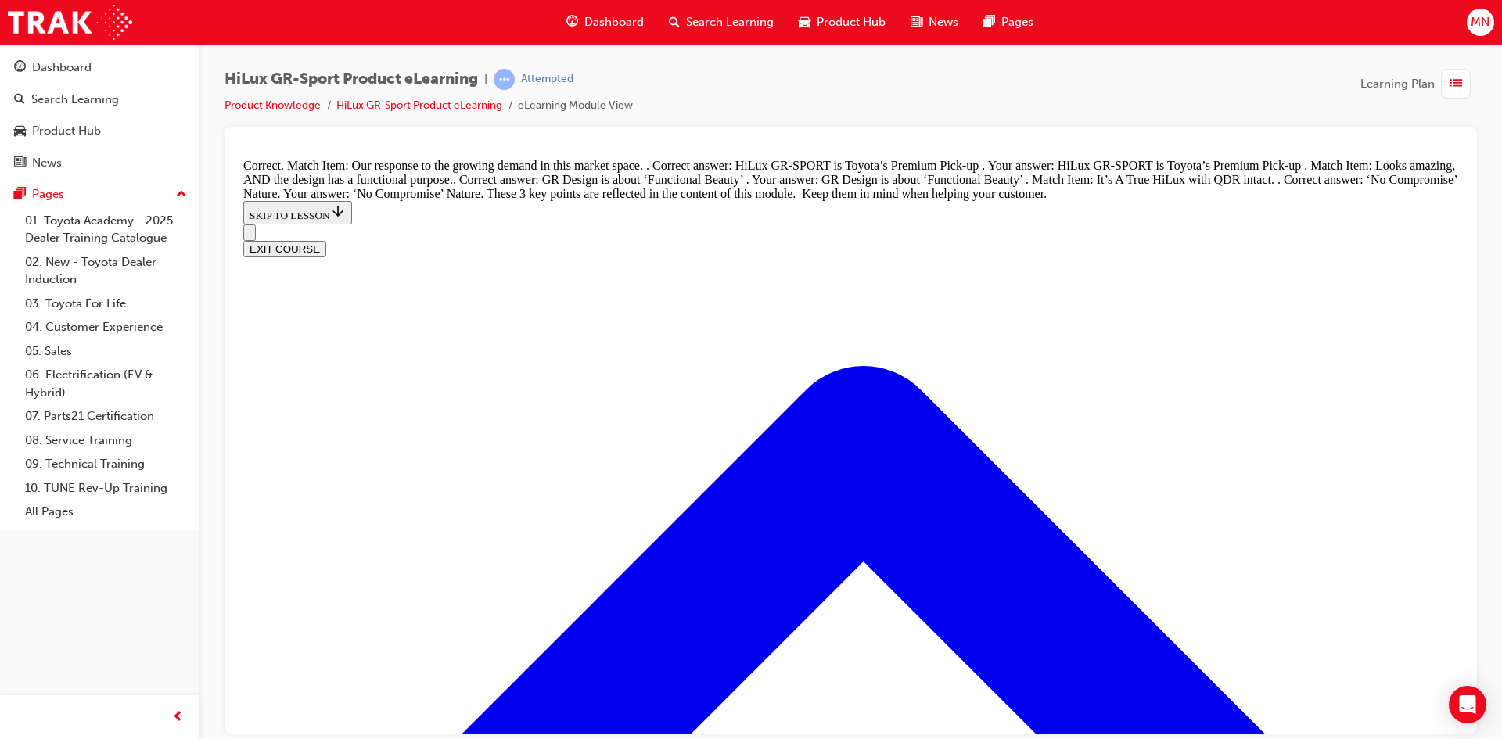
scroll to position [1827, 0]
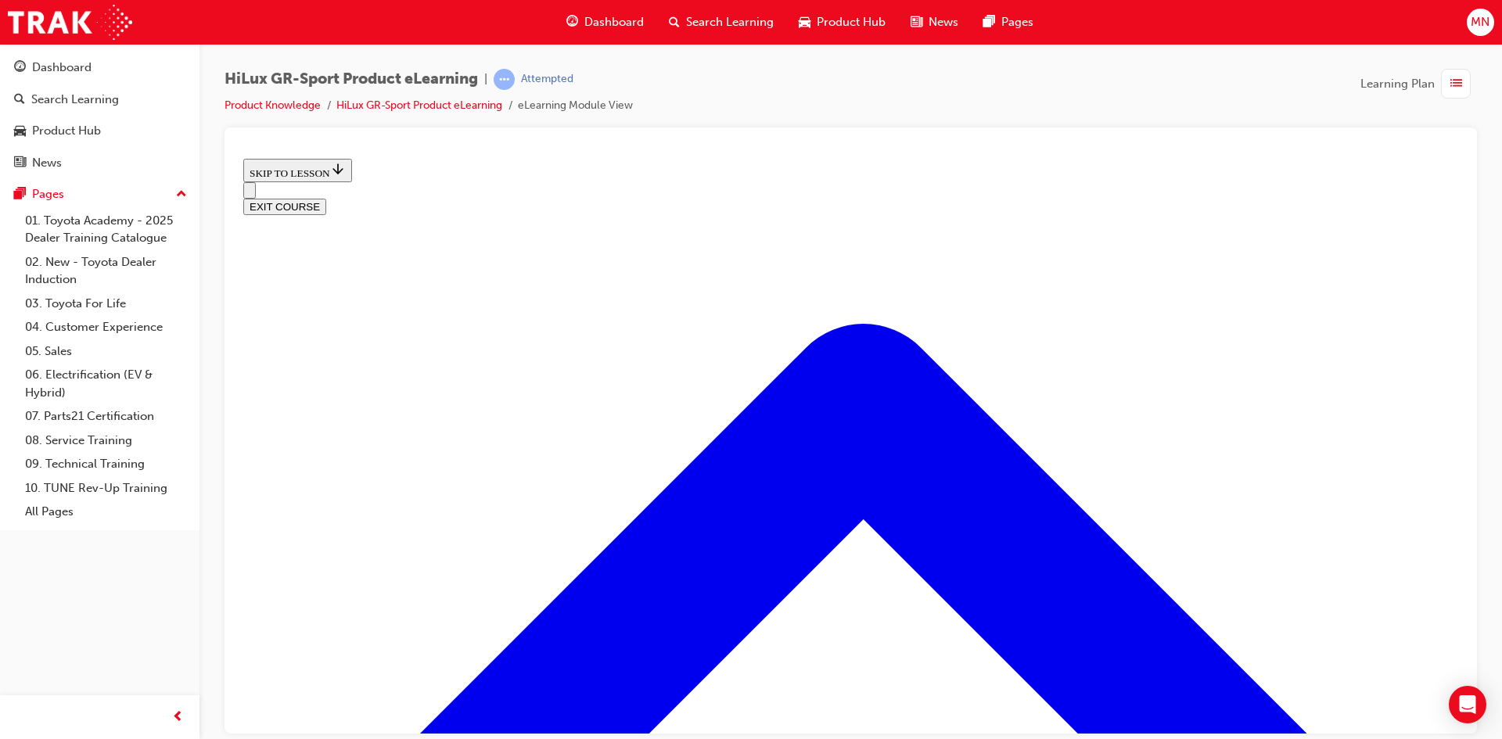
scroll to position [674, 0]
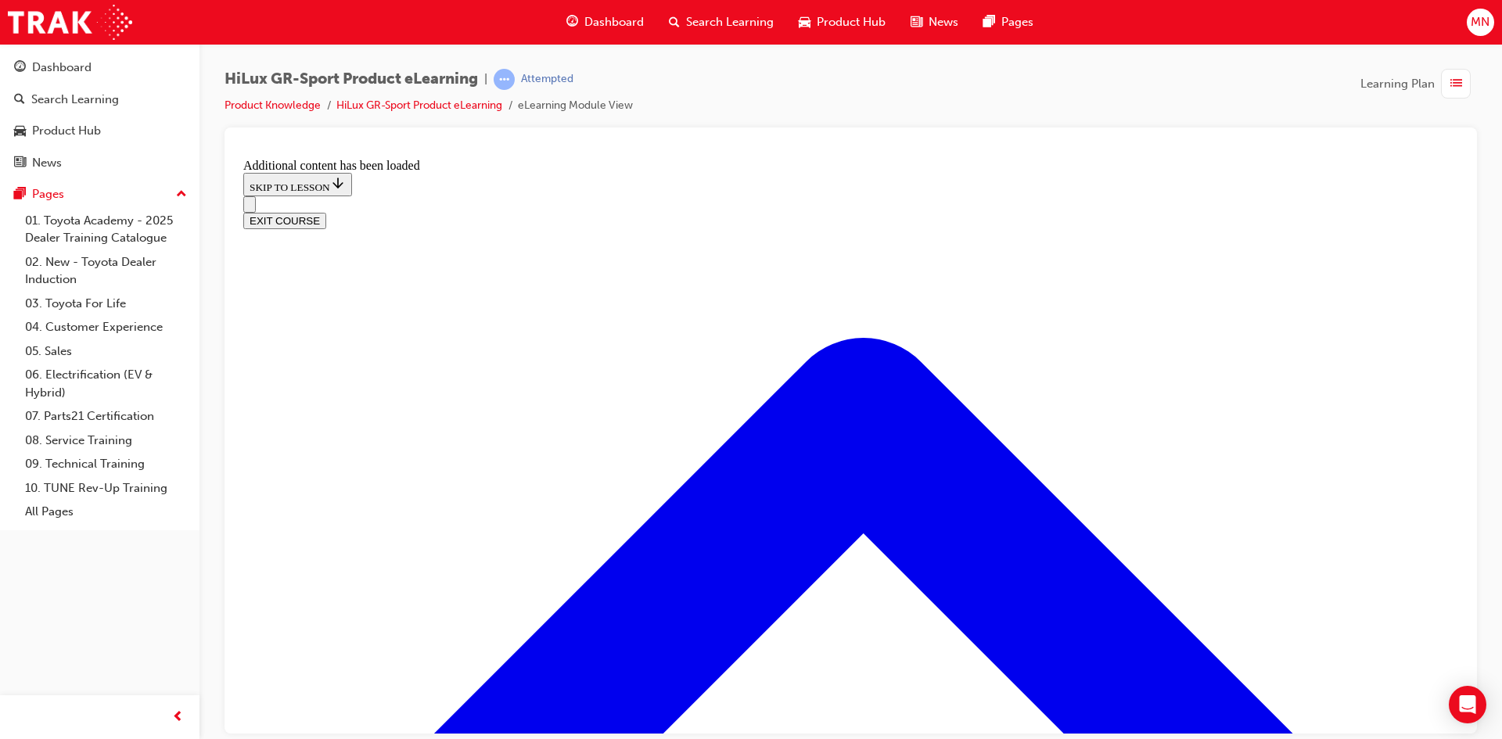
scroll to position [1309, 0]
radio input "true"
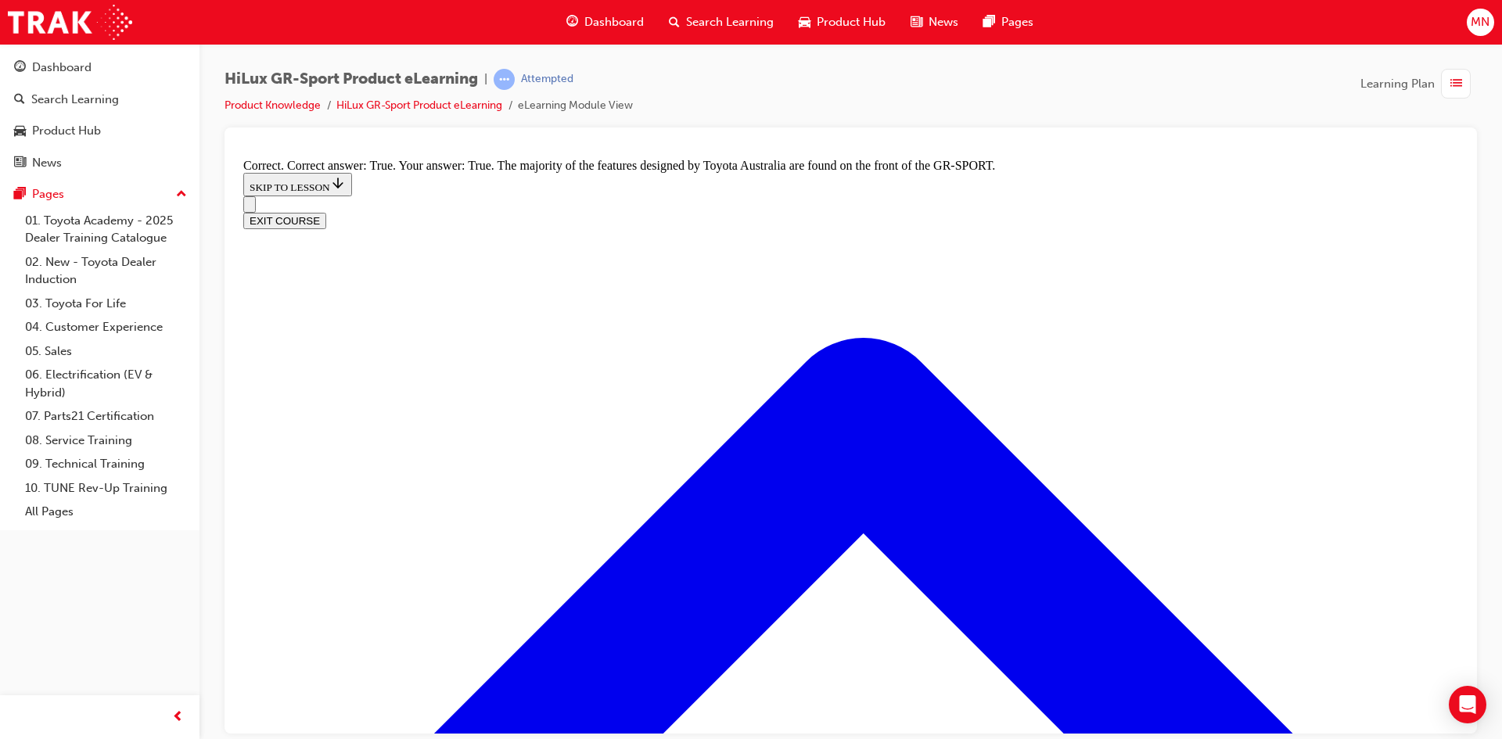
scroll to position [1935, 0]
radio input "true"
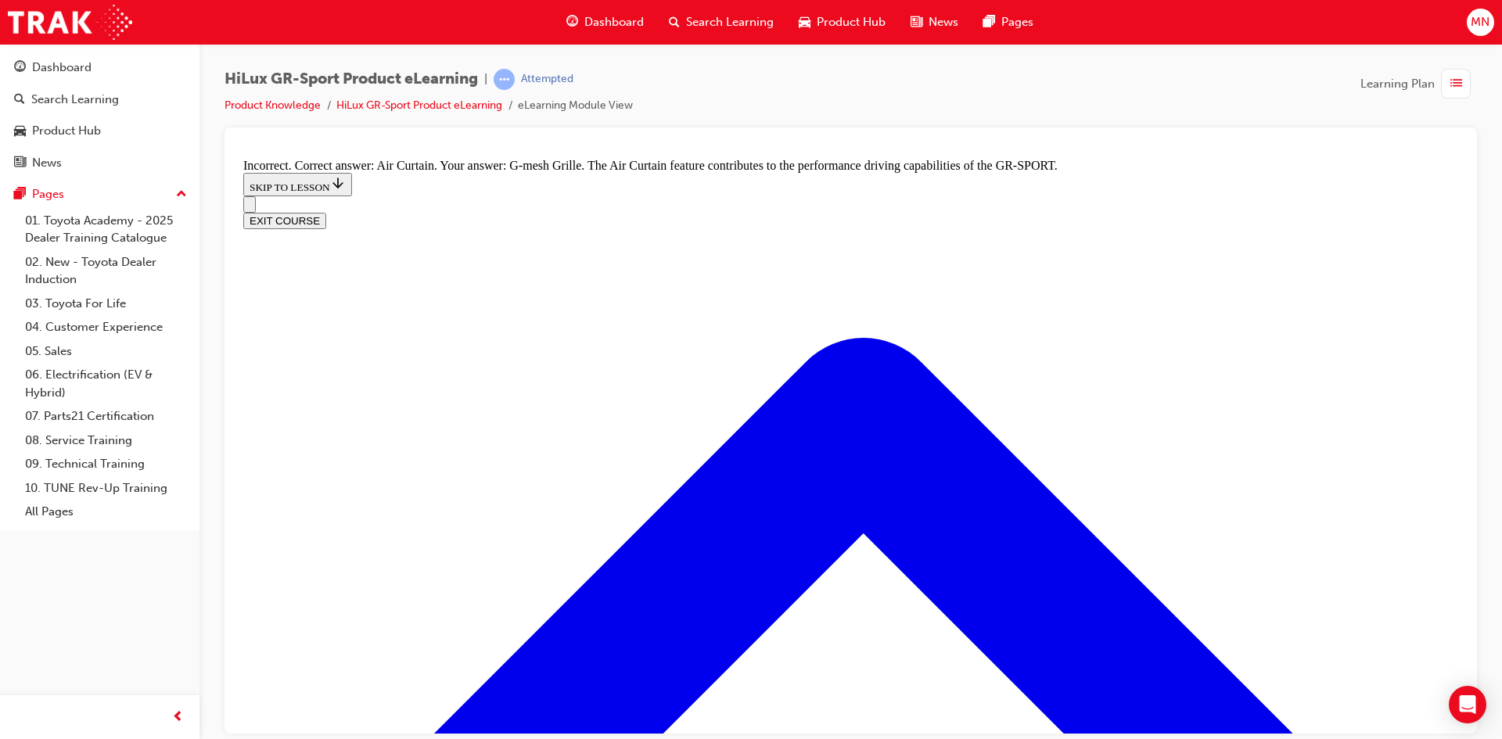
scroll to position [2405, 0]
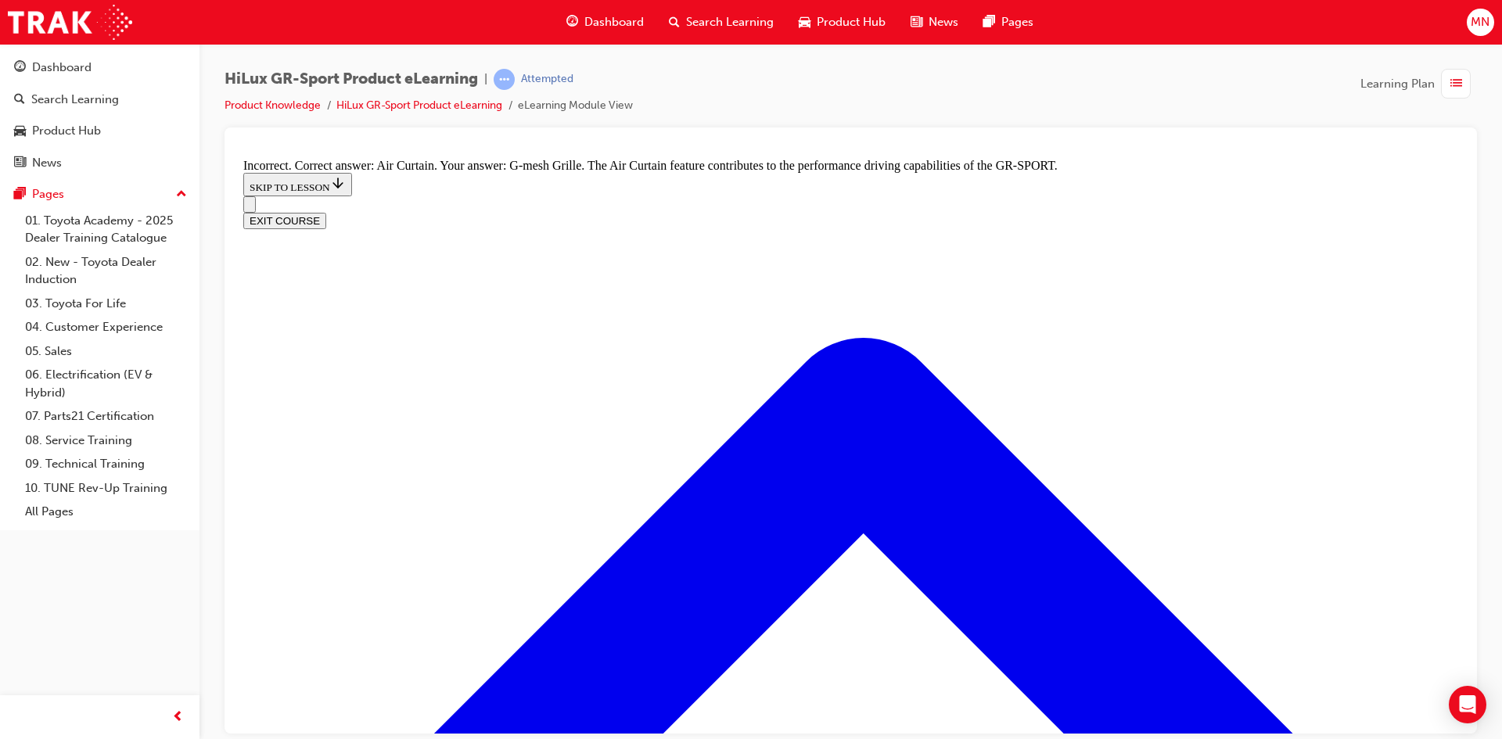
radio input "true"
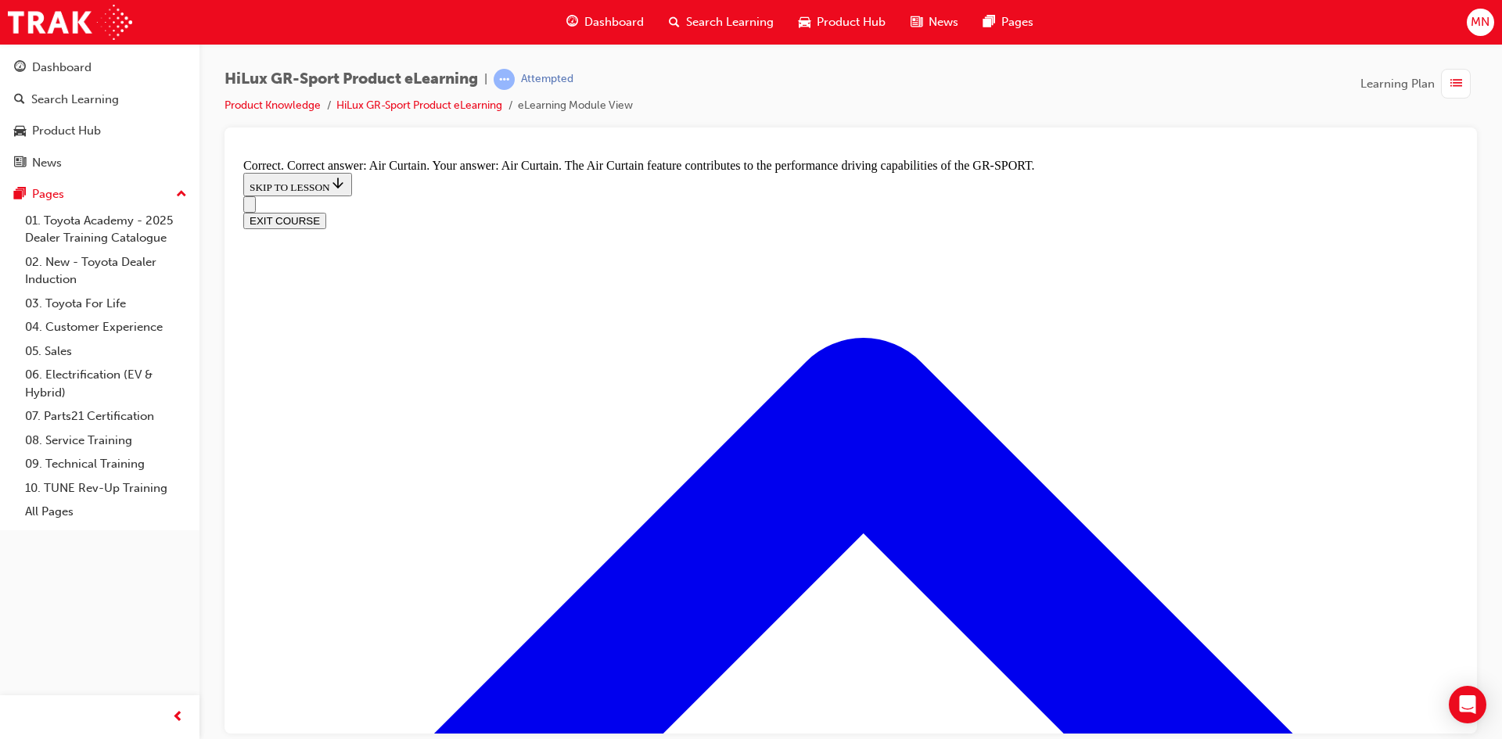
radio input "true"
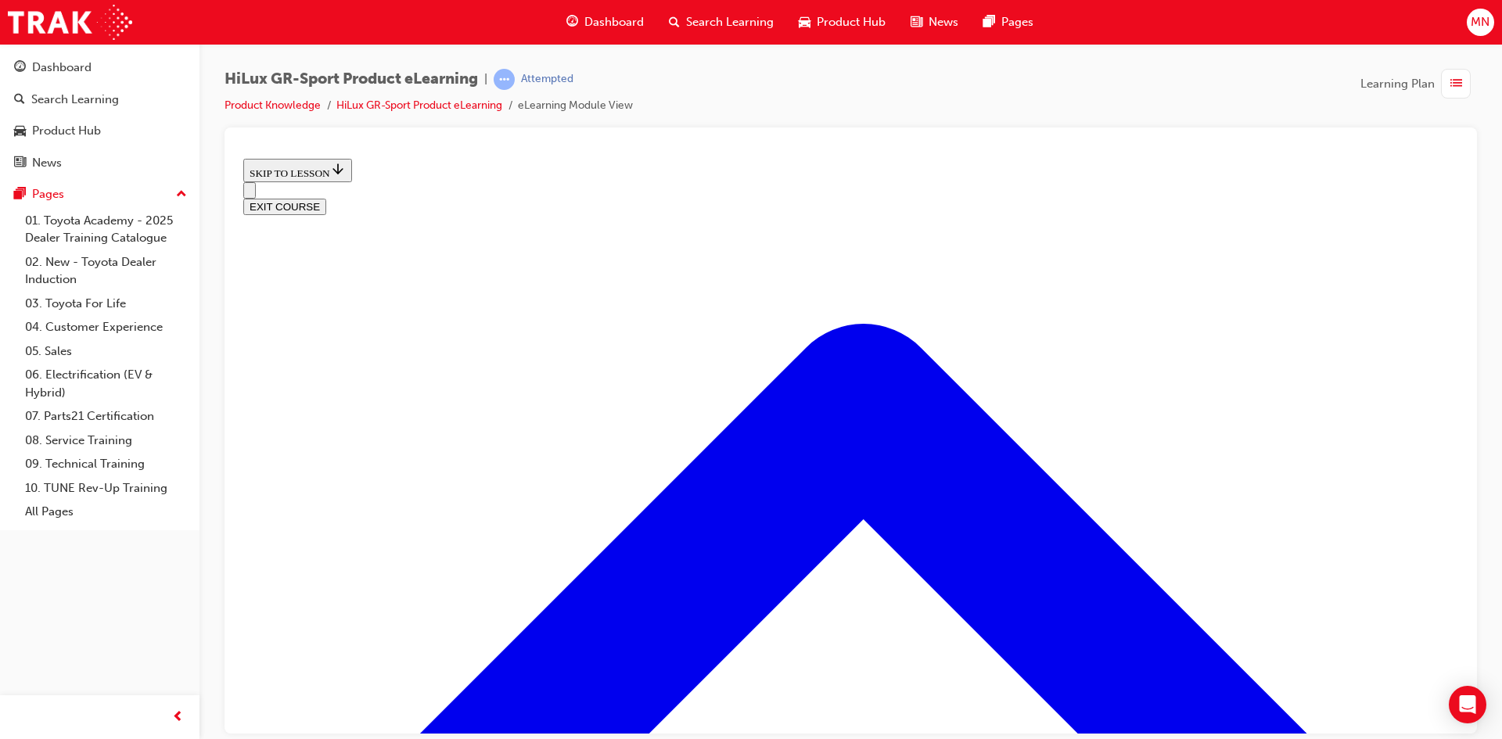
scroll to position [127, 0]
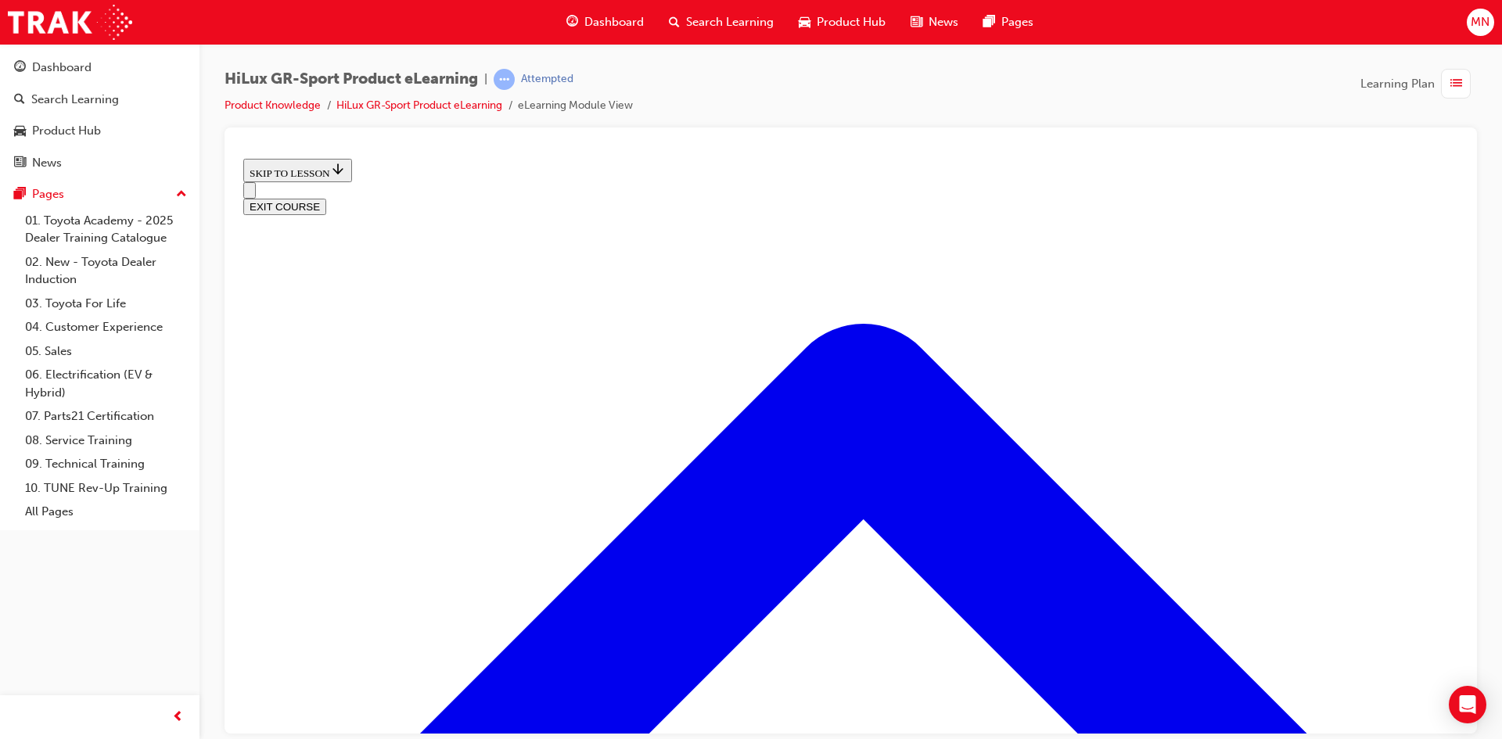
drag, startPoint x: 810, startPoint y: 246, endPoint x: 828, endPoint y: 272, distance: 31.5
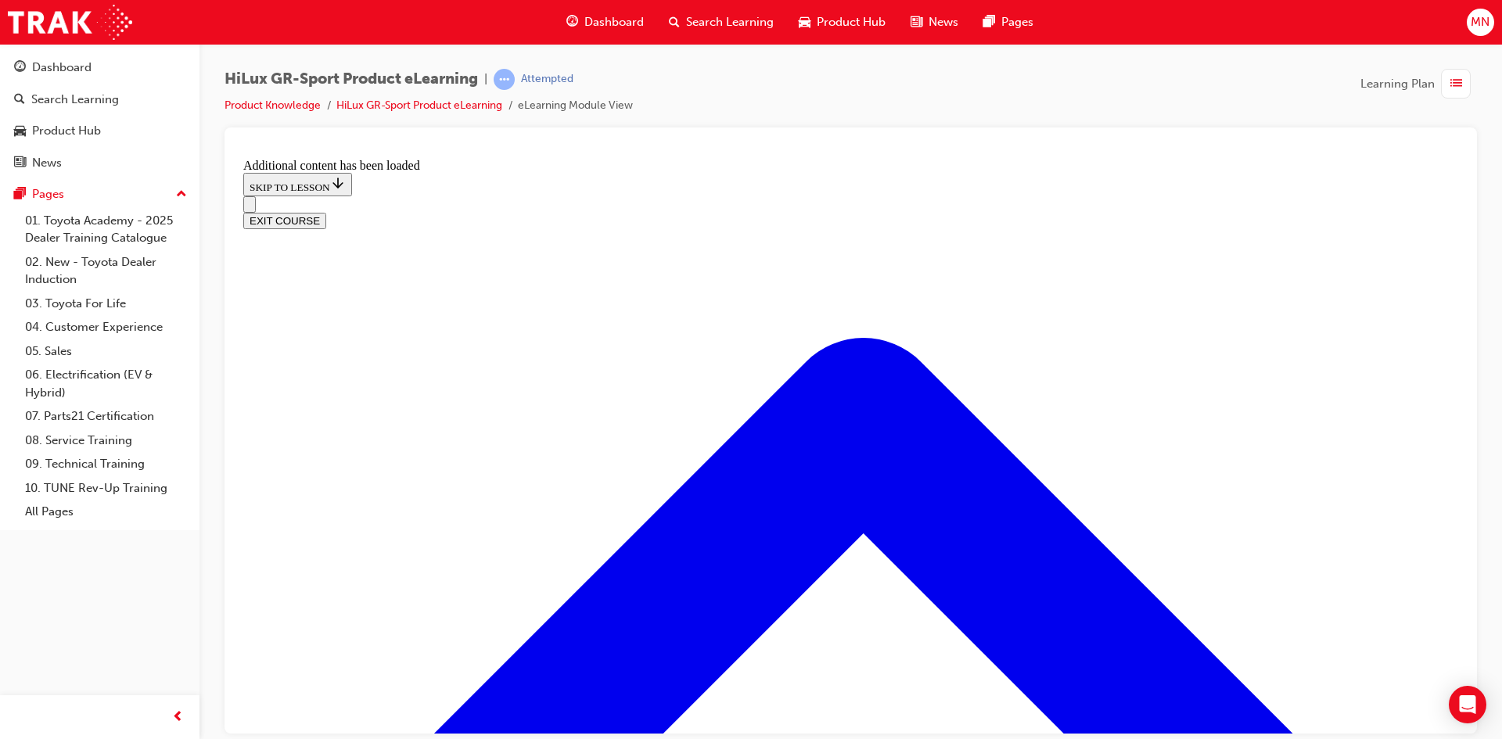
scroll to position [838, 0]
radio input "true"
drag, startPoint x: 834, startPoint y: 545, endPoint x: 844, endPoint y: 581, distance: 37.4
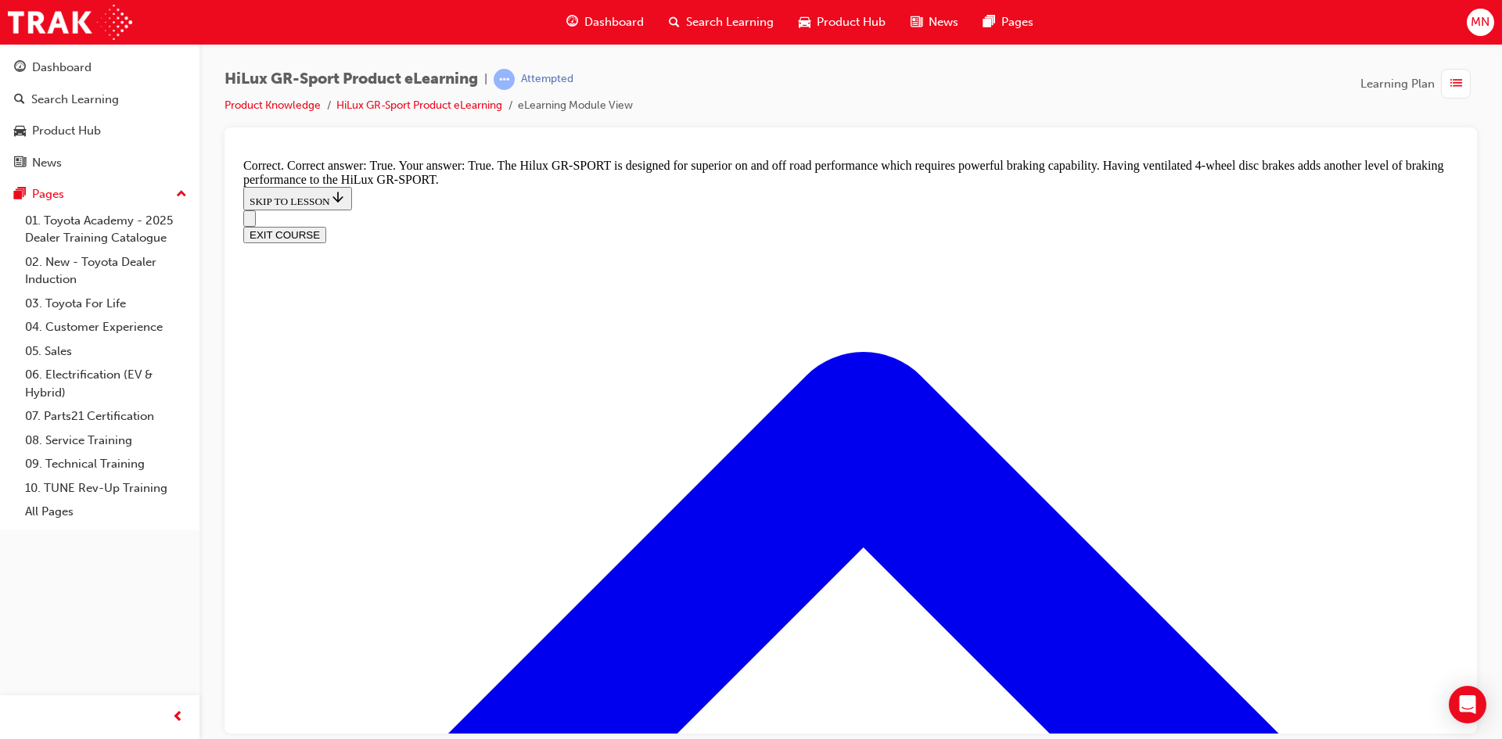
scroll to position [1160, 0]
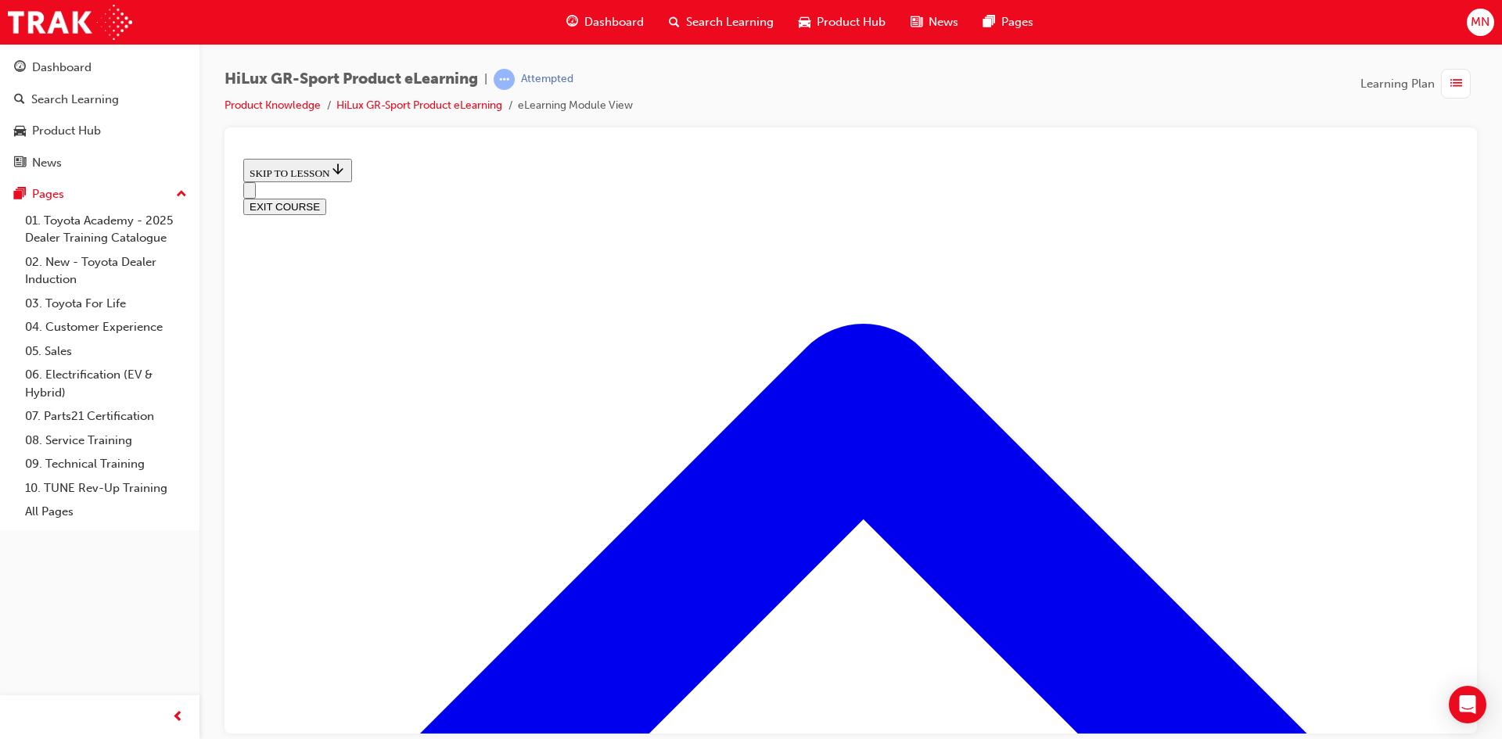
scroll to position [1450, 0]
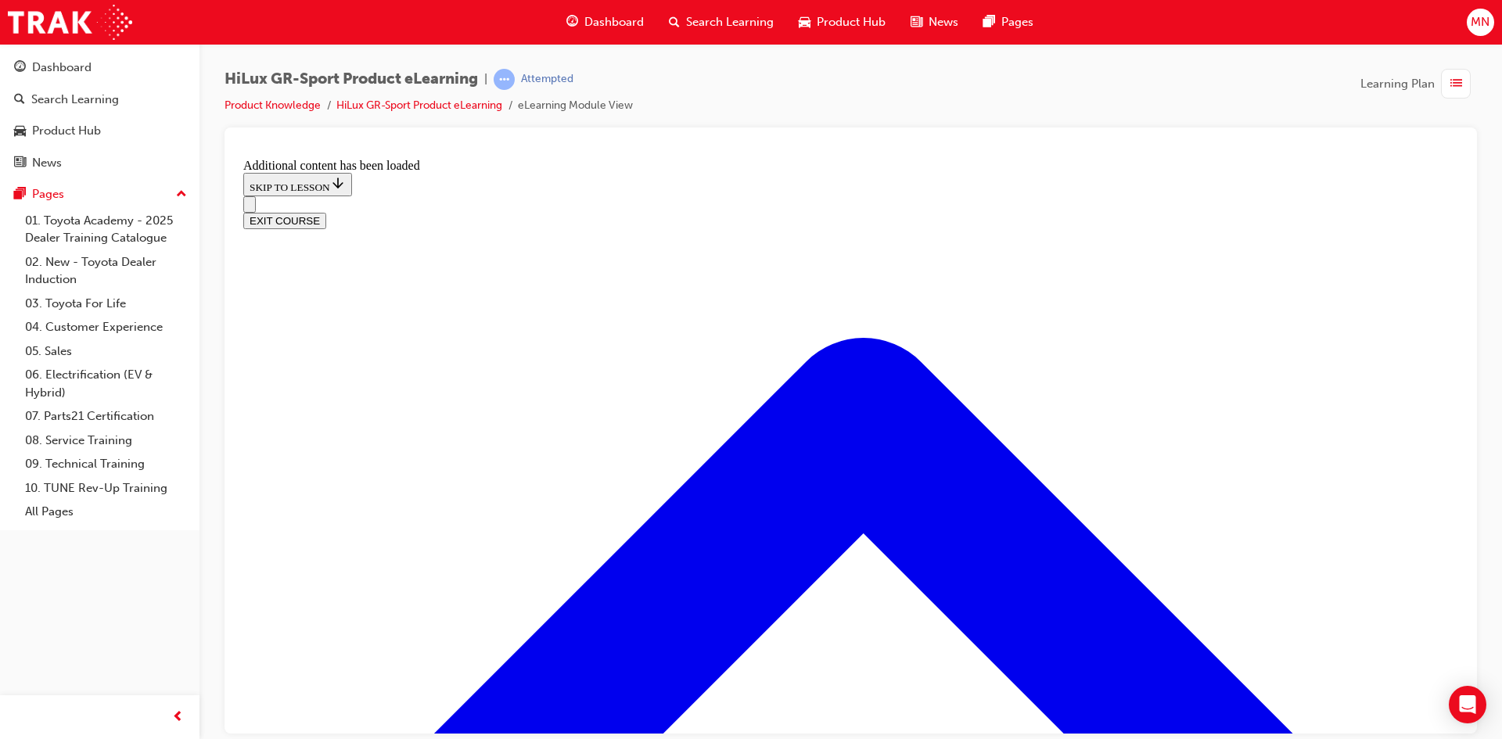
scroll to position [1881, 0]
checkbox input "true"
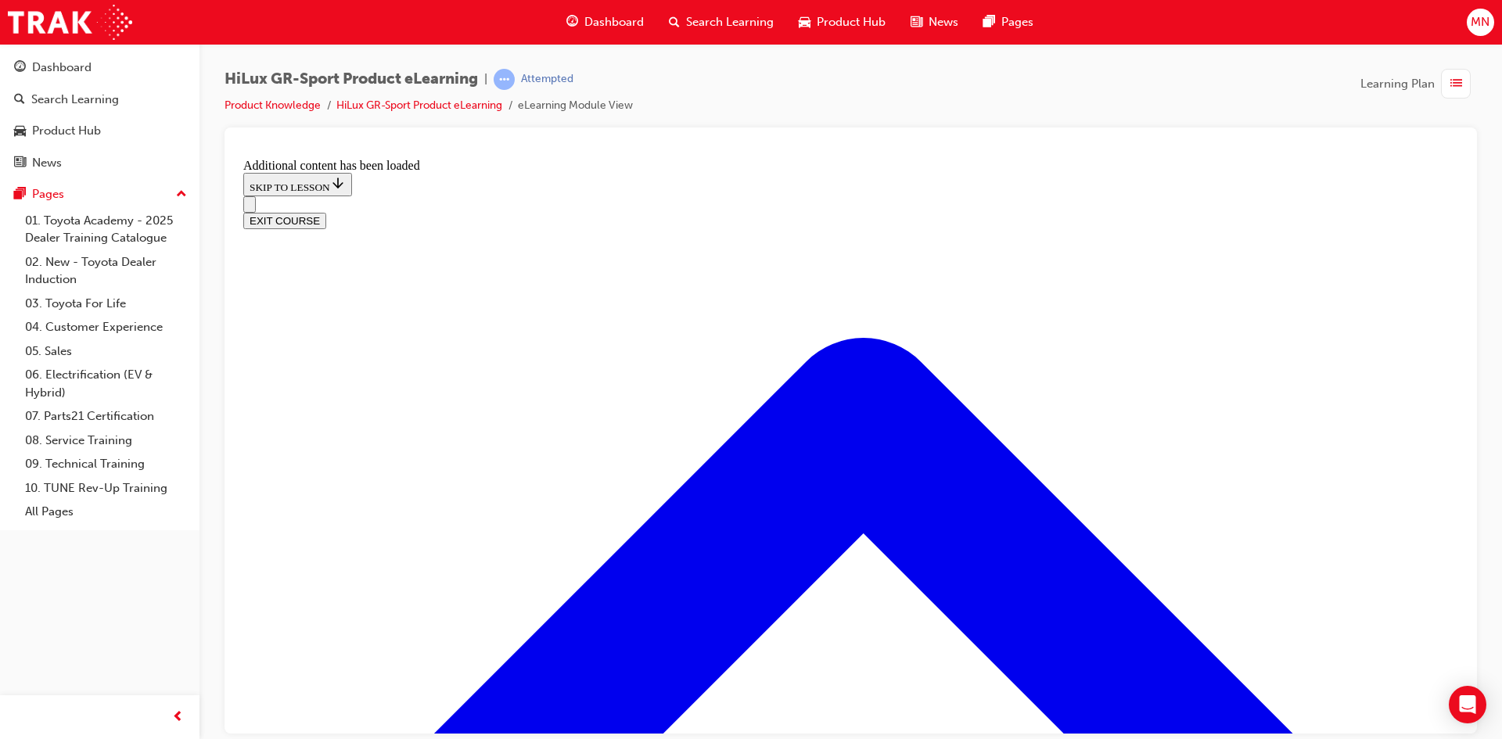
checkbox input "true"
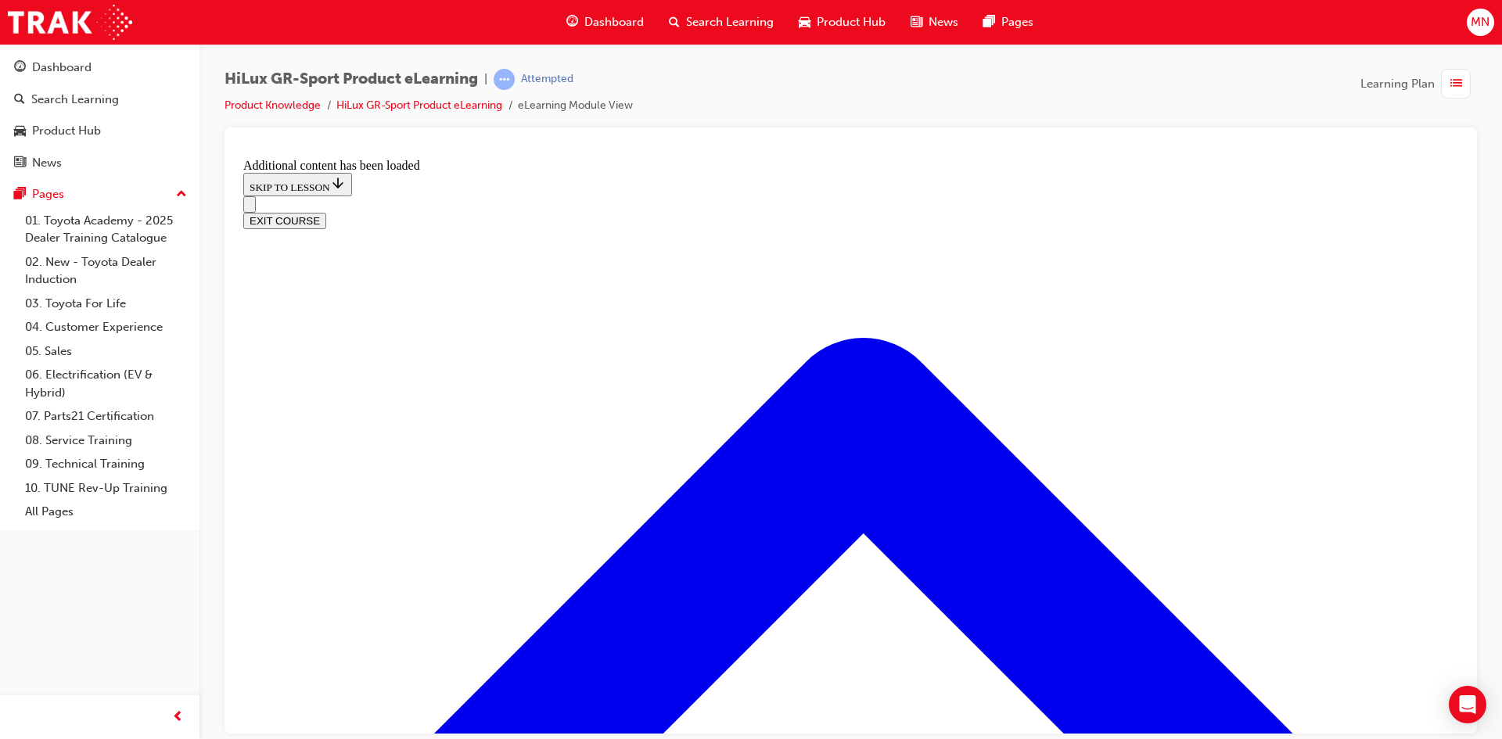
checkbox input "true"
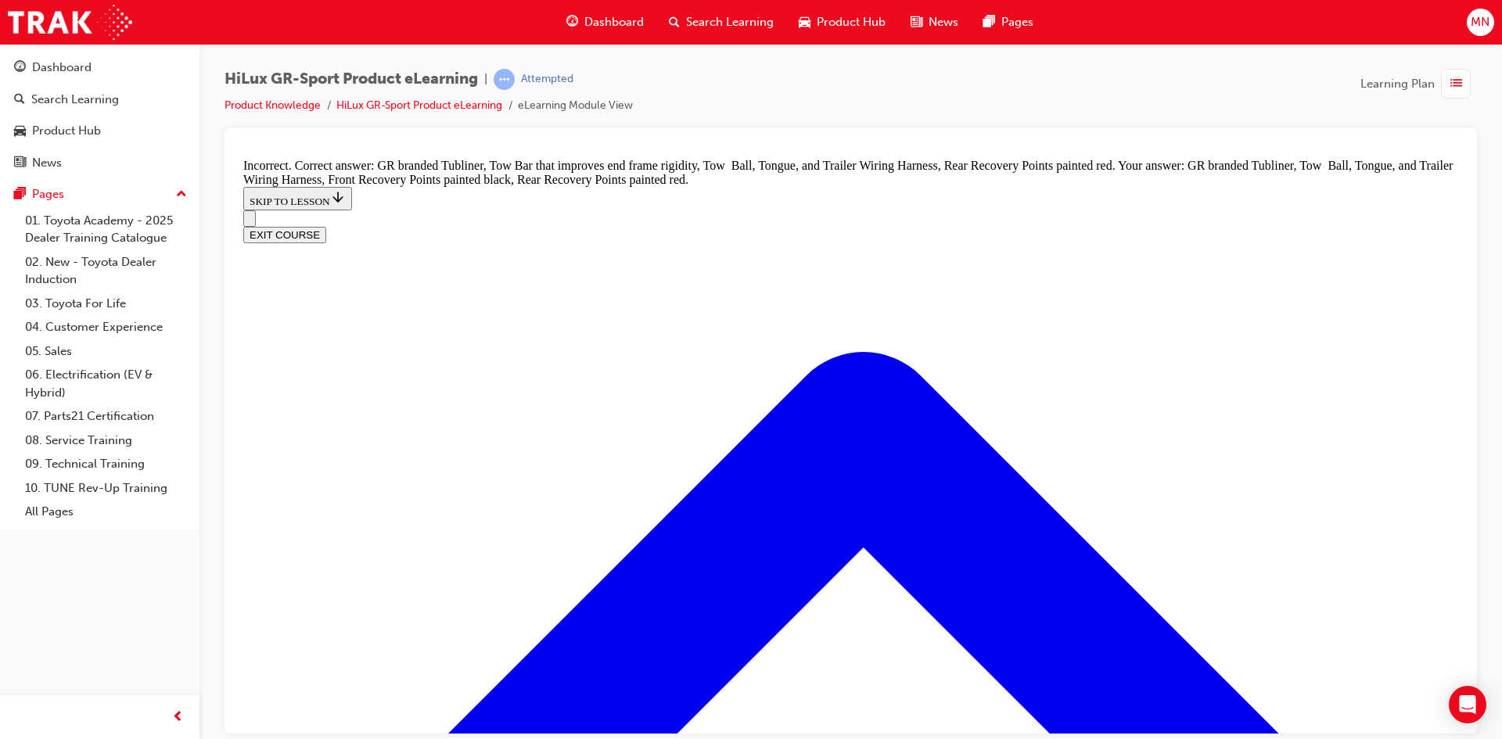
scroll to position [2252, 0]
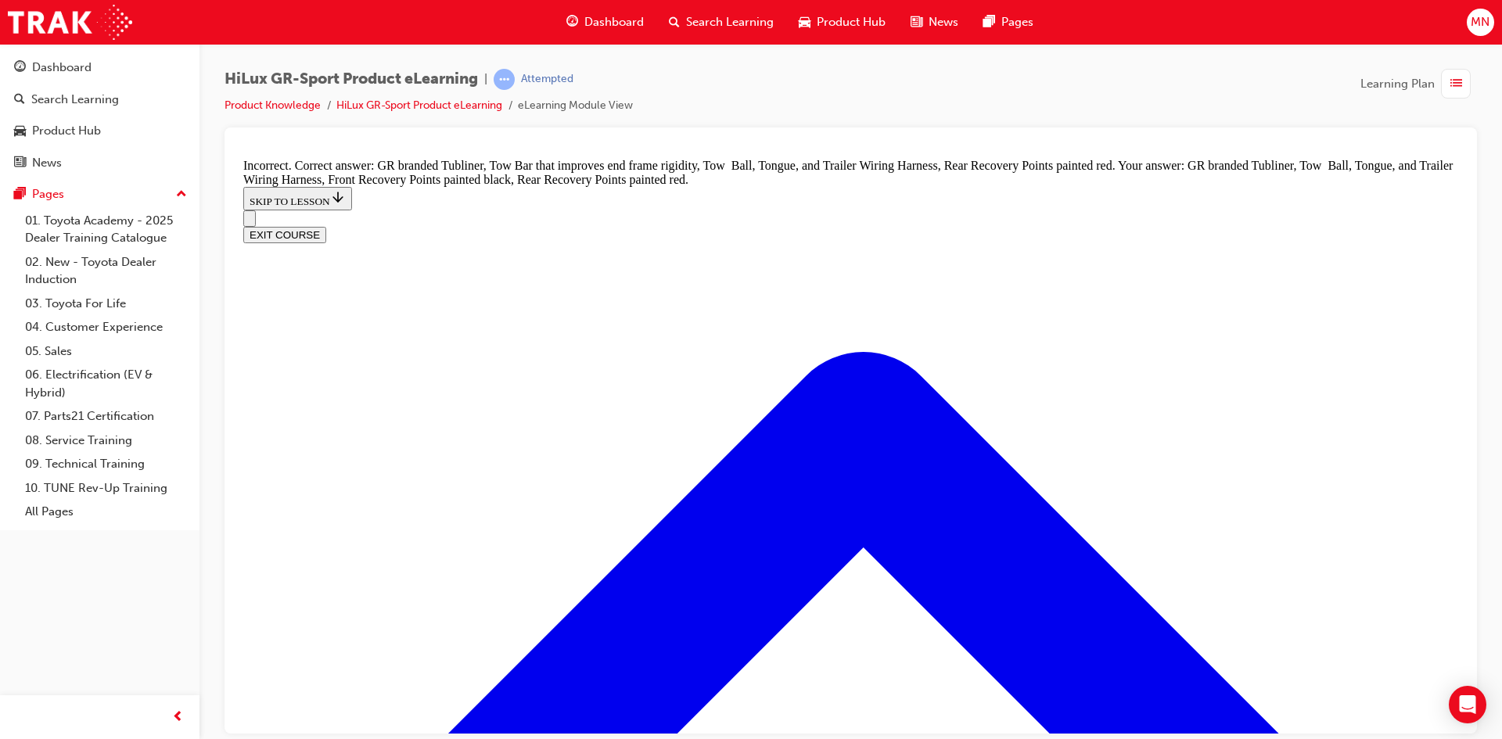
checkbox input "true"
checkbox input "false"
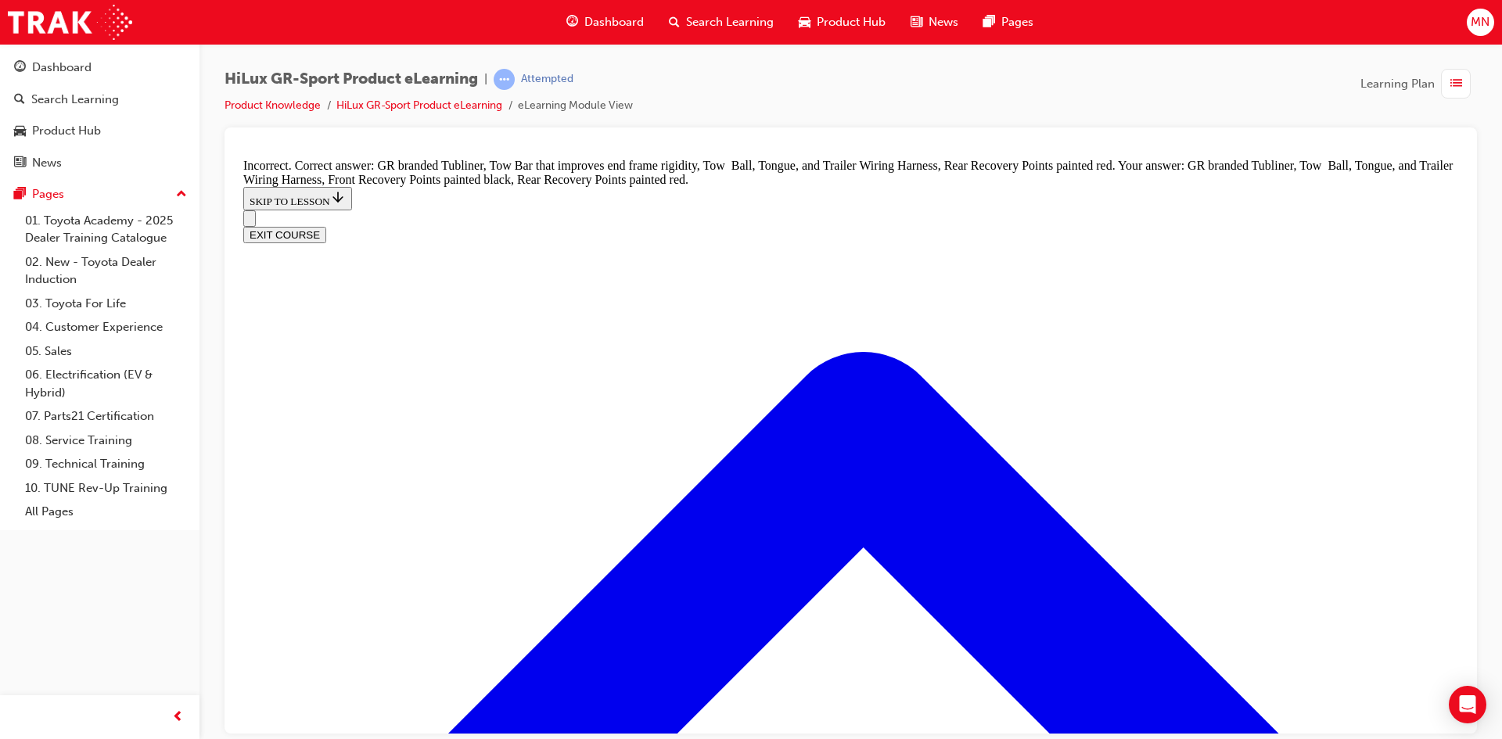
checkbox input "false"
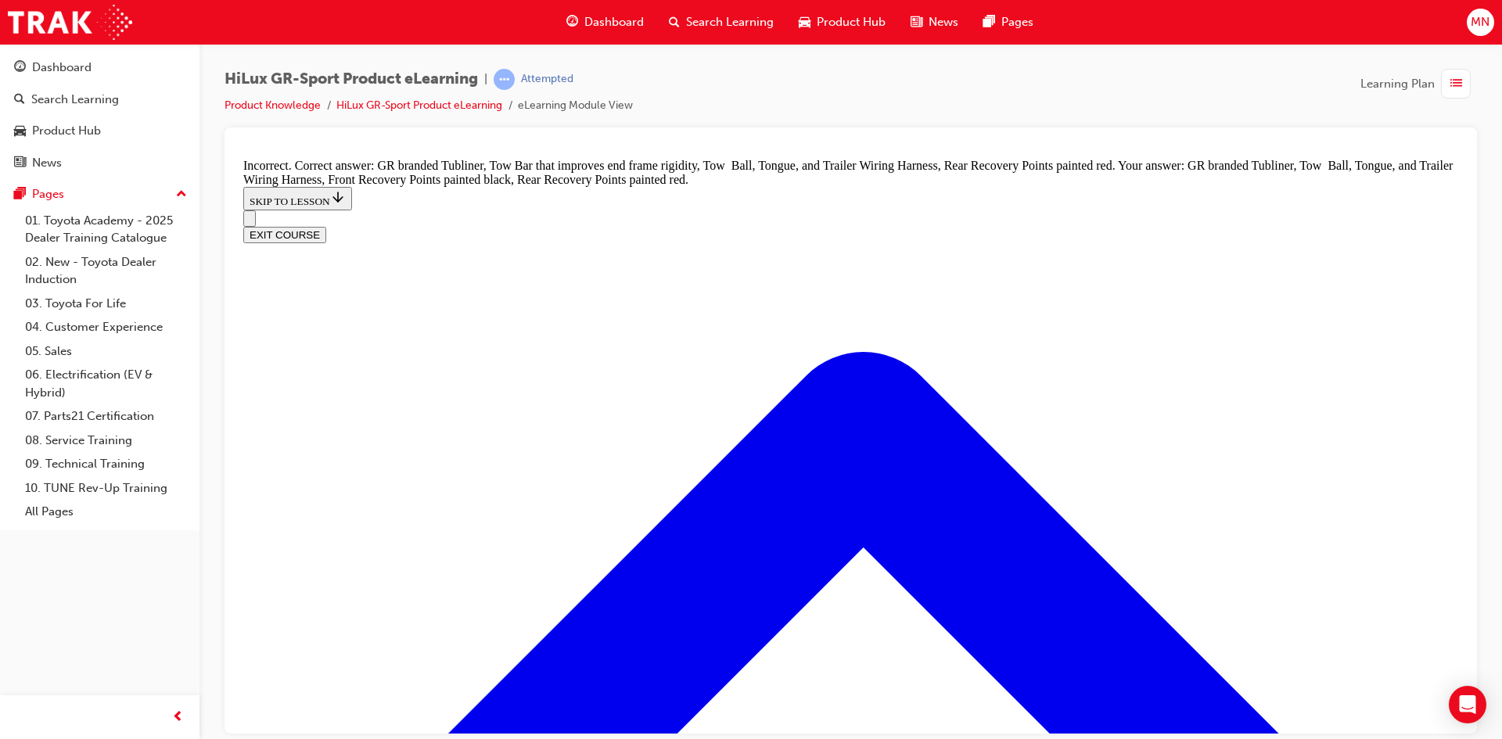
scroll to position [2083, 0]
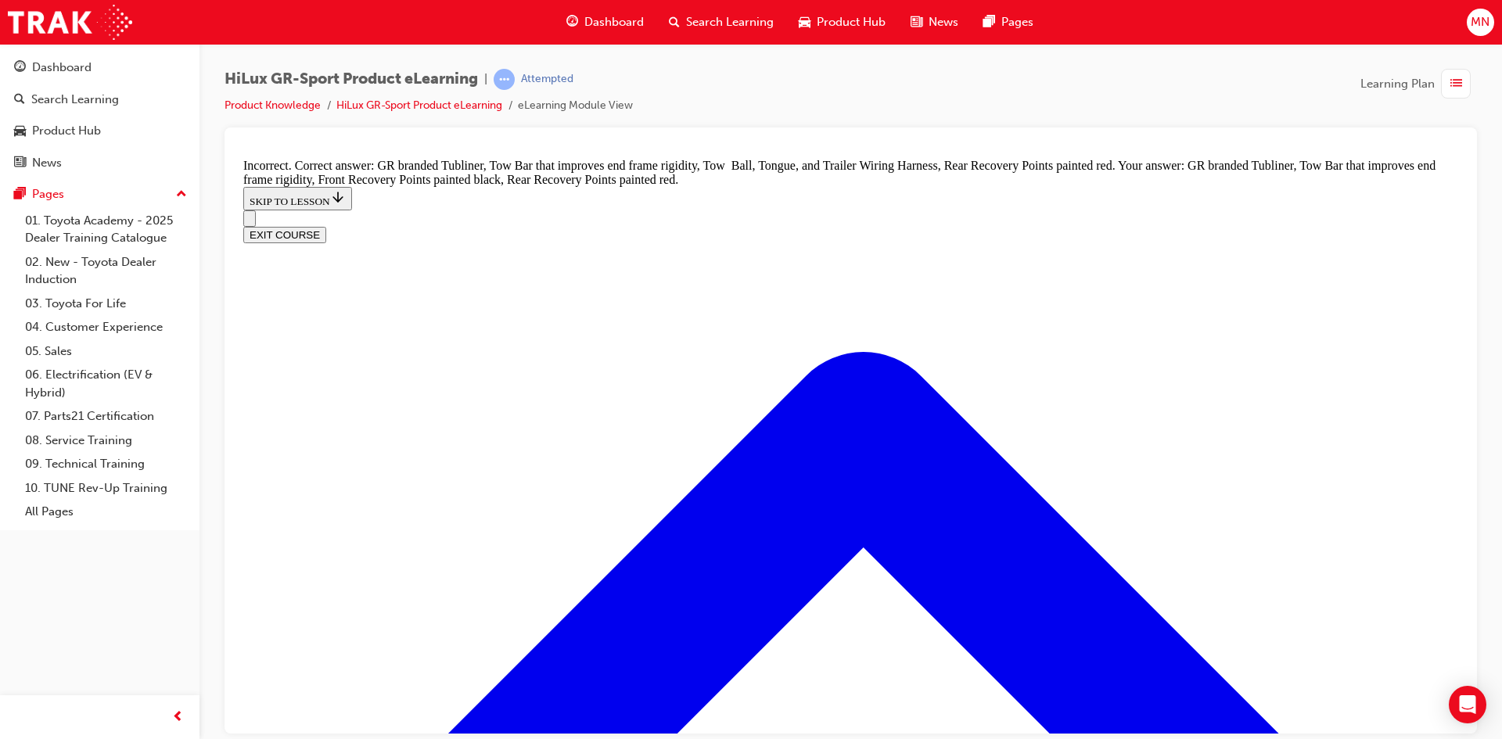
checkbox input "true"
drag, startPoint x: 623, startPoint y: 496, endPoint x: 627, endPoint y: 511, distance: 15.4
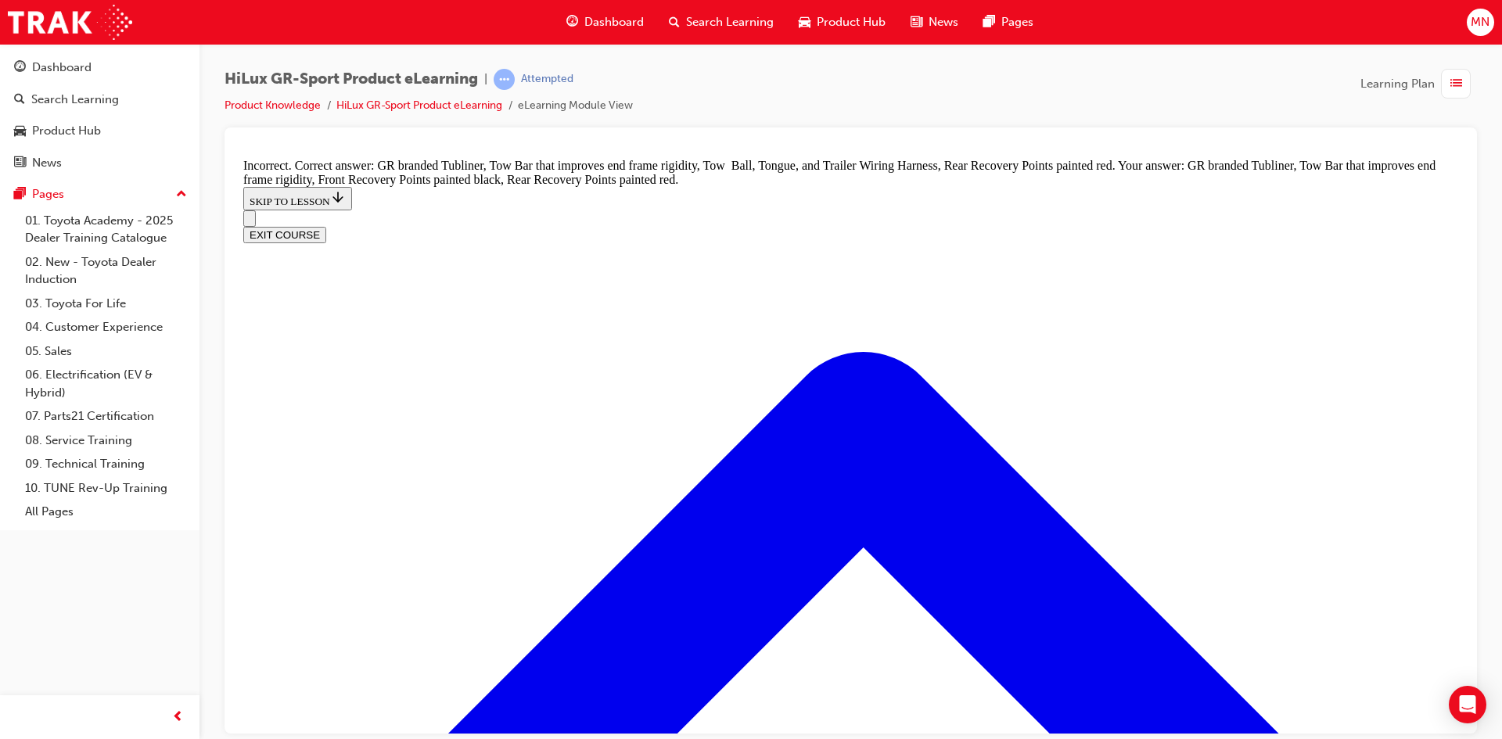
checkbox input "false"
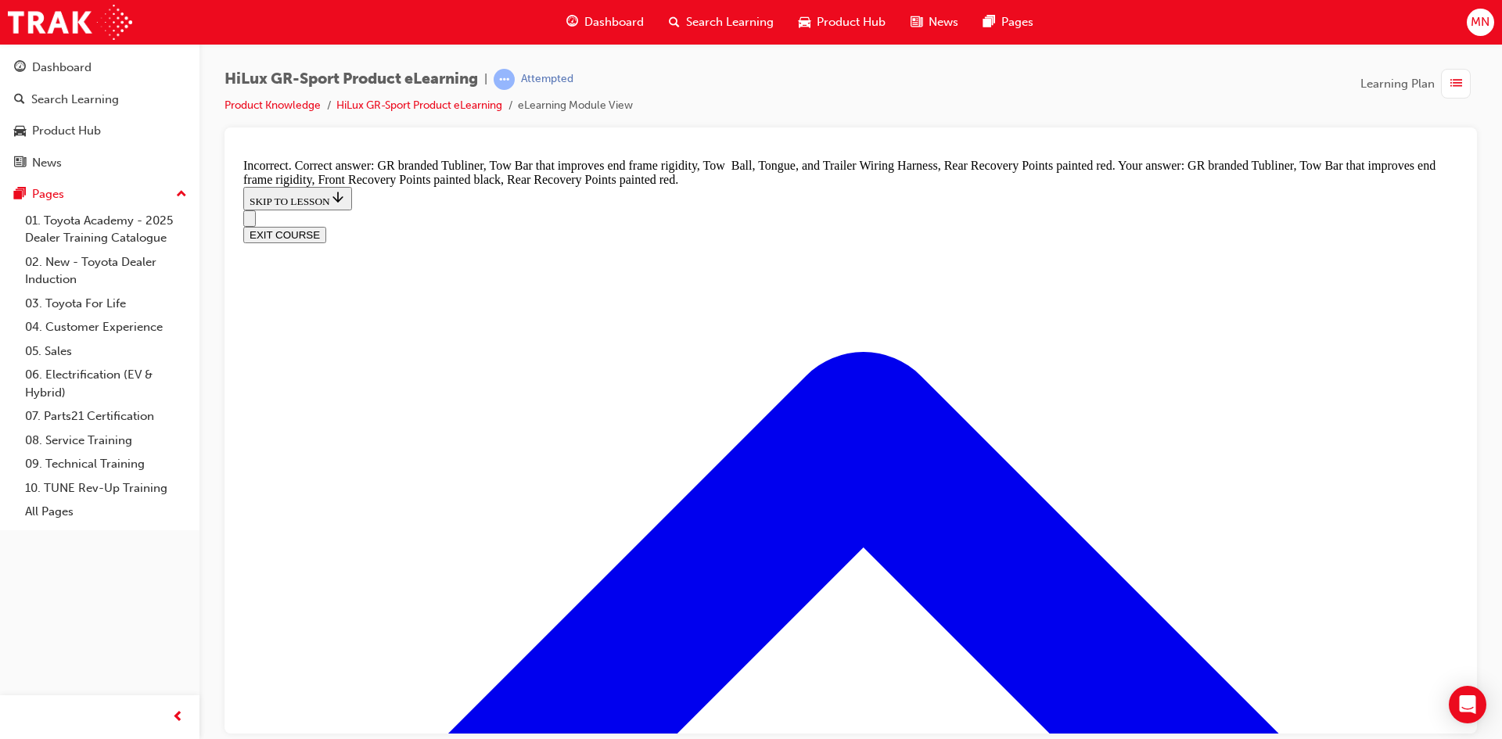
drag, startPoint x: 623, startPoint y: 627, endPoint x: 628, endPoint y: 667, distance: 40.2
checkbox input "true"
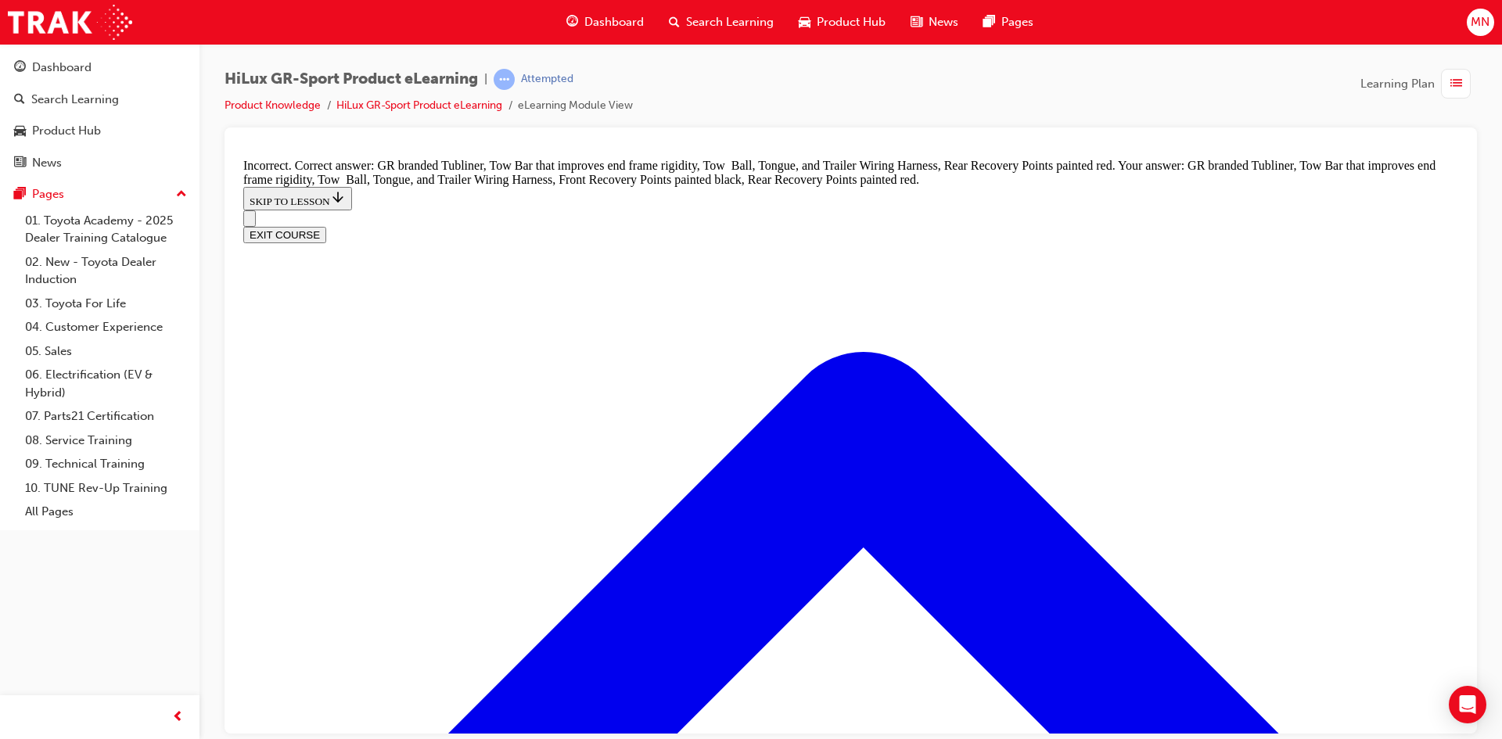
drag, startPoint x: 627, startPoint y: 538, endPoint x: 622, endPoint y: 528, distance: 11.2
checkbox input "false"
drag, startPoint x: 624, startPoint y: 412, endPoint x: 620, endPoint y: 372, distance: 40.8
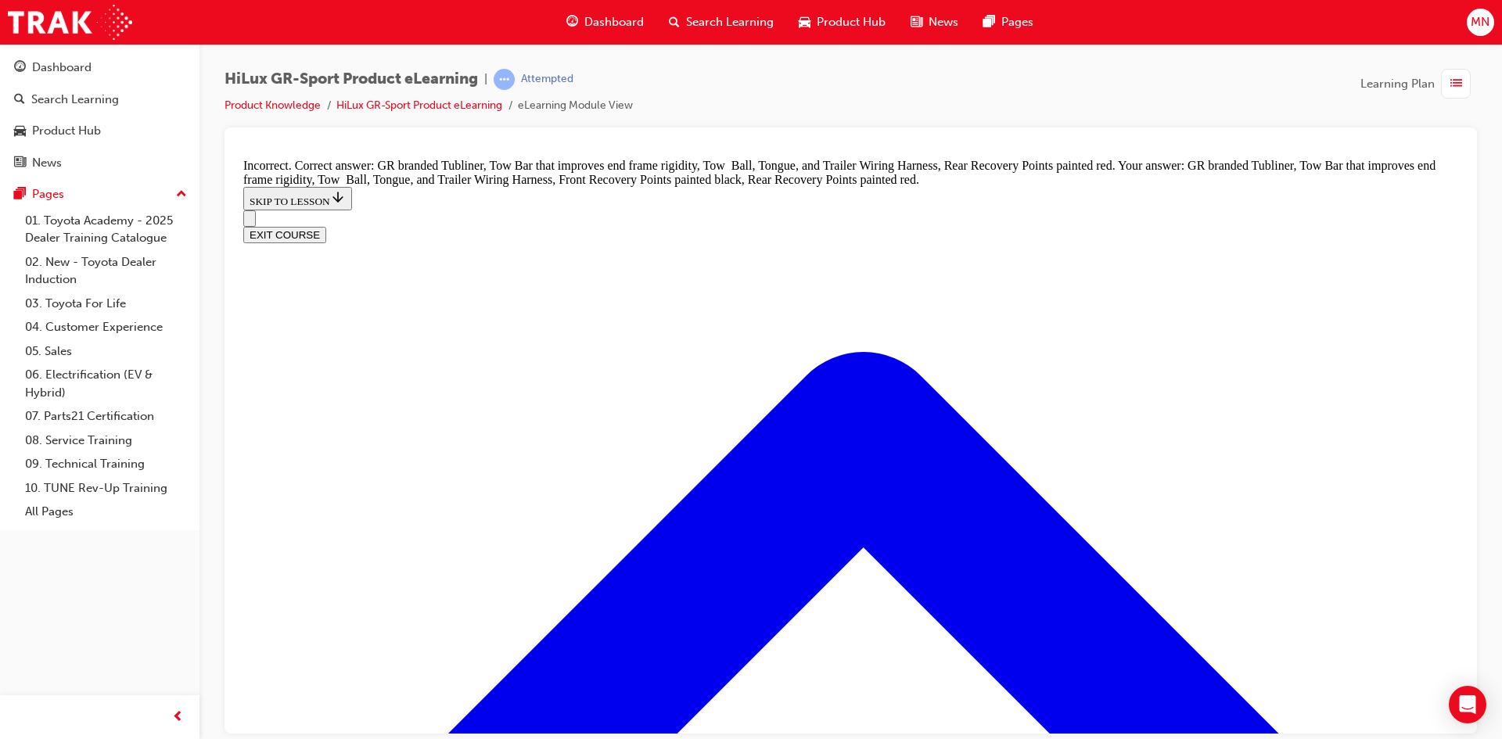
checkbox input "true"
drag, startPoint x: 620, startPoint y: 347, endPoint x: 640, endPoint y: 297, distance: 53.8
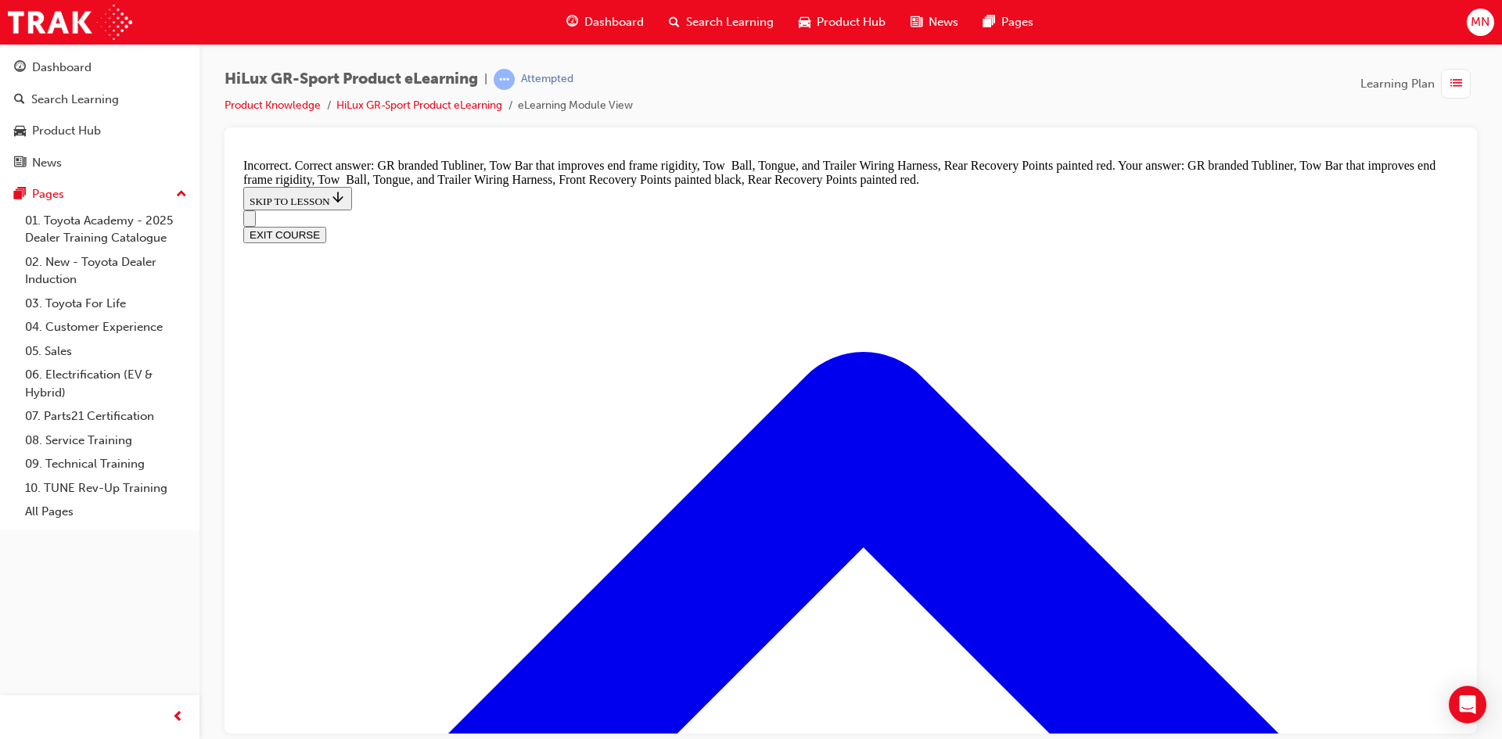
checkbox input "true"
checkbox input "false"
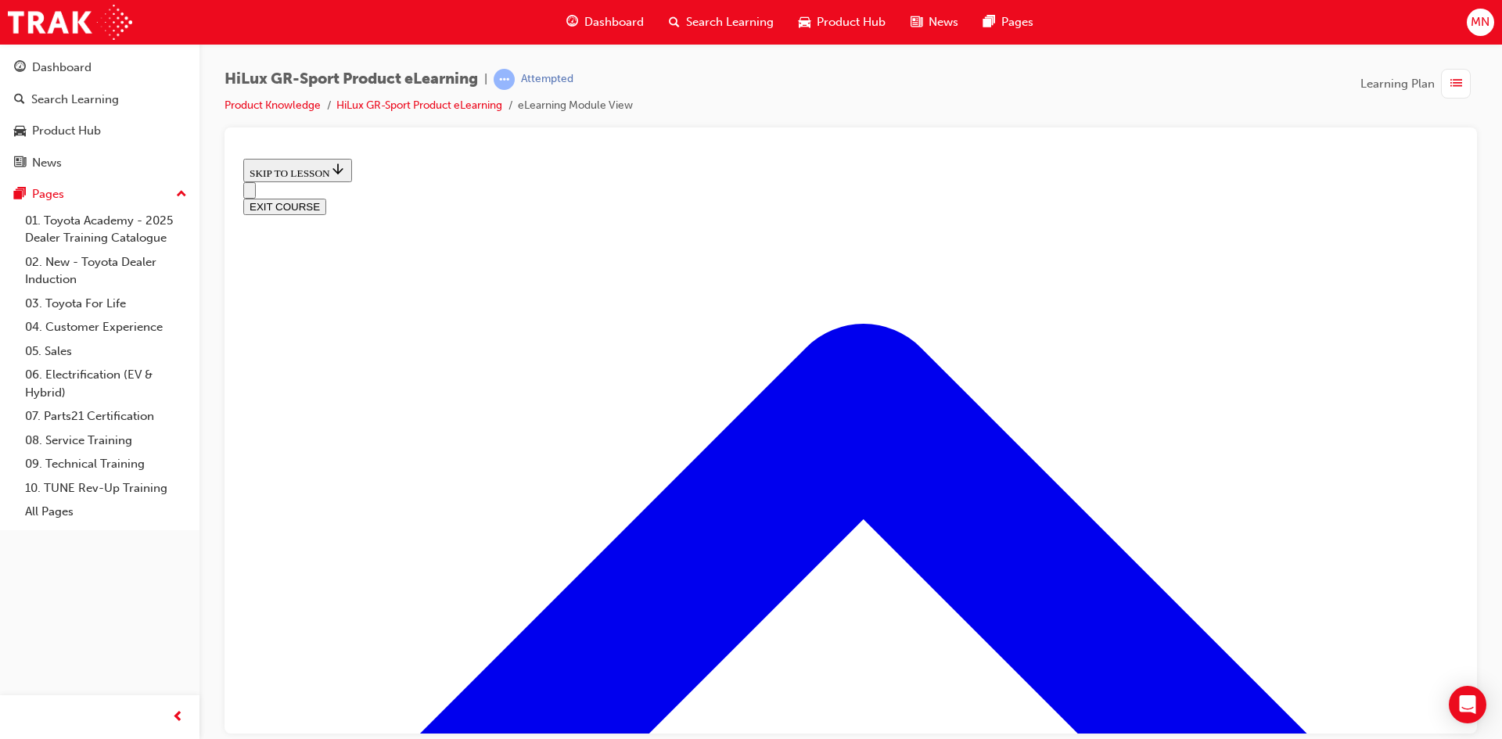
scroll to position [440, 0]
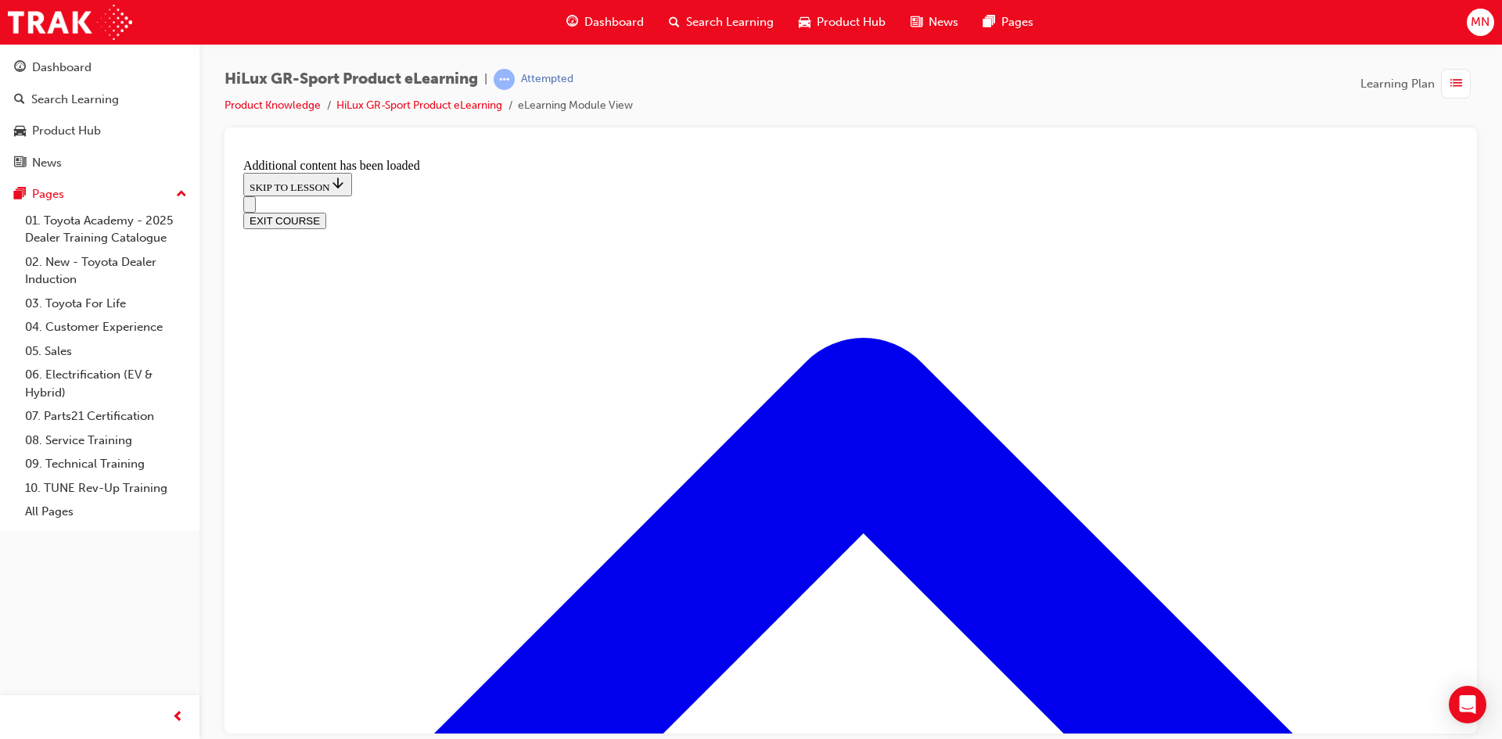
scroll to position [1330, 0]
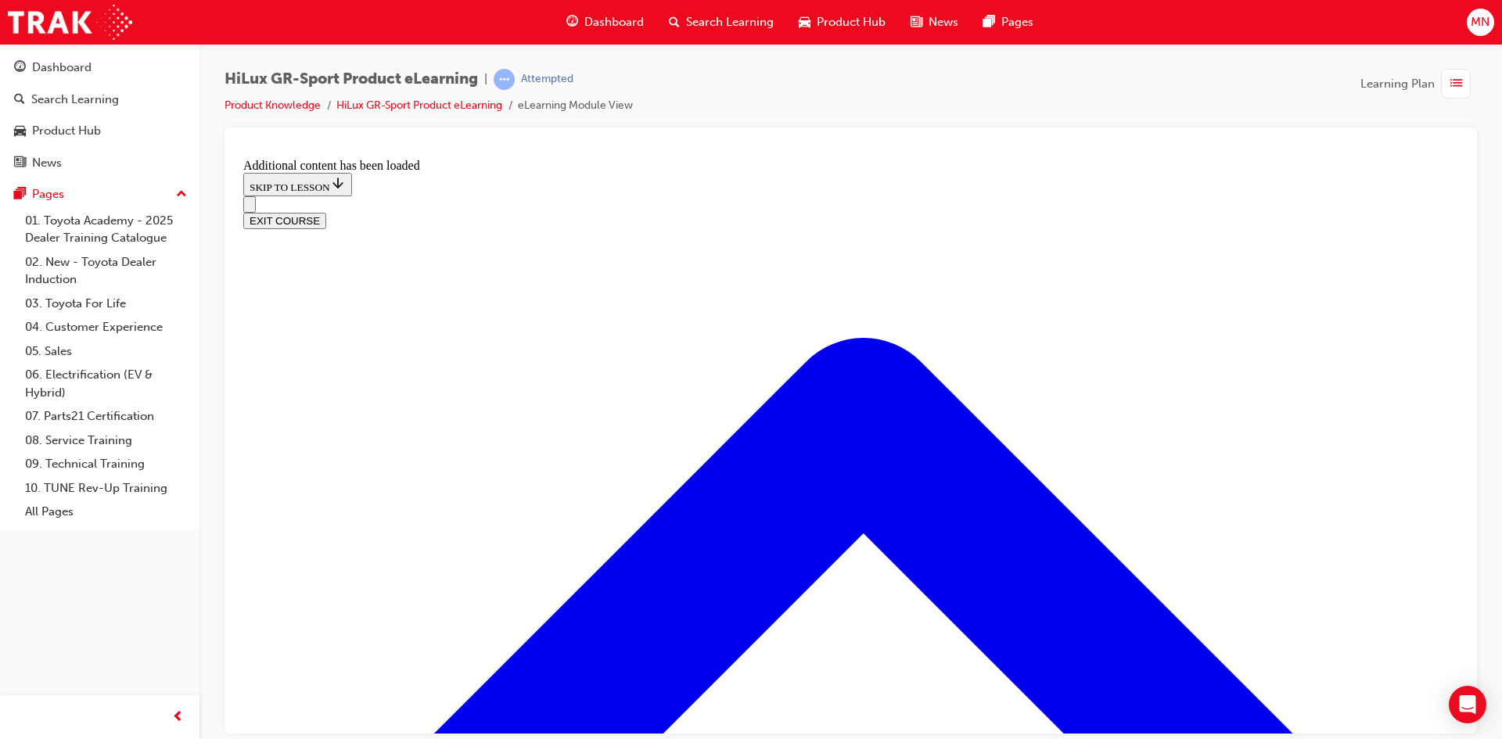
scroll to position [1544, 0]
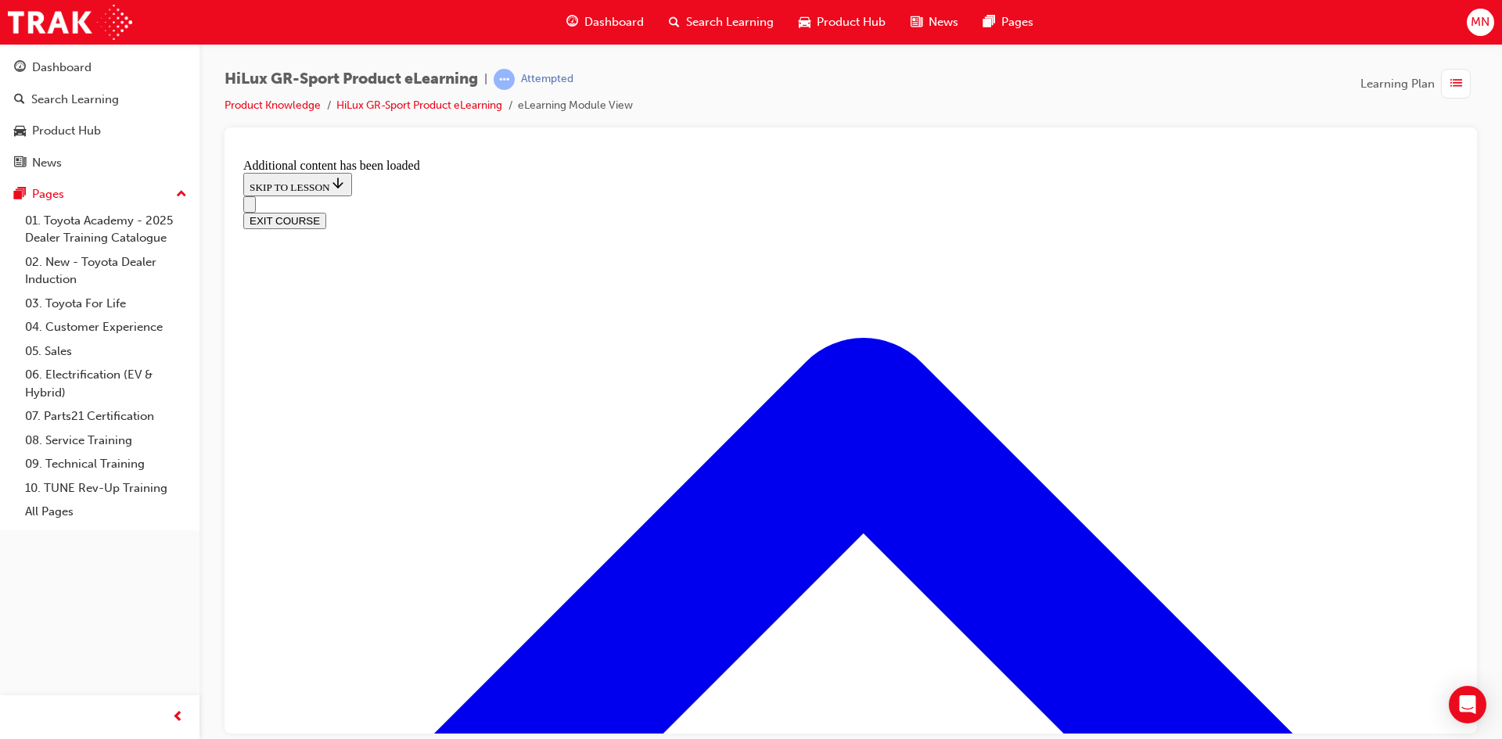
checkbox input "true"
drag, startPoint x: 621, startPoint y: 523, endPoint x: 626, endPoint y: 482, distance: 41.7
checkbox input "true"
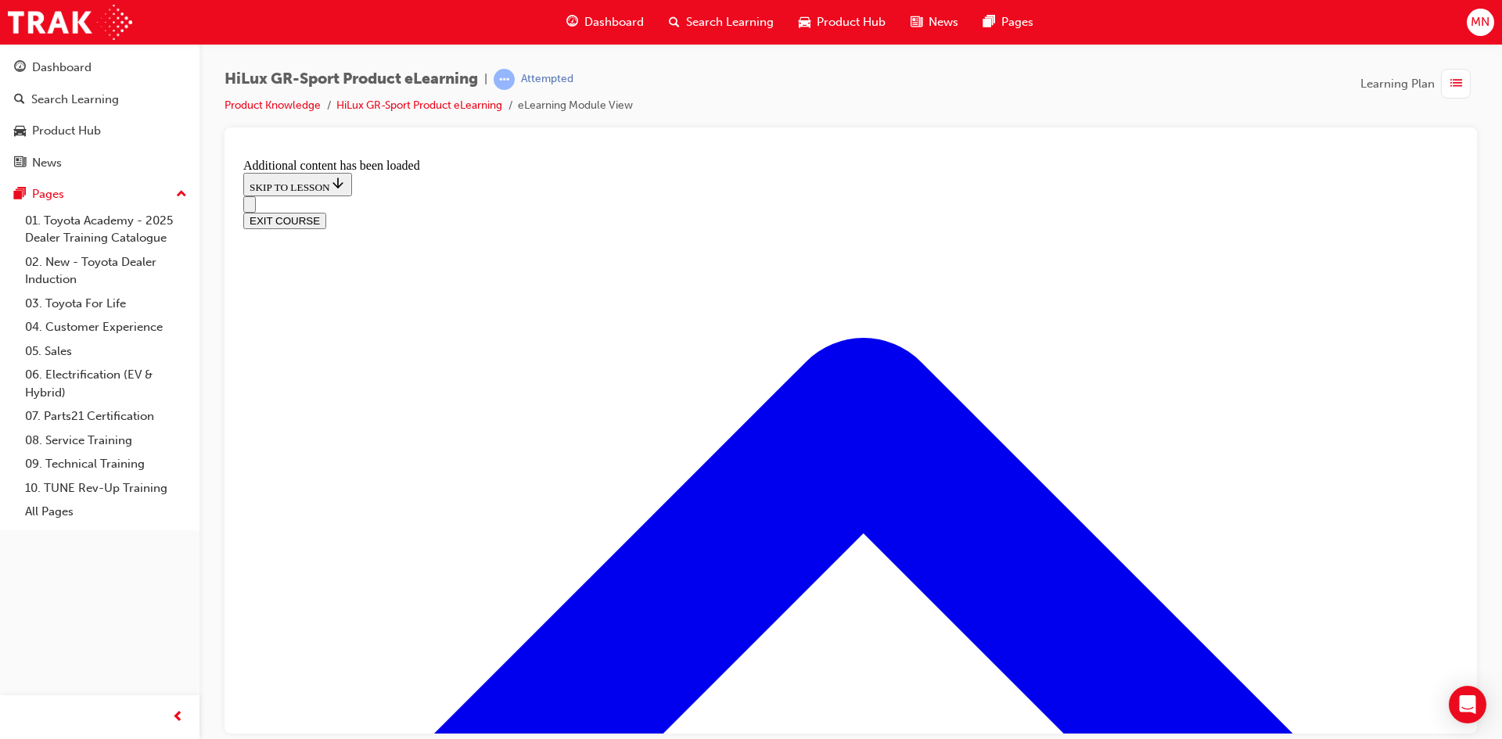
checkbox input "true"
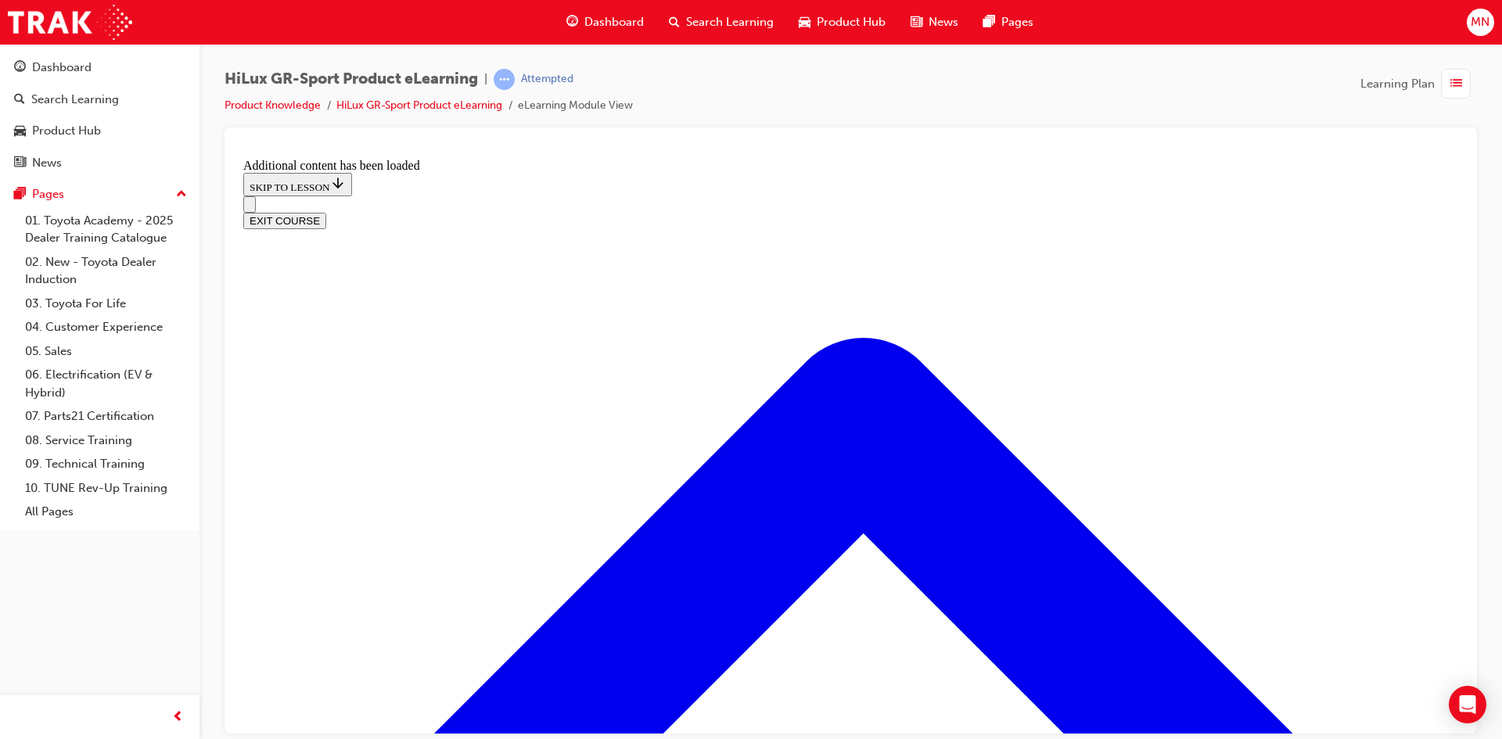
checkbox input "true"
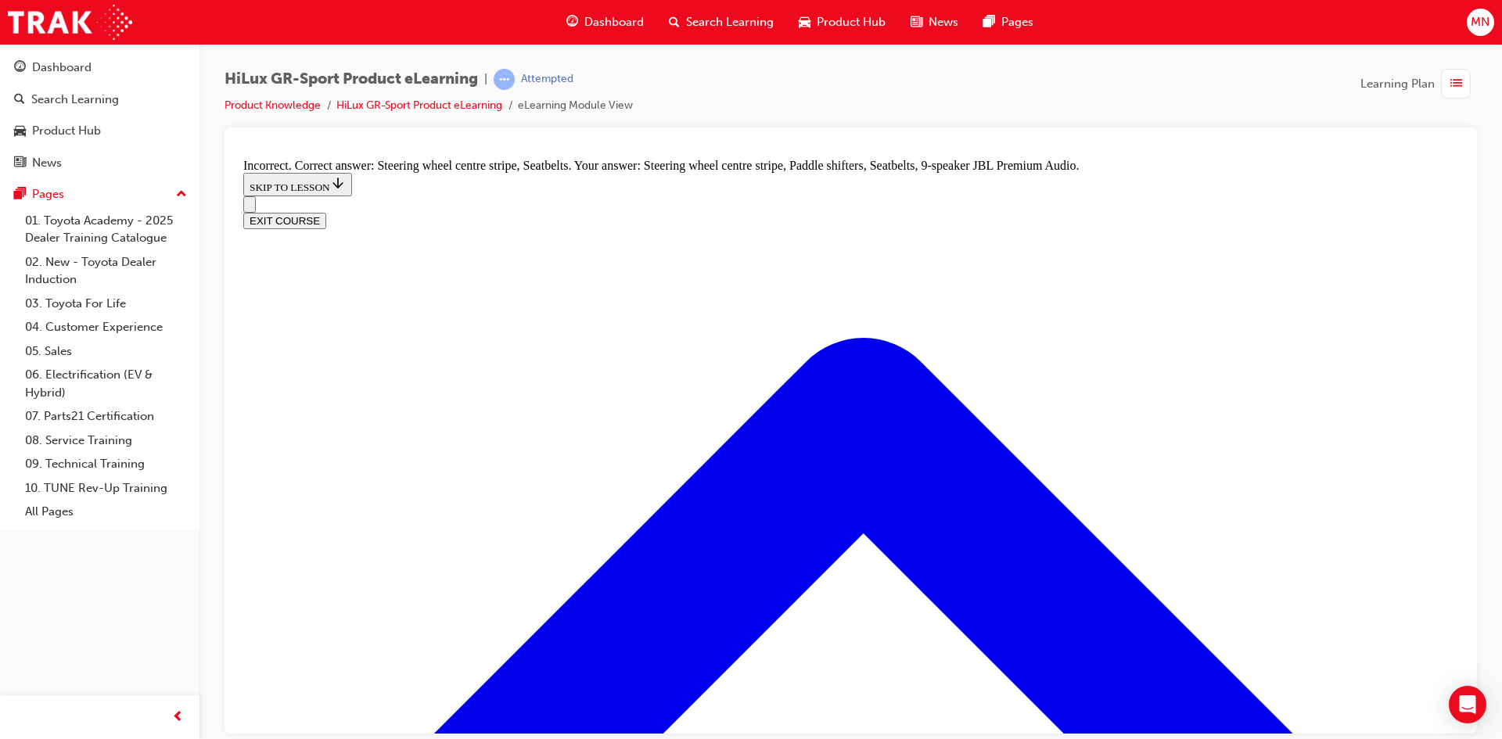
checkbox input "false"
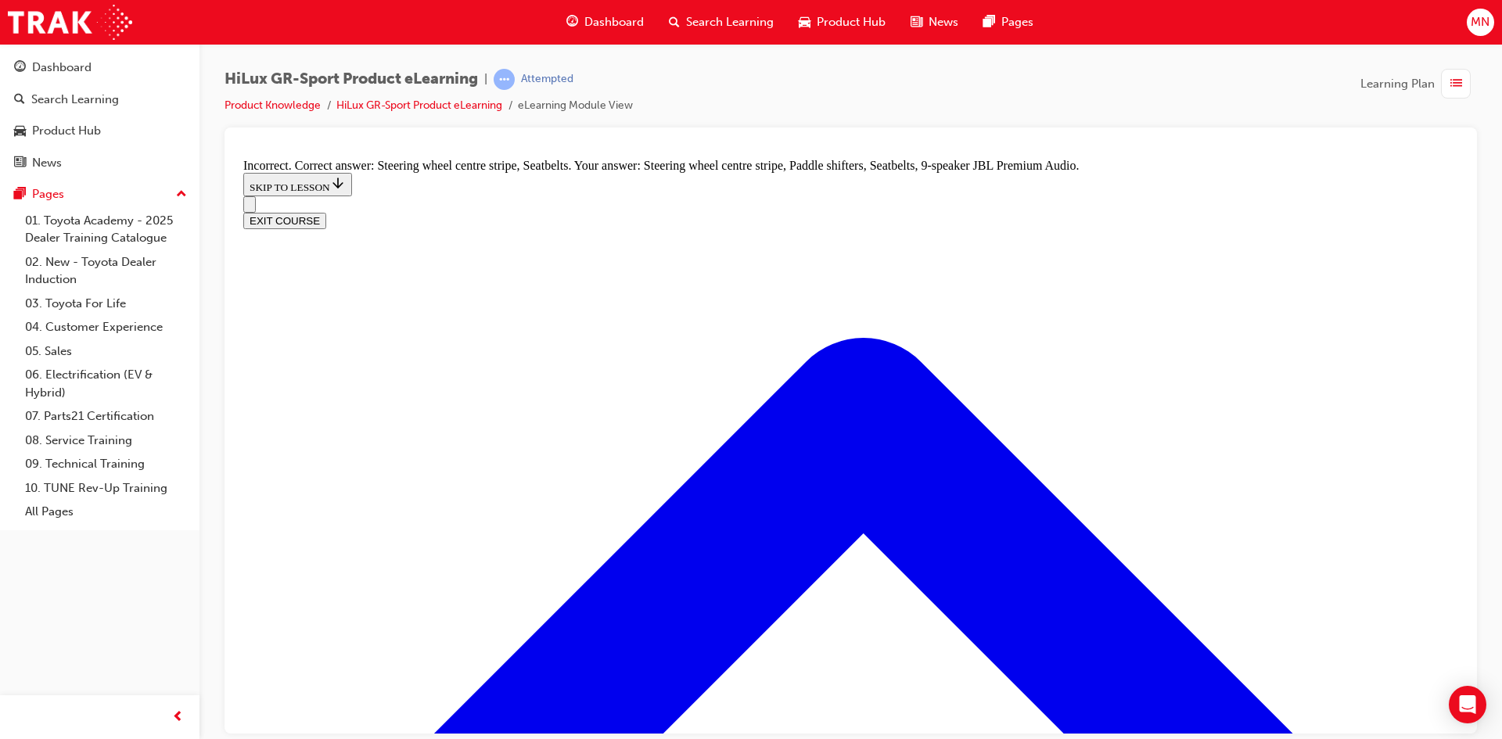
checkbox input "false"
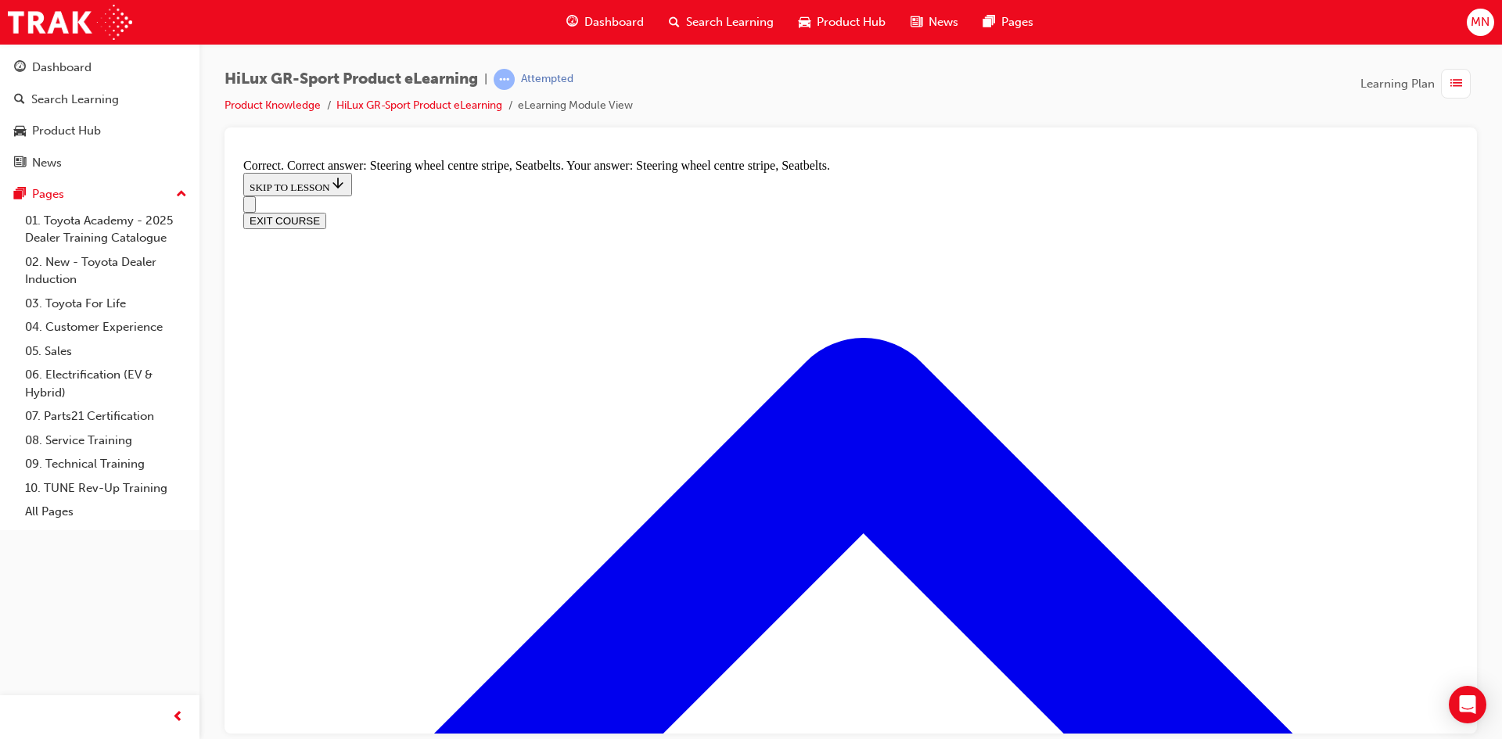
radio input "true"
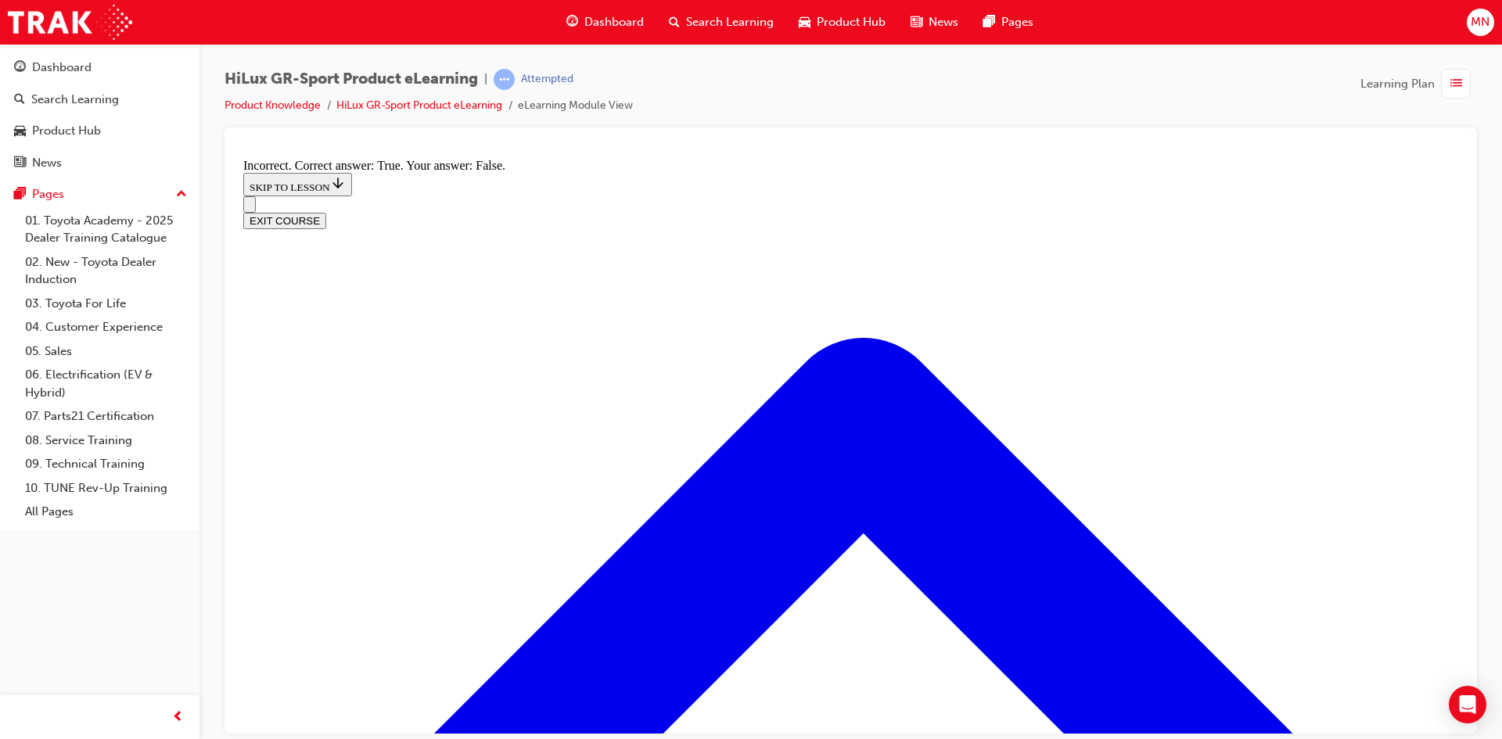
radio input "true"
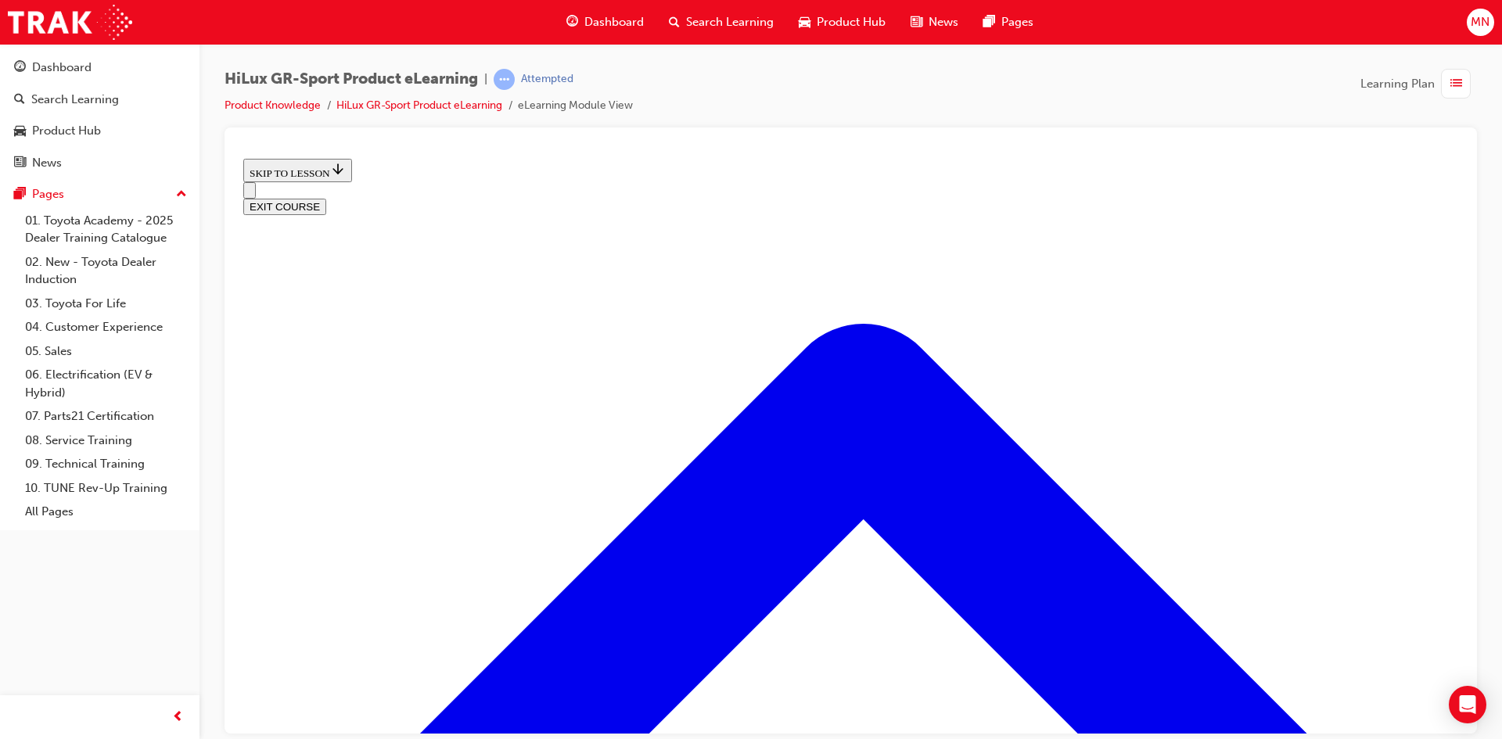
scroll to position [634, 0]
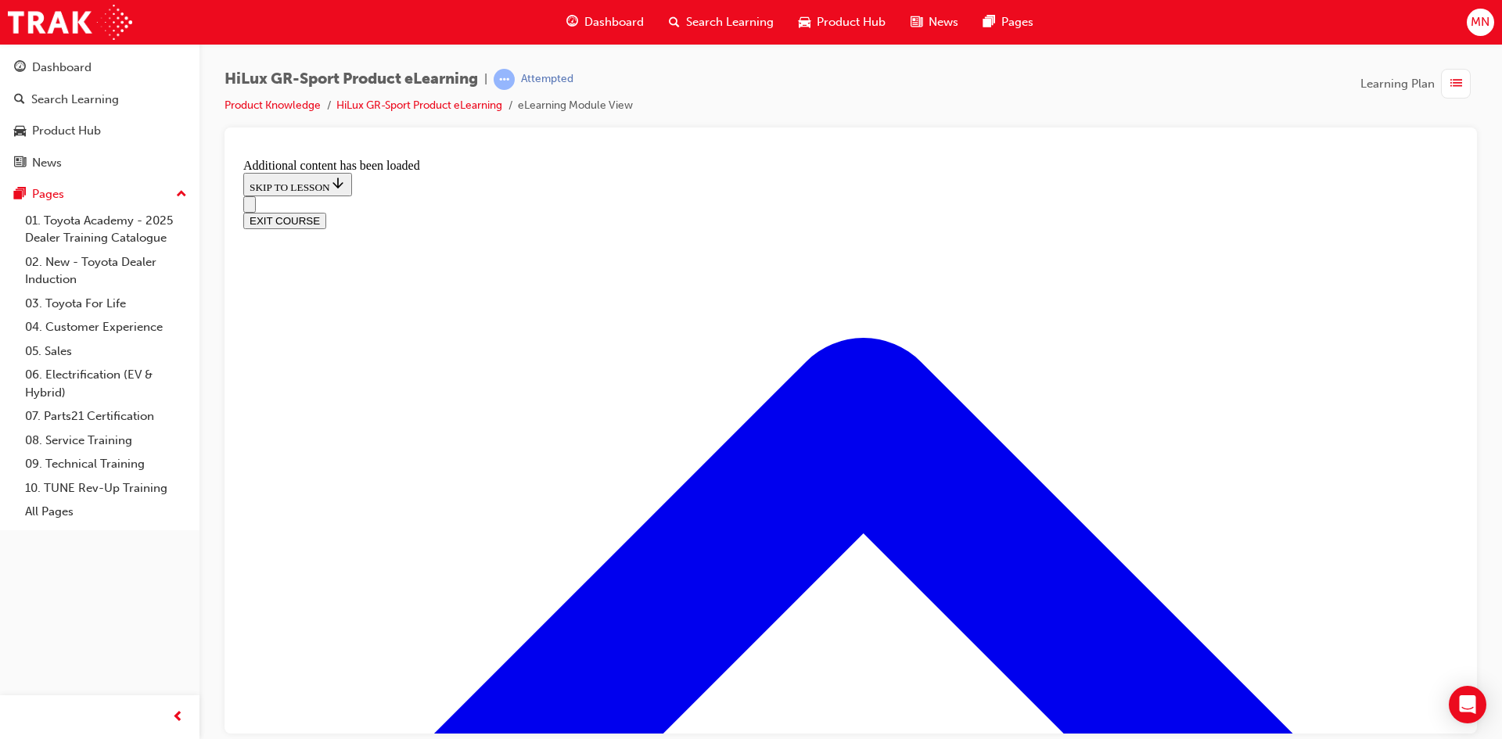
scroll to position [1065, 0]
radio input "true"
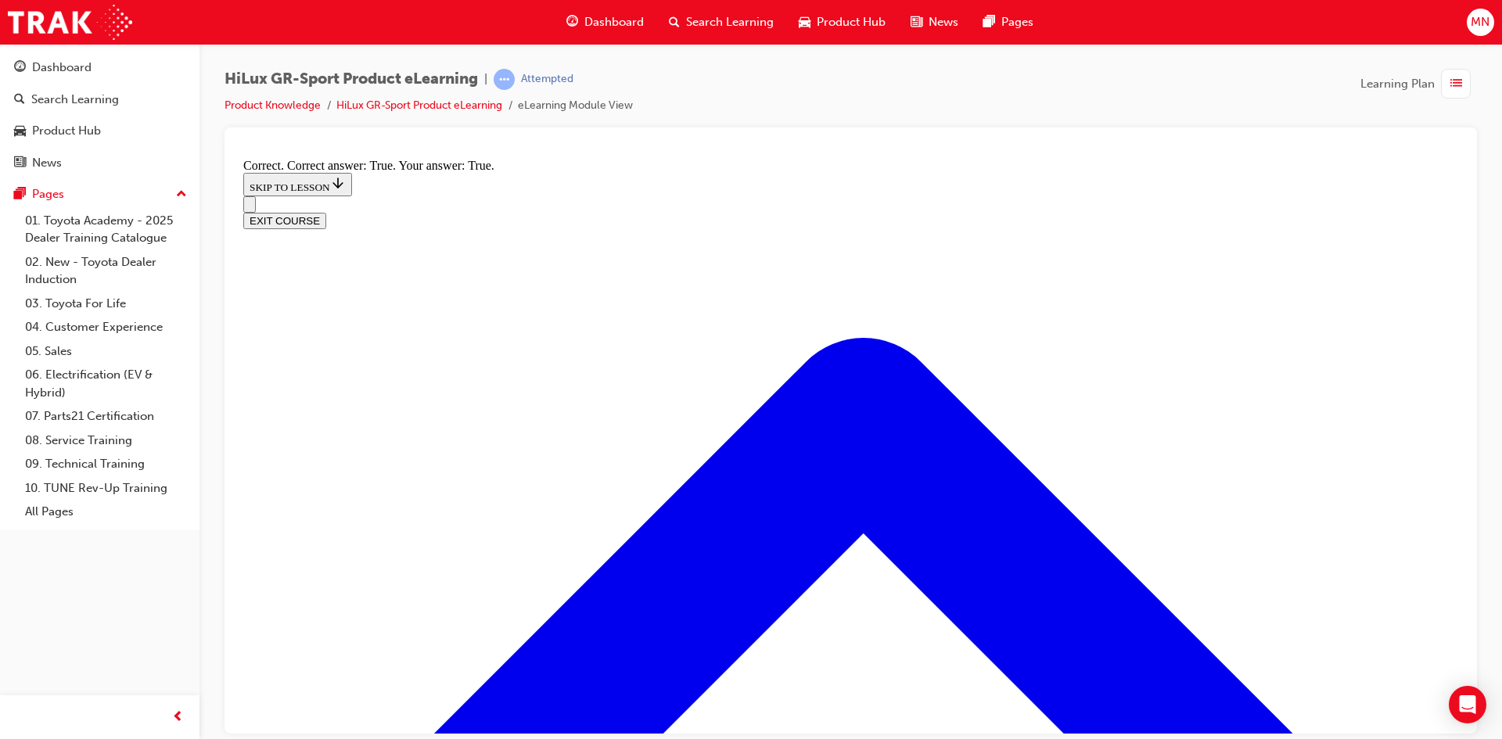
scroll to position [1235, 0]
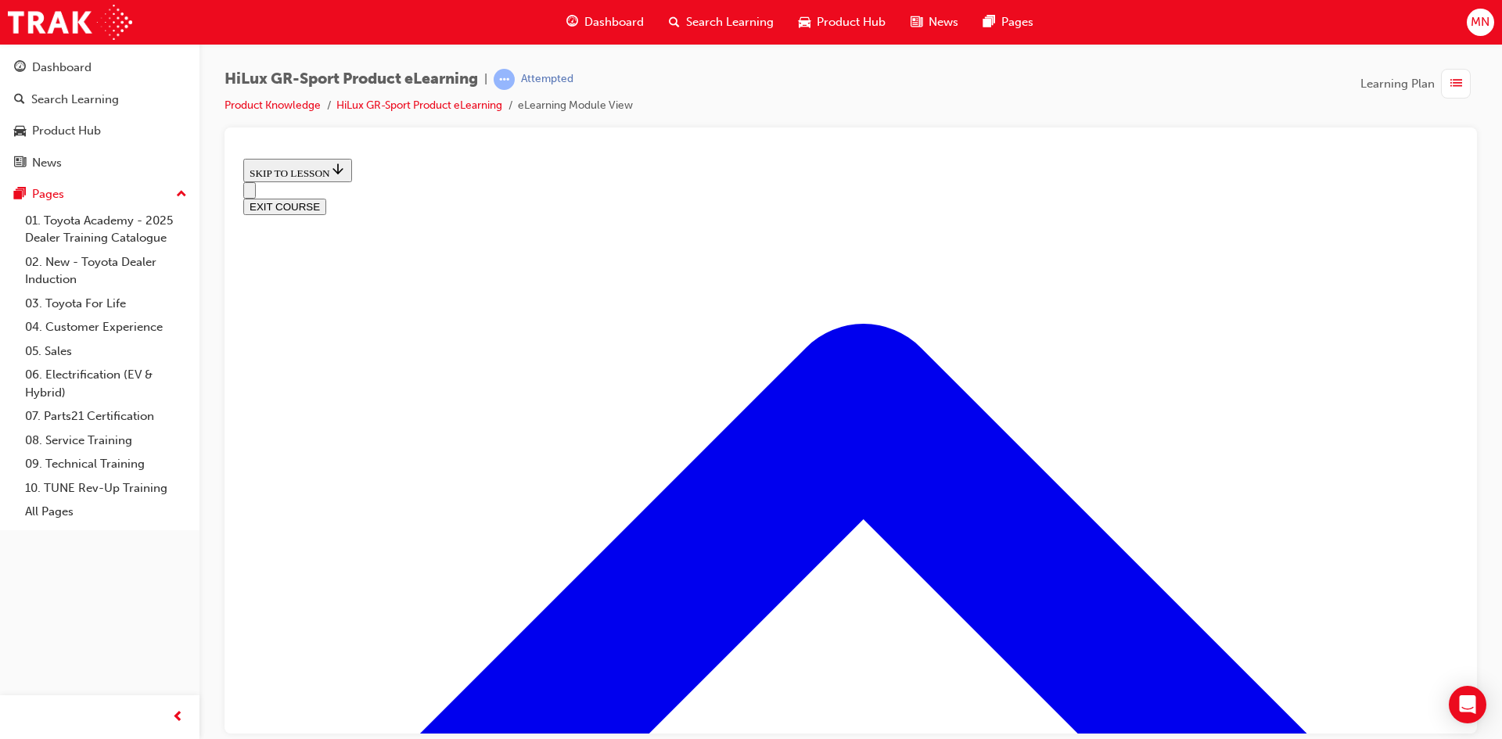
scroll to position [2016, 0]
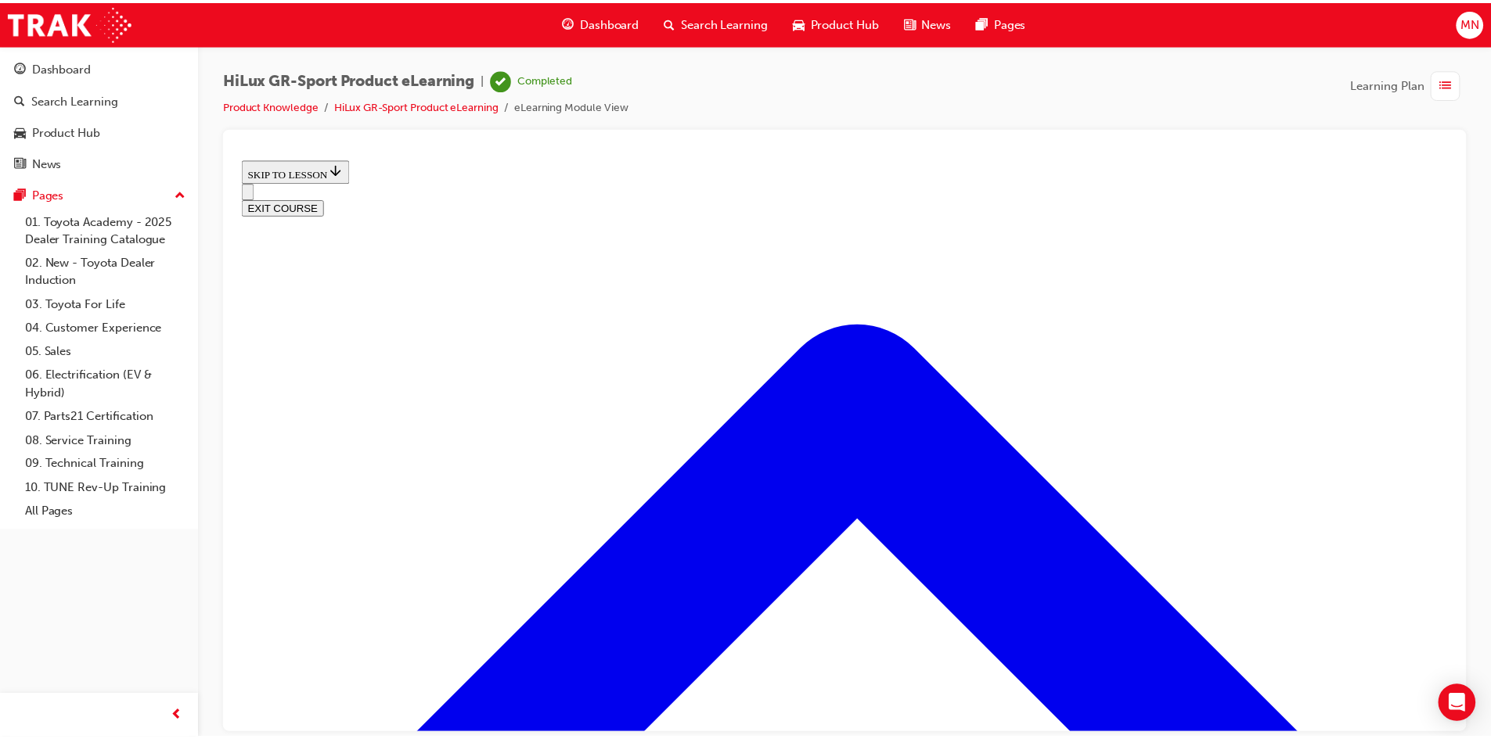
scroll to position [194, 0]
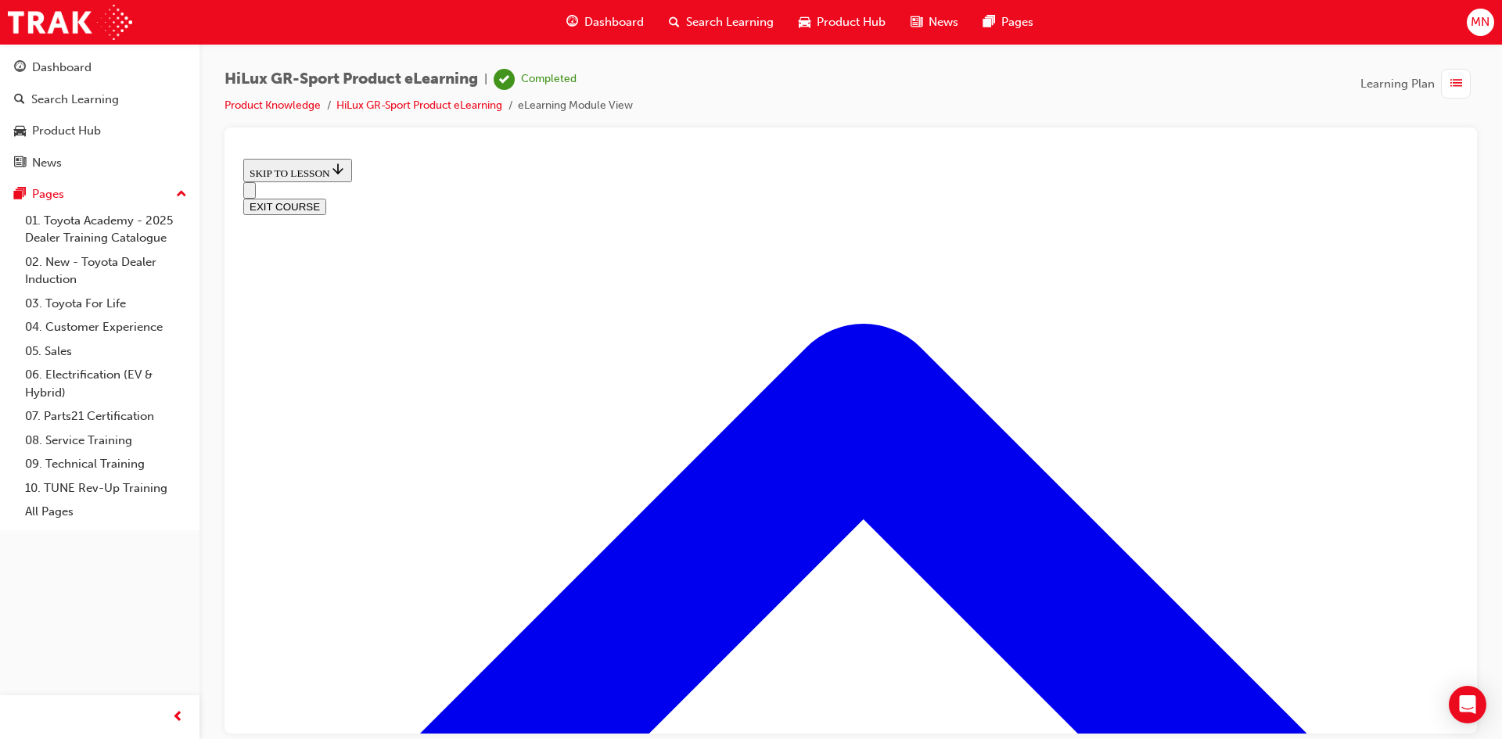
click at [624, 19] on span "Dashboard" at bounding box center [613, 22] width 59 height 18
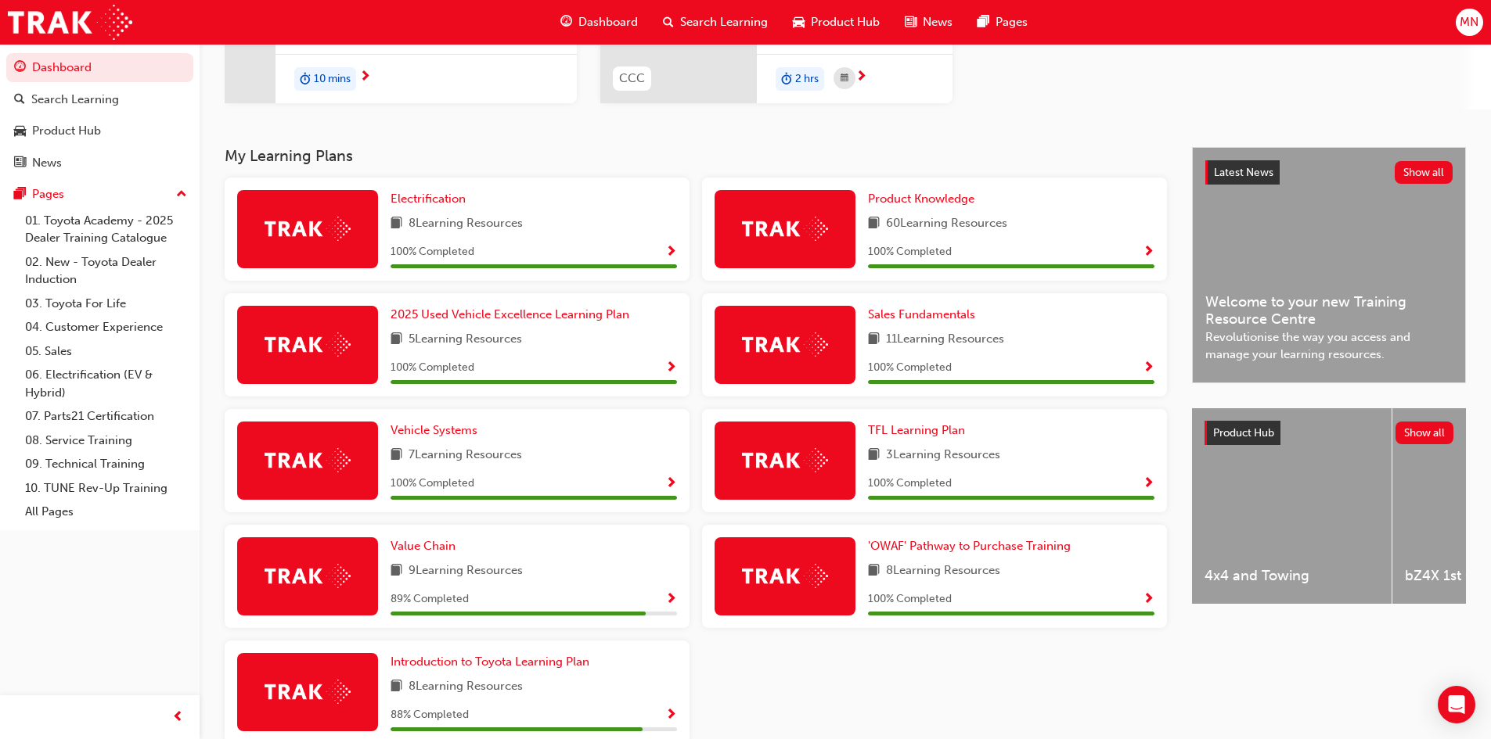
scroll to position [235, 0]
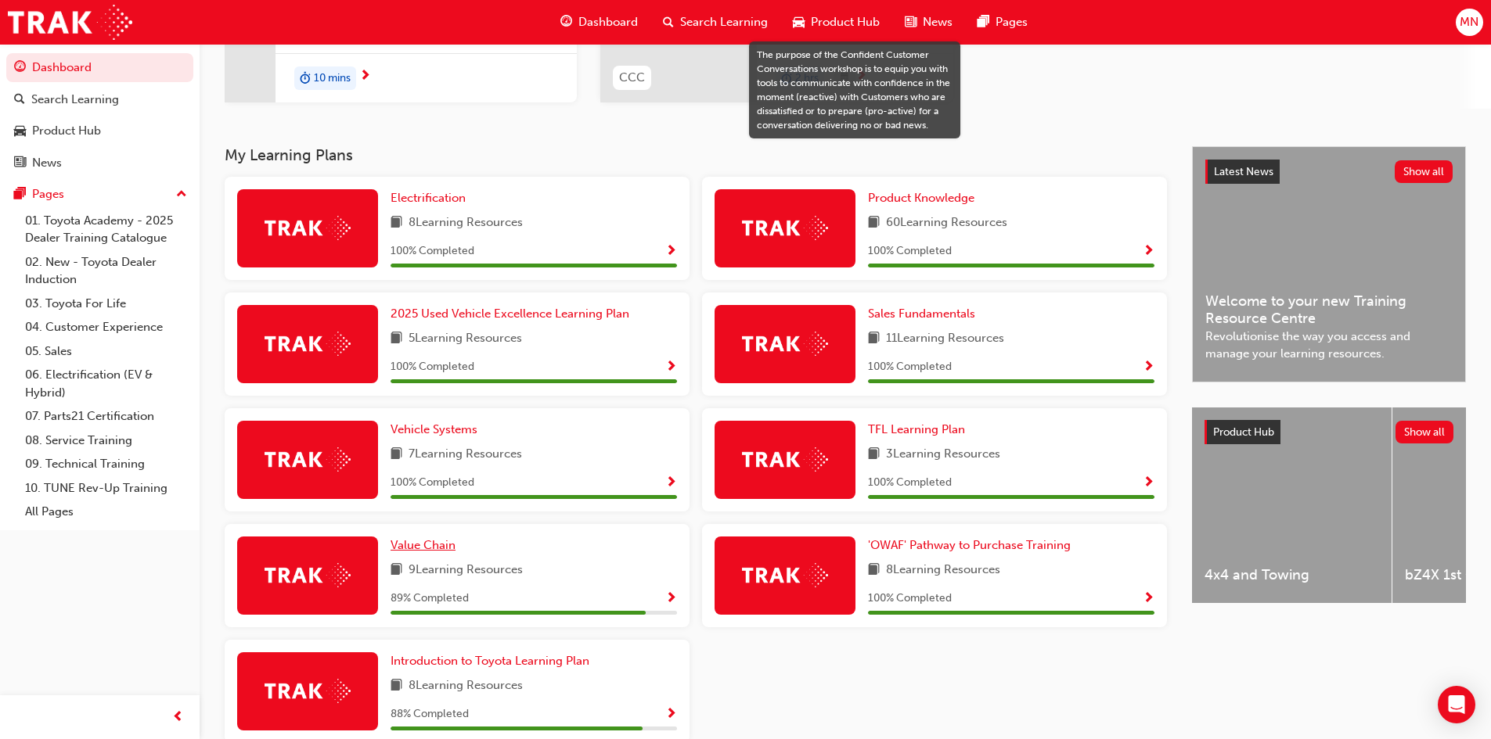
click at [424, 546] on span "Value Chain" at bounding box center [422, 545] width 65 height 14
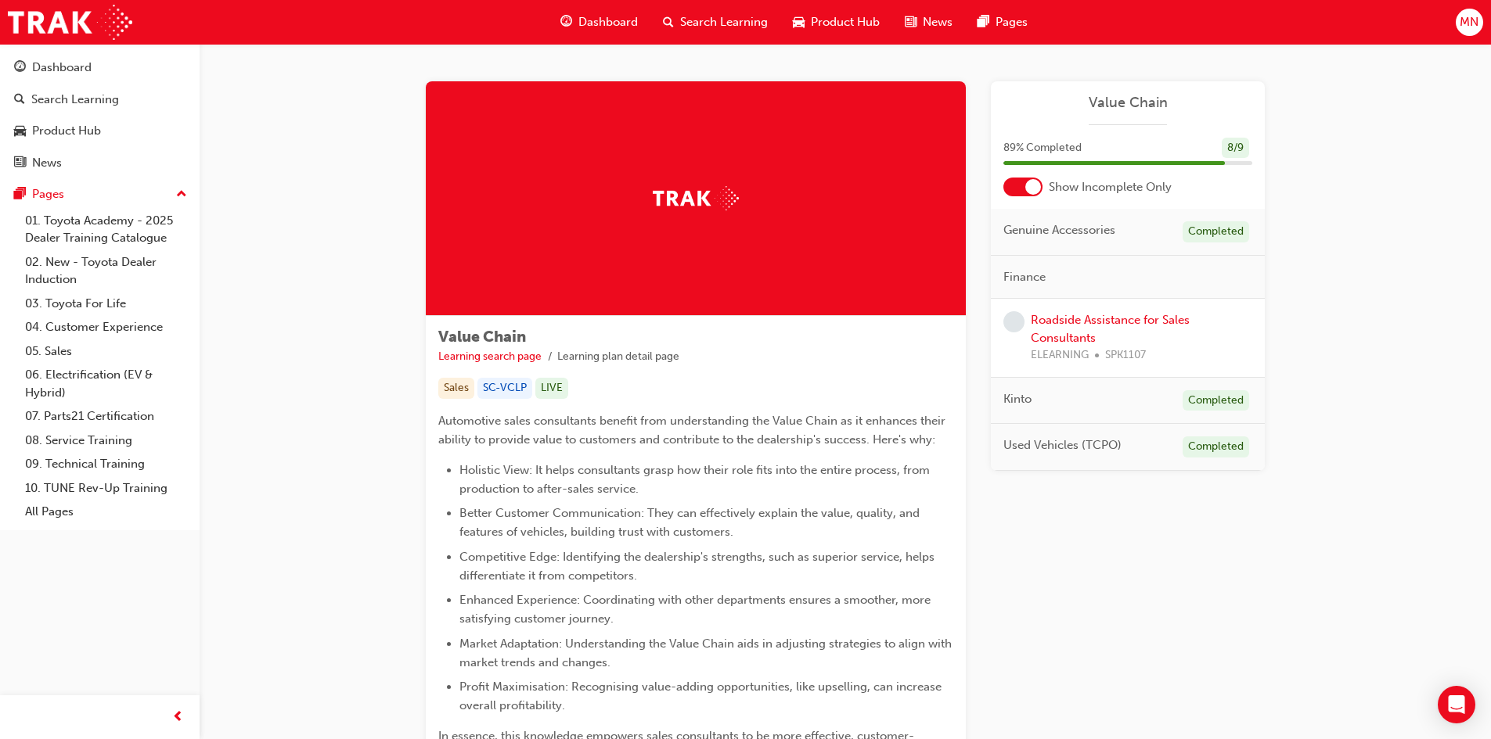
click at [1120, 336] on div "Roadside Assistance for Sales Consultants ELEARNING SPK1107" at bounding box center [1140, 337] width 221 height 53
click at [1119, 326] on link "Roadside Assistance for Sales Consultants" at bounding box center [1109, 329] width 159 height 32
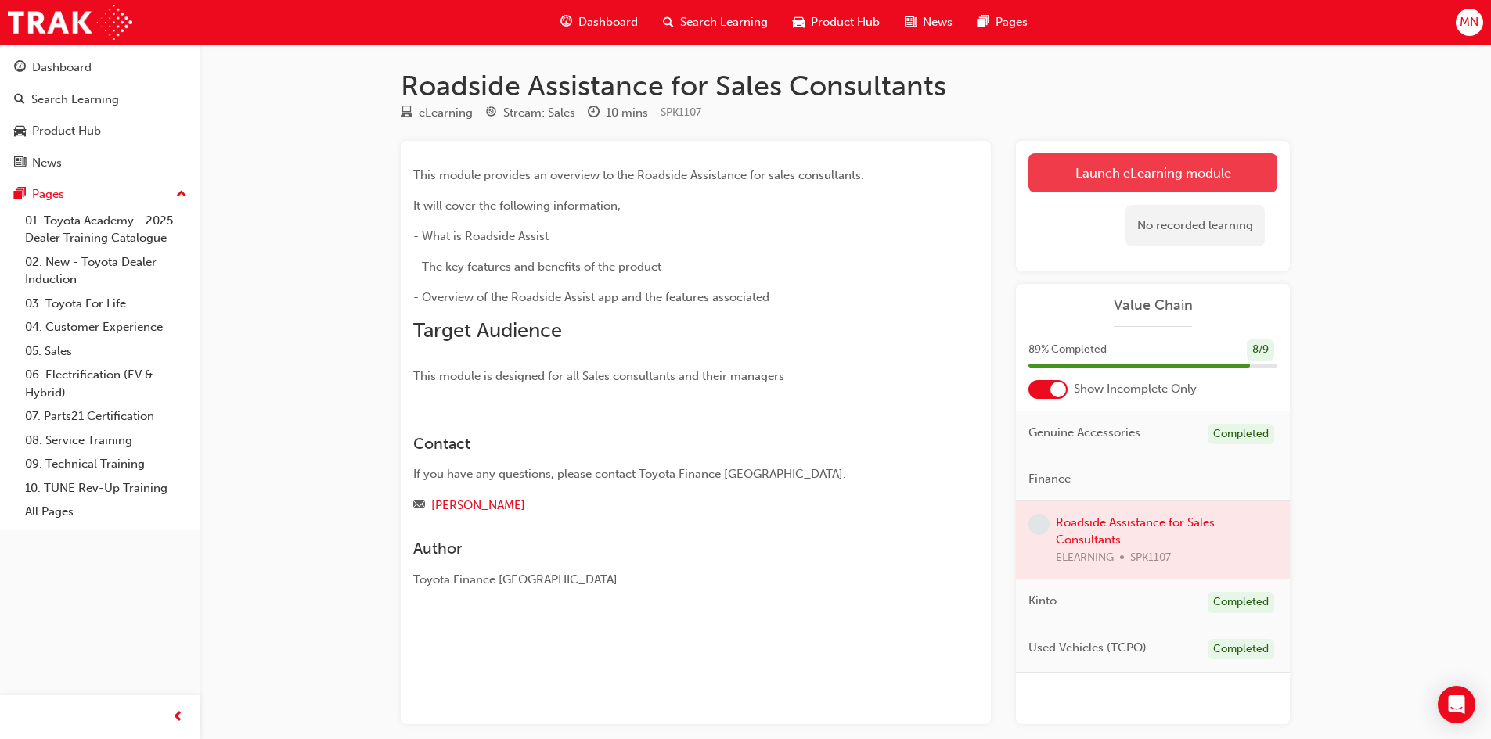
click at [1156, 170] on link "Launch eLearning module" at bounding box center [1152, 172] width 249 height 39
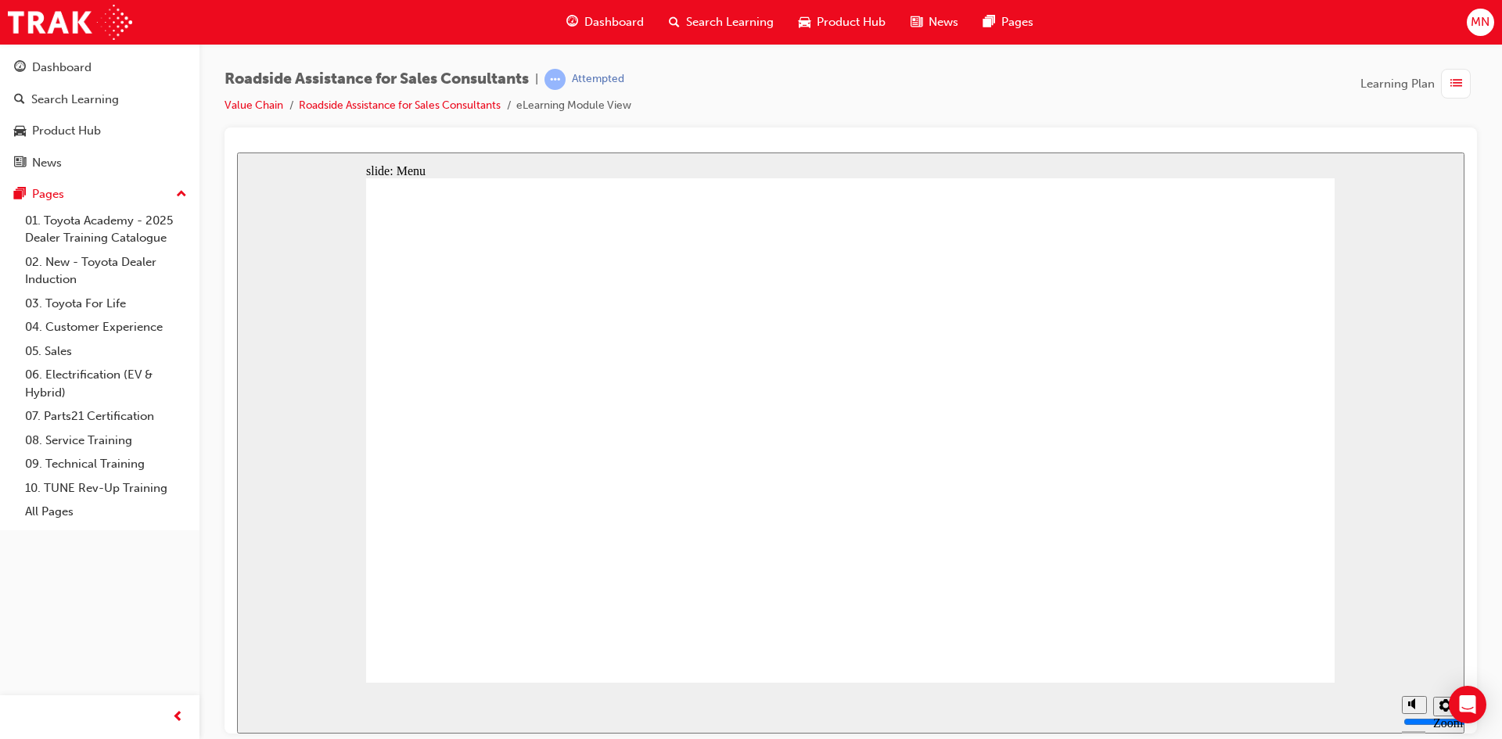
type input "34400"
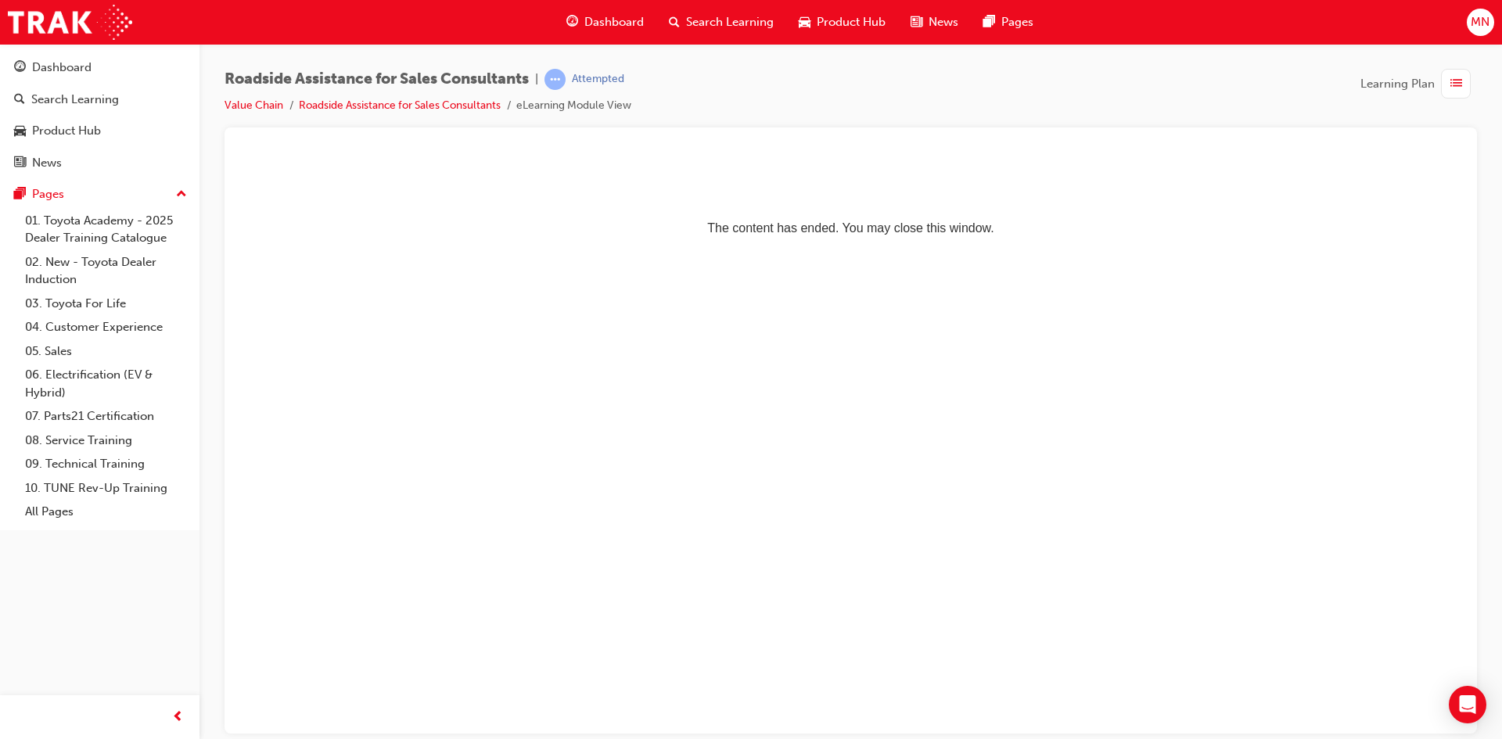
click at [619, 16] on span "Dashboard" at bounding box center [613, 22] width 59 height 18
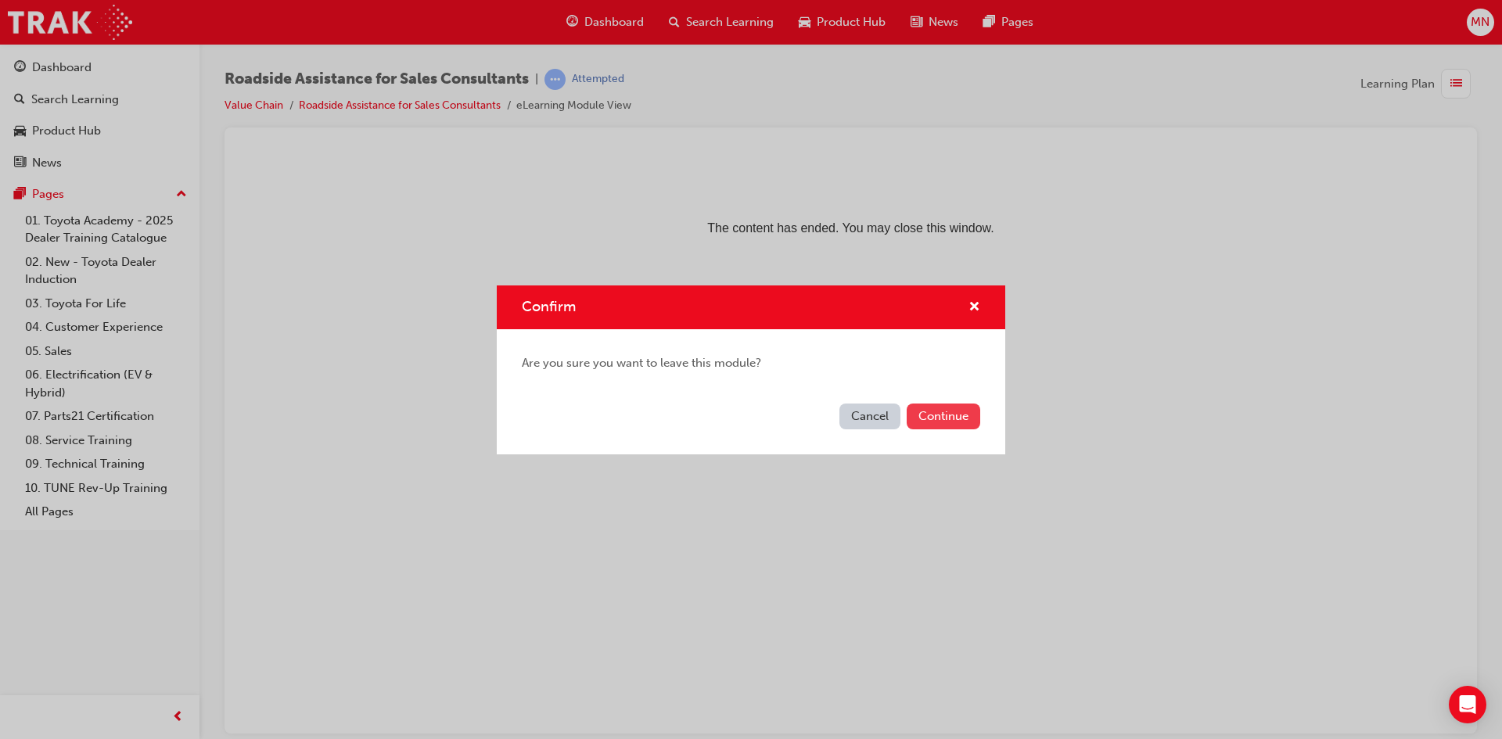
click at [952, 410] on button "Continue" at bounding box center [944, 417] width 74 height 26
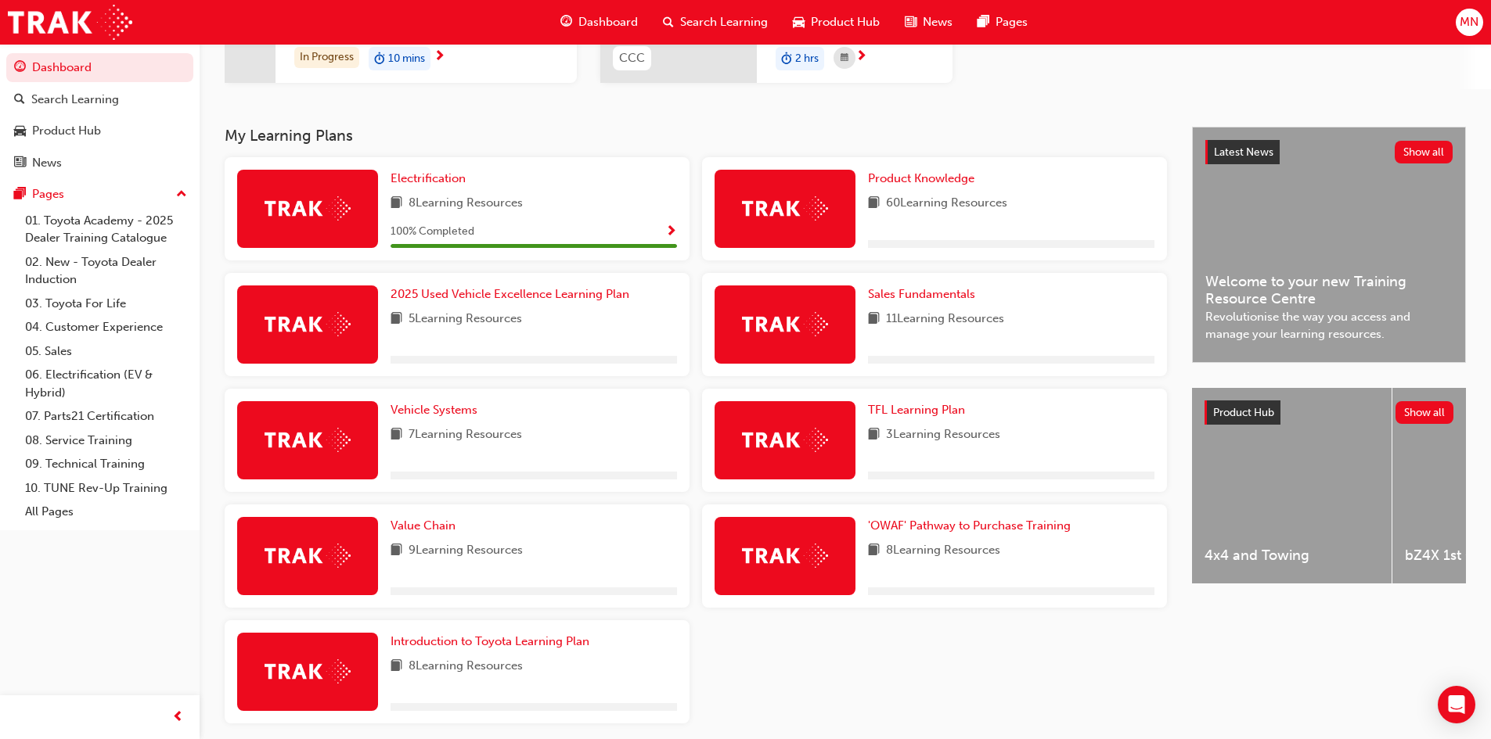
scroll to position [313, 0]
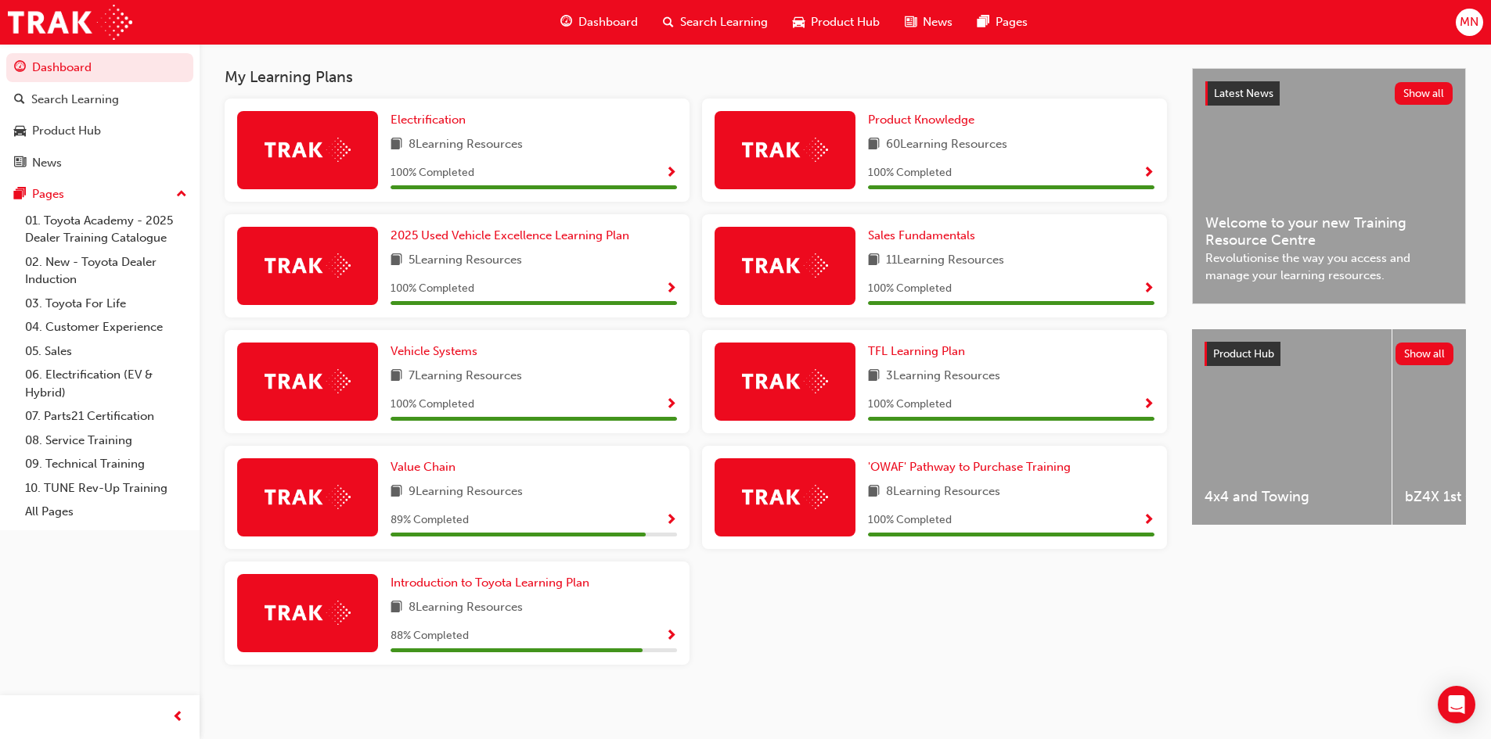
click at [535, 613] on div "8 Learning Resources" at bounding box center [533, 609] width 286 height 20
click at [498, 581] on span "Introduction to Toyota Learning Plan" at bounding box center [489, 583] width 199 height 14
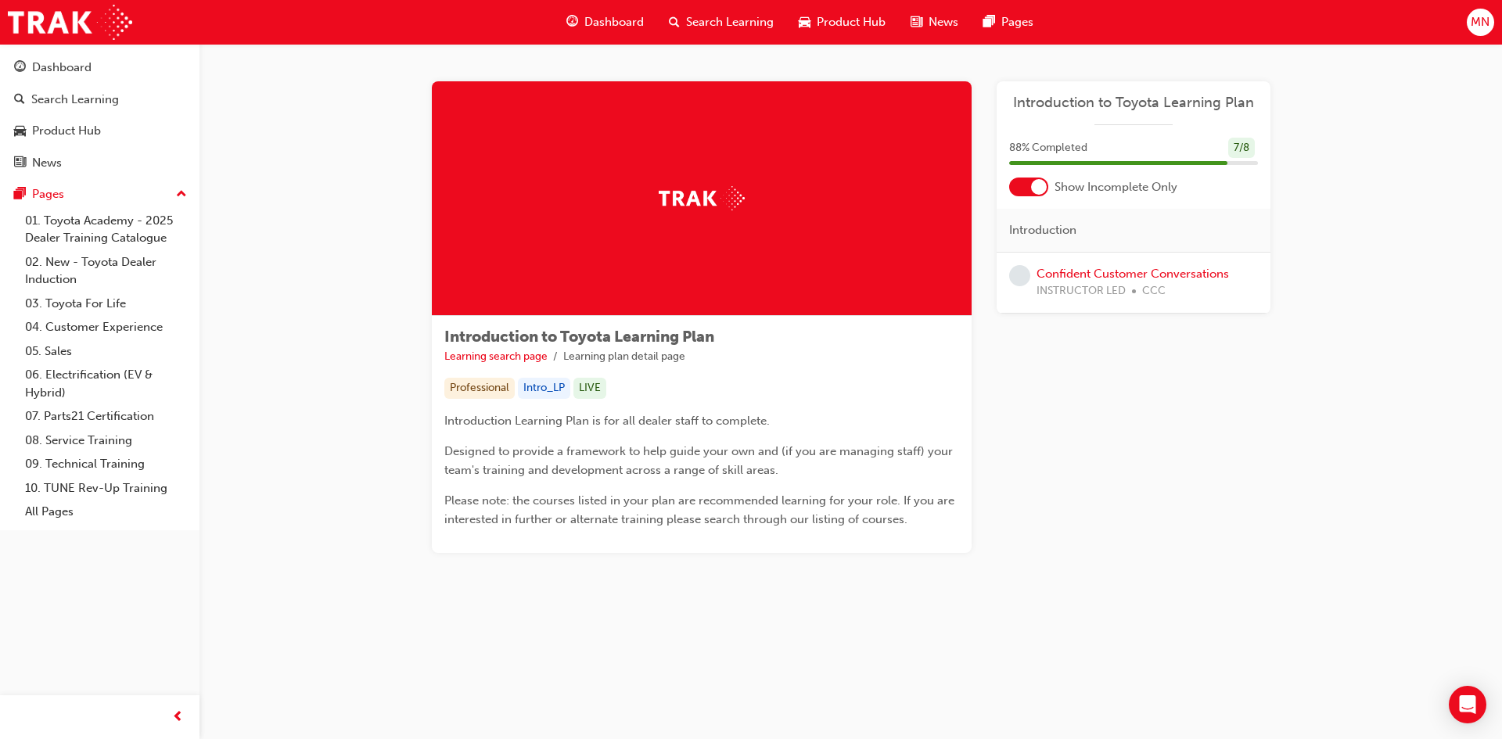
click at [1108, 281] on div "Confident Customer Conversations INSTRUCTOR LED CCC" at bounding box center [1133, 282] width 192 height 35
click at [1106, 273] on link "Confident Customer Conversations" at bounding box center [1133, 274] width 192 height 14
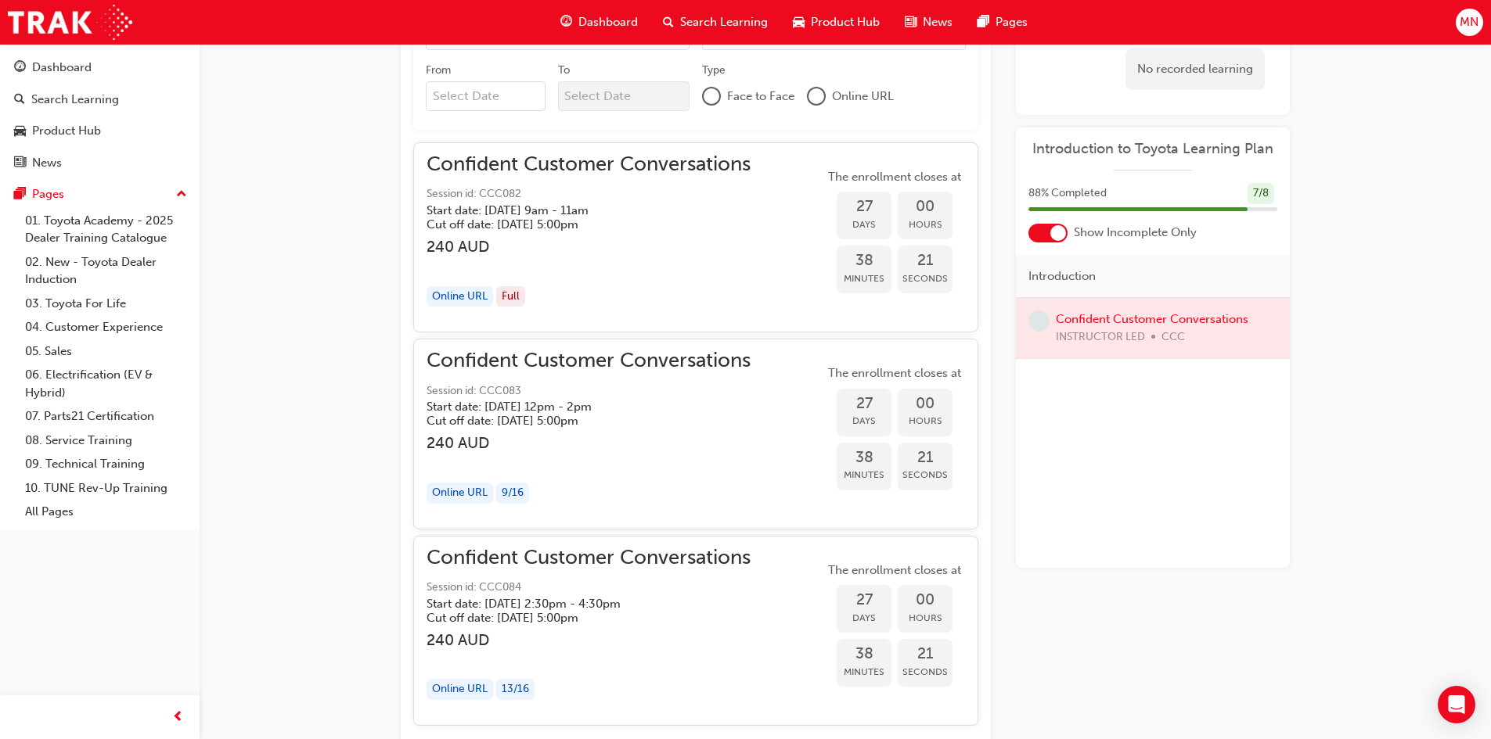
scroll to position [1243, 0]
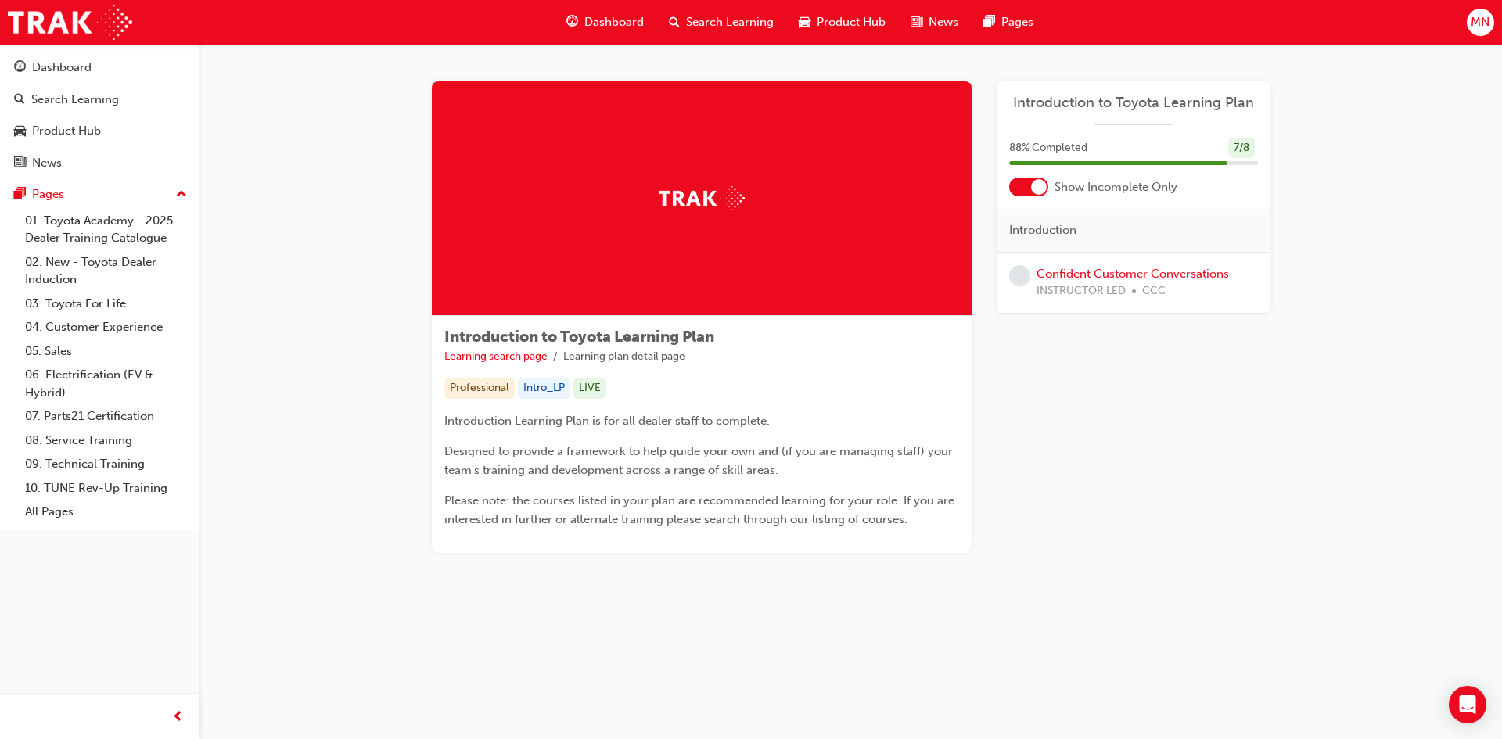
click at [615, 20] on span "Dashboard" at bounding box center [613, 22] width 59 height 18
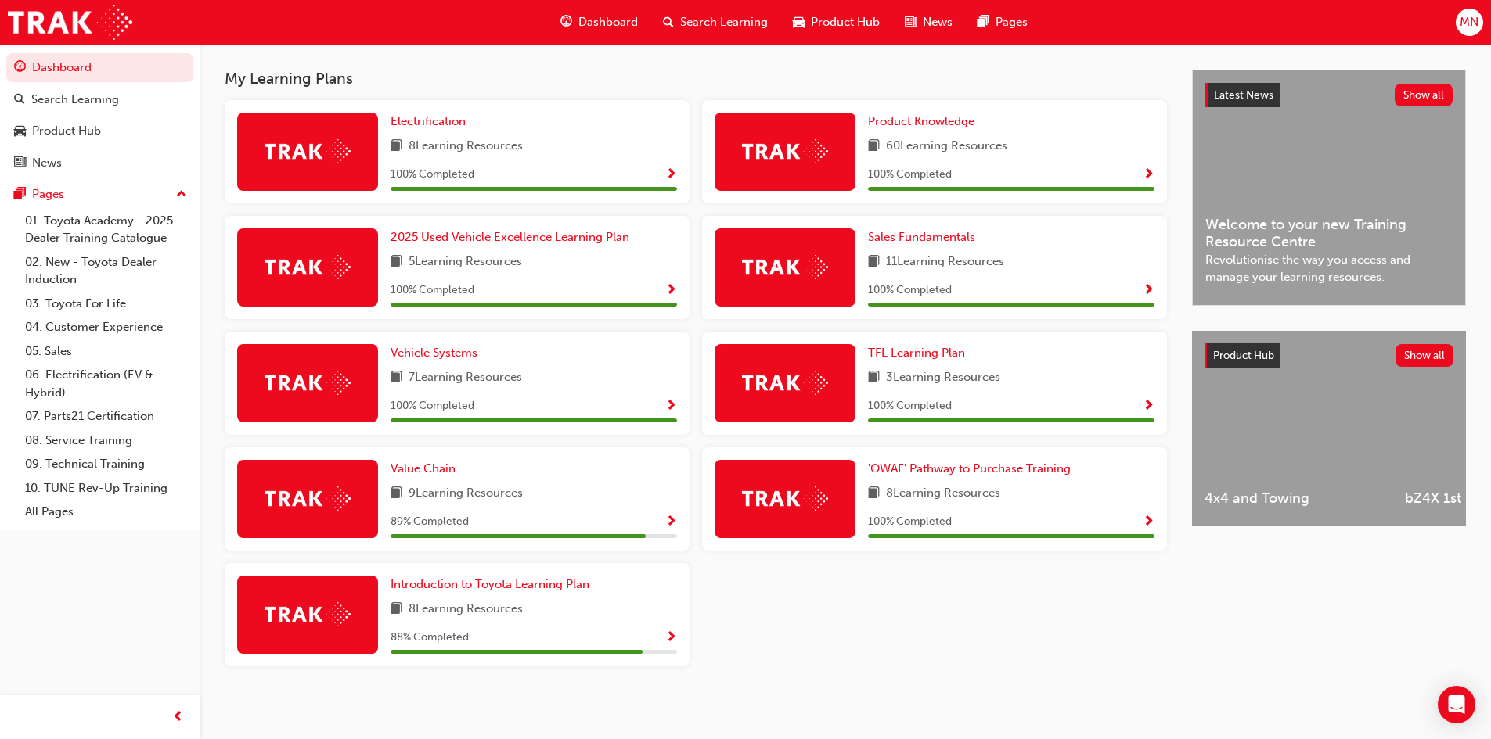
scroll to position [315, 0]
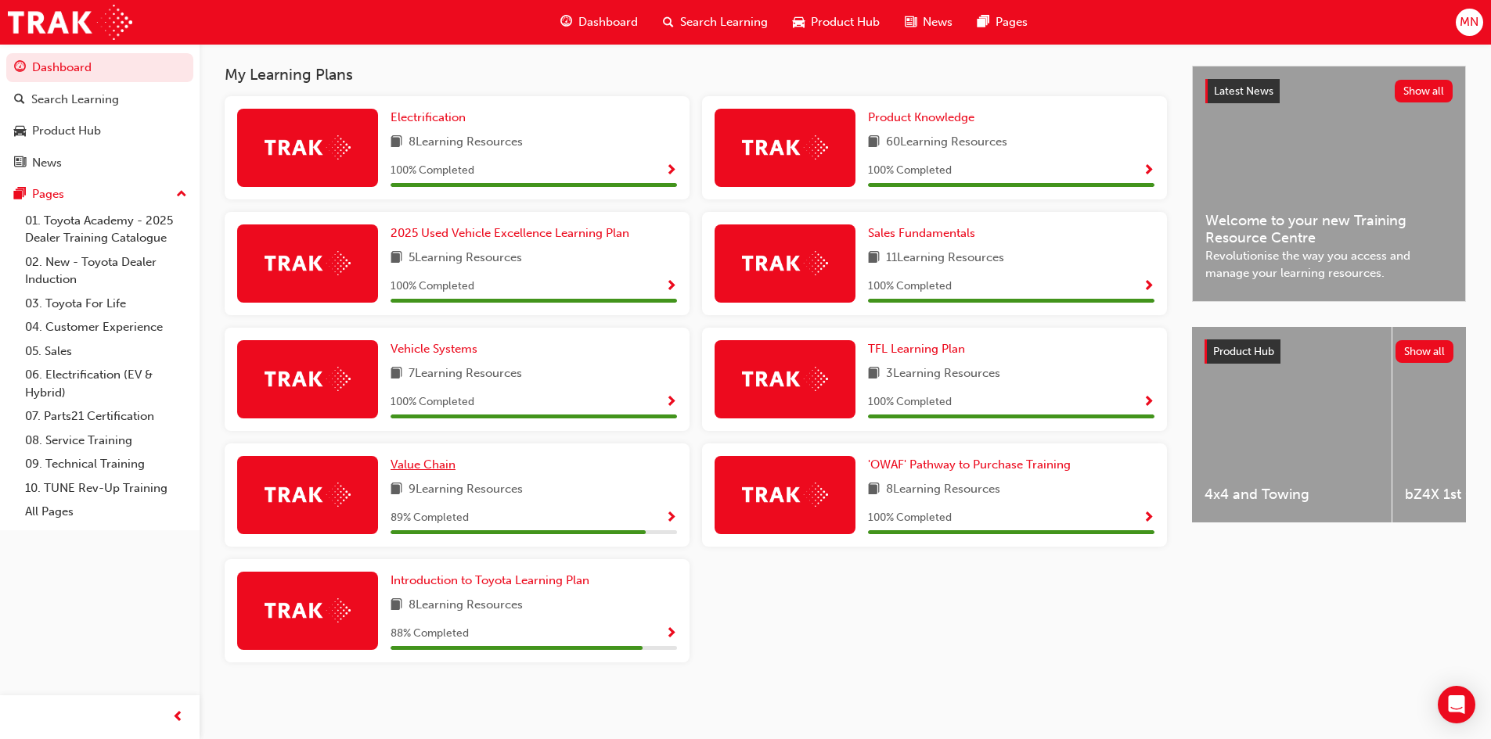
click at [418, 461] on span "Value Chain" at bounding box center [422, 465] width 65 height 14
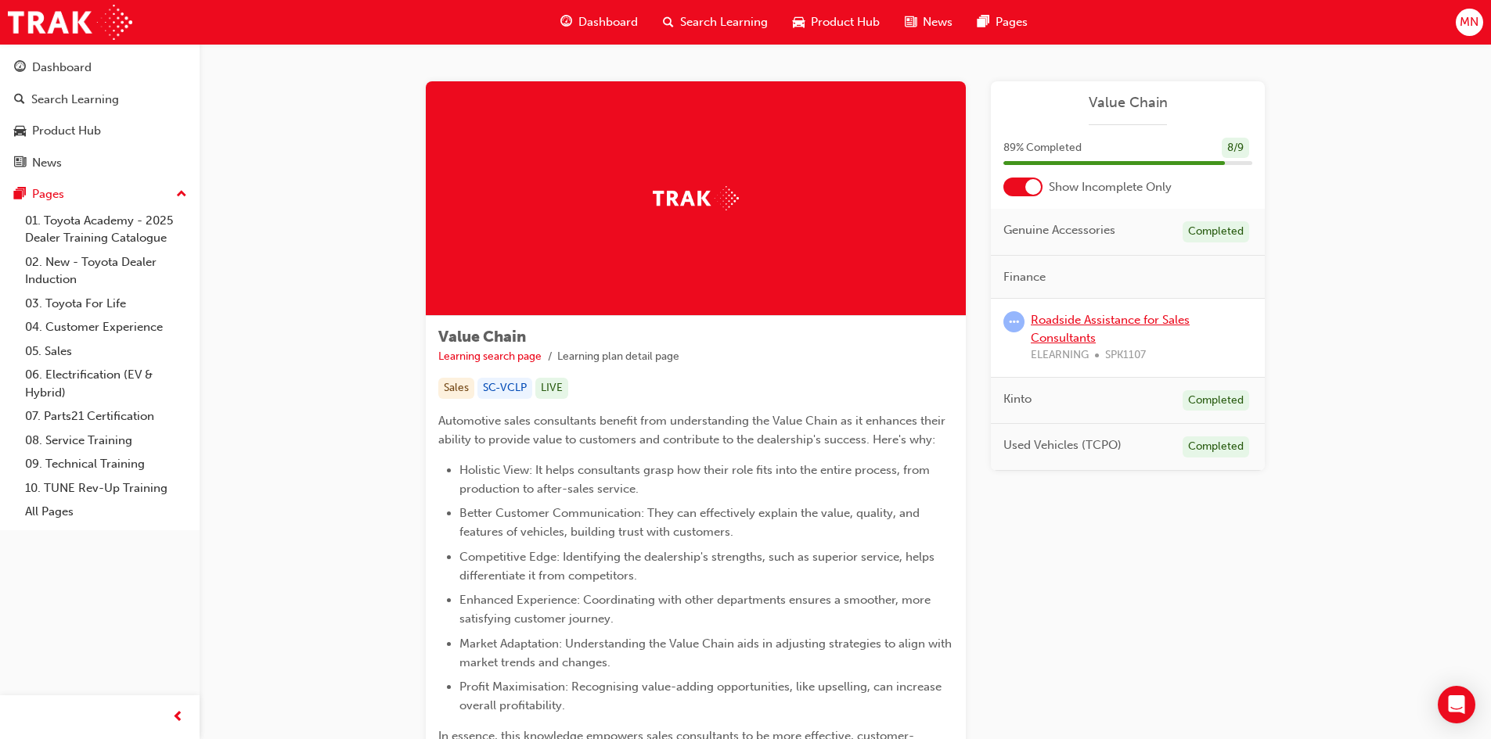
click at [1093, 317] on link "Roadside Assistance for Sales Consultants" at bounding box center [1109, 329] width 159 height 32
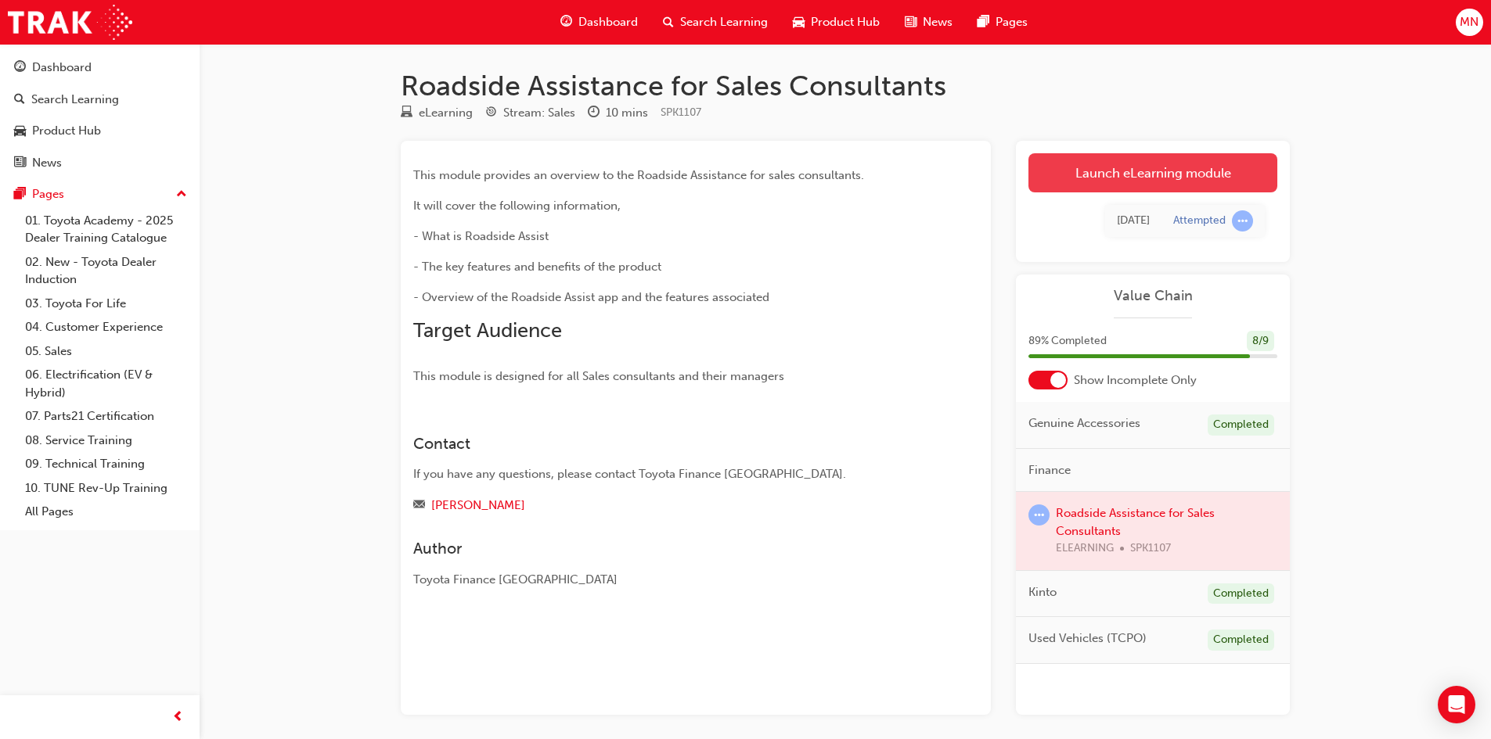
click at [1154, 168] on link "Launch eLearning module" at bounding box center [1152, 172] width 249 height 39
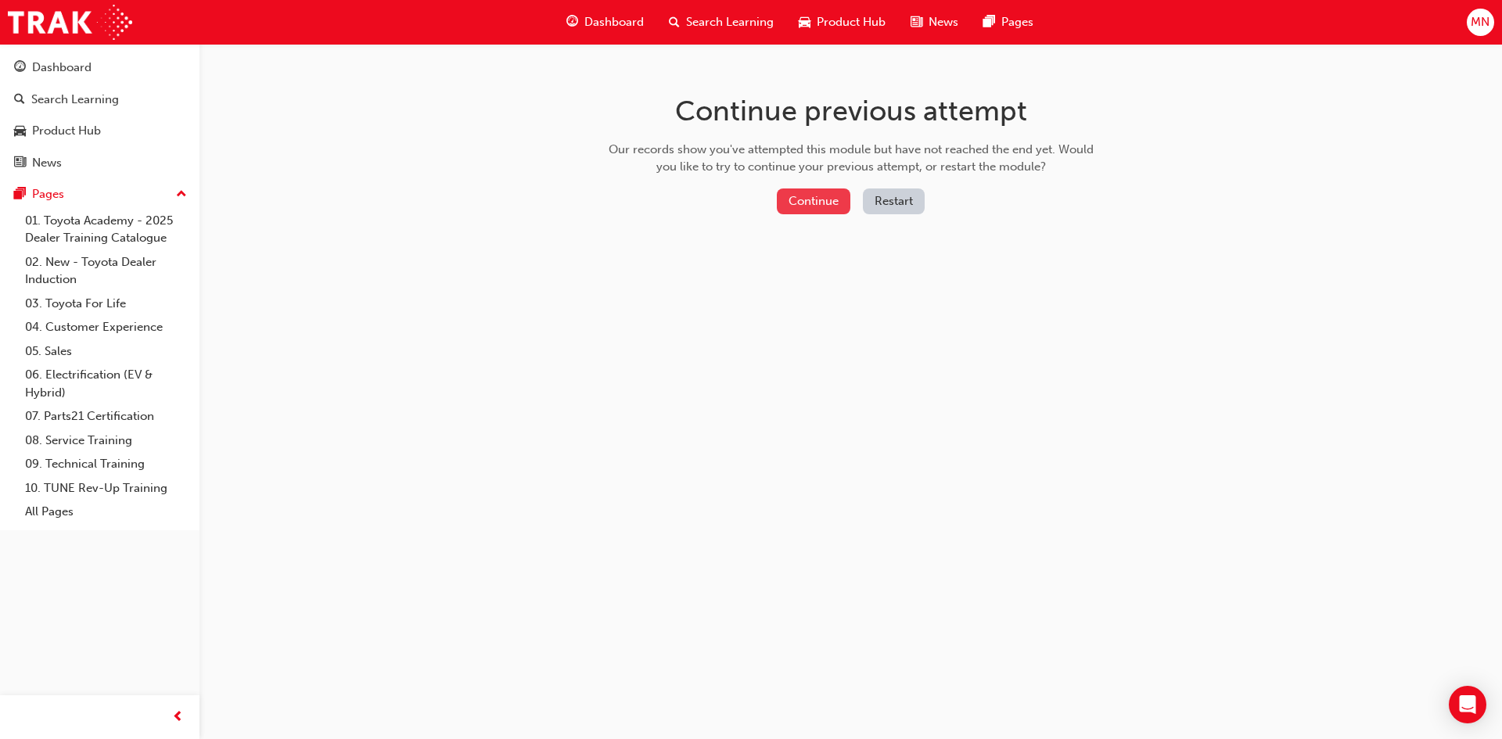
click at [829, 203] on button "Continue" at bounding box center [814, 202] width 74 height 26
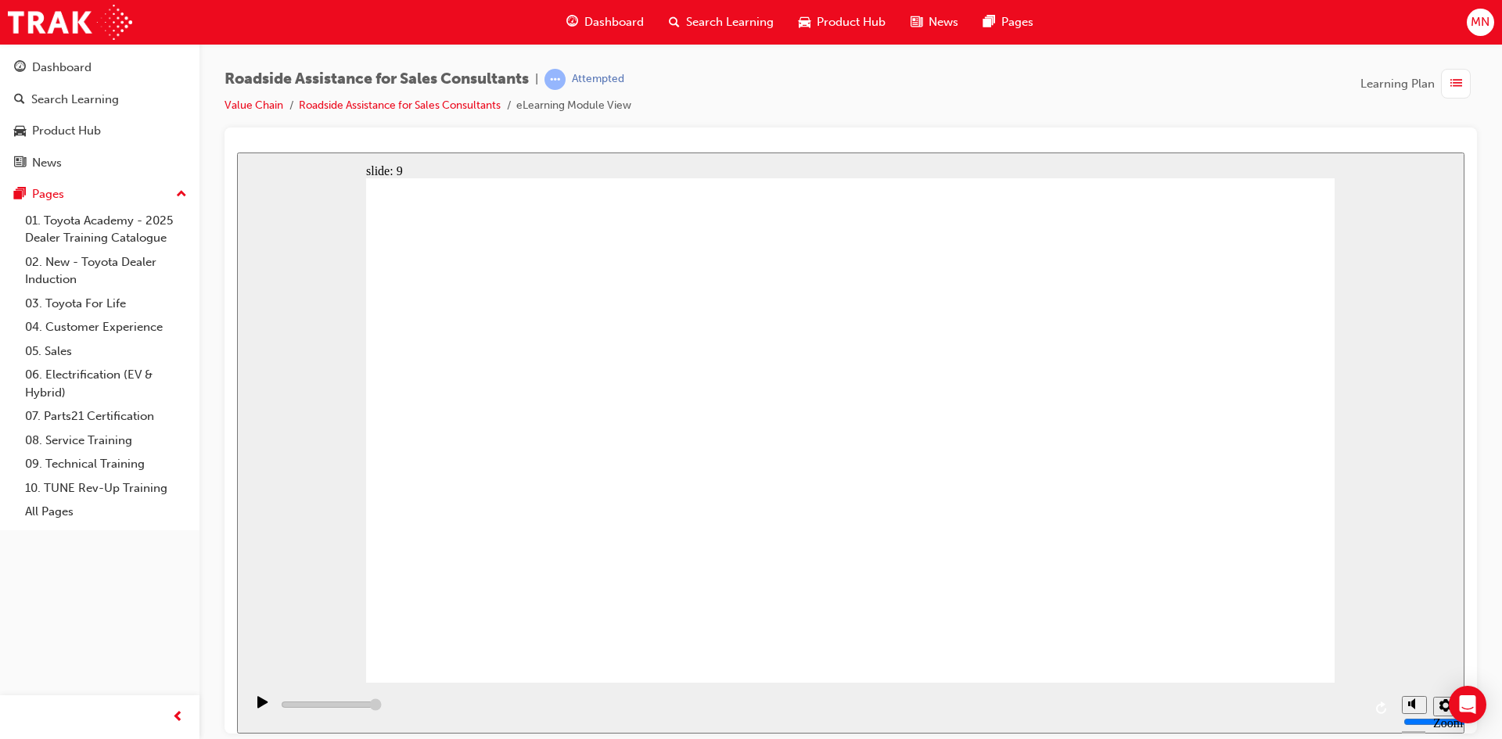
type input "23000"
checkbox input "true"
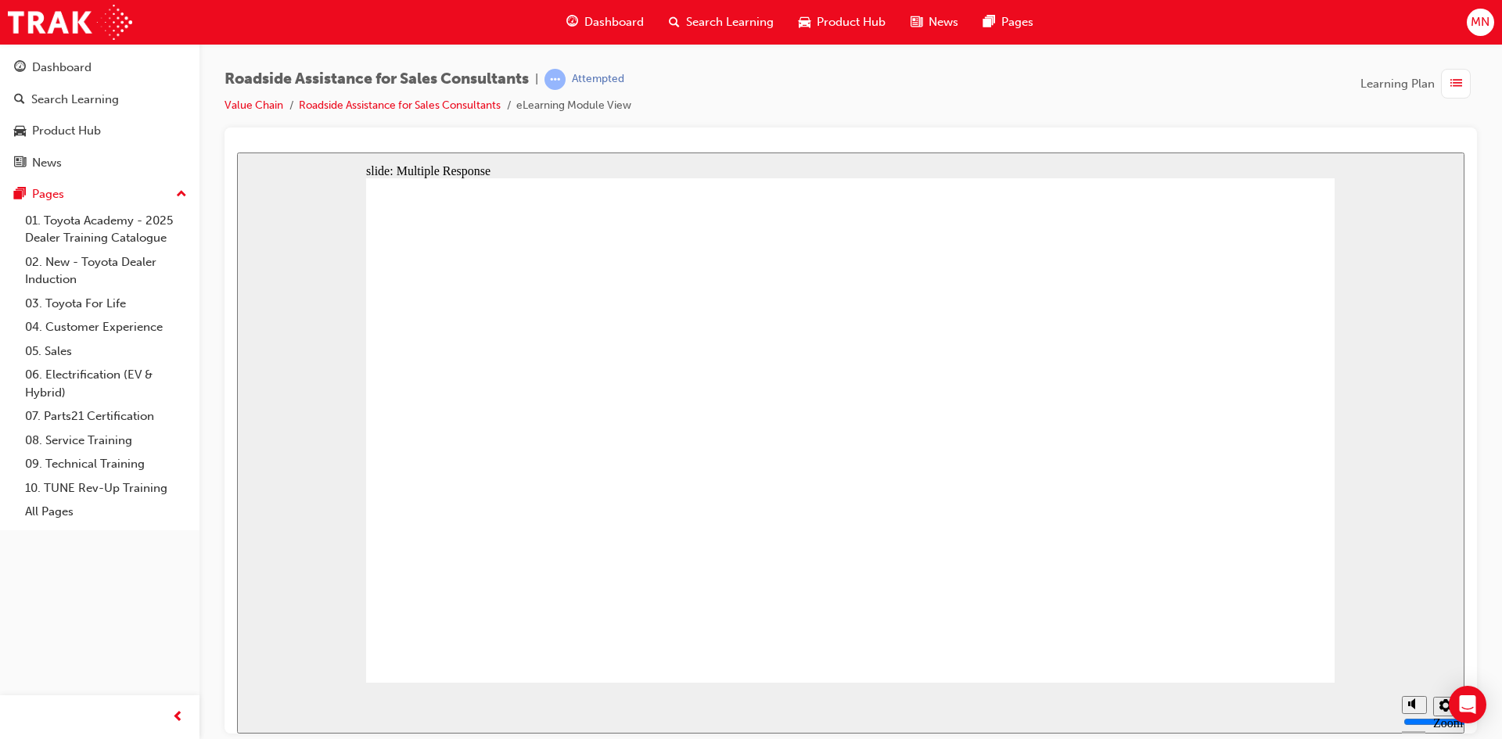
checkbox input "true"
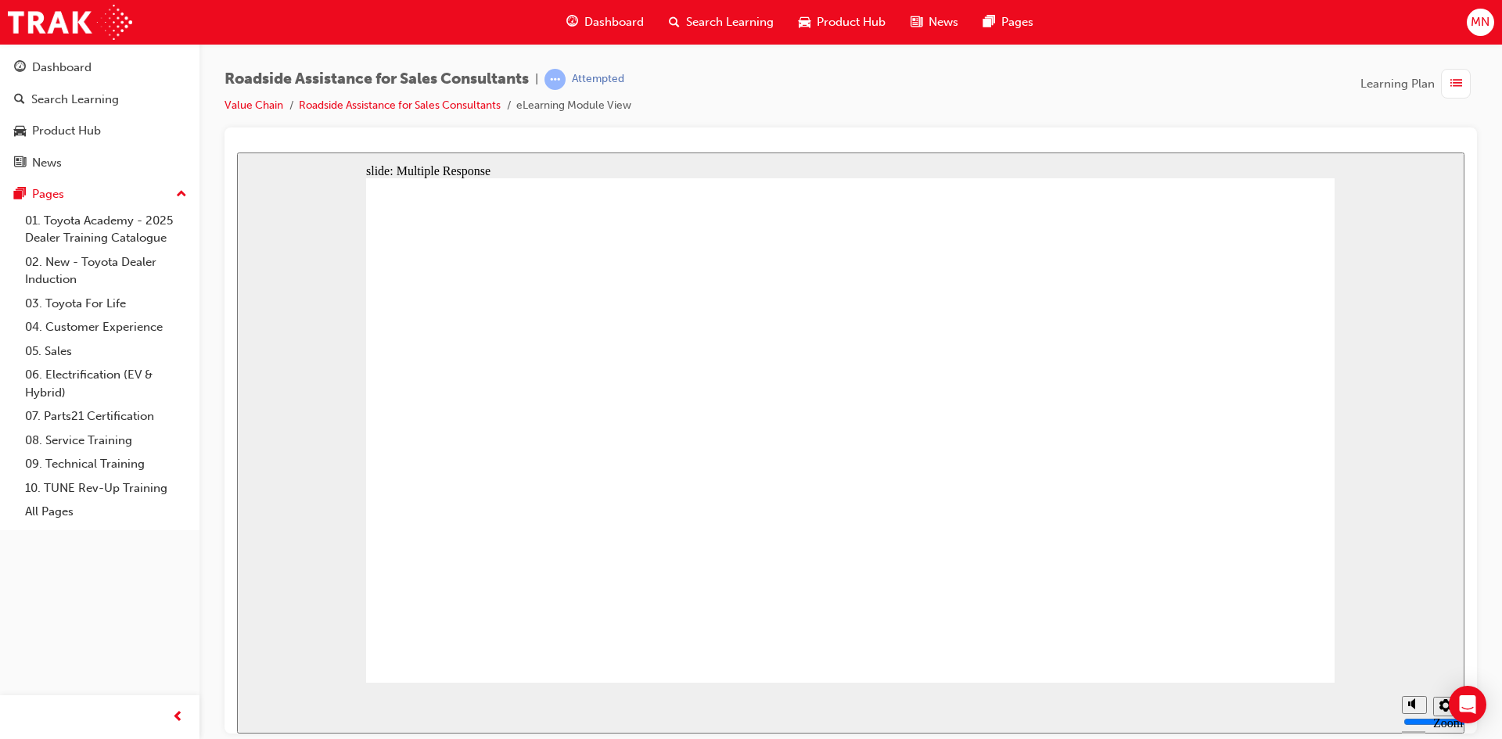
checkbox input "true"
drag, startPoint x: 519, startPoint y: 419, endPoint x: 1239, endPoint y: 595, distance: 740.9
checkbox input "true"
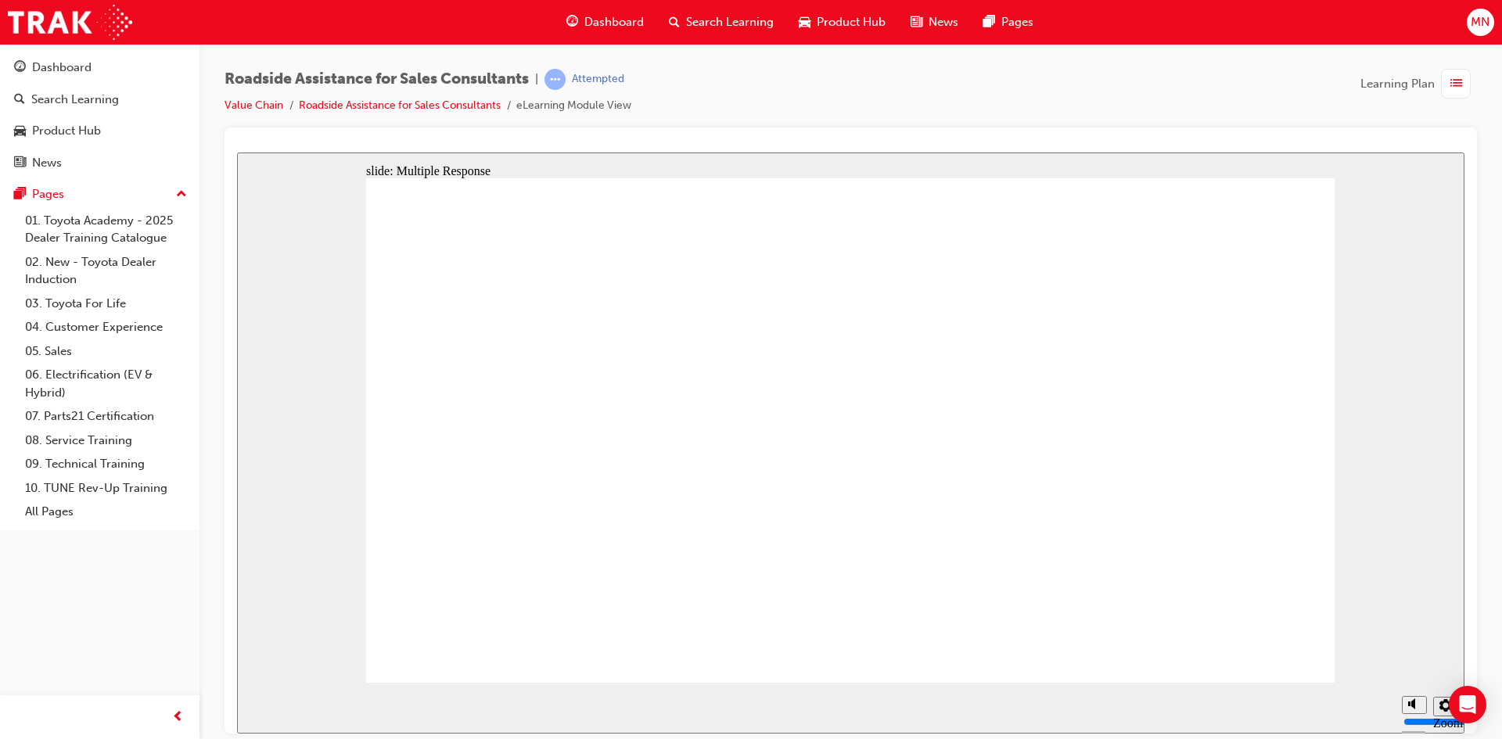
checkbox input "true"
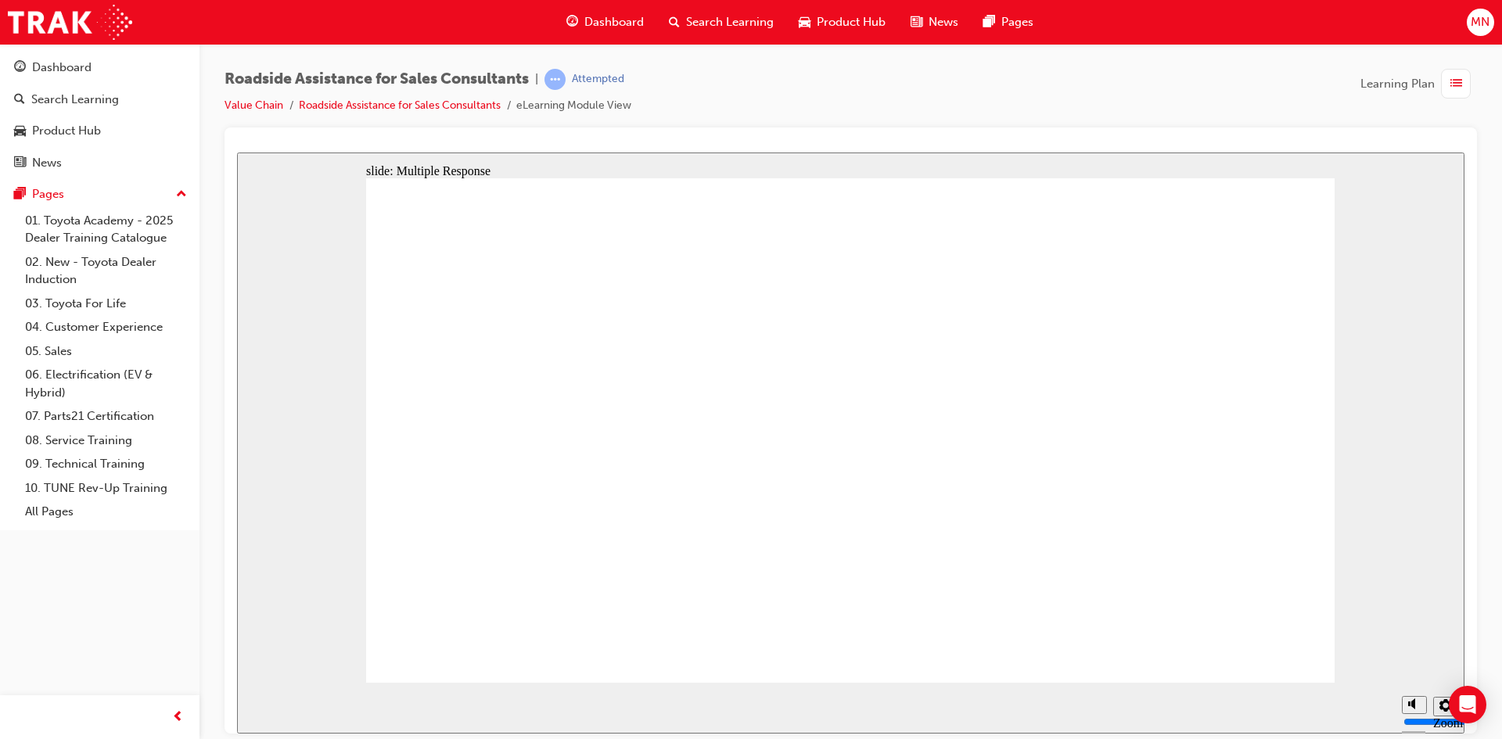
checkbox input "true"
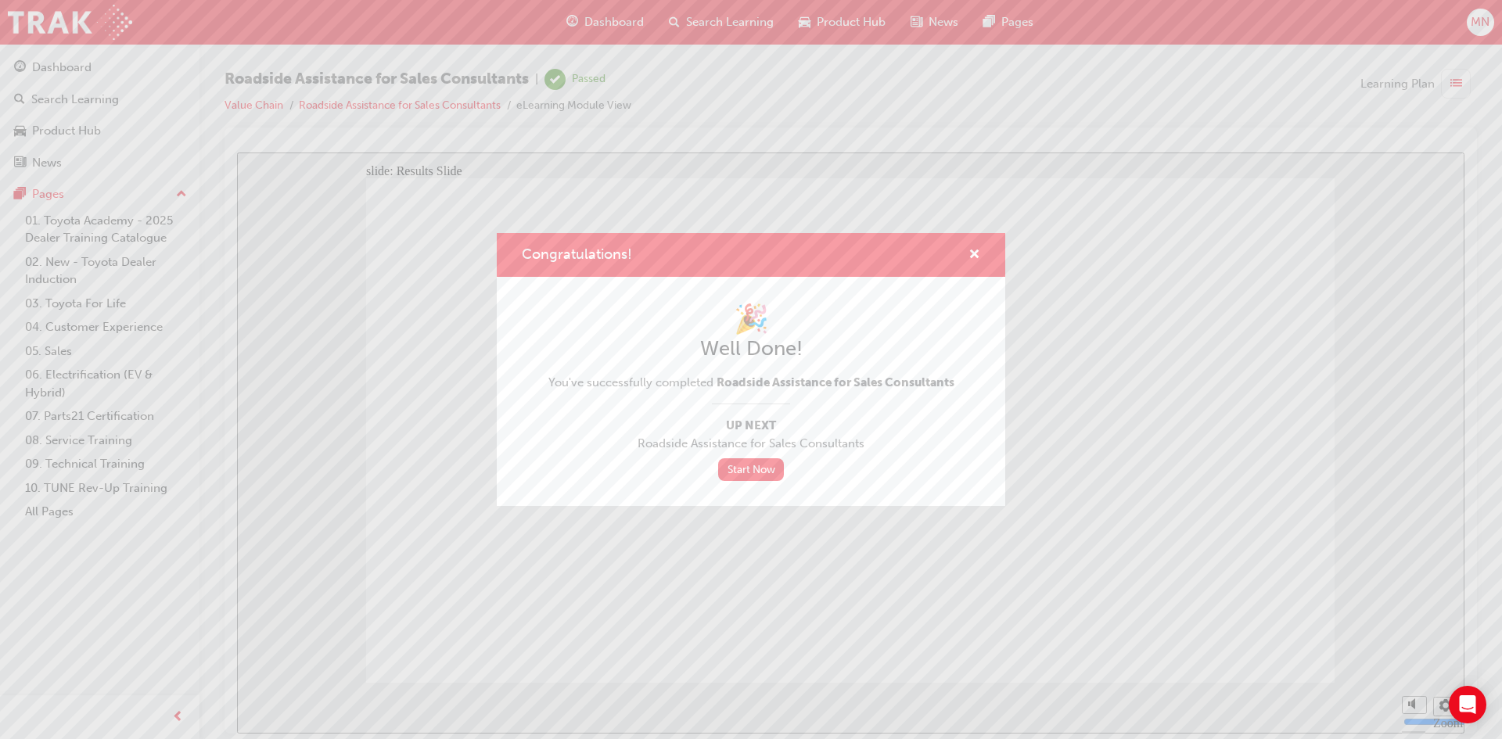
click at [610, 23] on div "Congratulations! 🎉 Well Done! You've successfully completed Roadside Assistance…" at bounding box center [751, 369] width 1502 height 739
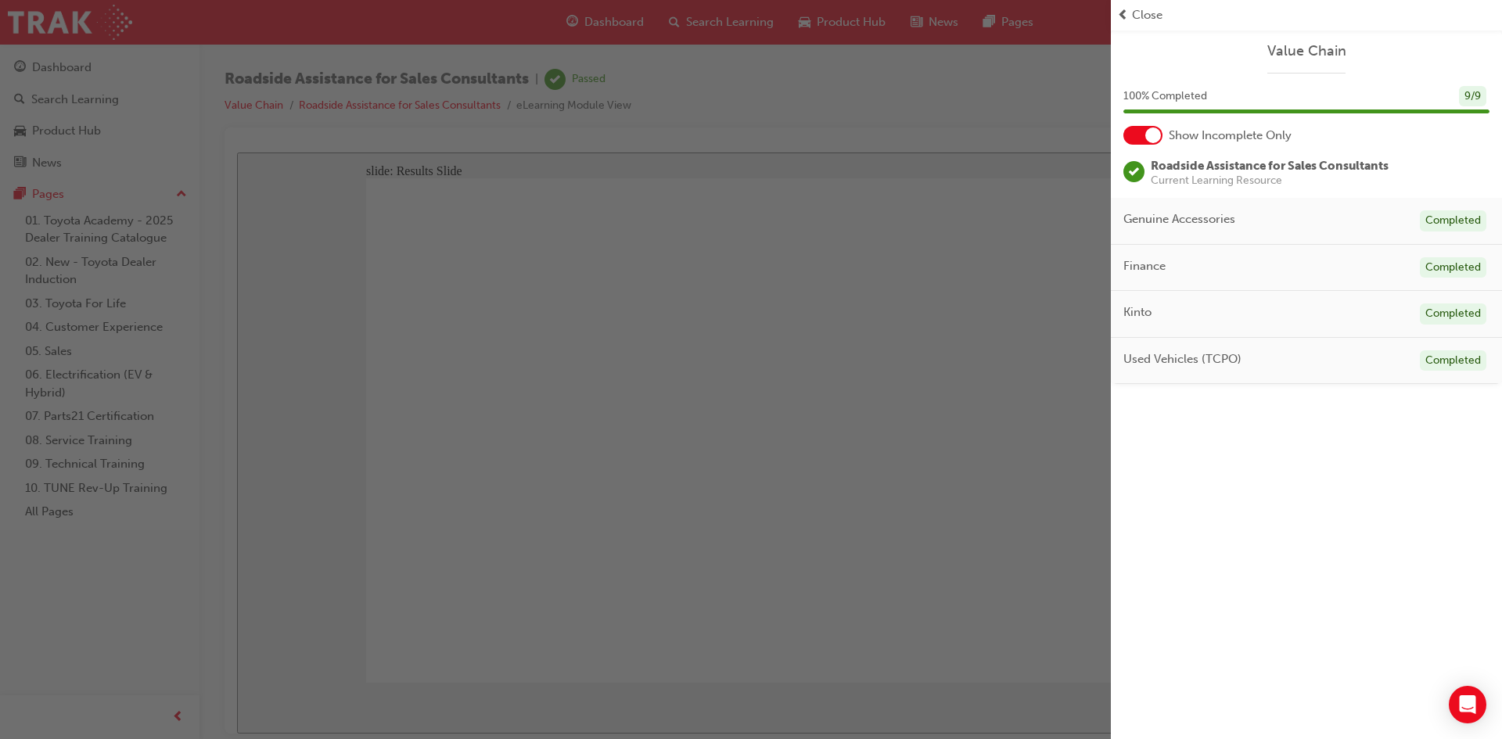
click at [1127, 11] on span "prev-icon" at bounding box center [1123, 15] width 12 height 18
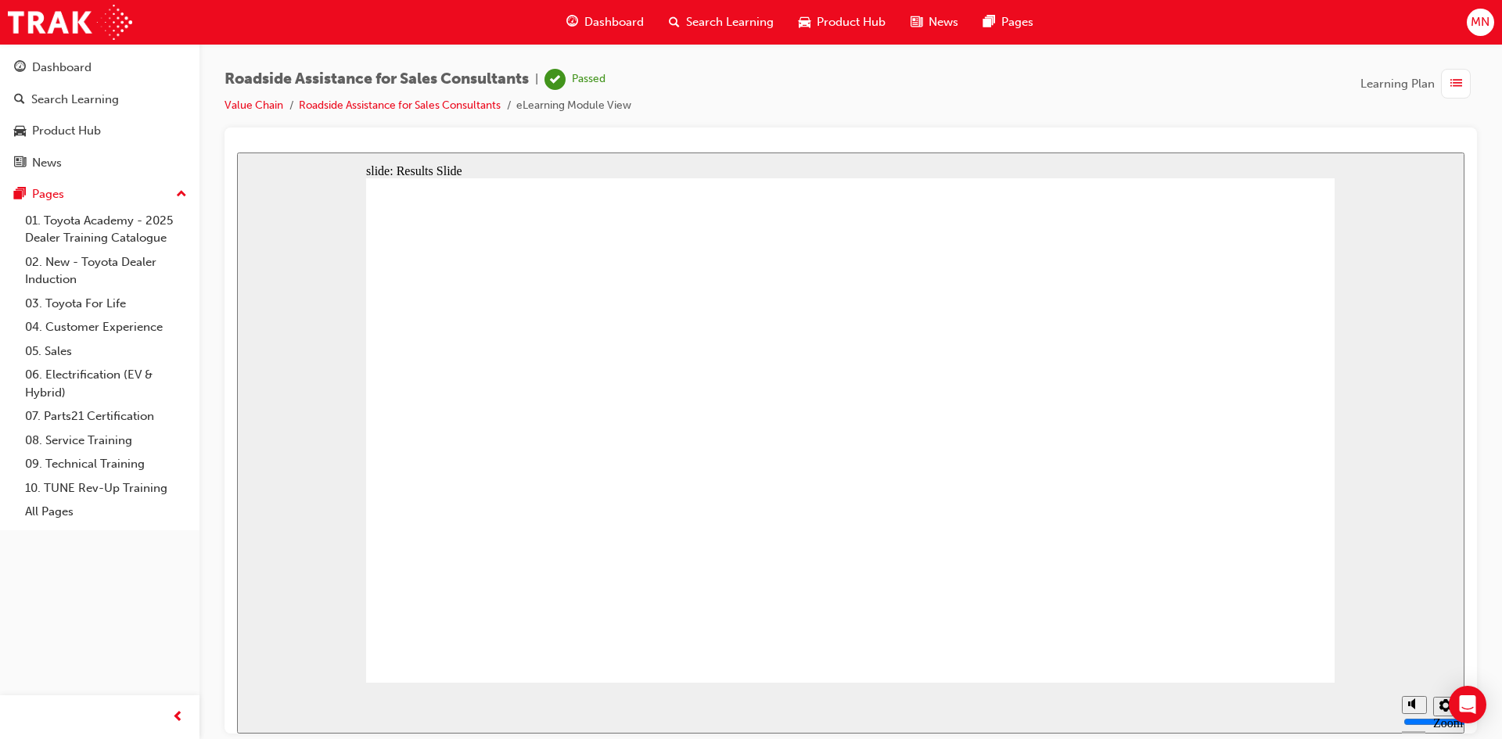
click at [618, 21] on span "Dashboard" at bounding box center [613, 22] width 59 height 18
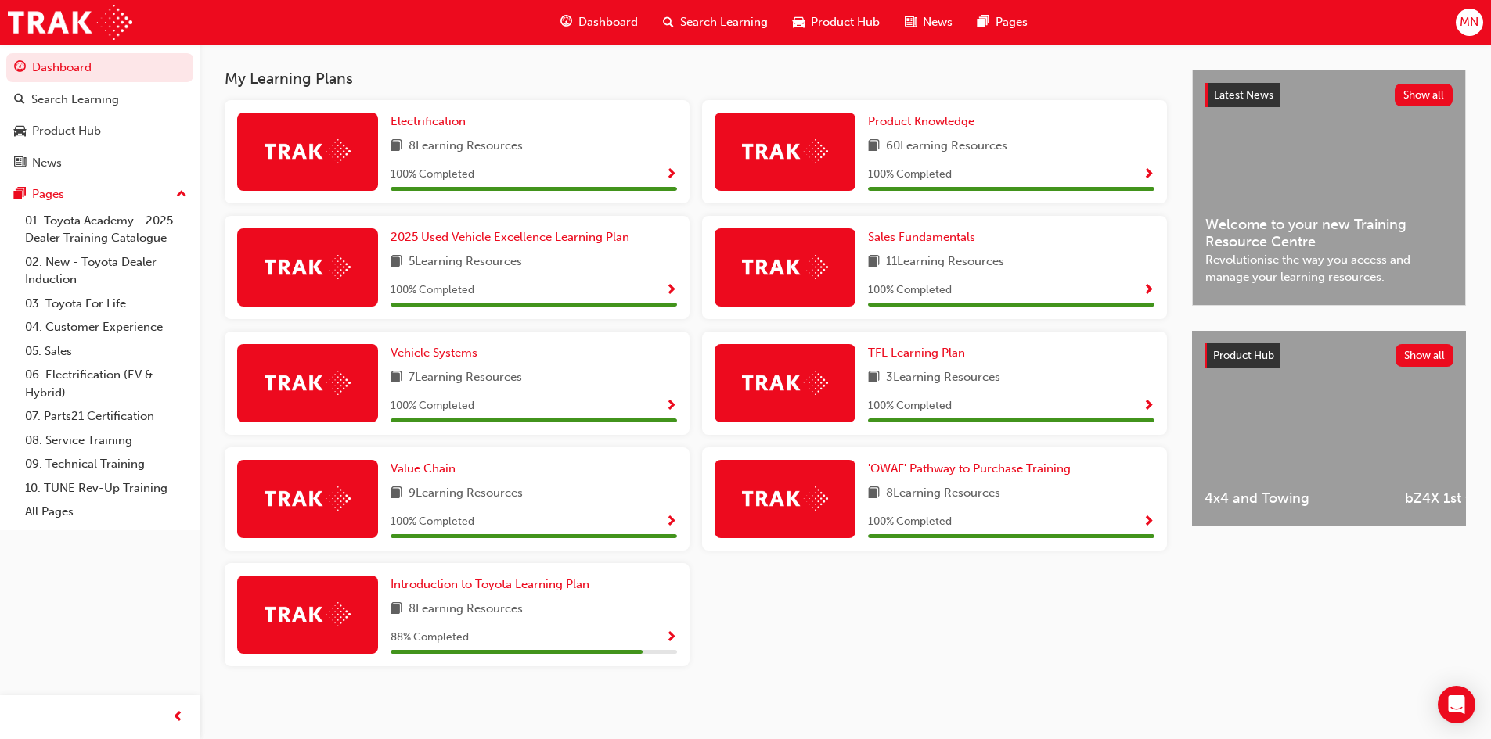
scroll to position [315, 0]
